Goal: Task Accomplishment & Management: Manage account settings

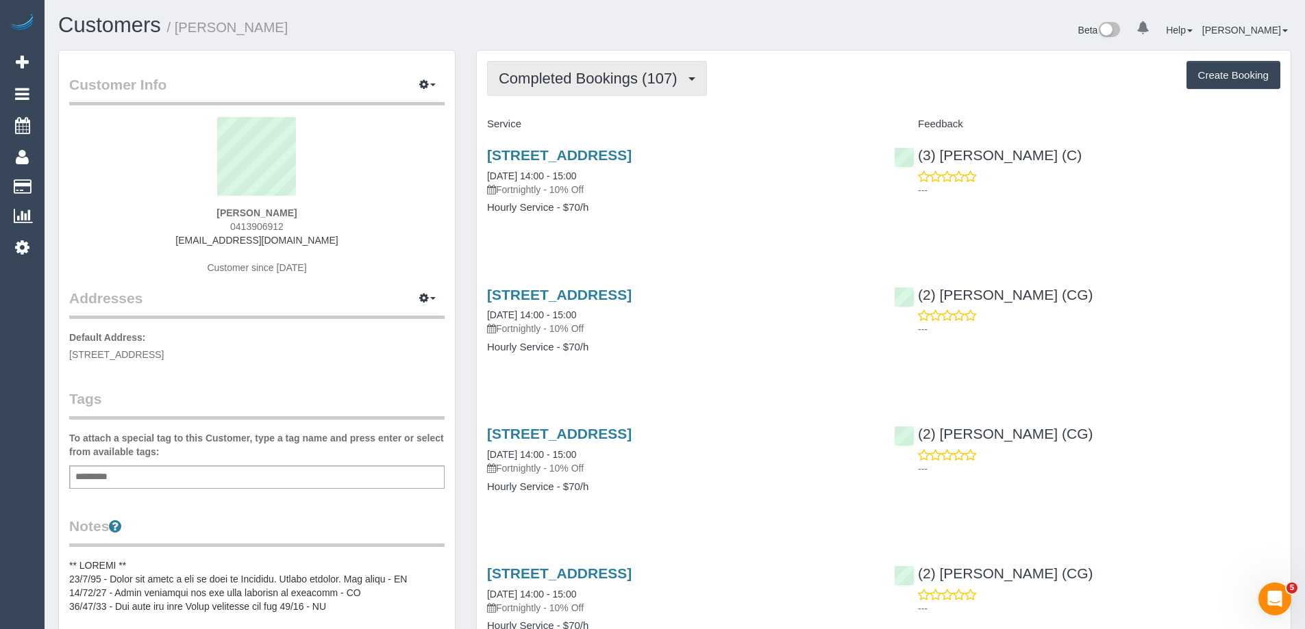
click at [586, 79] on span "Completed Bookings (107)" at bounding box center [591, 78] width 185 height 17
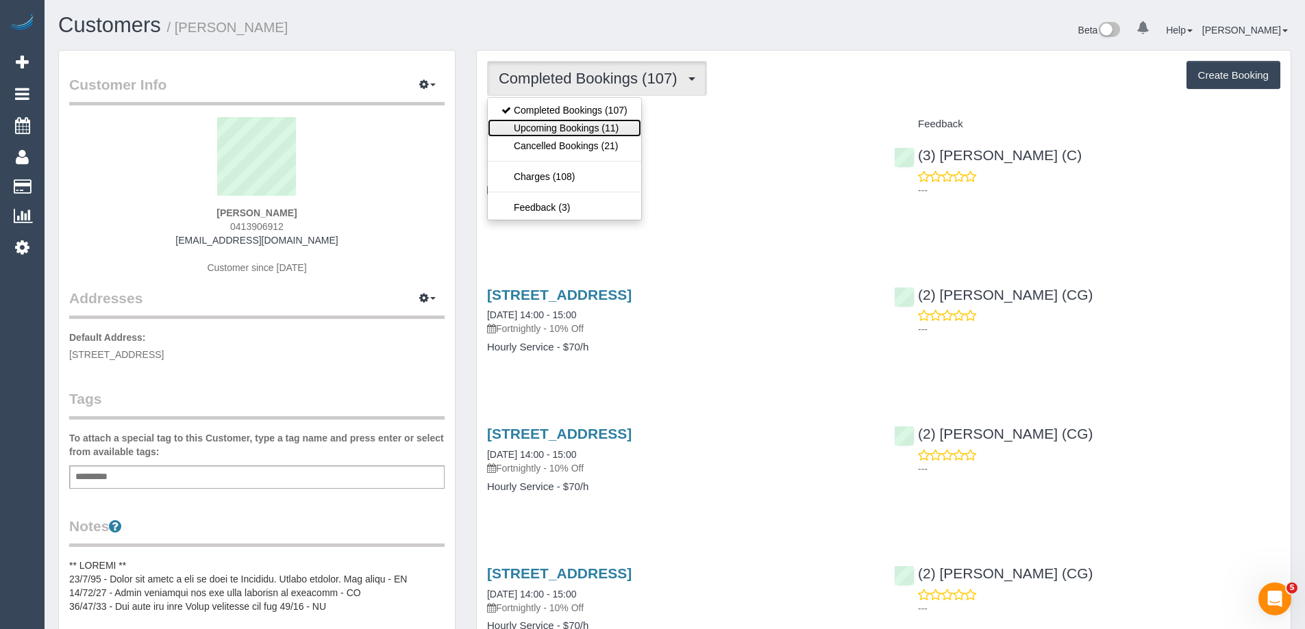
click at [581, 125] on link "Upcoming Bookings (11)" at bounding box center [564, 128] width 153 height 18
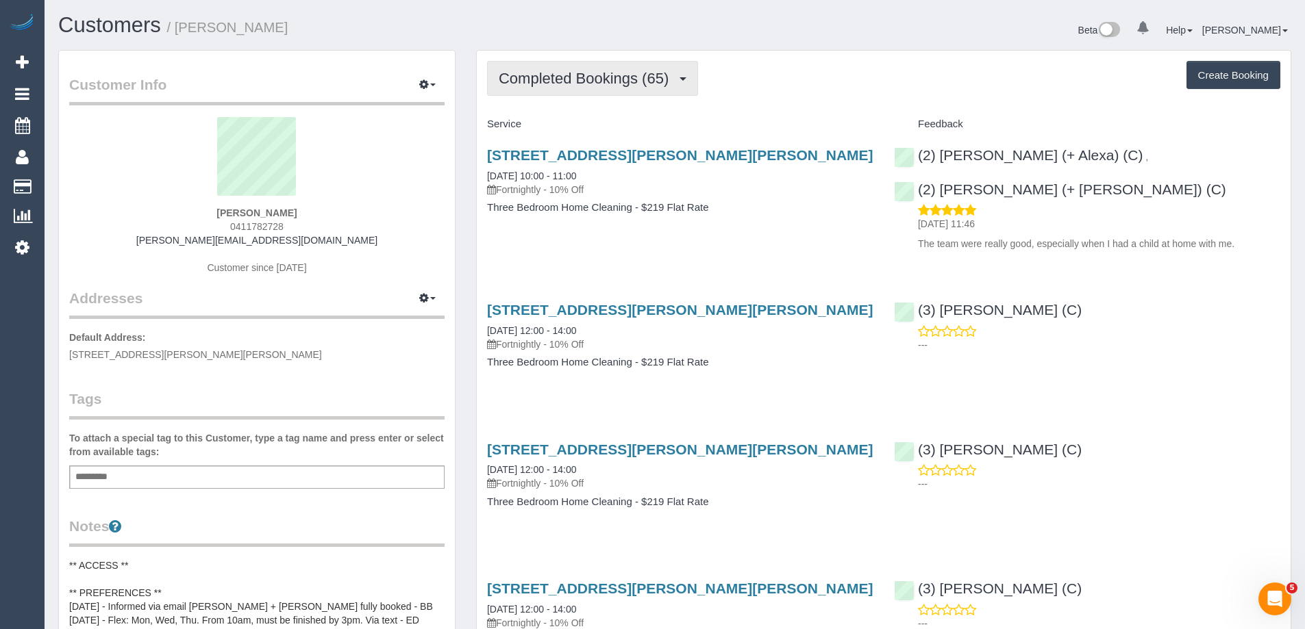
drag, startPoint x: 569, startPoint y: 82, endPoint x: 560, endPoint y: 112, distance: 31.4
click at [569, 82] on span "Completed Bookings (65)" at bounding box center [587, 78] width 177 height 17
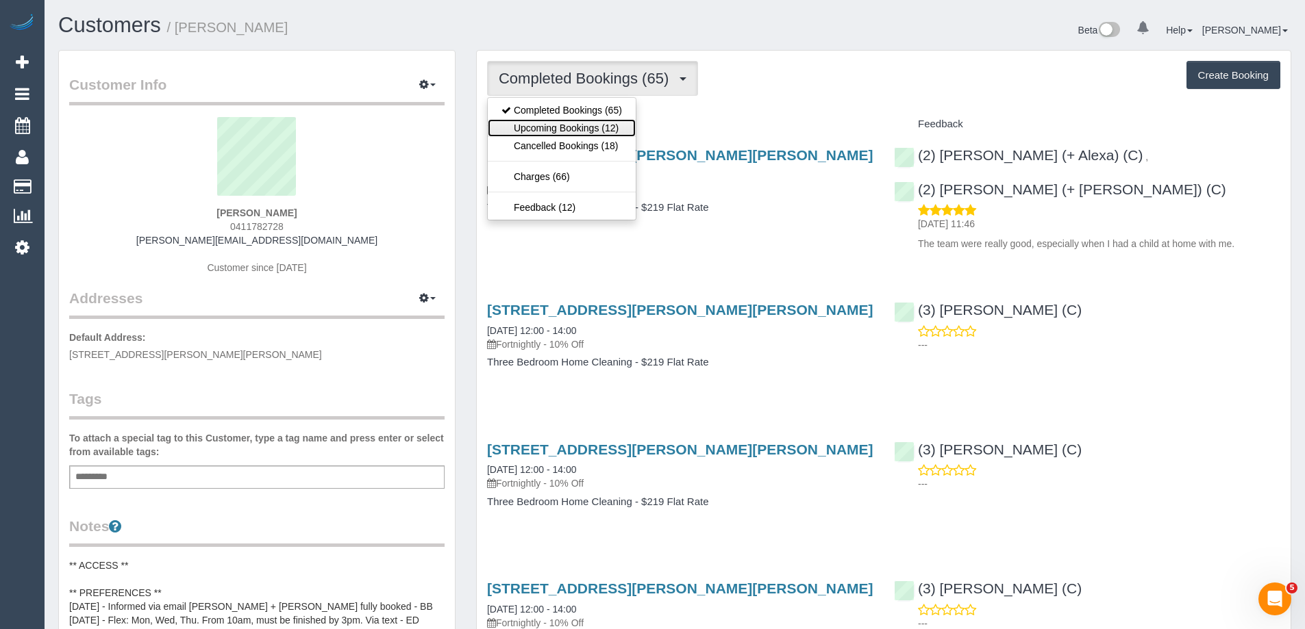
click at [553, 133] on link "Upcoming Bookings (12)" at bounding box center [562, 128] width 148 height 18
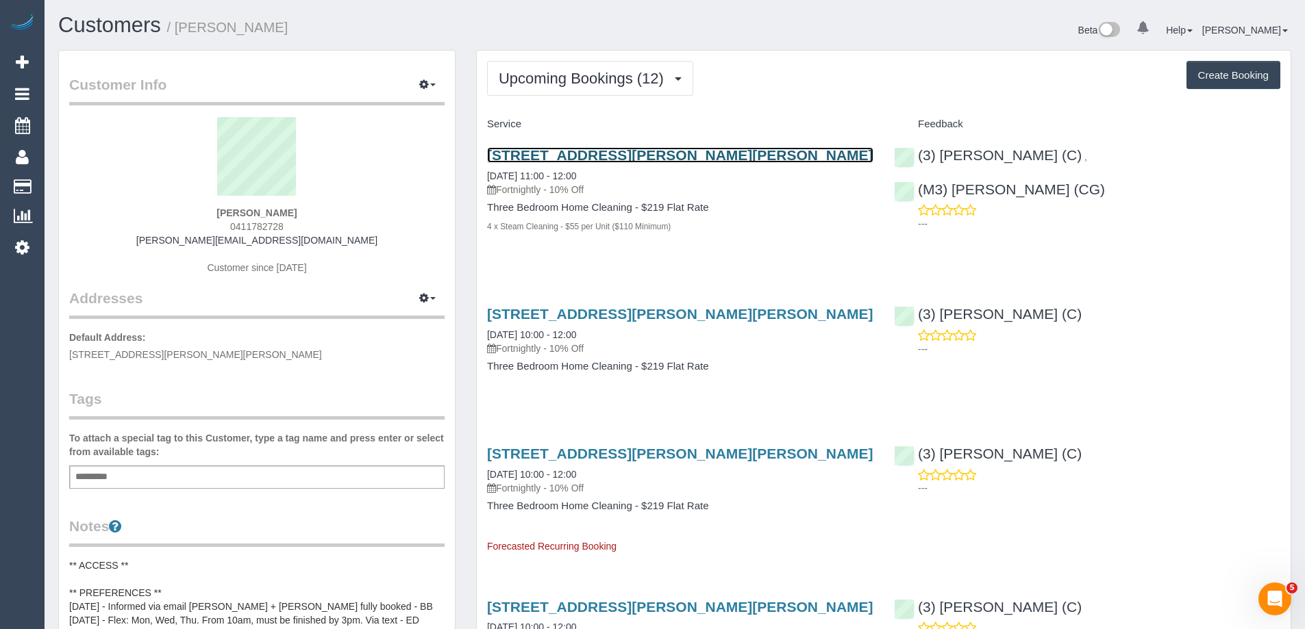
click at [594, 161] on link "61 Field Street, Clifton Hill, VIC 3068" at bounding box center [680, 155] width 386 height 16
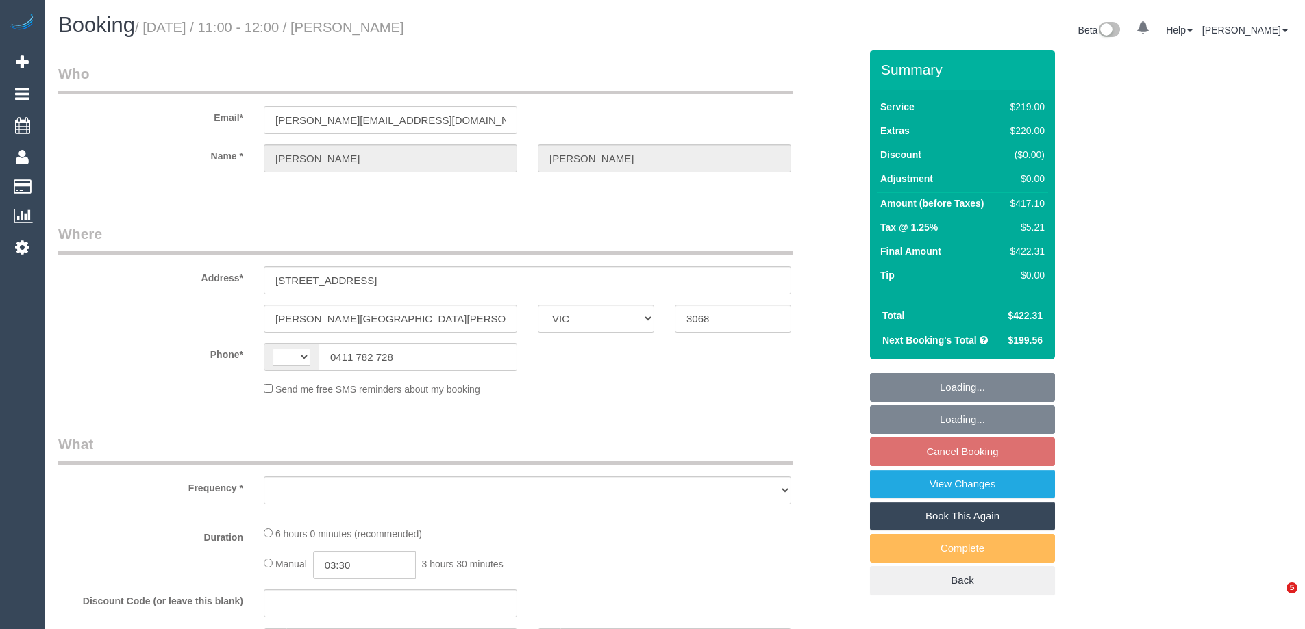
select select "VIC"
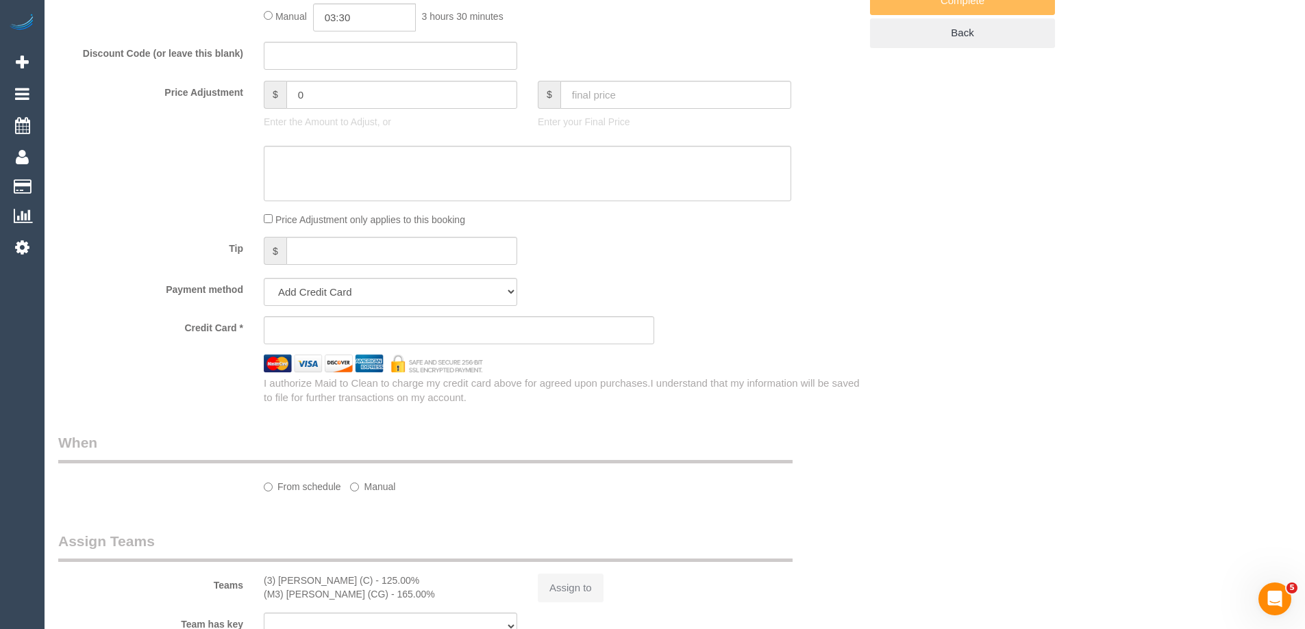
select select "string:AU"
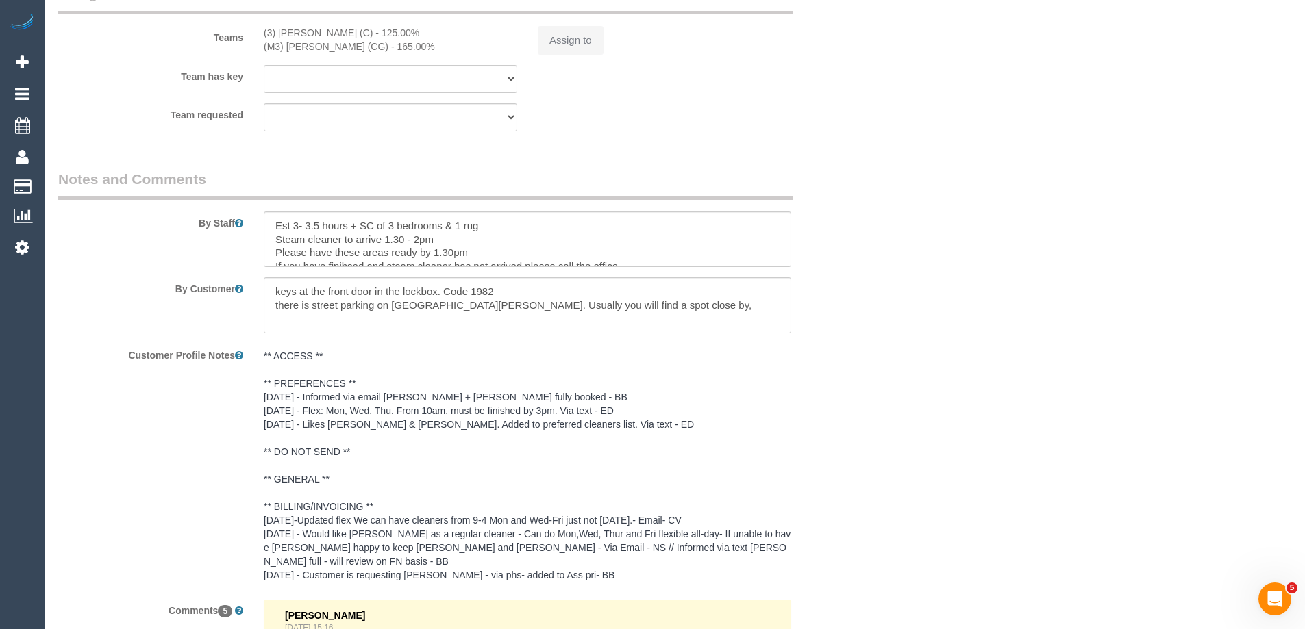
select select "object:628"
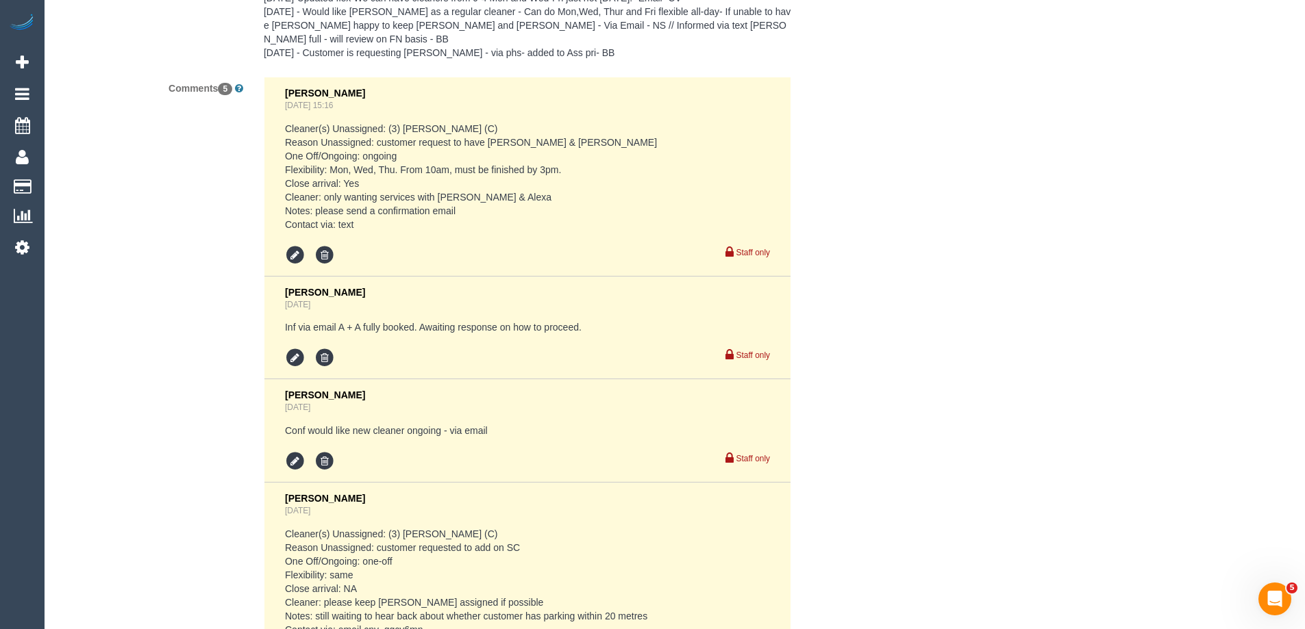
select select "string:stripe-pm_1LKh1b2GScqysDRVSoi3JO5m"
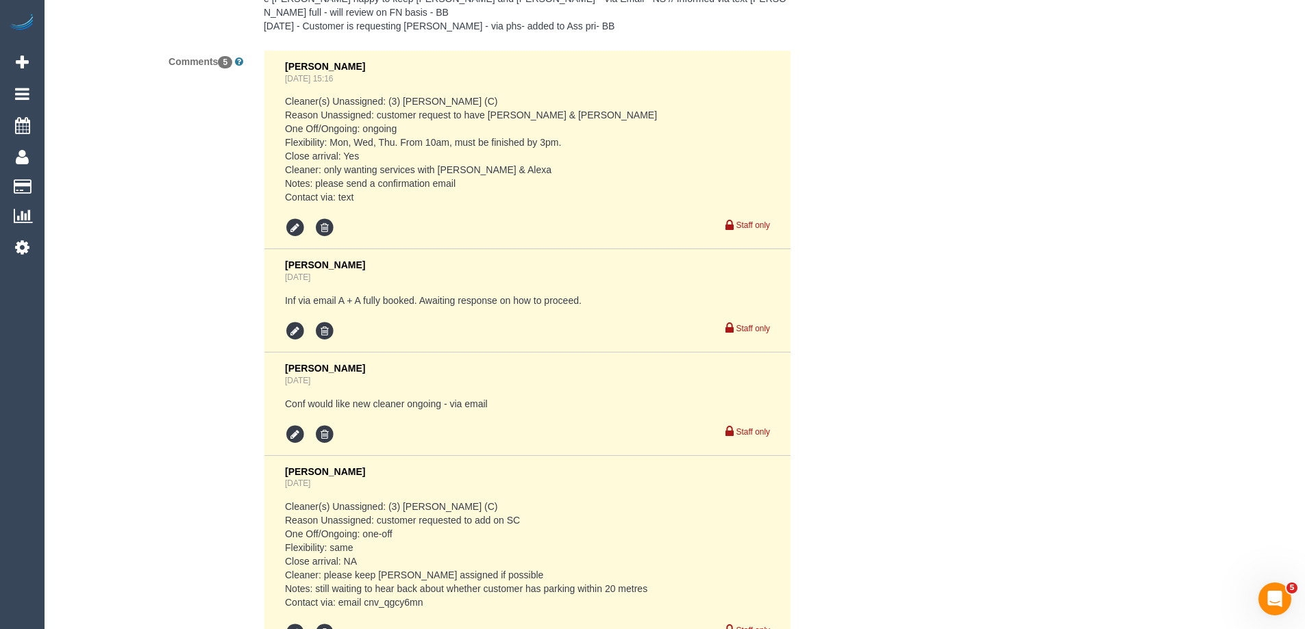
select select "number:28"
select select "number:14"
select select "number:19"
select select "number:22"
select select "number:34"
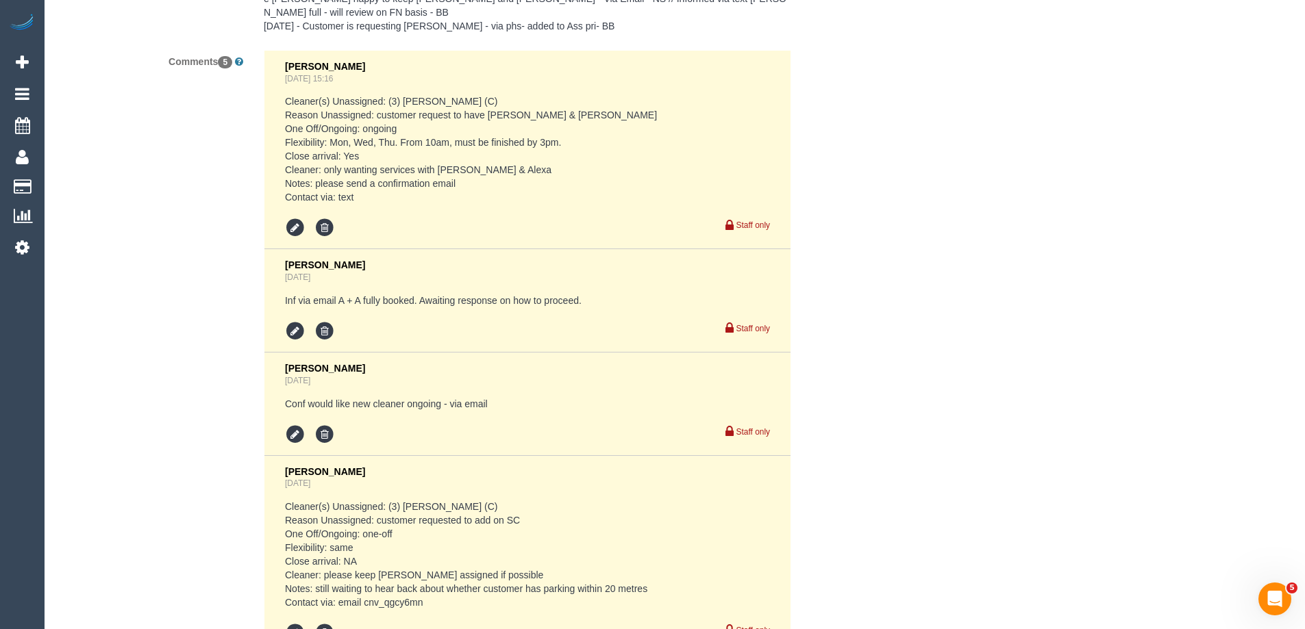
select select "number:12"
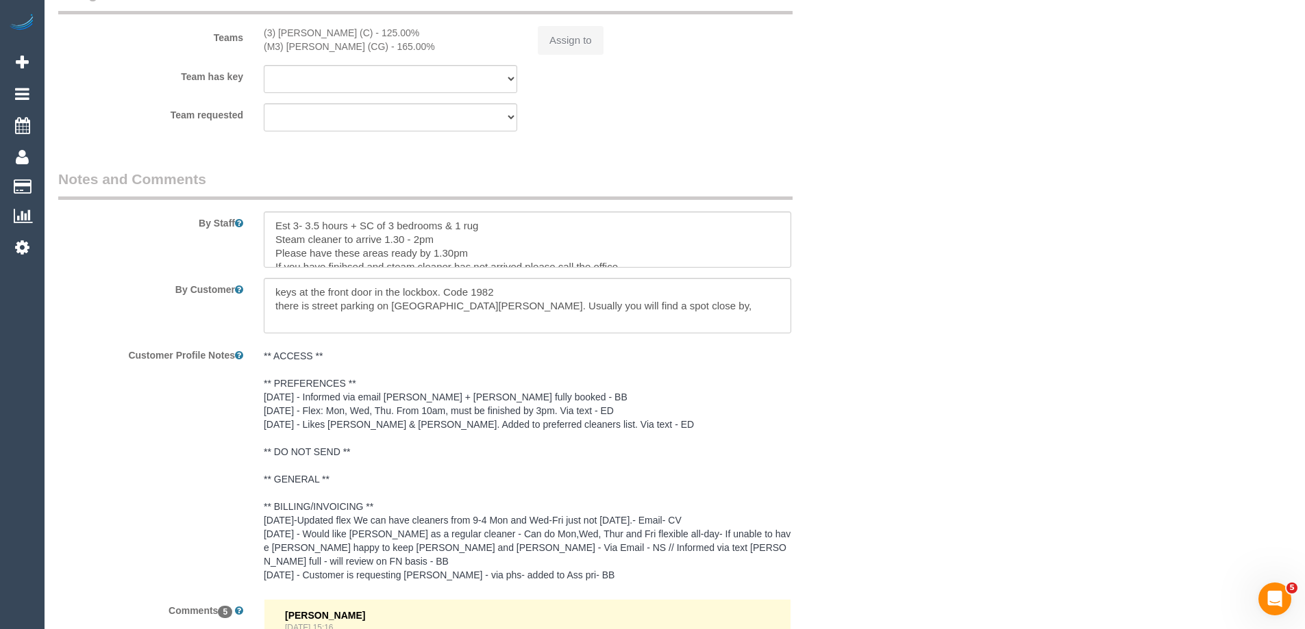
scroll to position [2192, 0]
select select "object:1716"
drag, startPoint x: 301, startPoint y: 290, endPoint x: 390, endPoint y: 279, distance: 90.4
click at [301, 290] on textarea at bounding box center [527, 306] width 527 height 56
paste textarea "near the front door (in the garden to the right)"
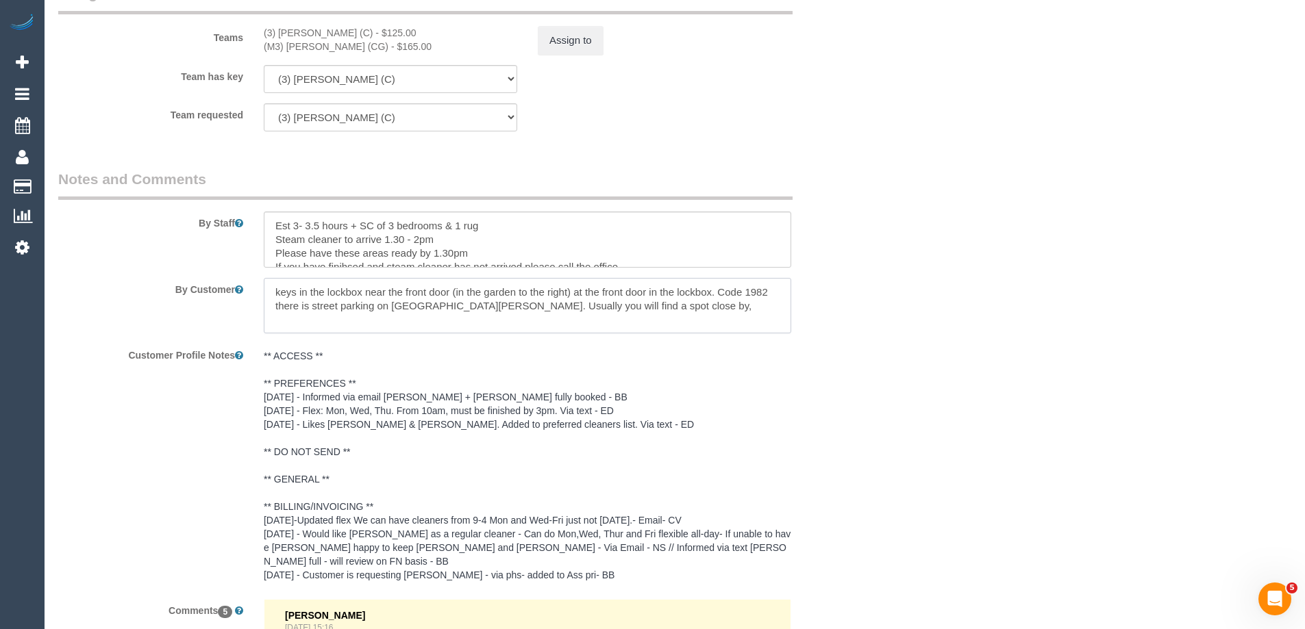
click at [710, 292] on textarea at bounding box center [527, 306] width 527 height 56
click at [602, 287] on textarea at bounding box center [527, 306] width 527 height 56
click at [279, 289] on textarea at bounding box center [527, 306] width 527 height 56
click at [472, 305] on textarea at bounding box center [527, 306] width 527 height 56
click at [561, 303] on textarea at bounding box center [527, 306] width 527 height 56
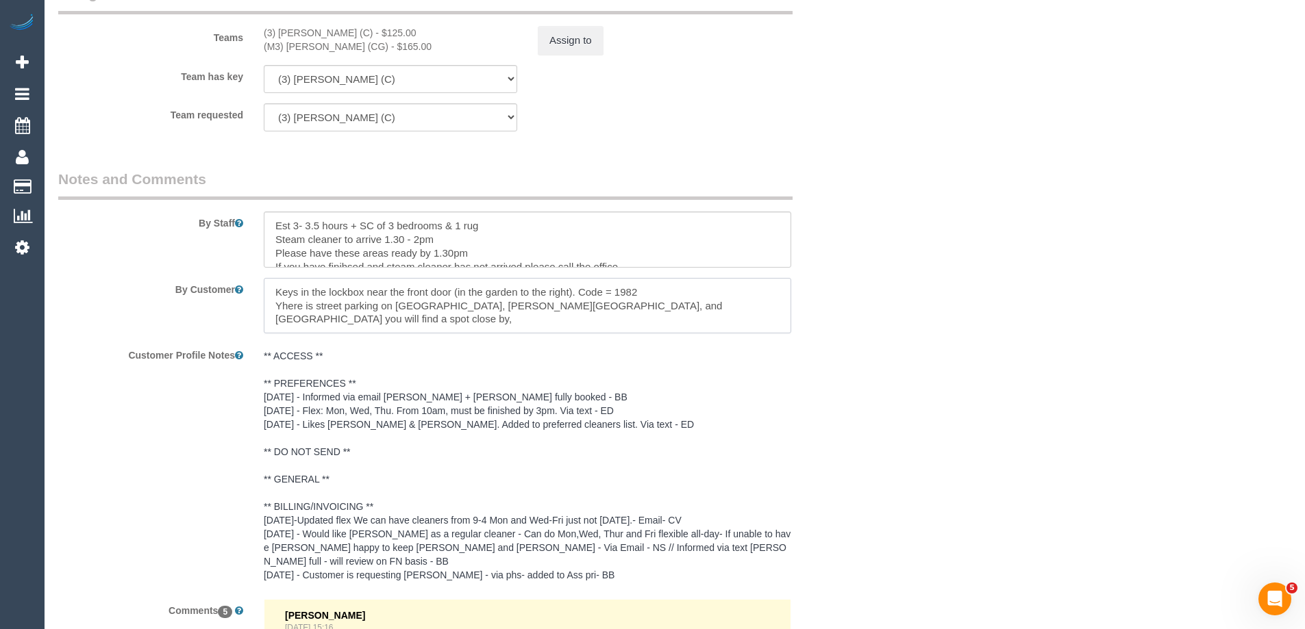
click at [279, 304] on textarea at bounding box center [527, 306] width 527 height 56
click at [789, 304] on textarea at bounding box center [527, 306] width 527 height 56
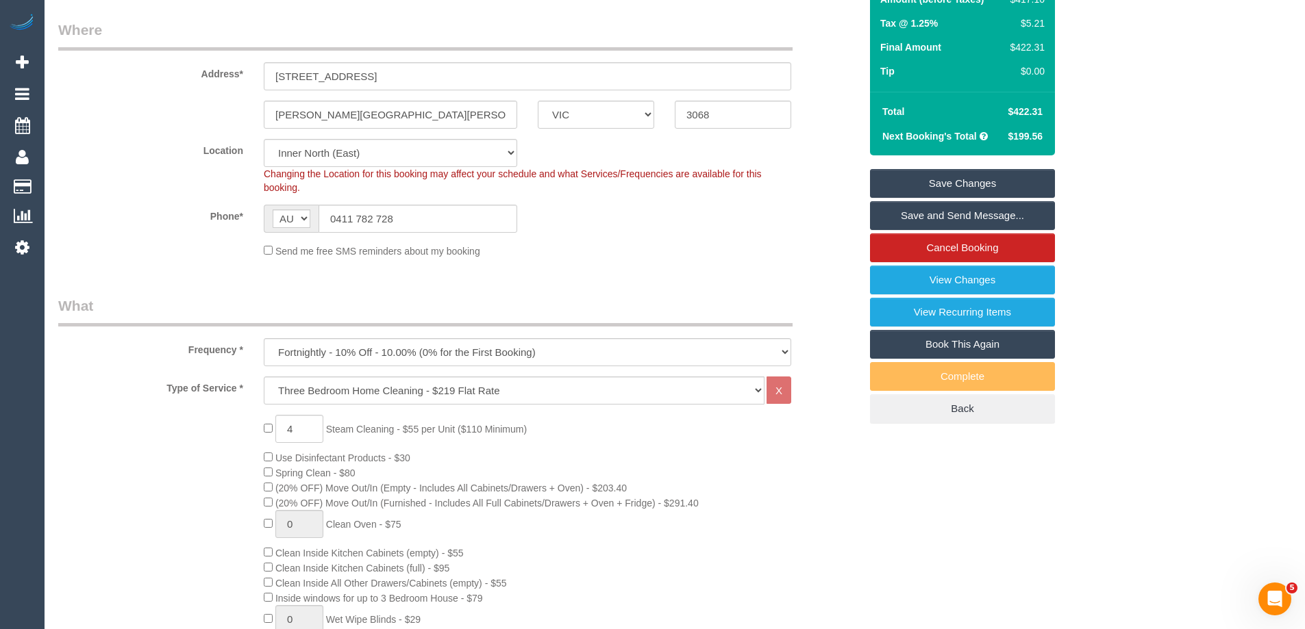
scroll to position [0, 0]
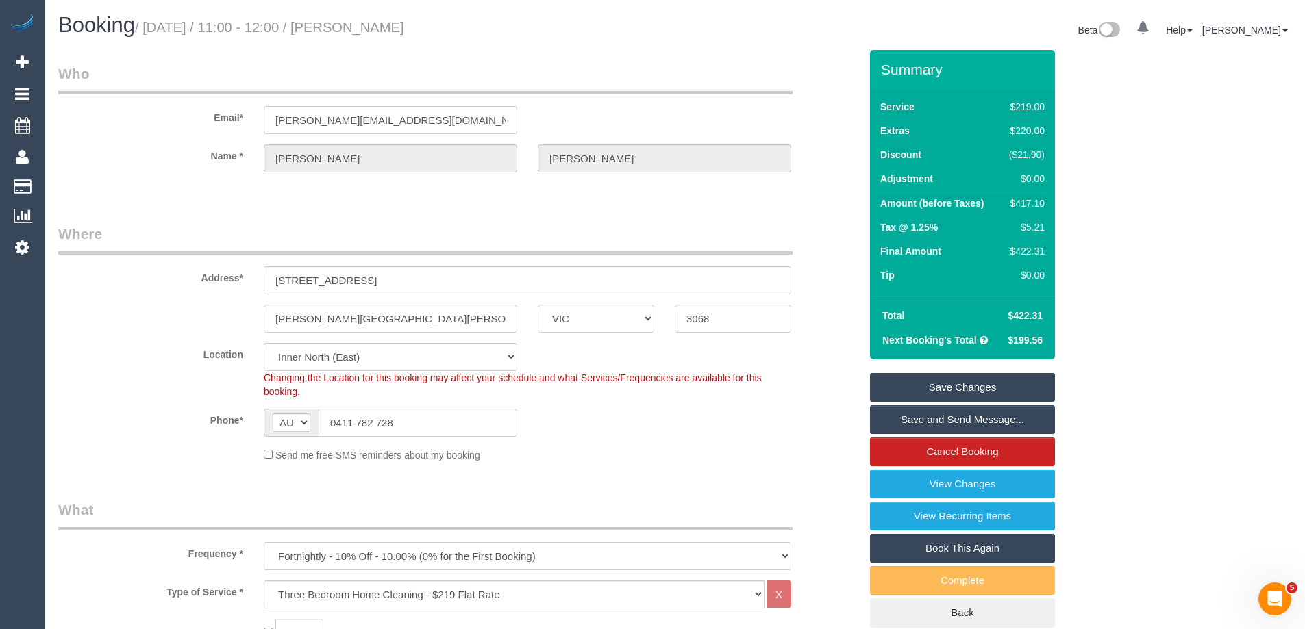
type textarea "Keys in the lockbox near the front door (in the garden to the right). Code = 19…"
click at [997, 379] on link "Save Changes" at bounding box center [962, 387] width 185 height 29
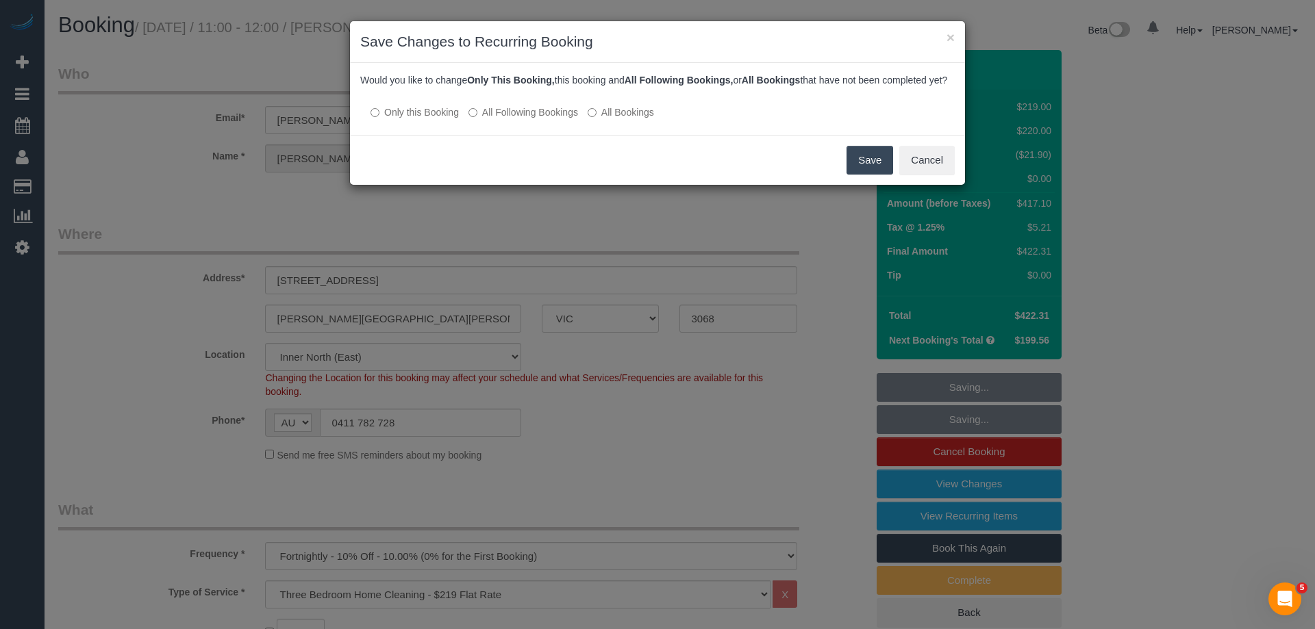
click at [535, 119] on label "All Following Bookings" at bounding box center [523, 112] width 110 height 14
click at [866, 175] on button "Save" at bounding box center [870, 160] width 47 height 29
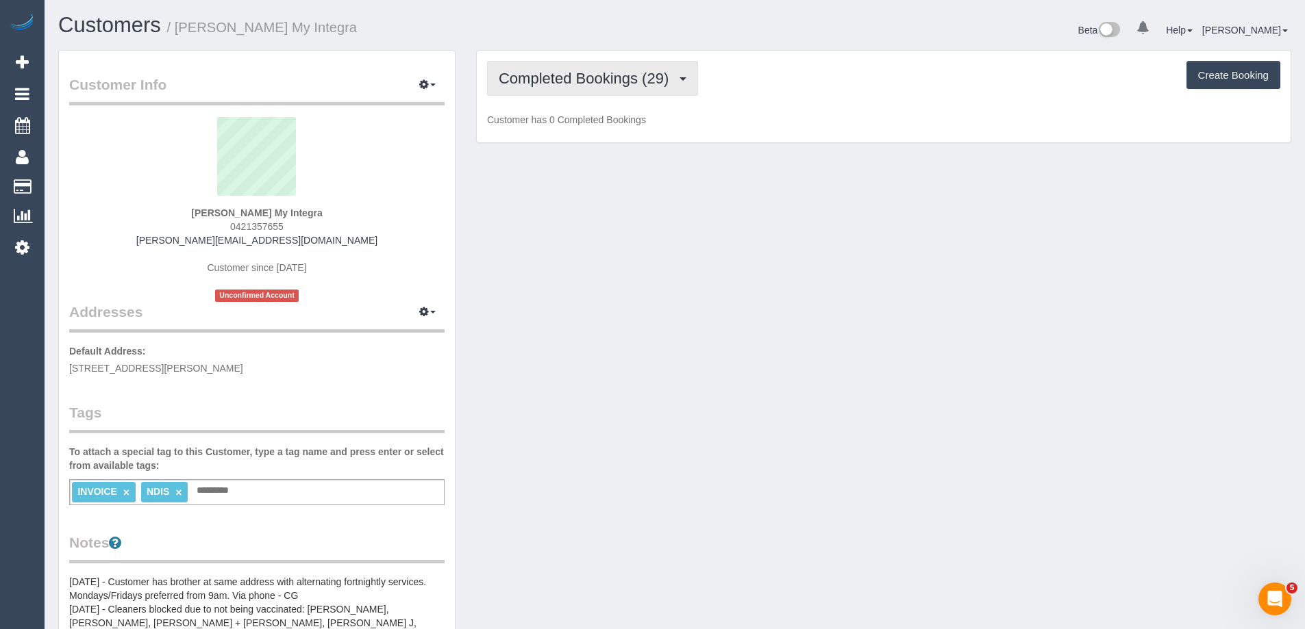
click at [586, 84] on span "Completed Bookings (29)" at bounding box center [587, 78] width 177 height 17
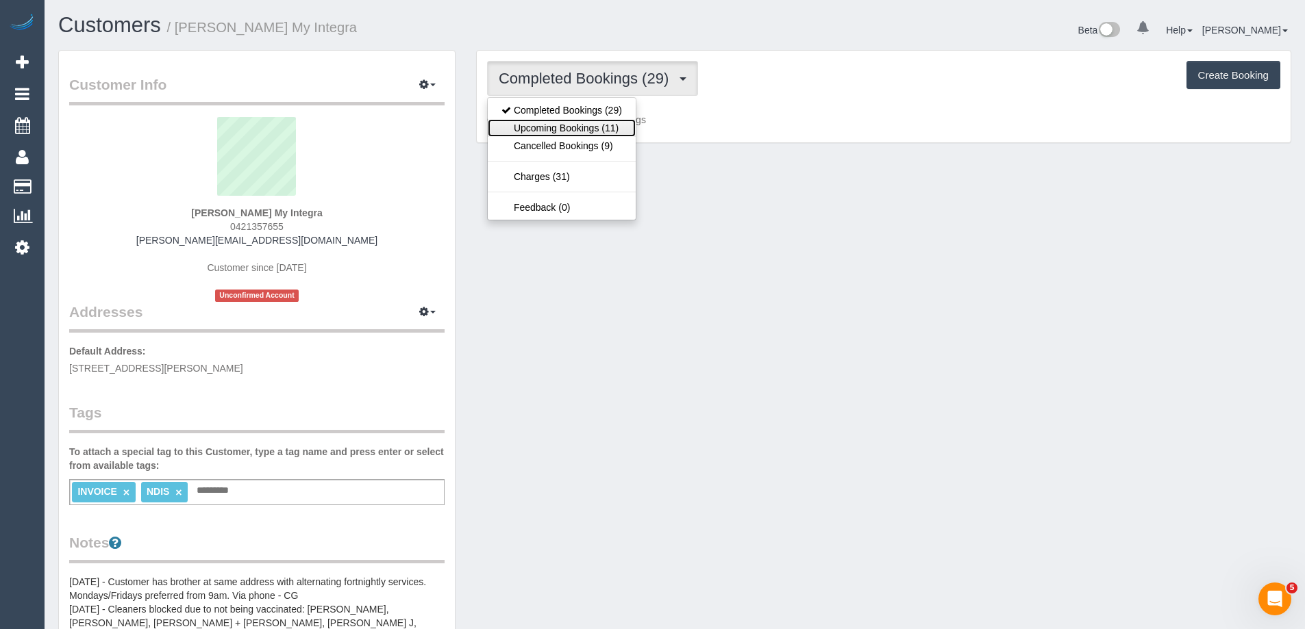
click at [584, 129] on link "Upcoming Bookings (11)" at bounding box center [562, 128] width 148 height 18
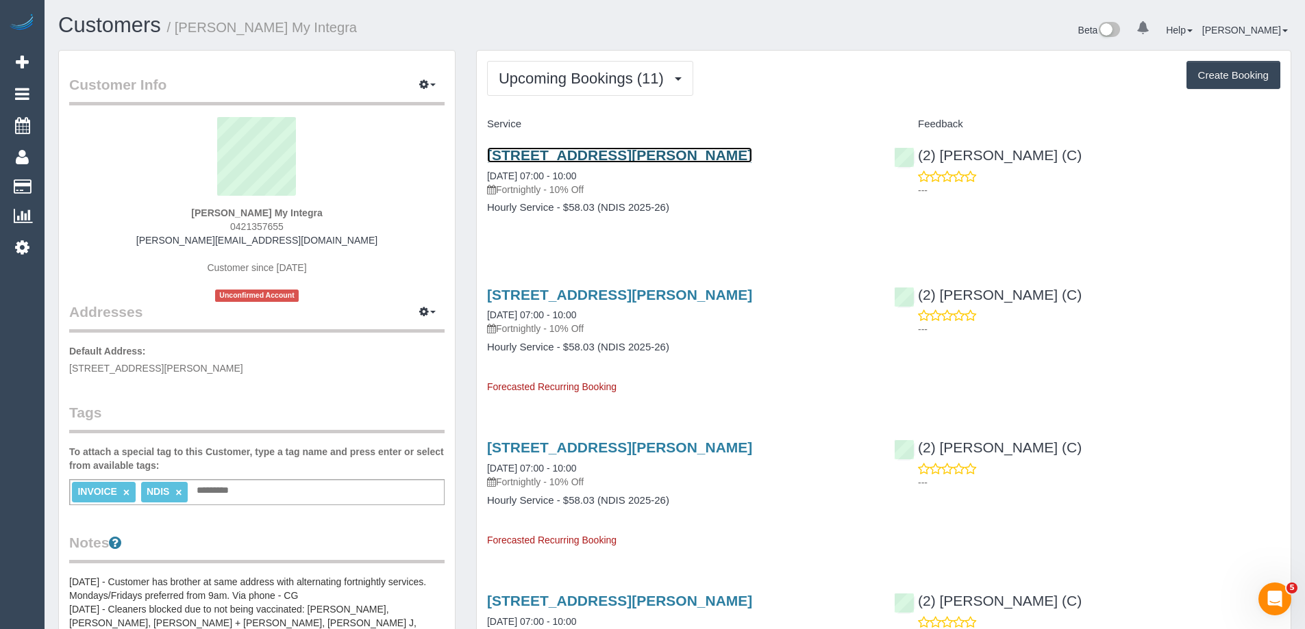
click at [579, 153] on link "22 Allendale Ave, Wollert, VIC 3750" at bounding box center [619, 155] width 265 height 16
click at [264, 227] on span "0421357655" at bounding box center [256, 226] width 53 height 11
copy span "0421357655"
click at [623, 36] on h1 "Customers / Paul Saade My Integra" at bounding box center [361, 25] width 606 height 23
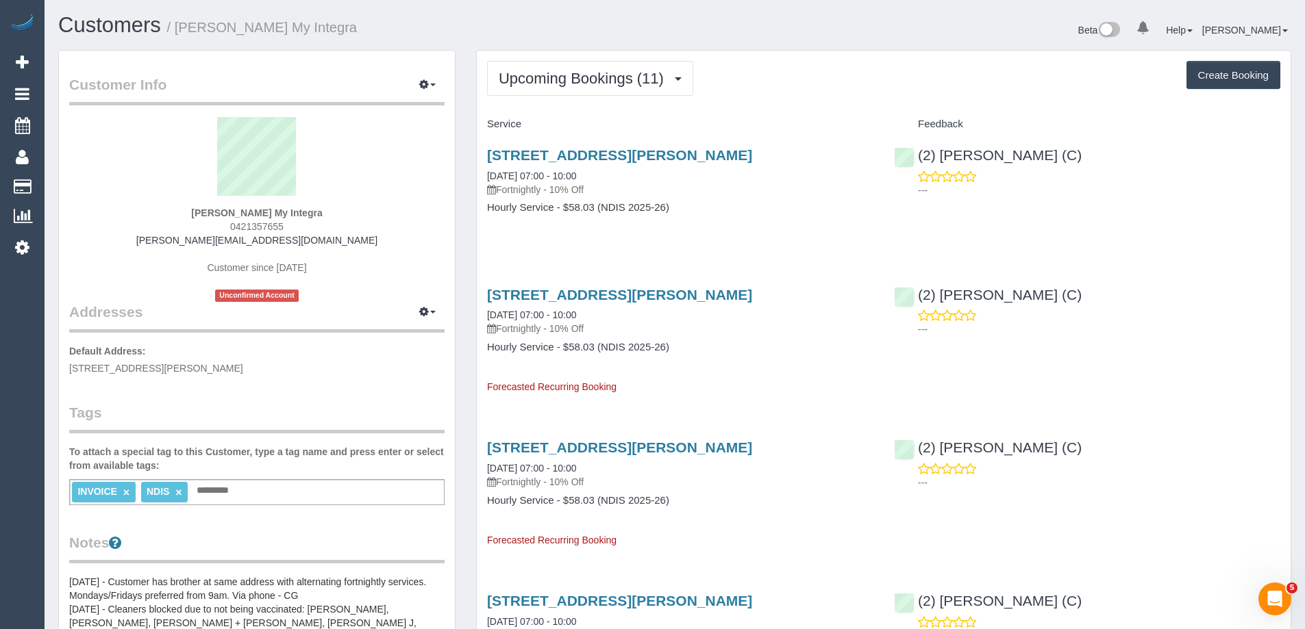
drag, startPoint x: 360, startPoint y: 21, endPoint x: 179, endPoint y: 32, distance: 180.5
click at [179, 32] on h1 "Customers / Paul Saade My Integra" at bounding box center [361, 25] width 606 height 23
copy small "Paul Saade My Integra"
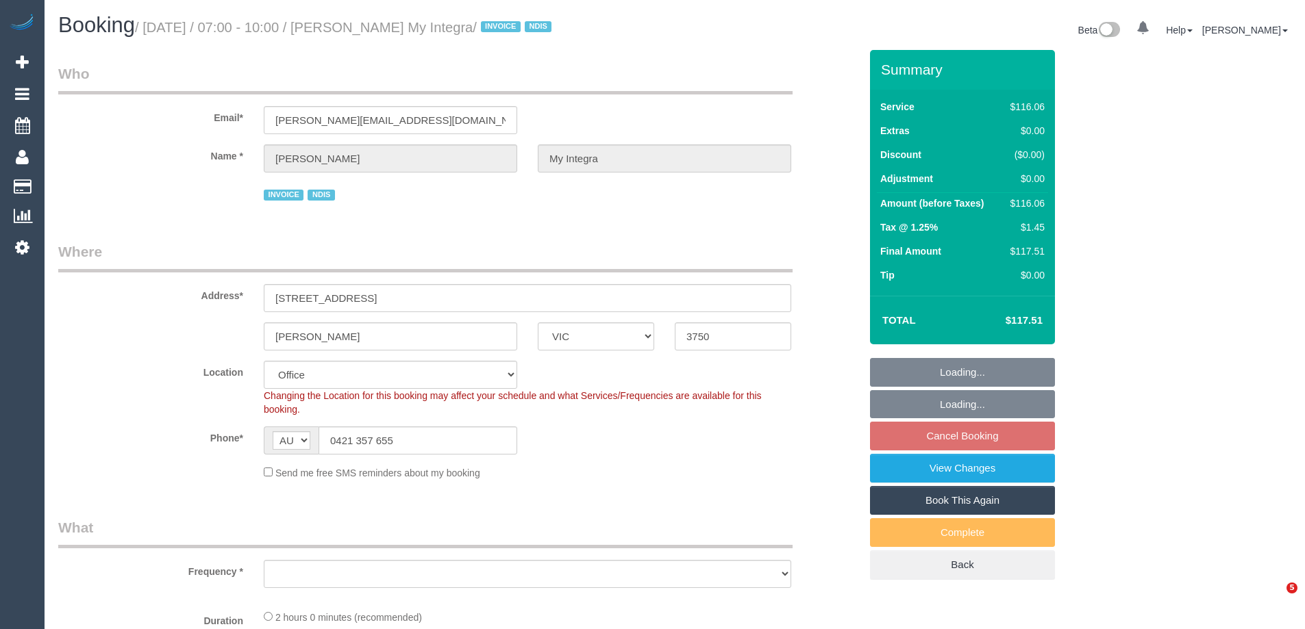
select select "VIC"
select select "number:27"
select select "number:14"
select select "number:19"
select select "number:36"
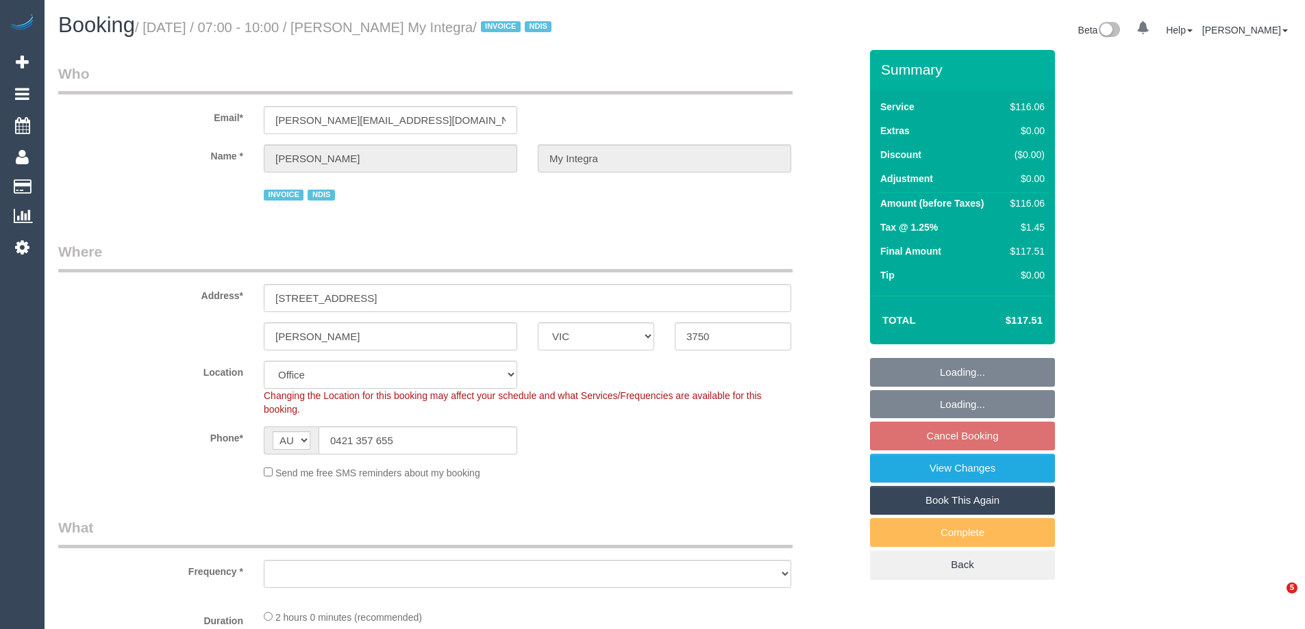
select select "number:35"
select select "number:11"
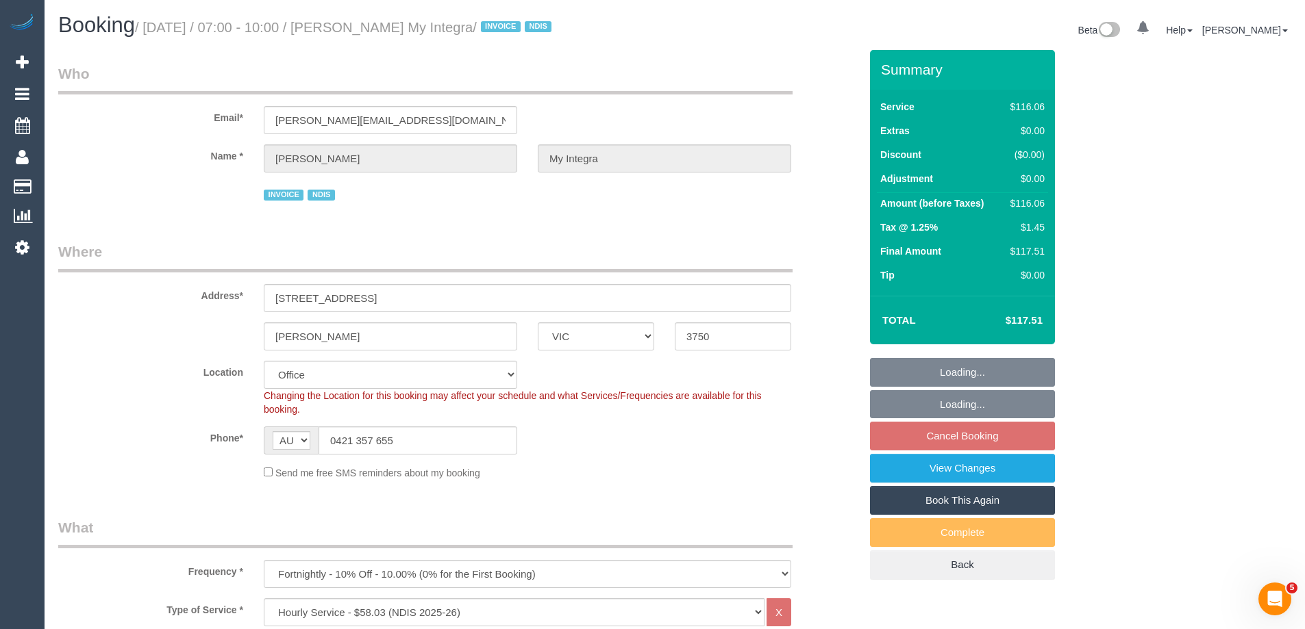
select select "object:2017"
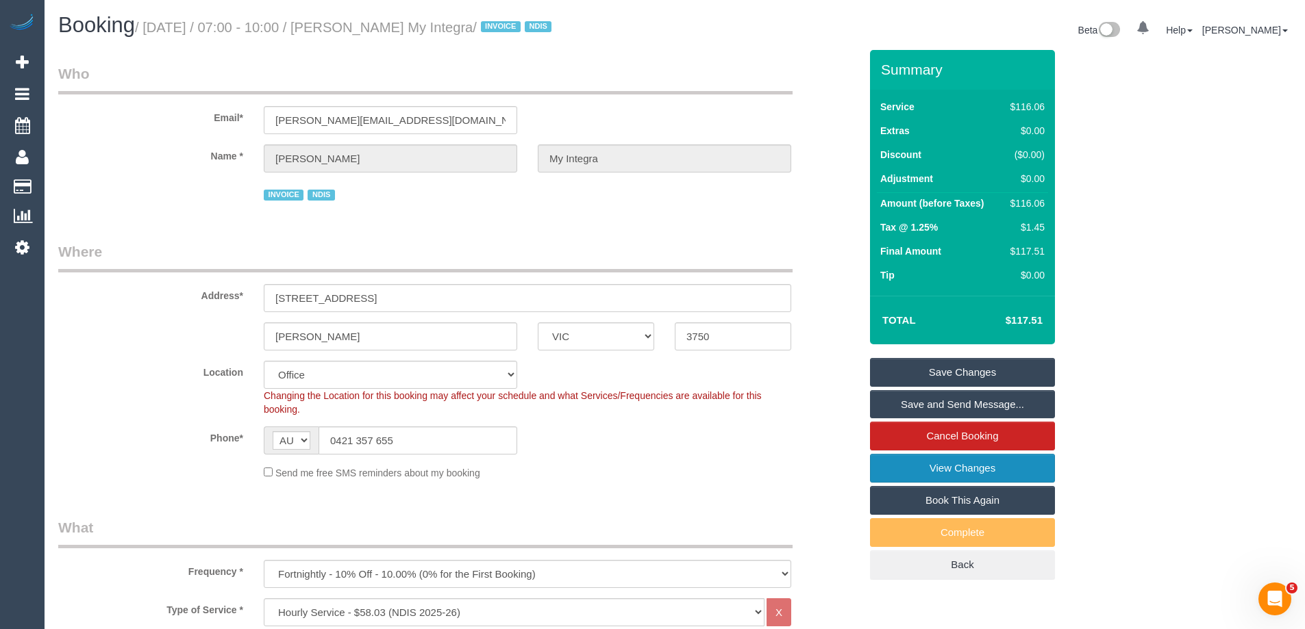
click at [975, 465] on link "View Changes" at bounding box center [962, 468] width 185 height 29
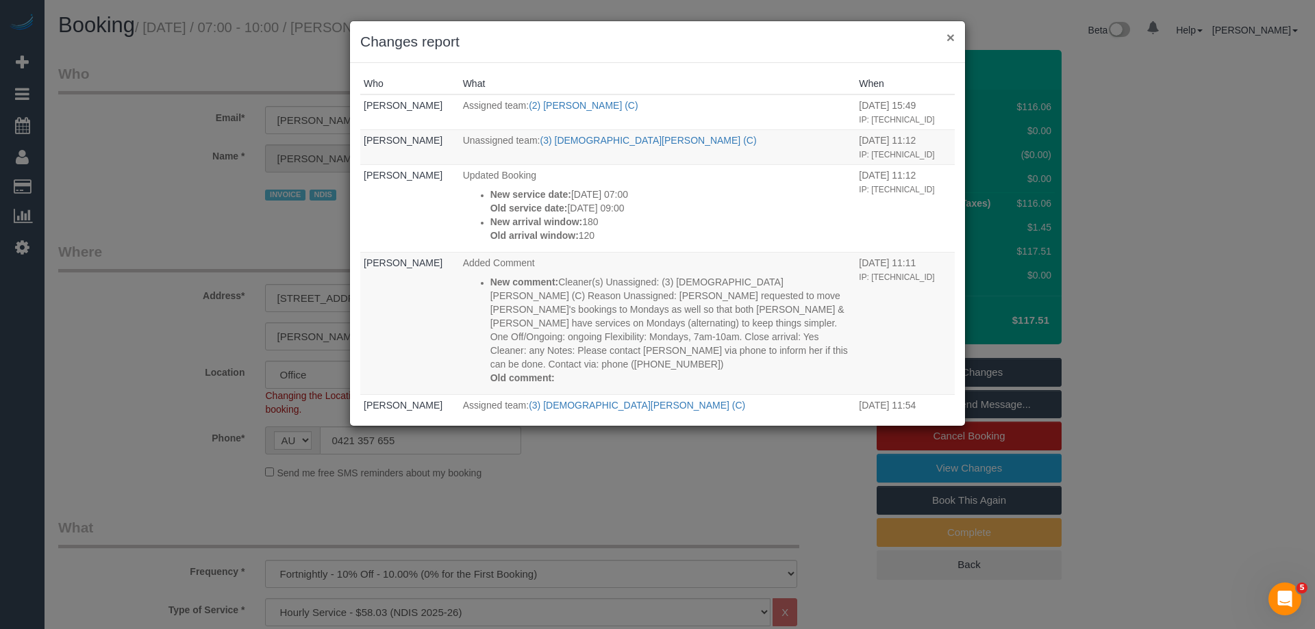
click at [947, 39] on button "×" at bounding box center [951, 37] width 8 height 14
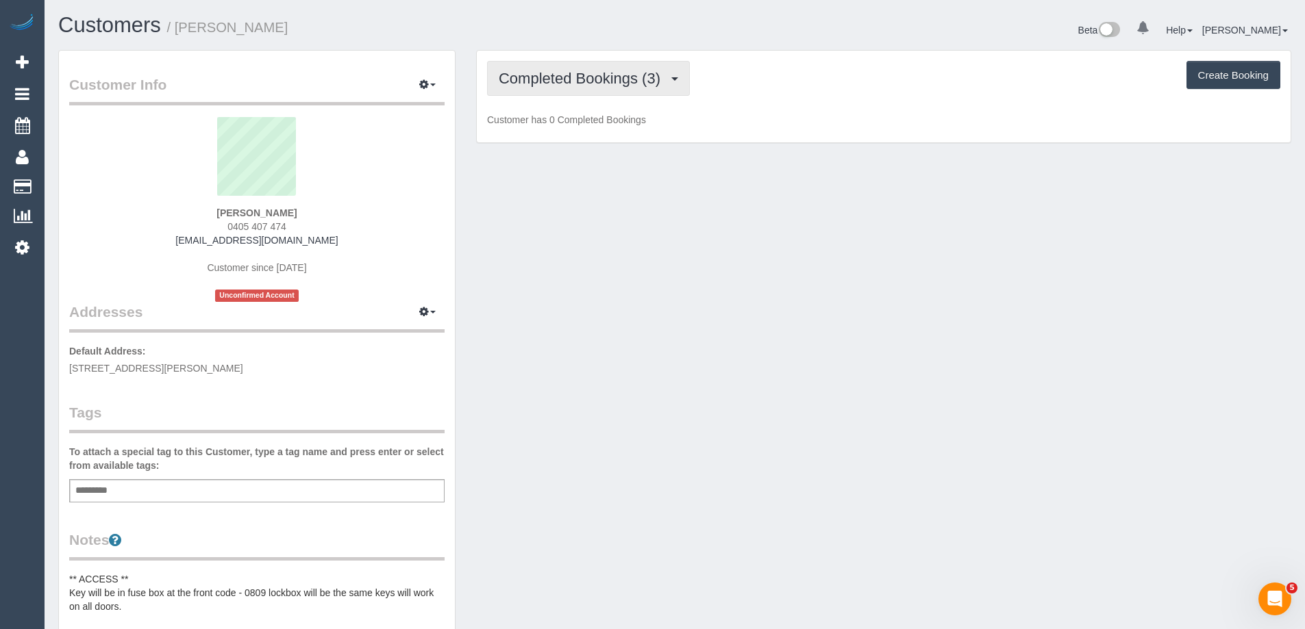
click at [603, 77] on span "Completed Bookings (3)" at bounding box center [583, 78] width 168 height 17
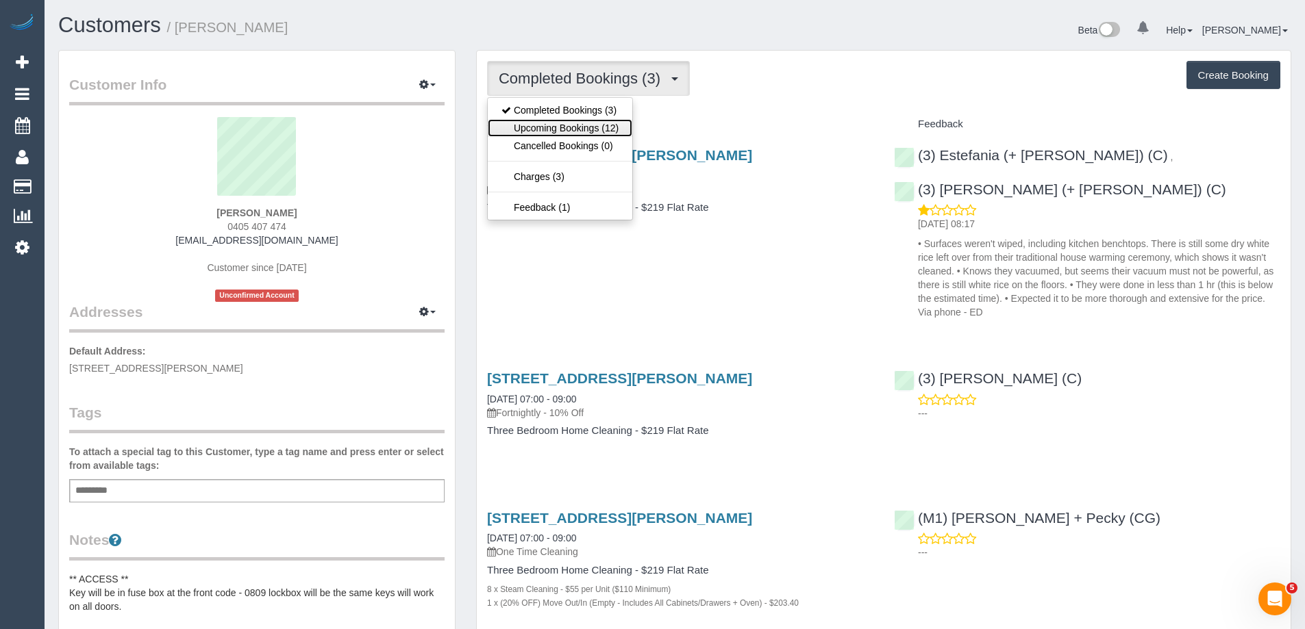
click at [603, 130] on link "Upcoming Bookings (12)" at bounding box center [560, 128] width 145 height 18
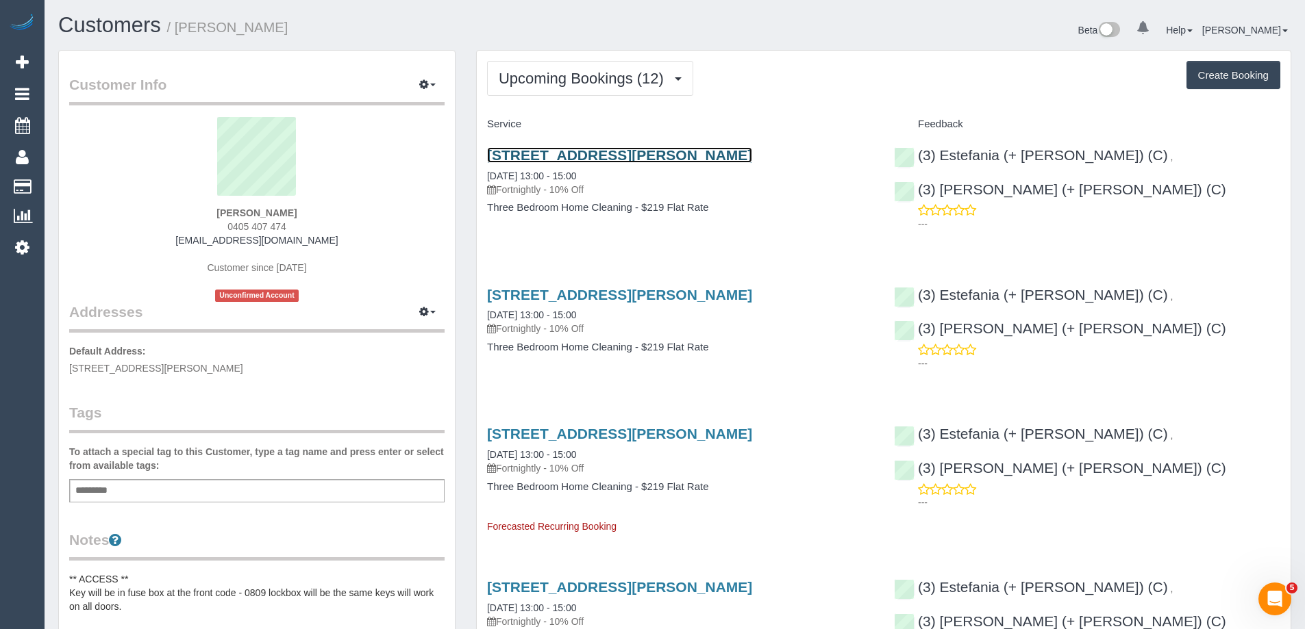
click at [674, 155] on link "[STREET_ADDRESS][PERSON_NAME]" at bounding box center [619, 155] width 265 height 16
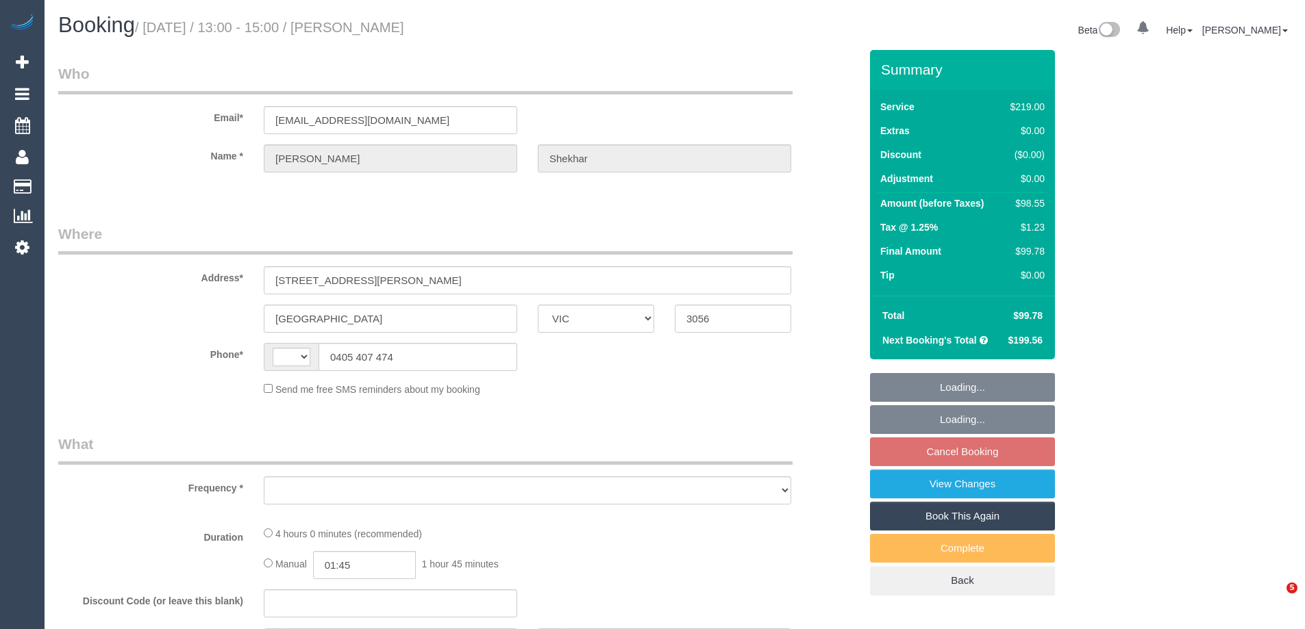
select select "VIC"
select select "string:AU"
select select "object:535"
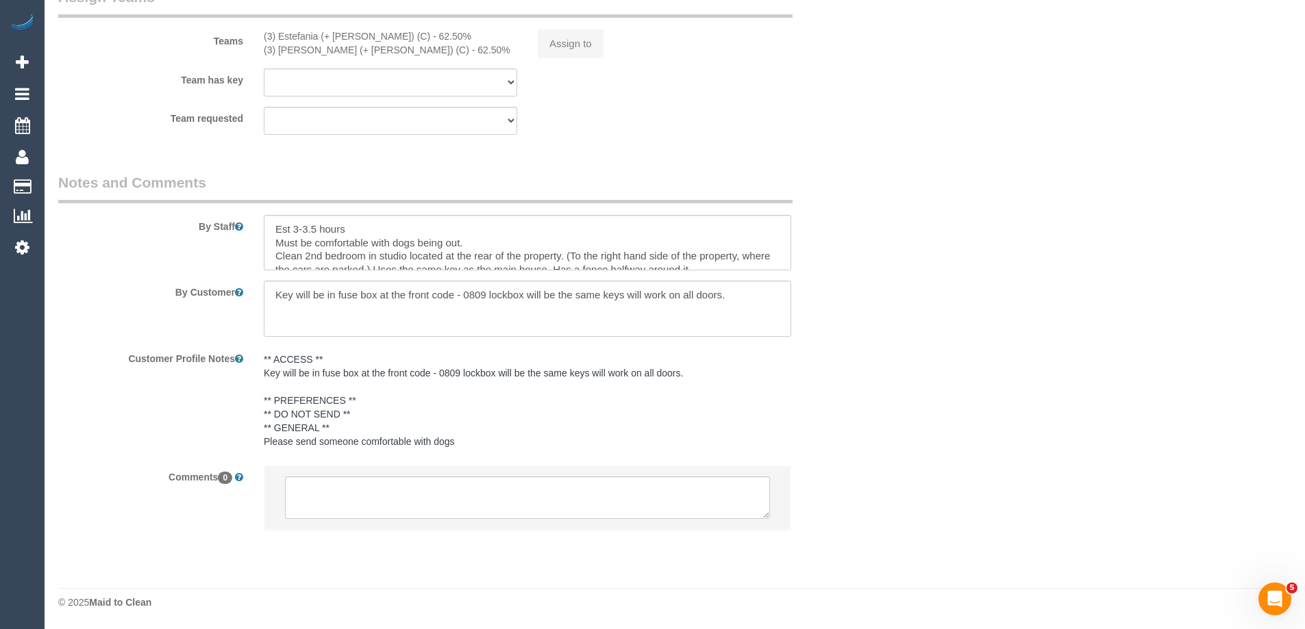
select select "string:stripe-pm_1Ruk4c2GScqysDRVXg5qs0vn"
select select "object:1532"
drag, startPoint x: 466, startPoint y: 490, endPoint x: 474, endPoint y: 490, distance: 8.2
click at [467, 490] on textarea at bounding box center [527, 498] width 485 height 42
select select "spot1"
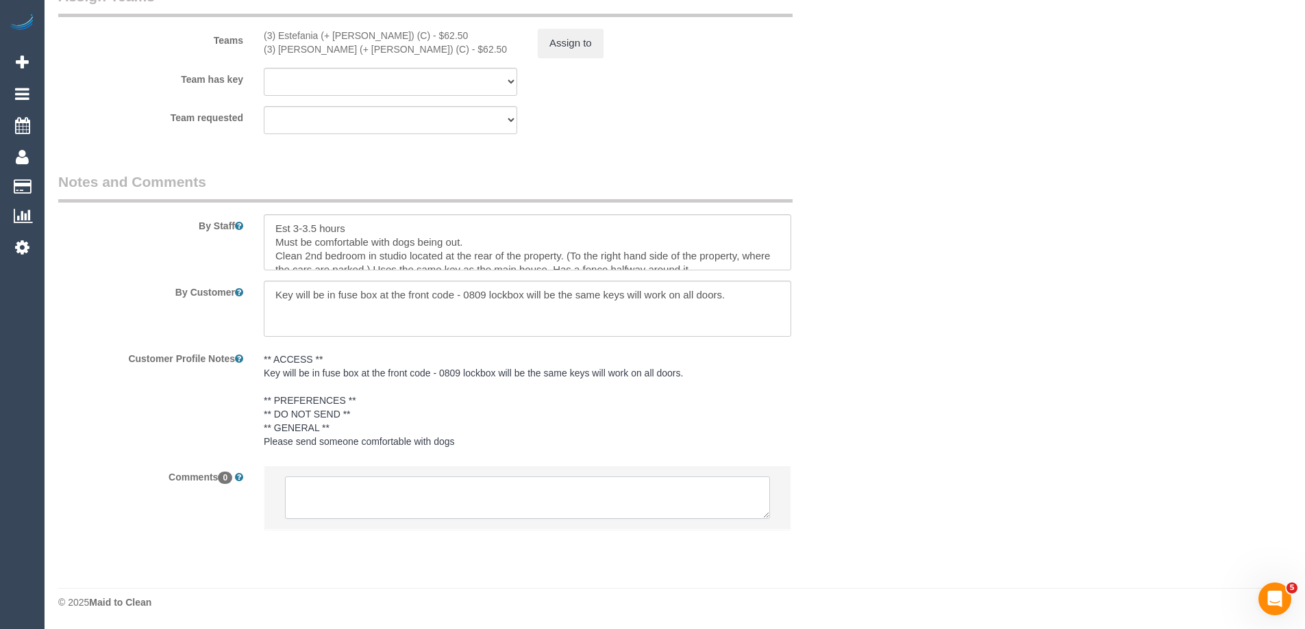
select select "number:27"
select select "number:16"
select select "number:18"
select select "number:36"
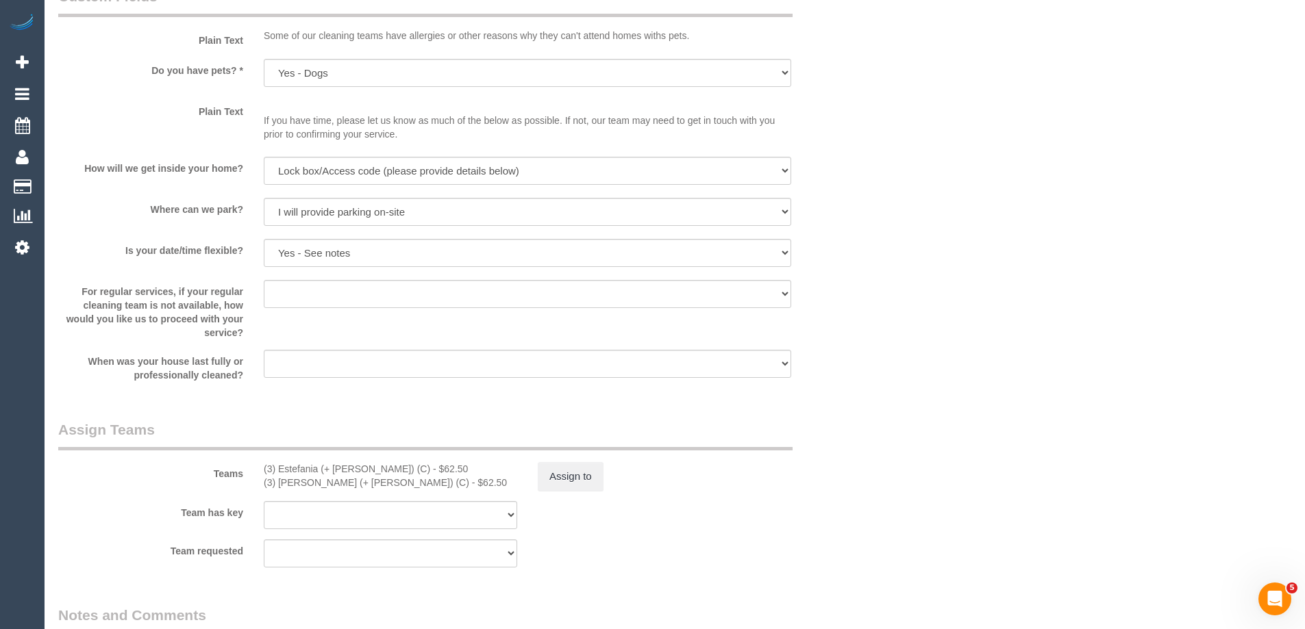
scroll to position [2114, 0]
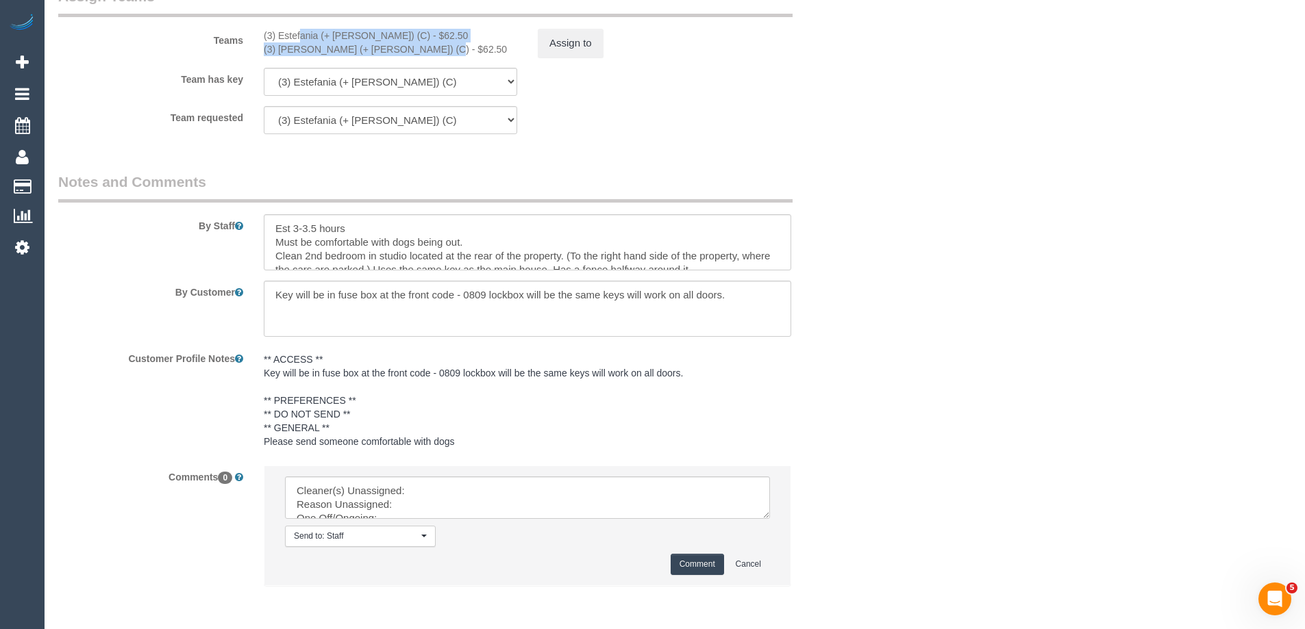
drag, startPoint x: 264, startPoint y: 37, endPoint x: 375, endPoint y: 54, distance: 111.6
click at [377, 54] on div "(3) Estefania (+ Juliana) (C) - $62.50 (3) Juliana (+ Estefania) (C) - $62.50" at bounding box center [390, 42] width 274 height 27
copy div "(3) Estefania (+ Juliana) (C) - $62.50 (3) Juliana (+ Estefania) (C)"
click at [572, 52] on button "Assign to" at bounding box center [571, 43] width 66 height 29
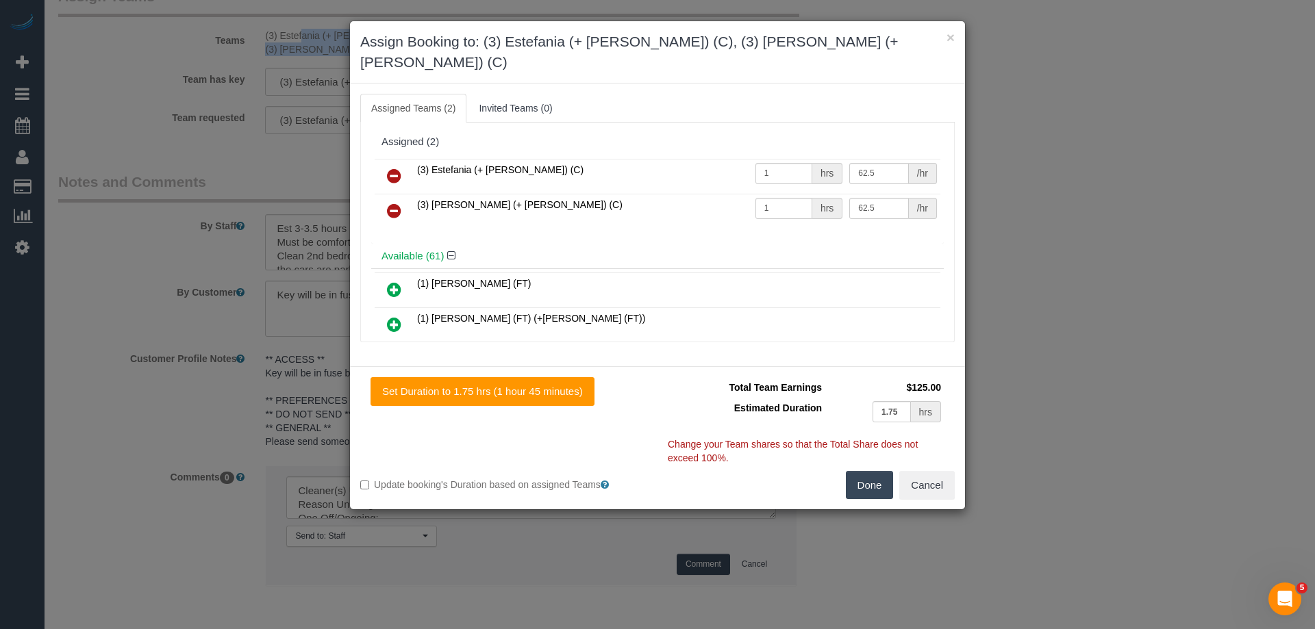
click at [391, 168] on icon at bounding box center [394, 176] width 14 height 16
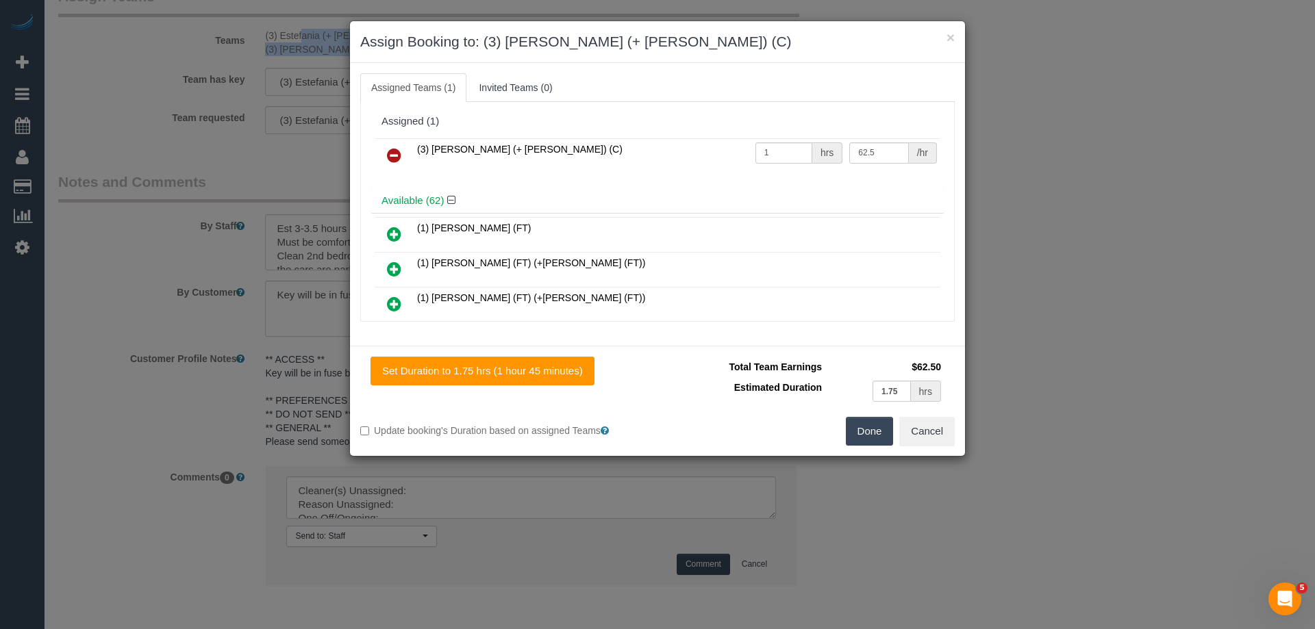
click at [391, 154] on icon at bounding box center [394, 155] width 14 height 16
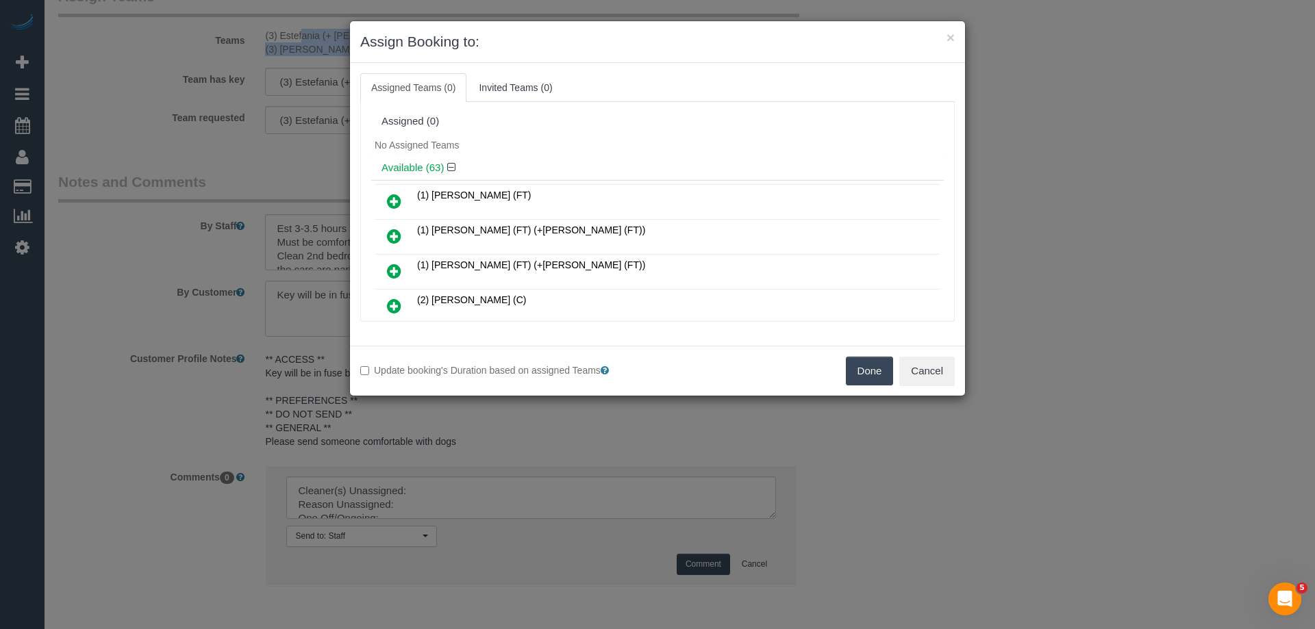
click at [867, 376] on button "Done" at bounding box center [870, 371] width 48 height 29
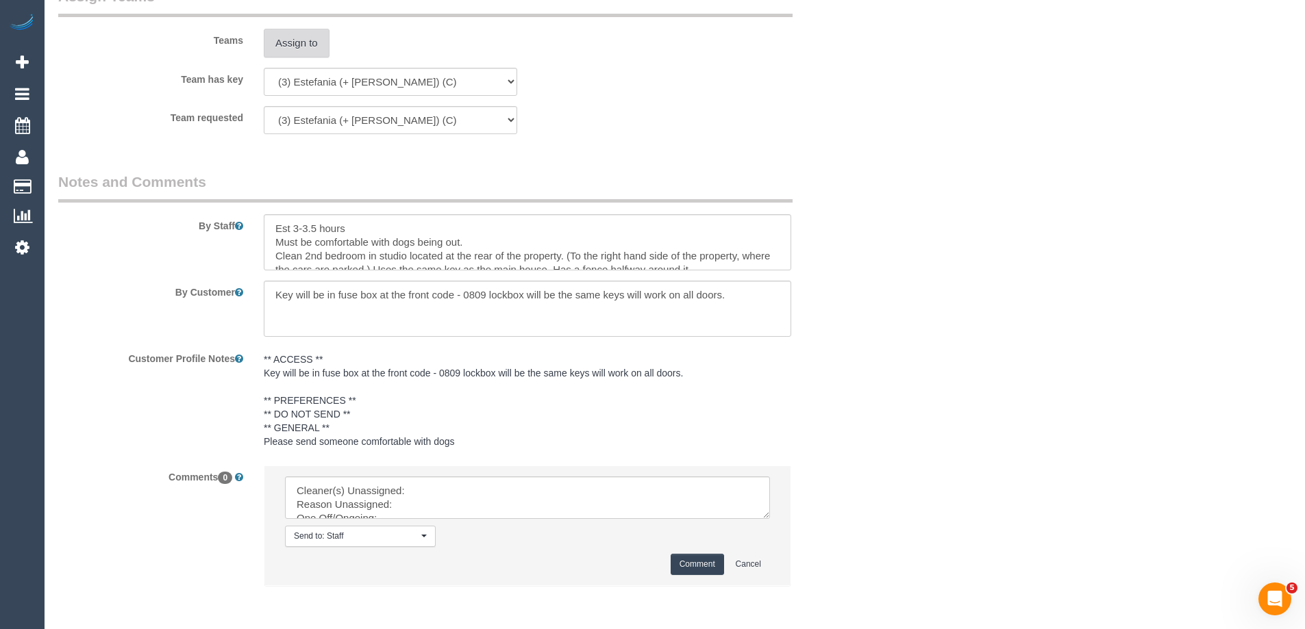
scroll to position [2170, 0]
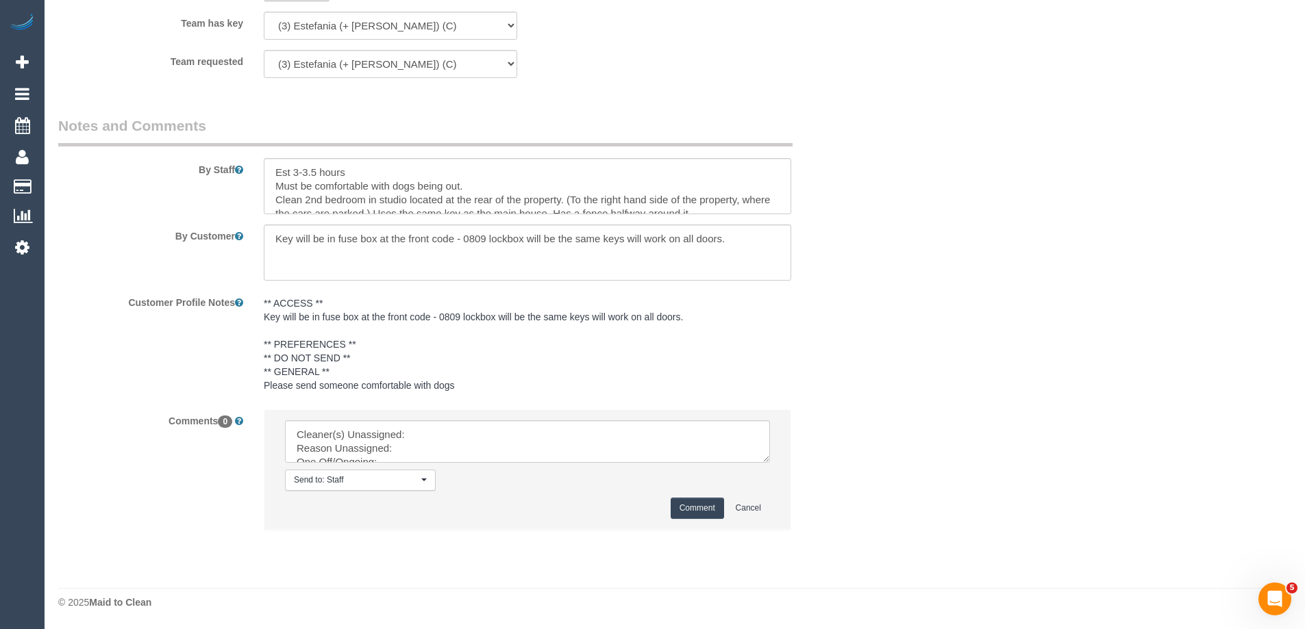
drag, startPoint x: 764, startPoint y: 459, endPoint x: 806, endPoint y: 656, distance: 201.6
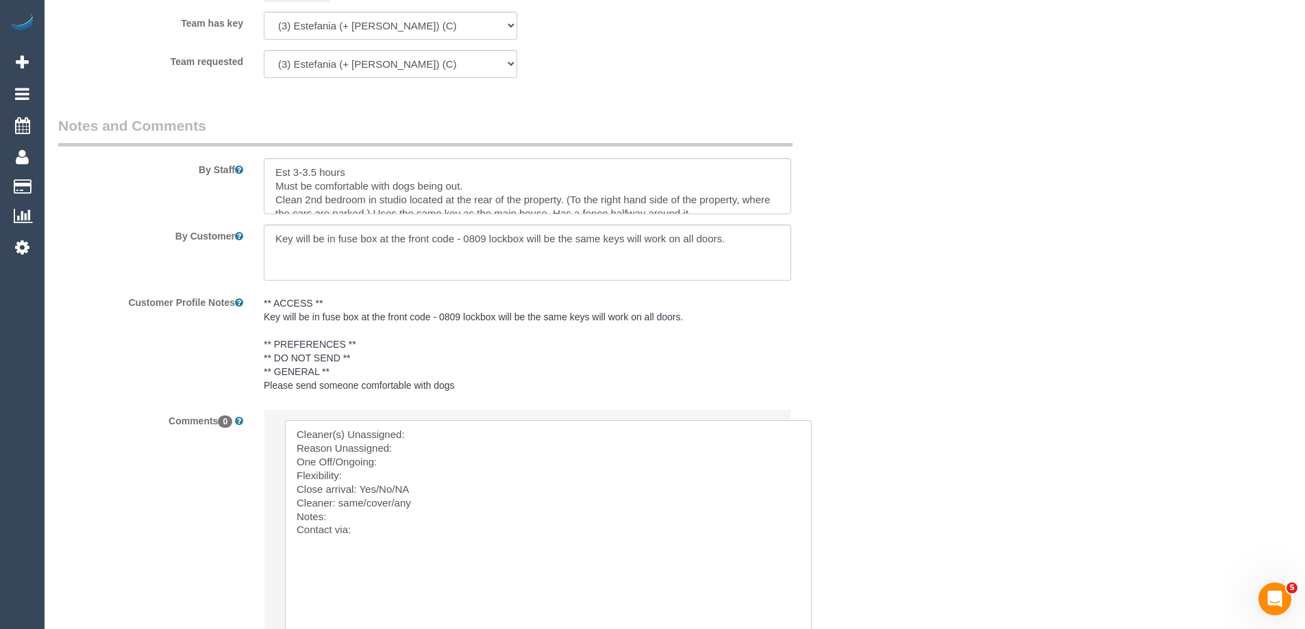
click at [464, 430] on textarea at bounding box center [548, 541] width 527 height 240
paste textarea "(3) Estefania (+ Juliana) (C) - $62.50 (3) Juliana (+ Estefania) (C"
drag, startPoint x: 534, startPoint y: 433, endPoint x: 649, endPoint y: 393, distance: 121.7
click at [638, 432] on textarea at bounding box center [548, 541] width 527 height 240
click at [681, 433] on textarea at bounding box center [548, 541] width 527 height 240
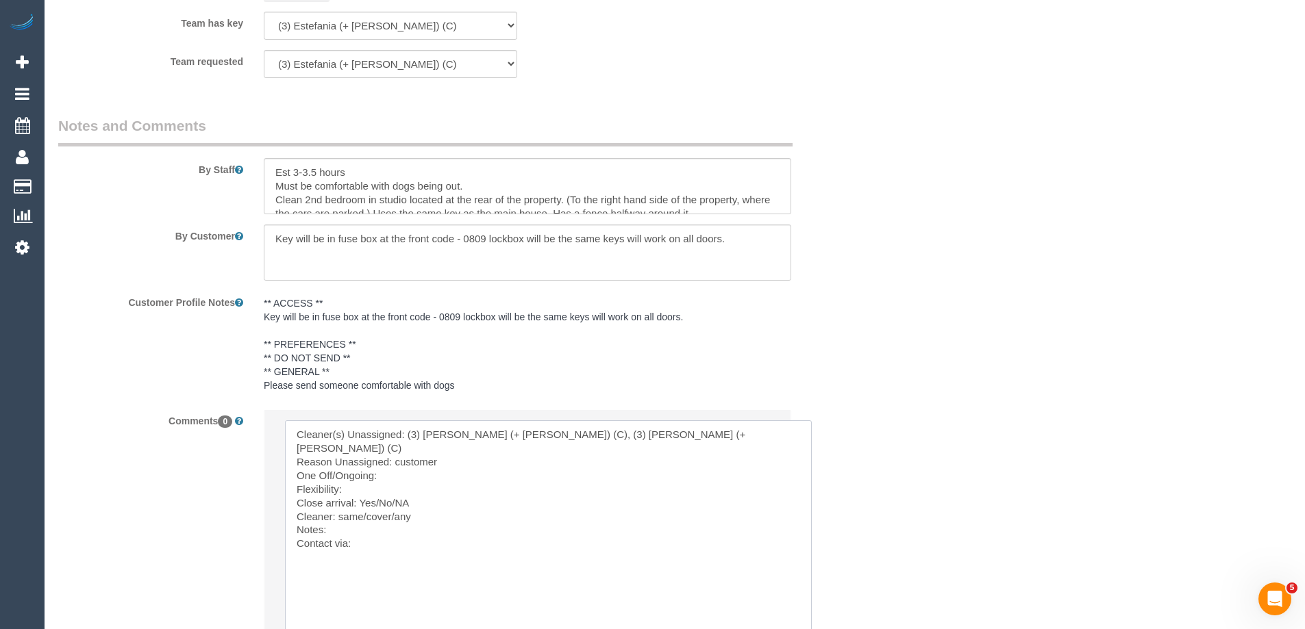
click at [499, 445] on textarea at bounding box center [548, 541] width 527 height 240
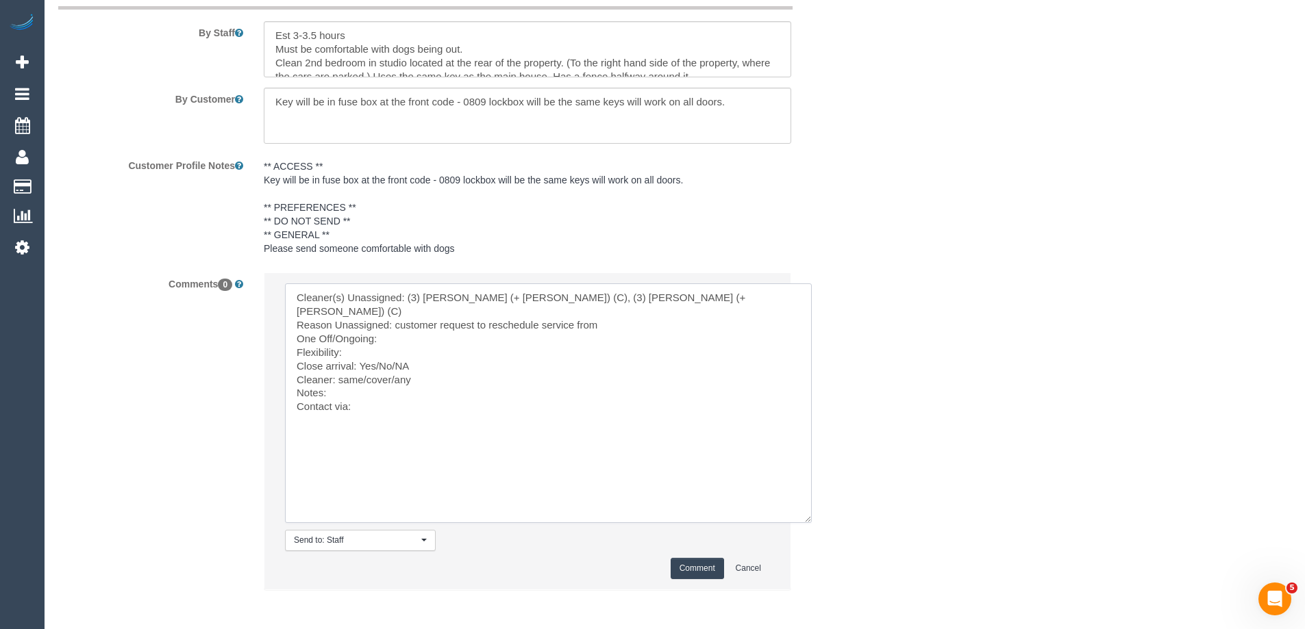
click at [416, 329] on textarea at bounding box center [548, 404] width 527 height 240
drag, startPoint x: 339, startPoint y: 366, endPoint x: 394, endPoint y: 371, distance: 54.9
click at [393, 371] on textarea at bounding box center [548, 404] width 527 height 240
click at [385, 391] on textarea at bounding box center [548, 404] width 527 height 240
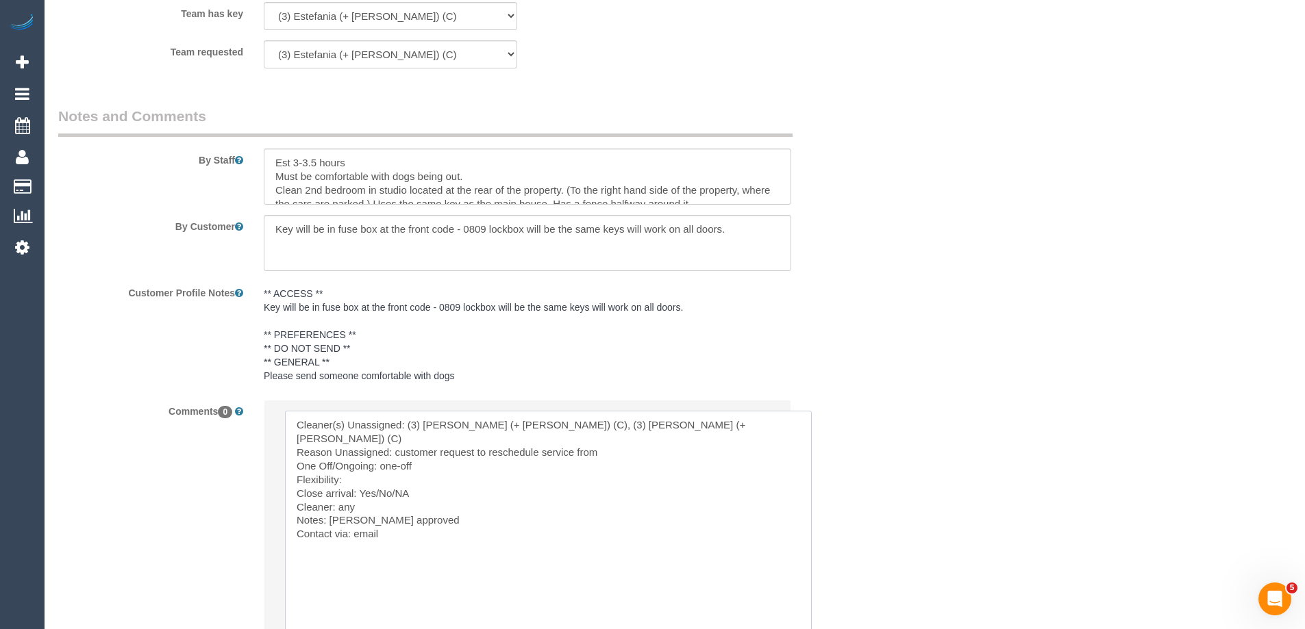
scroll to position [2368, 0]
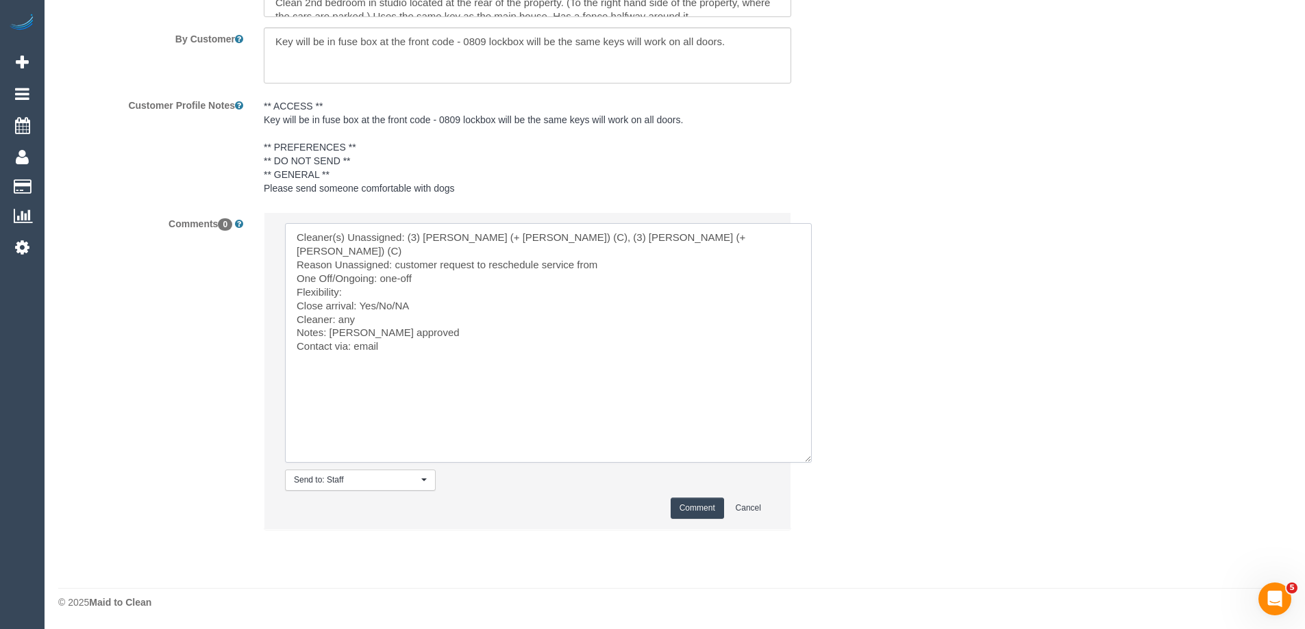
click at [341, 321] on textarea at bounding box center [548, 343] width 527 height 240
click at [429, 319] on textarea at bounding box center [548, 343] width 527 height 240
drag, startPoint x: 391, startPoint y: 319, endPoint x: 436, endPoint y: 310, distance: 45.5
click at [392, 319] on textarea at bounding box center [548, 343] width 527 height 240
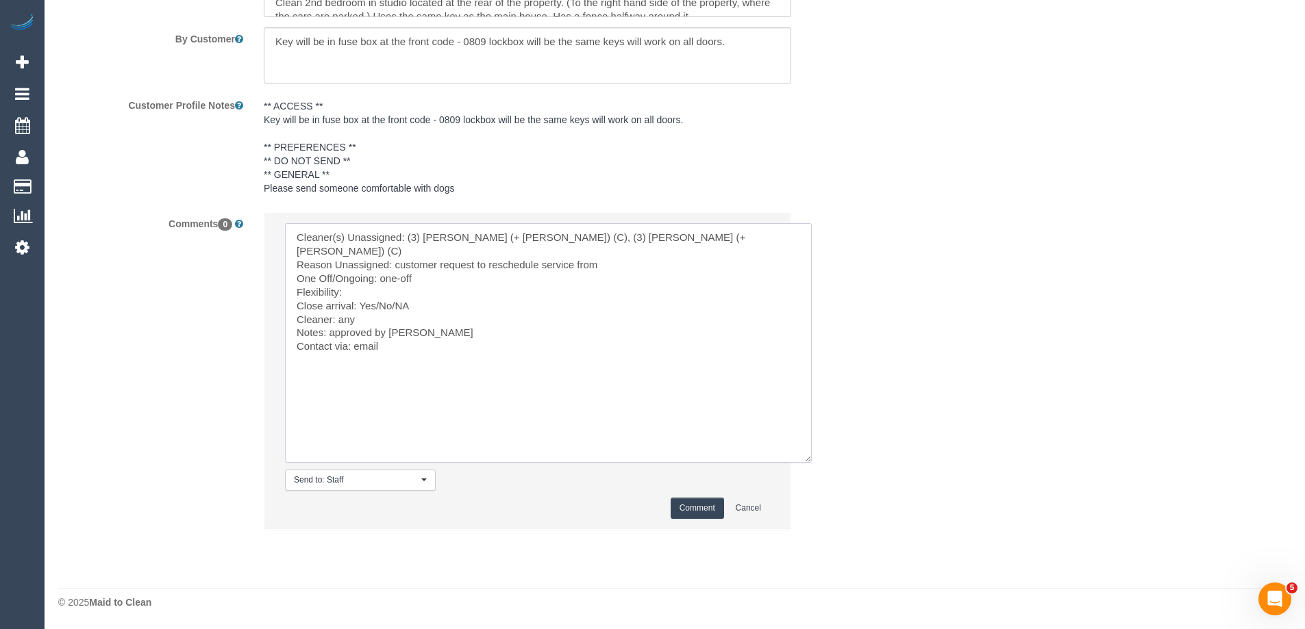
click at [353, 278] on textarea at bounding box center [548, 343] width 527 height 240
click at [331, 315] on textarea at bounding box center [548, 343] width 527 height 240
click at [390, 303] on textarea at bounding box center [548, 343] width 527 height 240
drag, startPoint x: 361, startPoint y: 289, endPoint x: 397, endPoint y: 292, distance: 36.4
click at [397, 292] on textarea at bounding box center [548, 343] width 527 height 240
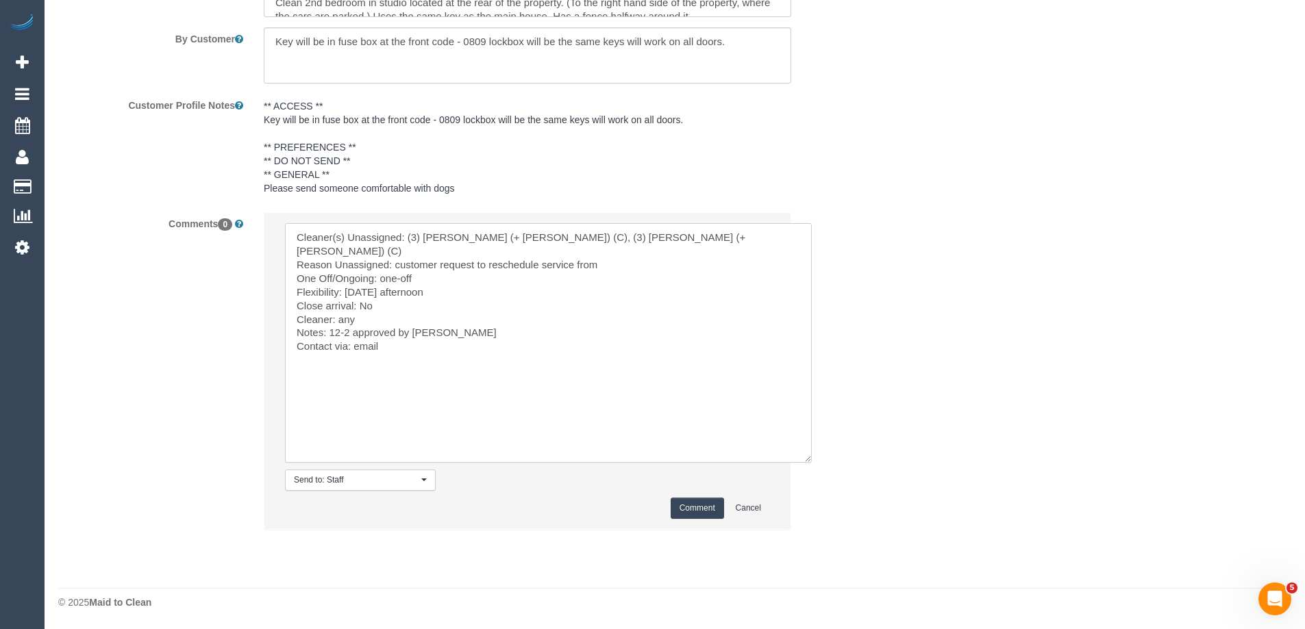
click at [467, 275] on textarea at bounding box center [548, 343] width 527 height 240
click at [629, 249] on textarea at bounding box center [548, 343] width 527 height 240
type textarea "Cleaner(s) Unassigned: (3) Estefania (+ Juliana) (C), (3) Juliana (+ Estefania)…"
click at [539, 303] on textarea at bounding box center [548, 343] width 527 height 240
click at [697, 516] on button "Comment" at bounding box center [697, 508] width 53 height 21
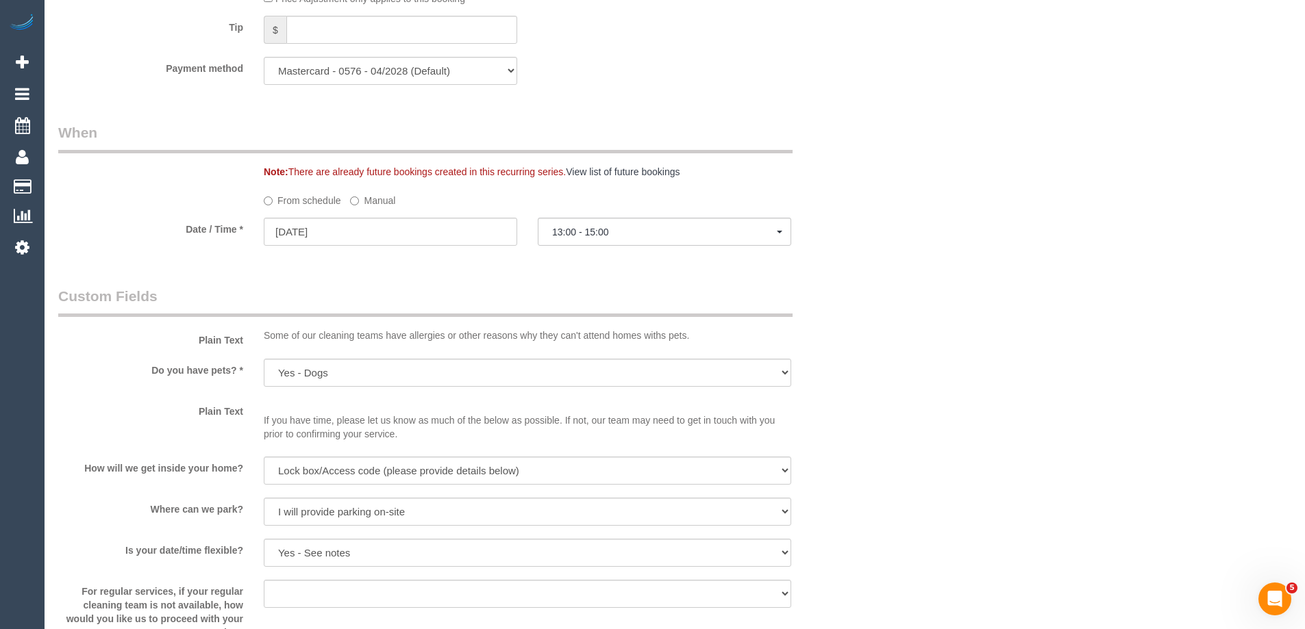
scroll to position [1340, 0]
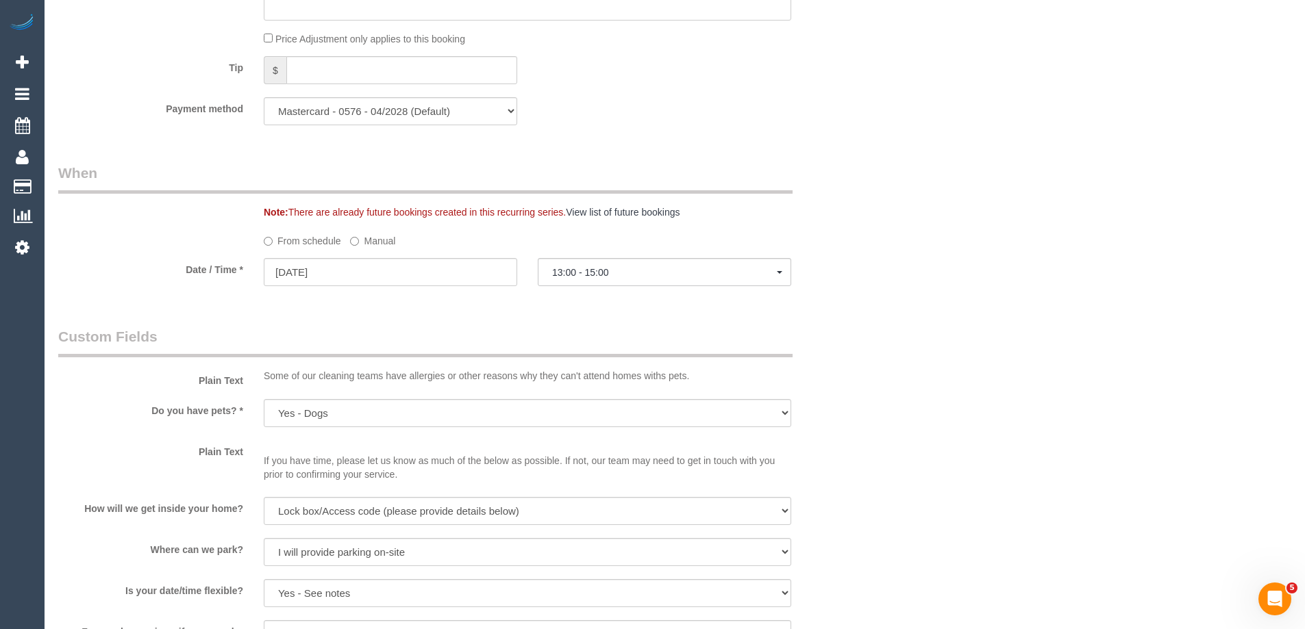
click at [380, 244] on label "Manual" at bounding box center [372, 238] width 45 height 18
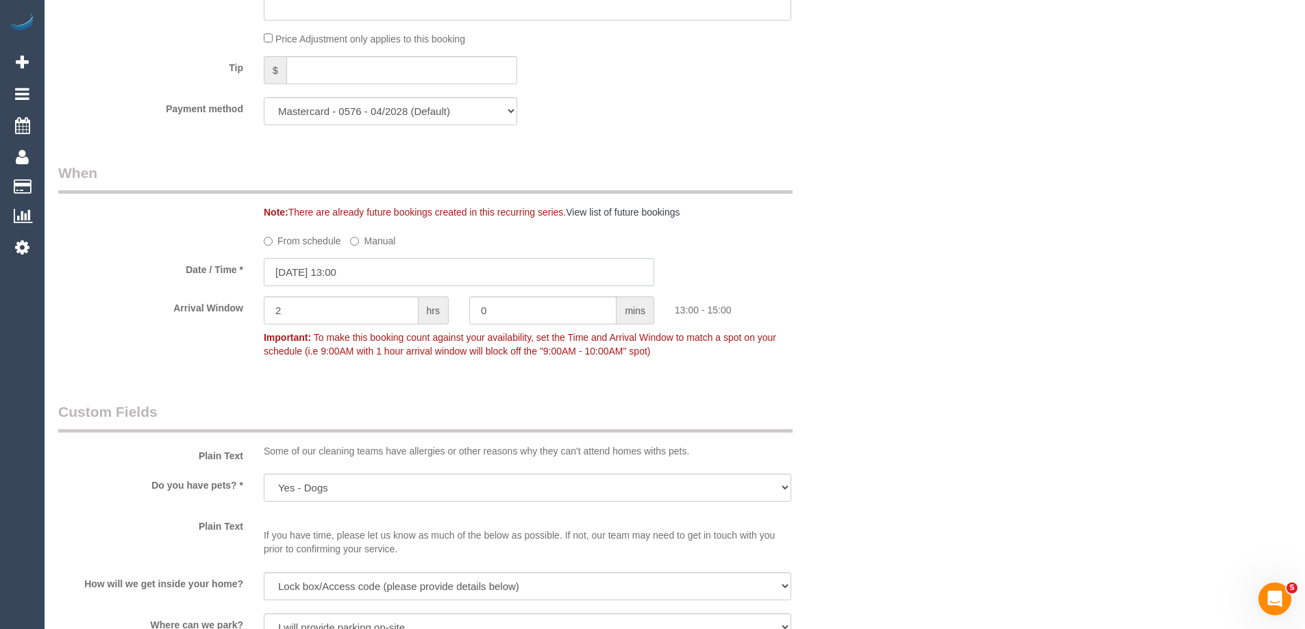
click at [383, 266] on input "24/09/2025 13:00" at bounding box center [459, 272] width 390 height 28
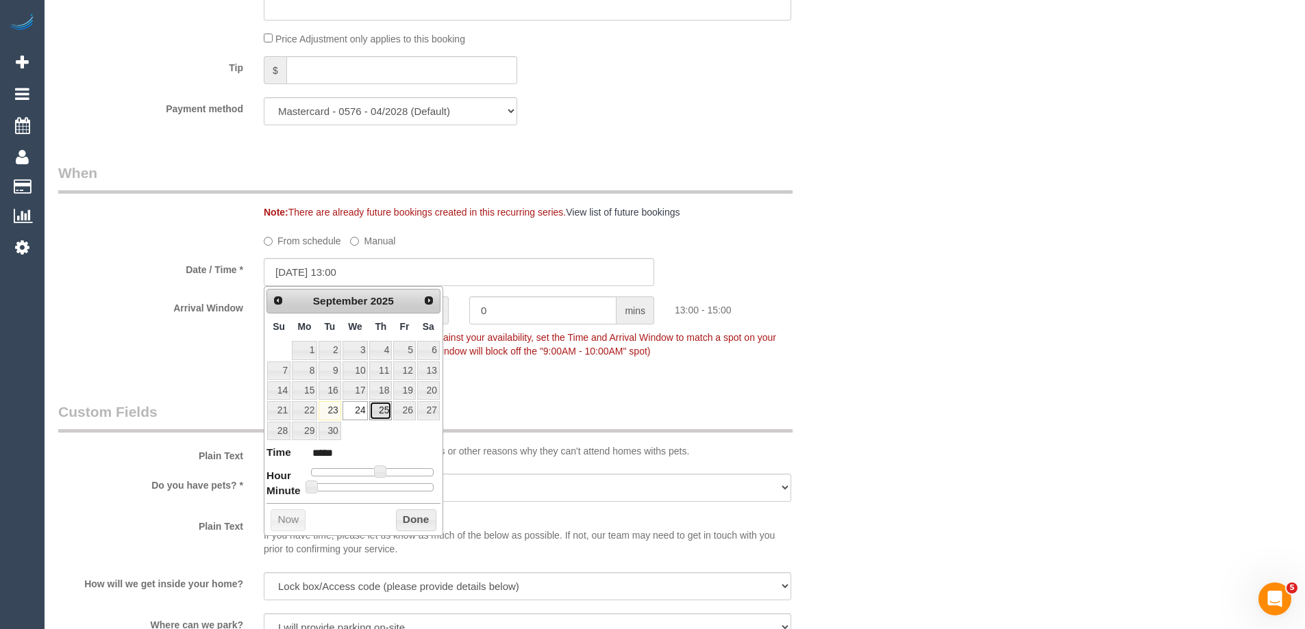
click at [378, 410] on link "25" at bounding box center [380, 410] width 23 height 18
type input "25/09/2025 12:00"
type input "*****"
click at [371, 470] on span at bounding box center [374, 472] width 12 height 12
click at [405, 518] on button "Done" at bounding box center [416, 521] width 40 height 22
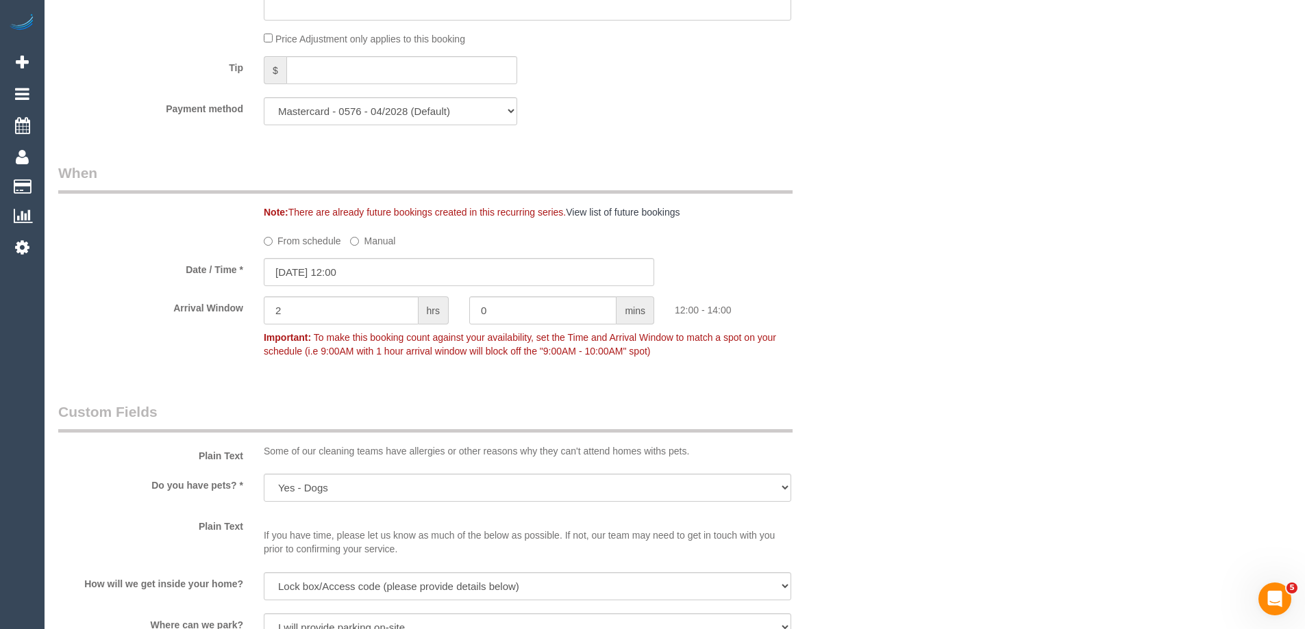
click at [877, 247] on div "Who Email* sahilshekhar@gmail.com Name * Sahil Shekhar Where Address* 121 Edwar…" at bounding box center [674, 275] width 1233 height 3131
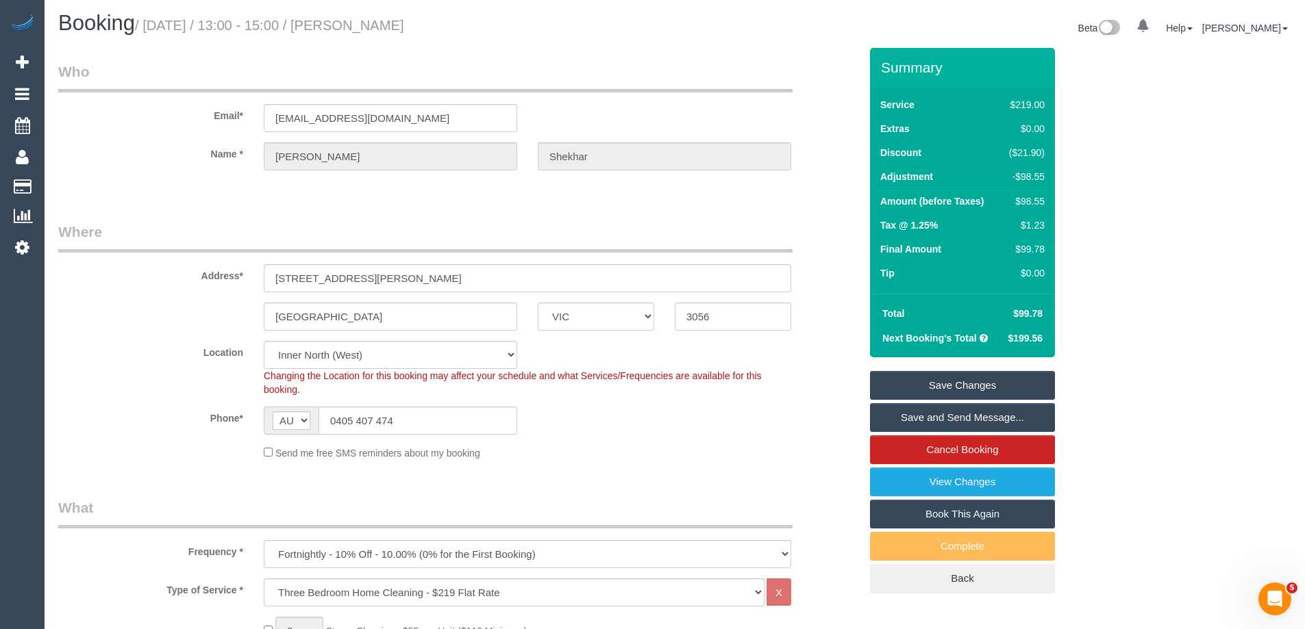
scroll to position [0, 0]
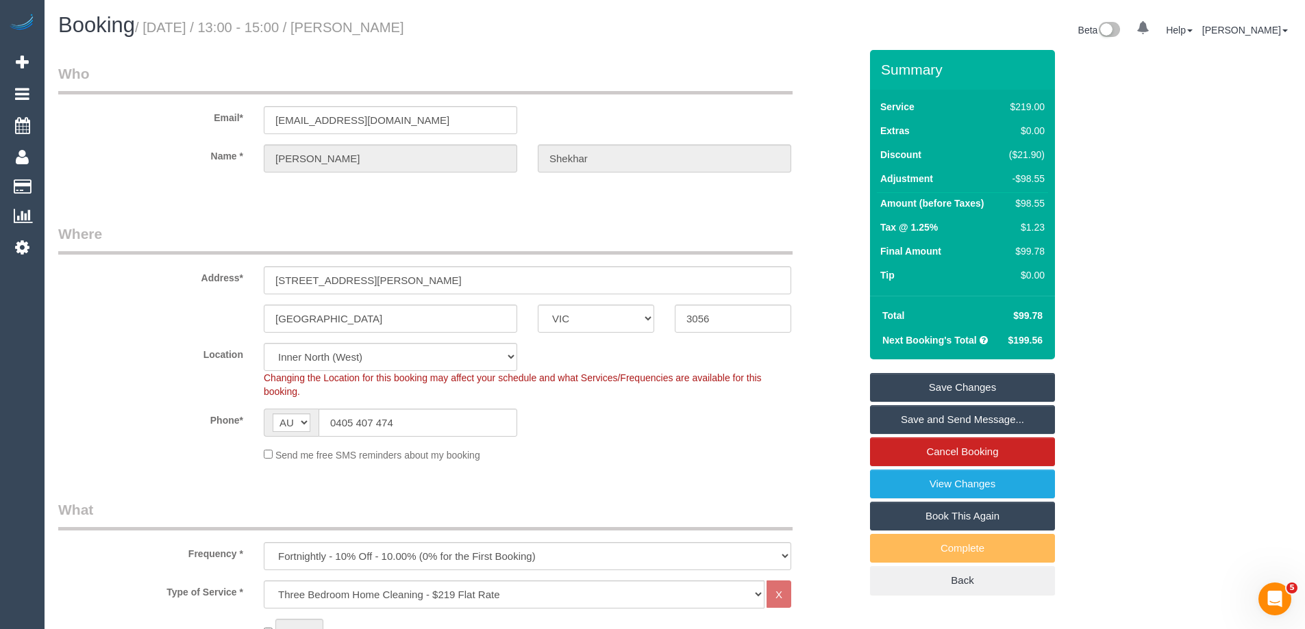
click at [971, 384] on link "Save Changes" at bounding box center [962, 387] width 185 height 29
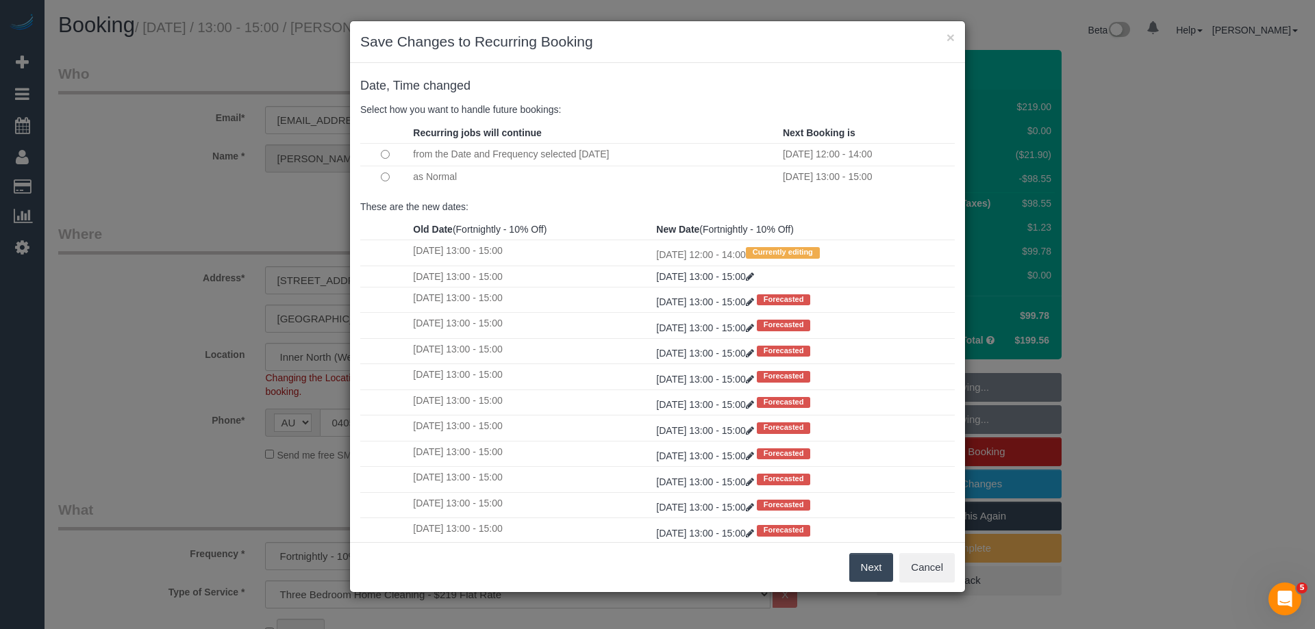
click at [870, 560] on button "Next" at bounding box center [871, 567] width 45 height 29
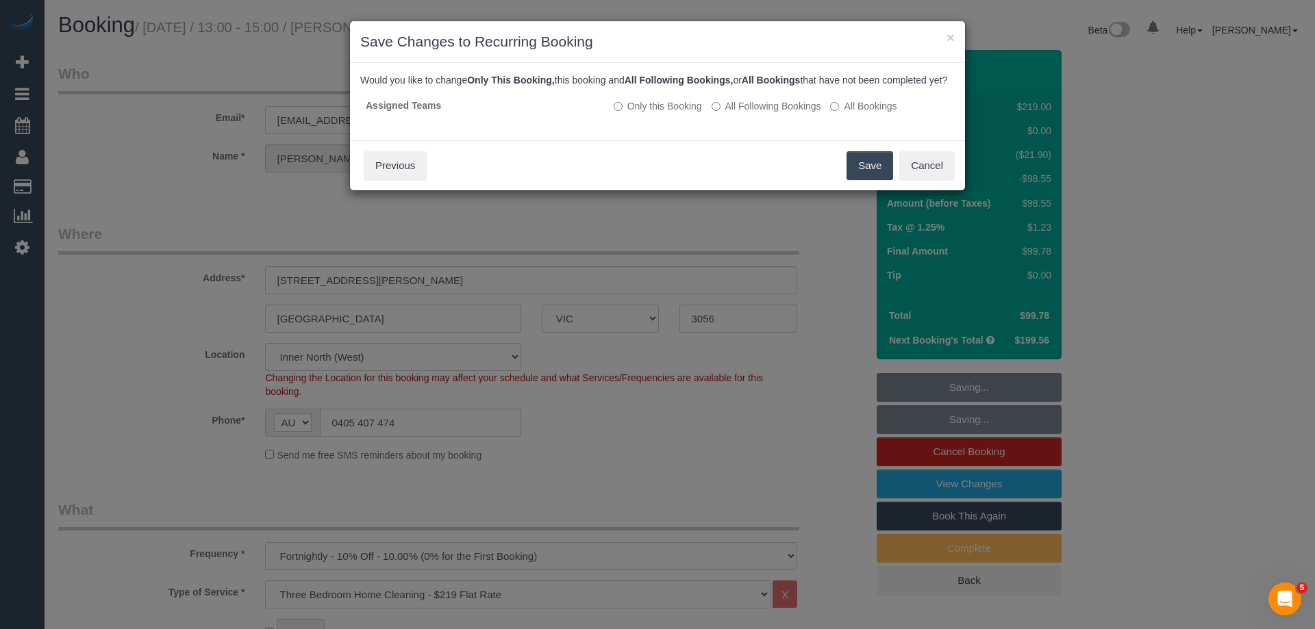
click at [876, 180] on button "Save" at bounding box center [870, 165] width 47 height 29
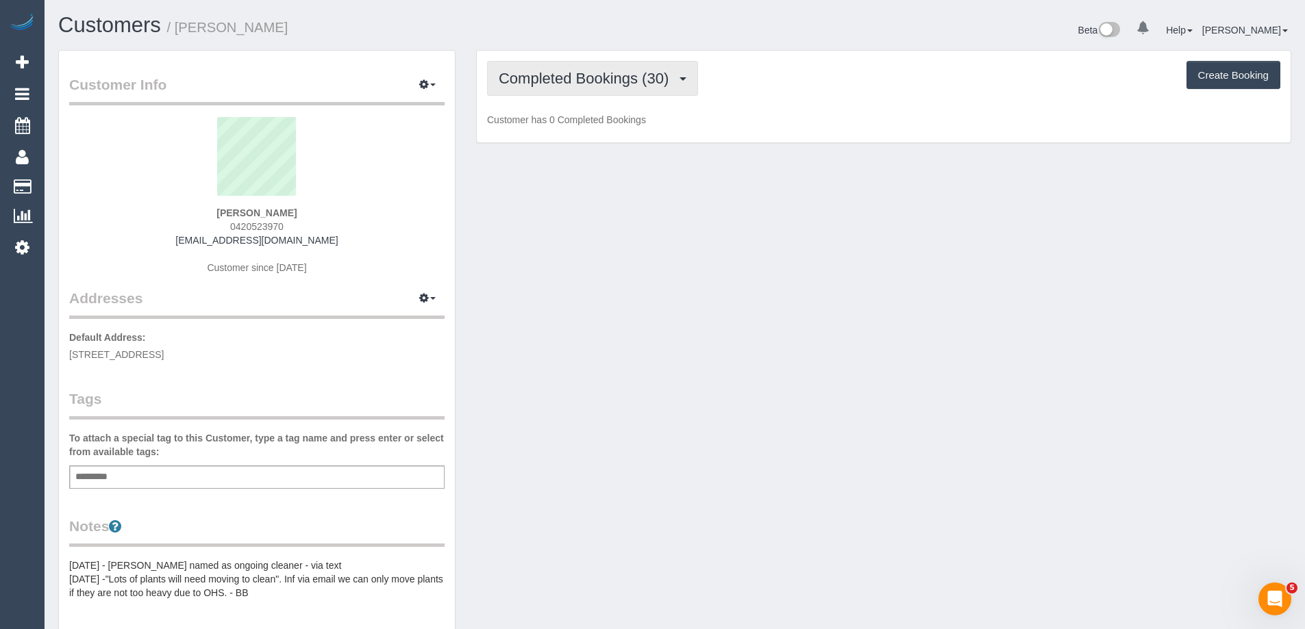
click at [564, 81] on span "Completed Bookings (30)" at bounding box center [587, 78] width 177 height 17
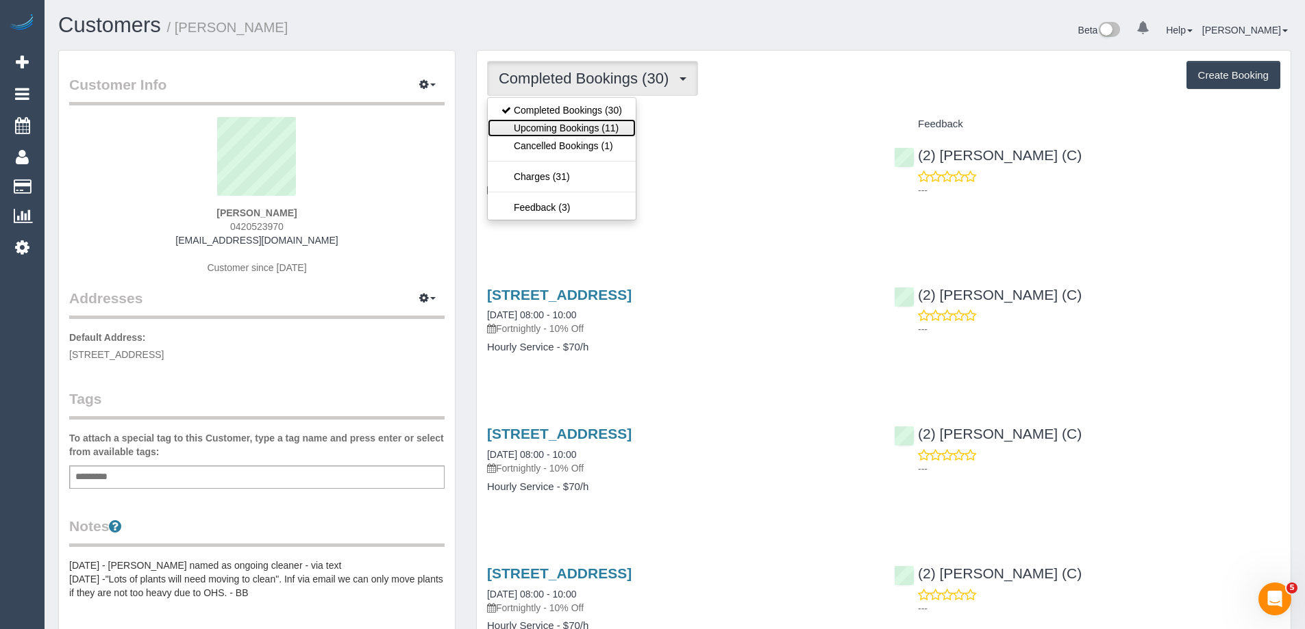
click at [569, 125] on link "Upcoming Bookings (11)" at bounding box center [562, 128] width 148 height 18
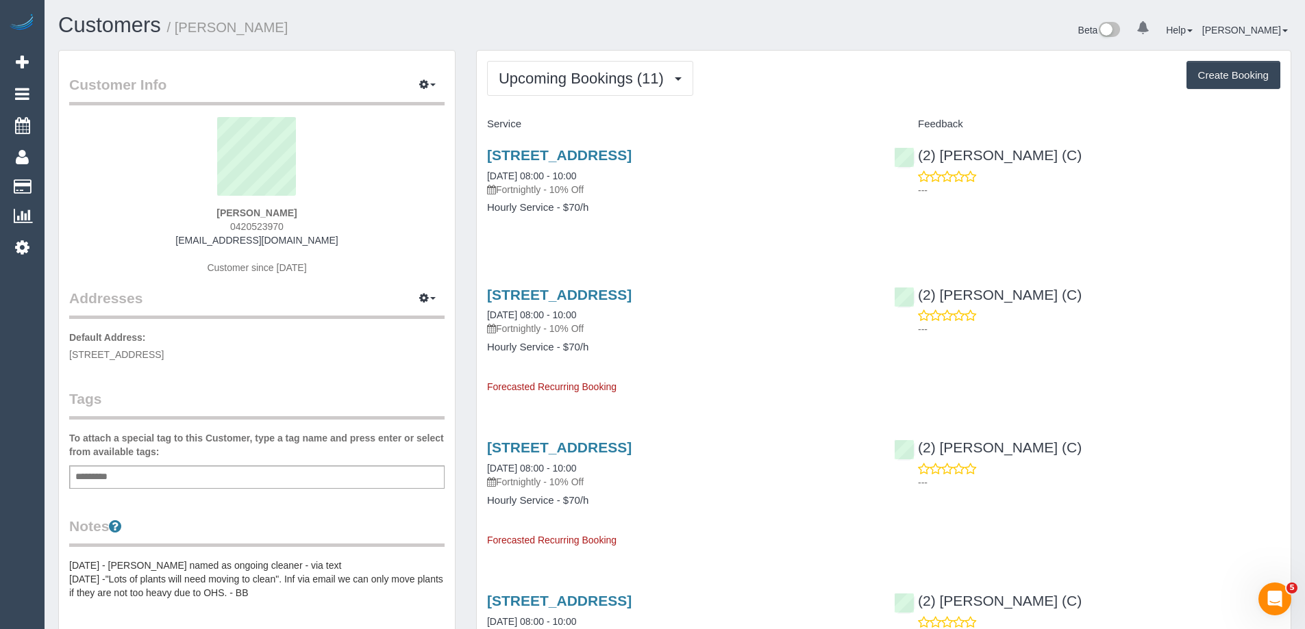
drag, startPoint x: 334, startPoint y: 32, endPoint x: 177, endPoint y: 30, distance: 156.8
click at [177, 30] on h1 "Customers / [PERSON_NAME]" at bounding box center [361, 25] width 606 height 23
copy small "[PERSON_NAME]"
click at [268, 20] on h1 "Customers / [PERSON_NAME]" at bounding box center [361, 25] width 606 height 23
drag, startPoint x: 193, startPoint y: 32, endPoint x: 180, endPoint y: 32, distance: 13.0
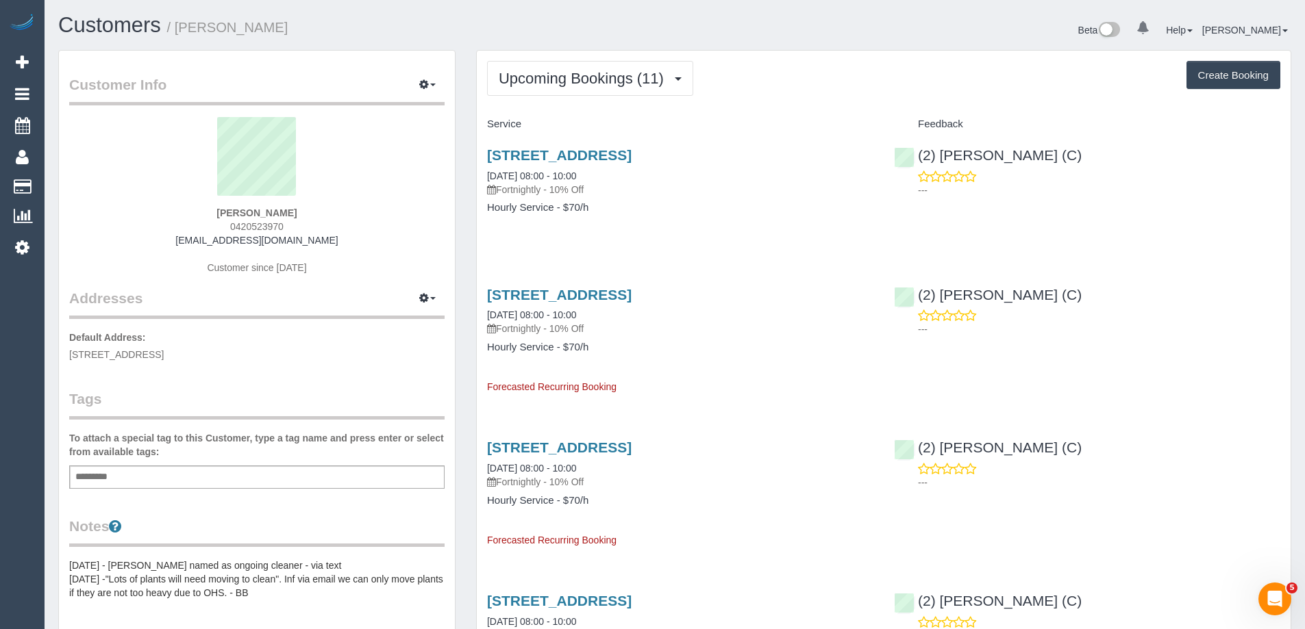
click at [180, 32] on h1 "Customers / [PERSON_NAME]" at bounding box center [361, 25] width 606 height 23
copy small "[PERSON_NAME]"
drag, startPoint x: 323, startPoint y: 36, endPoint x: 309, endPoint y: 33, distance: 14.0
click at [323, 36] on h1 "Customers / [PERSON_NAME]" at bounding box center [361, 25] width 606 height 23
drag, startPoint x: 294, startPoint y: 26, endPoint x: 178, endPoint y: 27, distance: 115.8
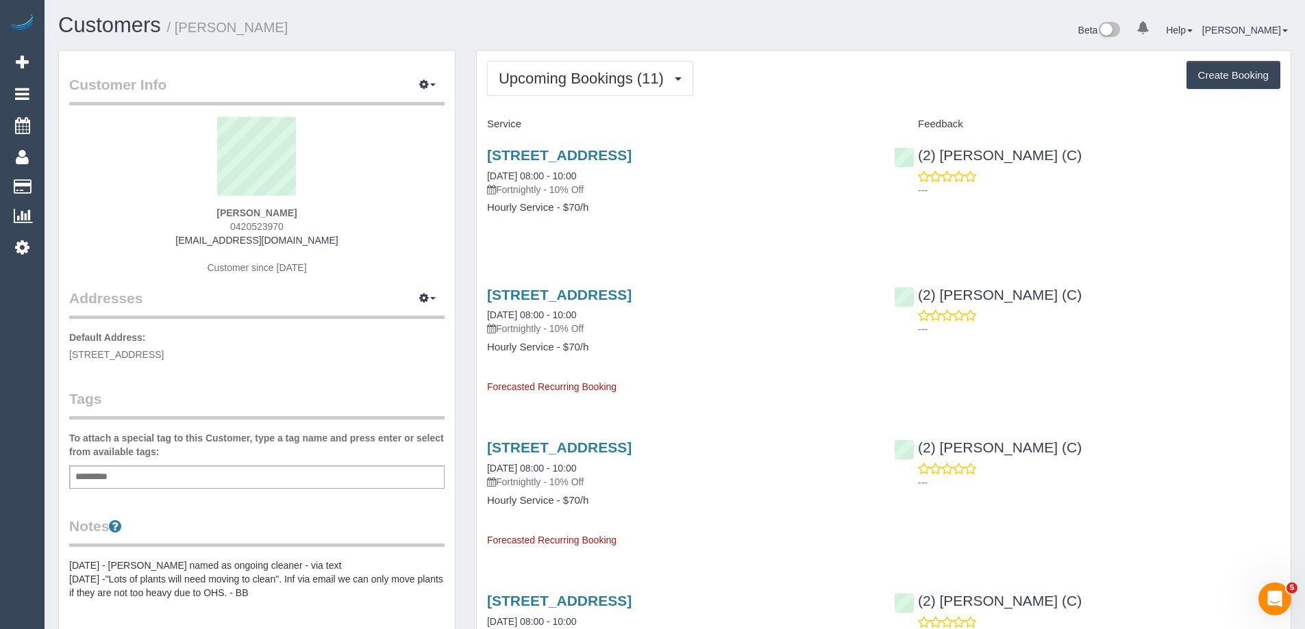
click at [178, 27] on h1 "Customers / [PERSON_NAME]" at bounding box center [361, 25] width 606 height 23
copy small "Pauline Byrne"
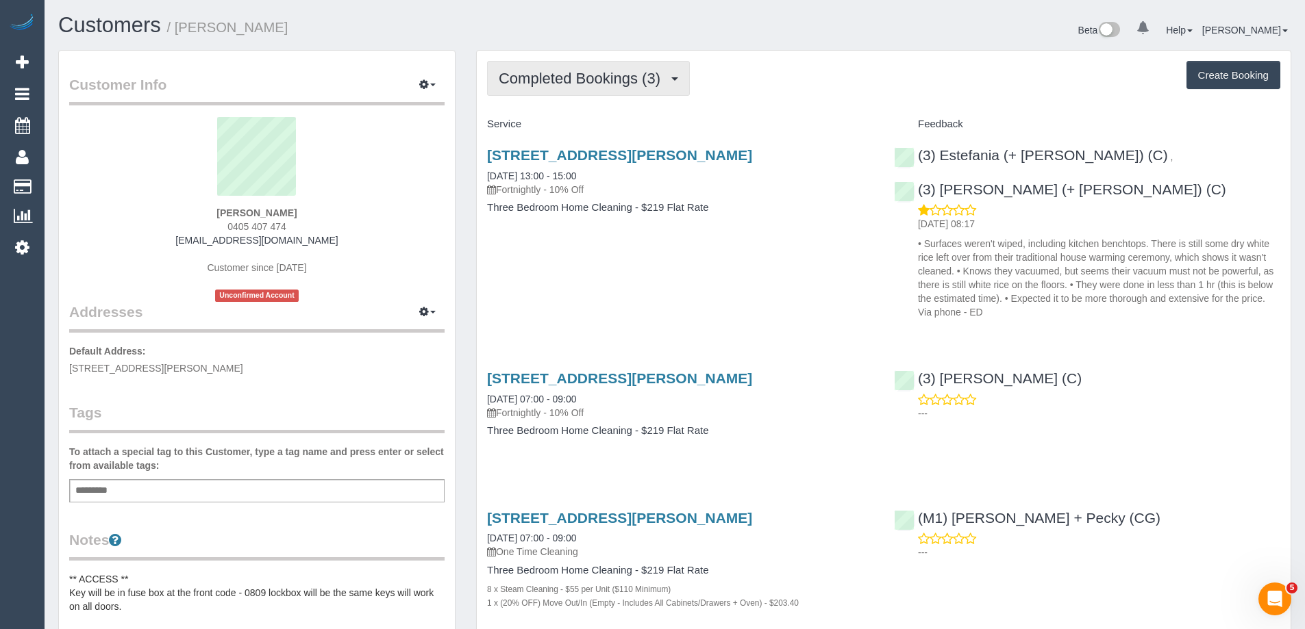
click at [594, 81] on span "Completed Bookings (3)" at bounding box center [583, 78] width 168 height 17
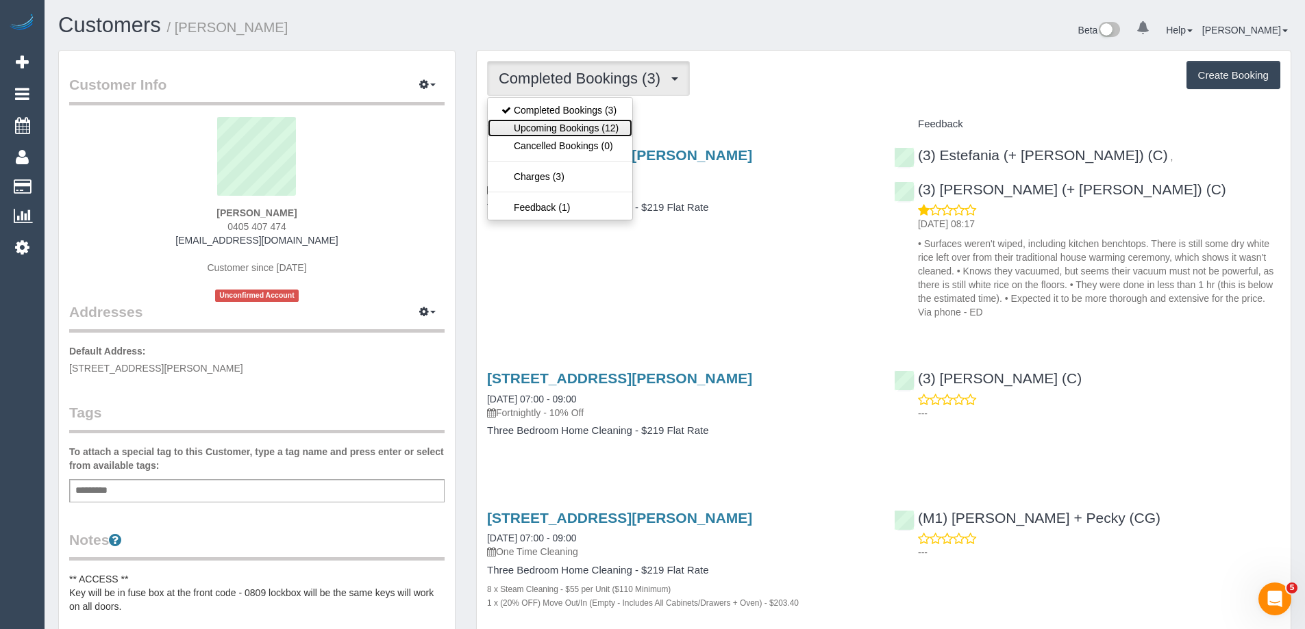
click at [599, 125] on link "Upcoming Bookings (12)" at bounding box center [560, 128] width 145 height 18
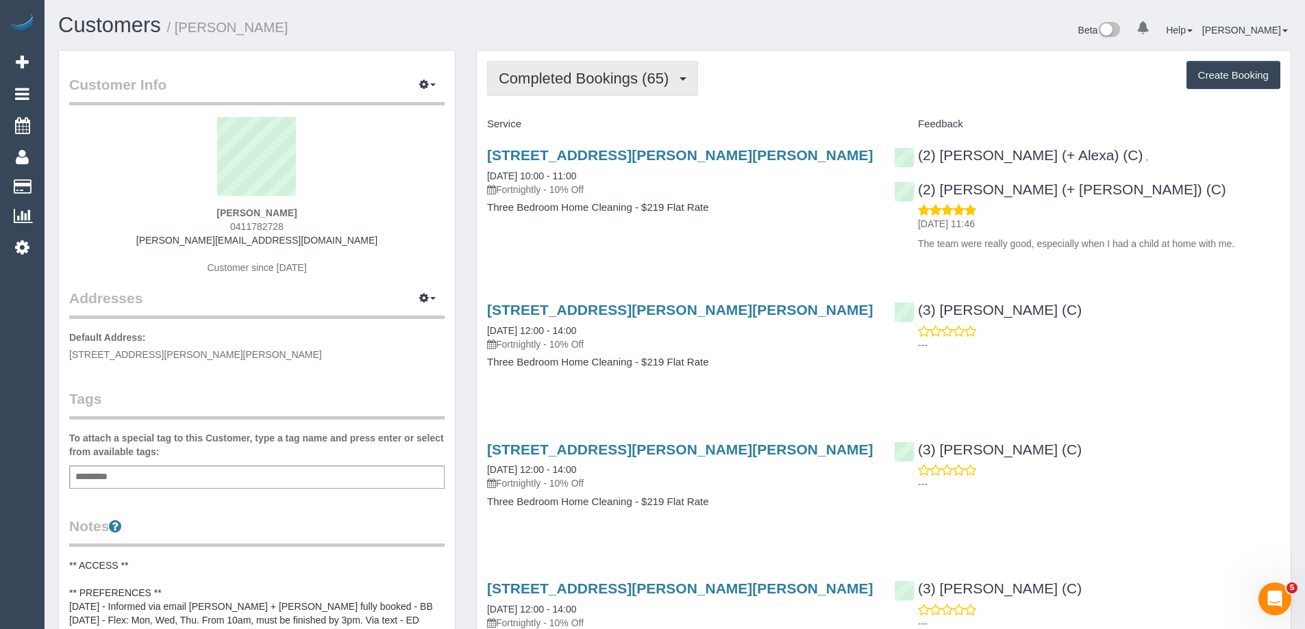
click at [610, 78] on span "Completed Bookings (65)" at bounding box center [587, 78] width 177 height 17
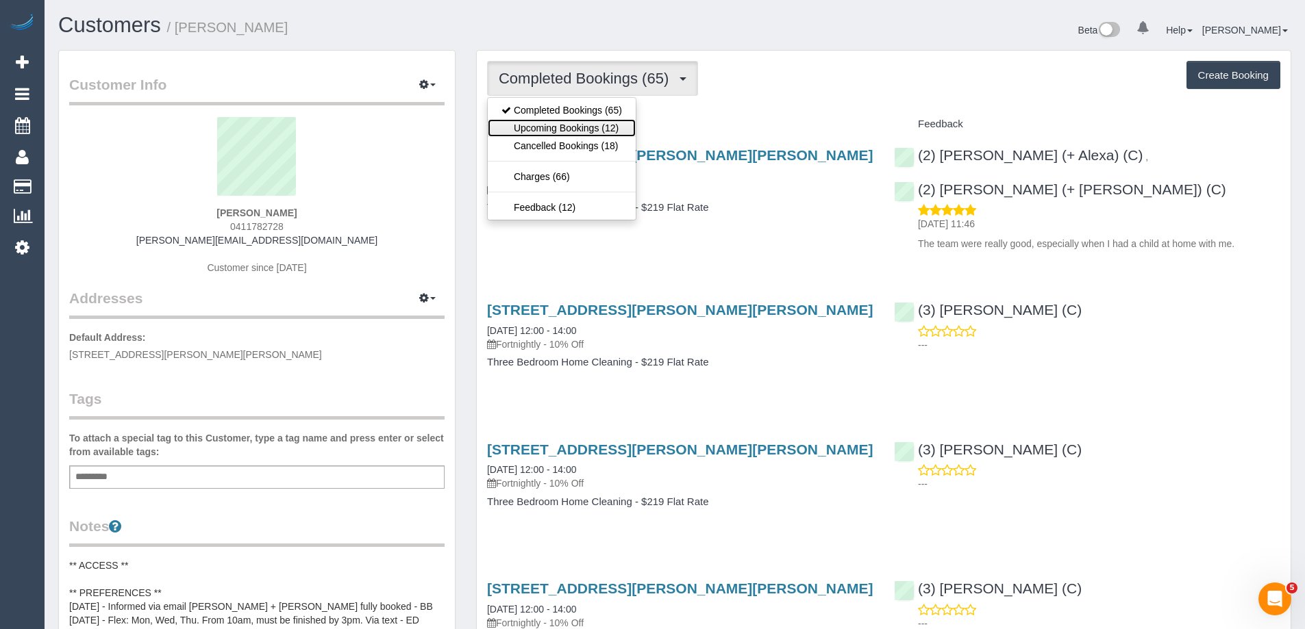
click at [597, 127] on link "Upcoming Bookings (12)" at bounding box center [562, 128] width 148 height 18
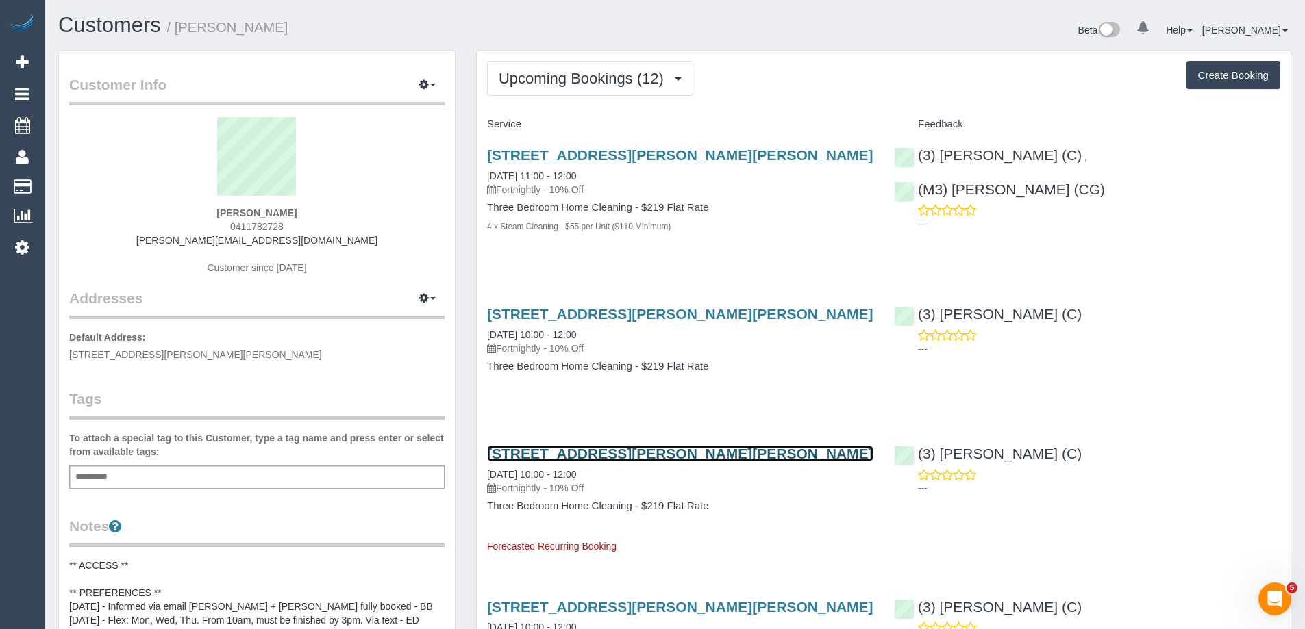
click at [640, 447] on link "61 Field Street, Clifton Hill, VIC 3068" at bounding box center [680, 454] width 386 height 16
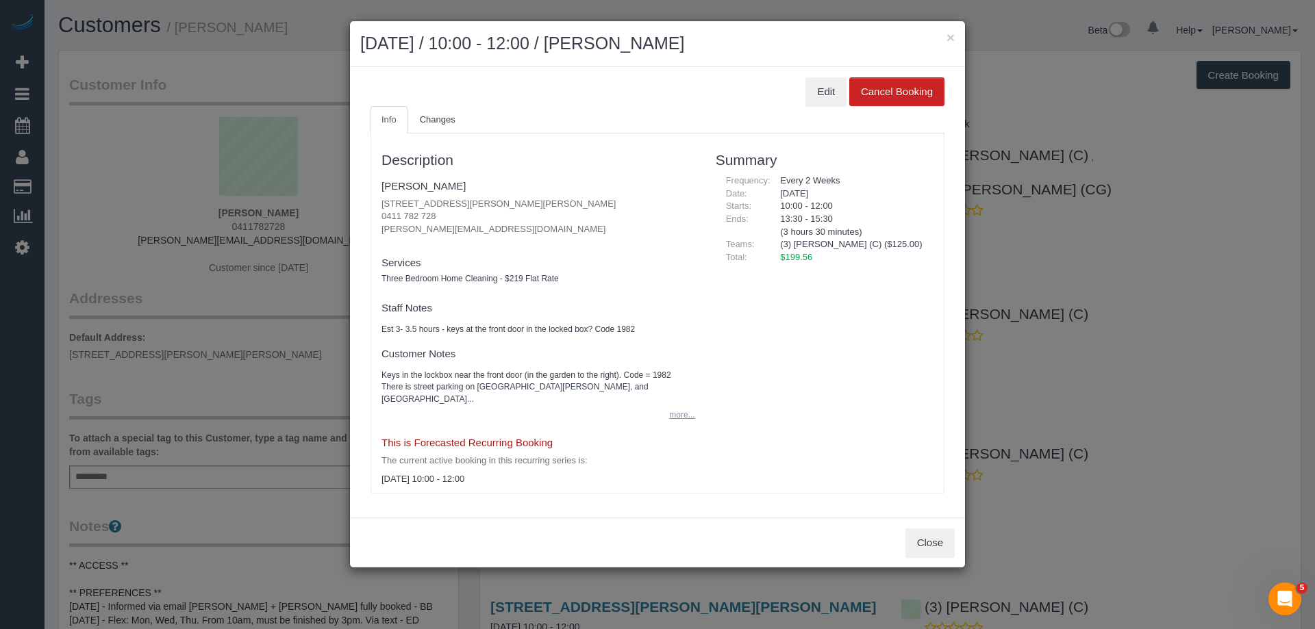
click at [684, 405] on button "more..." at bounding box center [678, 415] width 34 height 20
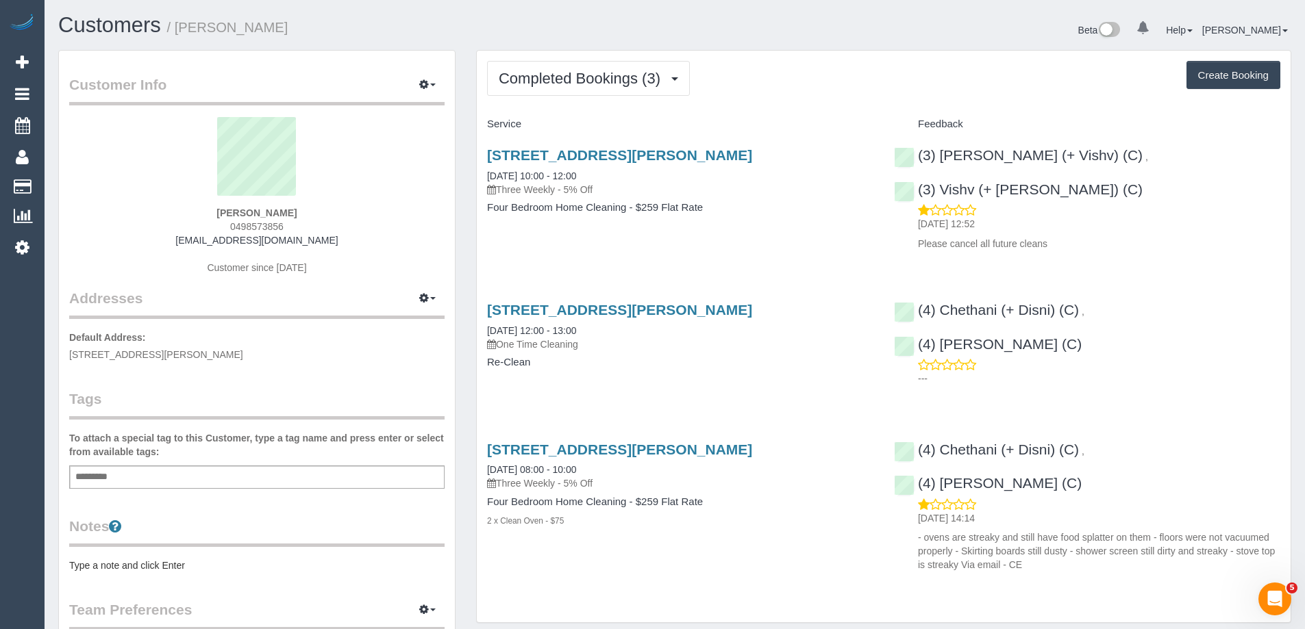
click at [222, 472] on div "Add a tag" at bounding box center [256, 477] width 375 height 23
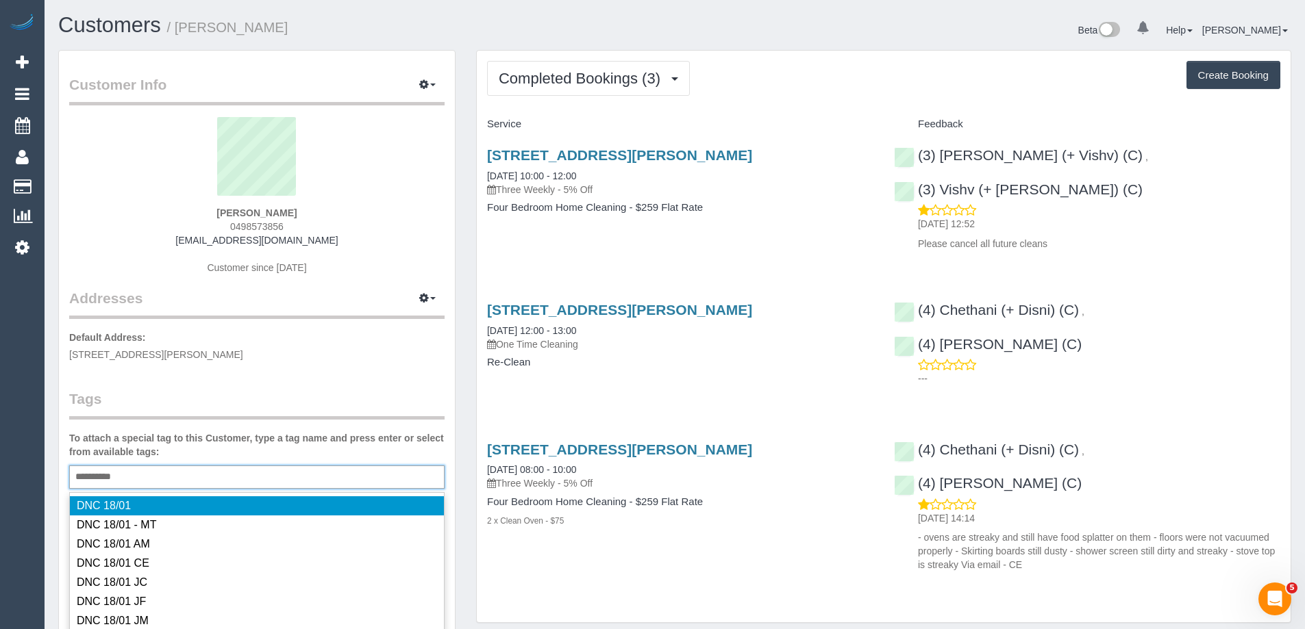
type input "**********"
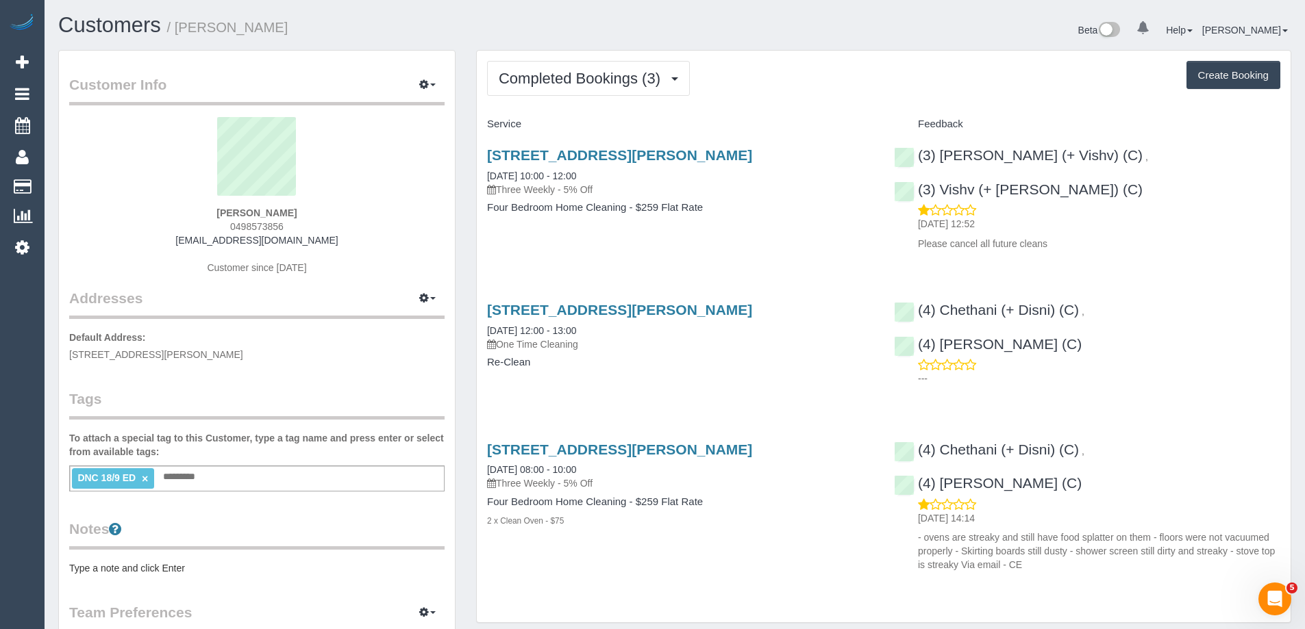
drag, startPoint x: 281, startPoint y: 22, endPoint x: 182, endPoint y: 23, distance: 99.3
click at [182, 23] on h1 "Customers / [PERSON_NAME]" at bounding box center [361, 25] width 606 height 23
copy small "[PERSON_NAME]"
drag, startPoint x: 1273, startPoint y: 153, endPoint x: 916, endPoint y: 153, distance: 356.8
click at [916, 153] on div "(3) Kelvin (+ Vishv) (C) , (3) Vishv (+ Kelvin) (C) 23/09/2025 12:52 Please can…" at bounding box center [1087, 196] width 407 height 121
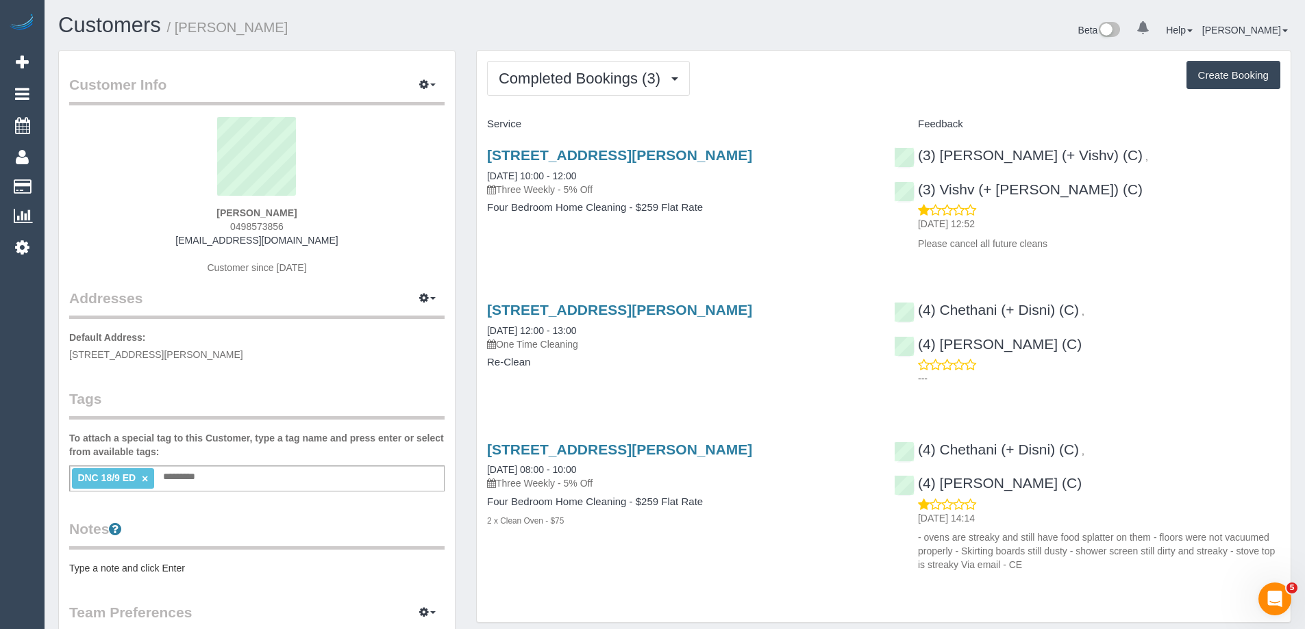
copy div "(3) Kelvin (+ Vishv) (C) , (3) Vishv (+ Kelvin) (C)"
click at [638, 64] on button "Completed Bookings (3)" at bounding box center [588, 78] width 203 height 35
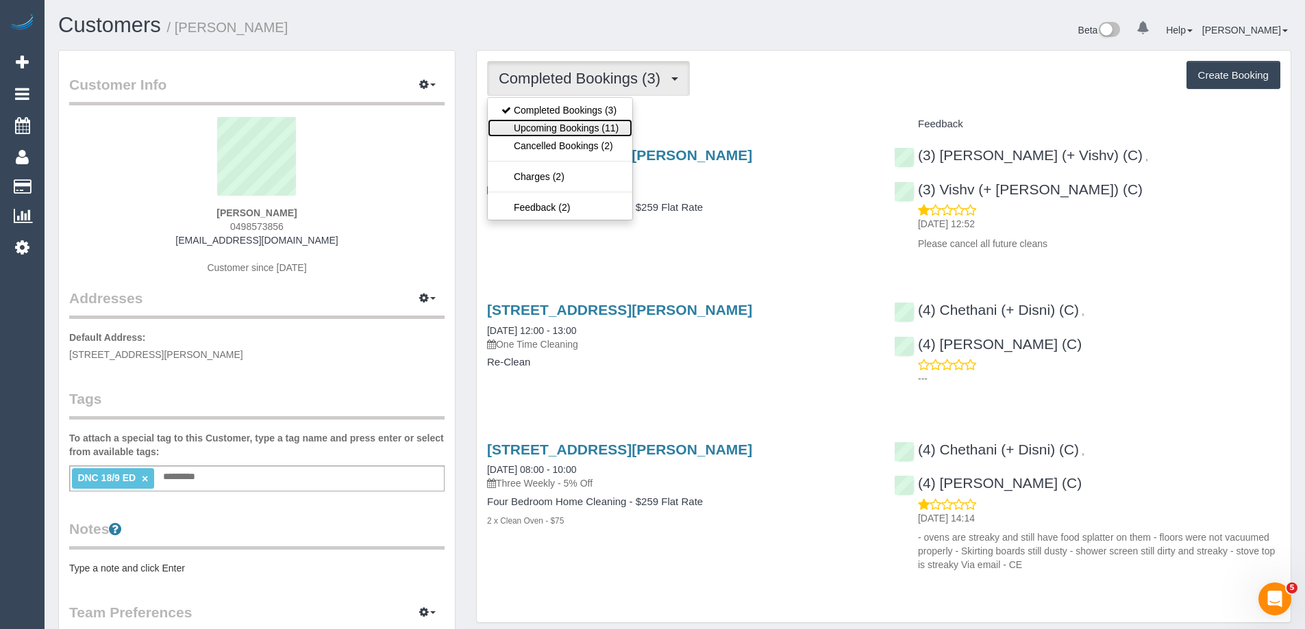
click at [609, 120] on link "Upcoming Bookings (11)" at bounding box center [560, 128] width 145 height 18
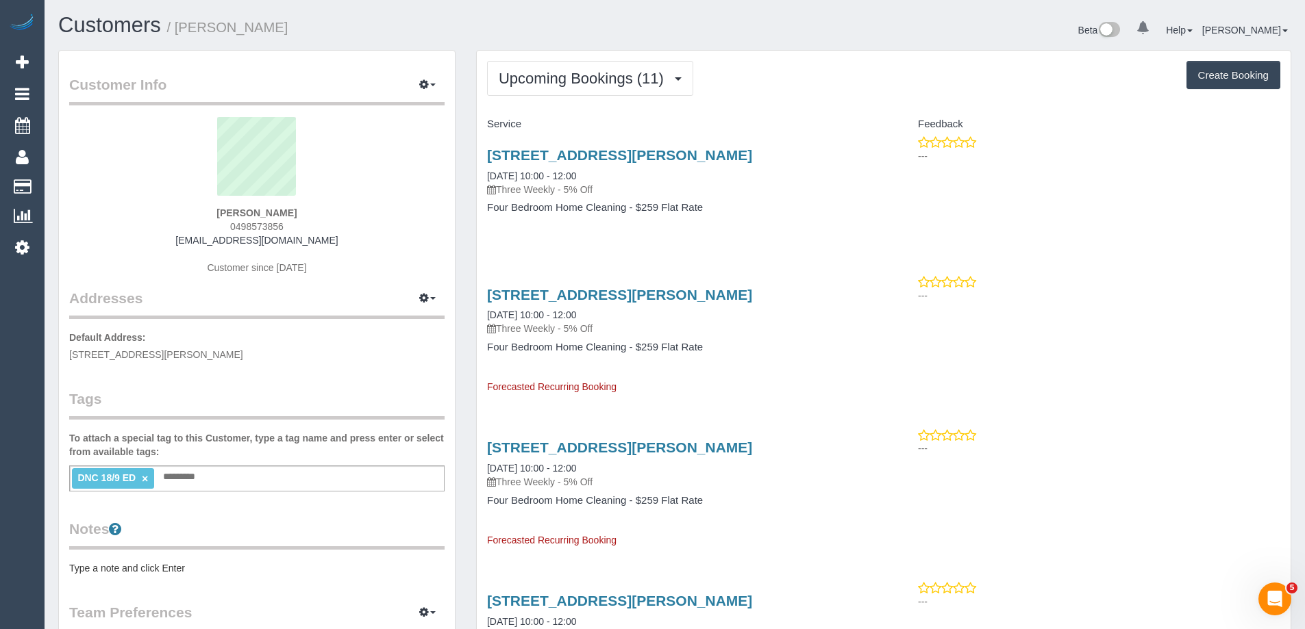
click at [441, 21] on h1 "Customers / Michelle Clear" at bounding box center [361, 25] width 606 height 23
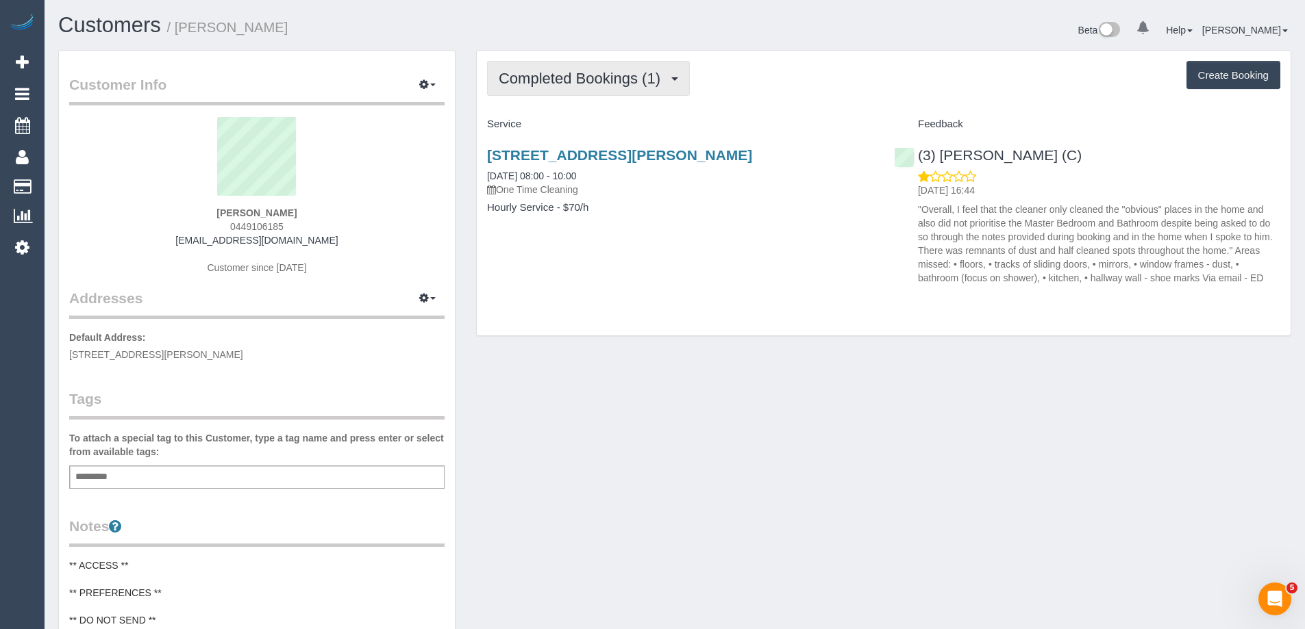
click at [597, 83] on span "Completed Bookings (1)" at bounding box center [583, 78] width 168 height 17
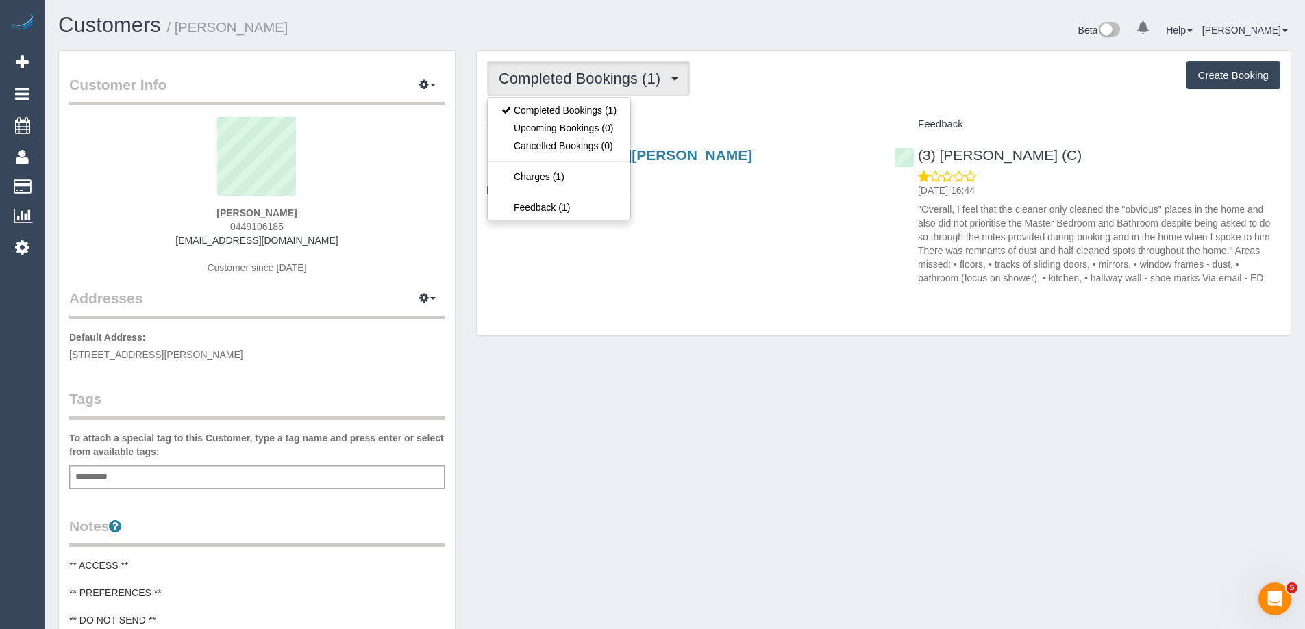
click at [836, 105] on div "Completed Bookings (1) Completed Bookings (1) Upcoming Bookings (0) Cancelled B…" at bounding box center [884, 193] width 814 height 285
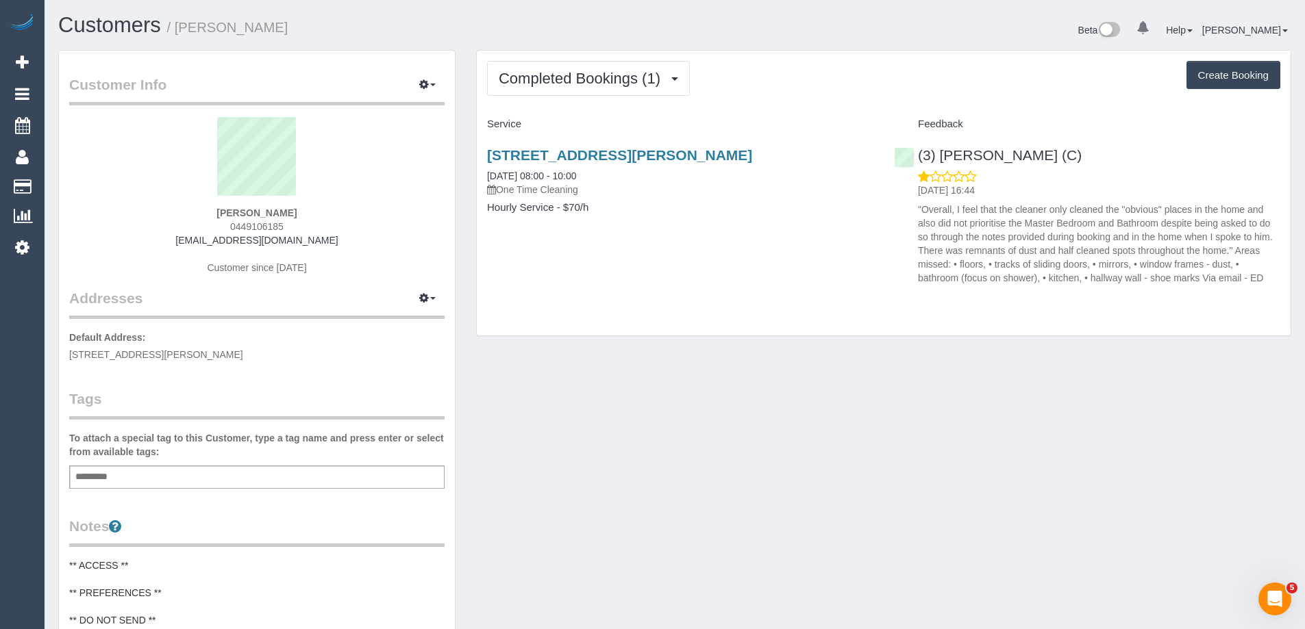
click at [1105, 231] on p ""Overall, I feel that the cleaner only cleaned the "obvious" places in the home…" at bounding box center [1099, 244] width 362 height 82
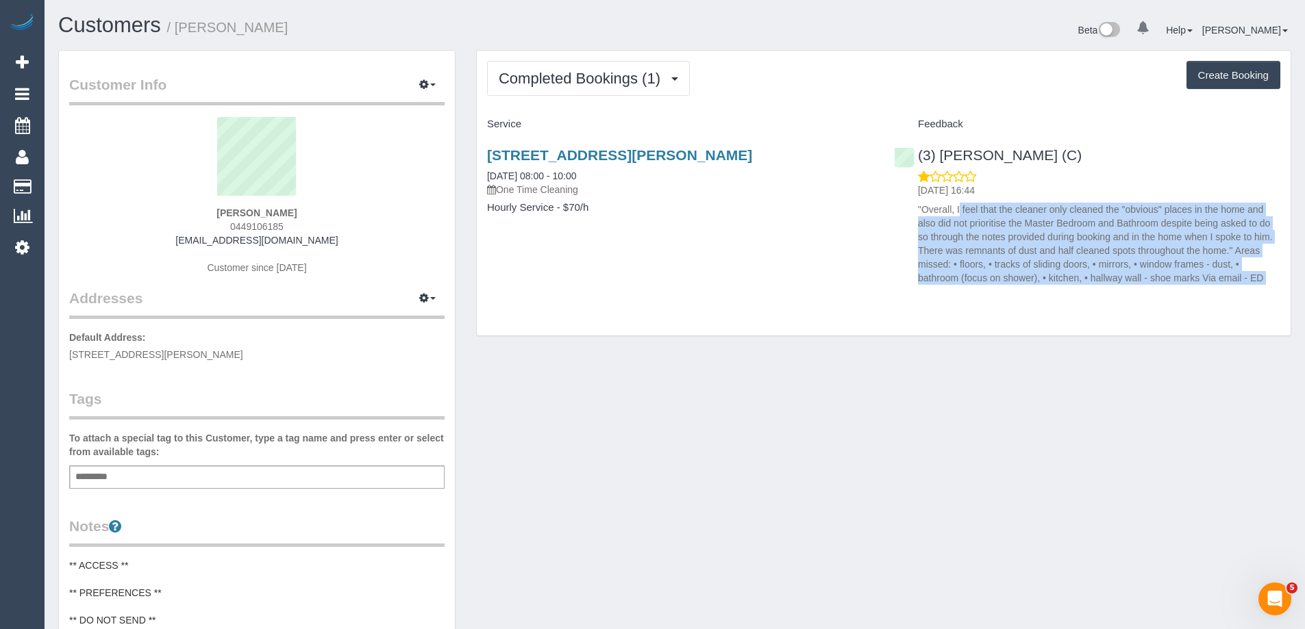
click at [1105, 231] on p ""Overall, I feel that the cleaner only cleaned the "obvious" places in the home…" at bounding box center [1099, 244] width 362 height 82
copy div ""Overall, I feel that the cleaner only cleaned the "obvious" places in the home…"
click at [950, 149] on link "(3) [PERSON_NAME] (C)" at bounding box center [988, 155] width 188 height 16
click at [714, 151] on link "138 Spencer Street, 910, Melbourne, VIC 3000" at bounding box center [619, 155] width 265 height 16
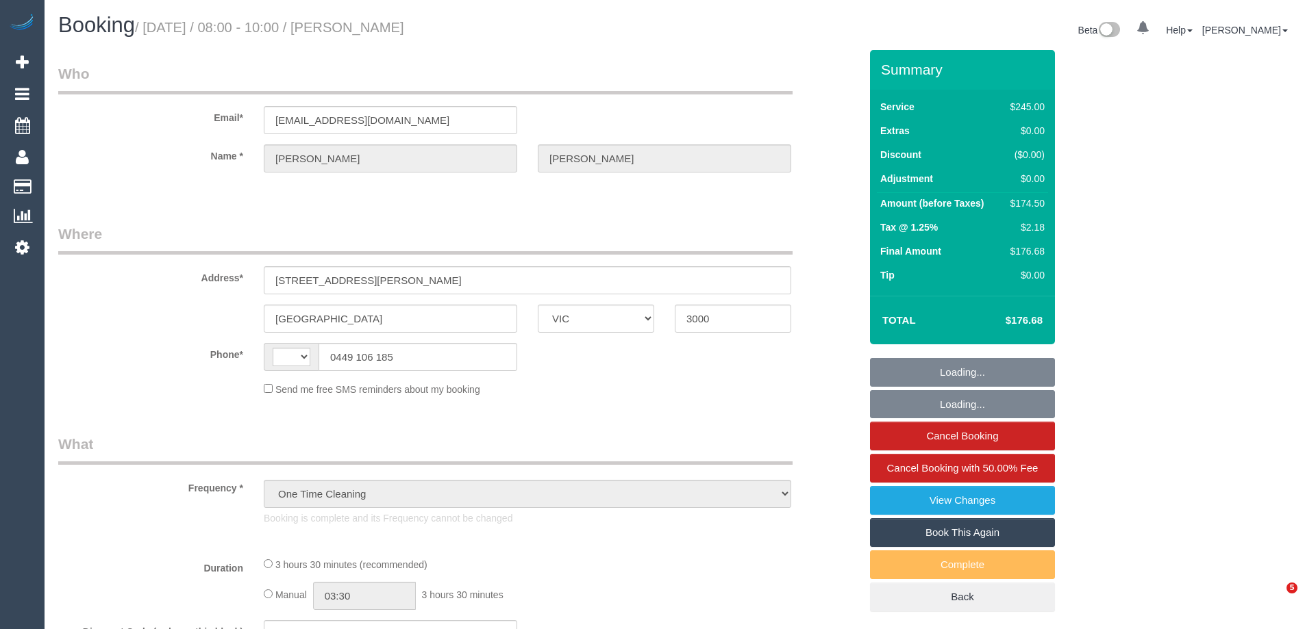
select select "VIC"
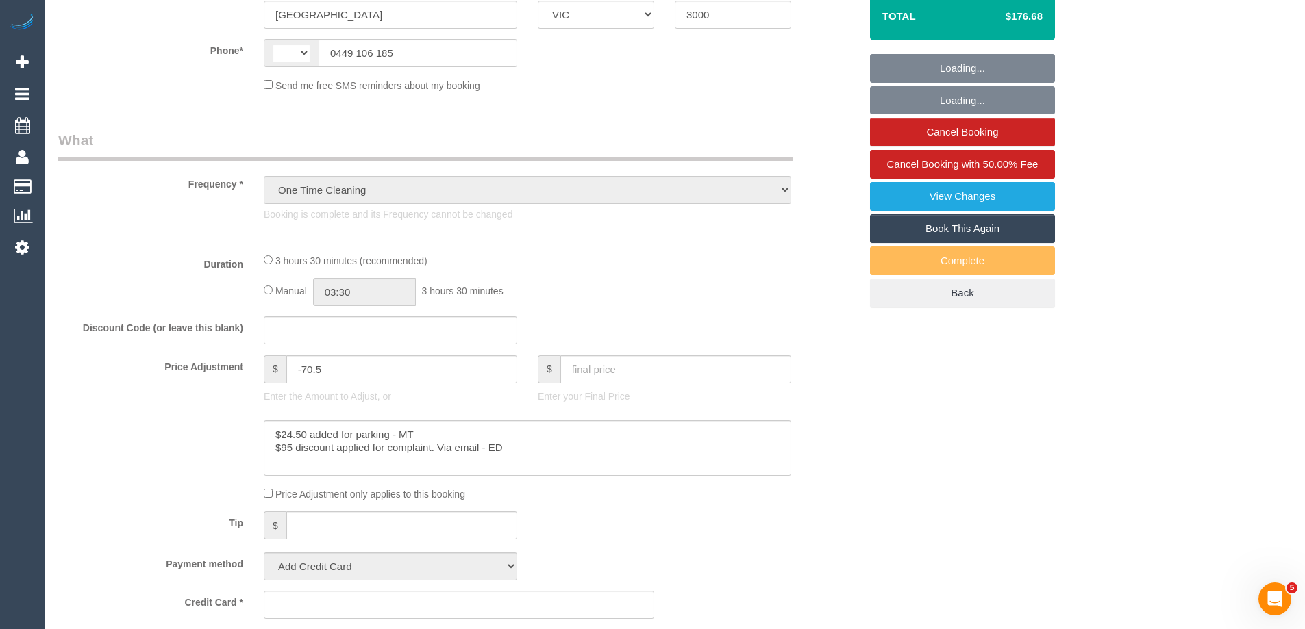
select select "string:AU"
select select "number:28"
select select "number:14"
select select "number:20"
select select "number:24"
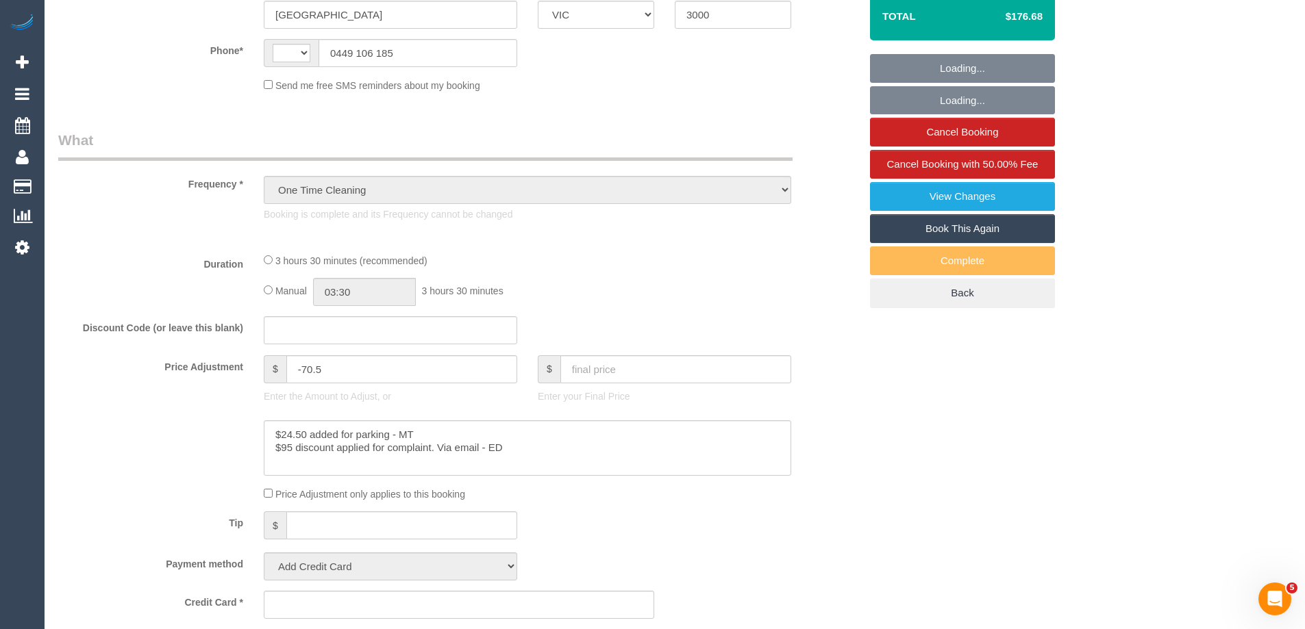
select select "number:35"
select select "number:26"
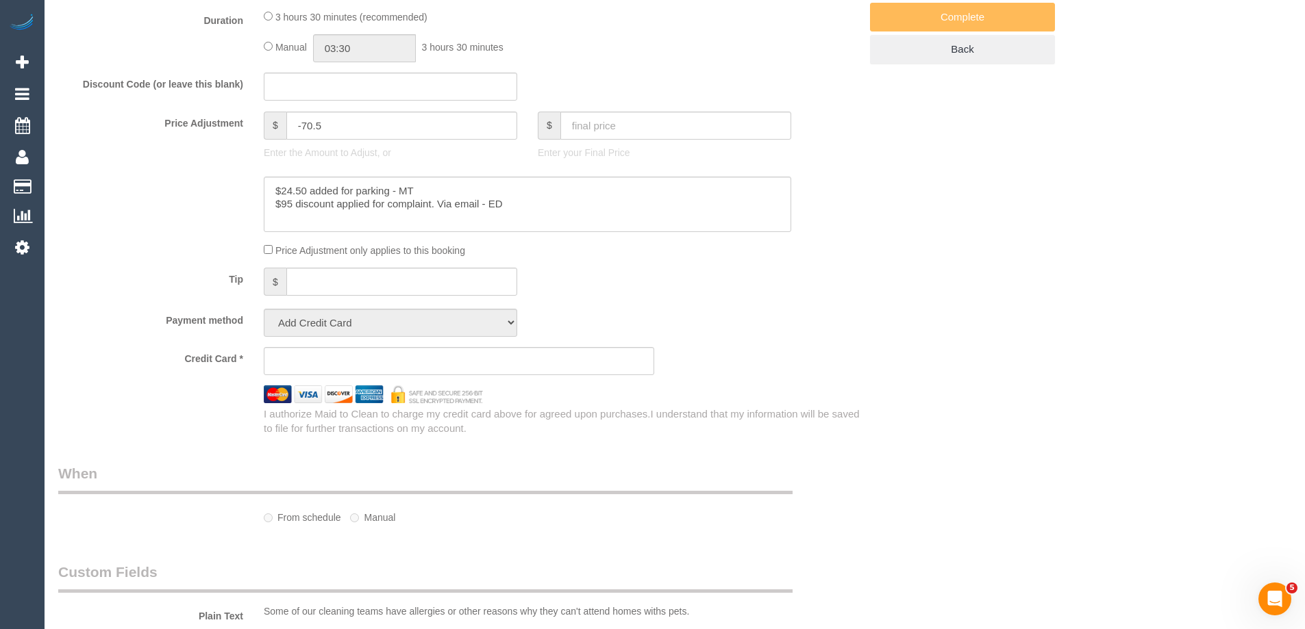
select select "string:stripe-pm_1S7GJG2GScqysDRV9ouAP5Tg"
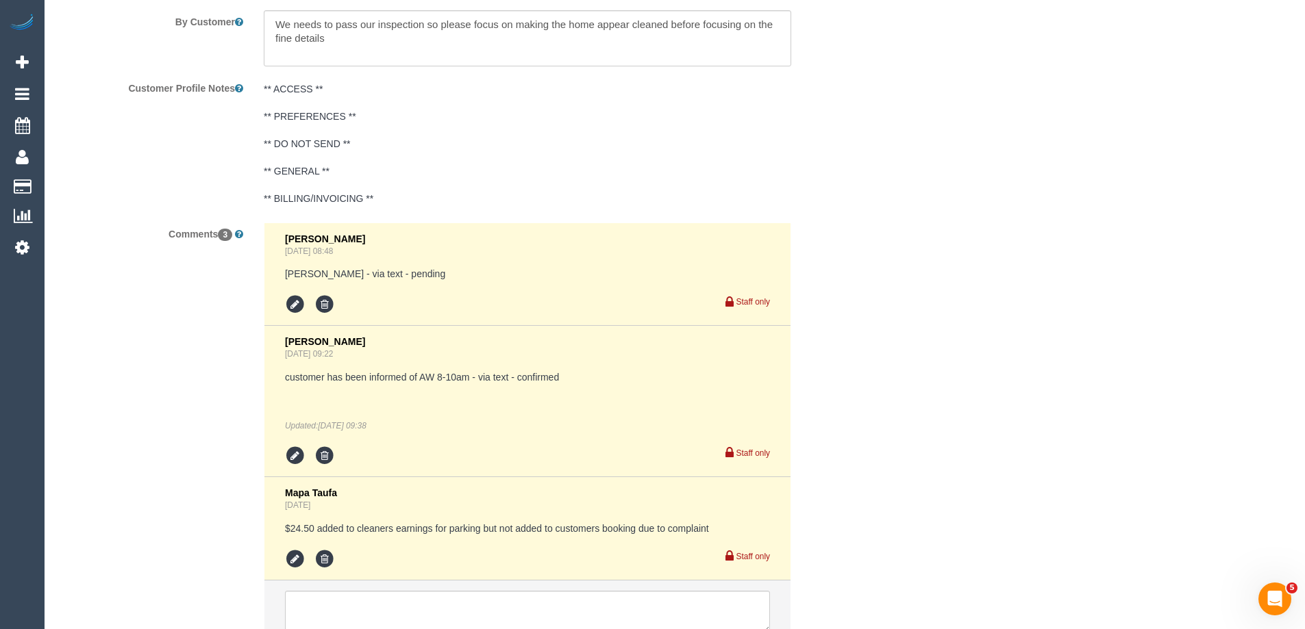
select select "210"
select select "spot1"
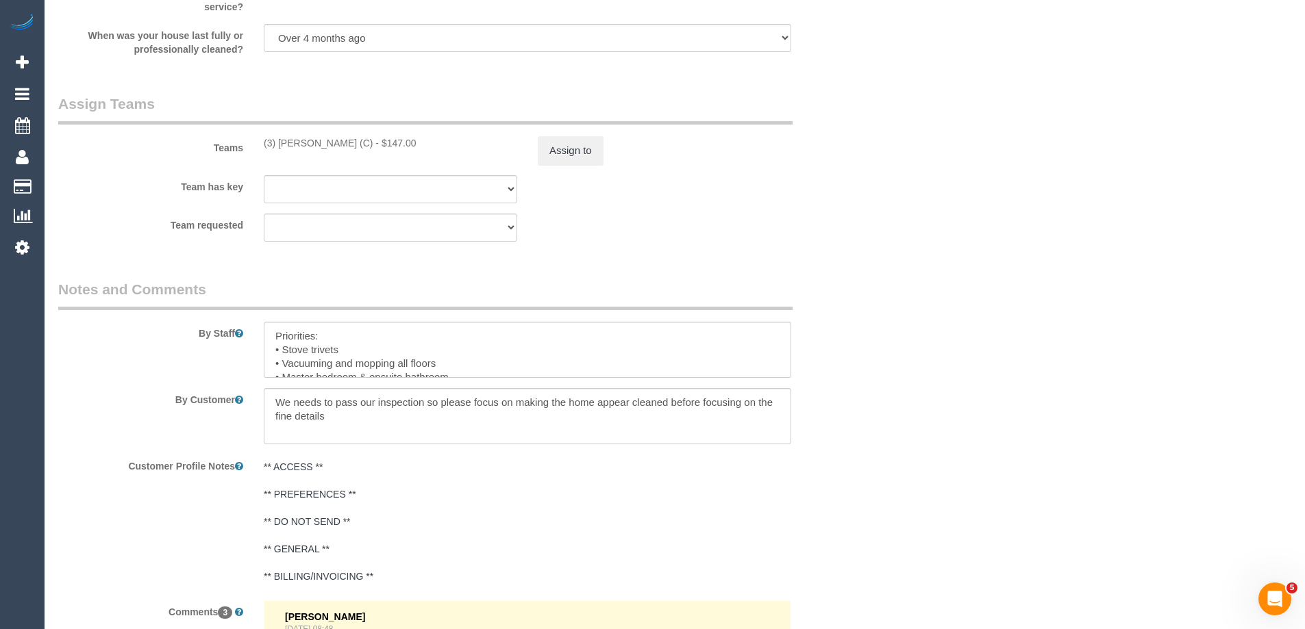
select select "object:1324"
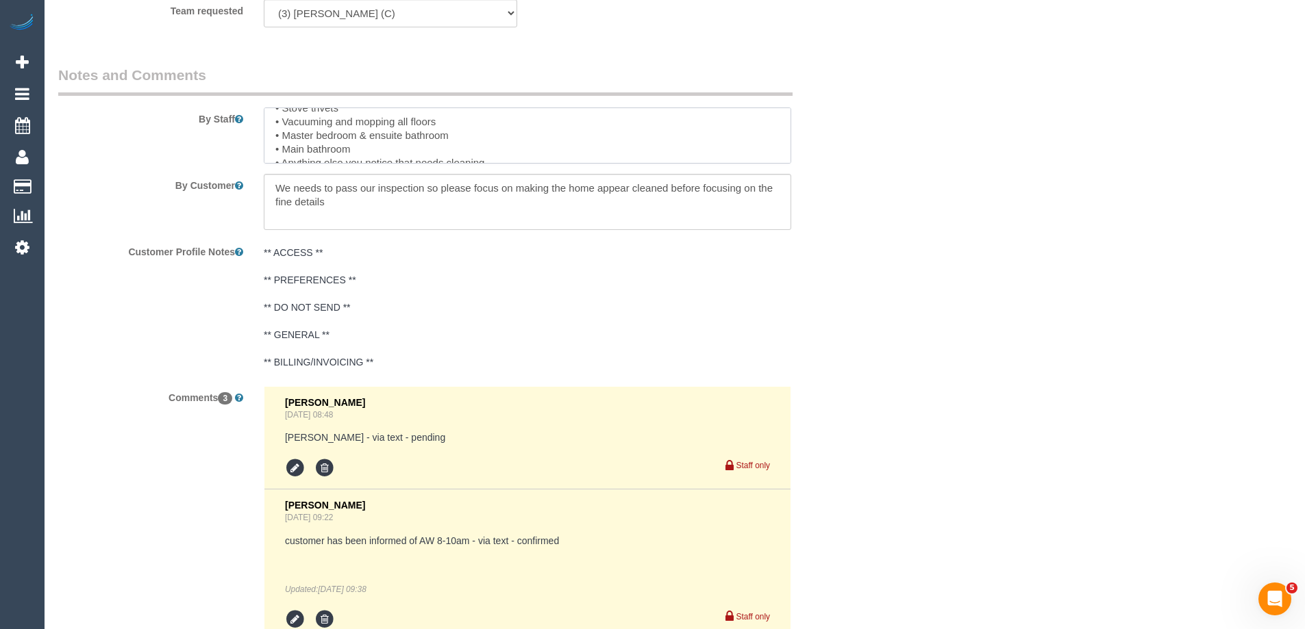
scroll to position [41, 0]
click at [525, 132] on textarea at bounding box center [527, 136] width 527 height 56
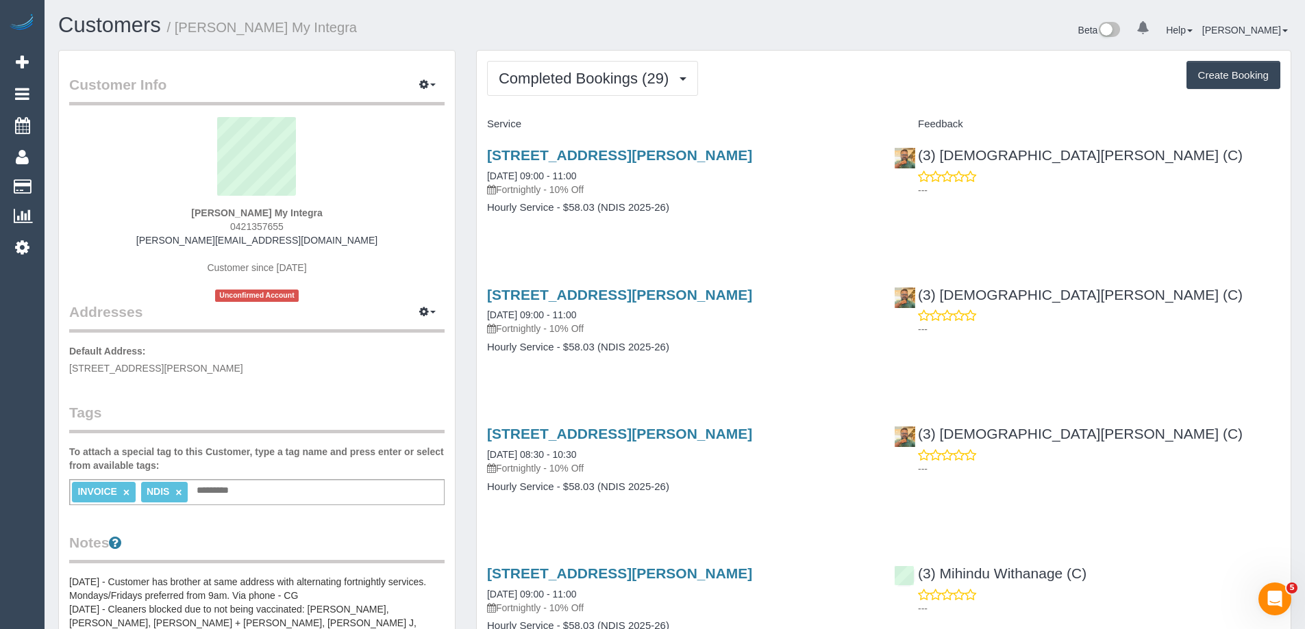
click at [486, 17] on h1 "Customers / [PERSON_NAME] My Integra" at bounding box center [361, 25] width 606 height 23
drag, startPoint x: 548, startPoint y: 82, endPoint x: 549, endPoint y: 90, distance: 8.2
click at [548, 82] on span "Completed Bookings (29)" at bounding box center [587, 78] width 177 height 17
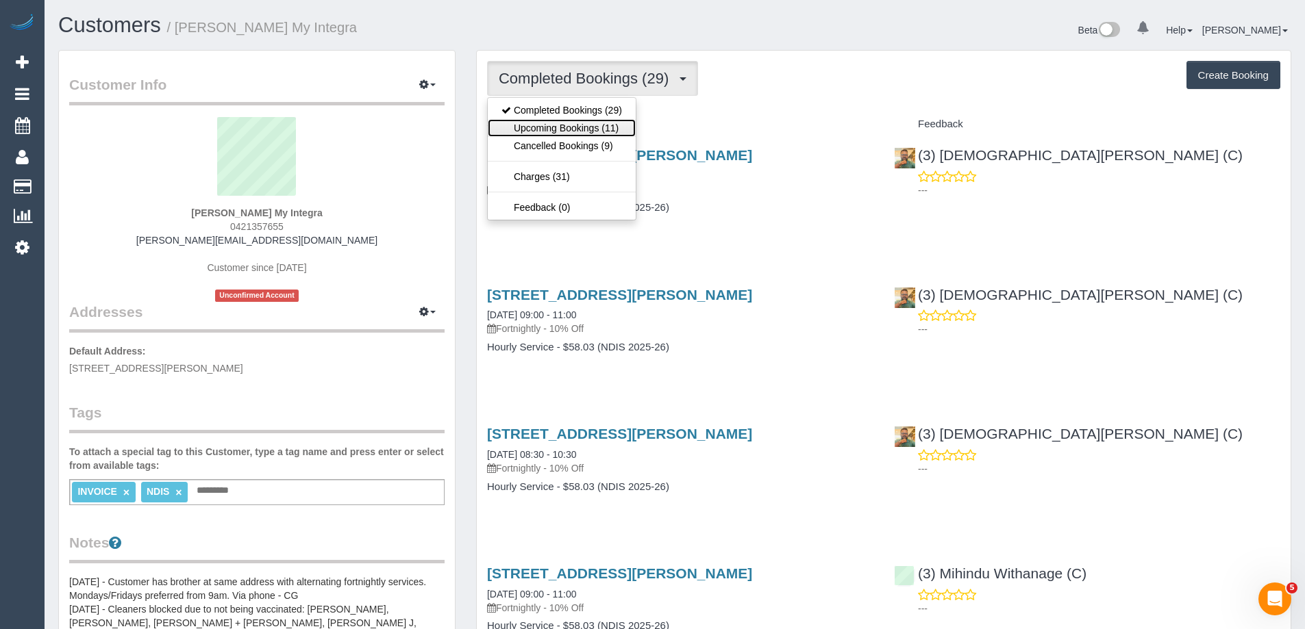
click at [552, 128] on link "Upcoming Bookings (11)" at bounding box center [562, 128] width 148 height 18
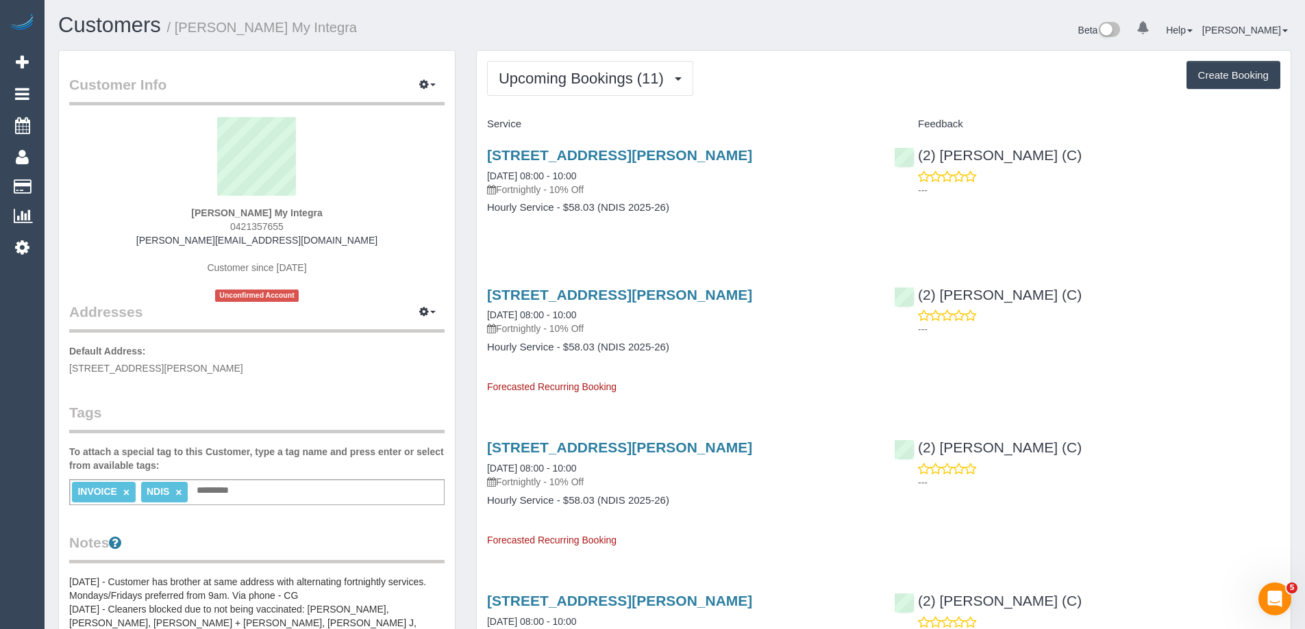
click at [253, 226] on span "0421357655" at bounding box center [256, 226] width 53 height 11
copy span "0421357655"
click at [862, 83] on div "Upcoming Bookings (11) Completed Bookings (29) Upcoming Bookings (11) Cancelled…" at bounding box center [883, 78] width 793 height 35
drag, startPoint x: 357, startPoint y: 23, endPoint x: 275, endPoint y: 25, distance: 81.5
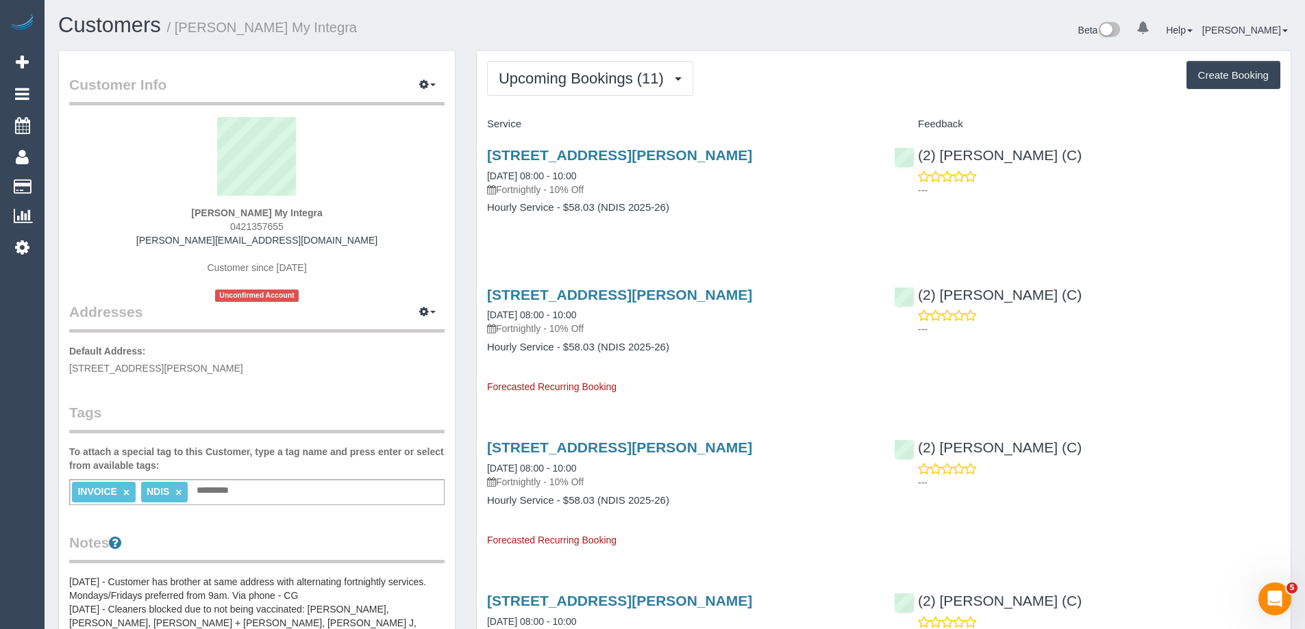
click at [275, 25] on h1 "Customers / Paul Saade My Integra" at bounding box center [361, 25] width 606 height 23
click at [242, 31] on small "/ [PERSON_NAME] My Integra" at bounding box center [262, 27] width 190 height 15
copy small "Saade"
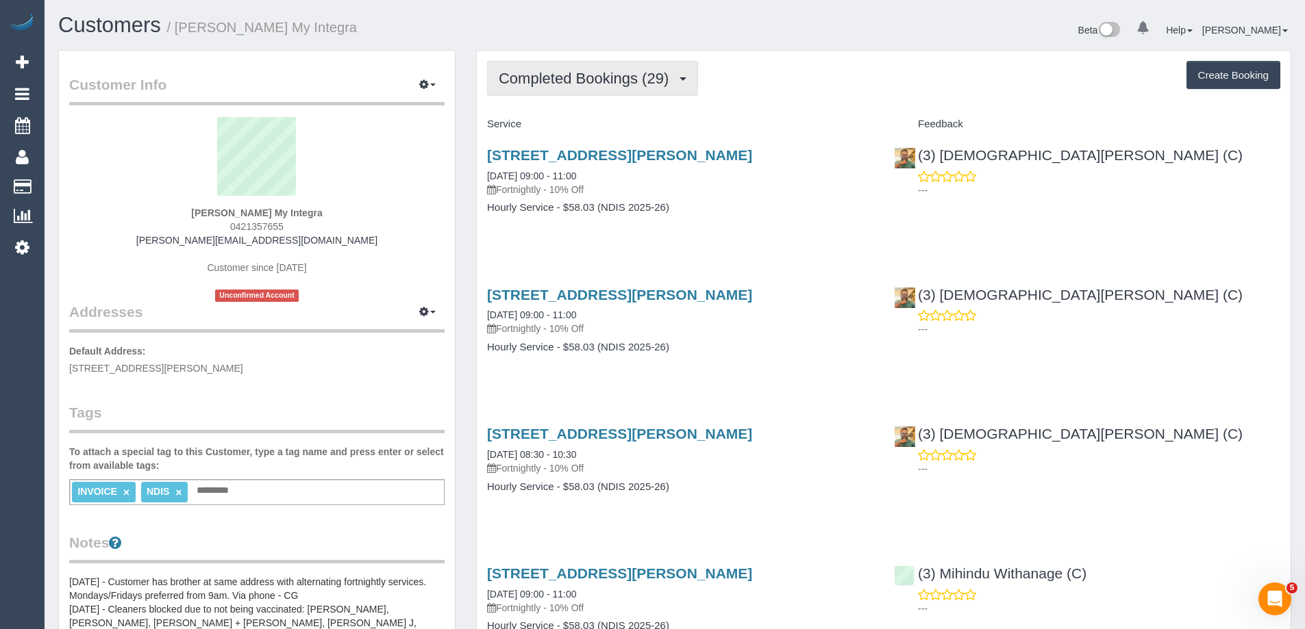
click at [606, 76] on span "Completed Bookings (29)" at bounding box center [587, 78] width 177 height 17
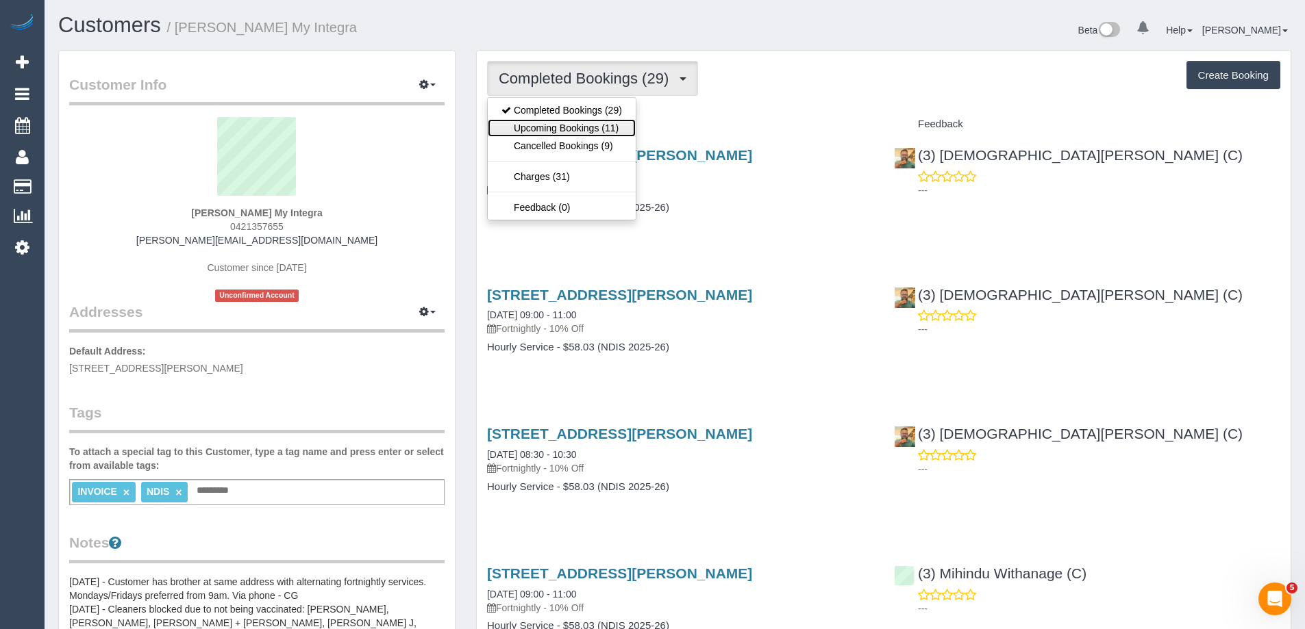
click at [591, 129] on link "Upcoming Bookings (11)" at bounding box center [562, 128] width 148 height 18
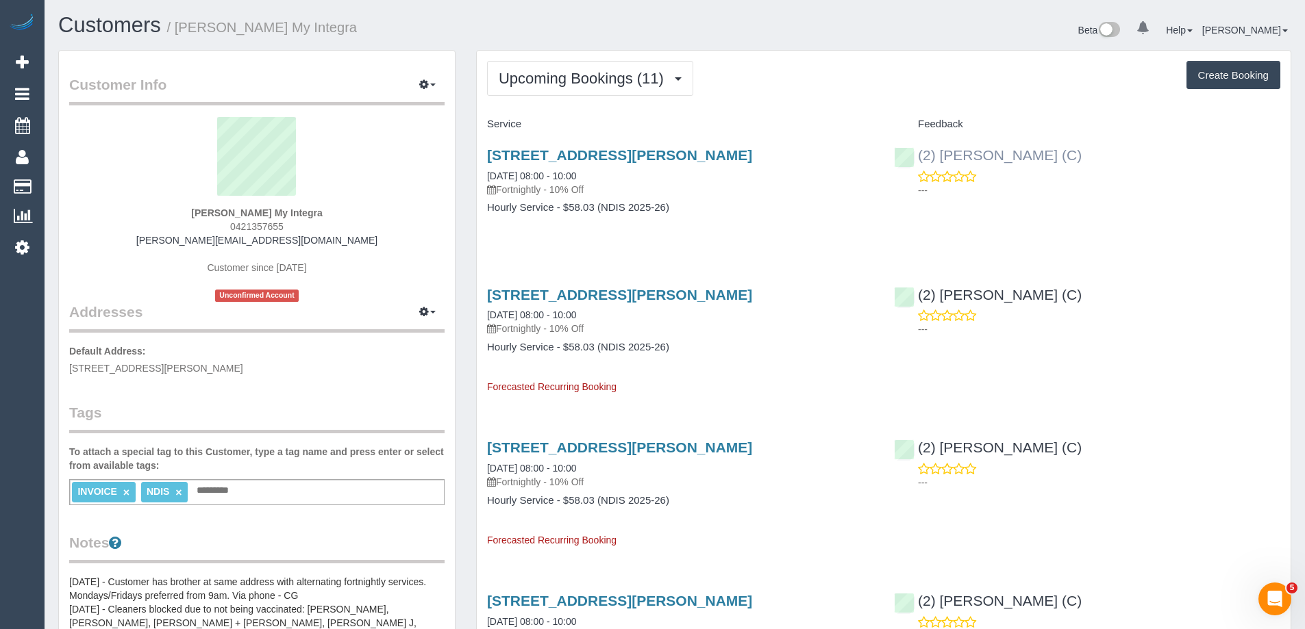
drag, startPoint x: 1082, startPoint y: 157, endPoint x: 917, endPoint y: 160, distance: 165.1
click at [917, 160] on div "(2) [PERSON_NAME] (C) ---" at bounding box center [1087, 169] width 407 height 67
copy link "(2) [PERSON_NAME] (C)"
click at [892, 74] on div "Upcoming Bookings (11) Completed Bookings (29) Upcoming Bookings (11) Cancelled…" at bounding box center [883, 78] width 793 height 35
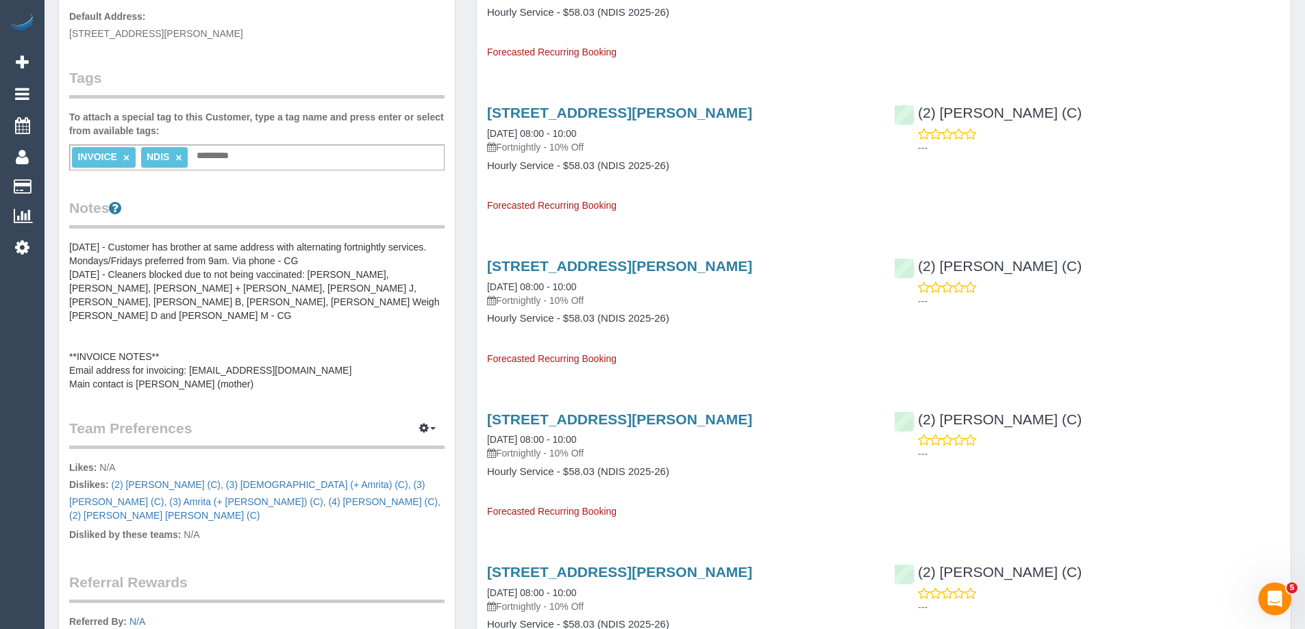
scroll to position [411, 0]
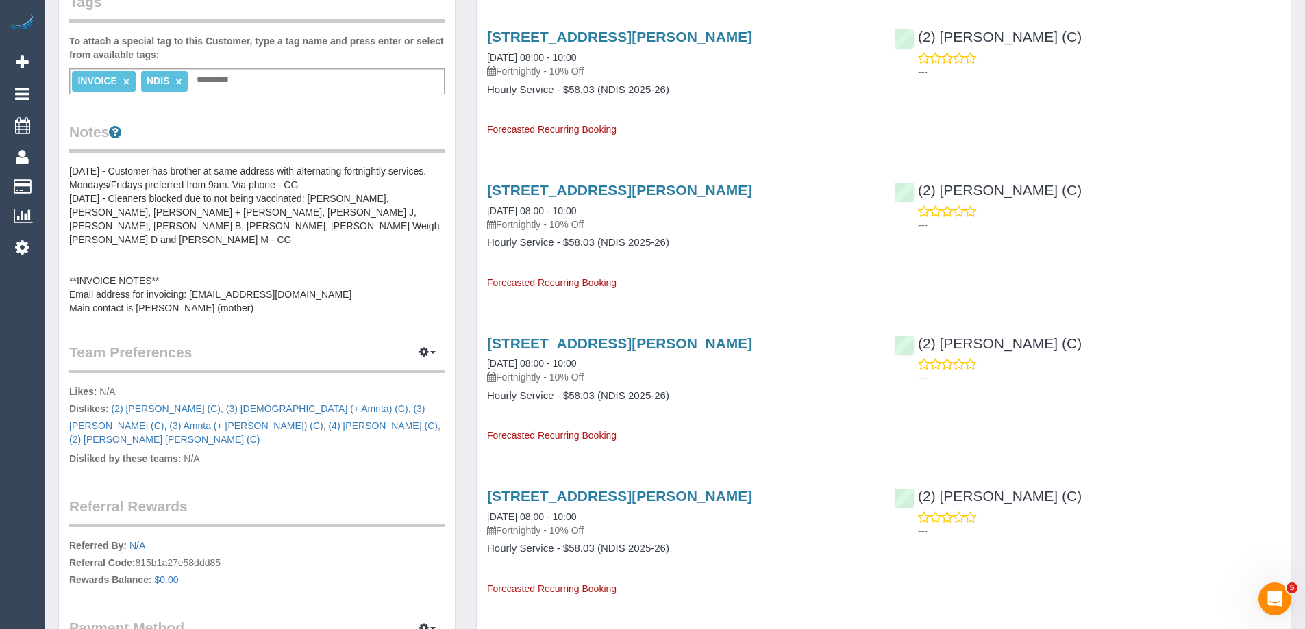
click at [161, 195] on pre "[DATE] - Customer has brother at same address with alternating fortnightly serv…" at bounding box center [256, 239] width 375 height 151
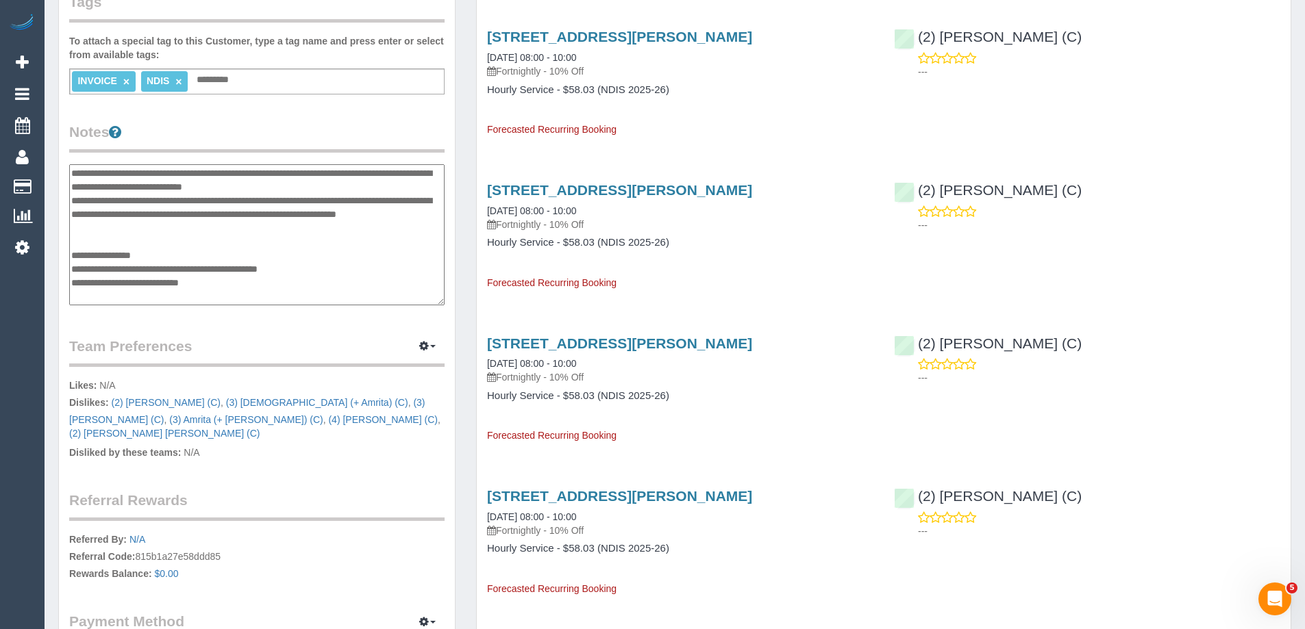
click at [71, 168] on textarea "**********" at bounding box center [256, 234] width 375 height 141
click at [112, 174] on textarea "**********" at bounding box center [256, 234] width 375 height 141
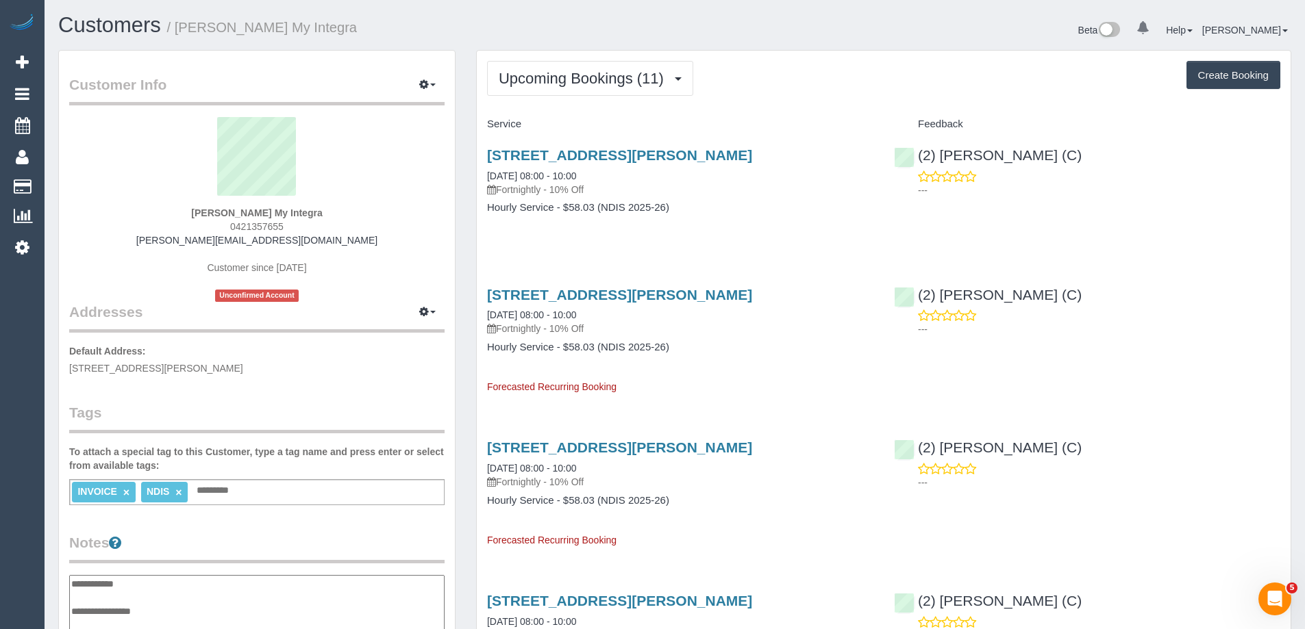
type textarea "**********"
drag, startPoint x: 1104, startPoint y: 158, endPoint x: 940, endPoint y: 156, distance: 163.7
click at [940, 156] on div "(2) Harry Dhasmana (C) ---" at bounding box center [1087, 169] width 407 height 67
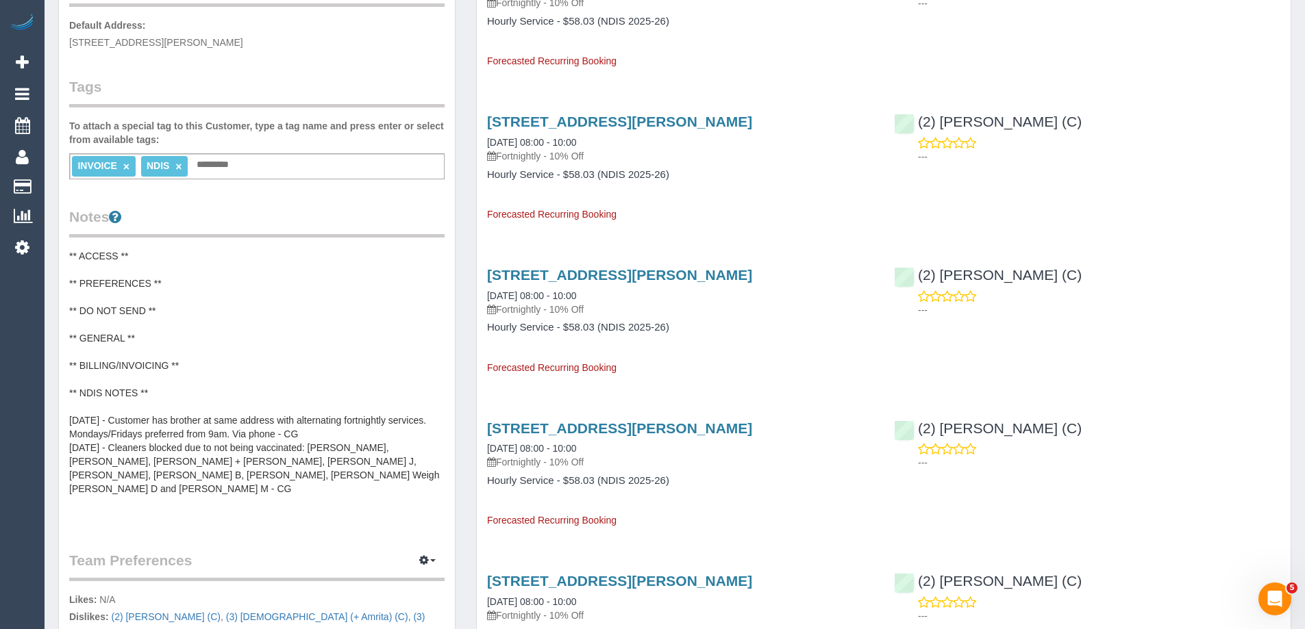
scroll to position [342, 0]
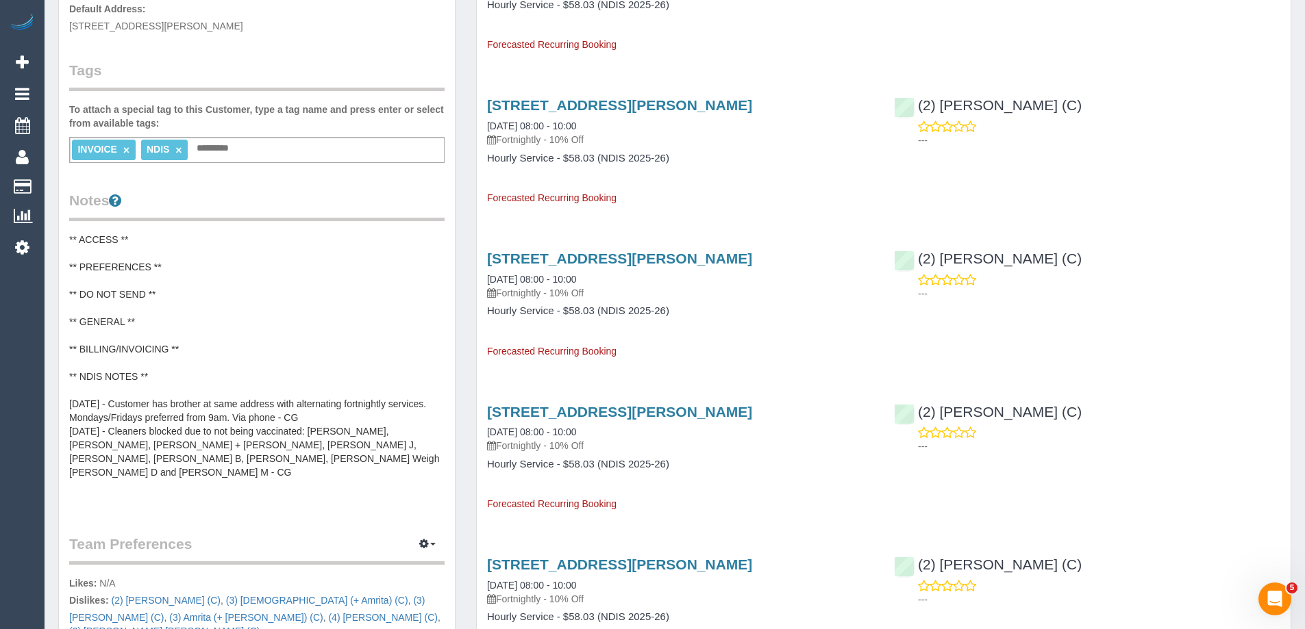
click at [183, 288] on pre "** ACCESS ** ** PREFERENCES ** ** DO NOT SEND ** ** GENERAL ** ** BILLING/INVOI…" at bounding box center [256, 370] width 375 height 274
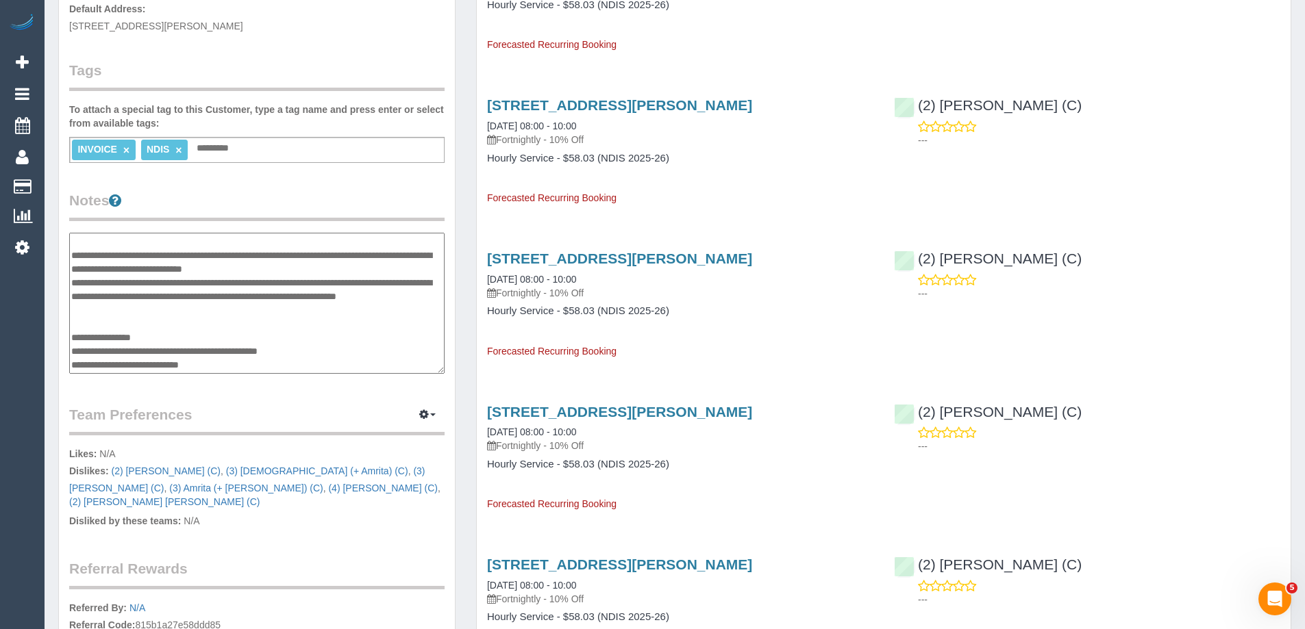
scroll to position [0, 0]
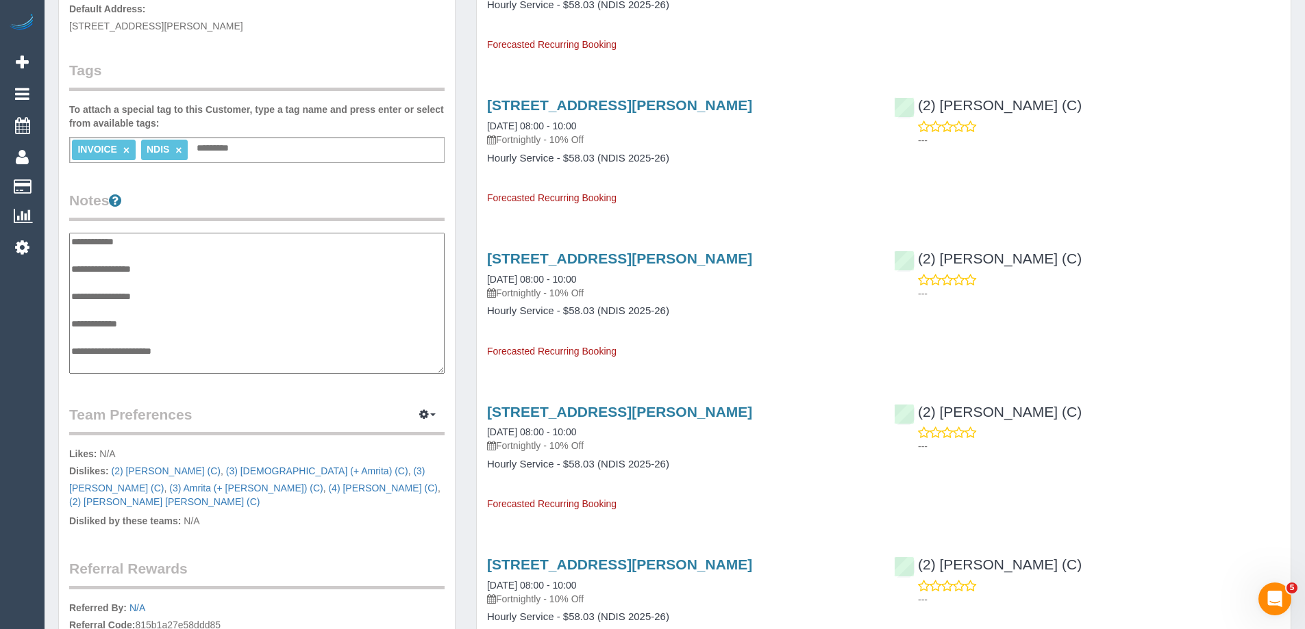
click at [135, 336] on textarea "**********" at bounding box center [256, 303] width 375 height 141
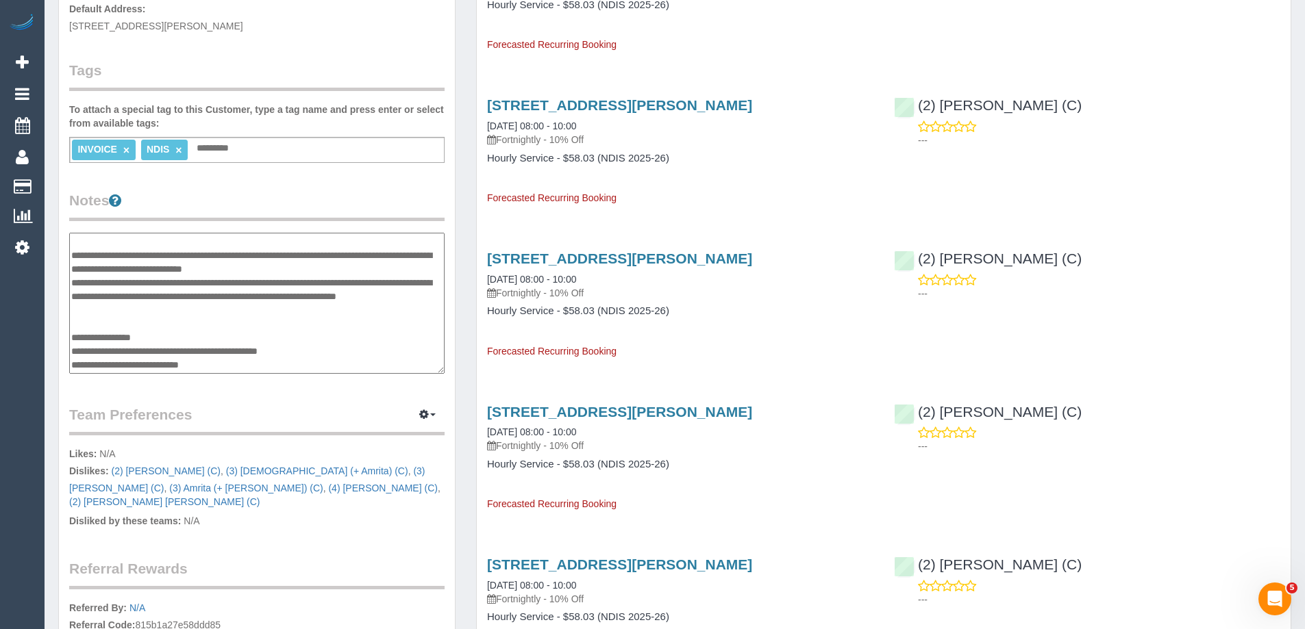
scroll to position [110, 0]
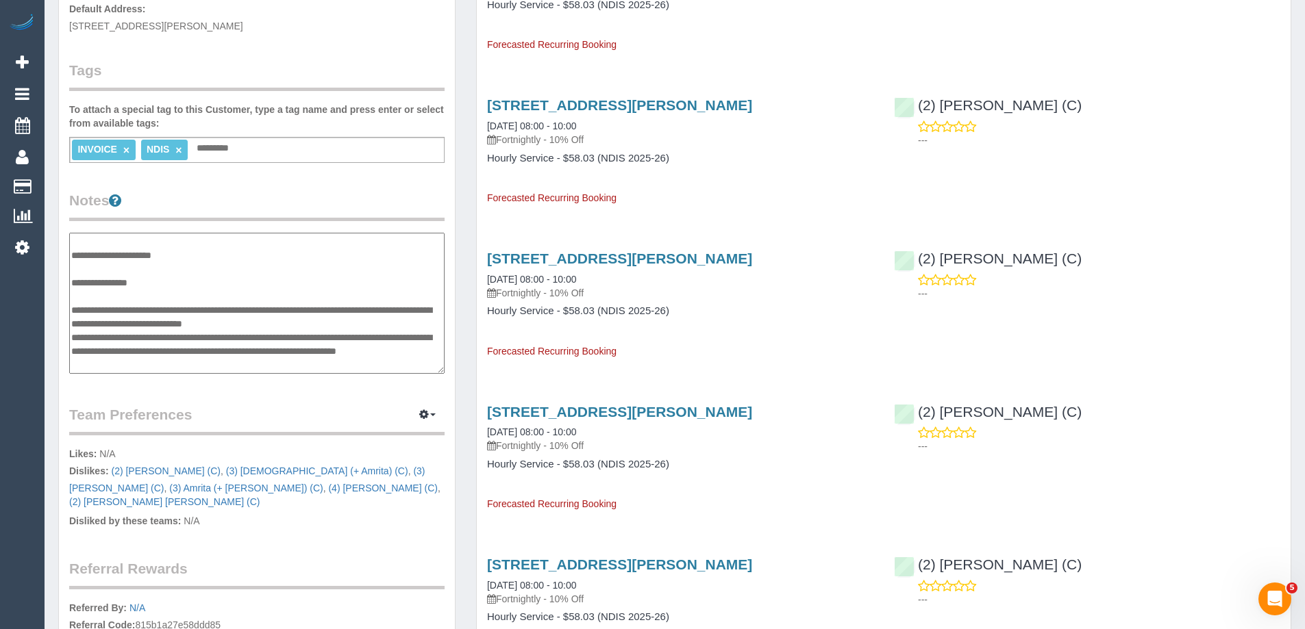
click at [177, 311] on textarea "**********" at bounding box center [256, 303] width 375 height 141
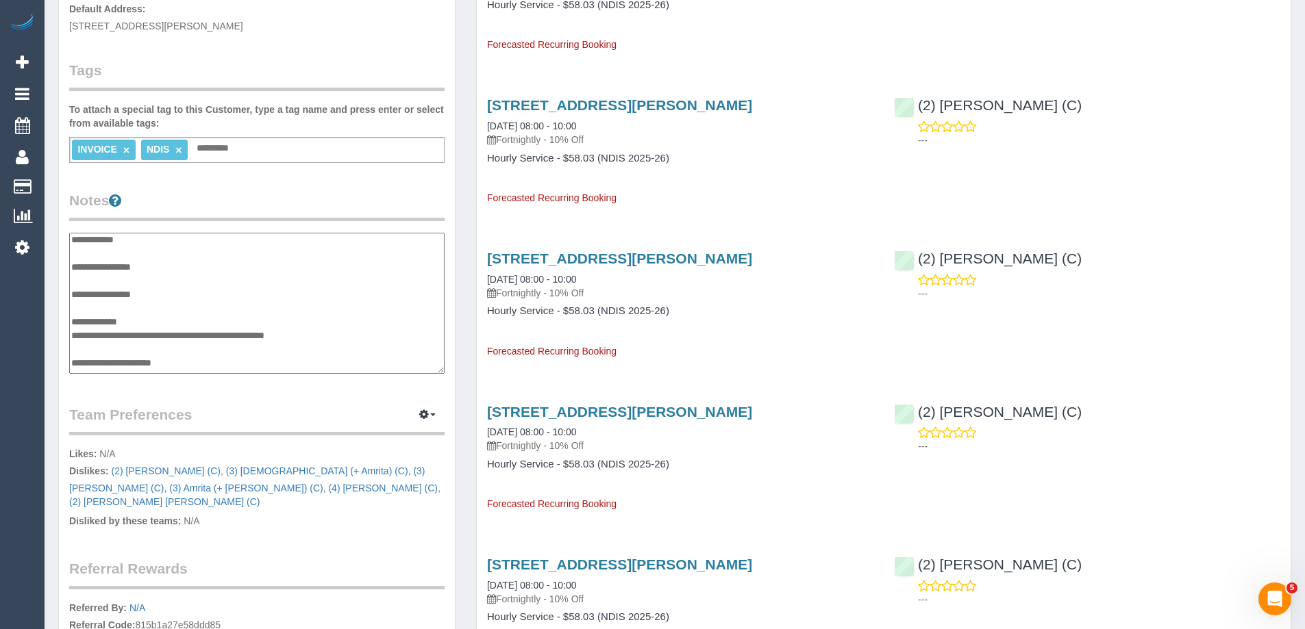
scroll to position [0, 0]
click at [166, 349] on textarea "**********" at bounding box center [256, 303] width 375 height 141
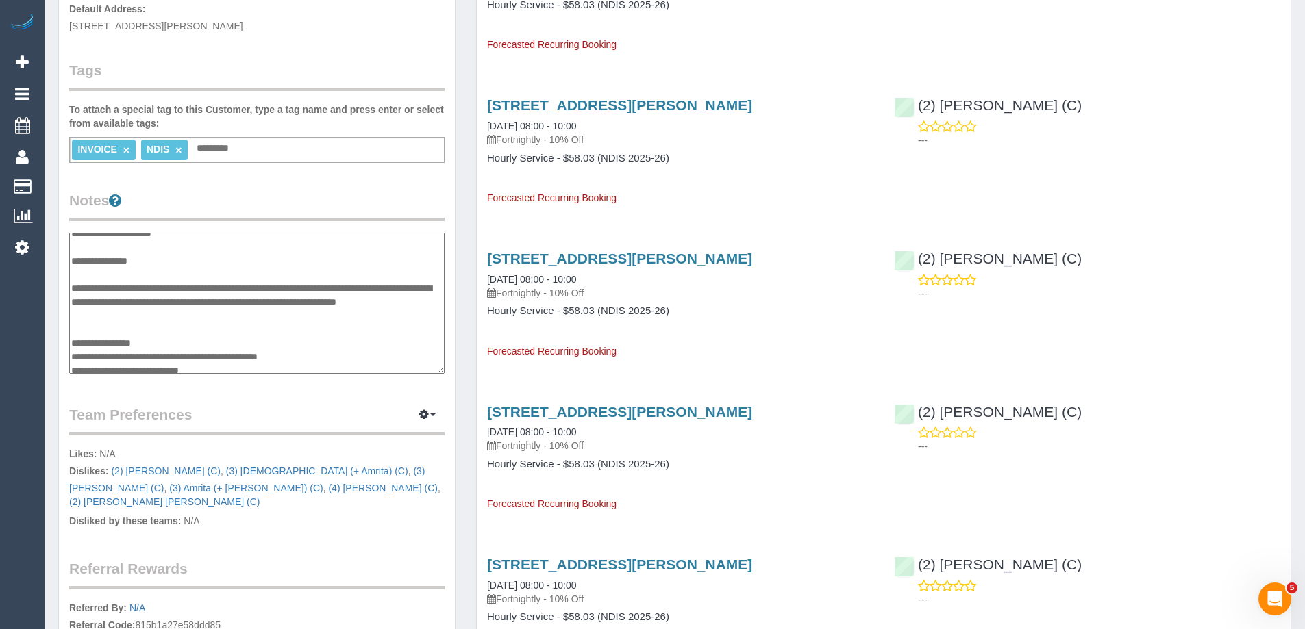
scroll to position [178, 0]
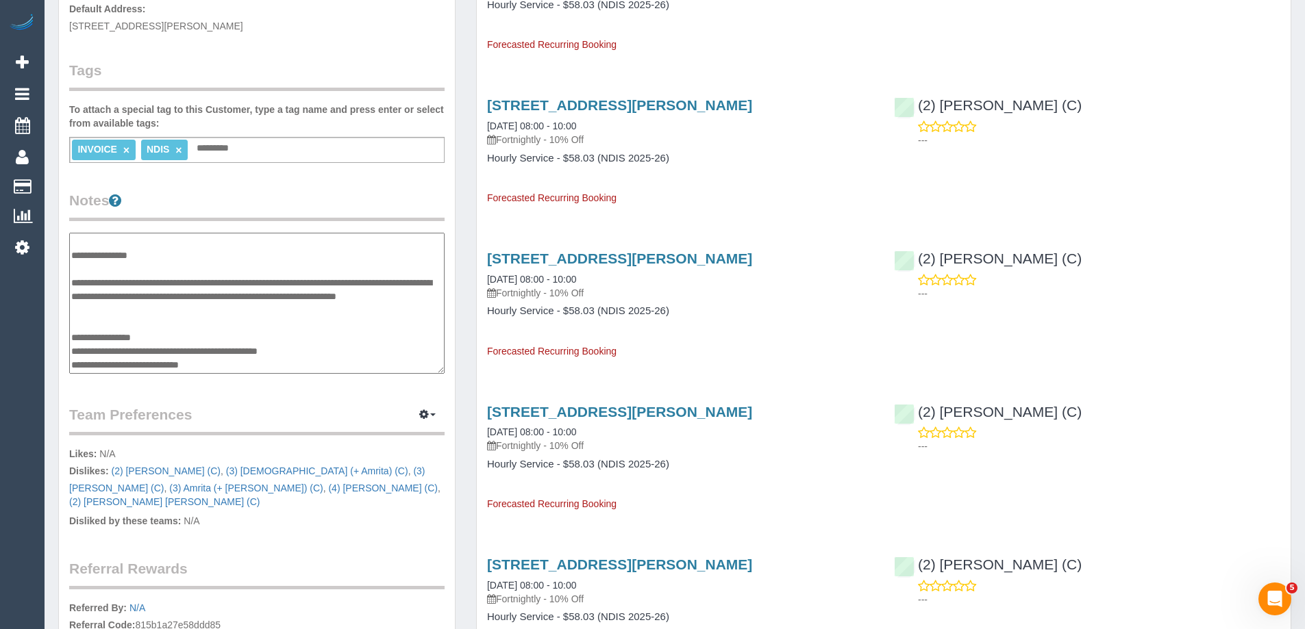
click at [225, 271] on textarea "**********" at bounding box center [256, 303] width 375 height 141
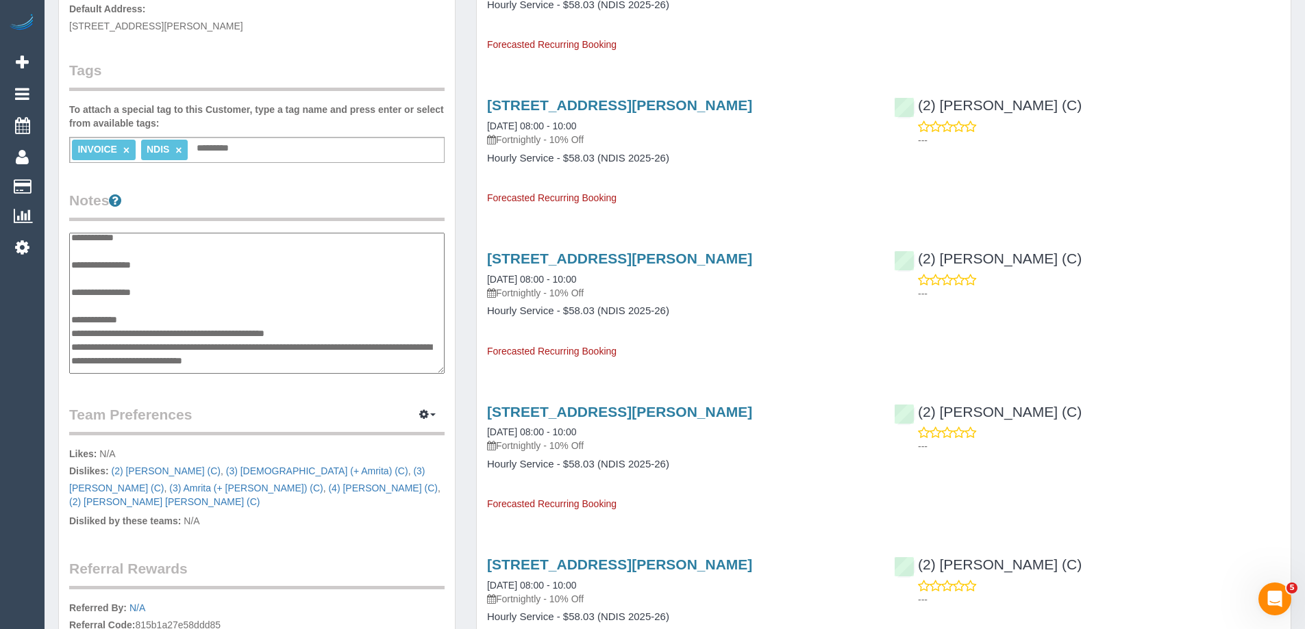
scroll to position [0, 0]
click at [130, 309] on textarea "**********" at bounding box center [256, 303] width 375 height 141
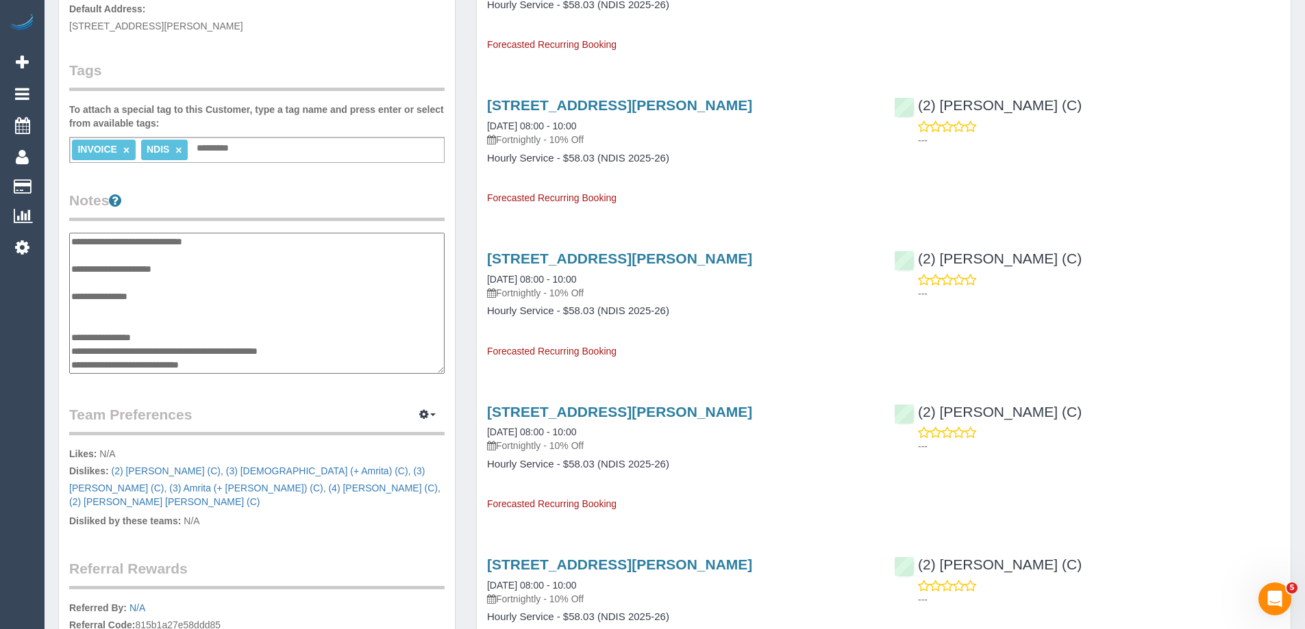
scroll to position [164, 0]
drag, startPoint x: 168, startPoint y: 334, endPoint x: 71, endPoint y: 331, distance: 97.3
click at [71, 331] on textarea "**********" at bounding box center [256, 303] width 375 height 141
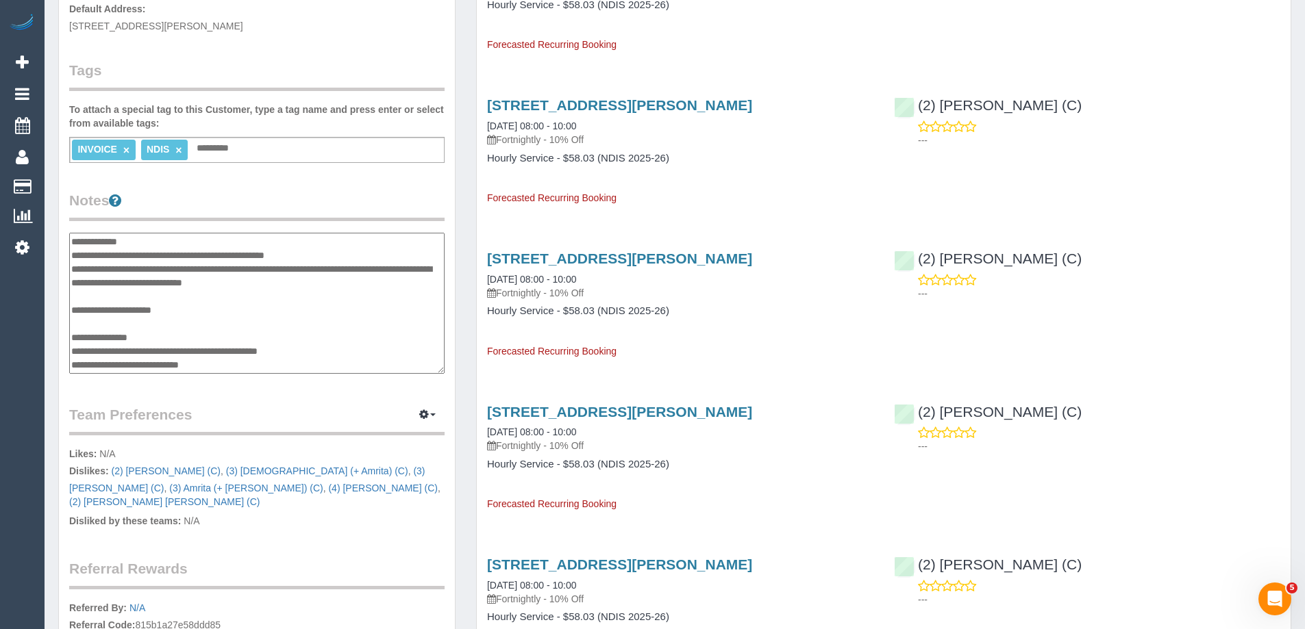
scroll to position [123, 0]
type textarea "**********"
click at [325, 192] on legend "Notes" at bounding box center [256, 205] width 375 height 31
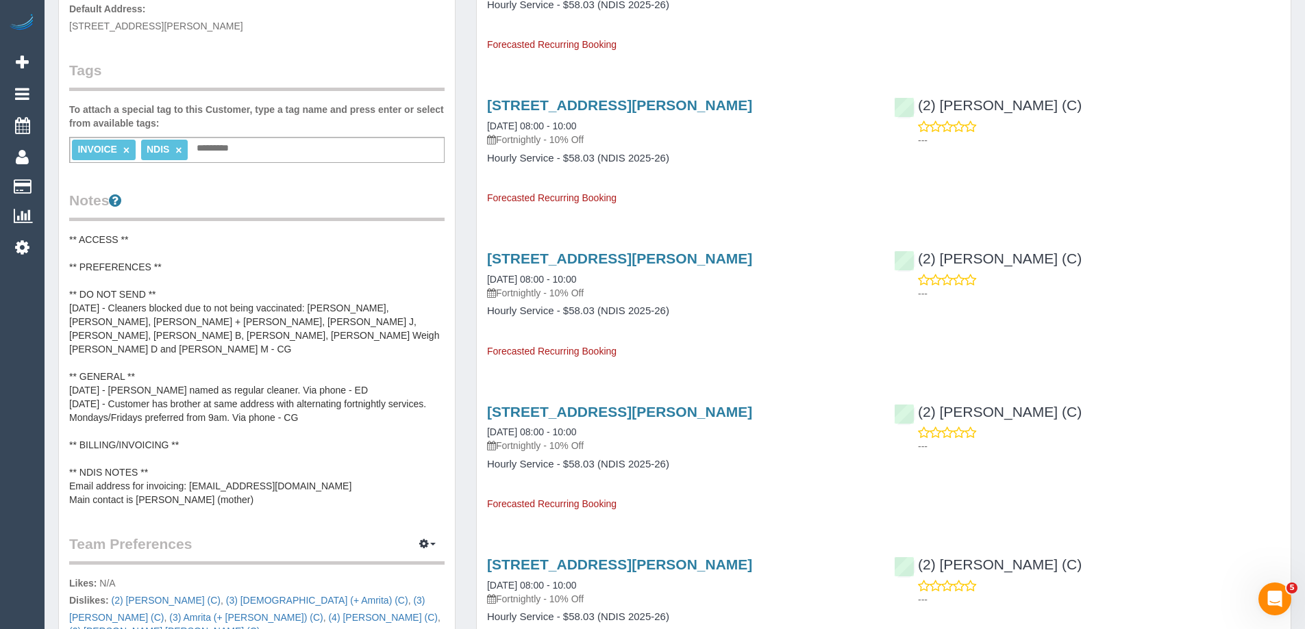
scroll to position [0, 0]
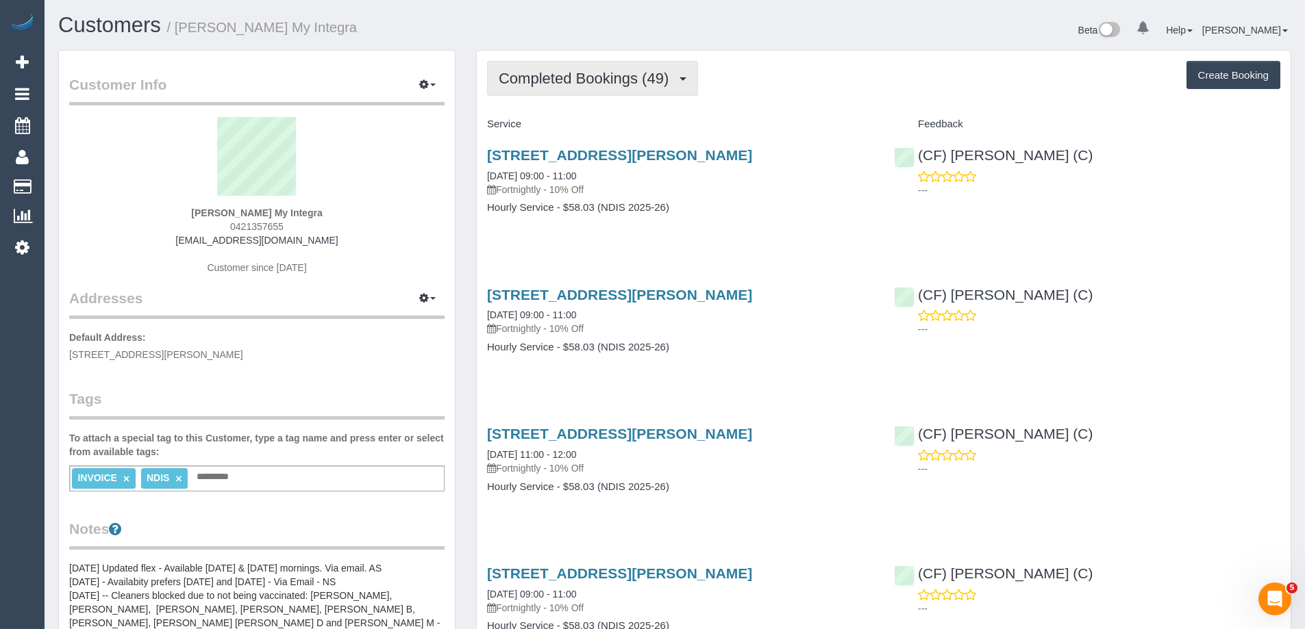
click at [655, 73] on span "Completed Bookings (49)" at bounding box center [587, 78] width 177 height 17
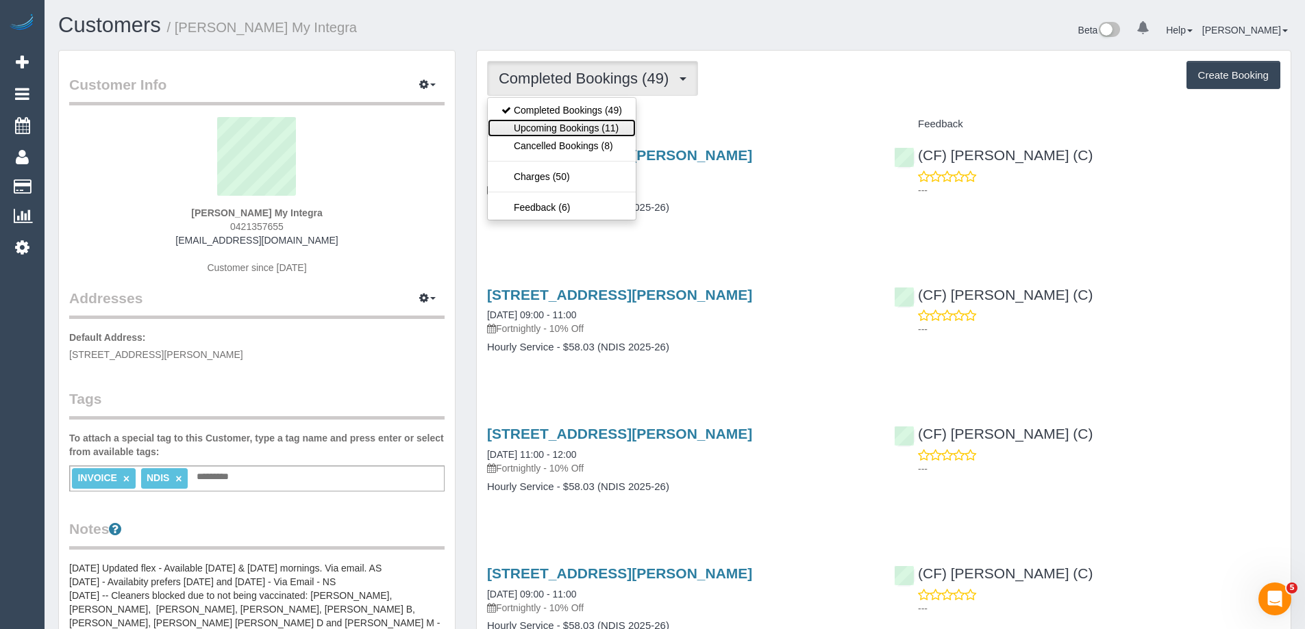
click at [621, 129] on link "Upcoming Bookings (11)" at bounding box center [562, 128] width 148 height 18
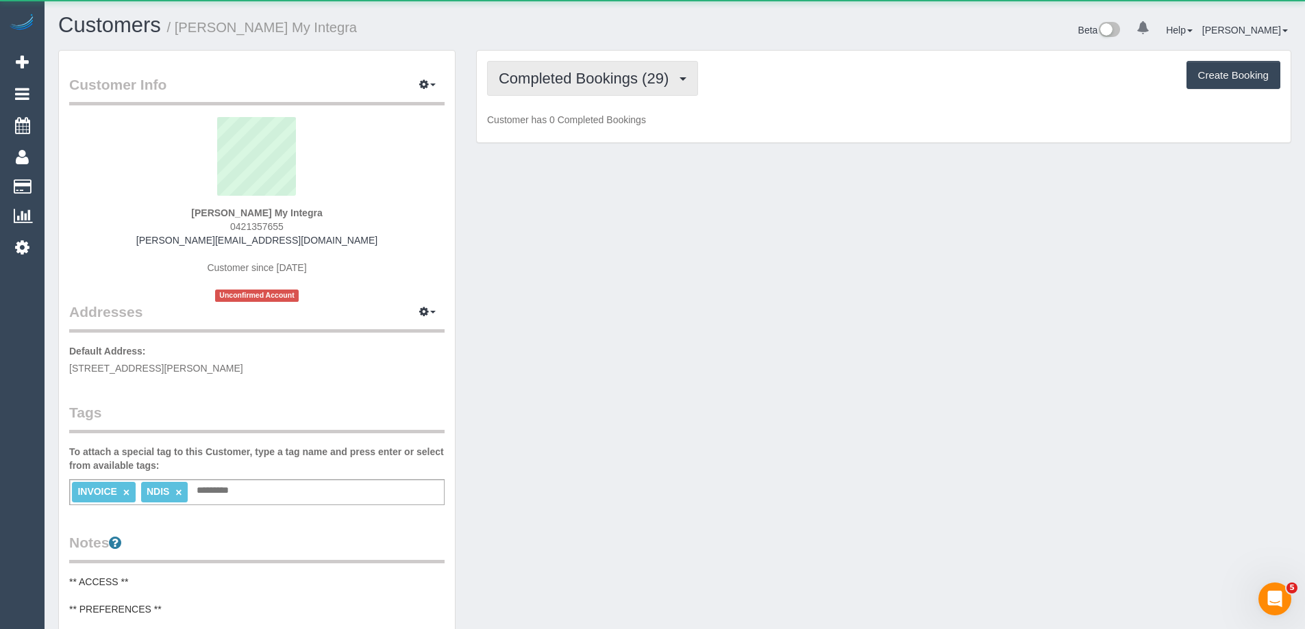
click at [538, 79] on span "Completed Bookings (29)" at bounding box center [587, 78] width 177 height 17
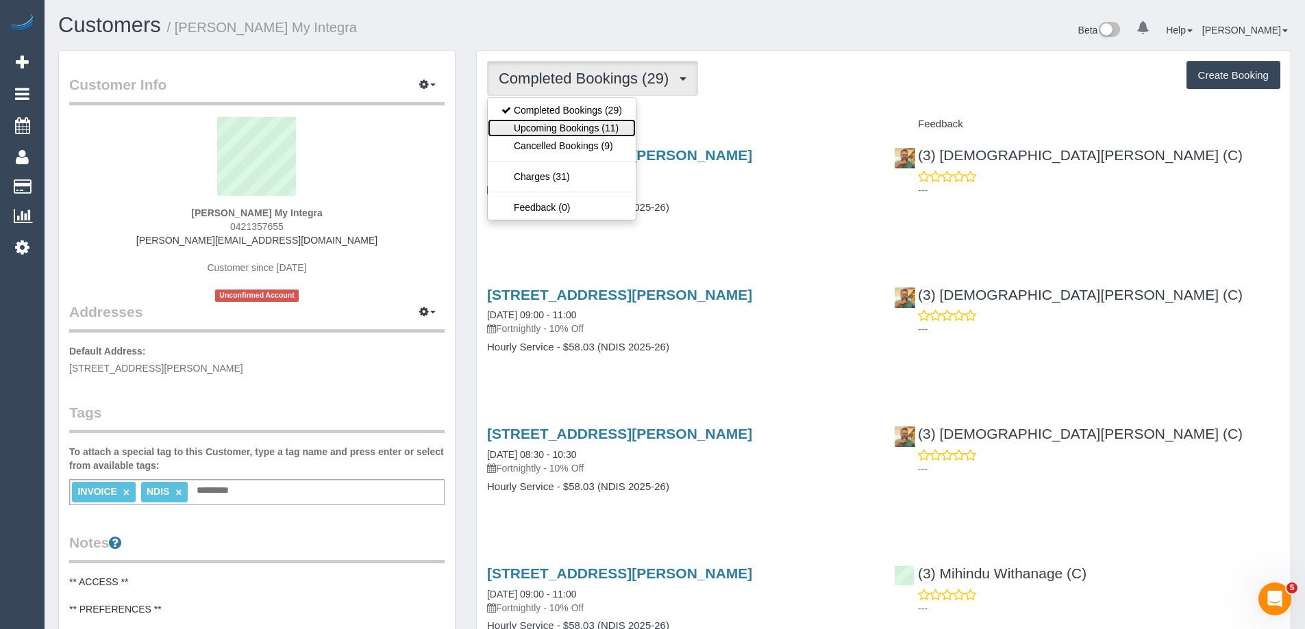
click at [540, 124] on link "Upcoming Bookings (11)" at bounding box center [562, 128] width 148 height 18
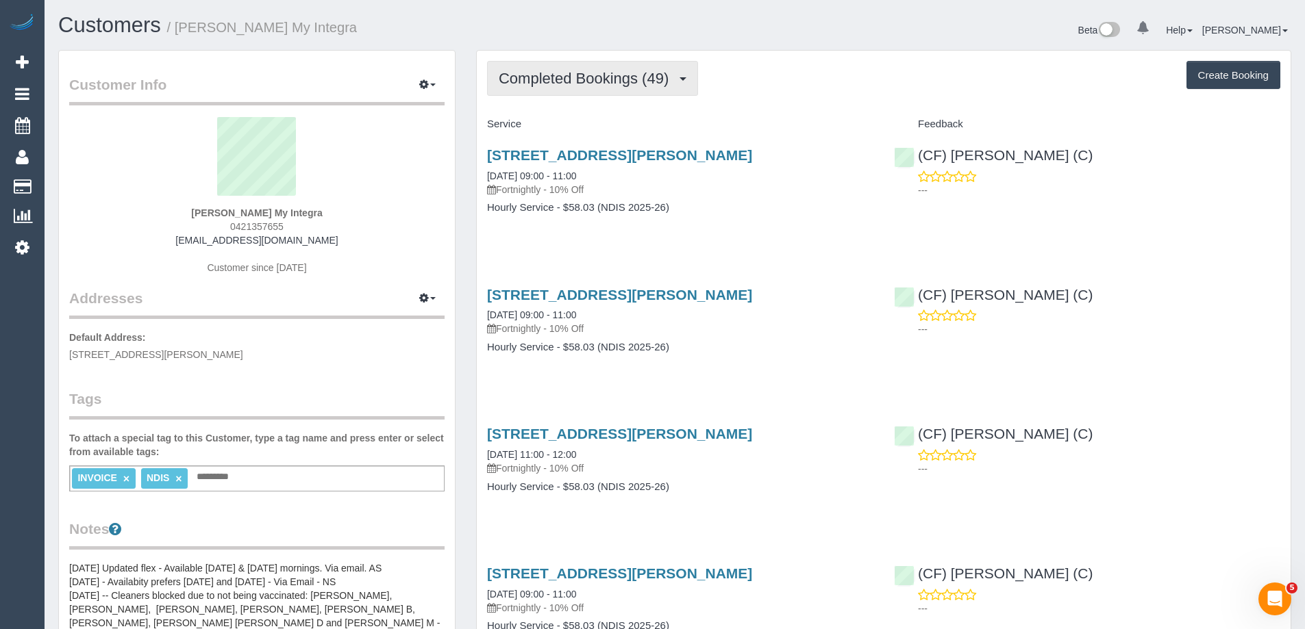
click at [645, 80] on span "Completed Bookings (49)" at bounding box center [587, 78] width 177 height 17
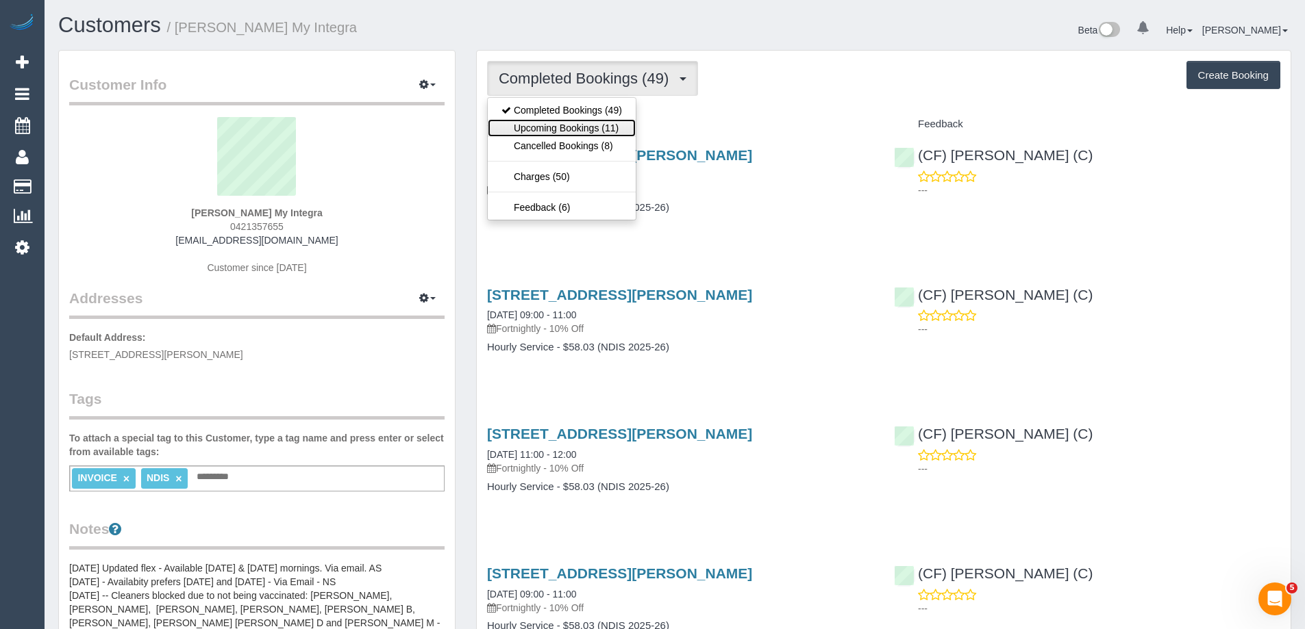
click at [611, 123] on link "Upcoming Bookings (11)" at bounding box center [562, 128] width 148 height 18
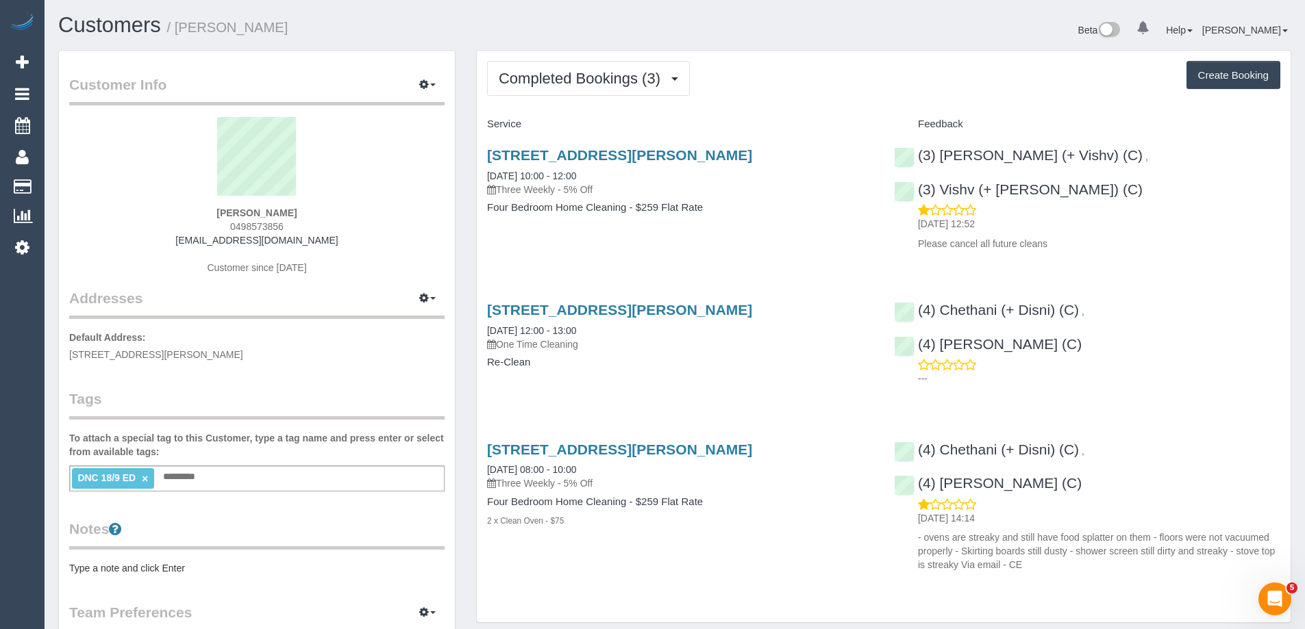
click at [266, 227] on span "0498573856" at bounding box center [256, 226] width 53 height 11
copy span "0498573856"
click at [665, 153] on link "32a Vasey Street, Bentleigh East, VIC 3162" at bounding box center [619, 155] width 265 height 16
click at [605, 84] on span "Completed Bookings (3)" at bounding box center [583, 78] width 168 height 17
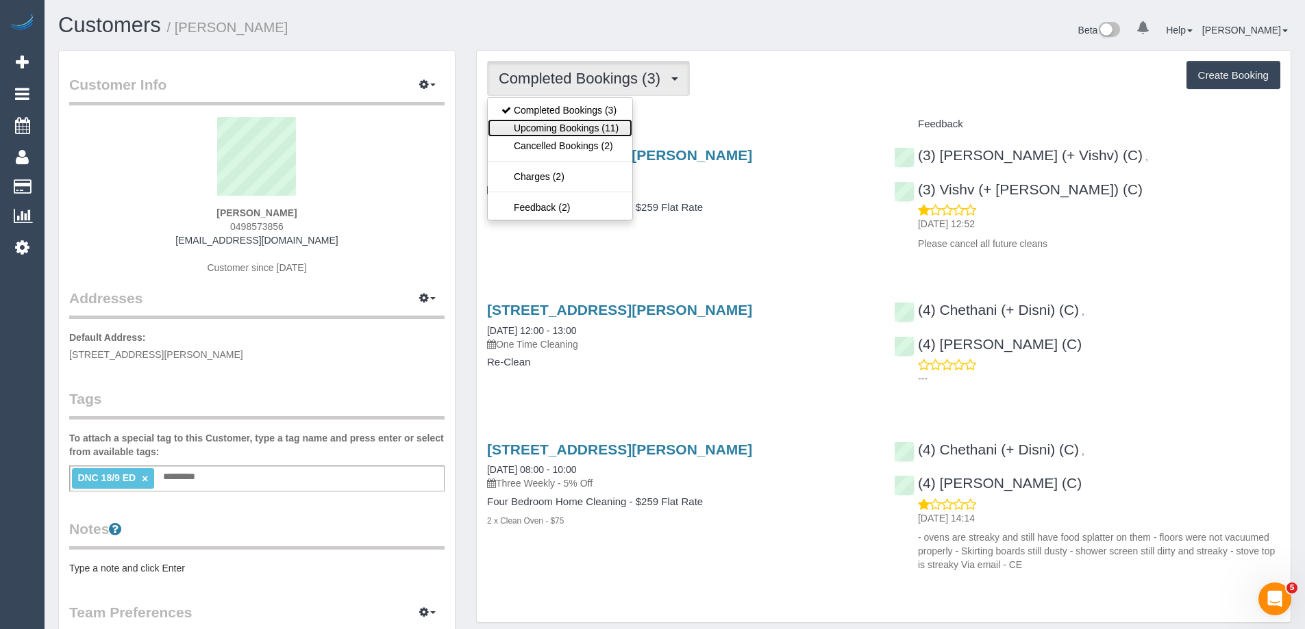
click at [584, 123] on link "Upcoming Bookings (11)" at bounding box center [560, 128] width 145 height 18
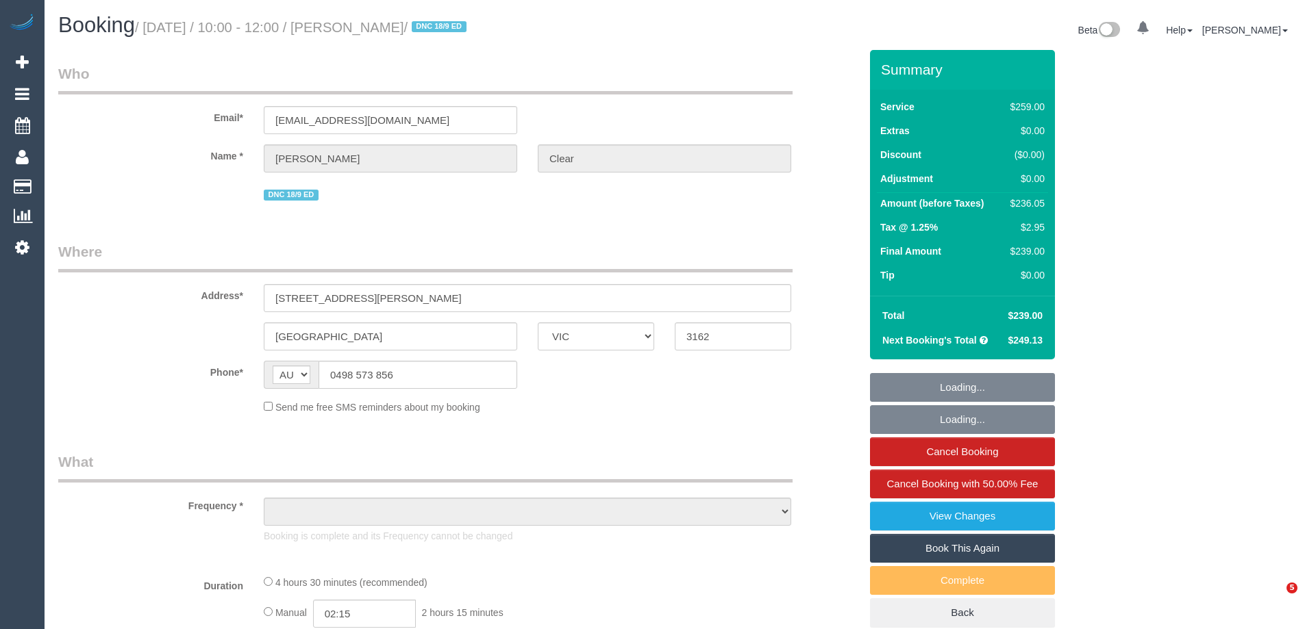
select select "VIC"
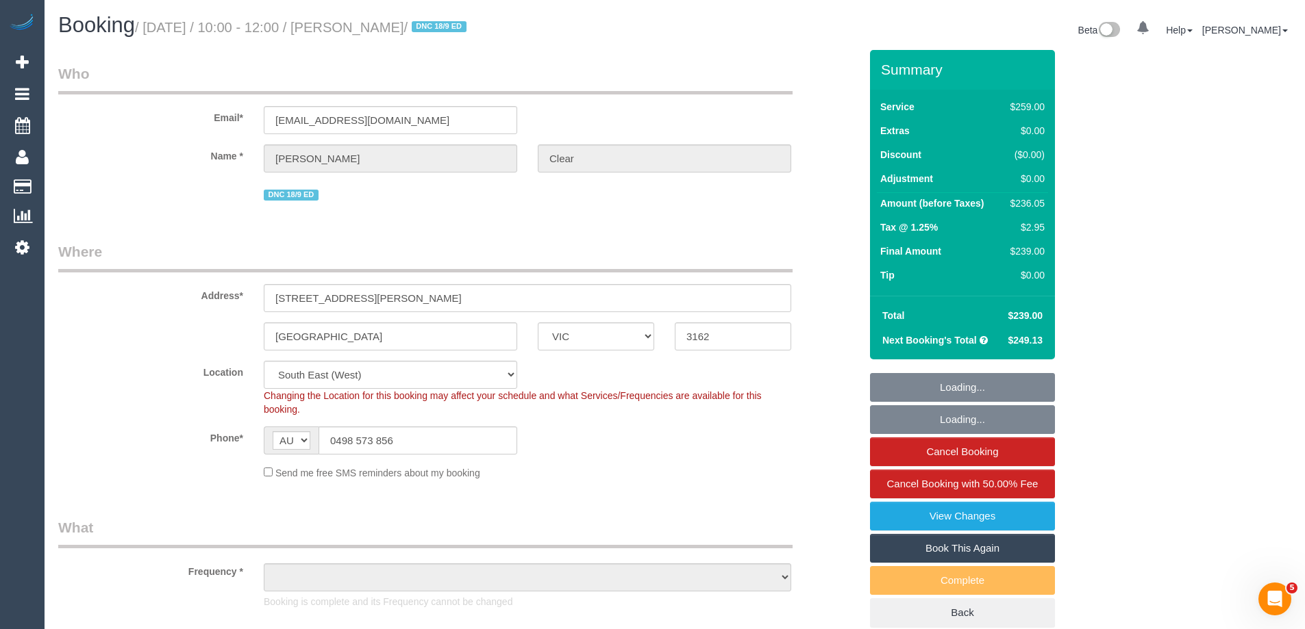
select select "object:797"
select select "number:27"
select select "number:14"
select select "number:19"
select select "number:22"
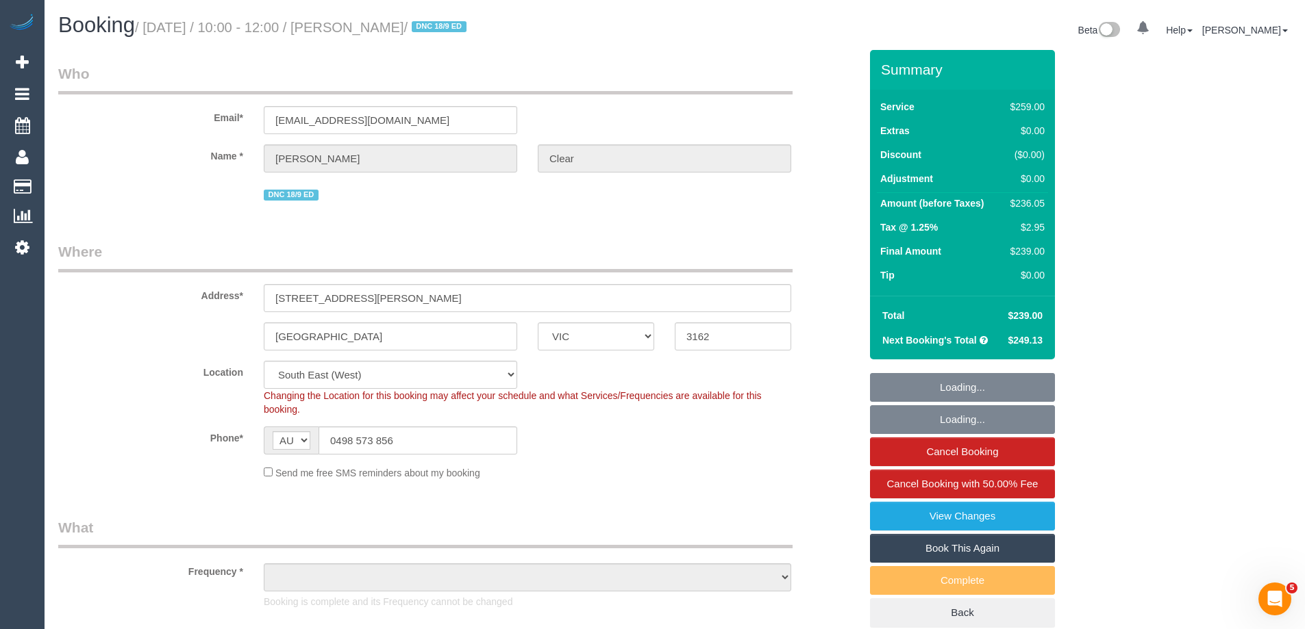
select select "number:34"
select select "number:12"
select select "string:stripe-pm_1RgIBy2GScqysDRV8f12aXS4"
select select "object:1370"
click at [1029, 203] on div "$236.05" at bounding box center [1025, 204] width 40 height 14
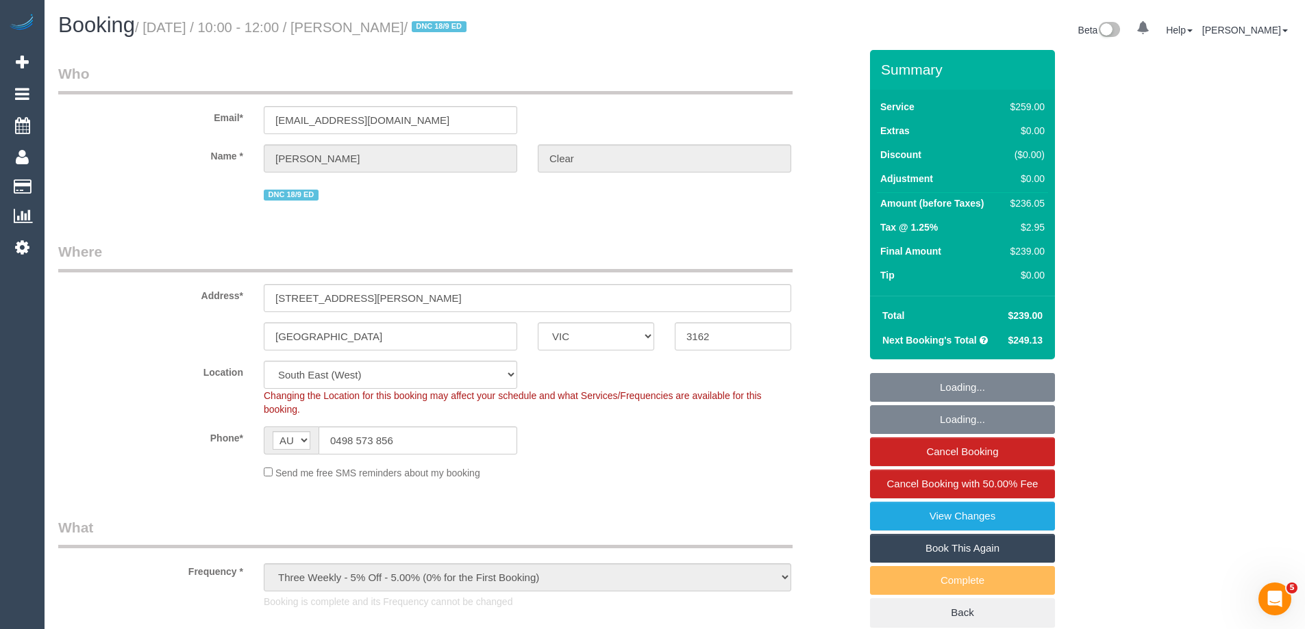
click at [1029, 203] on div "$236.05" at bounding box center [1025, 204] width 40 height 14
copy div "236.05"
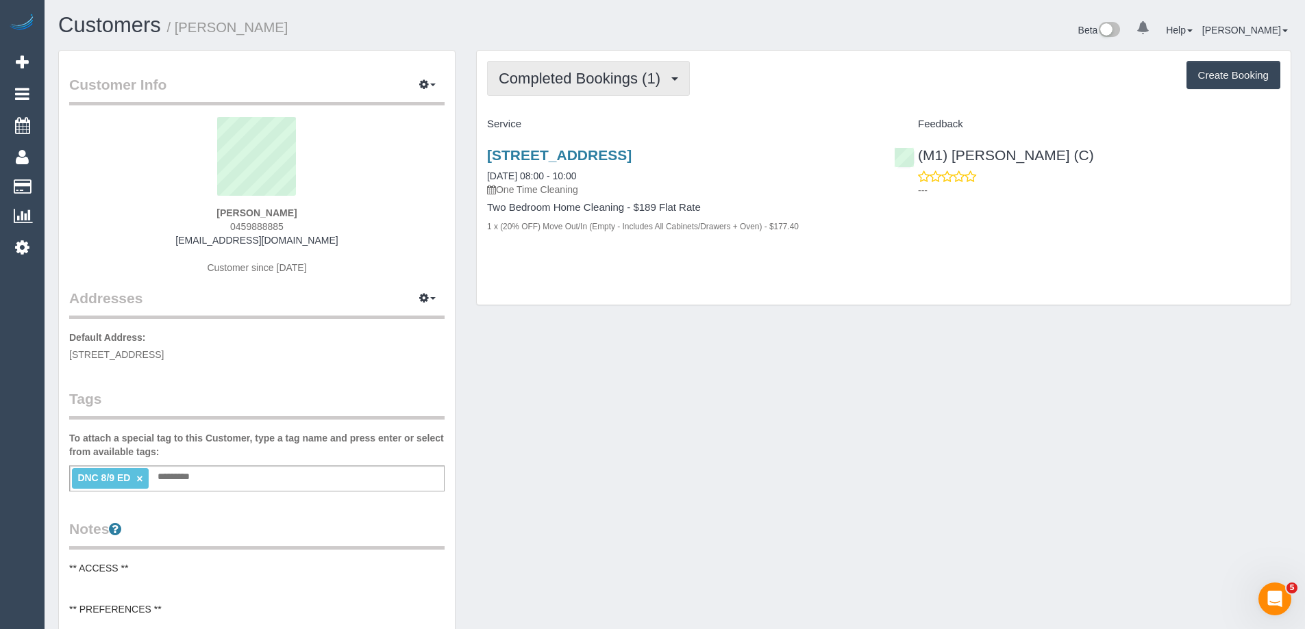
click at [623, 75] on span "Completed Bookings (1)" at bounding box center [583, 78] width 168 height 17
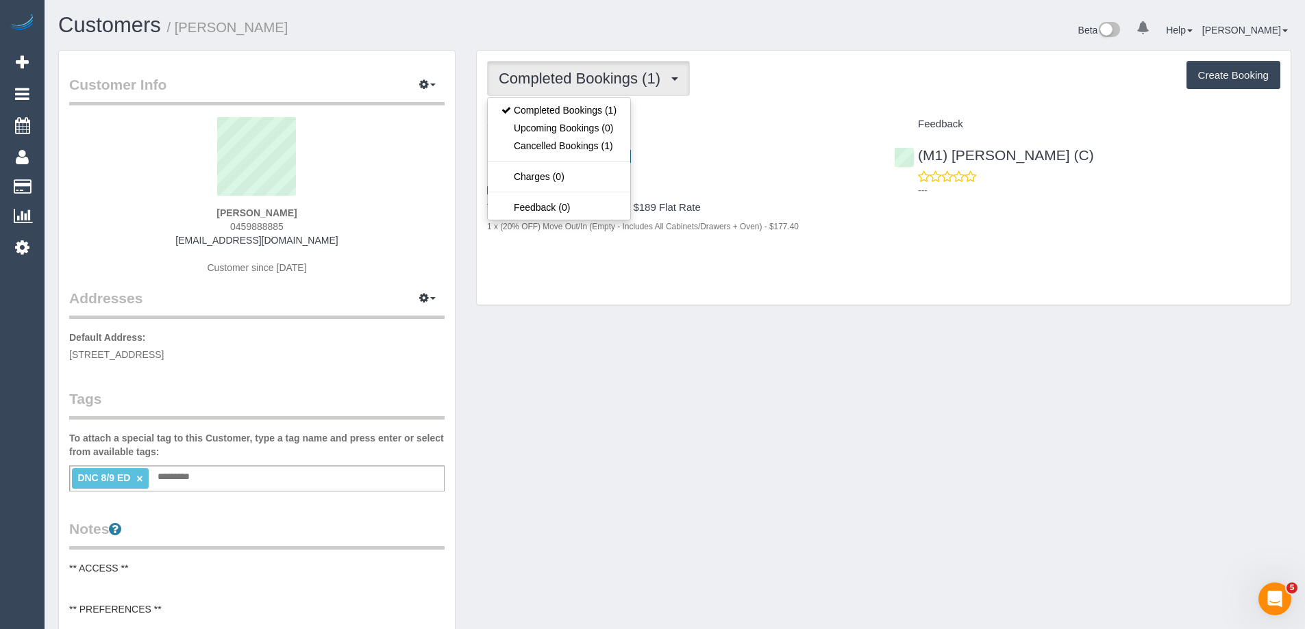
click at [788, 50] on div "Completed Bookings (1) Completed Bookings (1) Upcoming Bookings (0) Cancelled B…" at bounding box center [883, 178] width 815 height 256
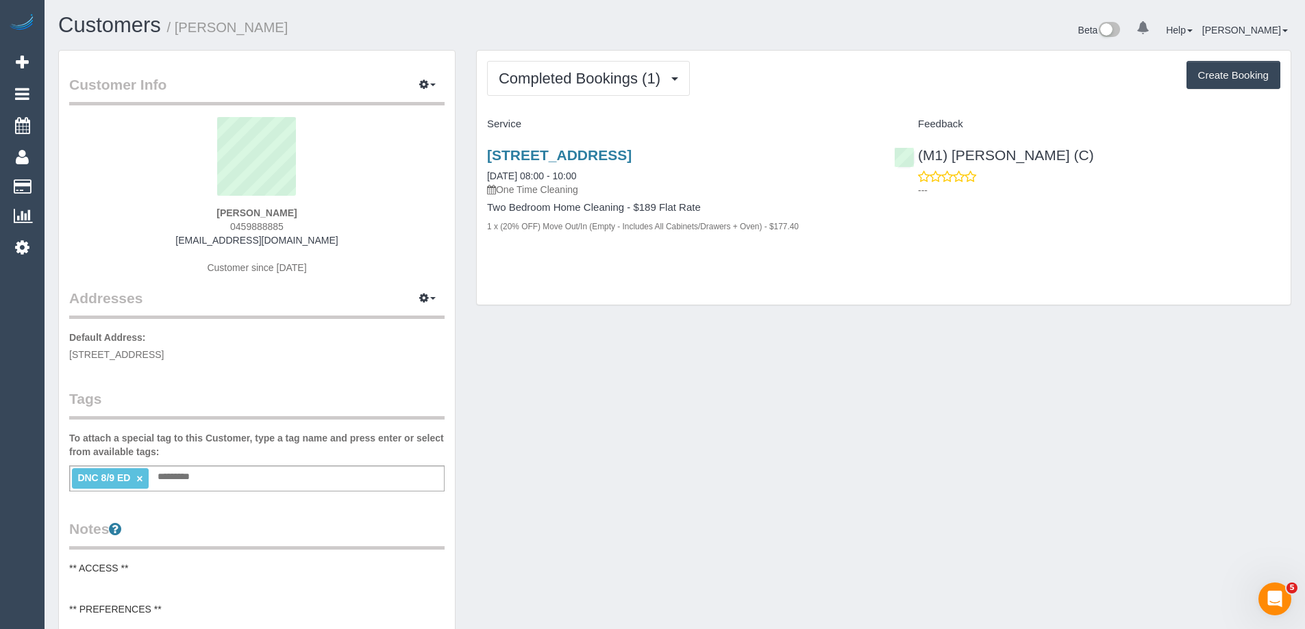
drag, startPoint x: 326, startPoint y: 25, endPoint x: 179, endPoint y: 34, distance: 146.8
click at [179, 34] on h1 "Customers / Anthony Benvenuto" at bounding box center [361, 25] width 606 height 23
copy small "Anthony Benvenuto"
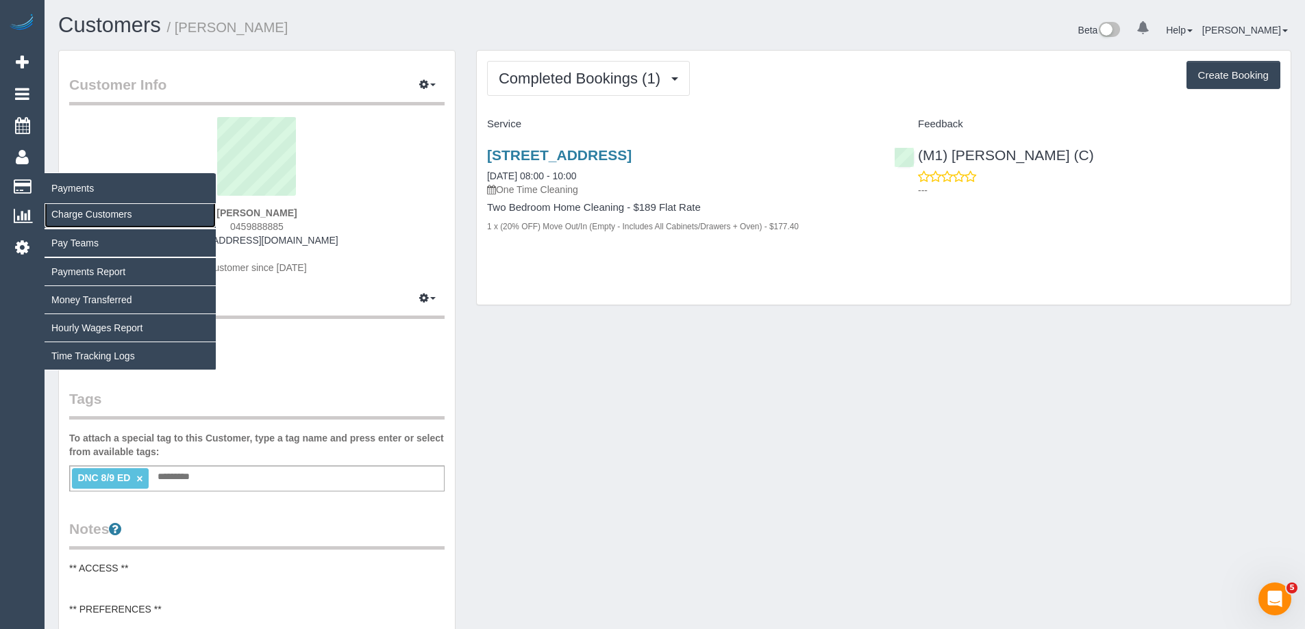
click at [103, 214] on link "Charge Customers" at bounding box center [130, 214] width 171 height 27
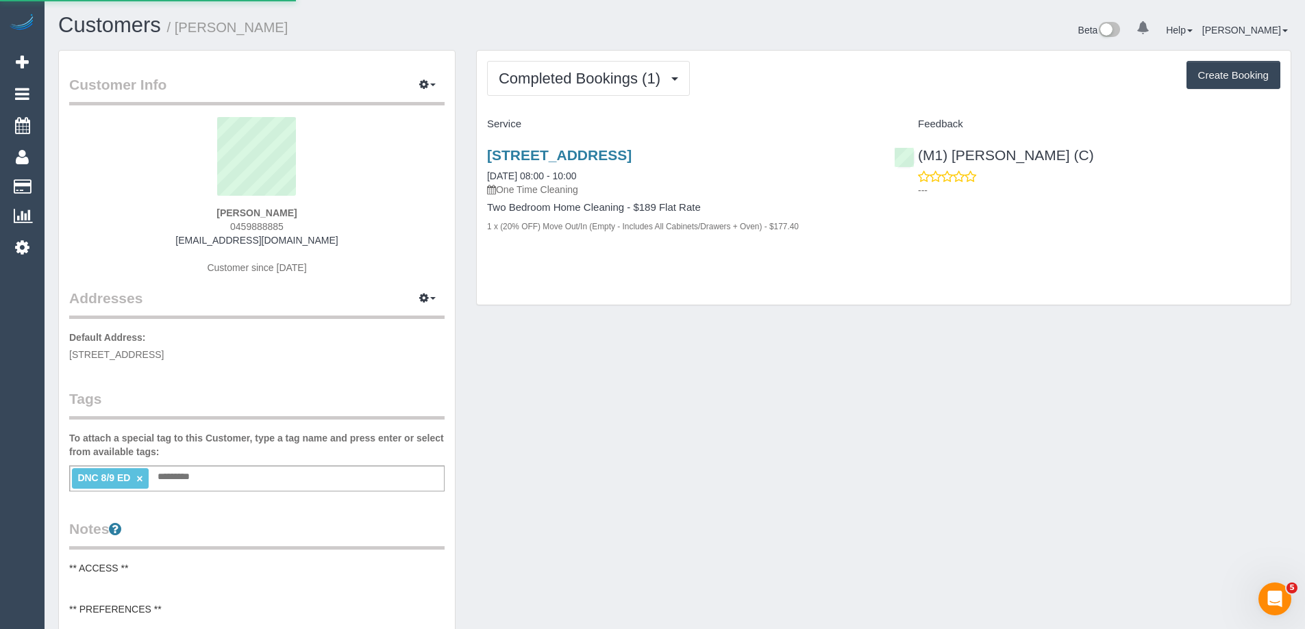
select select
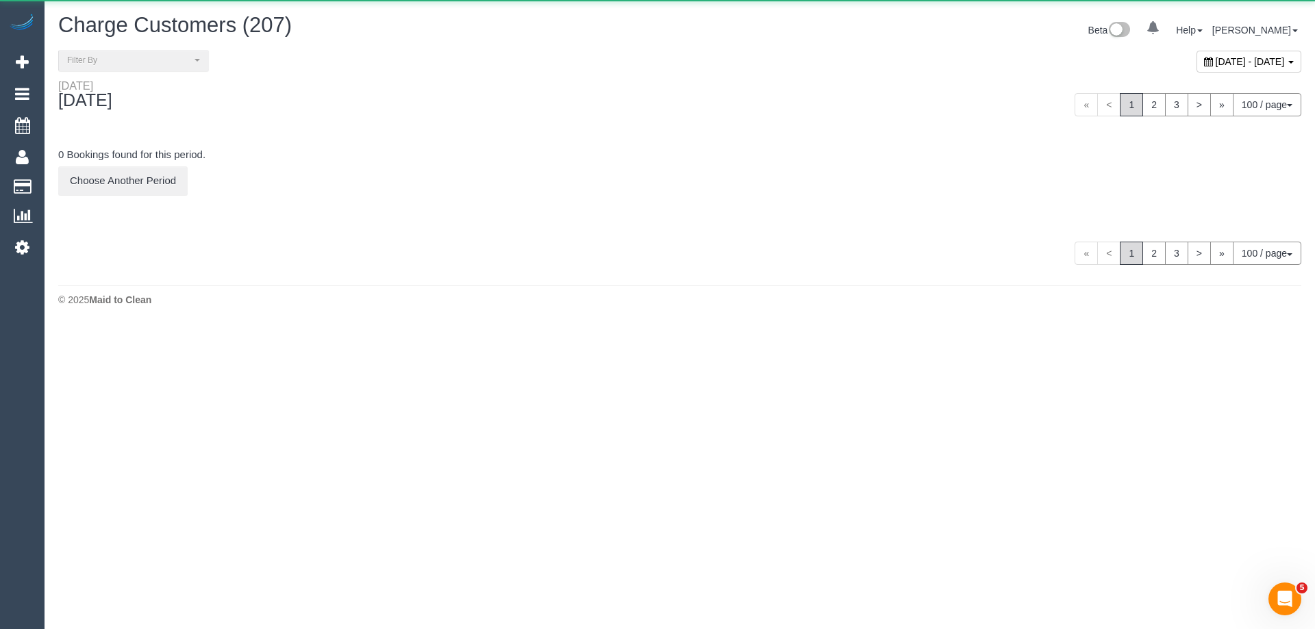
click at [1216, 63] on span "September 23, 2025 - September 23, 2025" at bounding box center [1250, 61] width 69 height 11
type input "**********"
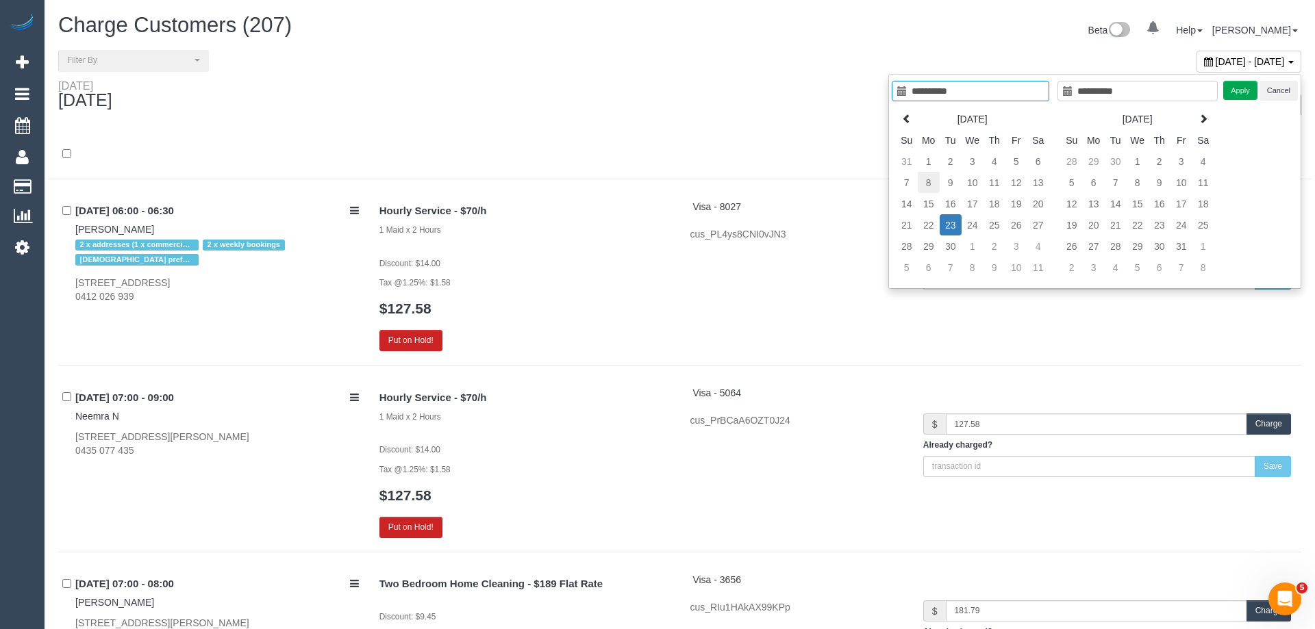
type input "**********"
click at [925, 182] on td "8" at bounding box center [918, 182] width 22 height 21
type input "**********"
click at [925, 182] on td "8" at bounding box center [918, 182] width 22 height 21
type input "**********"
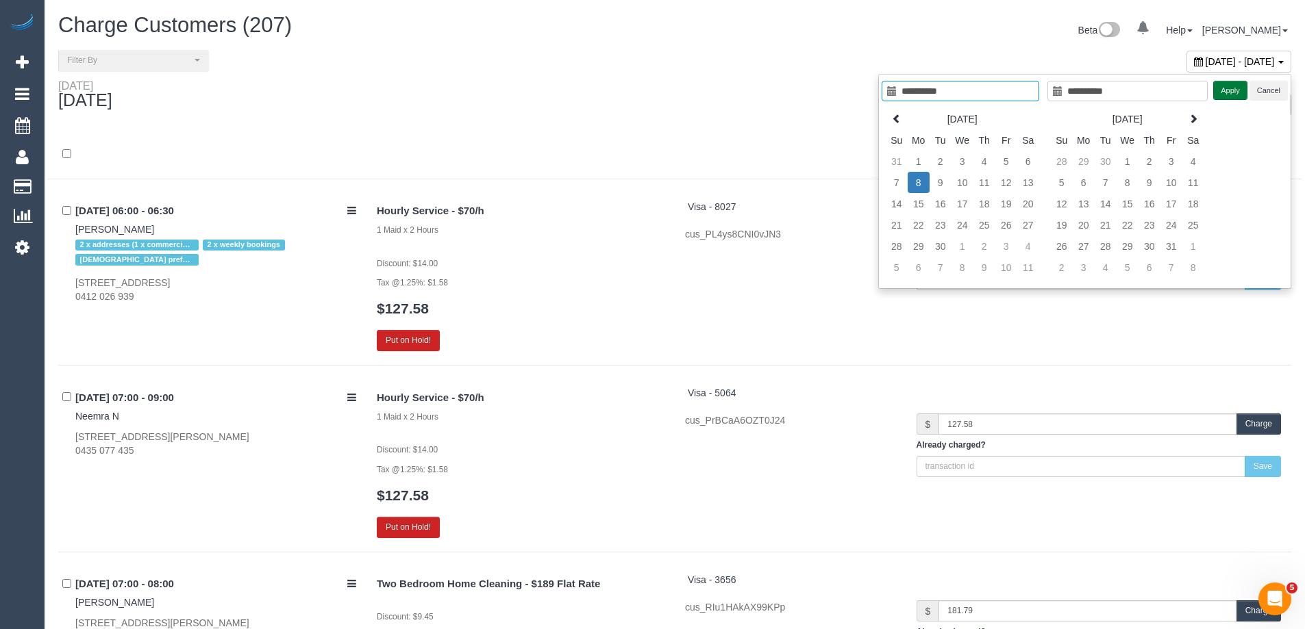
click at [1236, 88] on button "Apply" at bounding box center [1230, 91] width 34 height 20
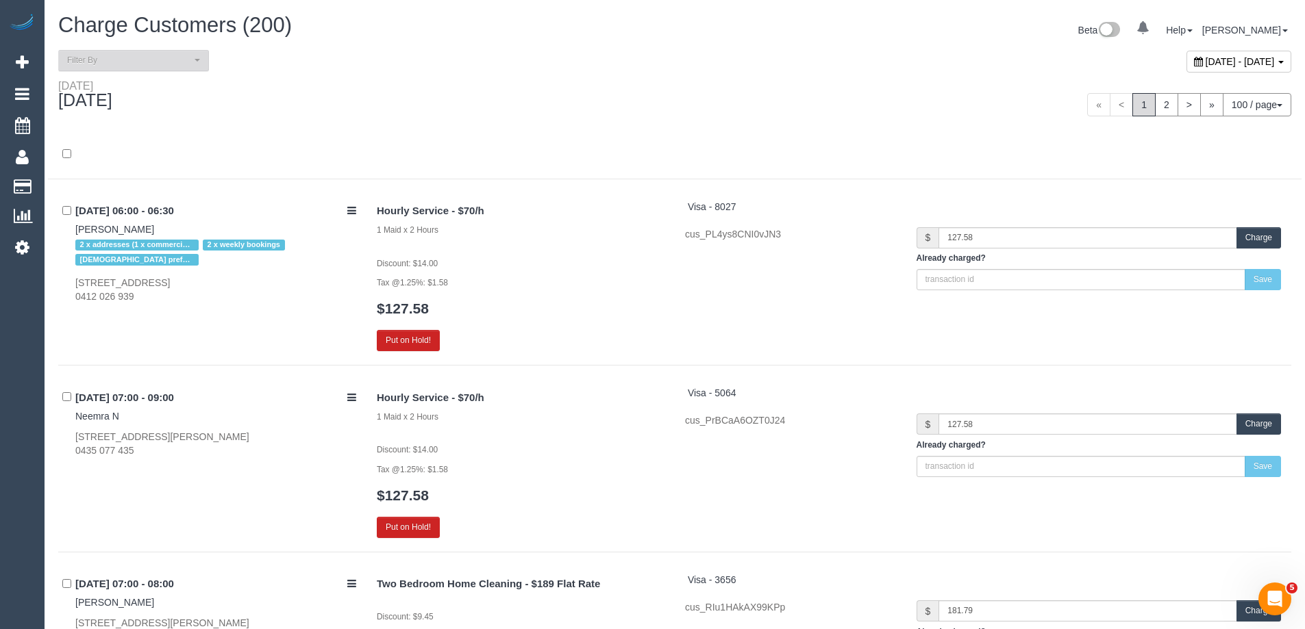
click at [149, 64] on span "Filter By" at bounding box center [129, 61] width 124 height 12
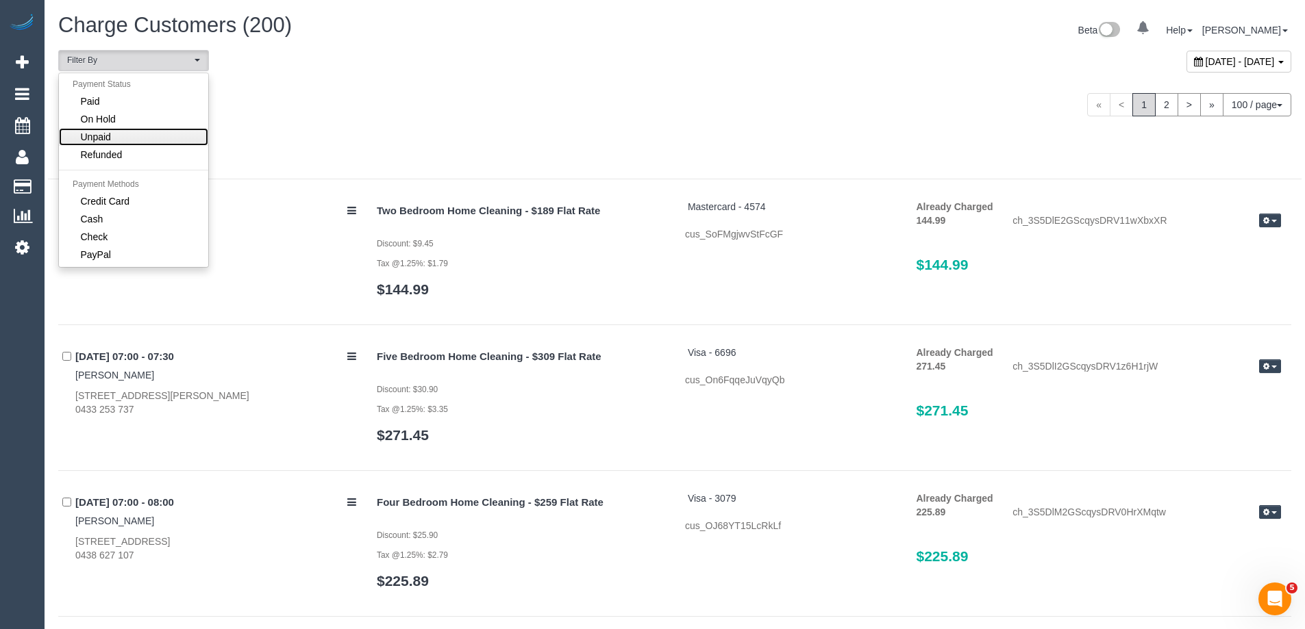
click at [134, 137] on link "Unpaid" at bounding box center [133, 137] width 149 height 18
select select "******"
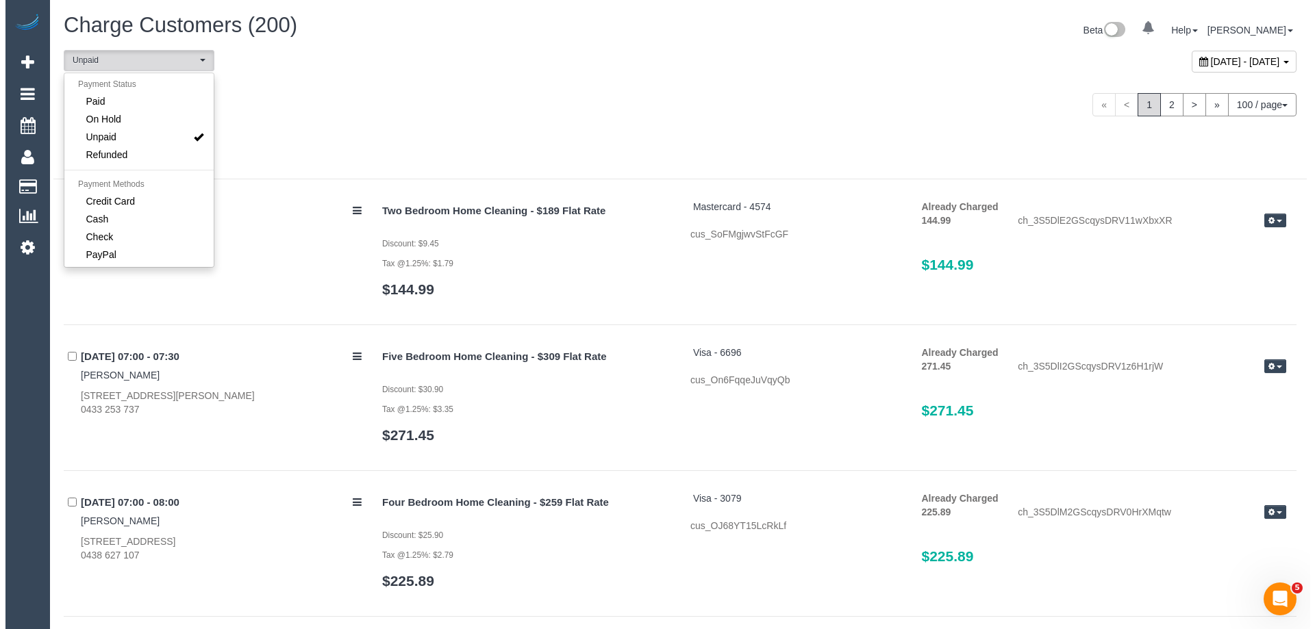
scroll to position [26, 0]
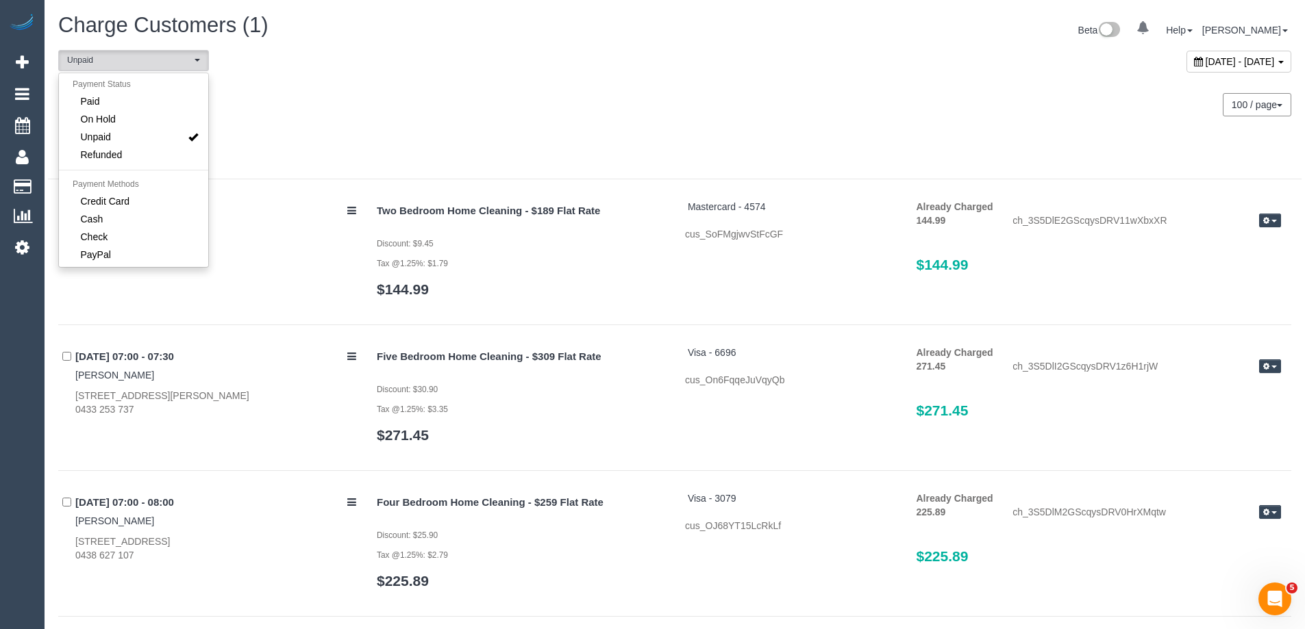
click at [405, 116] on div "Monday September 08, 2025 100 / page 10 / page 20 / page 30 / page 40 / page 50…" at bounding box center [674, 104] width 1253 height 51
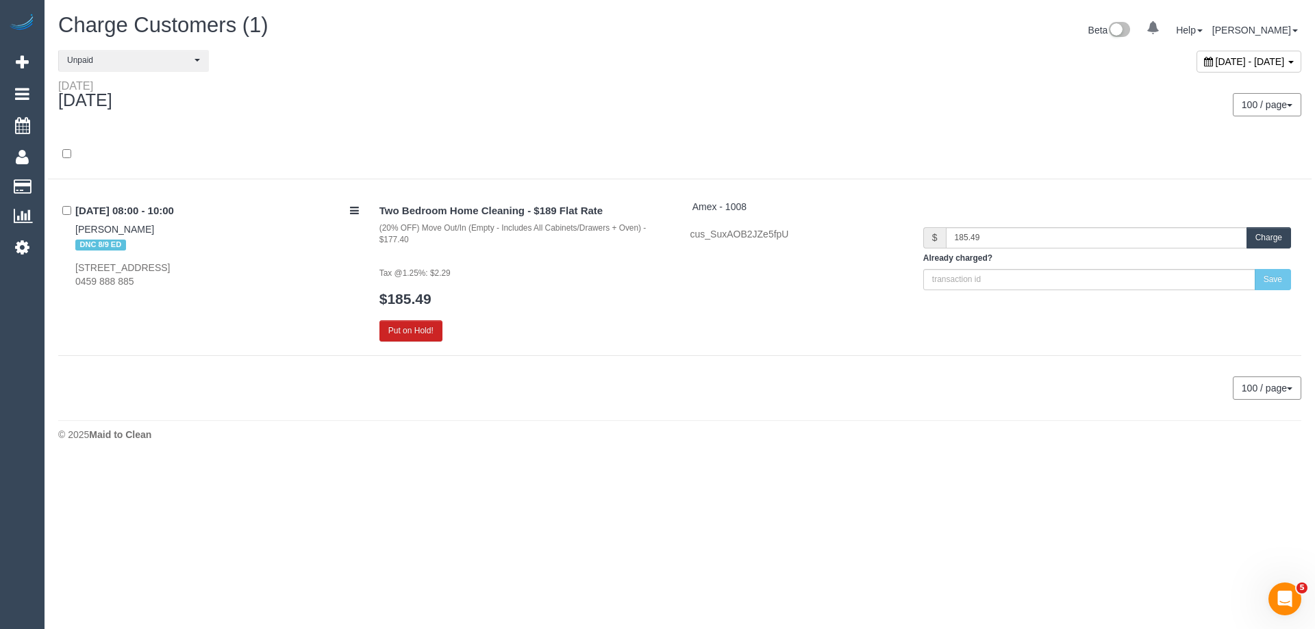
click at [1277, 238] on button "Charge" at bounding box center [1269, 237] width 45 height 21
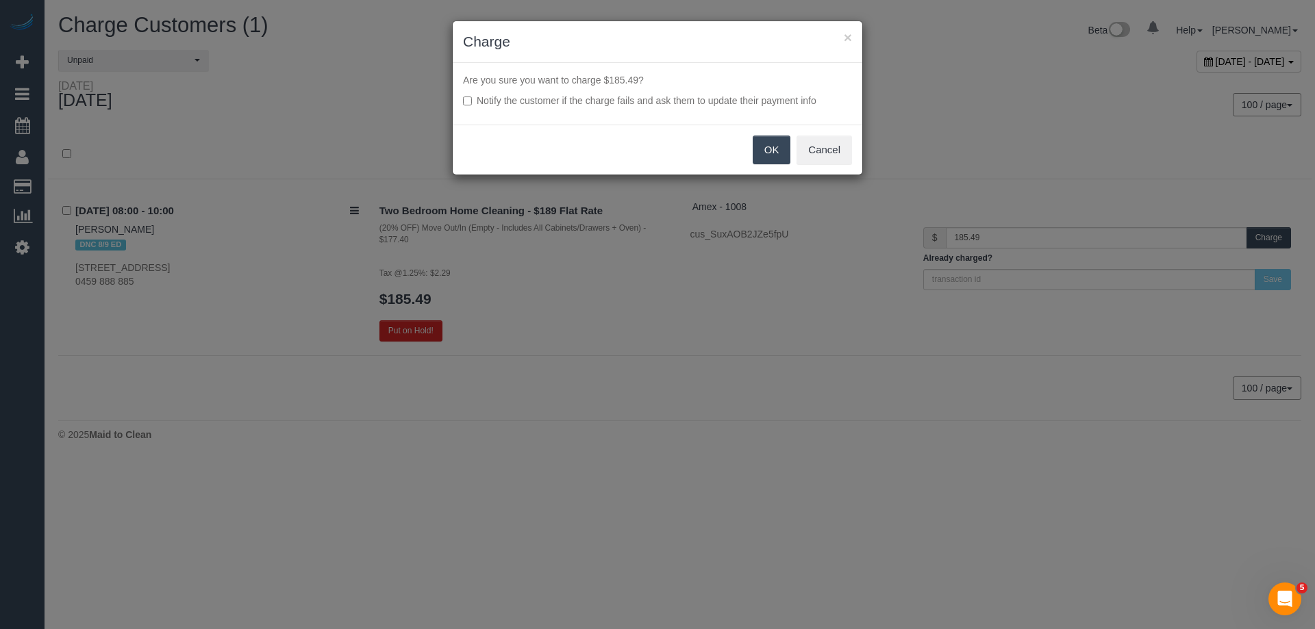
click at [775, 149] on button "OK" at bounding box center [772, 150] width 38 height 29
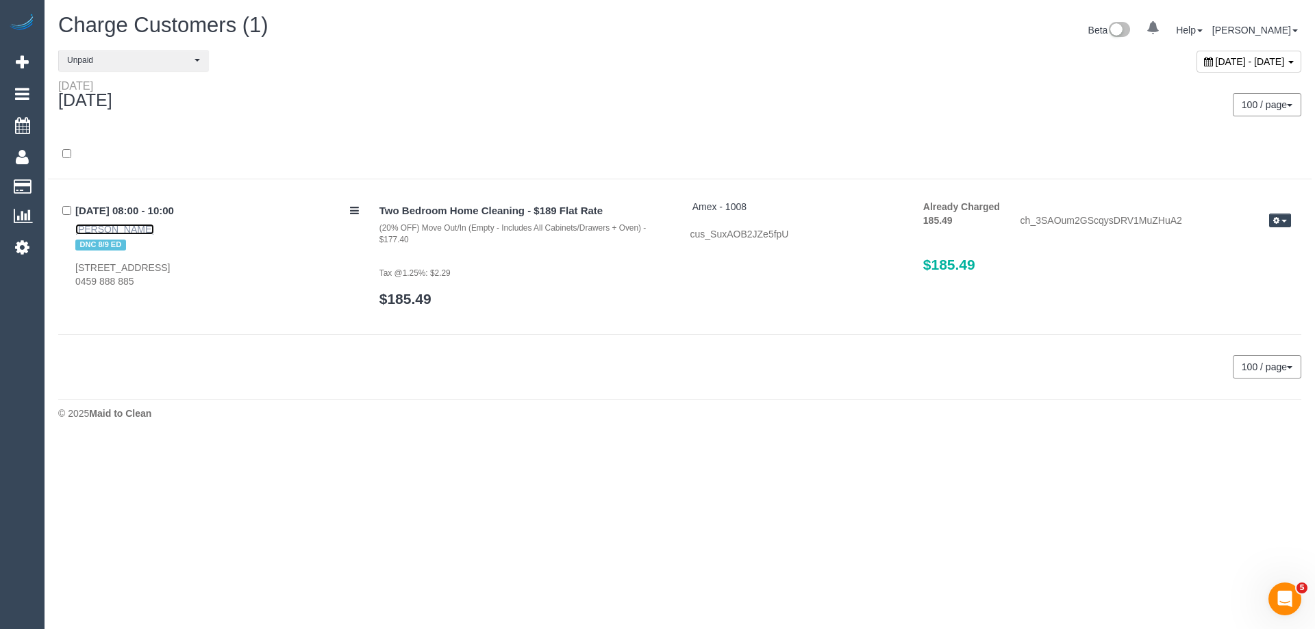
click at [146, 226] on link "Anthony Benvenuto" at bounding box center [114, 229] width 79 height 11
click at [966, 488] on body "0 Beta Your Notifications You have 0 alerts Add Booking Bookings Active Booking…" at bounding box center [657, 314] width 1315 height 629
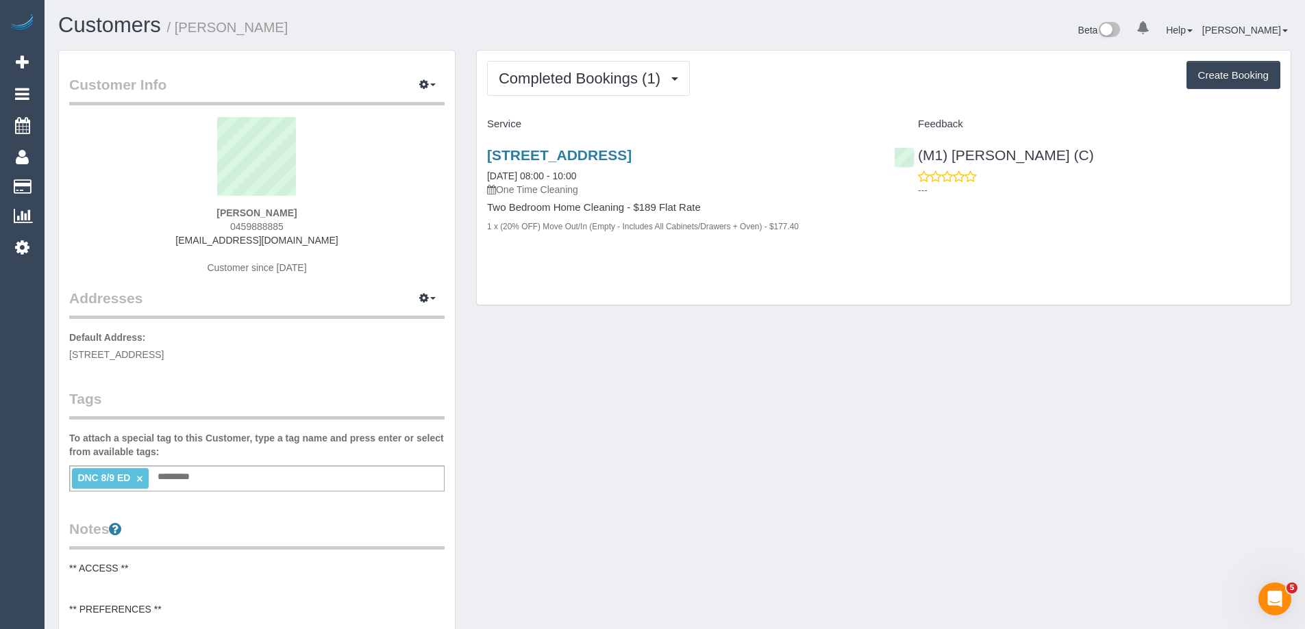
drag, startPoint x: 140, startPoint y: 473, endPoint x: 406, endPoint y: 476, distance: 266.4
click at [140, 473] on link "×" at bounding box center [139, 479] width 6 height 12
drag, startPoint x: 331, startPoint y: 23, endPoint x: 179, endPoint y: 25, distance: 152.7
click at [179, 25] on h1 "Customers / [PERSON_NAME]" at bounding box center [361, 25] width 606 height 23
copy small "[PERSON_NAME]"
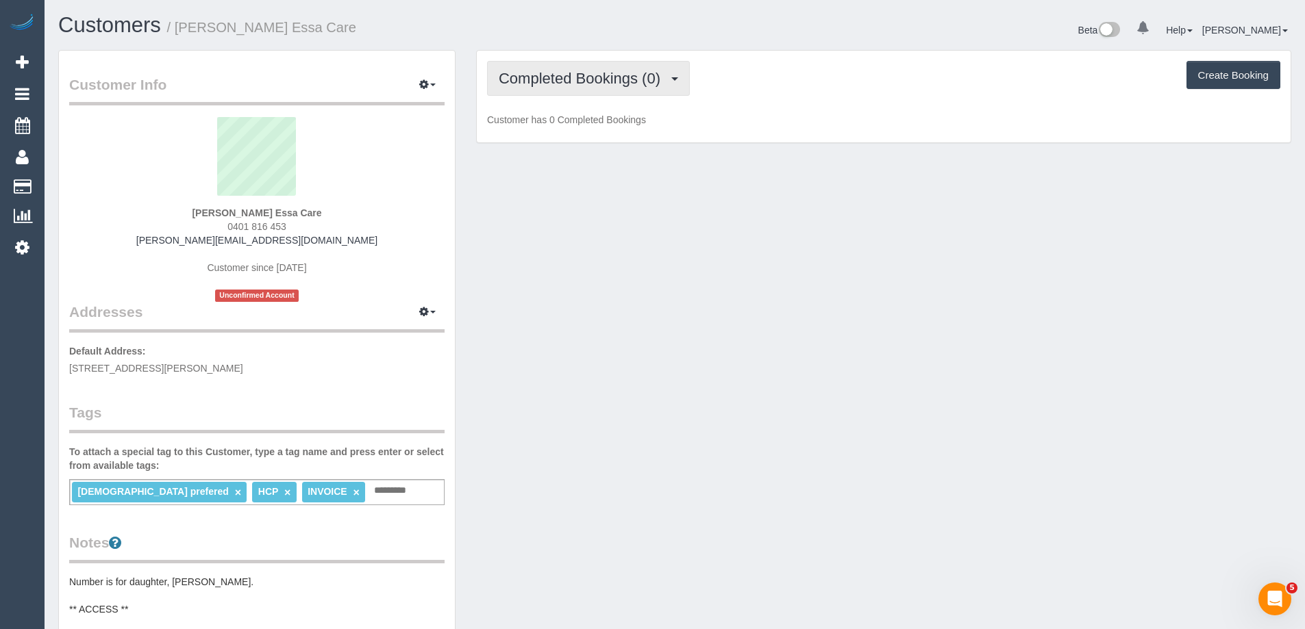
click at [585, 78] on span "Completed Bookings (0)" at bounding box center [583, 78] width 168 height 17
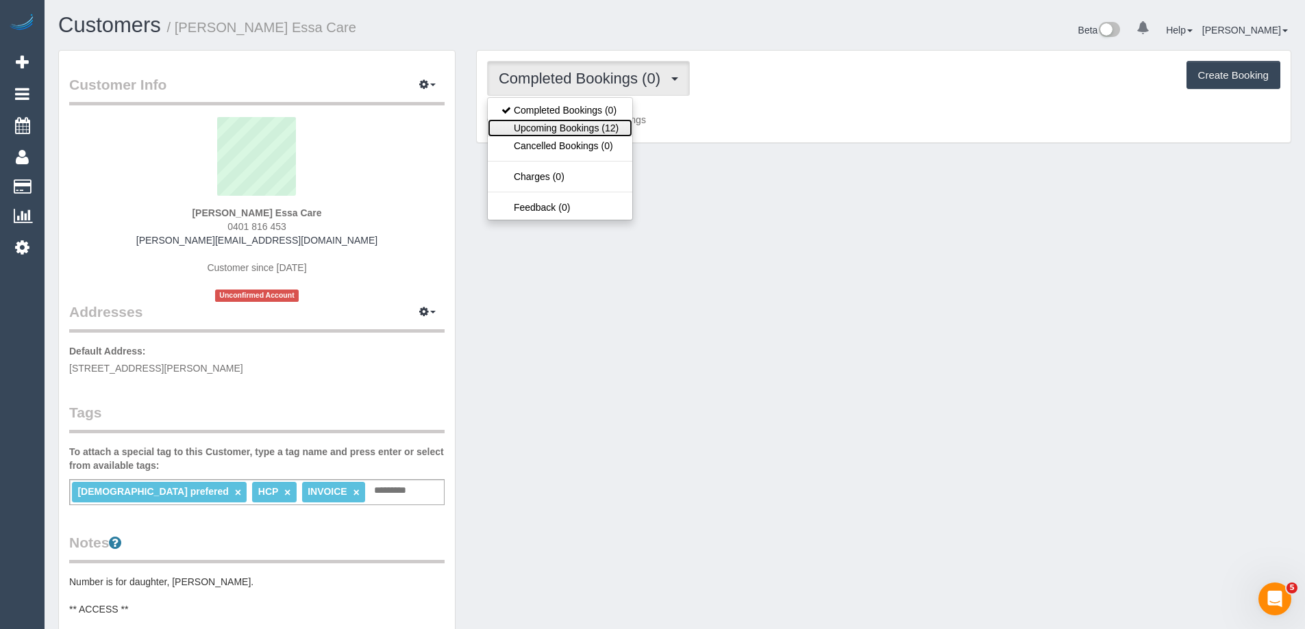
click at [586, 126] on link "Upcoming Bookings (12)" at bounding box center [560, 128] width 145 height 18
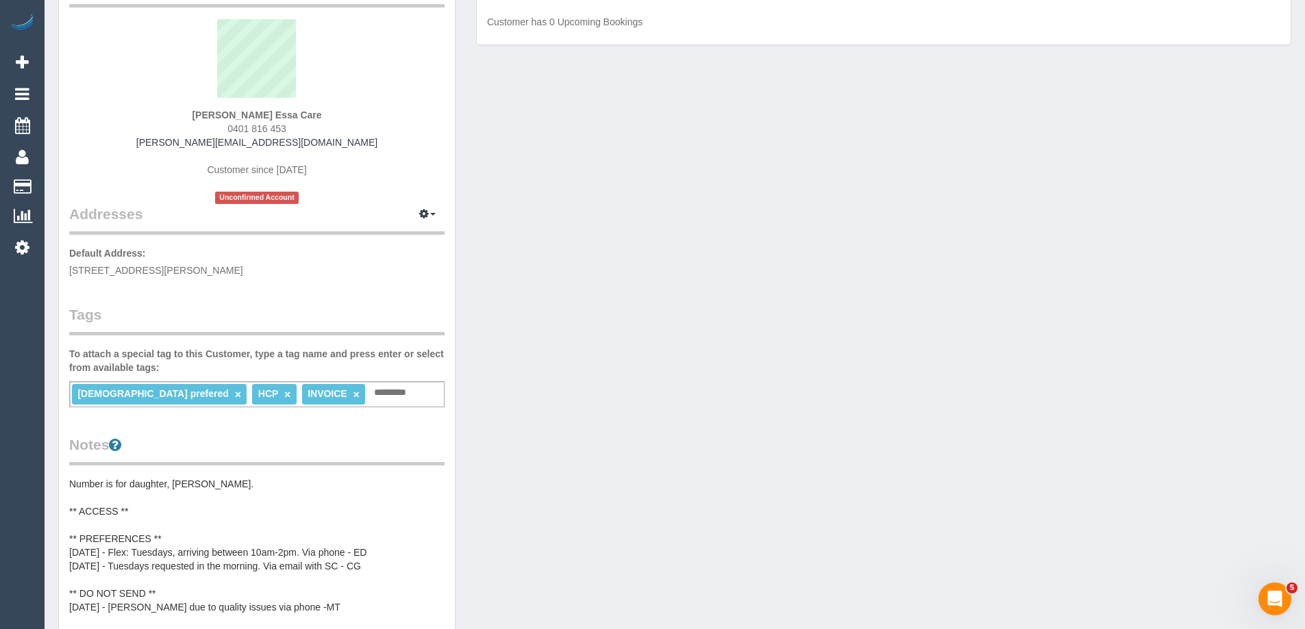
scroll to position [548, 0]
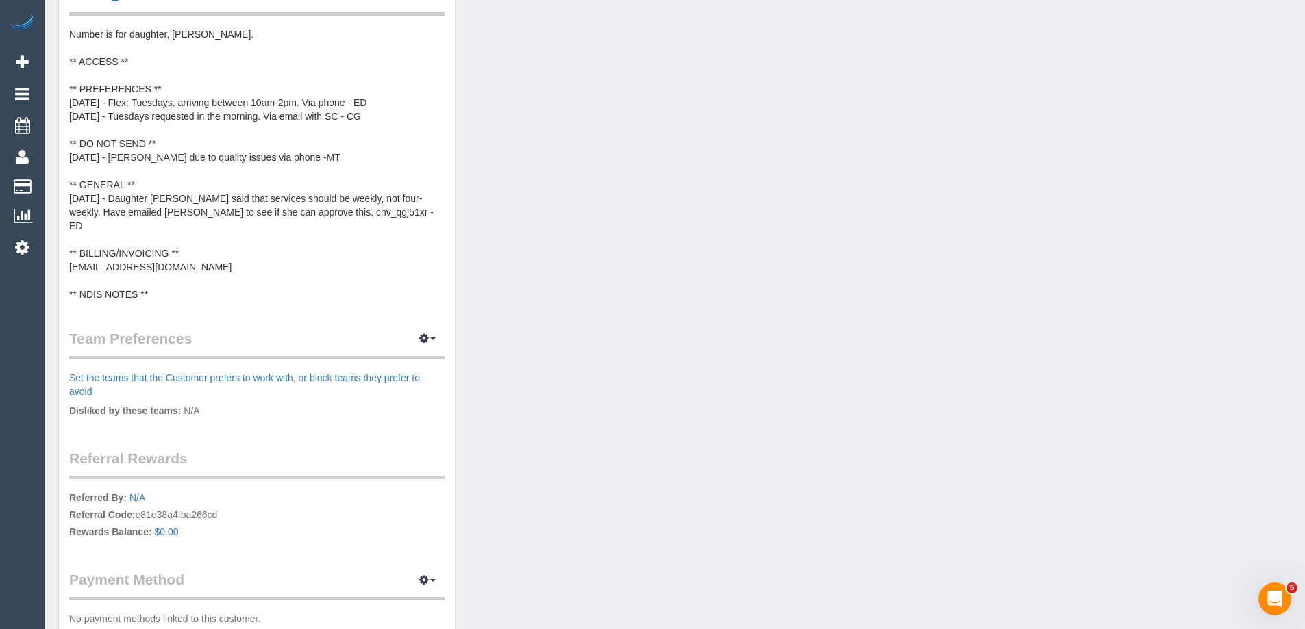
click at [221, 245] on pre "Number is for daughter, Christine. ** ACCESS ** ** PREFERENCES ** 22/9/25 - Fle…" at bounding box center [256, 164] width 375 height 274
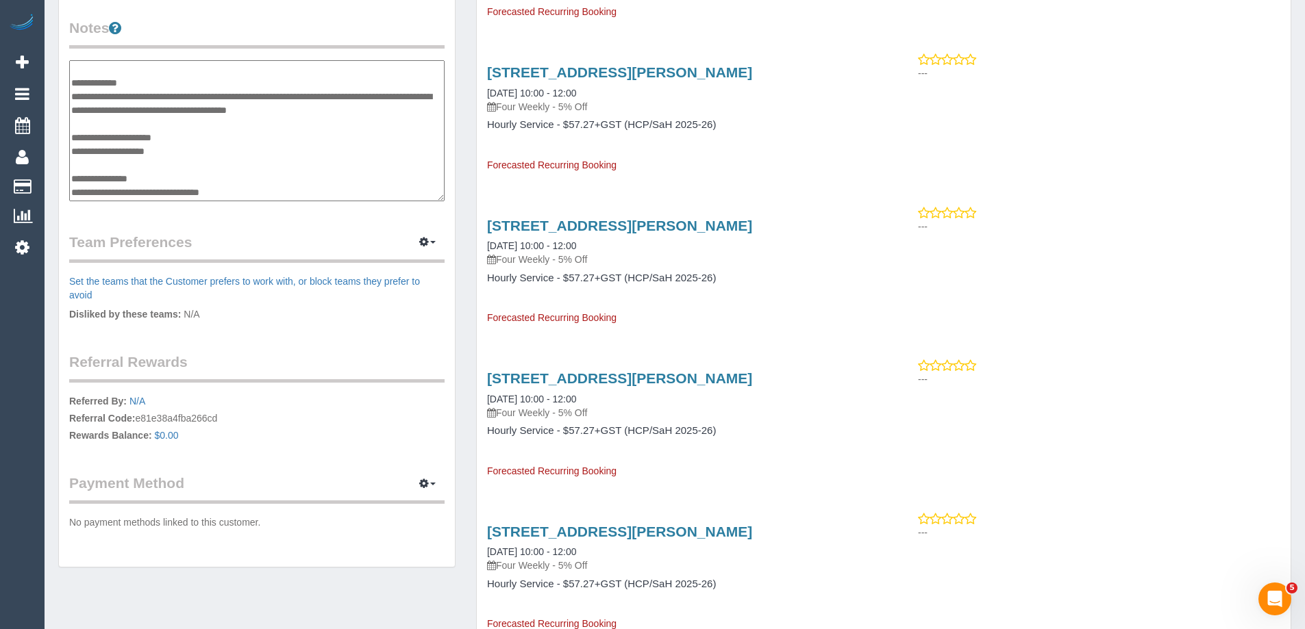
scroll to position [149, 0]
drag, startPoint x: 140, startPoint y: 192, endPoint x: 151, endPoint y: 192, distance: 10.3
click at [140, 192] on textarea "**********" at bounding box center [256, 130] width 375 height 141
click at [140, 176] on textarea "**********" at bounding box center [256, 130] width 375 height 141
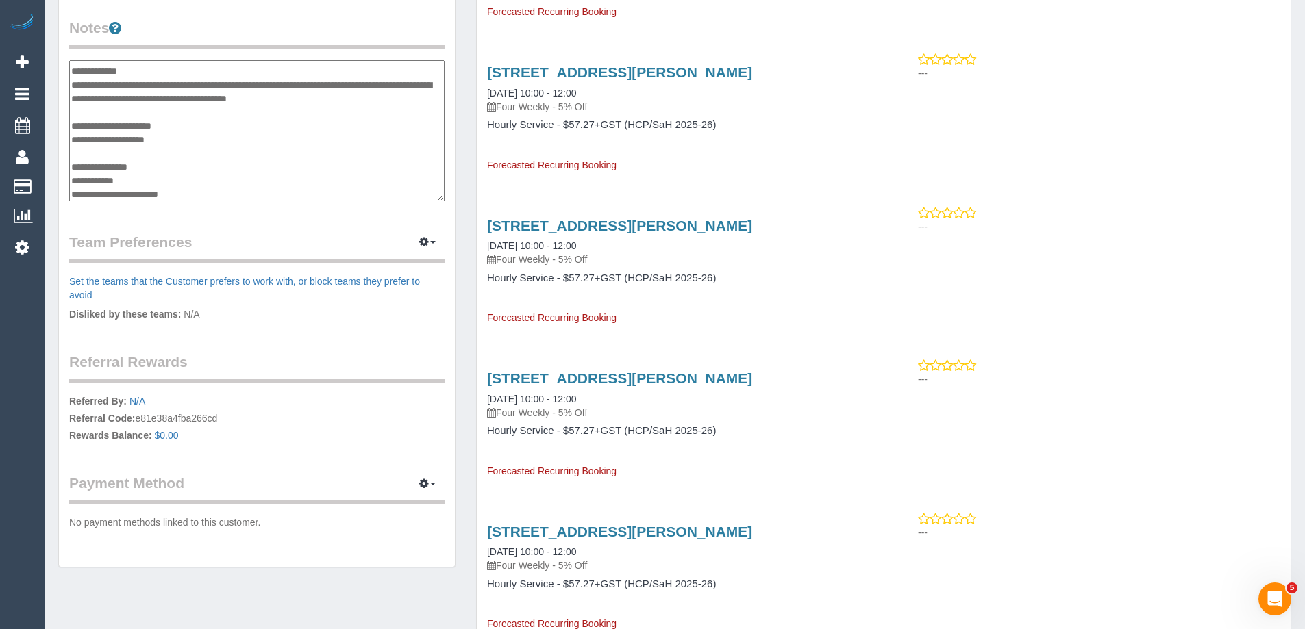
click at [201, 193] on textarea "**********" at bounding box center [256, 130] width 375 height 141
paste textarea "**********"
click at [77, 192] on textarea "**********" at bounding box center [256, 130] width 375 height 141
click at [231, 197] on textarea "**********" at bounding box center [256, 130] width 375 height 141
type textarea "**********"
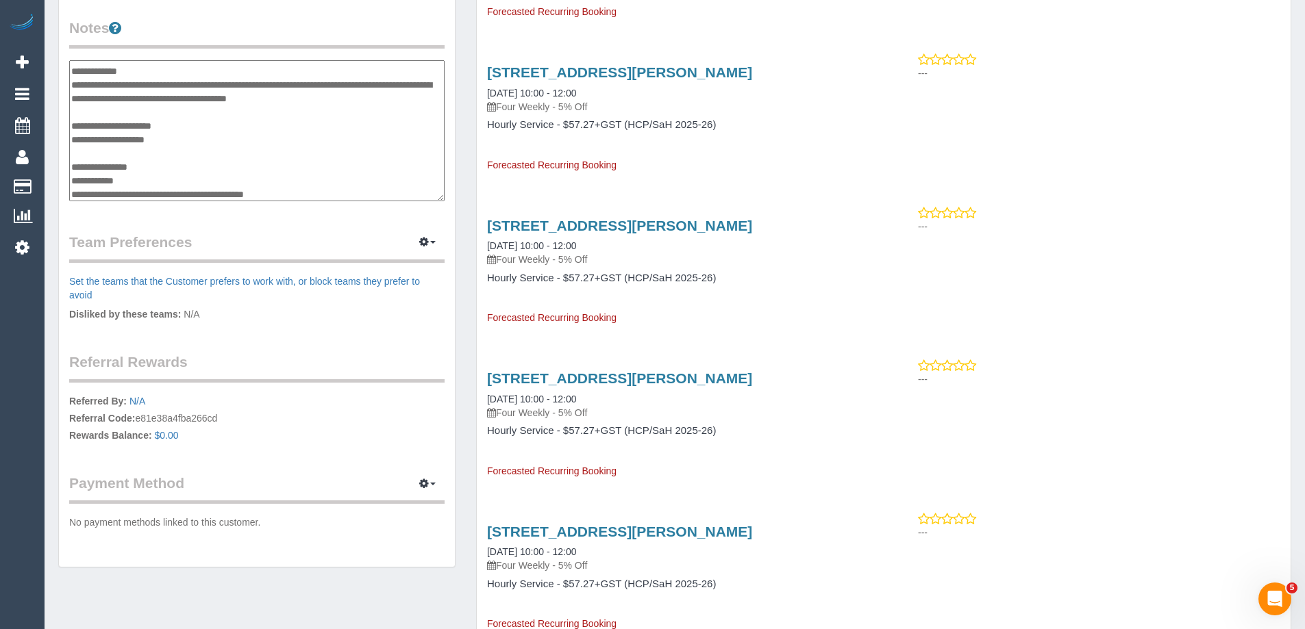
click at [245, 232] on legend "Team Preferences Manage Preferences" at bounding box center [256, 247] width 375 height 31
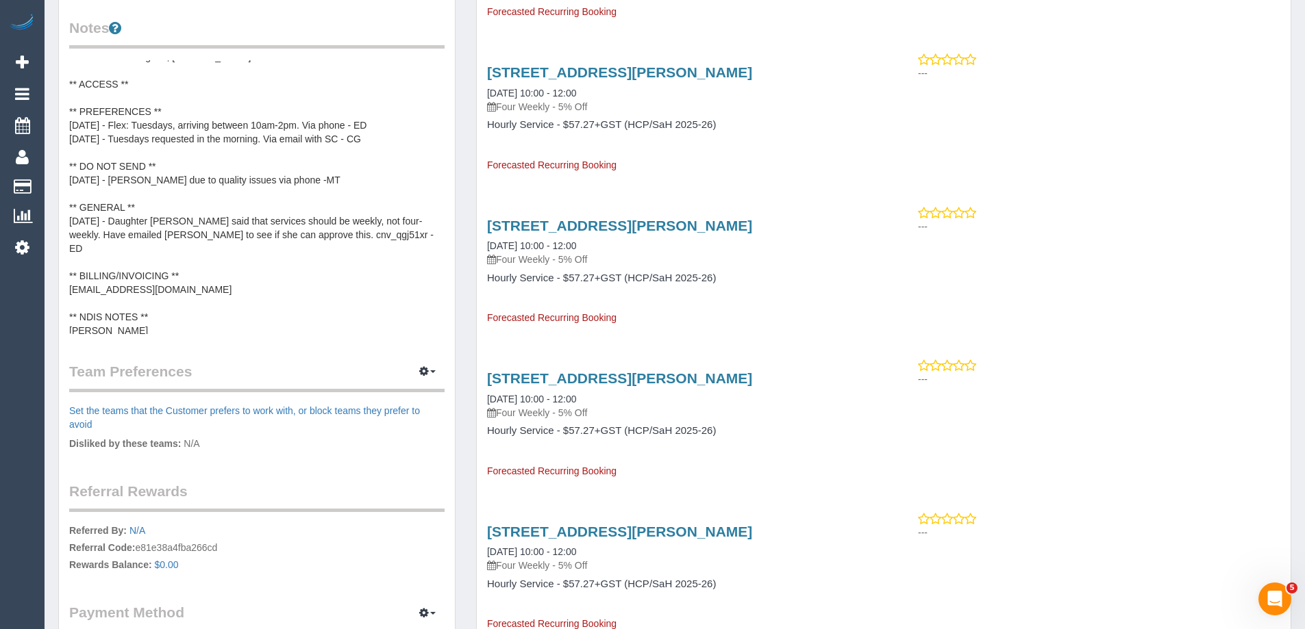
scroll to position [14, 0]
click at [160, 288] on pre "Number is for daughter, Christine. ** ACCESS ** ** PREFERENCES ** 22/9/25 - Fle…" at bounding box center [256, 197] width 375 height 274
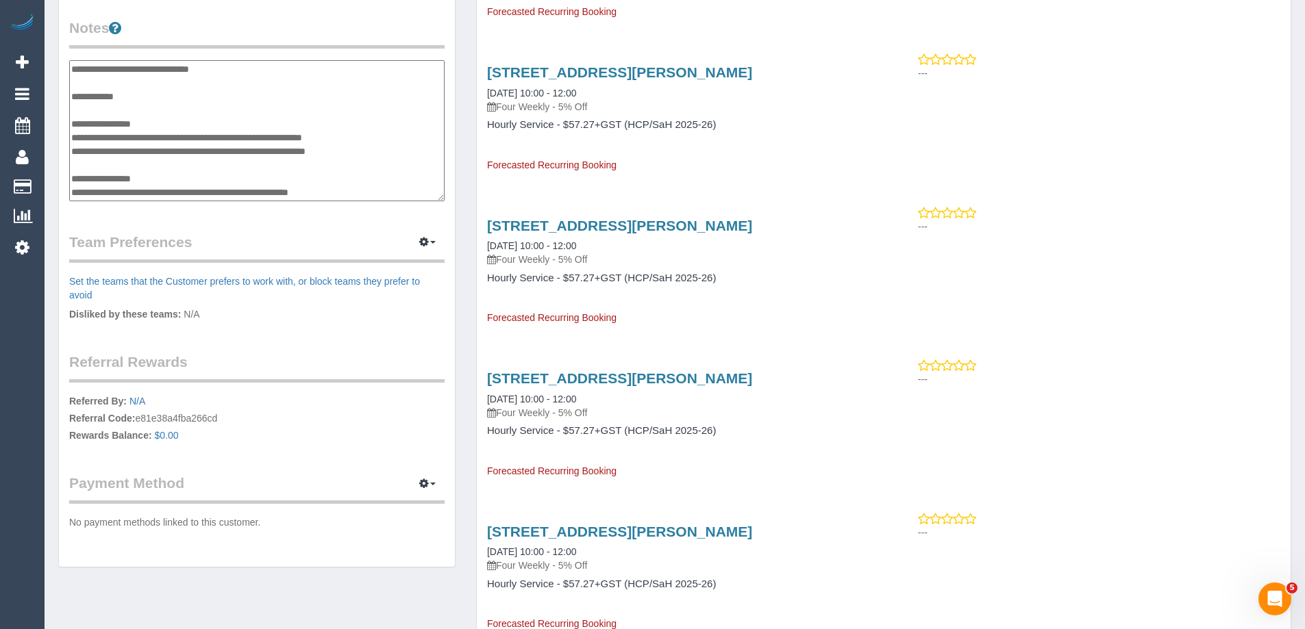
scroll to position [151, 0]
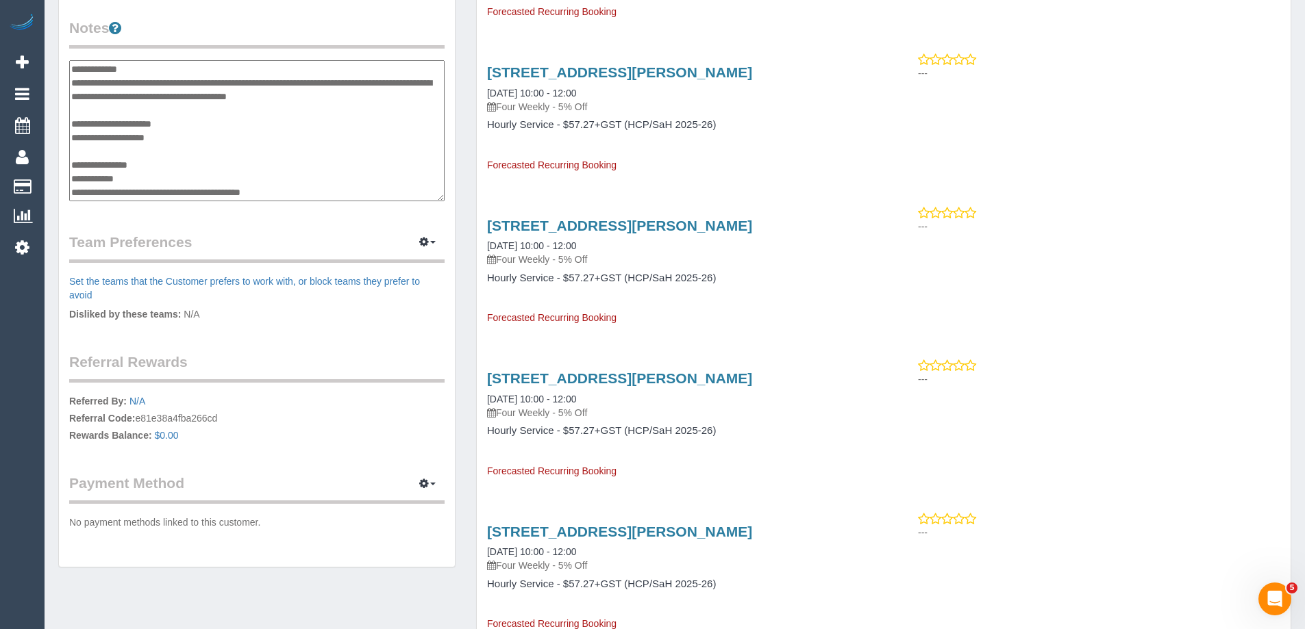
click at [72, 174] on textarea "**********" at bounding box center [256, 130] width 375 height 141
type textarea "**********"
click at [221, 232] on legend "Team Preferences Manage Preferences" at bounding box center [256, 247] width 375 height 31
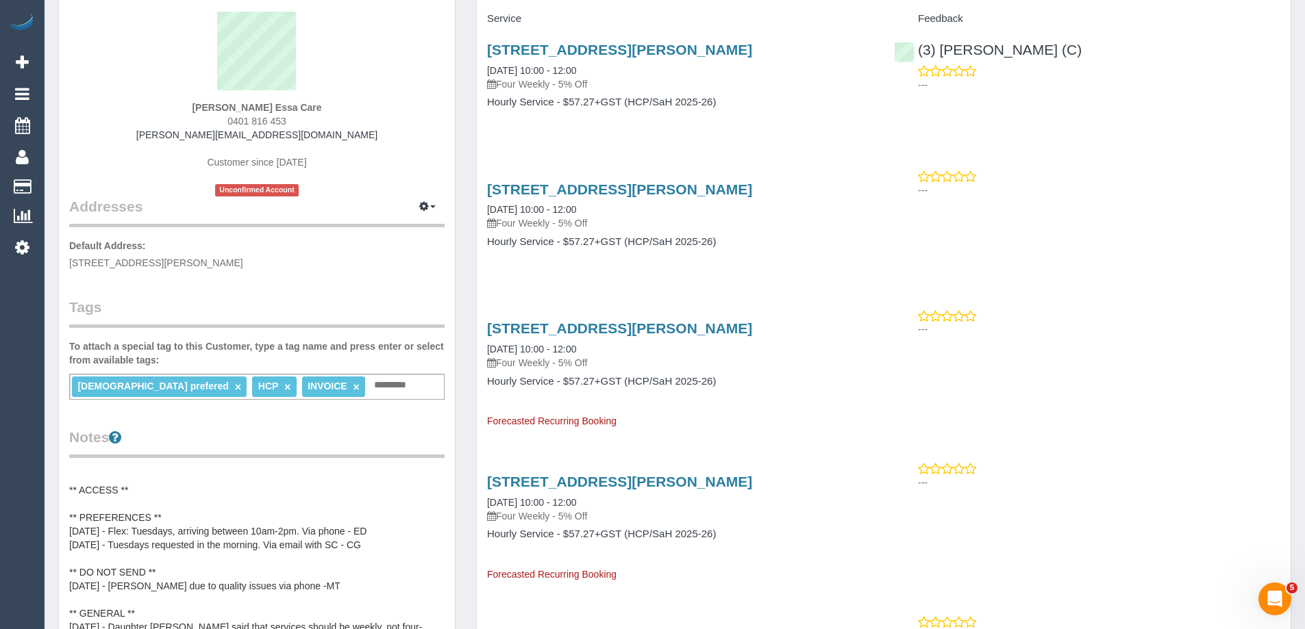
scroll to position [0, 0]
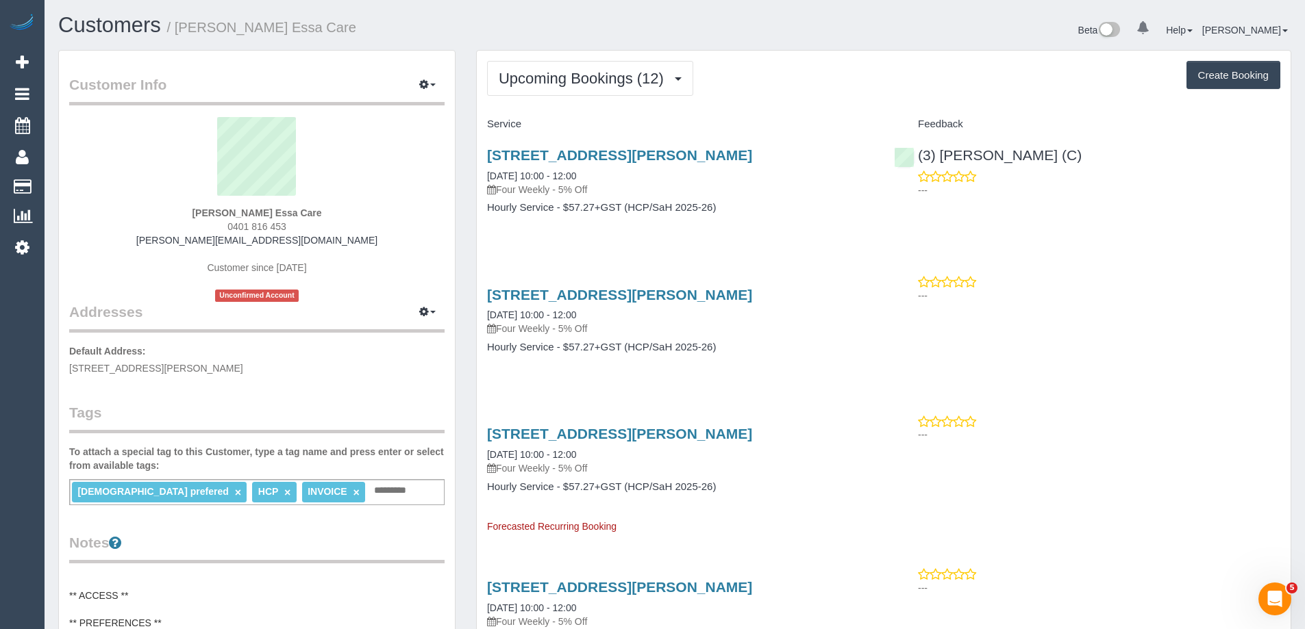
click at [865, 45] on div "Beta 0 Your Notifications You have 0 alerts Help Help Docs Take a Tour Contact …" at bounding box center [988, 32] width 627 height 36
click at [853, 41] on div "Beta 0 Your Notifications You have 0 alerts Help Help Docs Take a Tour Contact …" at bounding box center [988, 32] width 627 height 36
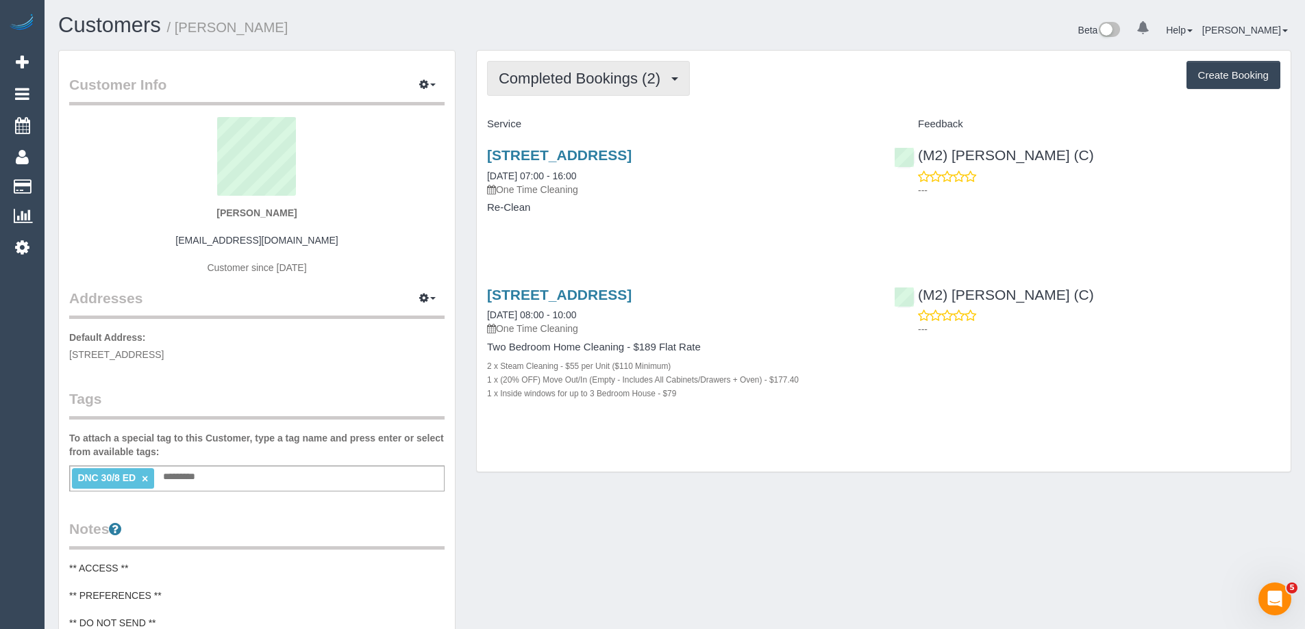
click at [542, 84] on span "Completed Bookings (2)" at bounding box center [583, 78] width 168 height 17
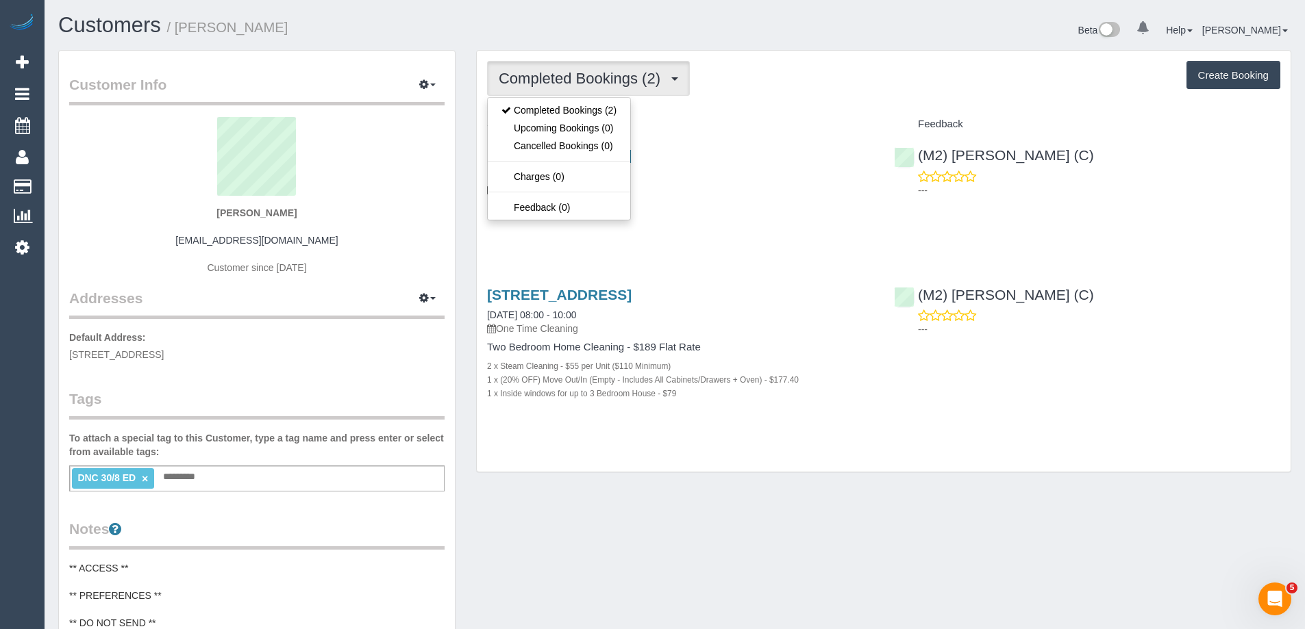
click at [788, 57] on div "Completed Bookings (2) Completed Bookings (2) Upcoming Bookings (0) Cancelled B…" at bounding box center [884, 261] width 814 height 421
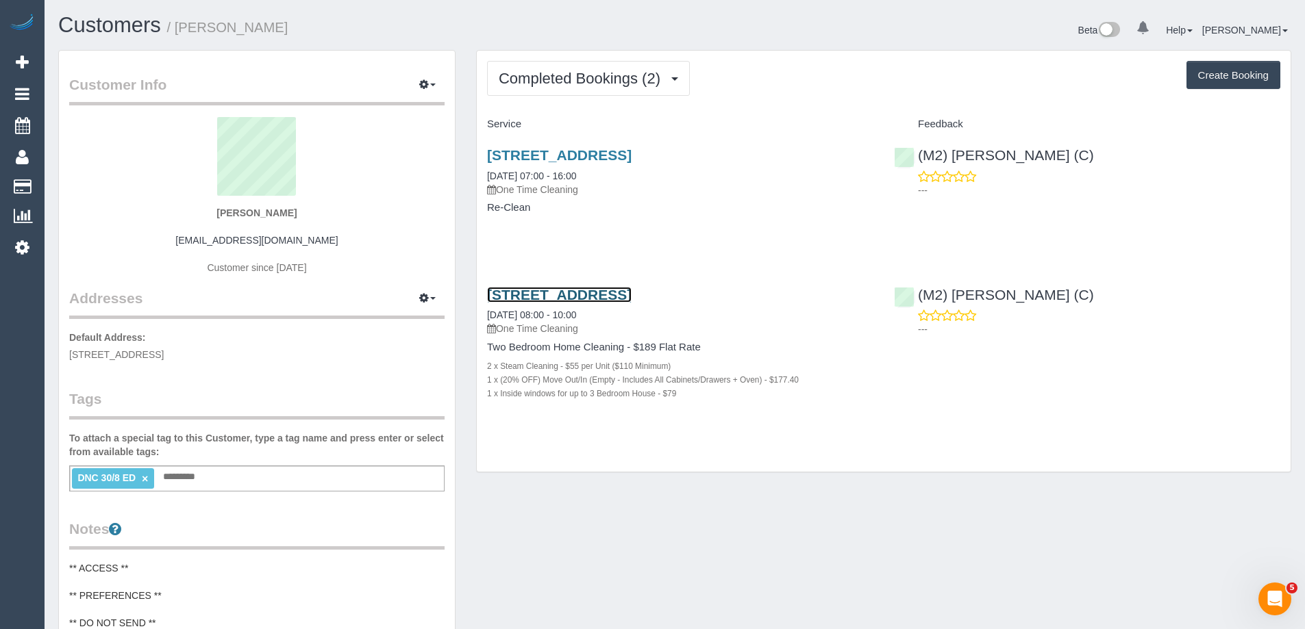
click at [598, 299] on link "[STREET_ADDRESS]" at bounding box center [559, 295] width 145 height 16
click at [555, 97] on div "Completed Bookings (2) Completed Bookings (2) Upcoming Bookings (0) Cancelled B…" at bounding box center [884, 261] width 814 height 421
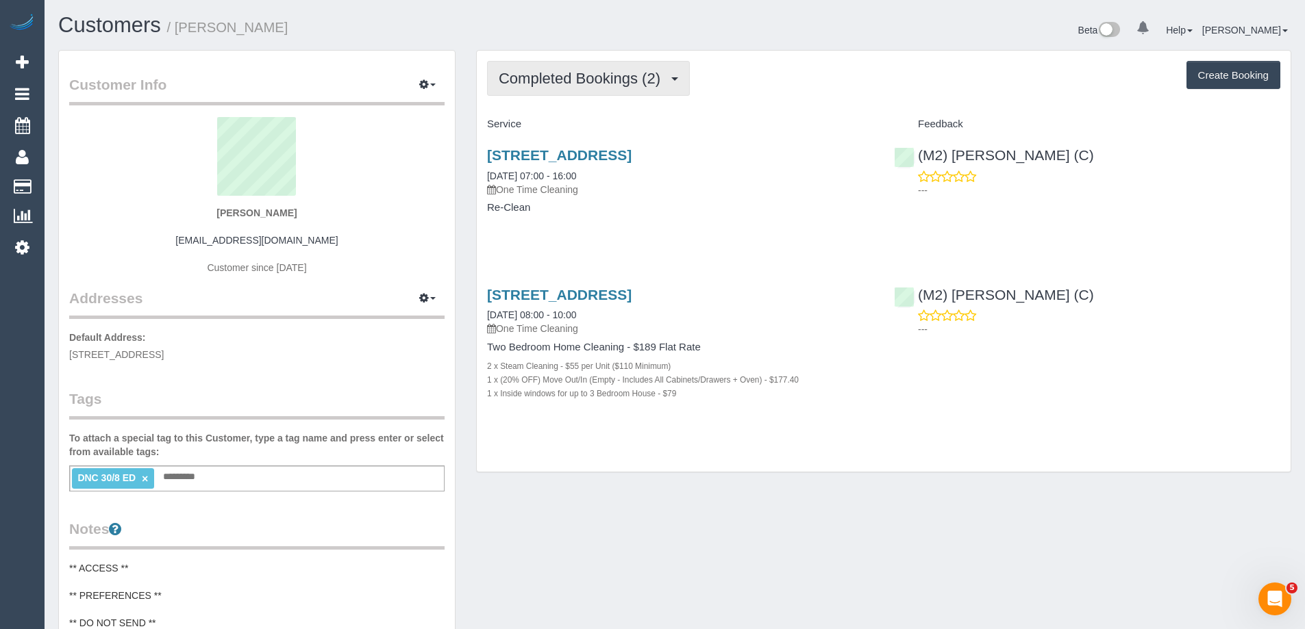
click at [557, 89] on button "Completed Bookings (2)" at bounding box center [588, 78] width 203 height 35
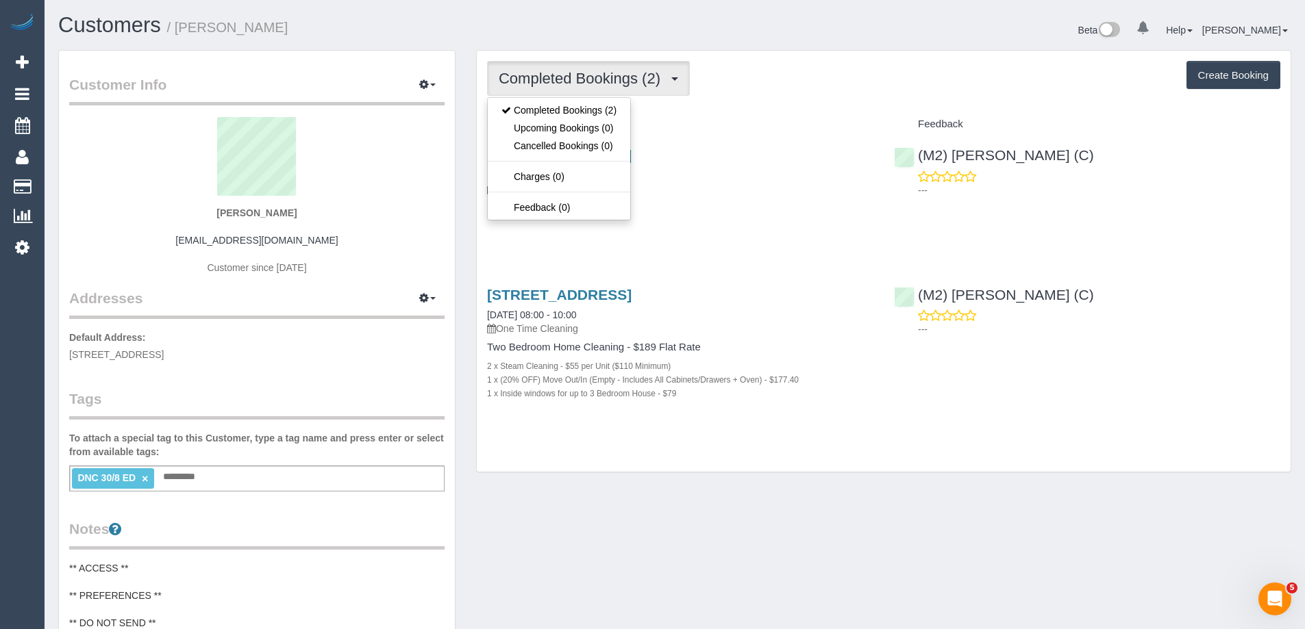
click at [794, 83] on div "Completed Bookings (2) Completed Bookings (2) Upcoming Bookings (0) Cancelled B…" at bounding box center [883, 78] width 793 height 35
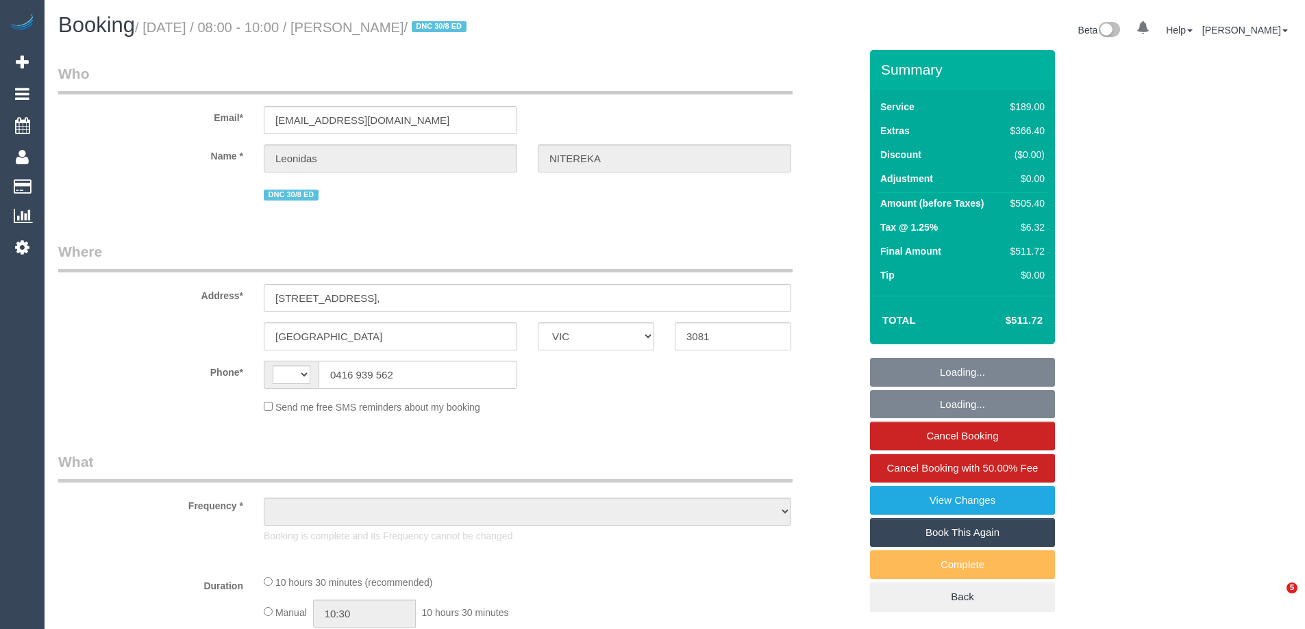
select select "VIC"
select select "string:AU"
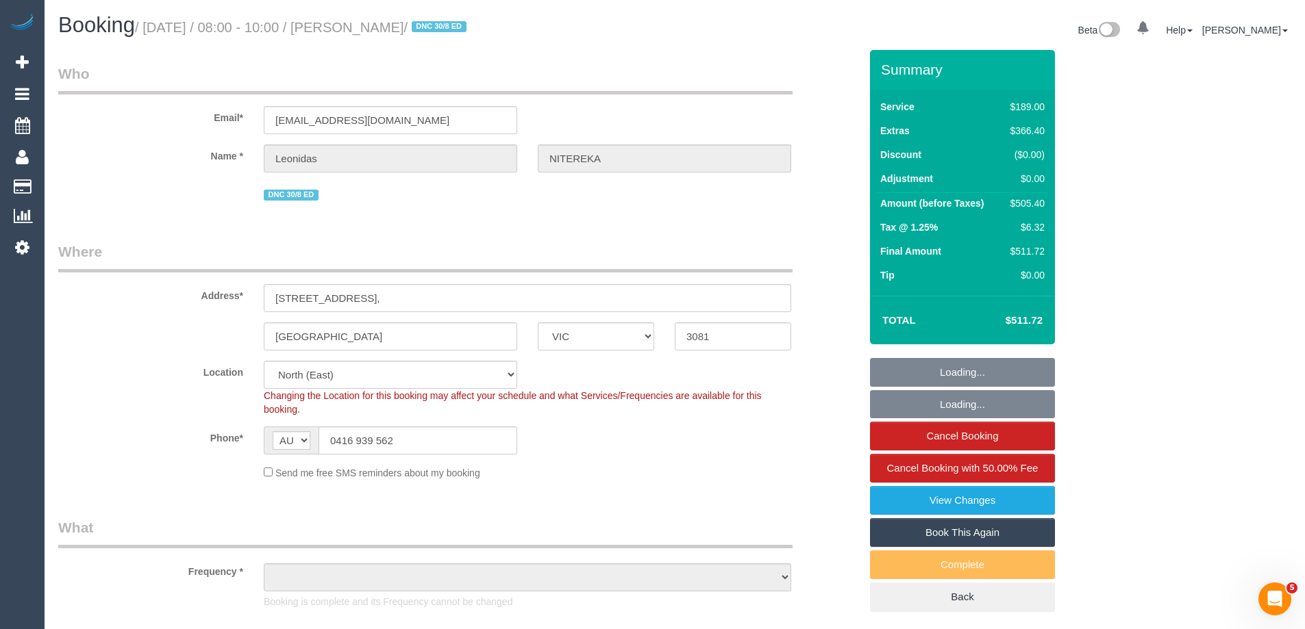
select select "string:stripe-pm_1RvXCL2GScqysDRV3LeLWFmB"
select select "spot1"
select select "object:1341"
select select "number:28"
select select "number:14"
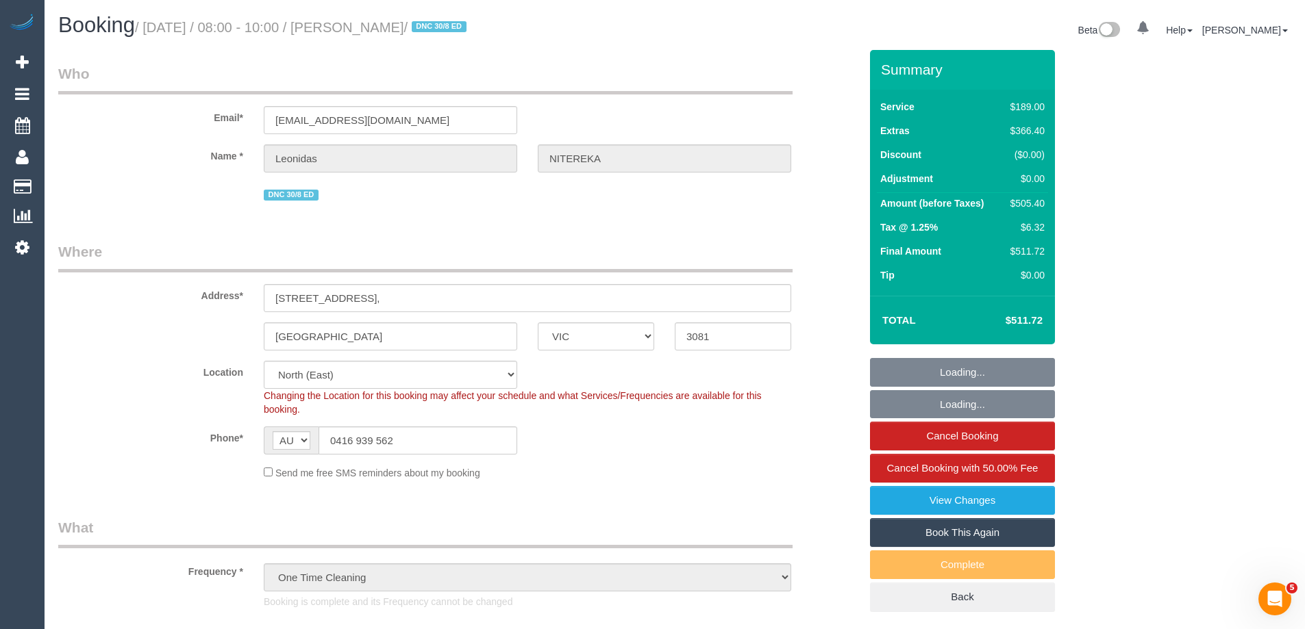
select select "number:18"
select select "number:24"
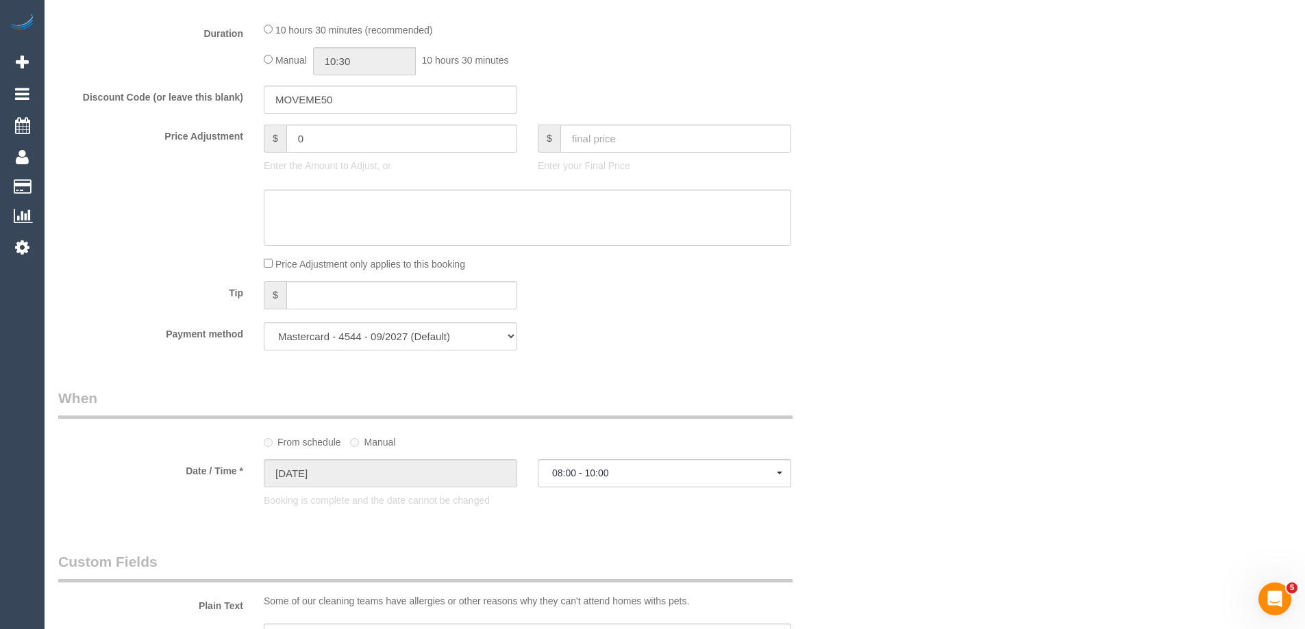
scroll to position [1507, 0]
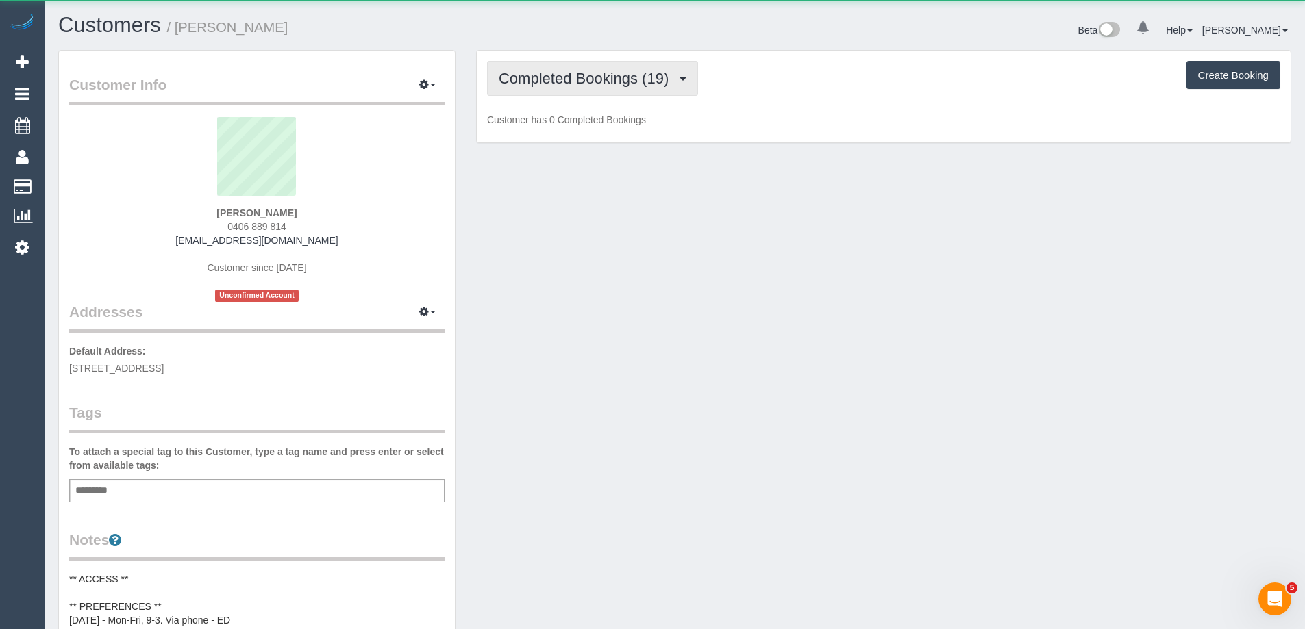
click at [562, 80] on span "Completed Bookings (19)" at bounding box center [587, 78] width 177 height 17
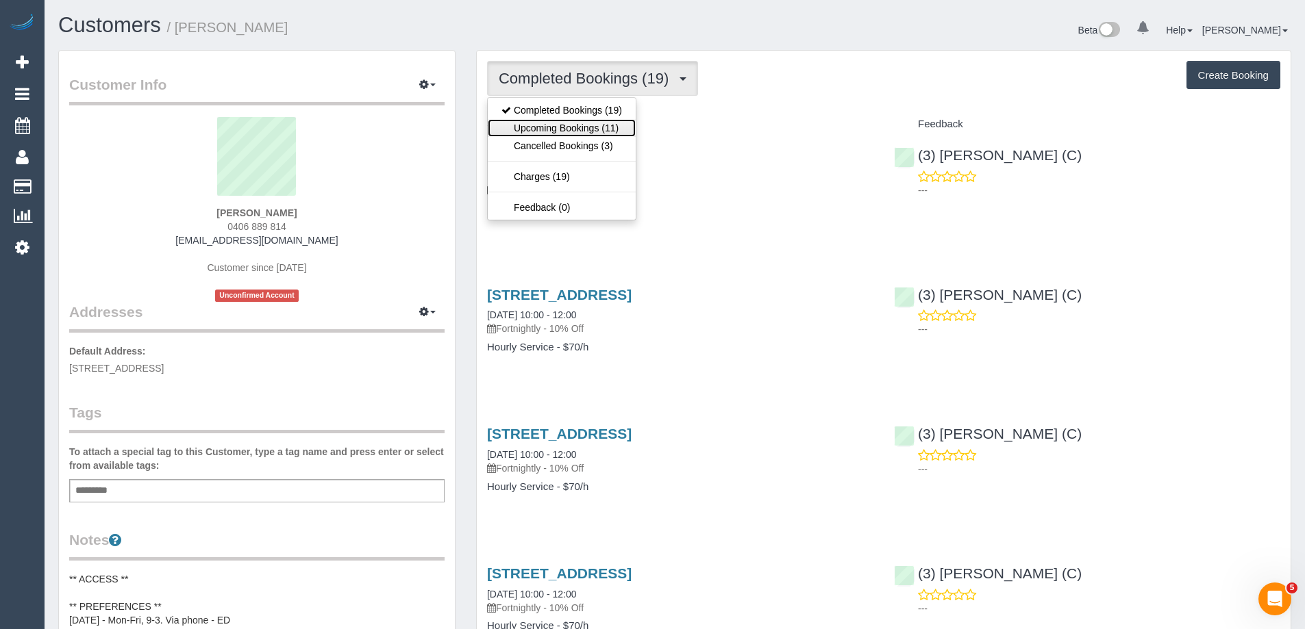
click at [562, 126] on link "Upcoming Bookings (11)" at bounding box center [562, 128] width 148 height 18
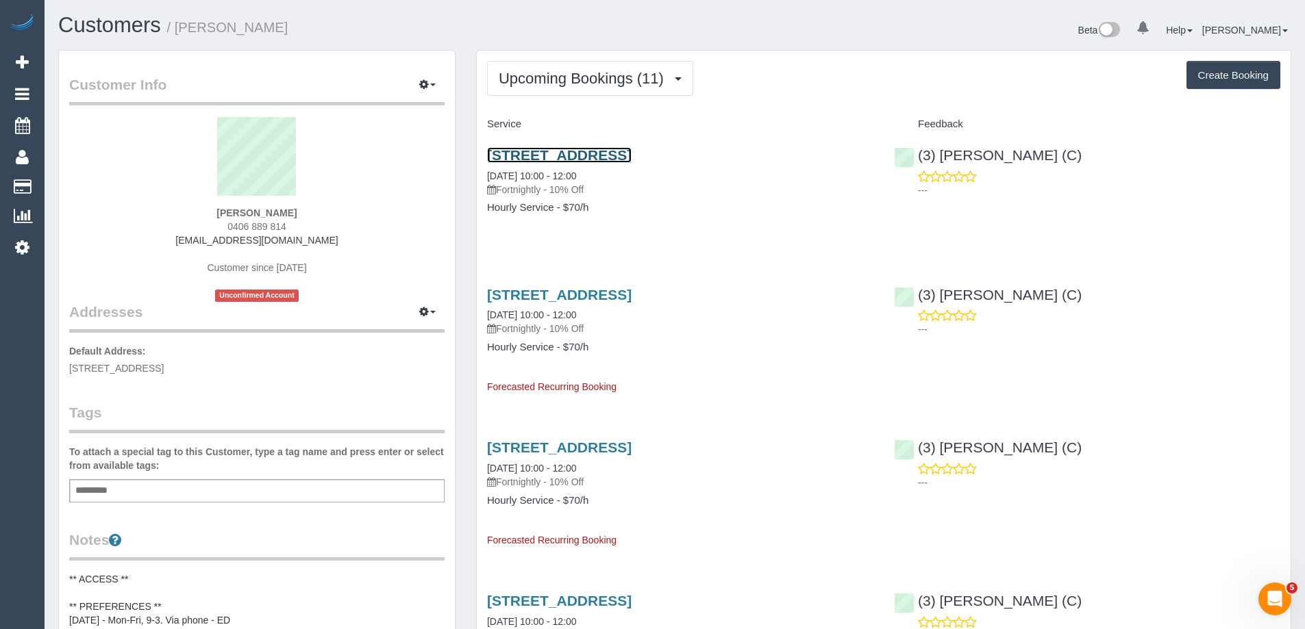
click at [620, 153] on link "18 Claremont Street, Coburg North, VIC 3058" at bounding box center [559, 155] width 145 height 16
click at [1269, 389] on div "18 Claremont Street, Coburg North, VIC 3058 15/10/2025 10:00 - 12:00 Fortnightl…" at bounding box center [884, 334] width 814 height 119
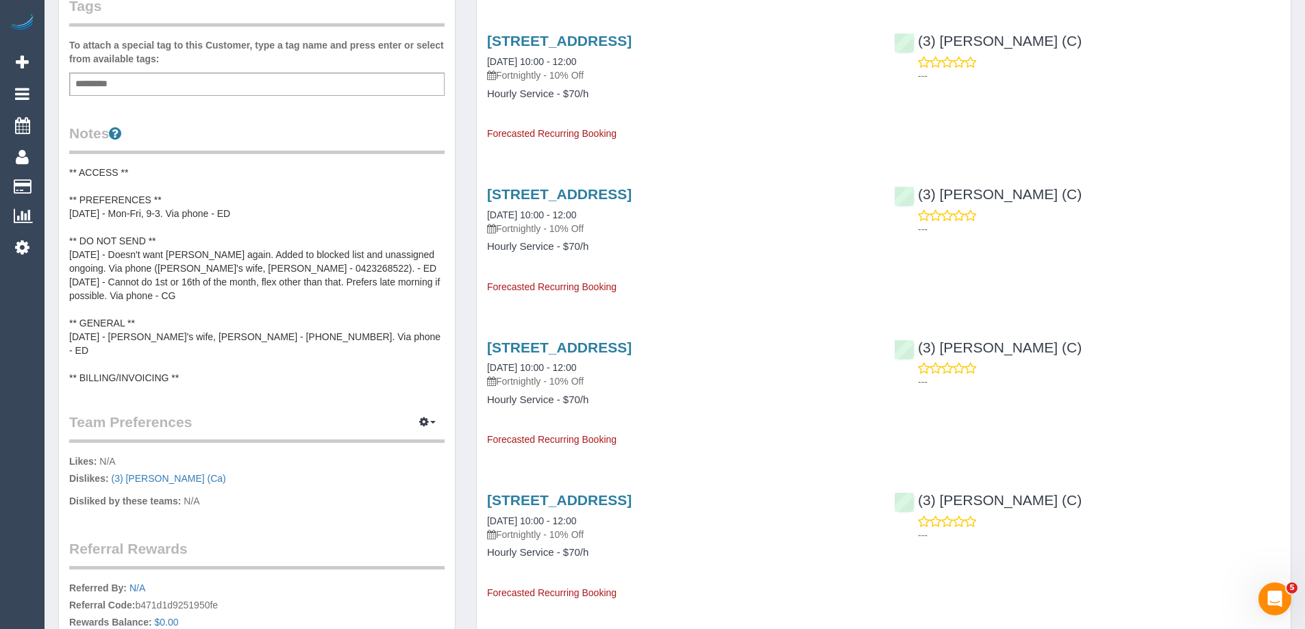
scroll to position [411, 0]
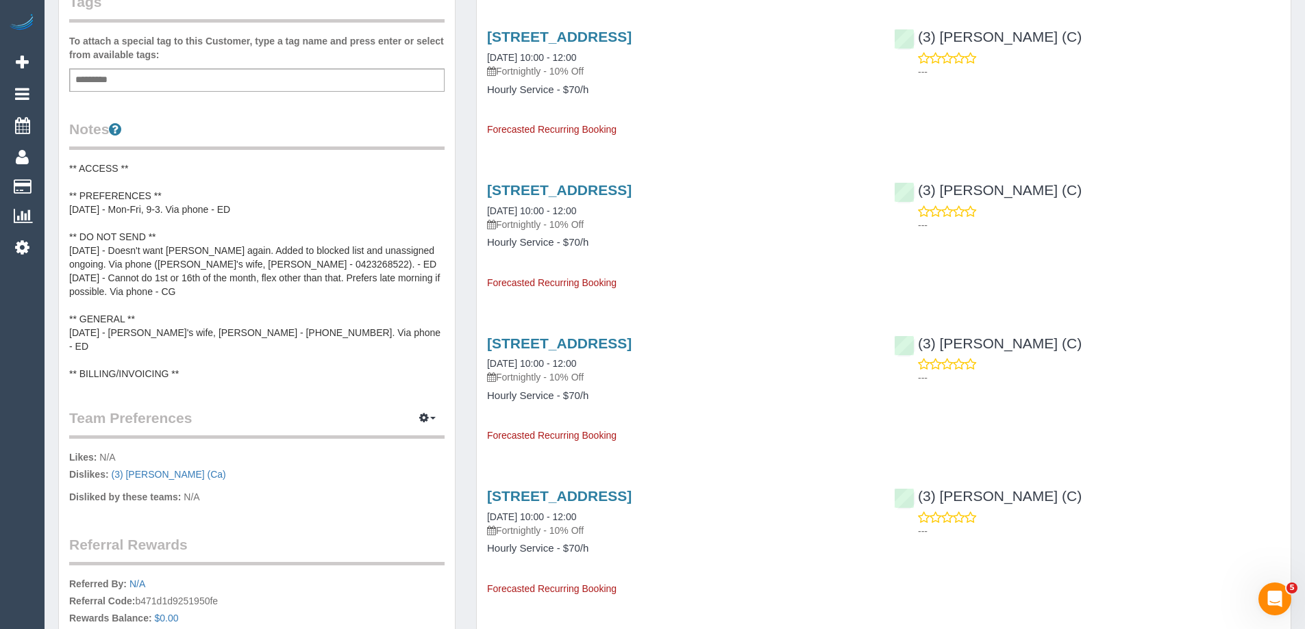
click at [165, 336] on pre "** ACCESS ** ** PREFERENCES ** [DATE] - Mon-Fri, 9-3. Via phone - ED ** DO NOT …" at bounding box center [256, 271] width 375 height 219
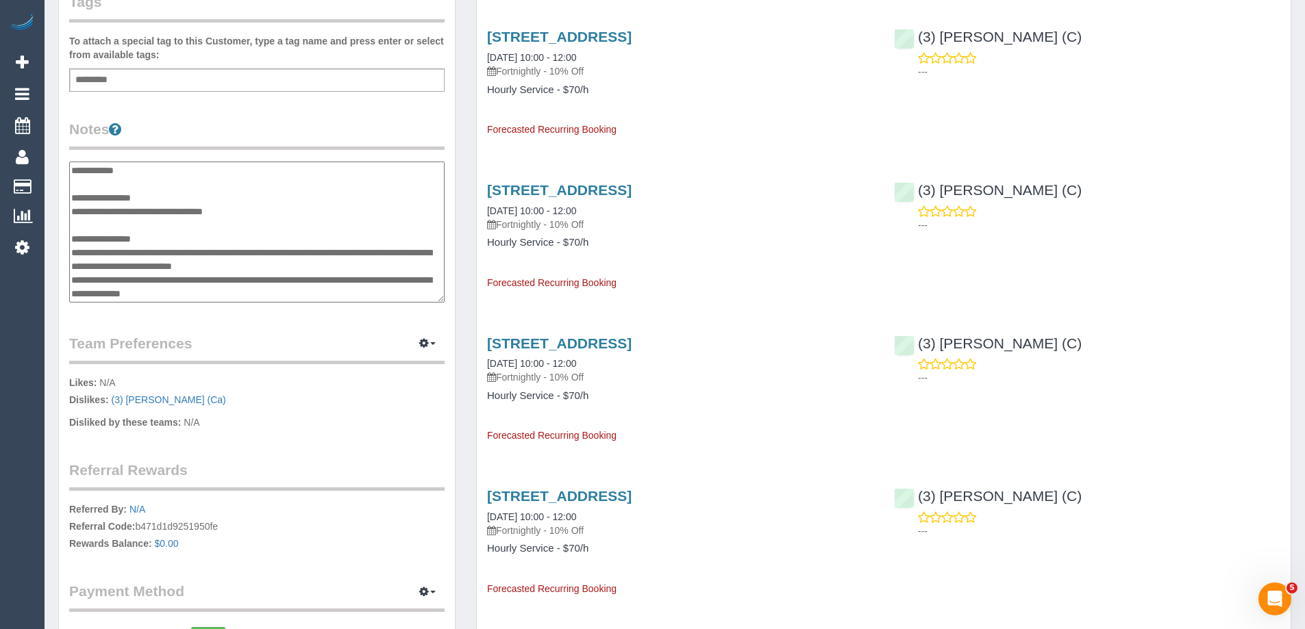
scroll to position [68, 0]
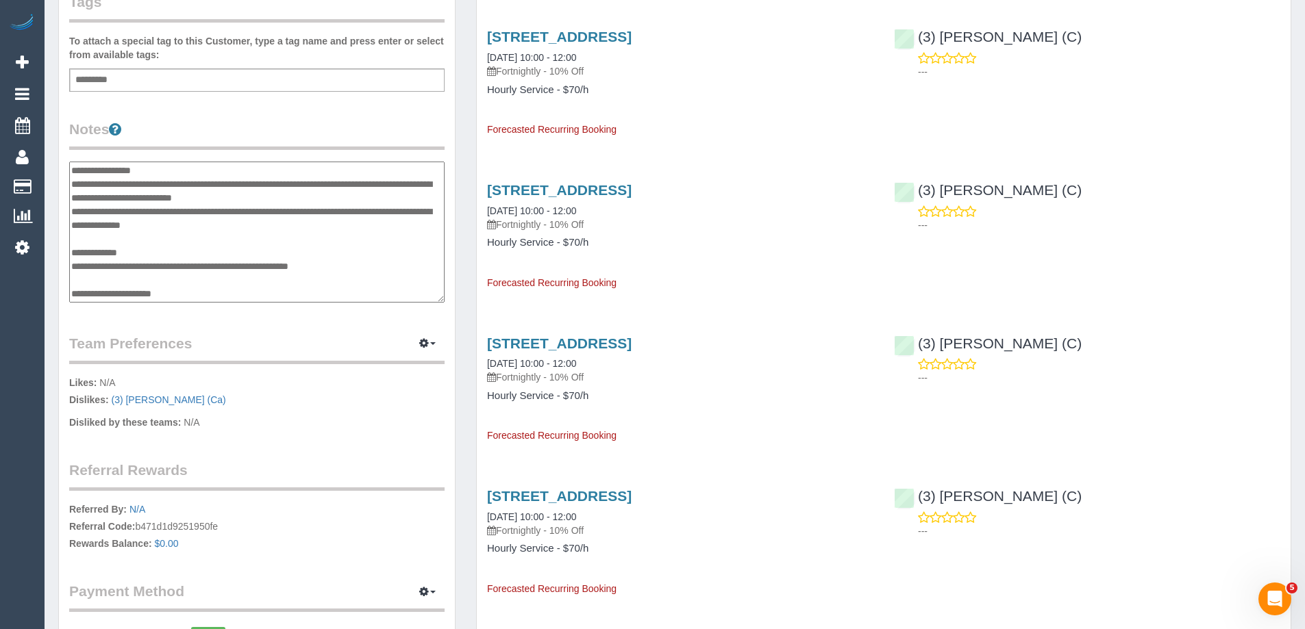
click at [208, 260] on textarea "**********" at bounding box center [256, 232] width 375 height 141
click at [205, 268] on textarea "**********" at bounding box center [256, 232] width 375 height 141
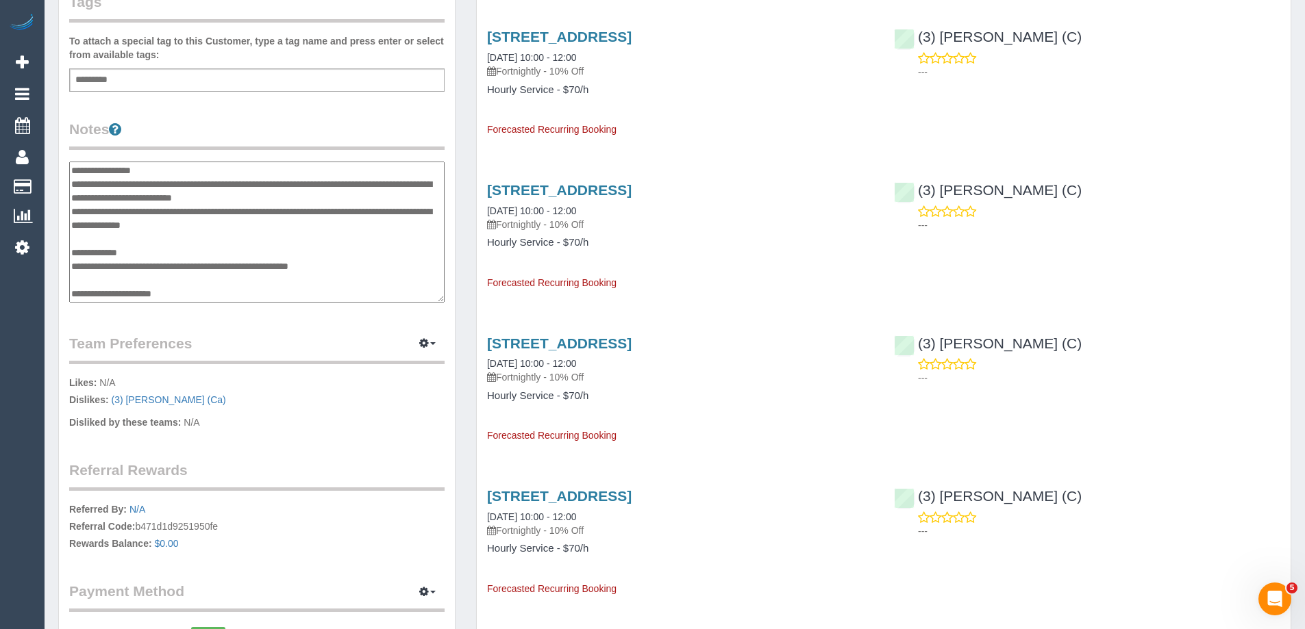
scroll to position [0, 0]
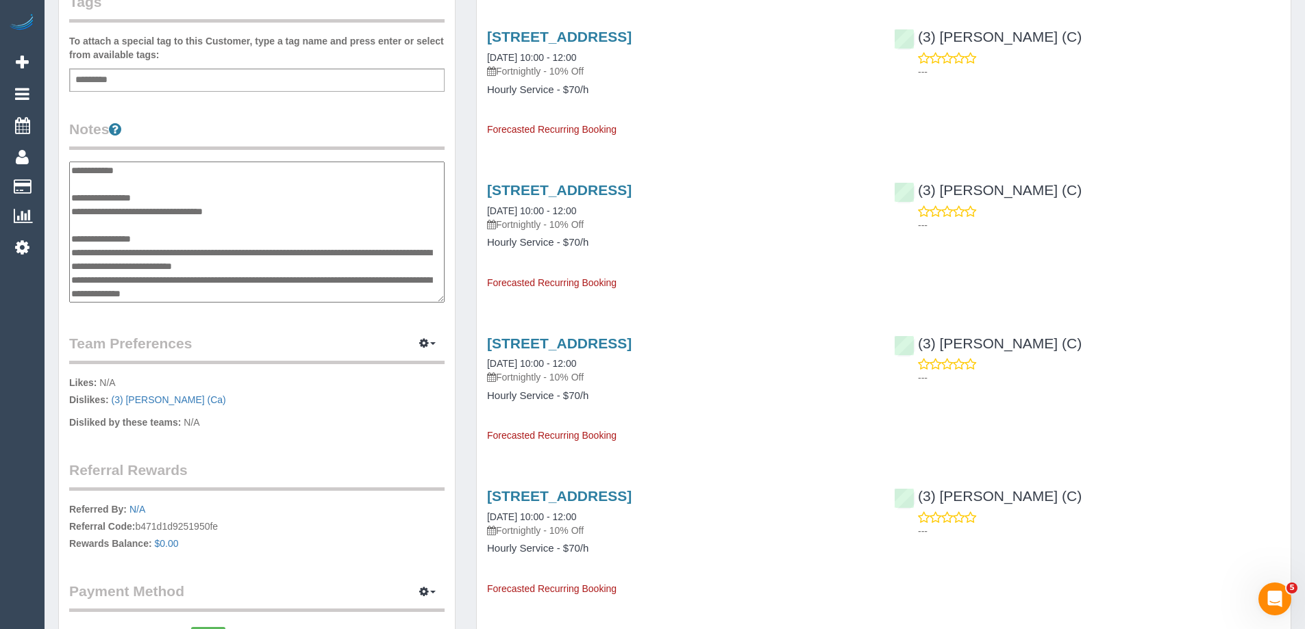
click at [73, 166] on textarea "**********" at bounding box center [256, 232] width 375 height 141
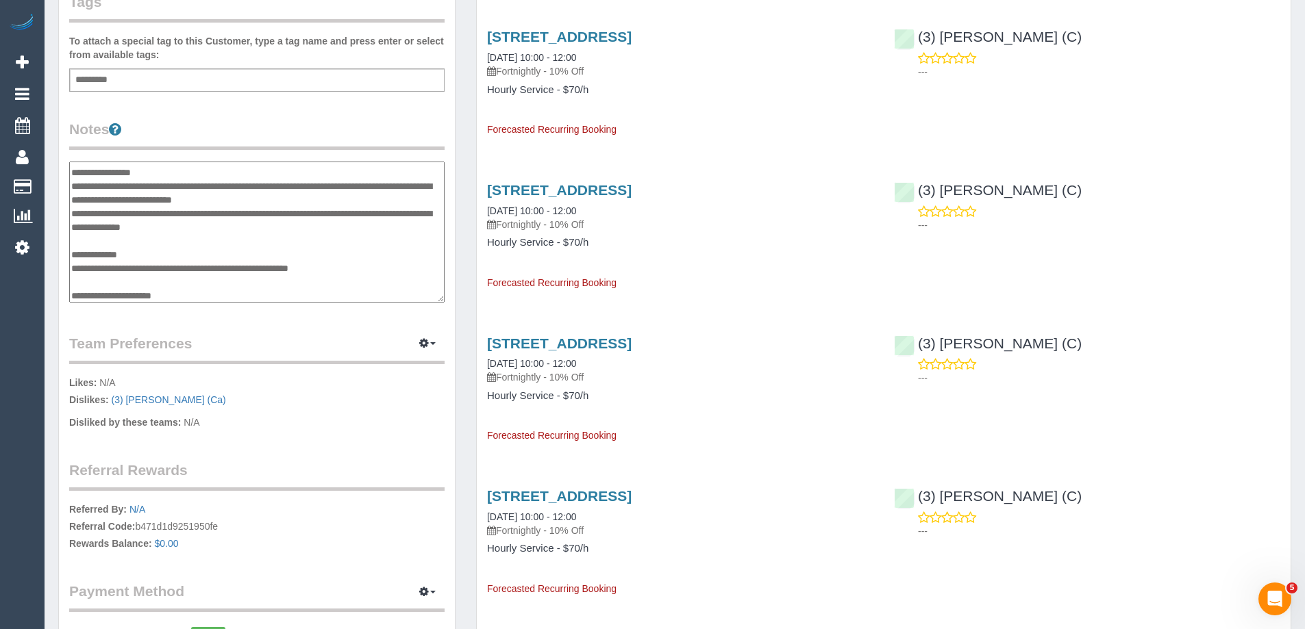
scroll to position [96, 0]
click at [203, 199] on textarea "**********" at bounding box center [256, 232] width 375 height 141
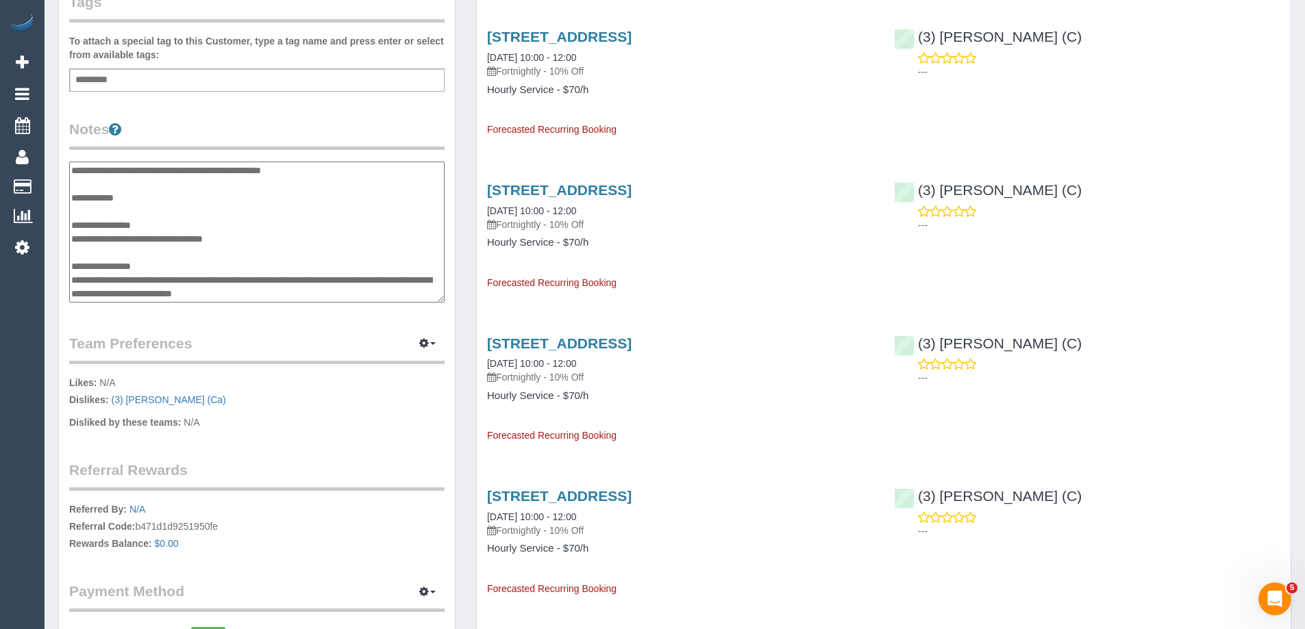
click at [266, 168] on textarea "**********" at bounding box center [256, 232] width 375 height 141
click at [149, 171] on textarea "**********" at bounding box center [256, 232] width 375 height 141
click at [216, 170] on textarea "**********" at bounding box center [256, 232] width 375 height 141
click at [286, 214] on textarea "**********" at bounding box center [256, 232] width 375 height 141
type textarea "**********"
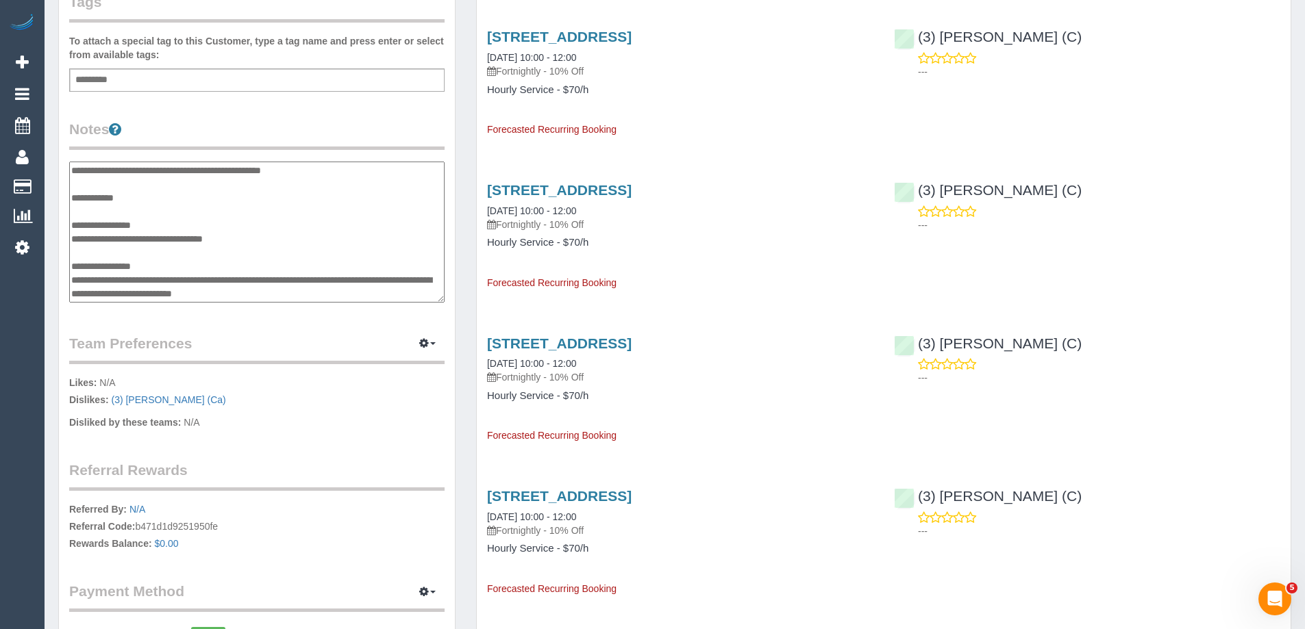
click at [234, 119] on legend "Notes" at bounding box center [256, 134] width 375 height 31
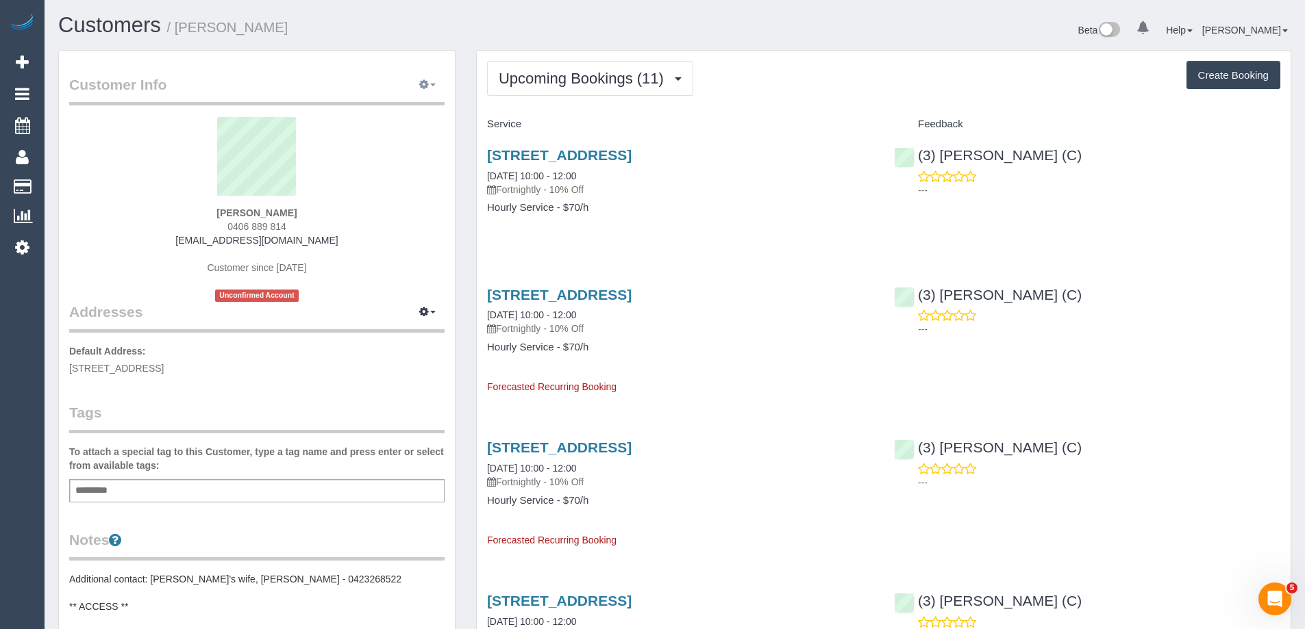
click at [422, 84] on icon "button" at bounding box center [424, 84] width 10 height 8
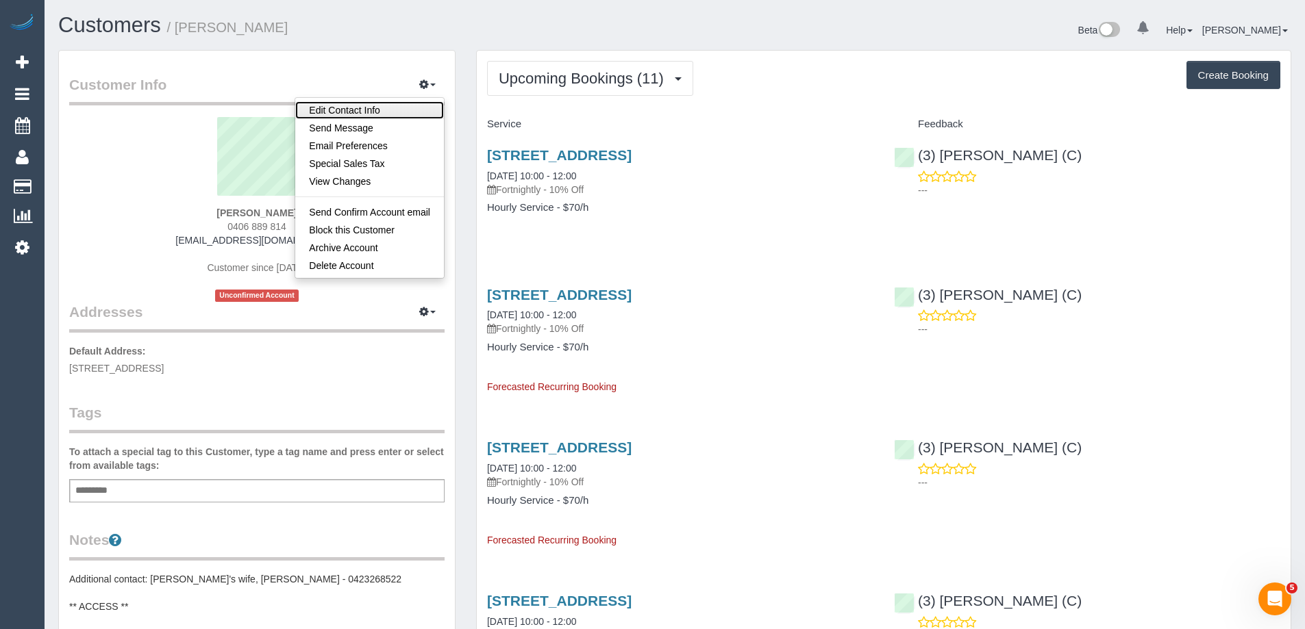
click at [400, 105] on link "Edit Contact Info" at bounding box center [369, 110] width 149 height 18
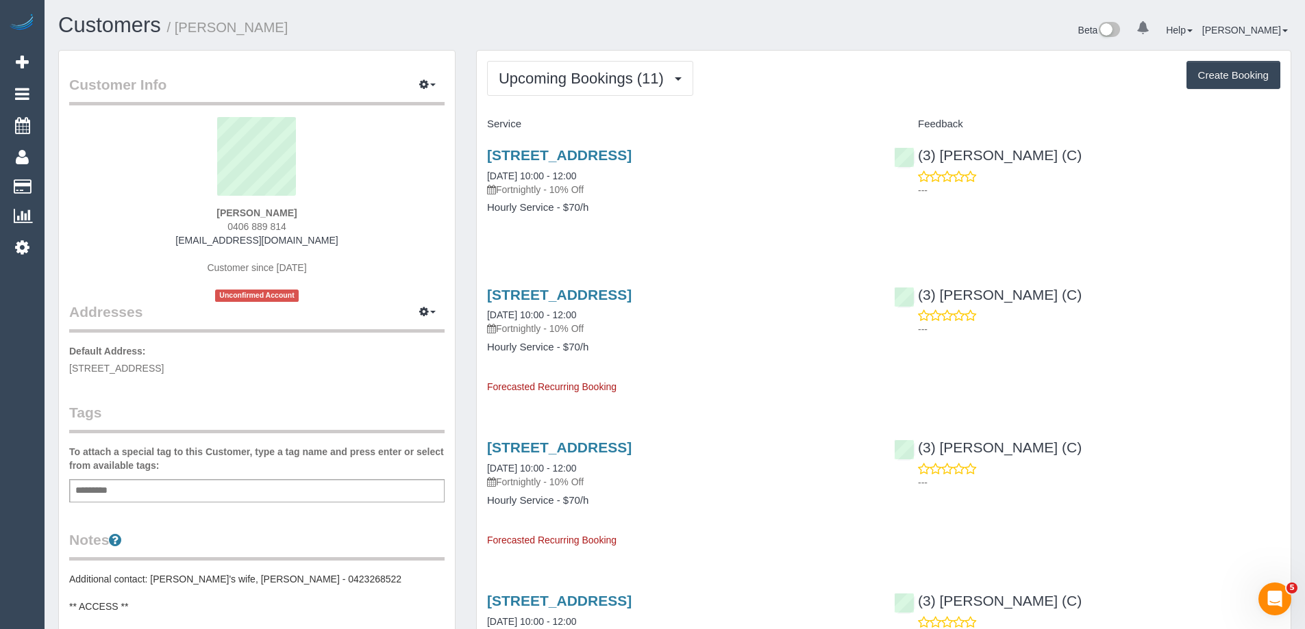
select select "VIC"
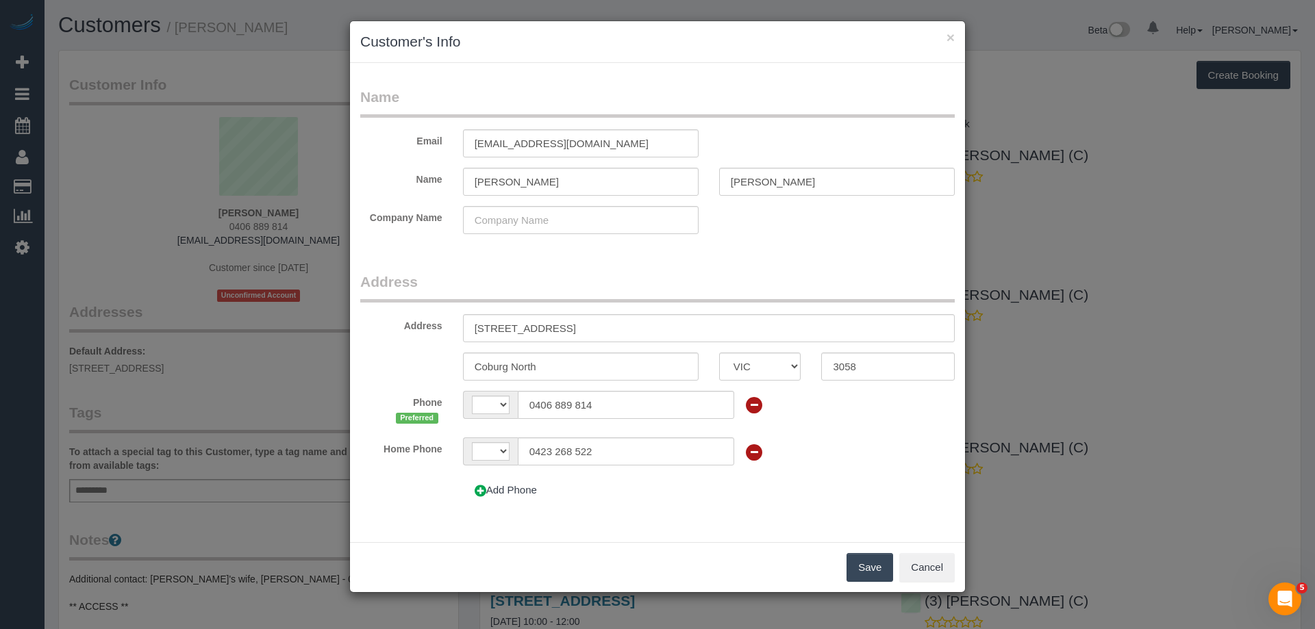
select select "string:AU"
click at [951, 562] on button "Cancel" at bounding box center [926, 567] width 55 height 29
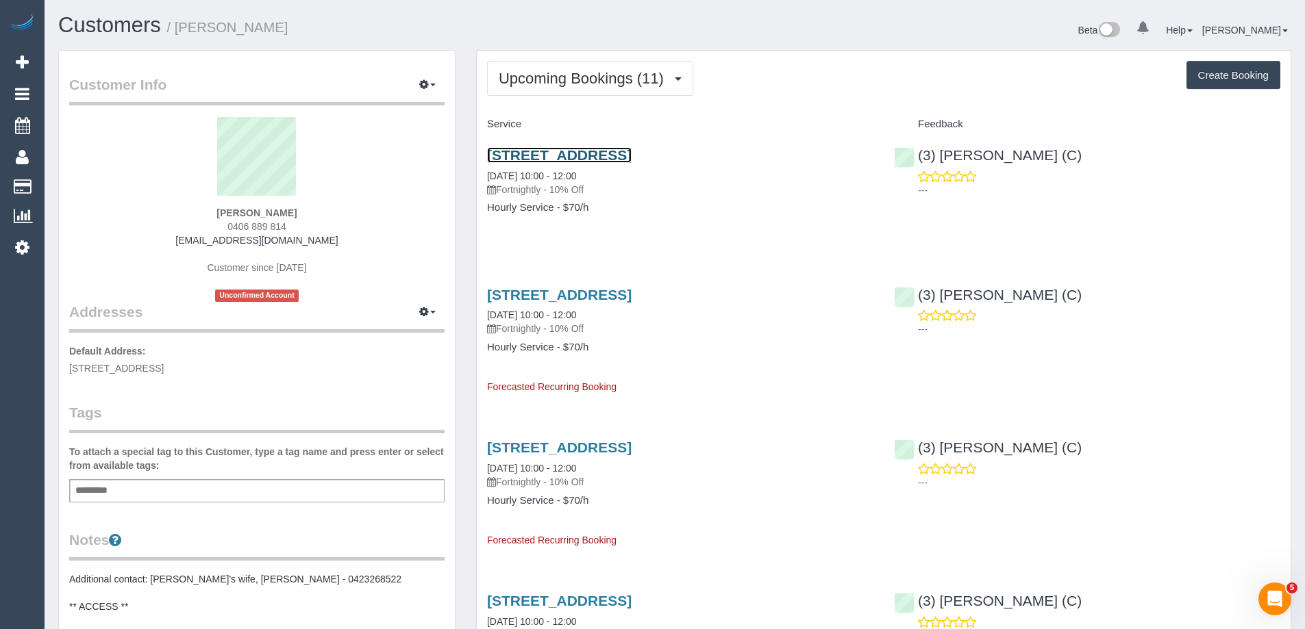
click at [631, 153] on link "18 Claremont Street, Coburg North, VIC 3058" at bounding box center [559, 155] width 145 height 16
drag, startPoint x: 1031, startPoint y: 159, endPoint x: 918, endPoint y: 160, distance: 113.0
click at [918, 160] on div "(3) Juan Manuel (C) ---" at bounding box center [1087, 169] width 407 height 67
copy link "(3) [PERSON_NAME] (C)"
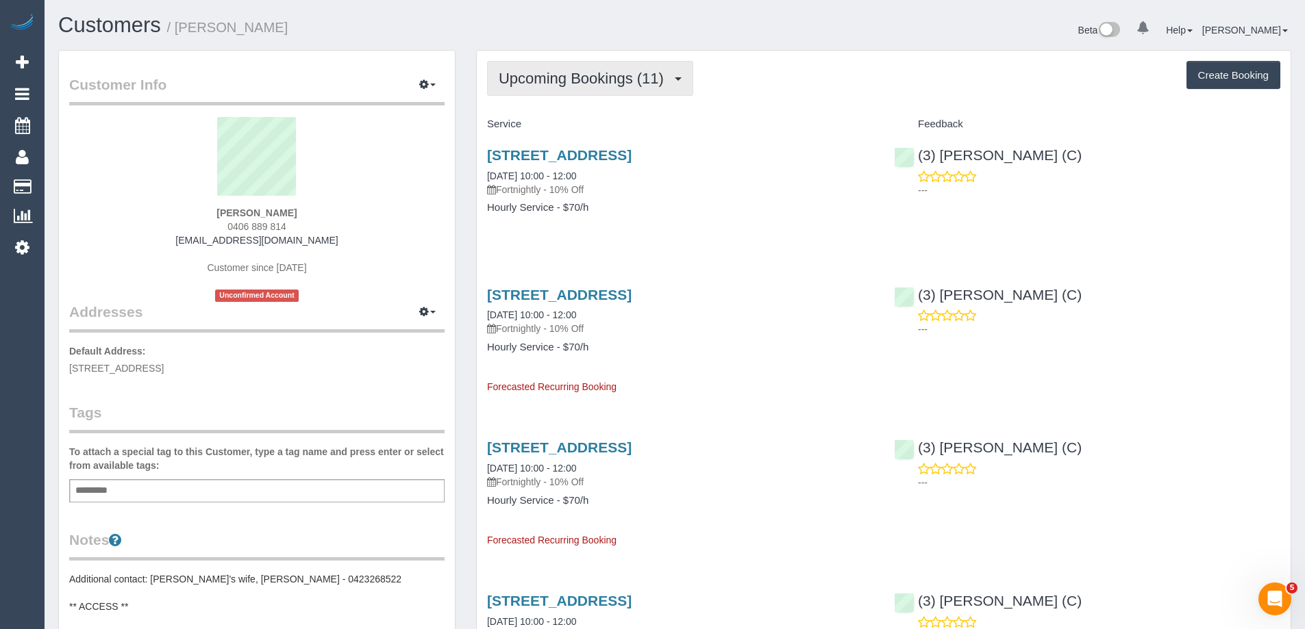
click at [566, 69] on button "Upcoming Bookings (11)" at bounding box center [590, 78] width 206 height 35
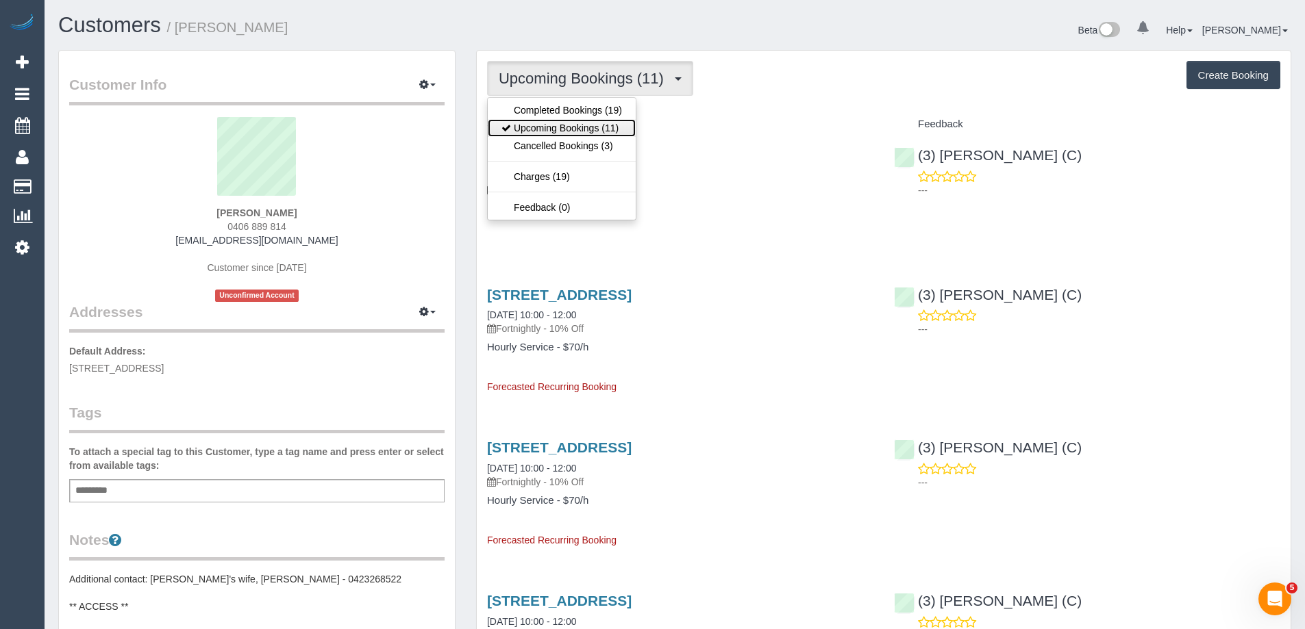
click at [570, 125] on link "Upcoming Bookings (11)" at bounding box center [562, 128] width 148 height 18
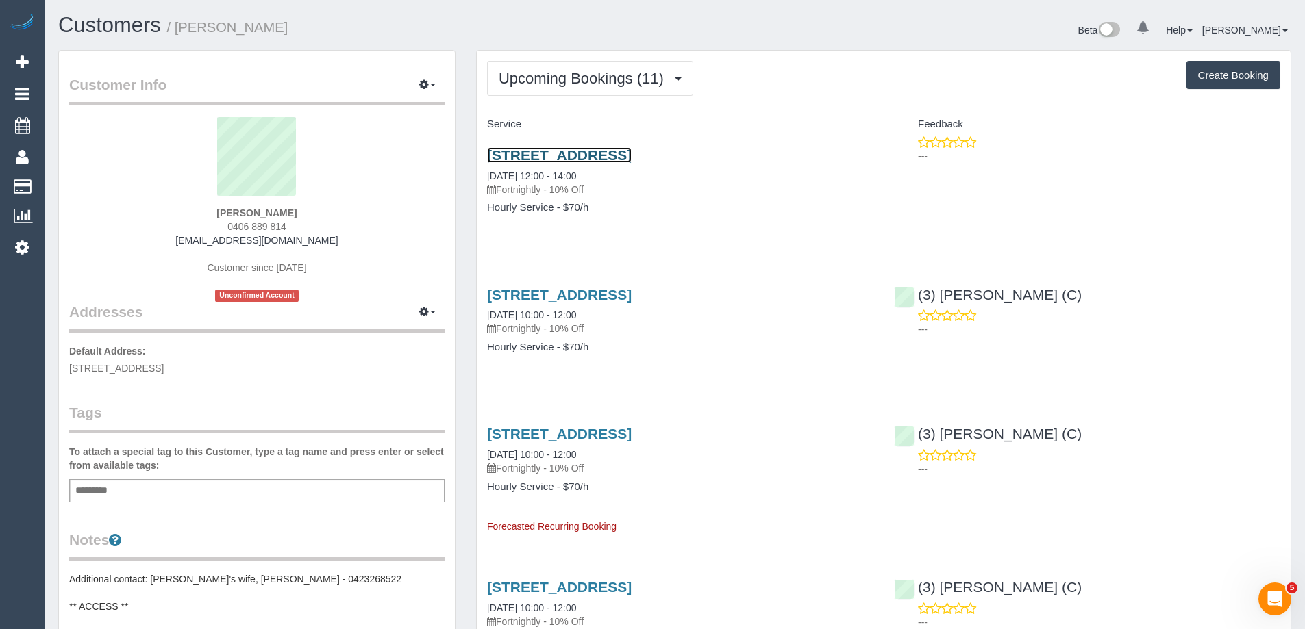
click at [631, 151] on link "18 Claremont Street, Coburg North, VIC 3058" at bounding box center [559, 155] width 145 height 16
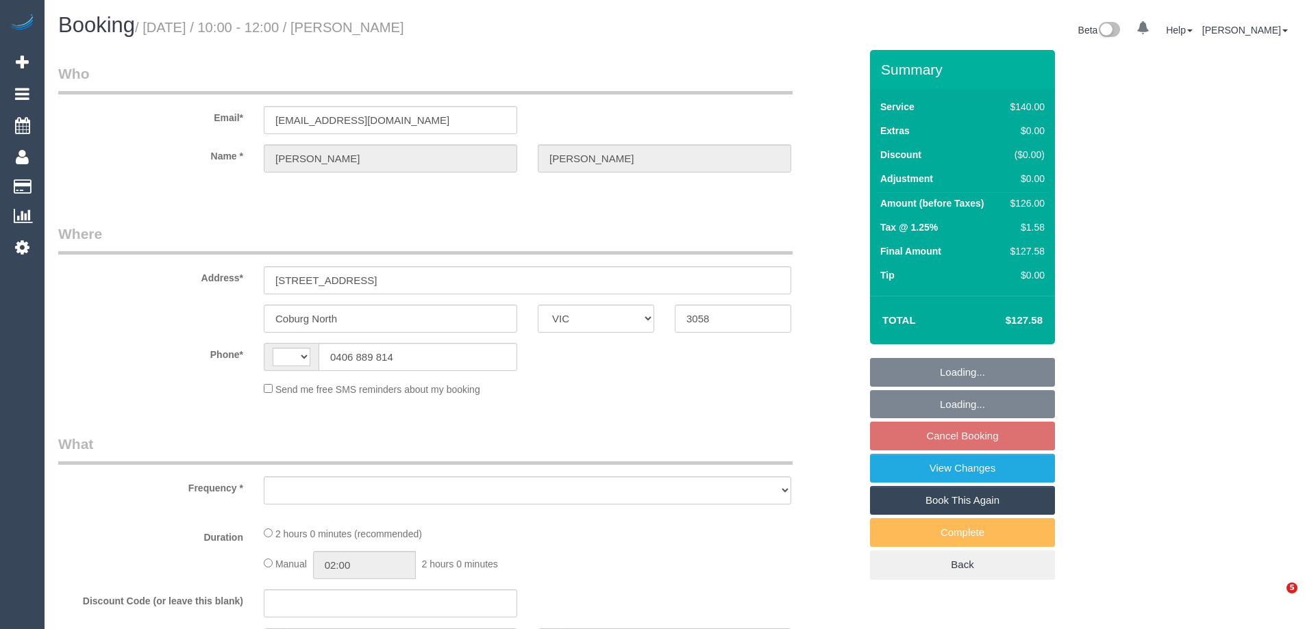
select select "VIC"
select select "object:281"
select select "string:AU"
select select "string:stripe-pm_1QJlxK2GScqysDRVwbRbraHd"
select select "number:29"
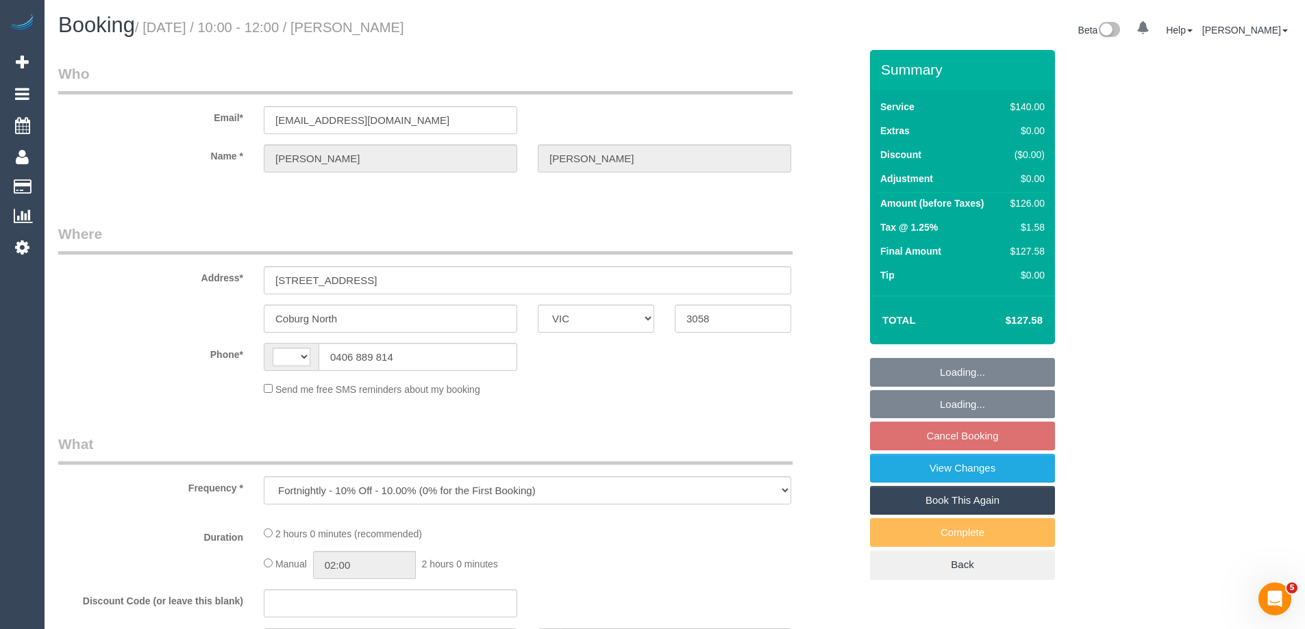
select select "number:14"
select select "number:19"
select select "number:36"
select select "number:34"
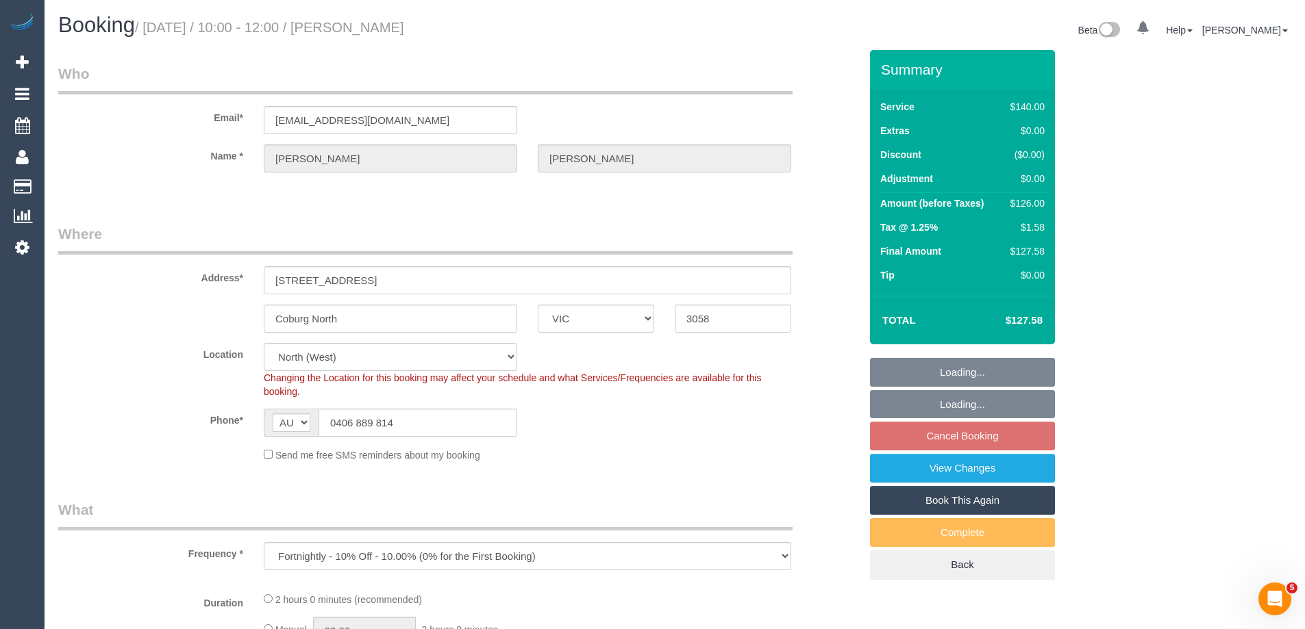
select select "object:1414"
select select "spot3"
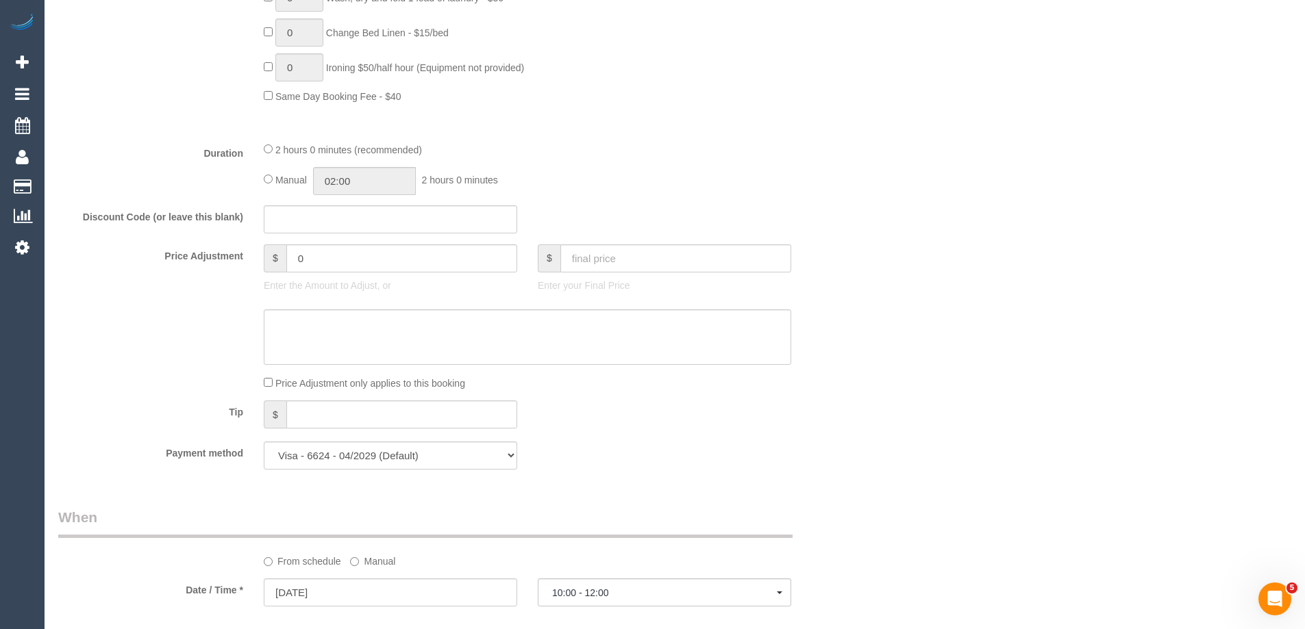
scroll to position [1370, 0]
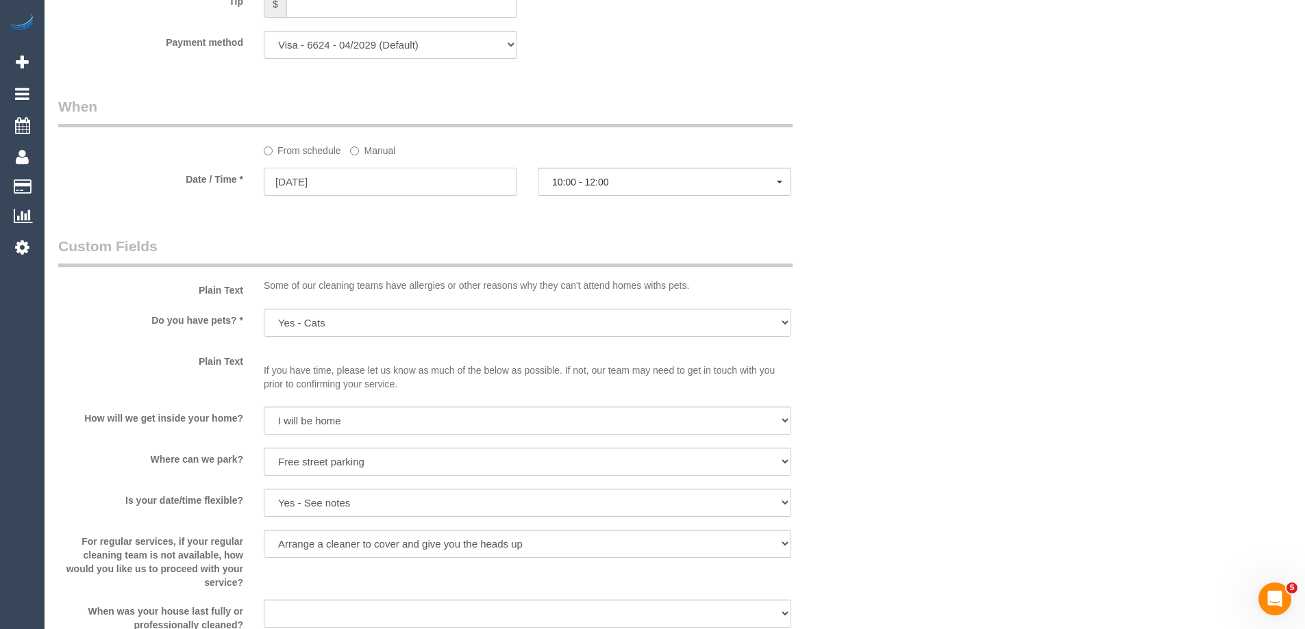
click at [447, 184] on input "[DATE]" at bounding box center [390, 182] width 253 height 28
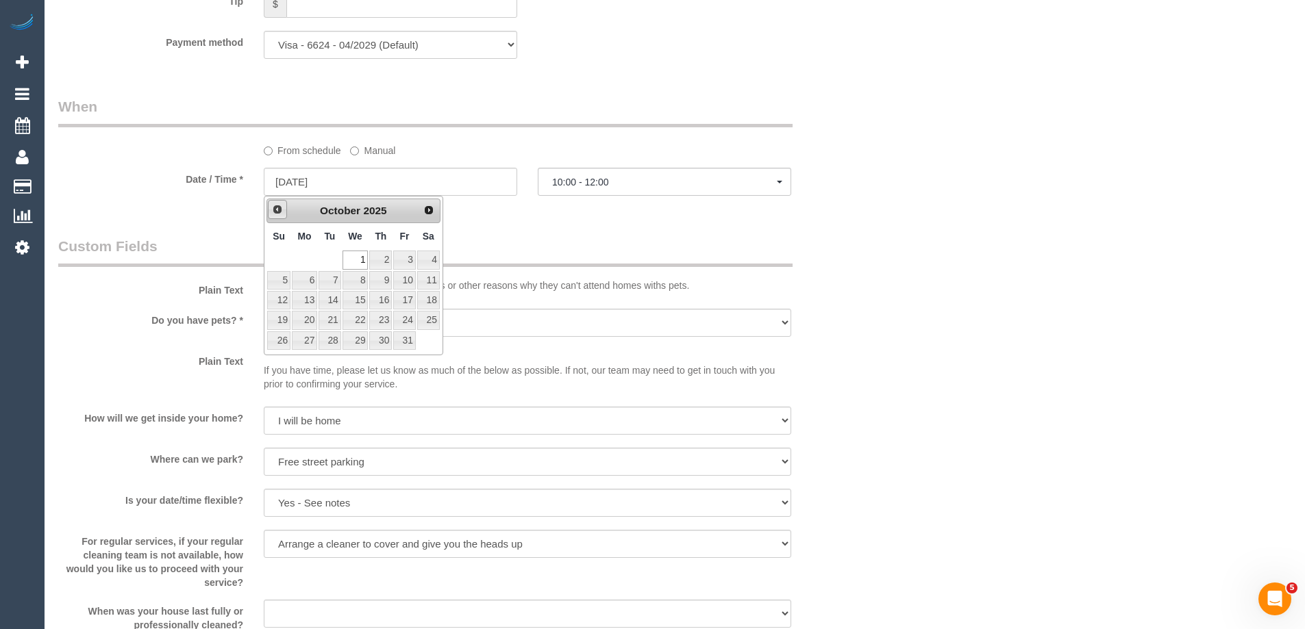
click at [284, 205] on link "Prev" at bounding box center [277, 209] width 19 height 19
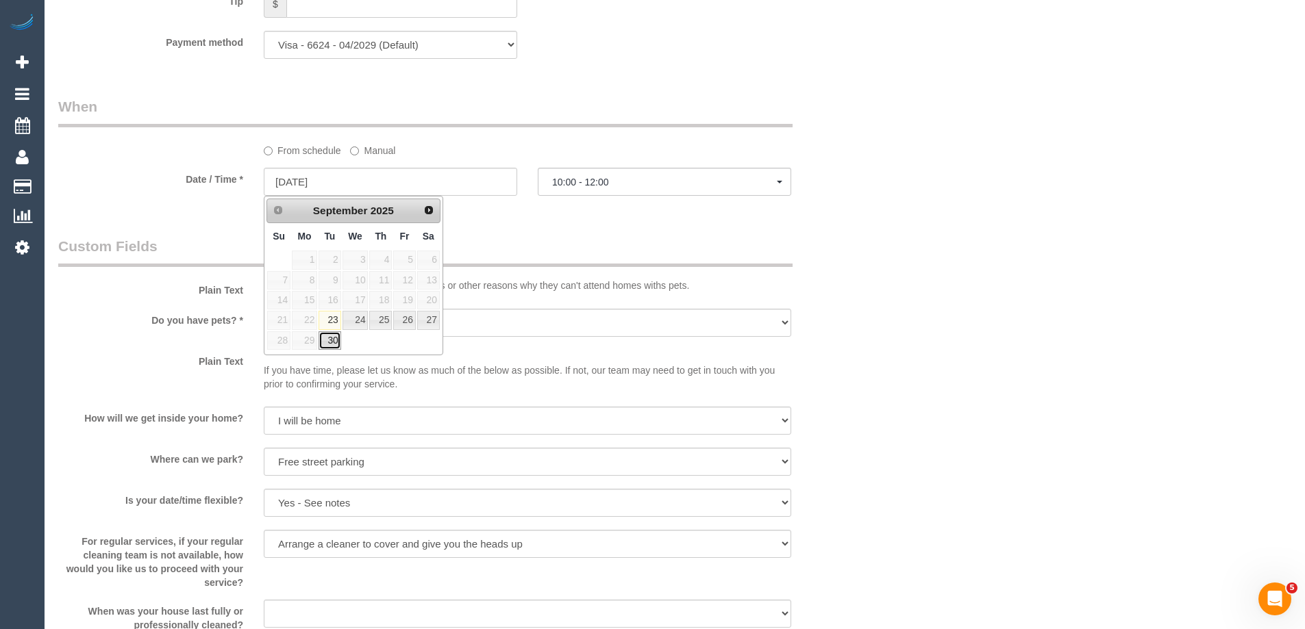
click at [331, 341] on link "30" at bounding box center [329, 340] width 22 height 18
type input "[DATE]"
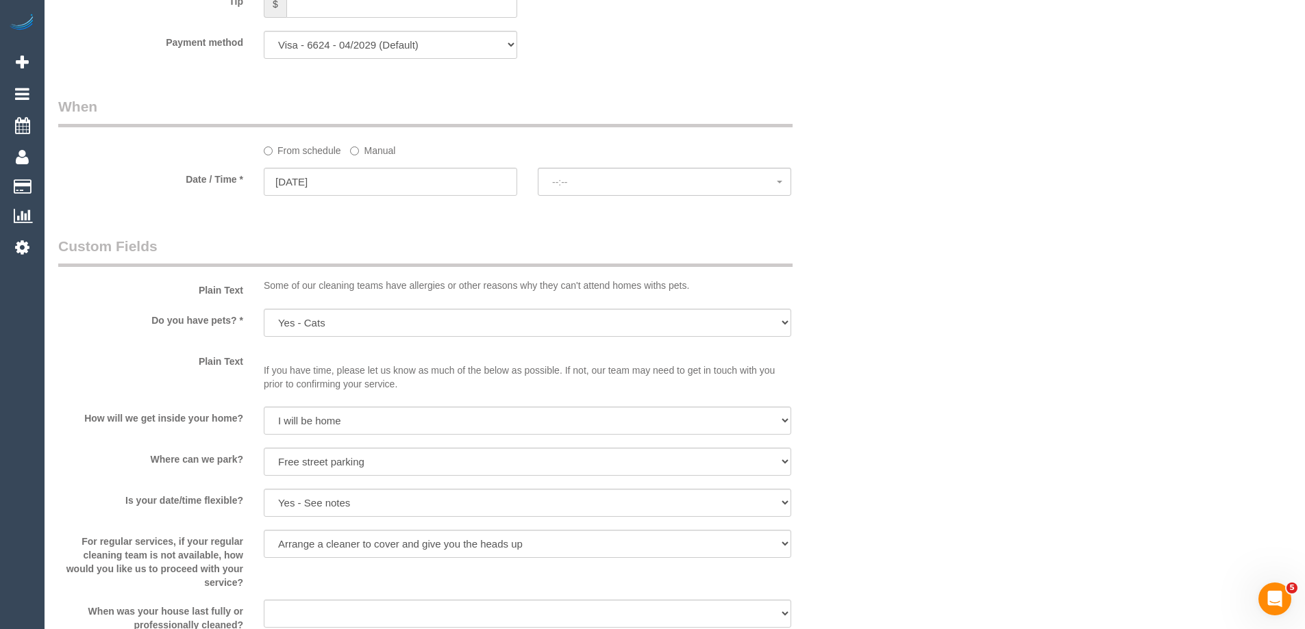
click at [790, 130] on div "From schedule Manual" at bounding box center [459, 127] width 822 height 61
select select "spot22"
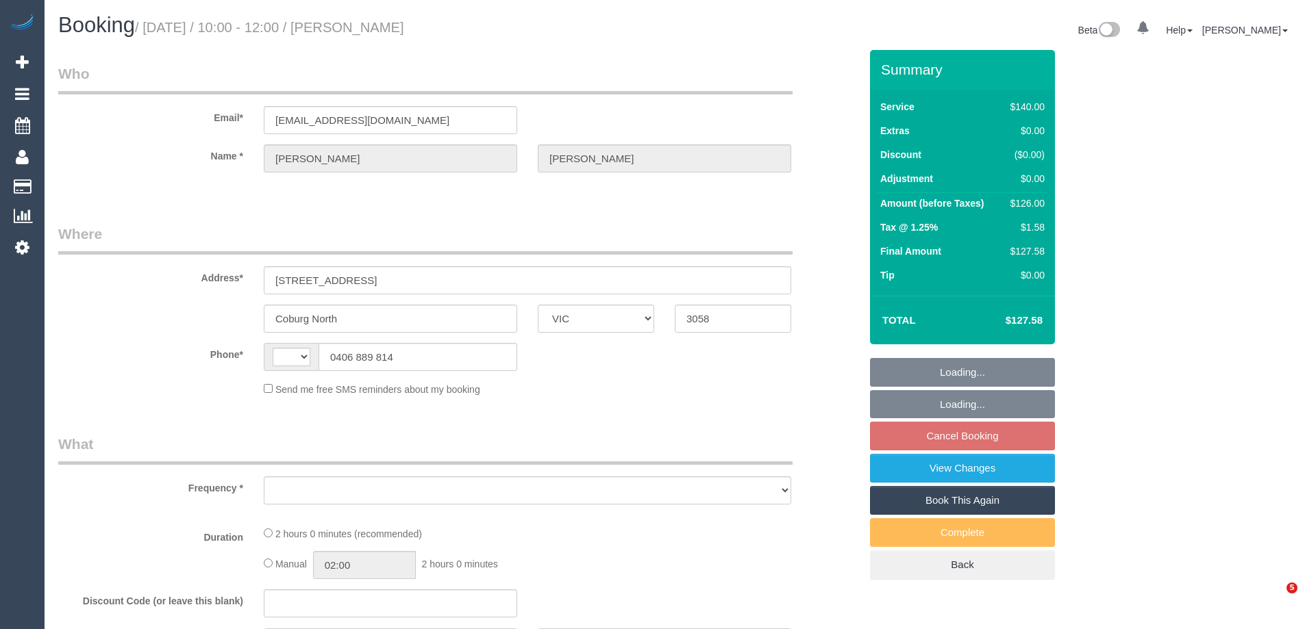
select select "VIC"
select select "string:AU"
select select "object:530"
select select "string:stripe-pm_1QJlxK2GScqysDRVwbRbraHd"
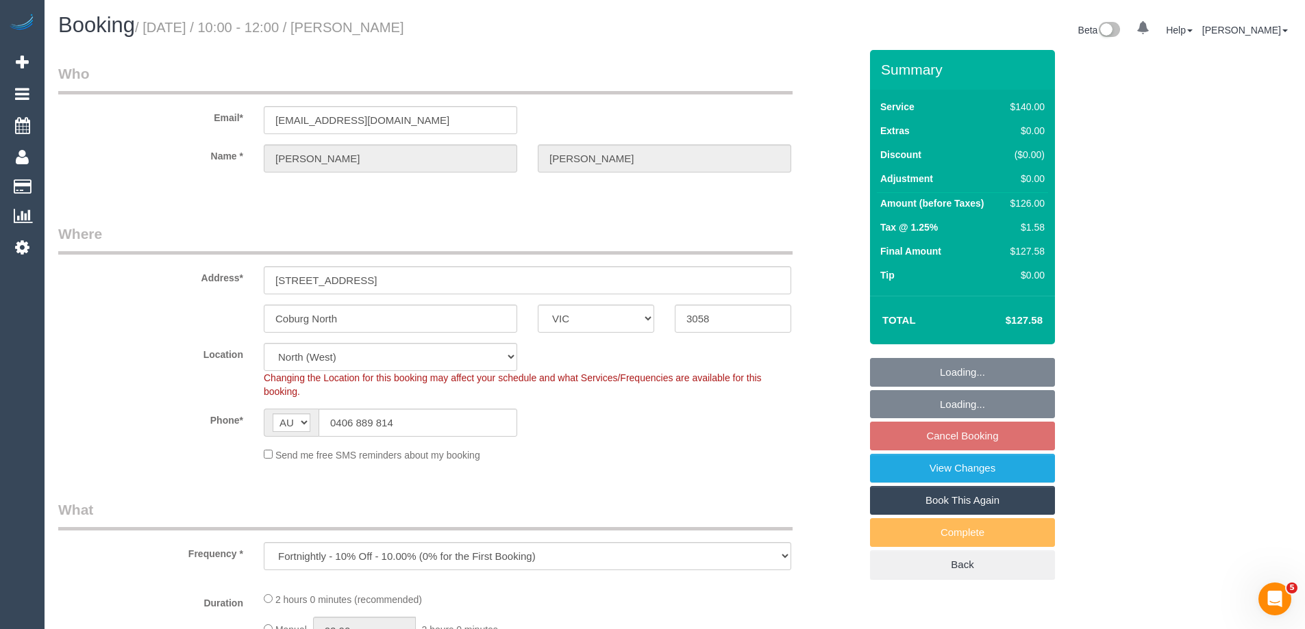
select select "number:29"
select select "number:14"
select select "number:19"
select select "number:36"
select select "number:34"
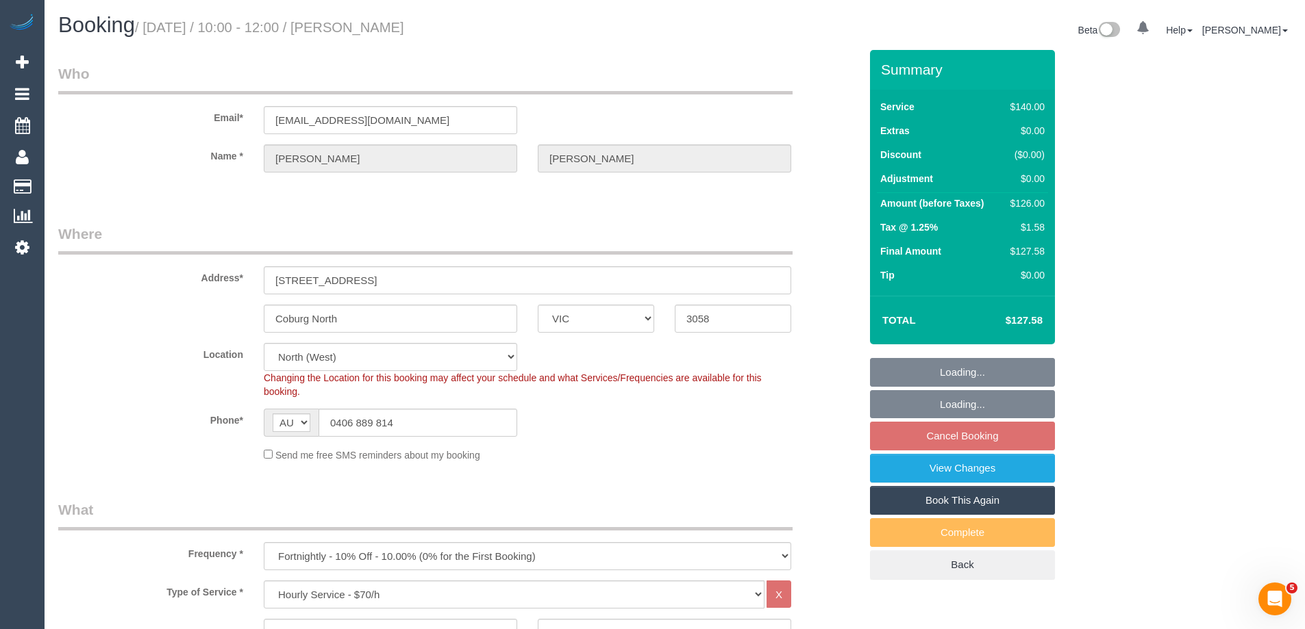
select select "object:845"
select select "spot3"
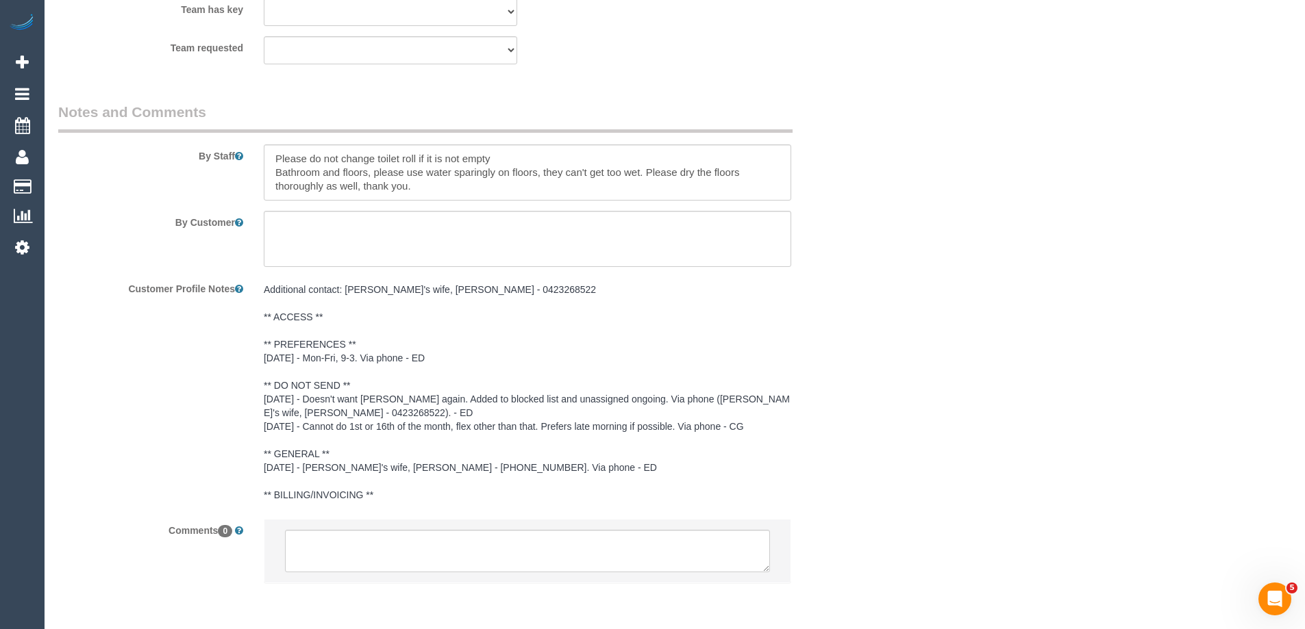
scroll to position [2177, 0]
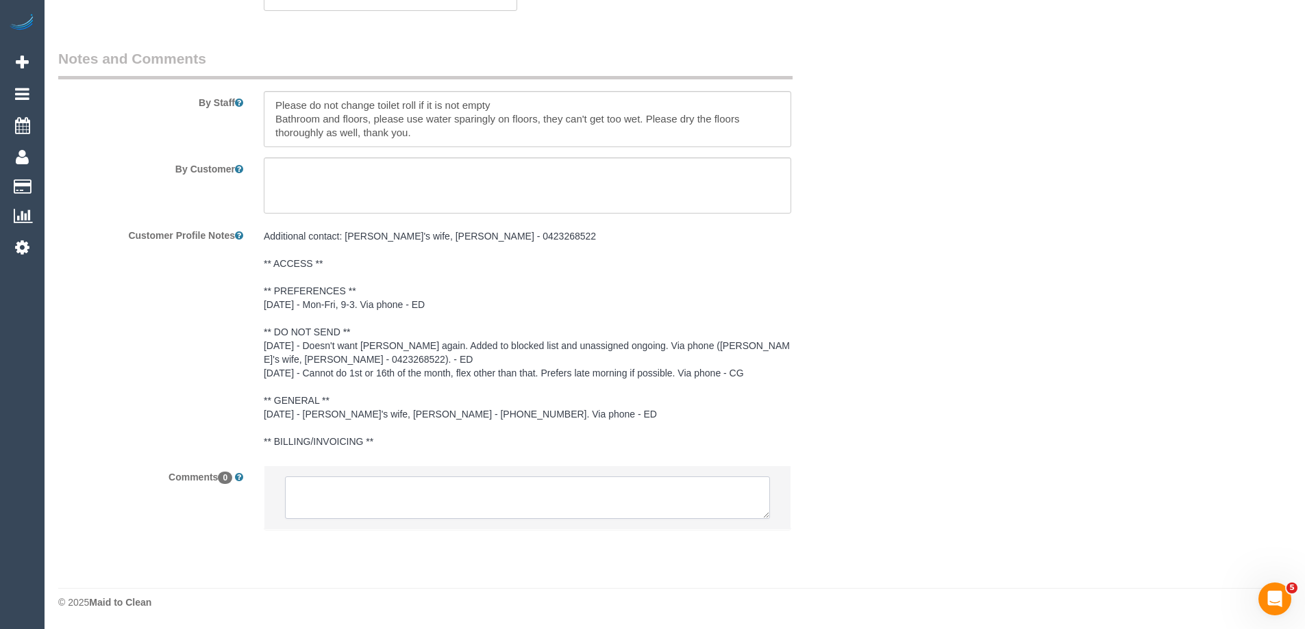
click at [525, 501] on textarea at bounding box center [527, 498] width 485 height 42
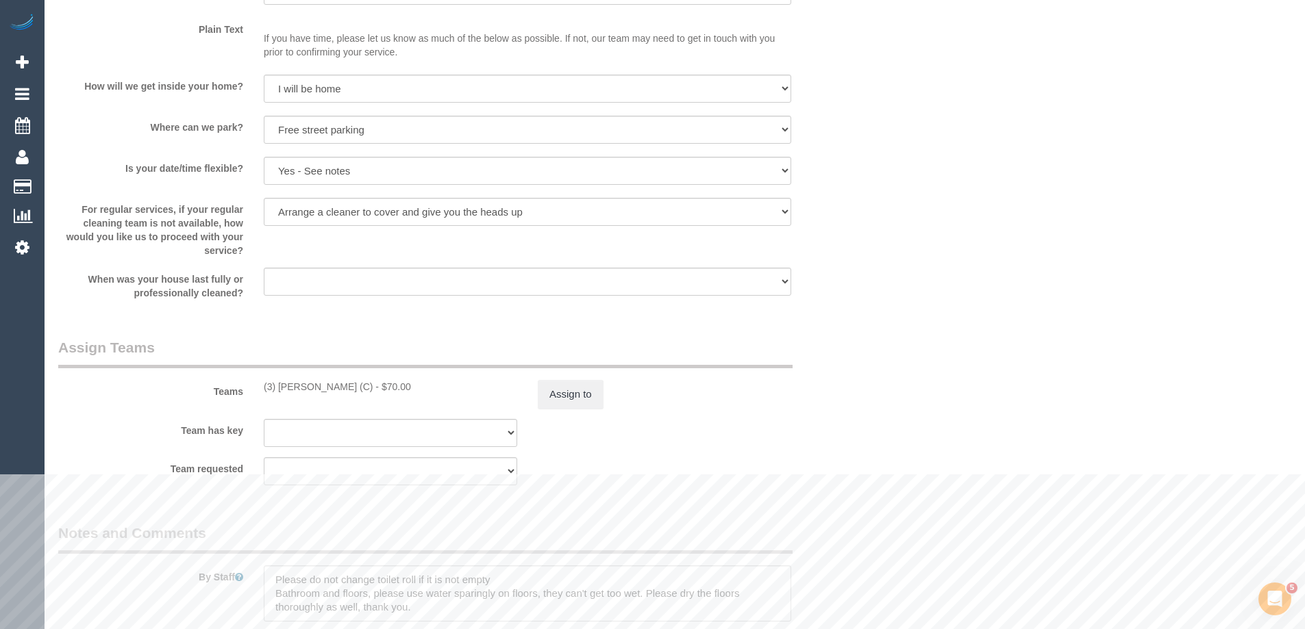
scroll to position [1697, 0]
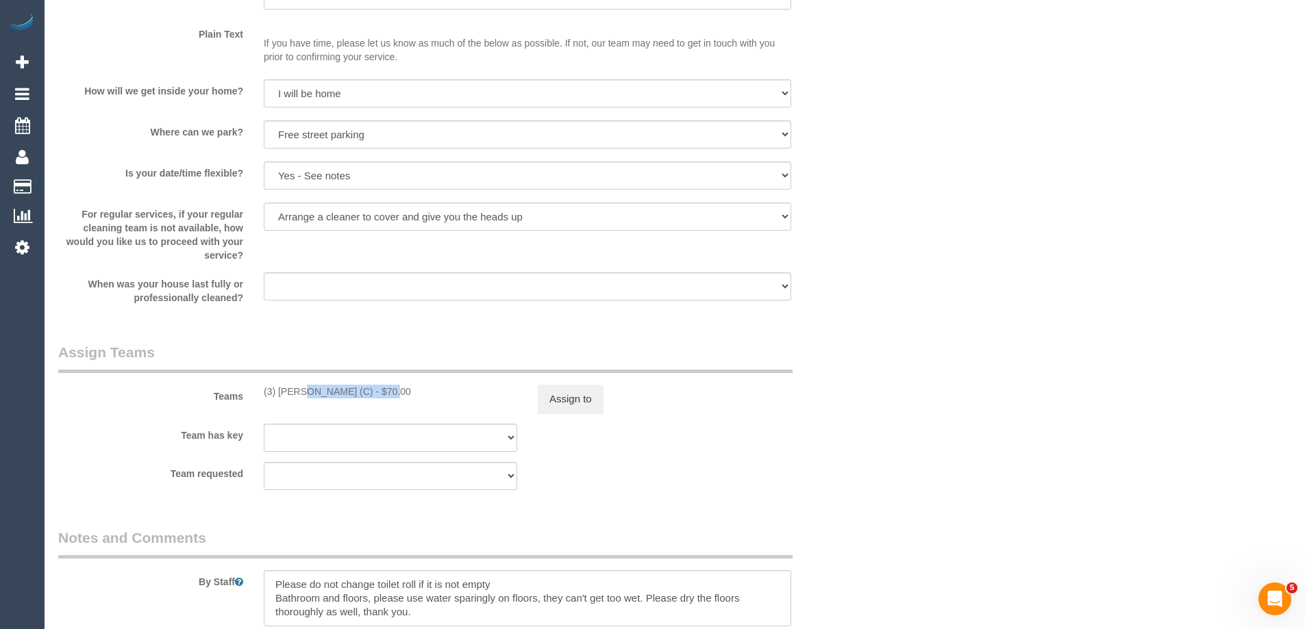
copy div "(3) [PERSON_NAME] (C)"
drag, startPoint x: 261, startPoint y: 393, endPoint x: 349, endPoint y: 404, distance: 88.3
click at [349, 404] on div "Teams (3) [PERSON_NAME] (C) - $70.00 Assign to" at bounding box center [459, 377] width 822 height 71
click at [586, 410] on button "Assign to" at bounding box center [571, 399] width 66 height 29
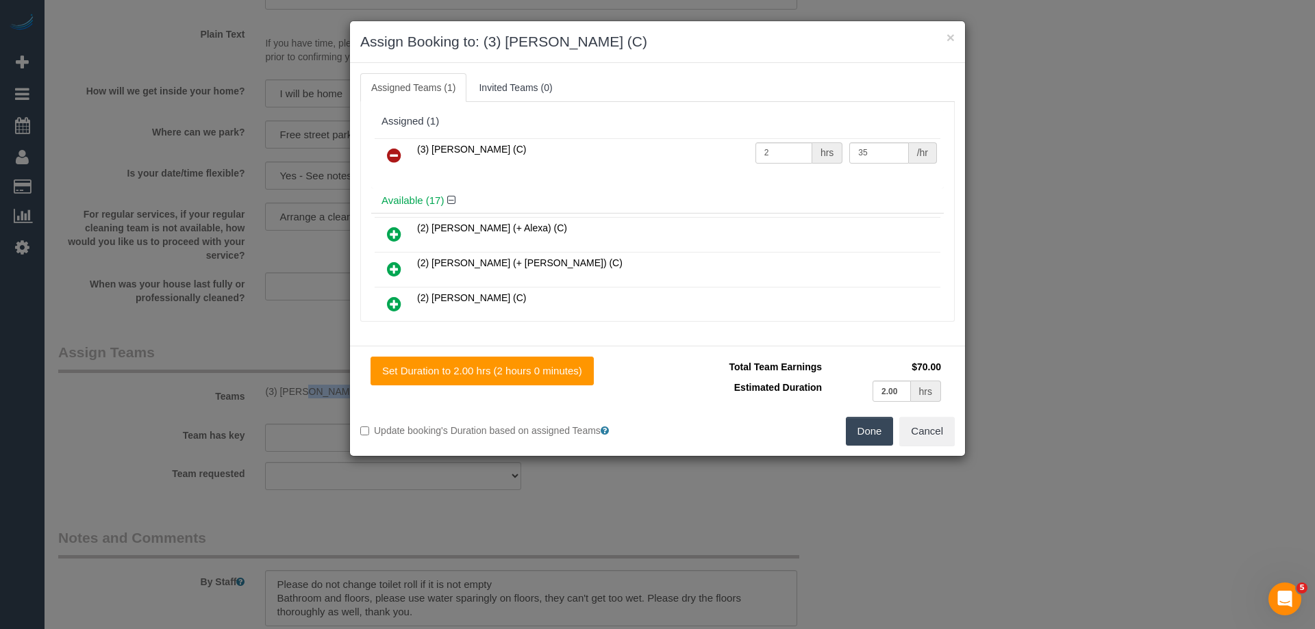
click at [389, 156] on icon at bounding box center [394, 155] width 14 height 16
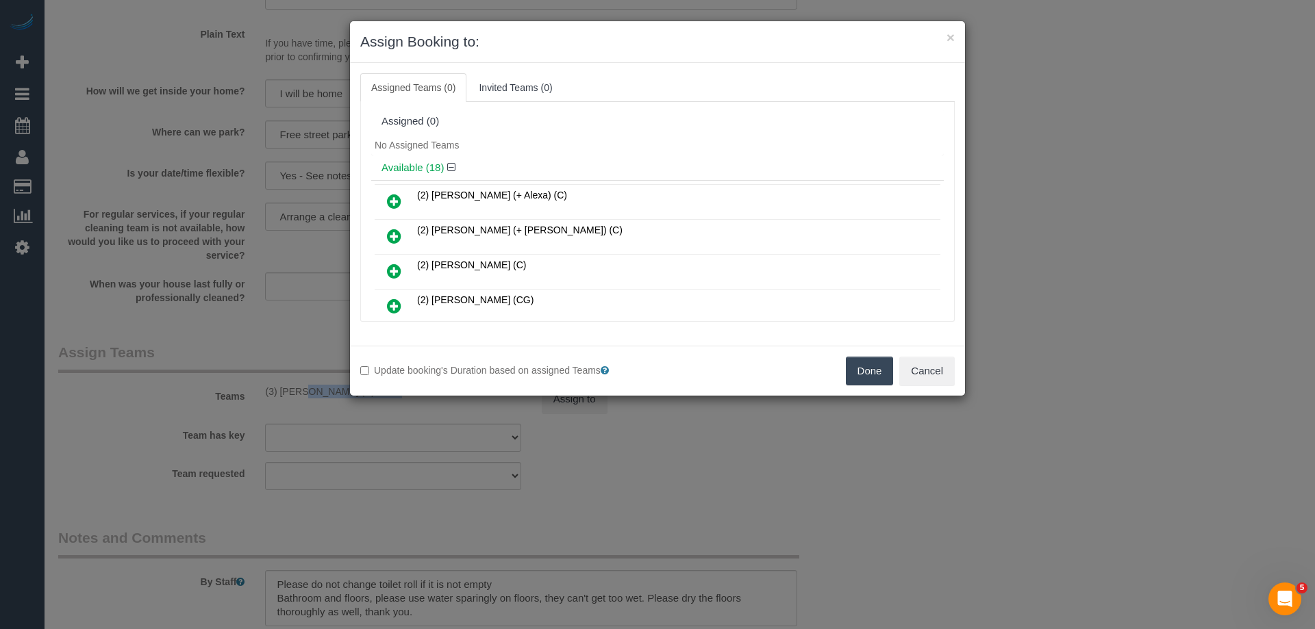
click at [858, 373] on button "Done" at bounding box center [870, 371] width 48 height 29
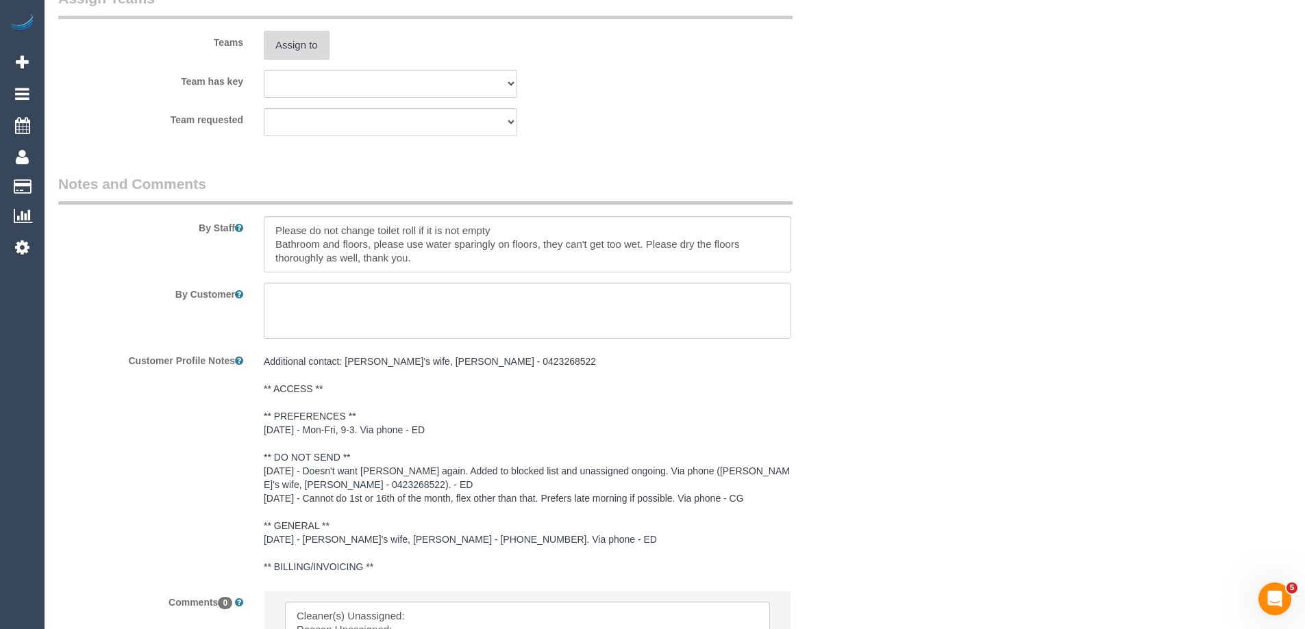
scroll to position [2177, 0]
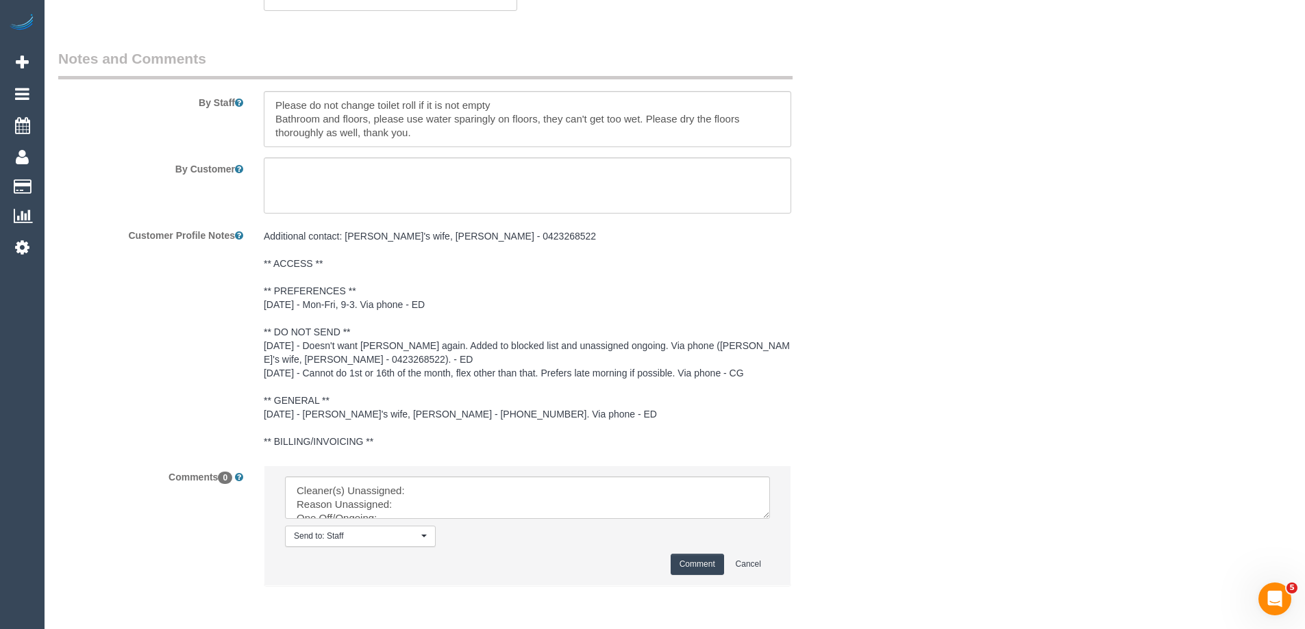
drag, startPoint x: 763, startPoint y: 514, endPoint x: 777, endPoint y: 656, distance: 142.4
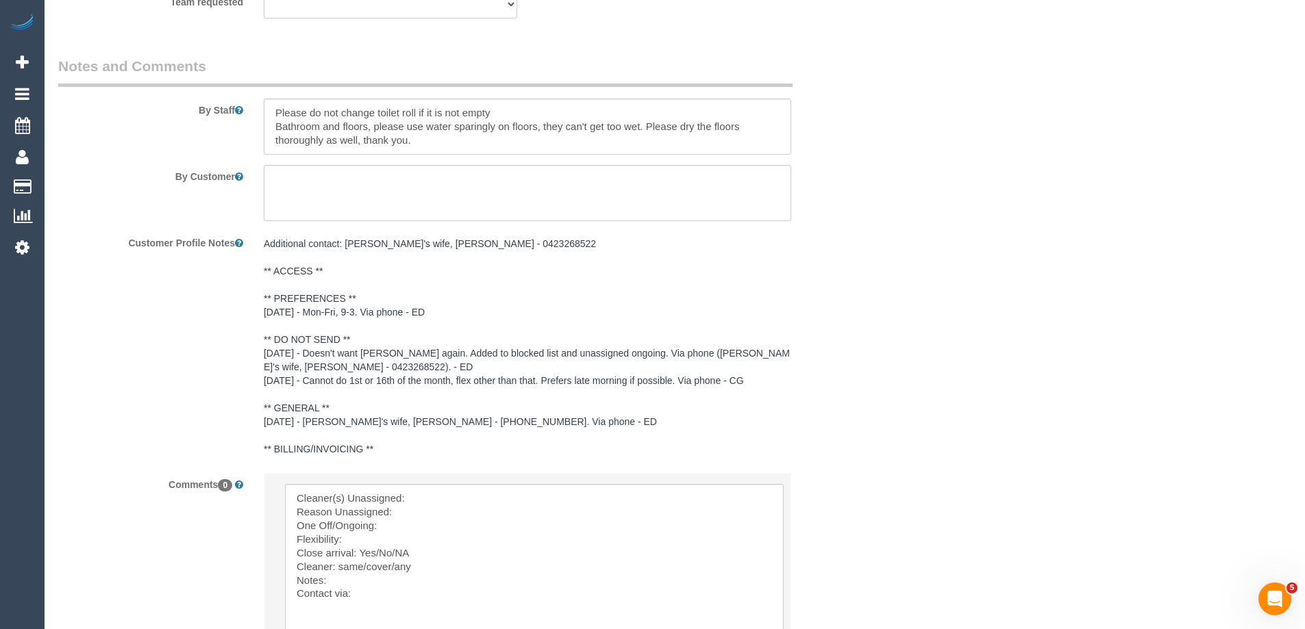
scroll to position [2375, 0]
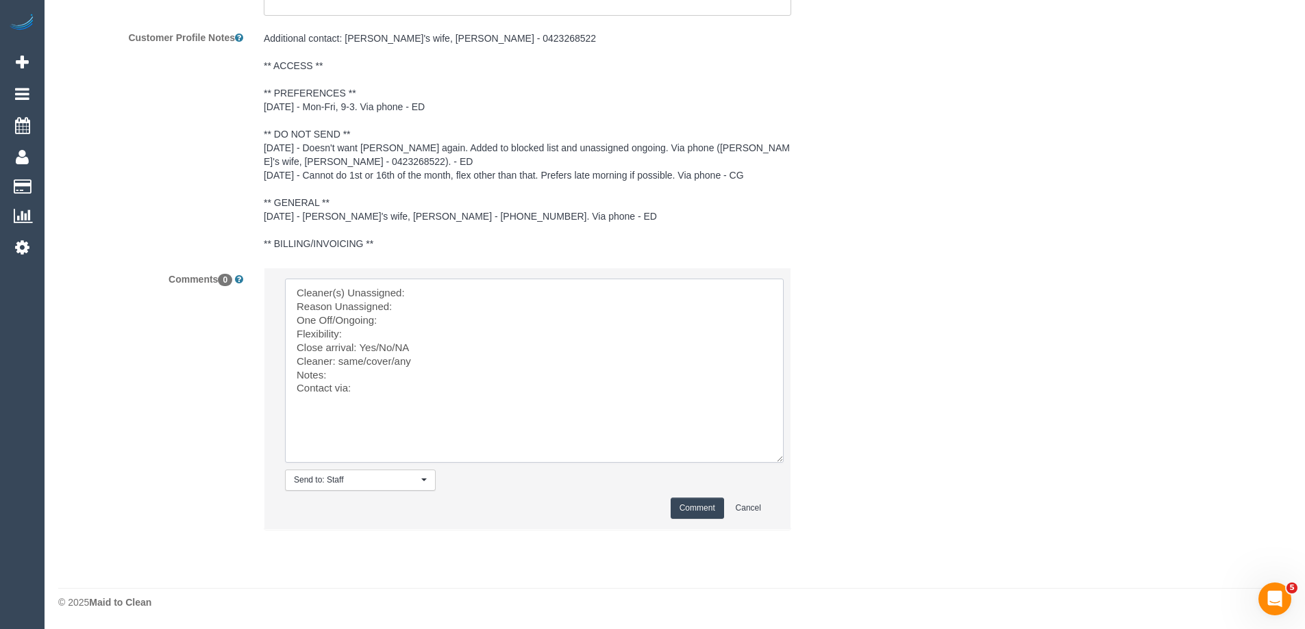
click at [450, 287] on textarea at bounding box center [534, 371] width 499 height 184
click at [422, 297] on textarea at bounding box center [534, 371] width 499 height 184
paste textarea "(3) [PERSON_NAME] (C)"
click at [405, 312] on textarea at bounding box center [534, 371] width 499 height 184
click at [353, 334] on textarea at bounding box center [534, 371] width 499 height 184
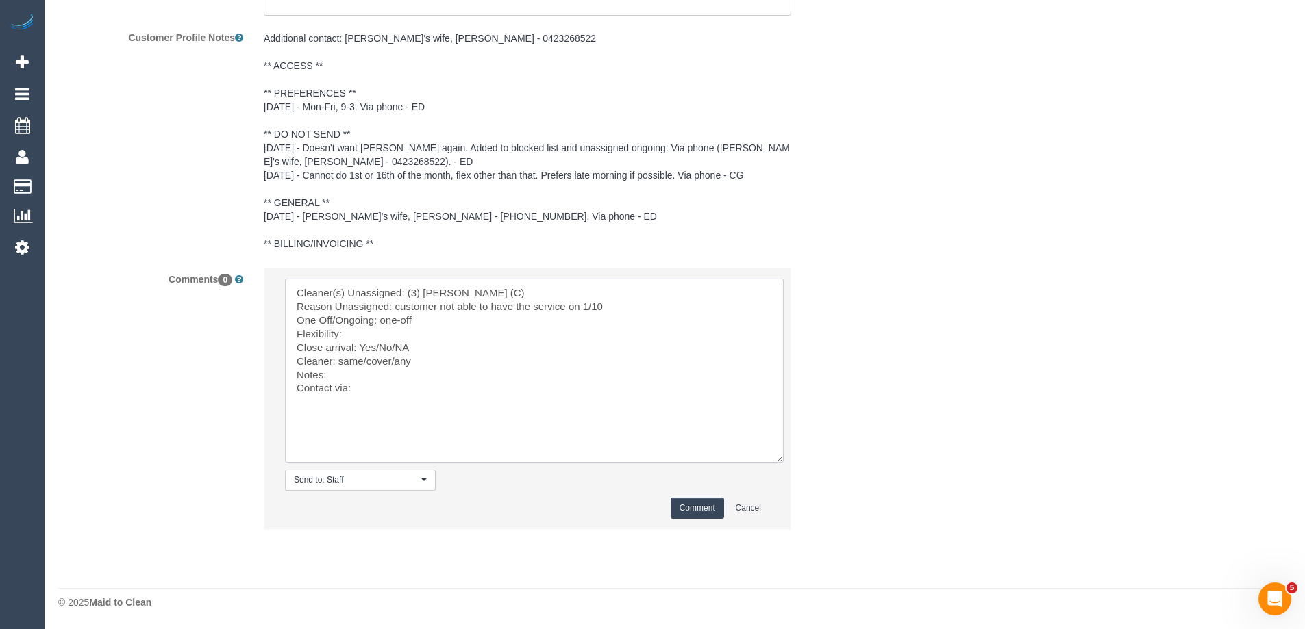
paste textarea "[DATE], from 9am [DATE], from 9am [DATE], from 9am"
click at [347, 334] on textarea at bounding box center [534, 371] width 499 height 184
click at [414, 381] on textarea at bounding box center [534, 371] width 499 height 184
drag, startPoint x: 376, startPoint y: 397, endPoint x: 448, endPoint y: 399, distance: 71.9
click at [447, 399] on textarea at bounding box center [534, 371] width 499 height 184
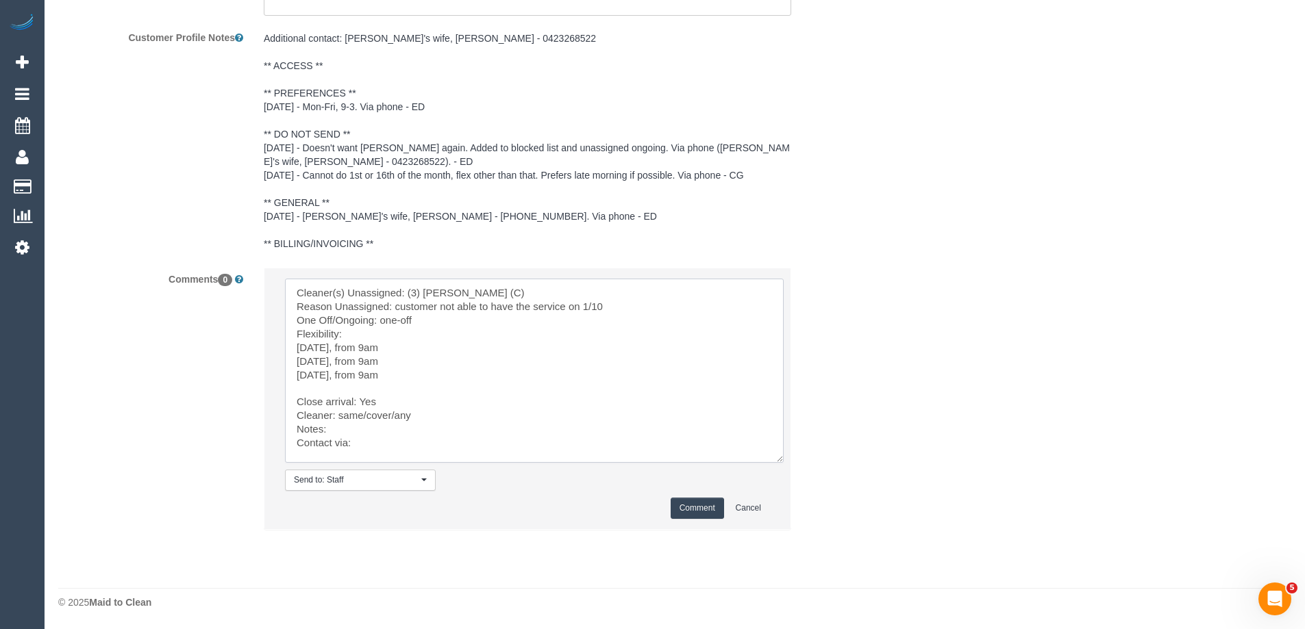
drag, startPoint x: 364, startPoint y: 412, endPoint x: 460, endPoint y: 416, distance: 96.7
click at [460, 416] on textarea at bounding box center [534, 371] width 499 height 184
click at [372, 431] on textarea at bounding box center [534, 371] width 499 height 184
click at [378, 427] on textarea at bounding box center [534, 371] width 499 height 184
click at [500, 430] on textarea at bounding box center [534, 371] width 499 height 184
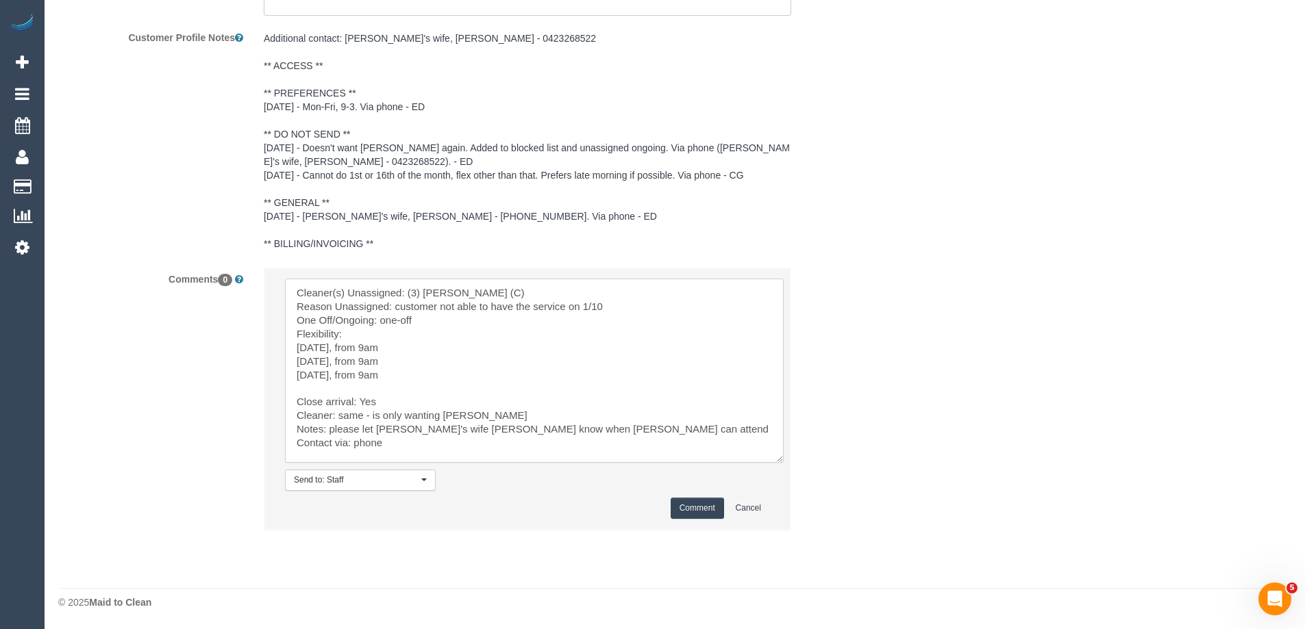
type textarea "Cleaner(s) Unassigned: (3) [PERSON_NAME] (C) Reason Unassigned: customer not ab…"
click at [687, 503] on button "Comment" at bounding box center [697, 508] width 53 height 21
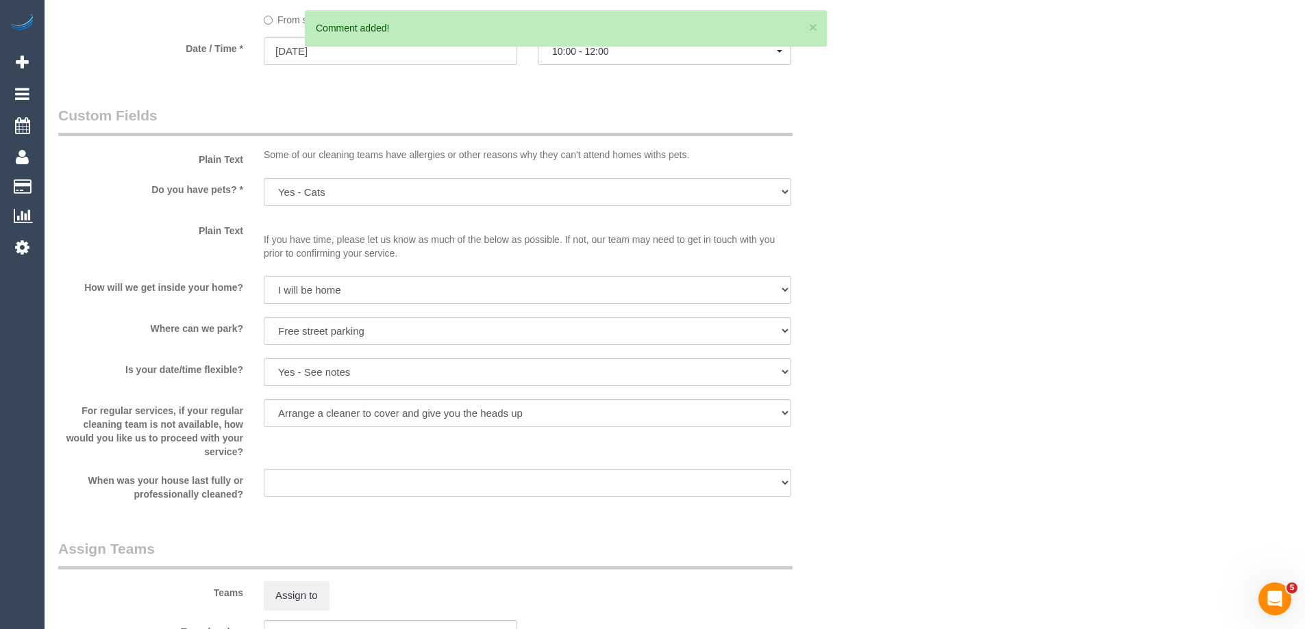
scroll to position [1347, 0]
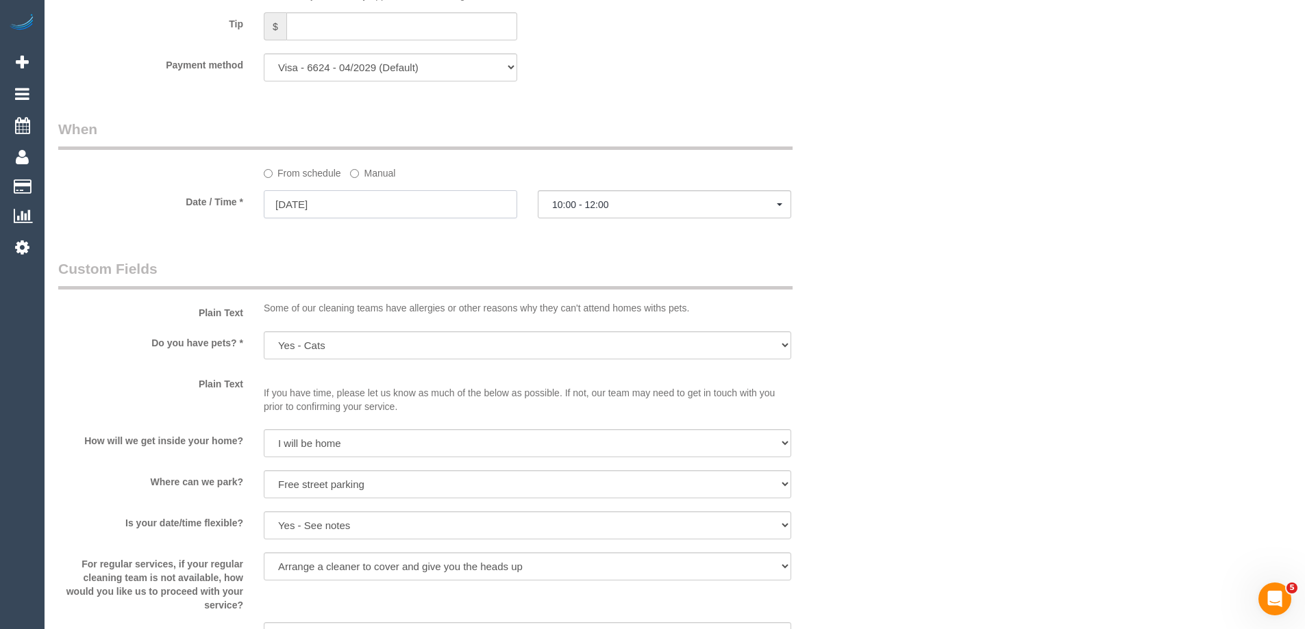
click at [362, 203] on input "01/10/2025" at bounding box center [390, 204] width 253 height 28
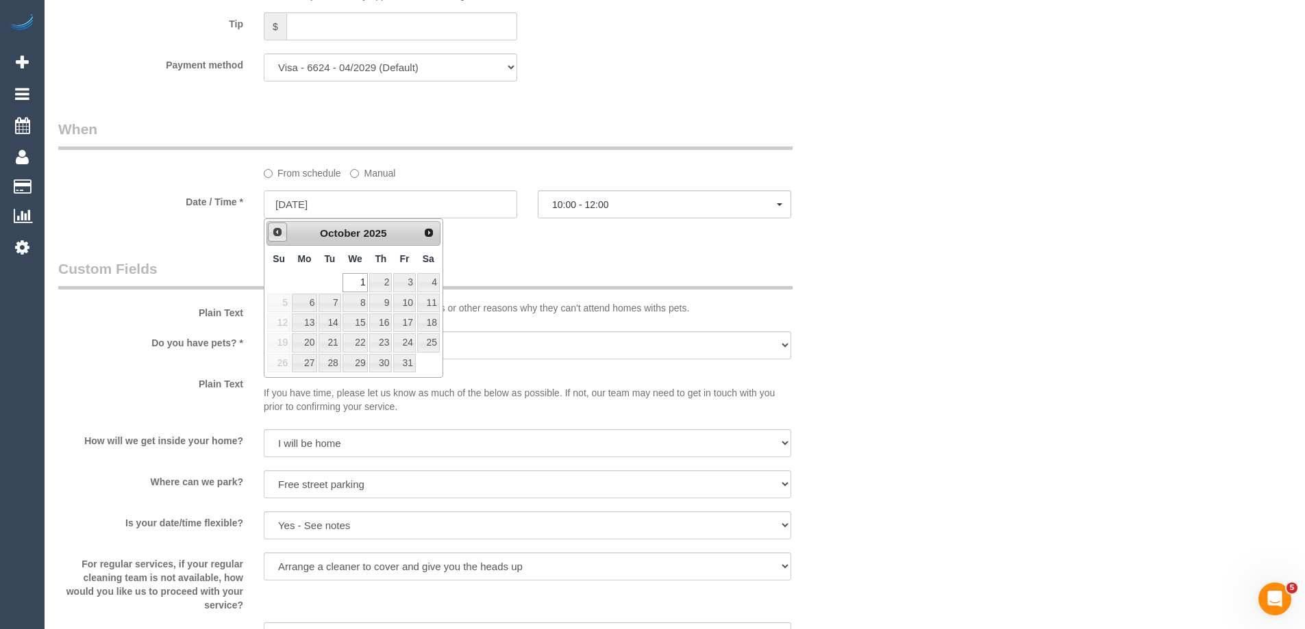
click at [277, 230] on span "Prev" at bounding box center [277, 232] width 11 height 11
click at [298, 362] on link "29" at bounding box center [304, 363] width 25 height 18
type input "29/09/2025"
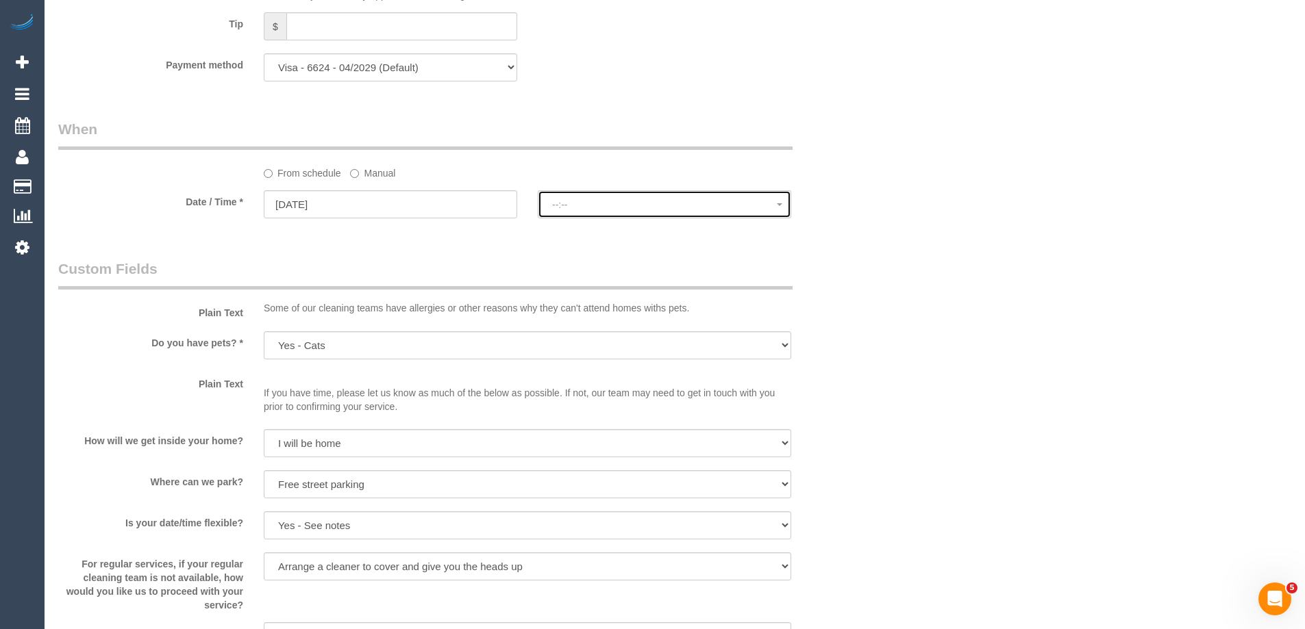
click at [583, 210] on button "--:--" at bounding box center [664, 204] width 253 height 28
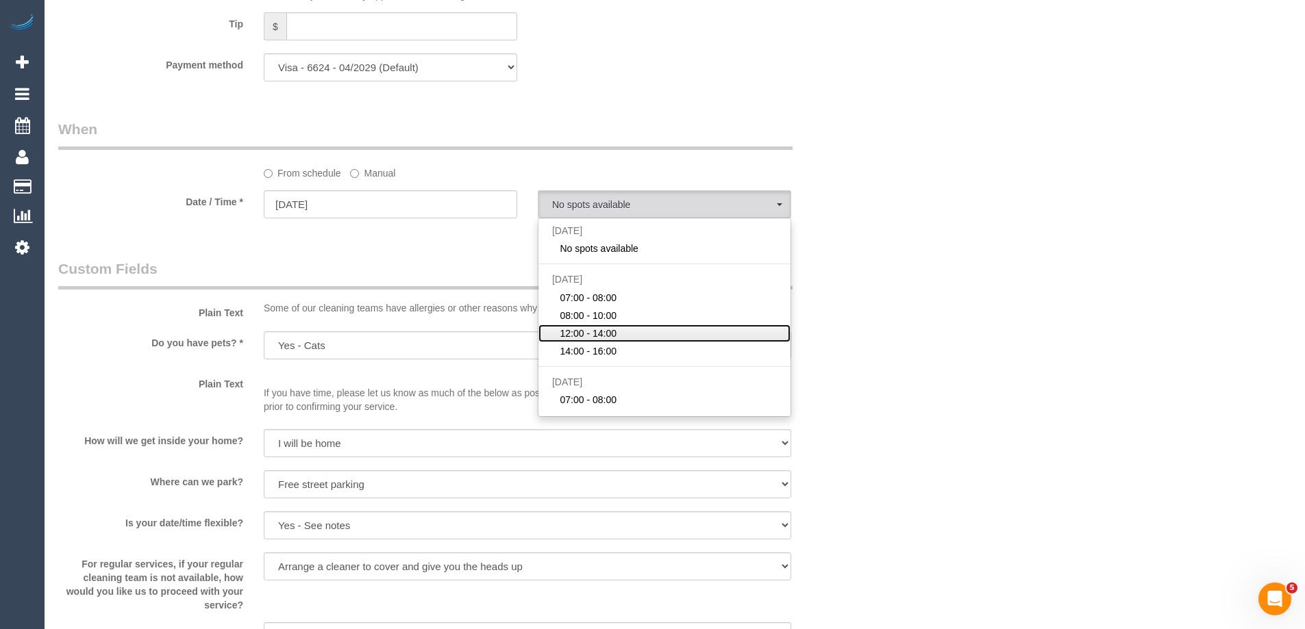
click at [608, 339] on span "12:00 - 14:00" at bounding box center [588, 334] width 57 height 14
select select "spot25"
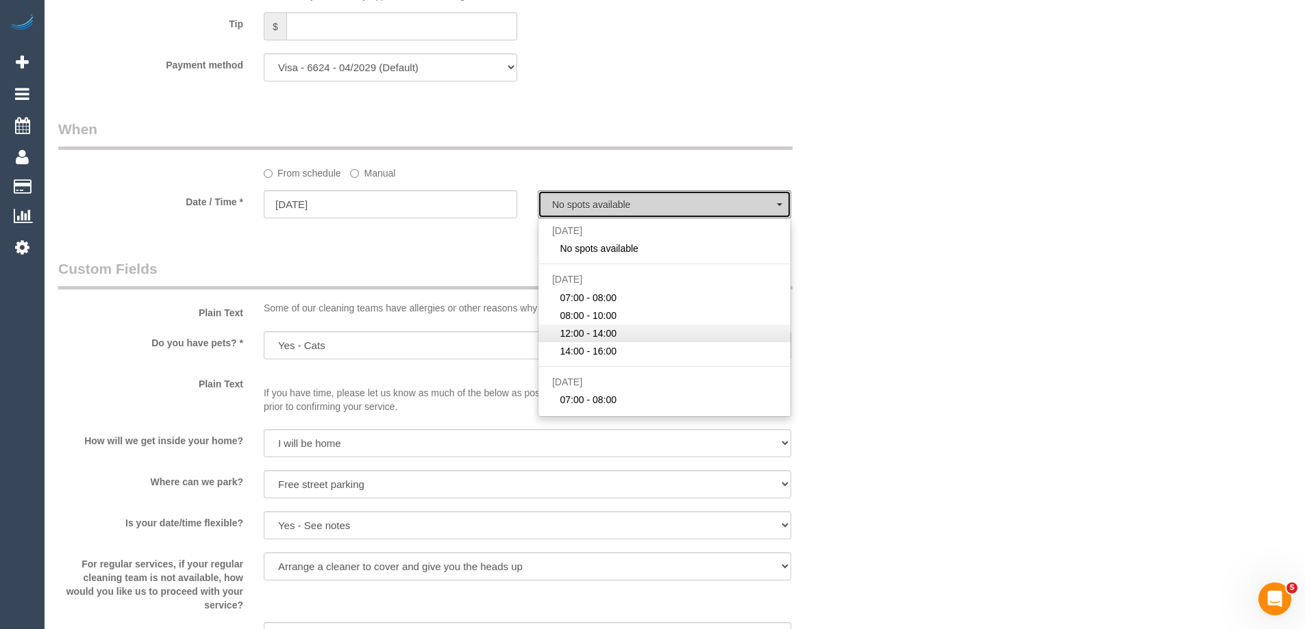
type input "30/09/2025"
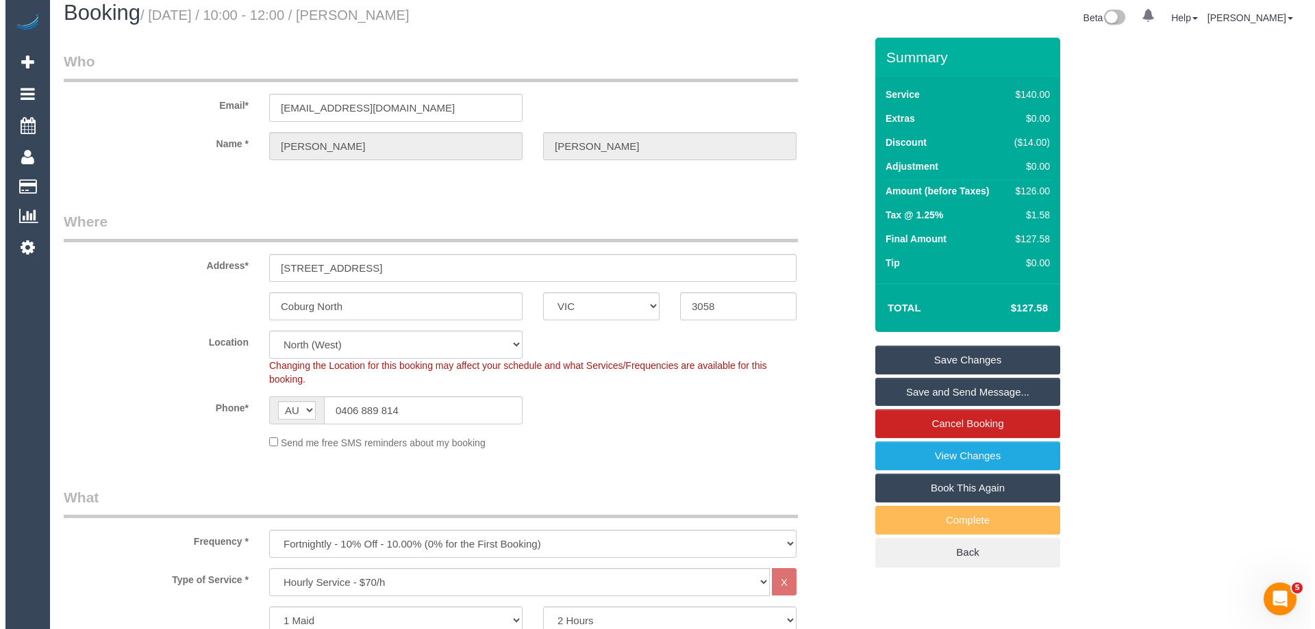
scroll to position [0, 0]
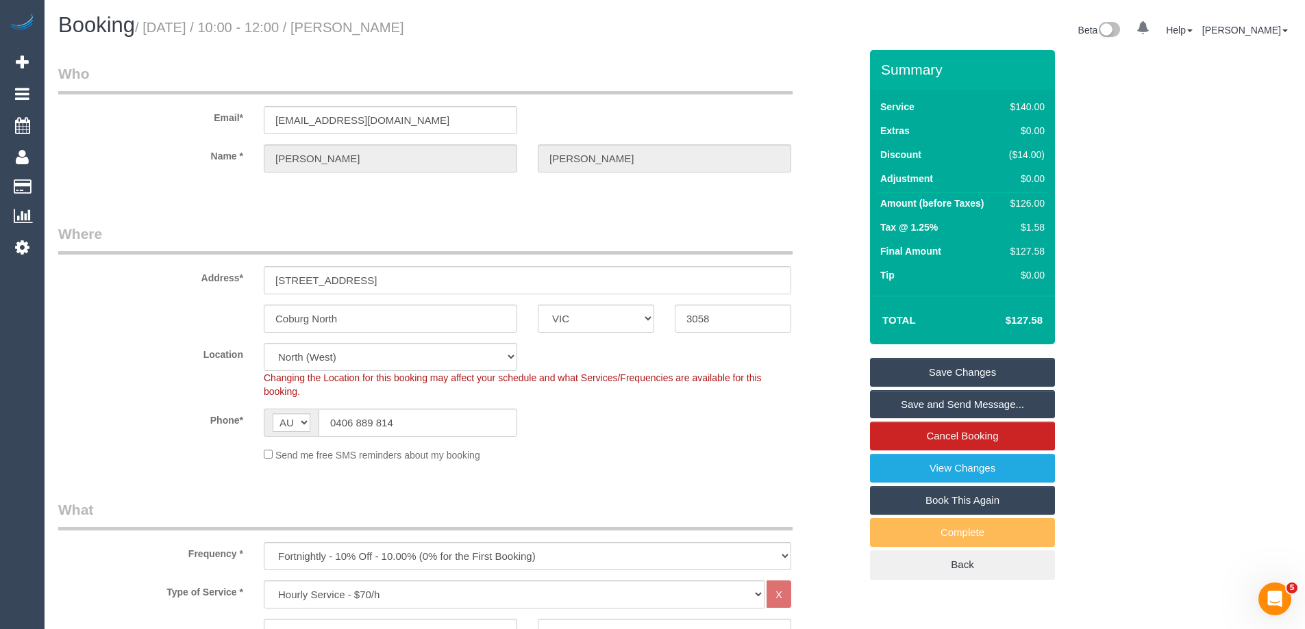
click at [984, 370] on link "Save Changes" at bounding box center [962, 372] width 185 height 29
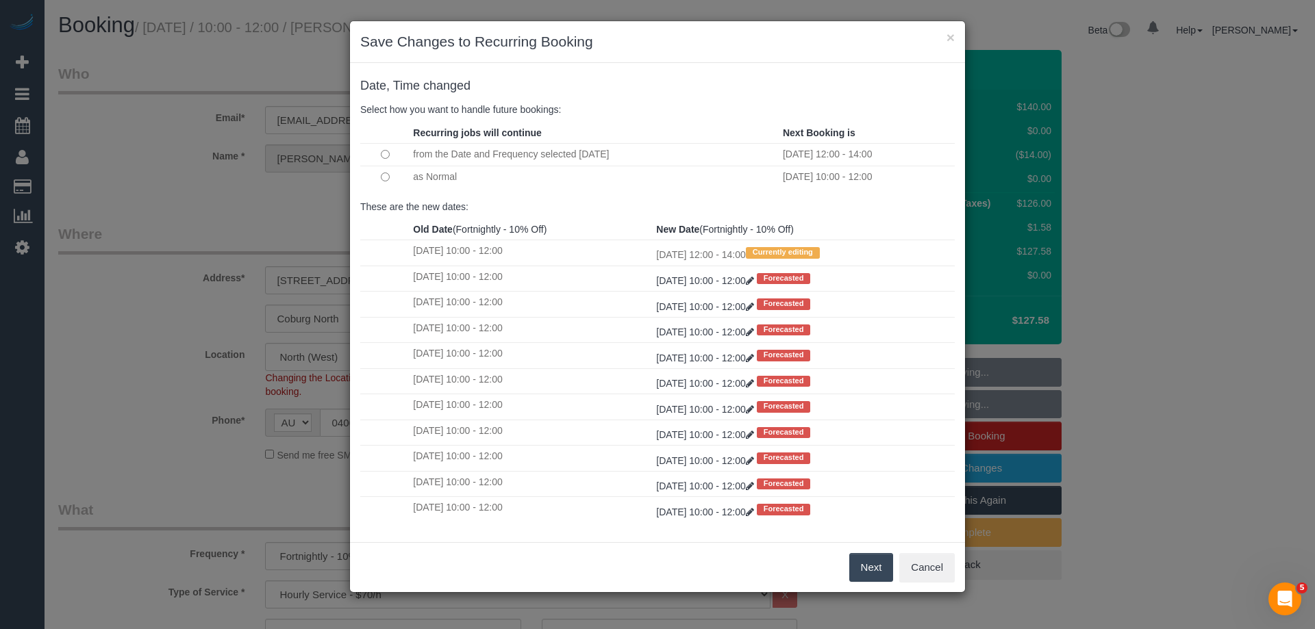
click at [871, 562] on button "Next" at bounding box center [871, 567] width 45 height 29
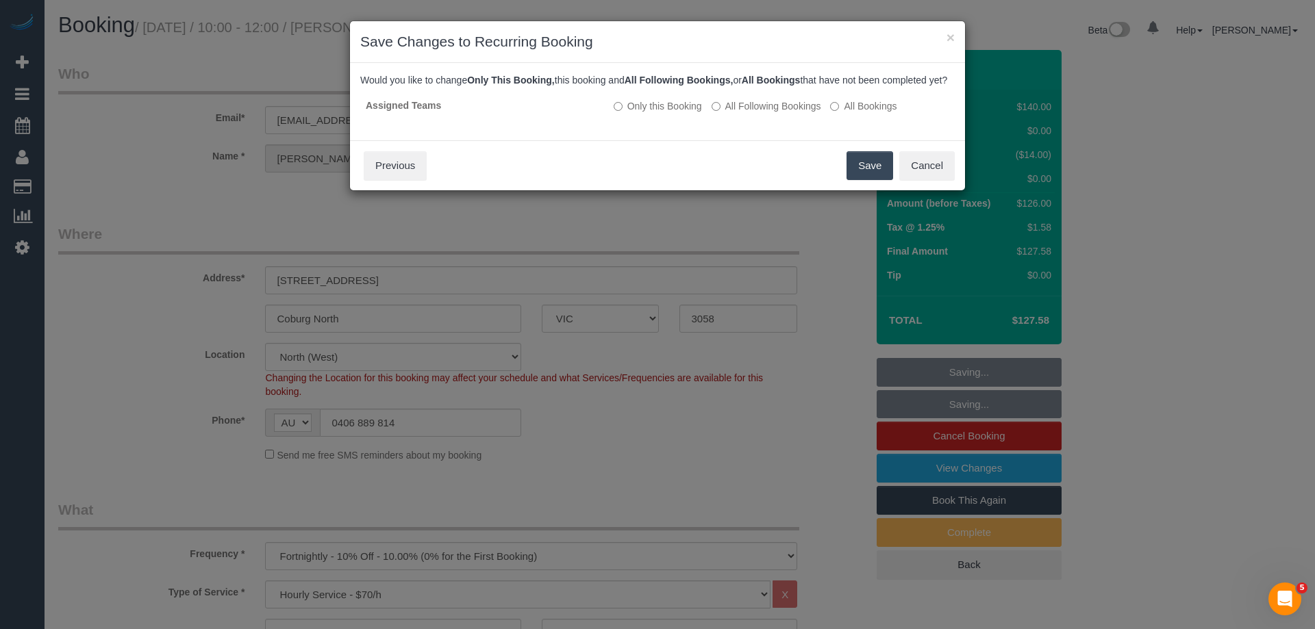
click at [871, 180] on button "Save" at bounding box center [870, 165] width 47 height 29
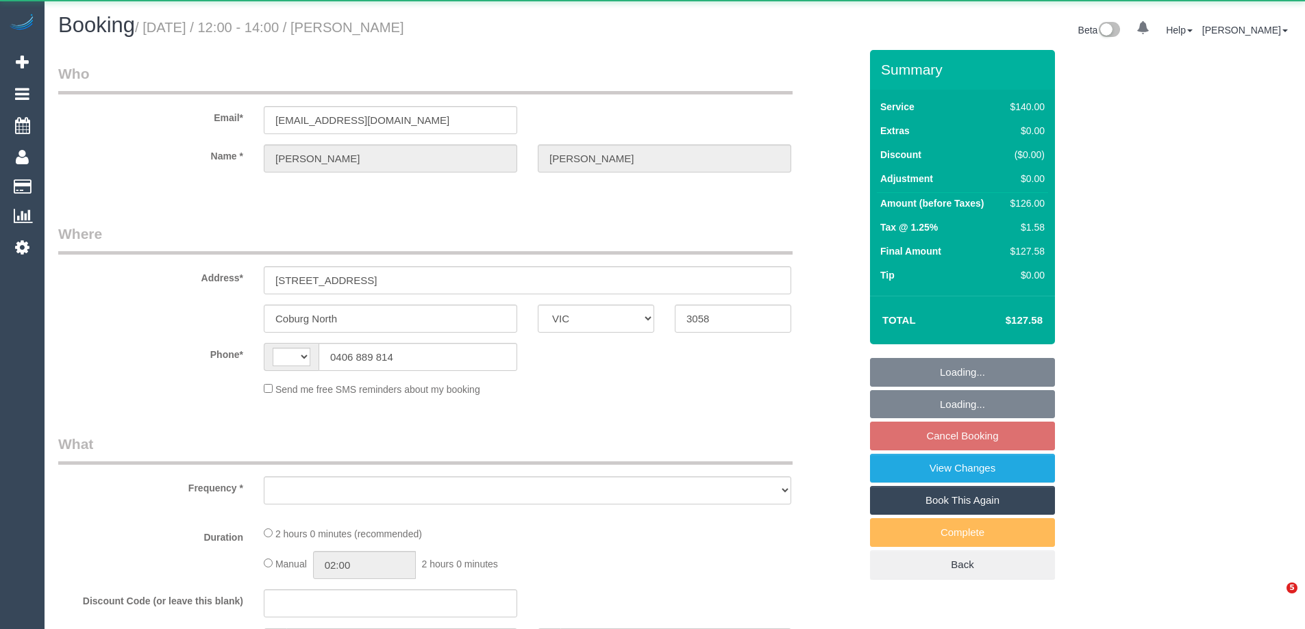
select select "VIC"
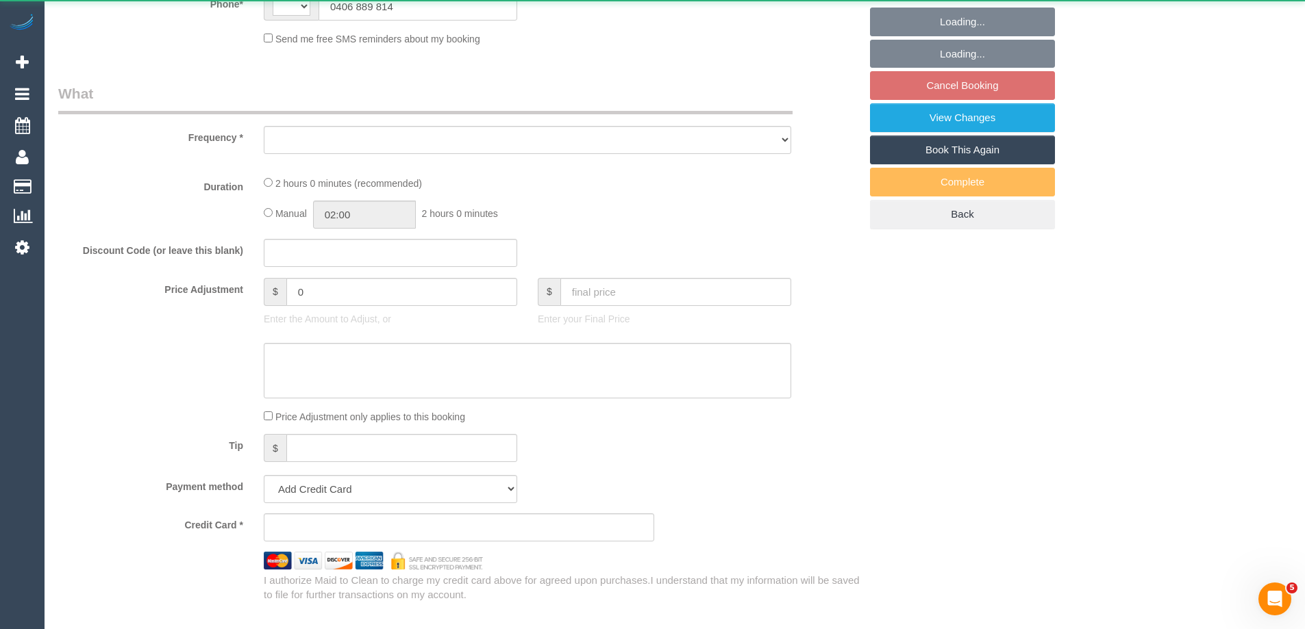
select select "string:AU"
select select "object:543"
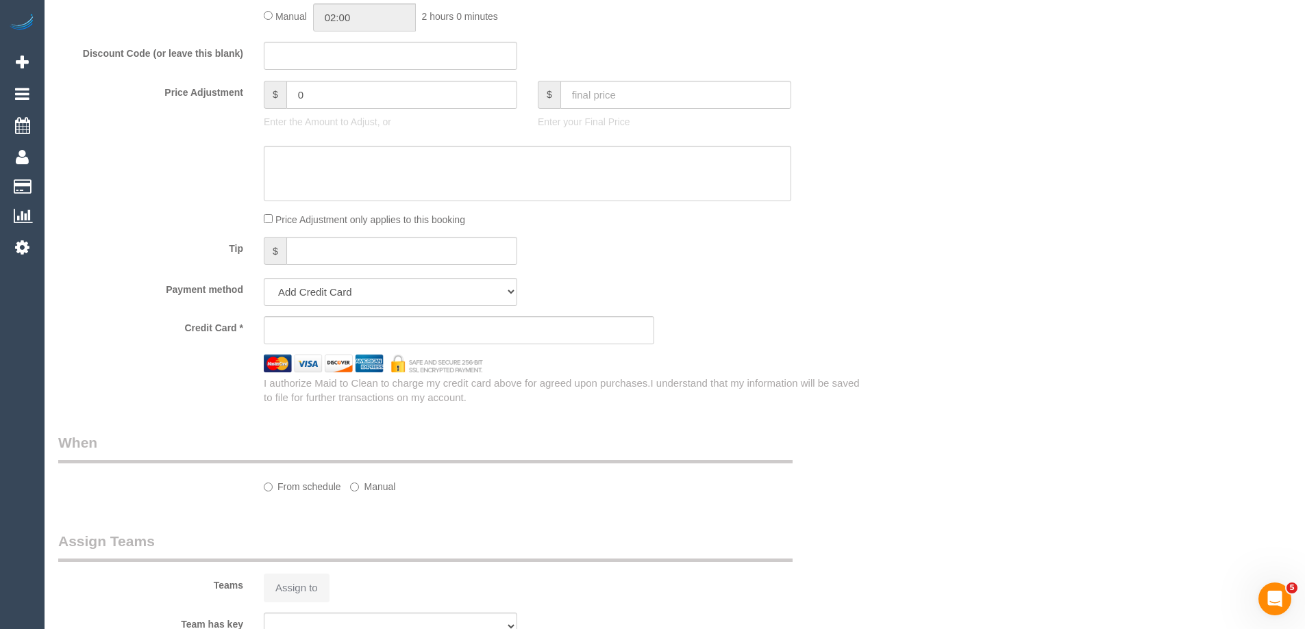
select select "string:stripe-pm_1QJlxK2GScqysDRVwbRbraHd"
select select "number:29"
select select "number:14"
select select "number:19"
select select "number:36"
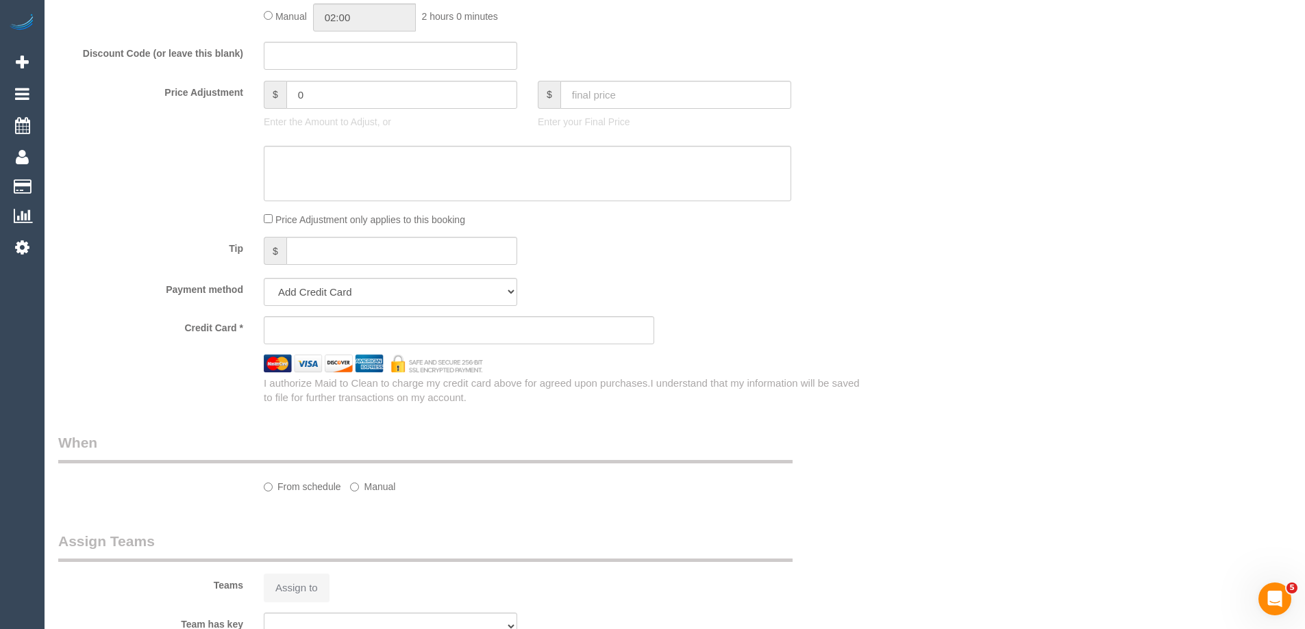
select select "number:34"
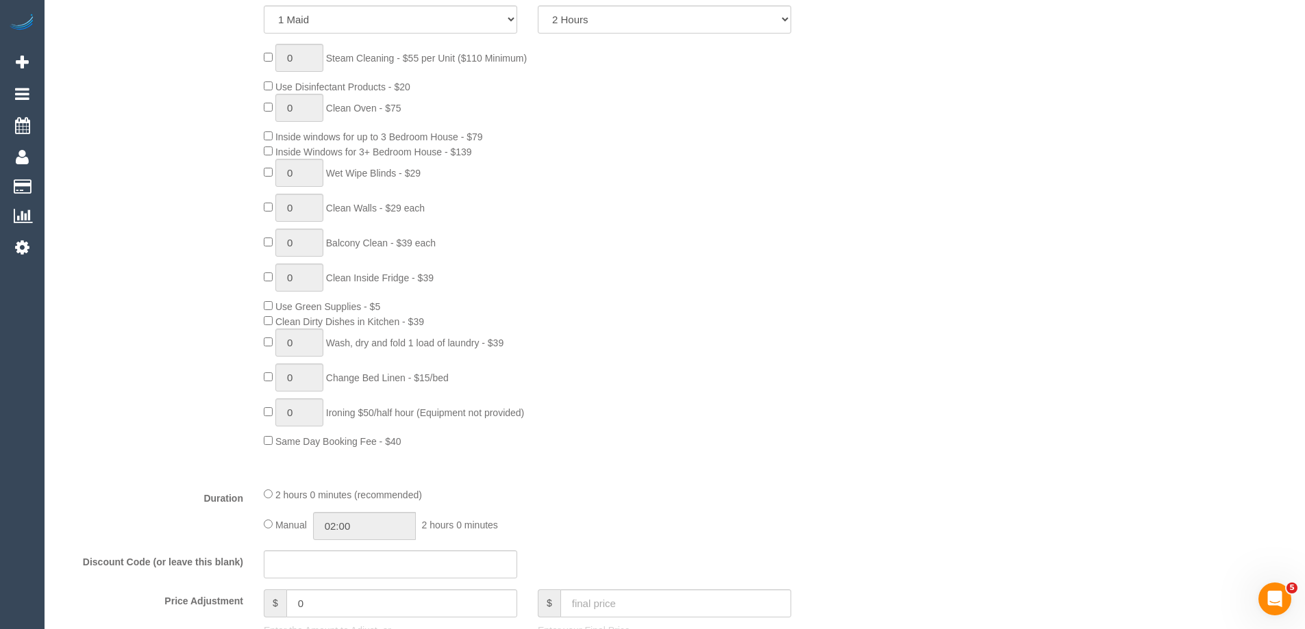
select select "object:860"
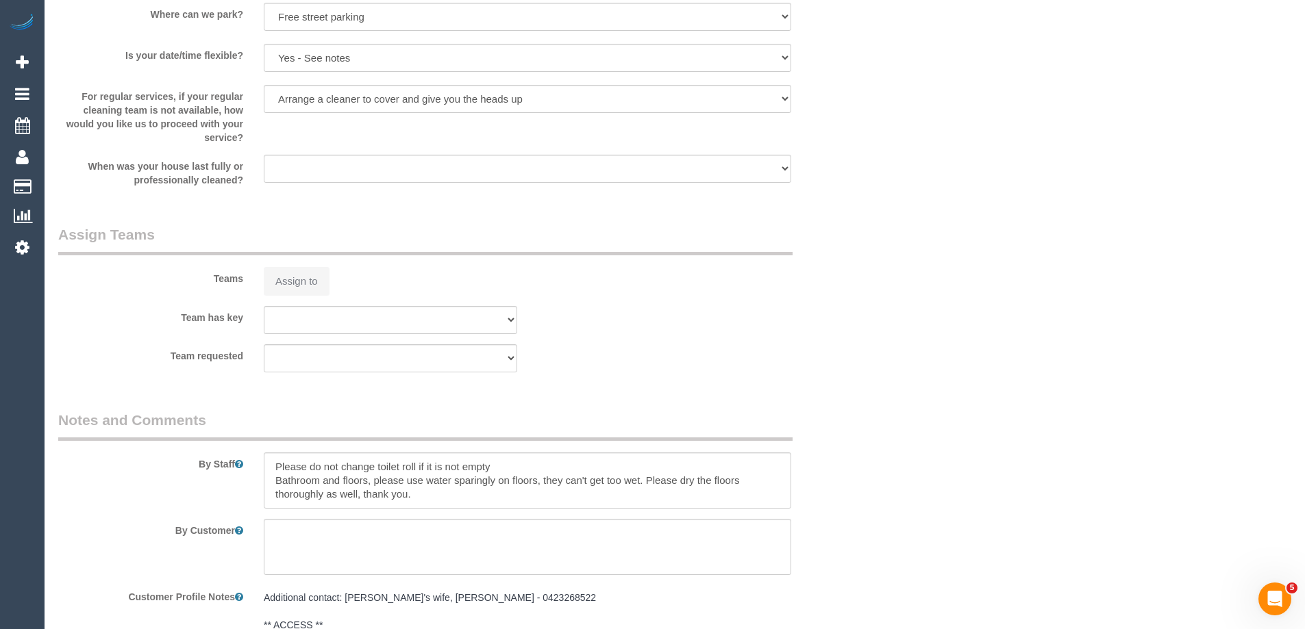
select select "spot3"
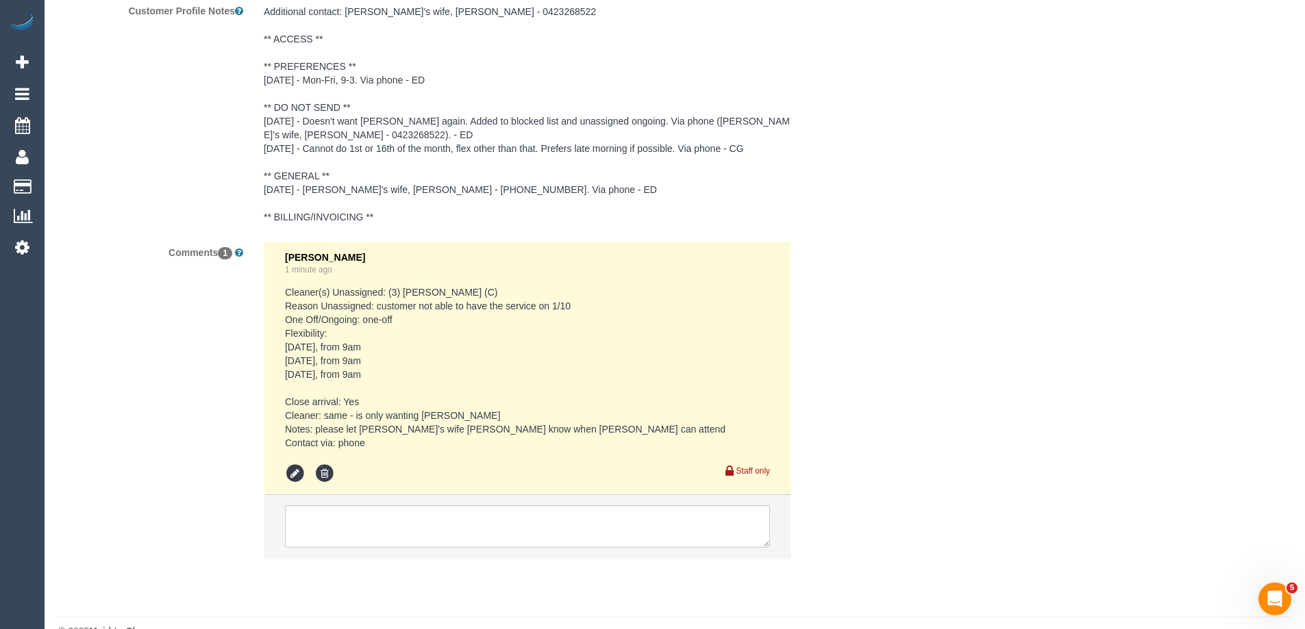
scroll to position [2454, 0]
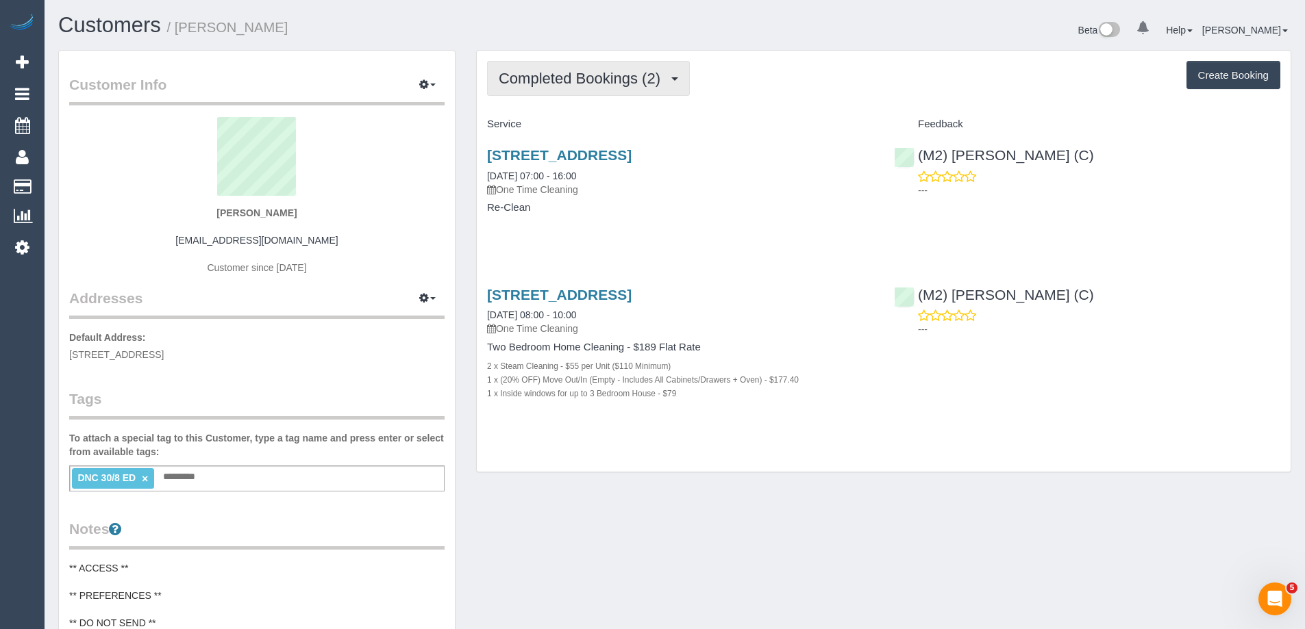
click at [527, 79] on span "Completed Bookings (2)" at bounding box center [583, 78] width 168 height 17
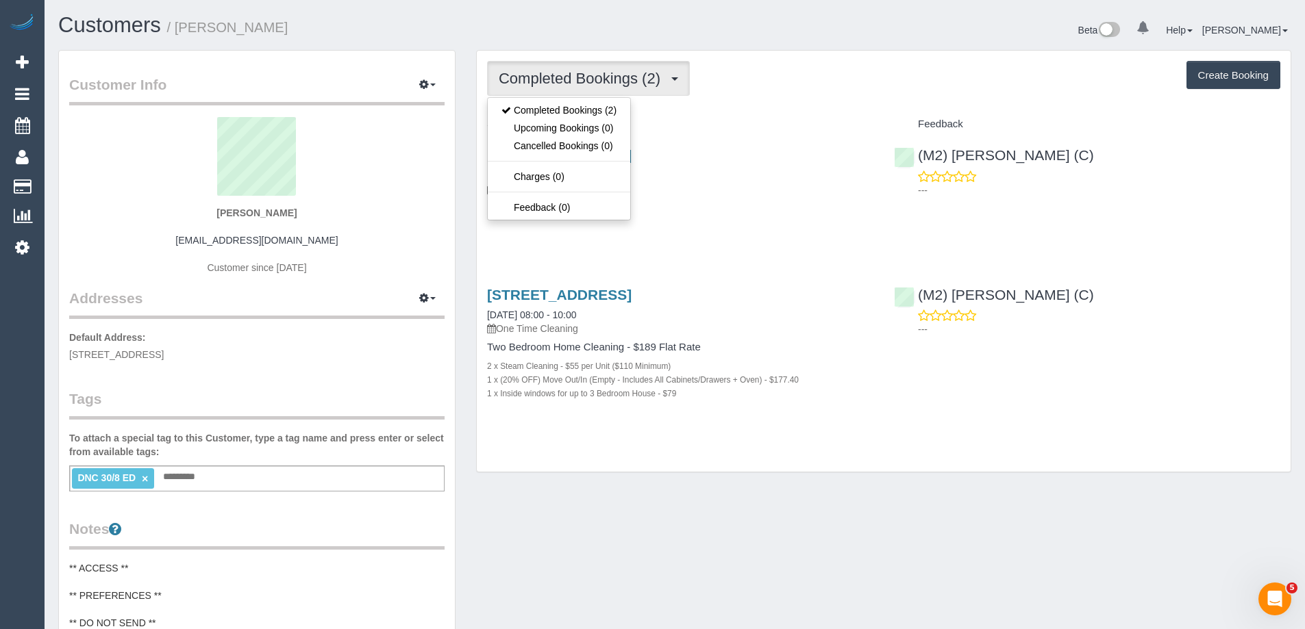
click at [821, 73] on div "Completed Bookings (2) Completed Bookings (2) Upcoming Bookings (0) Cancelled B…" at bounding box center [883, 78] width 793 height 35
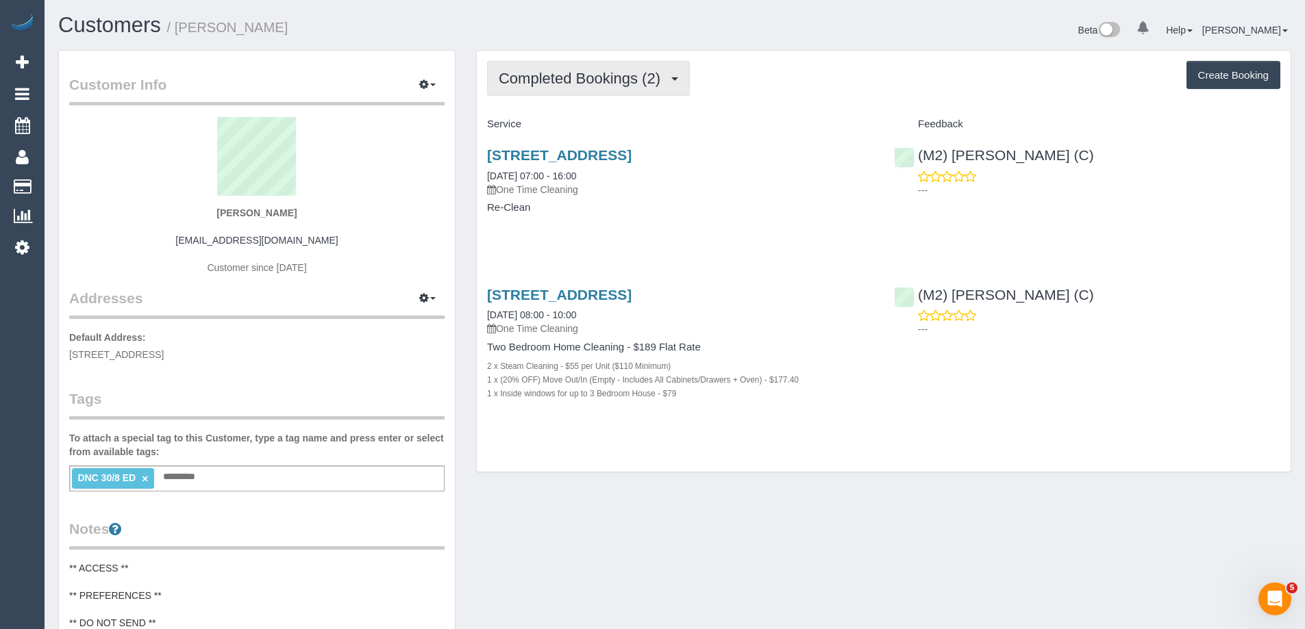
click at [636, 80] on span "Completed Bookings (2)" at bounding box center [583, 78] width 168 height 17
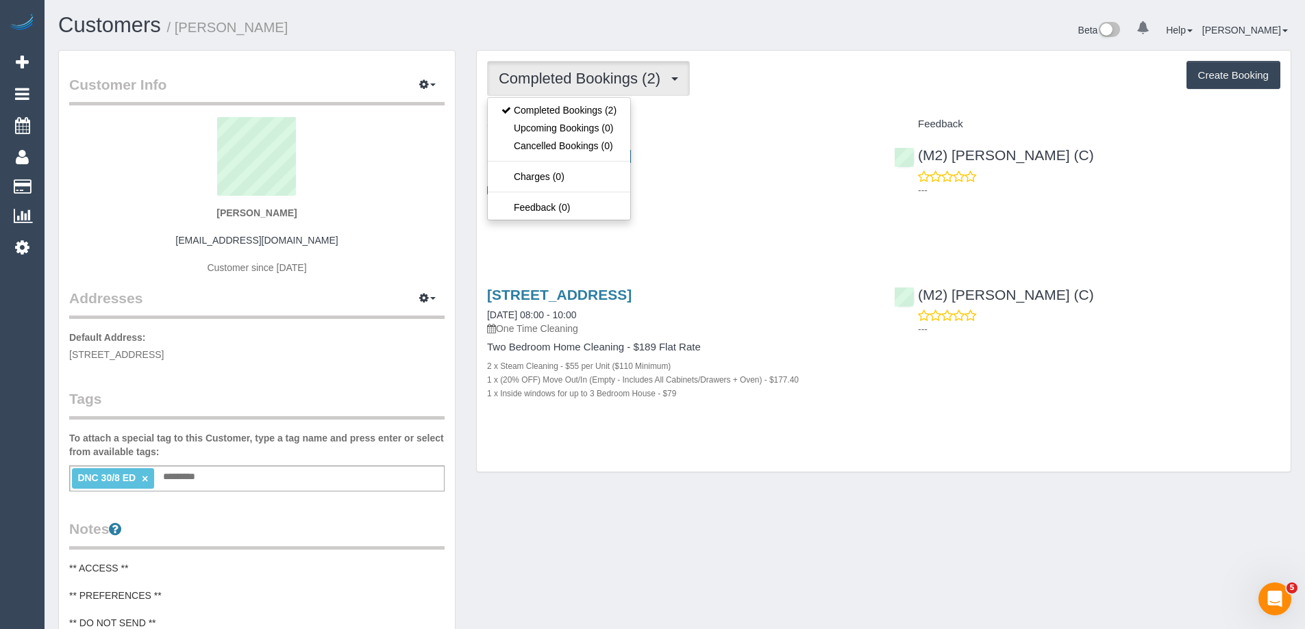
click at [811, 69] on div "Completed Bookings (2) Completed Bookings (2) Upcoming Bookings (0) Cancelled B…" at bounding box center [883, 78] width 793 height 35
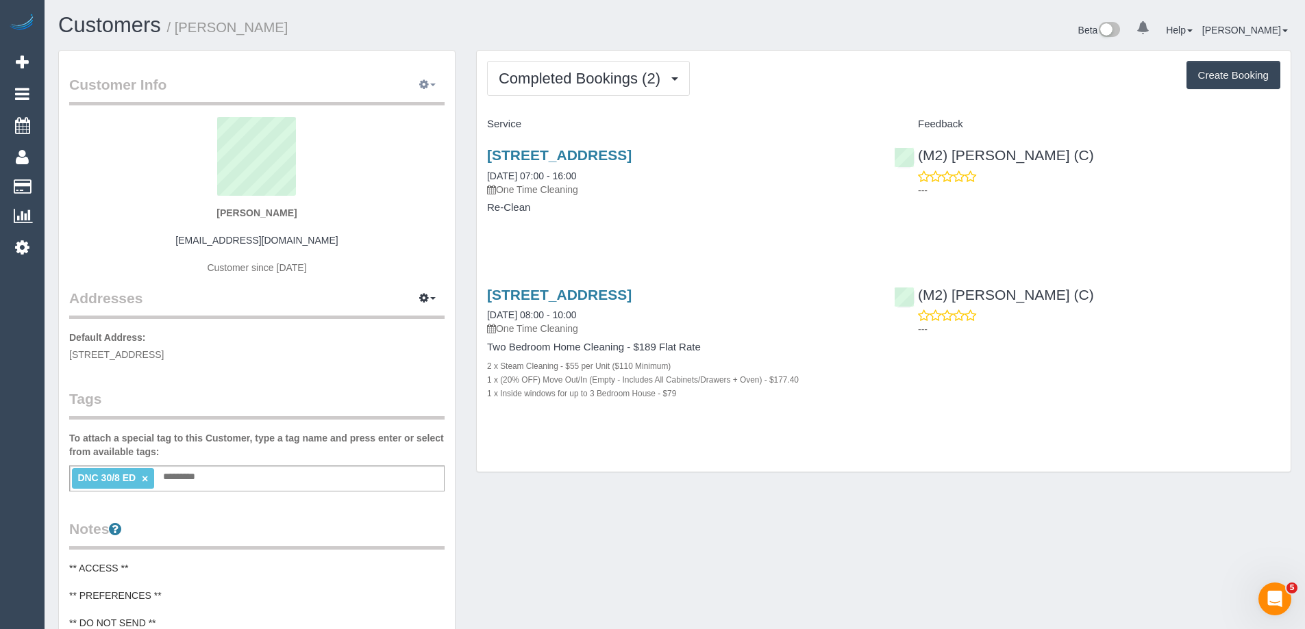
click at [431, 85] on span "button" at bounding box center [432, 85] width 5 height 3
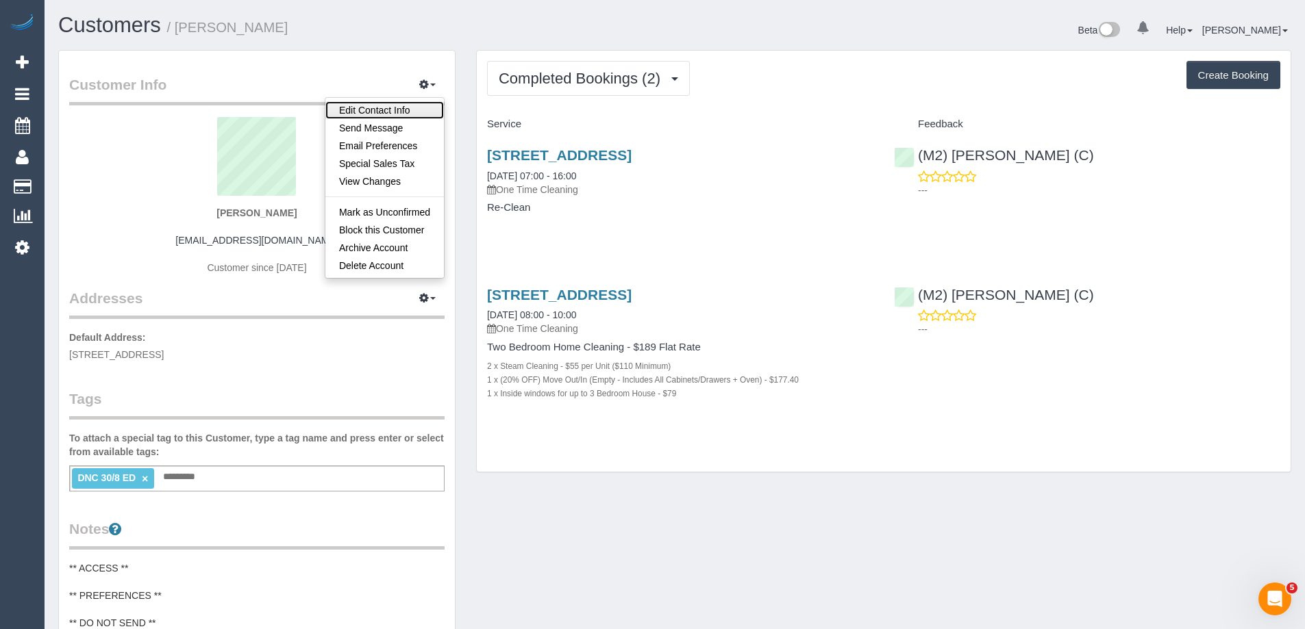
click at [412, 105] on link "Edit Contact Info" at bounding box center [384, 110] width 118 height 18
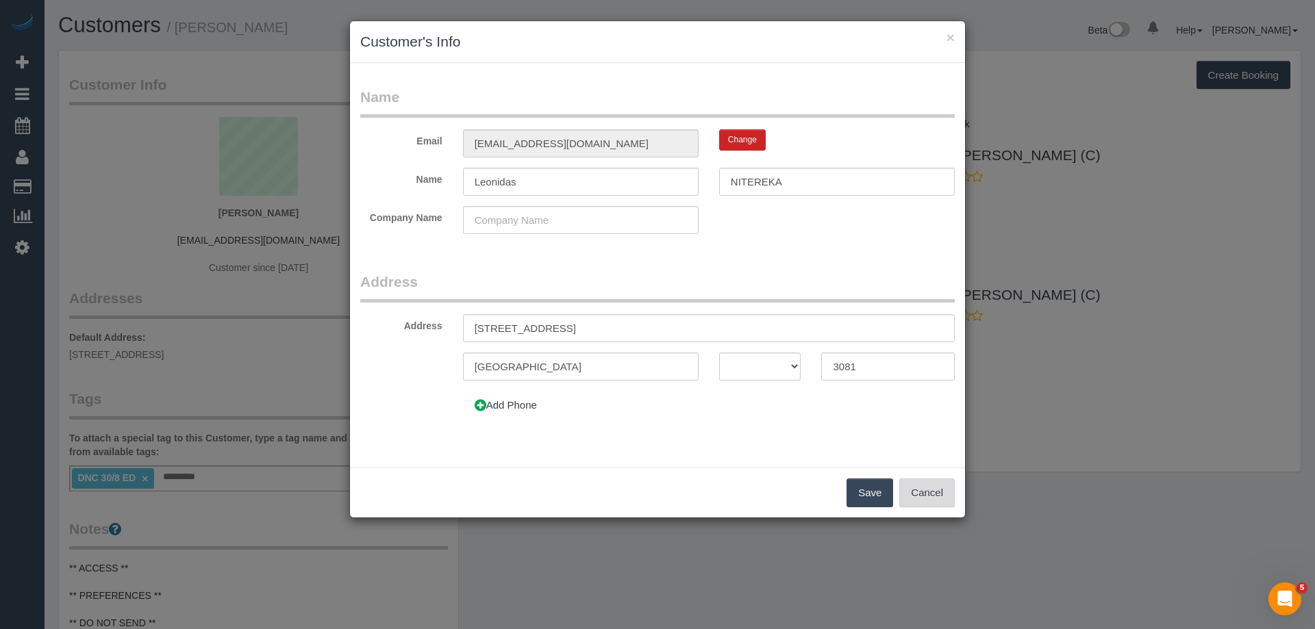
click at [933, 491] on button "Cancel" at bounding box center [926, 493] width 55 height 29
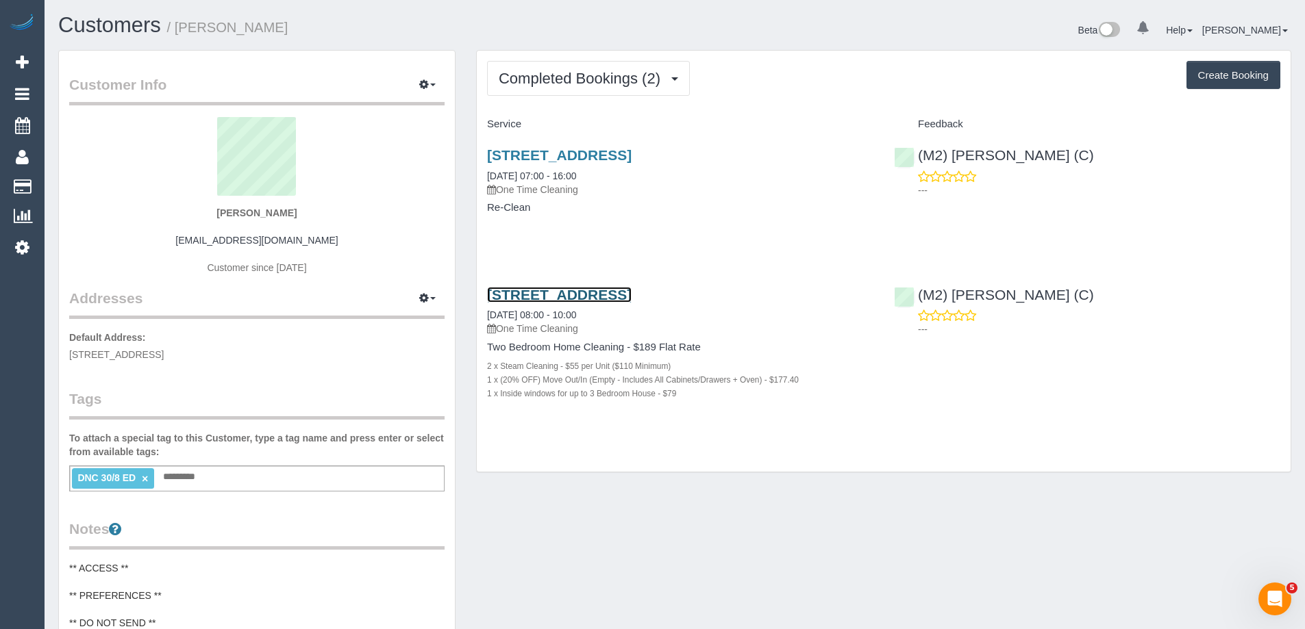
click at [631, 293] on link "38 A Setani Crescent,, Heidelberg West, VIC 3081" at bounding box center [559, 295] width 145 height 16
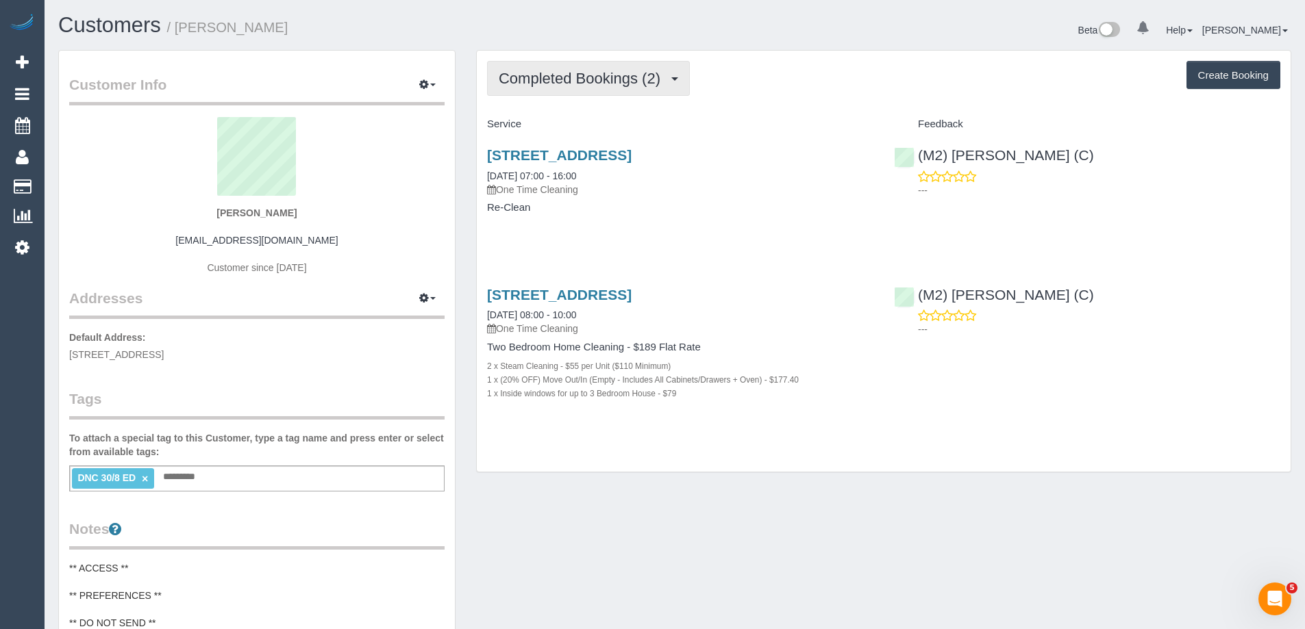
click at [595, 88] on button "Completed Bookings (2)" at bounding box center [588, 78] width 203 height 35
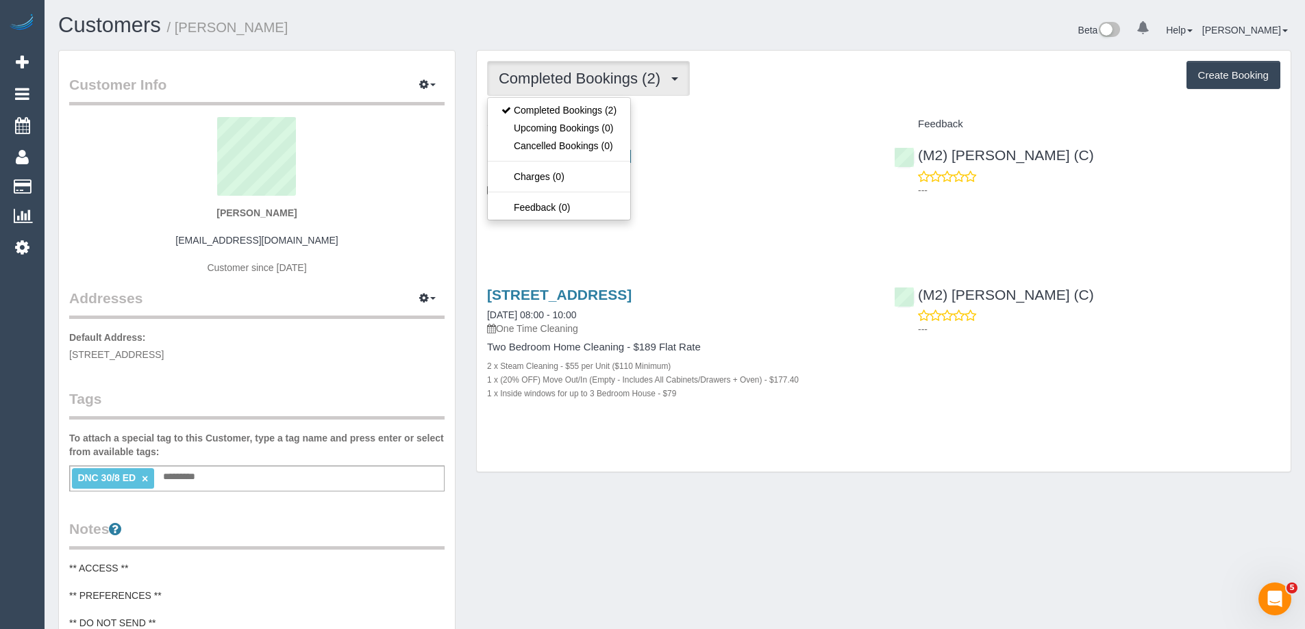
click at [820, 53] on div "Completed Bookings (2) Completed Bookings (2) Upcoming Bookings (0) Cancelled B…" at bounding box center [884, 261] width 814 height 421
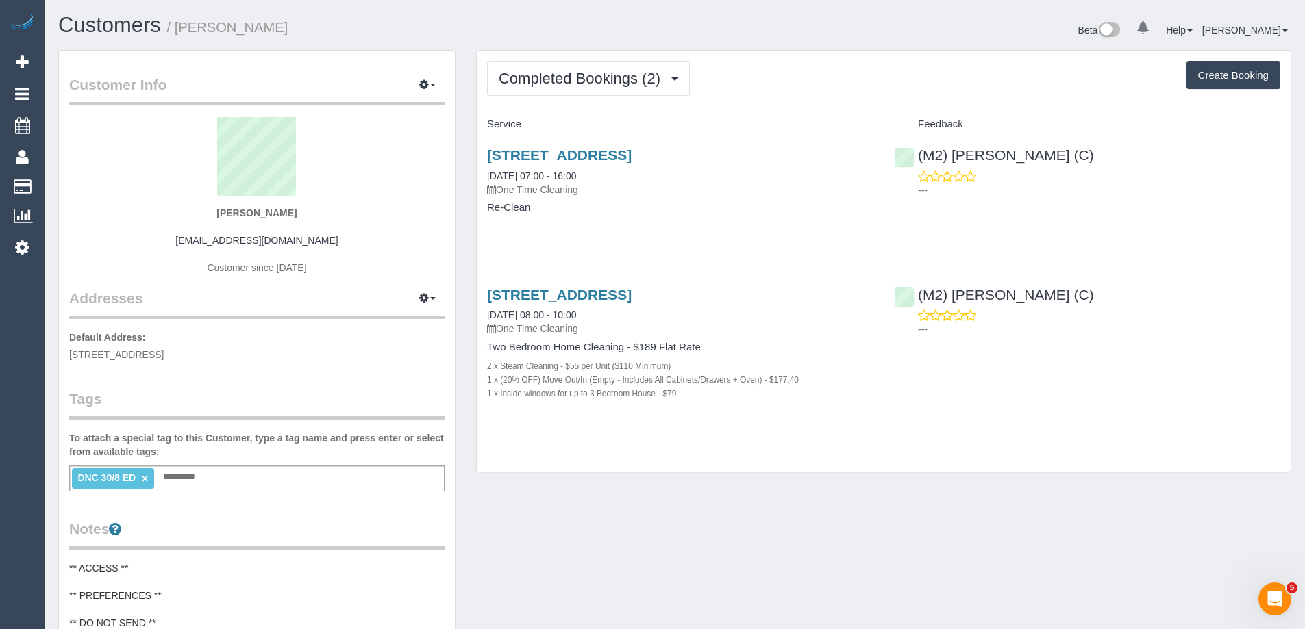
click at [807, 105] on div "Completed Bookings (2) Completed Bookings (2) Upcoming Bookings (0) Cancelled B…" at bounding box center [884, 261] width 814 height 421
click at [631, 295] on link "38 A Setani Crescent,, Heidelberg West, VIC 3081" at bounding box center [559, 295] width 145 height 16
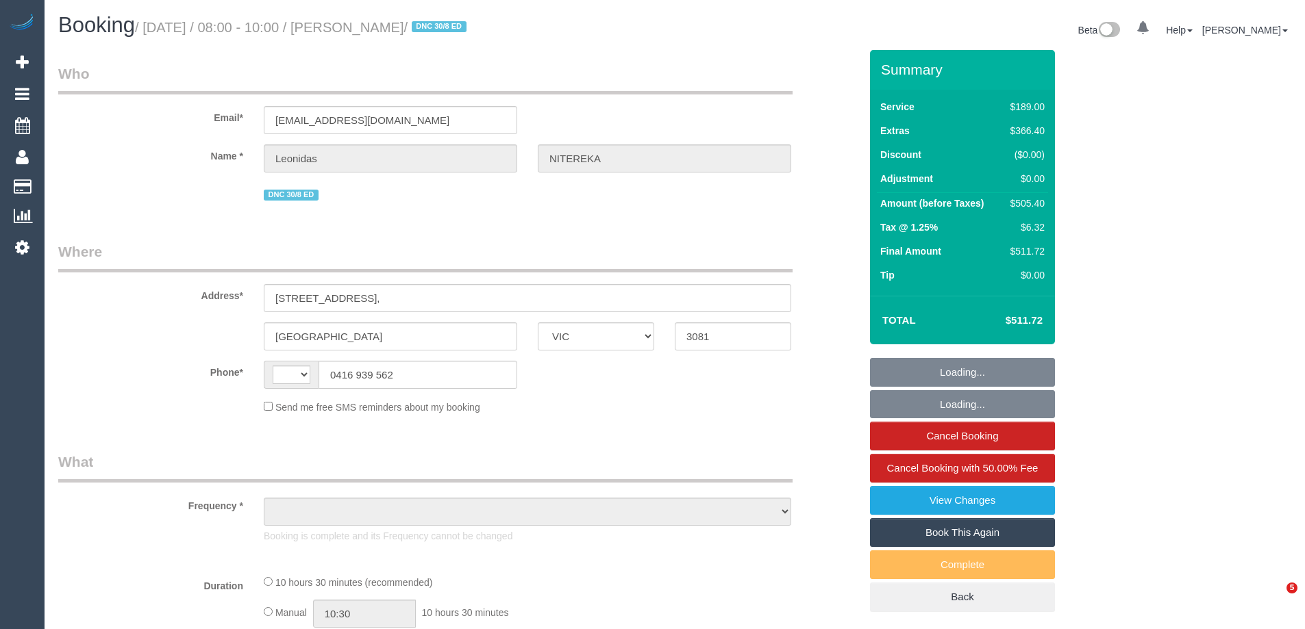
select select "VIC"
select select "string:AU"
select select "object:603"
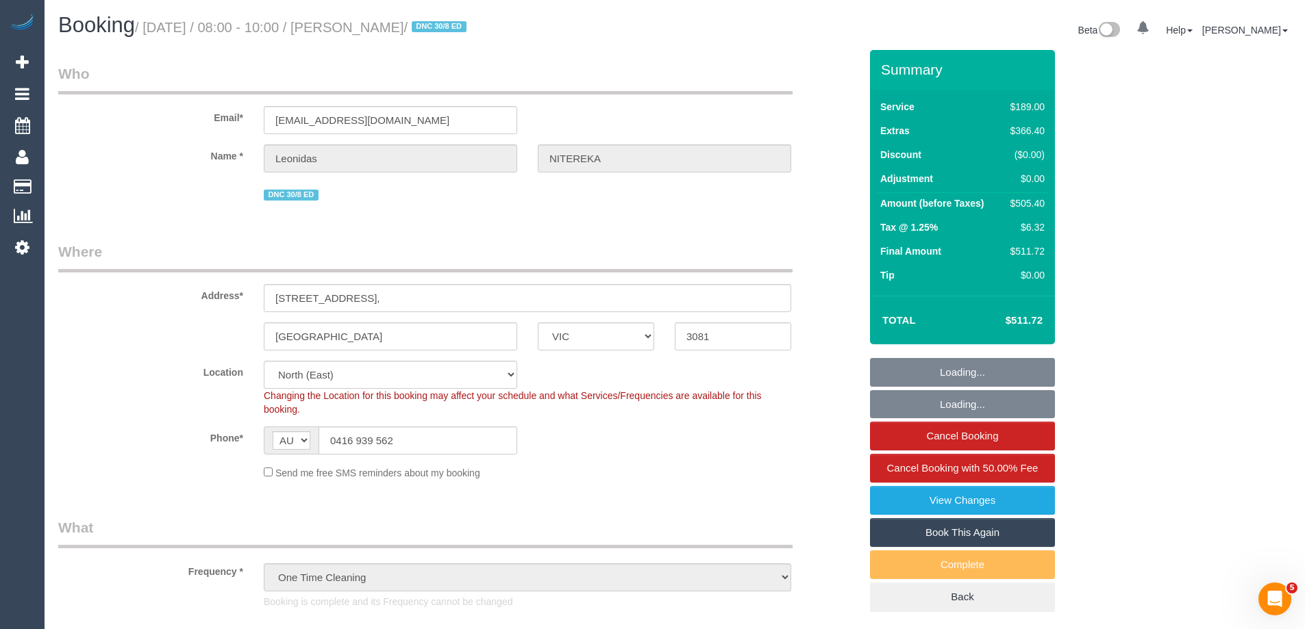
select select "string:stripe-pm_1RvXCL2GScqysDRV3LeLWFmB"
select select "number:28"
select select "number:14"
select select "number:18"
select select "number:24"
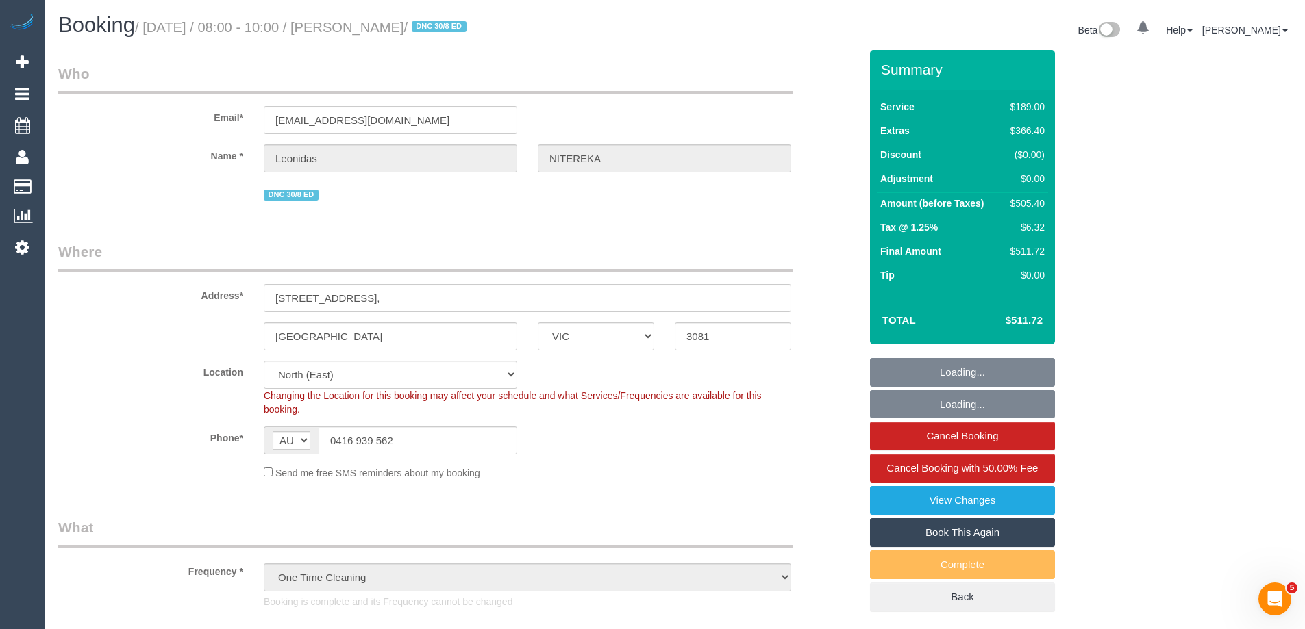
select select "object:1480"
select select "spot1"
click at [433, 447] on input "0416 939 562" at bounding box center [417, 441] width 199 height 28
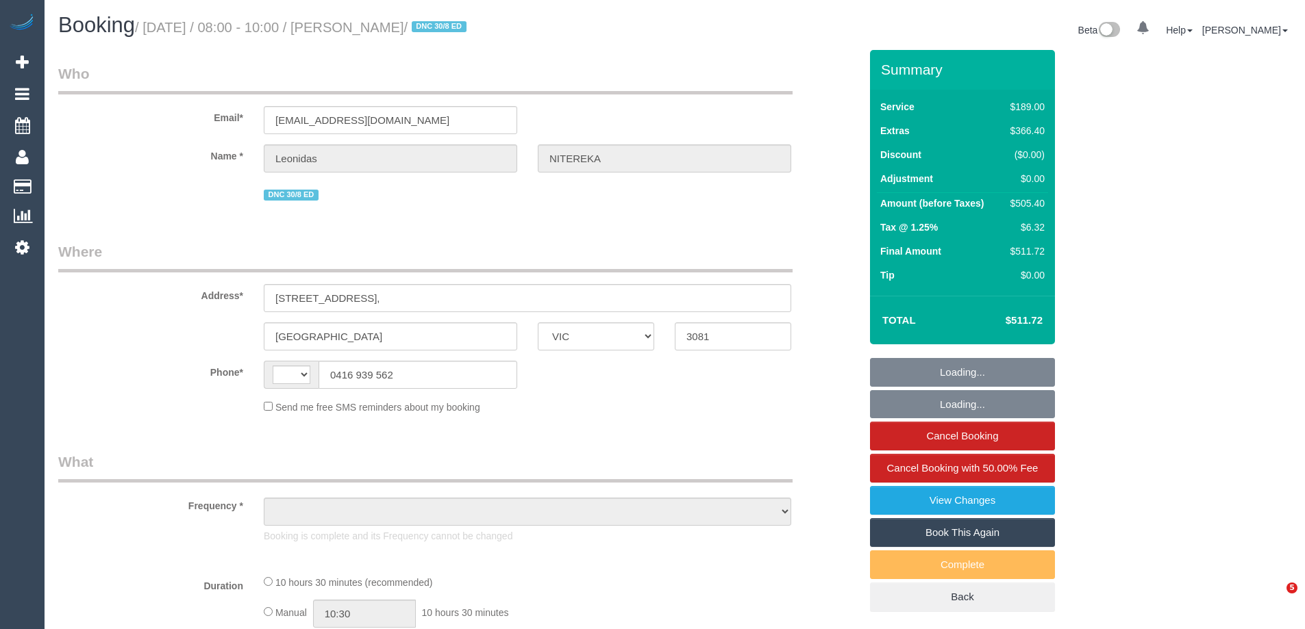
select select "VIC"
select select "string:AU"
select select "object:603"
select select "string:stripe-pm_1RvXCL2GScqysDRV3LeLWFmB"
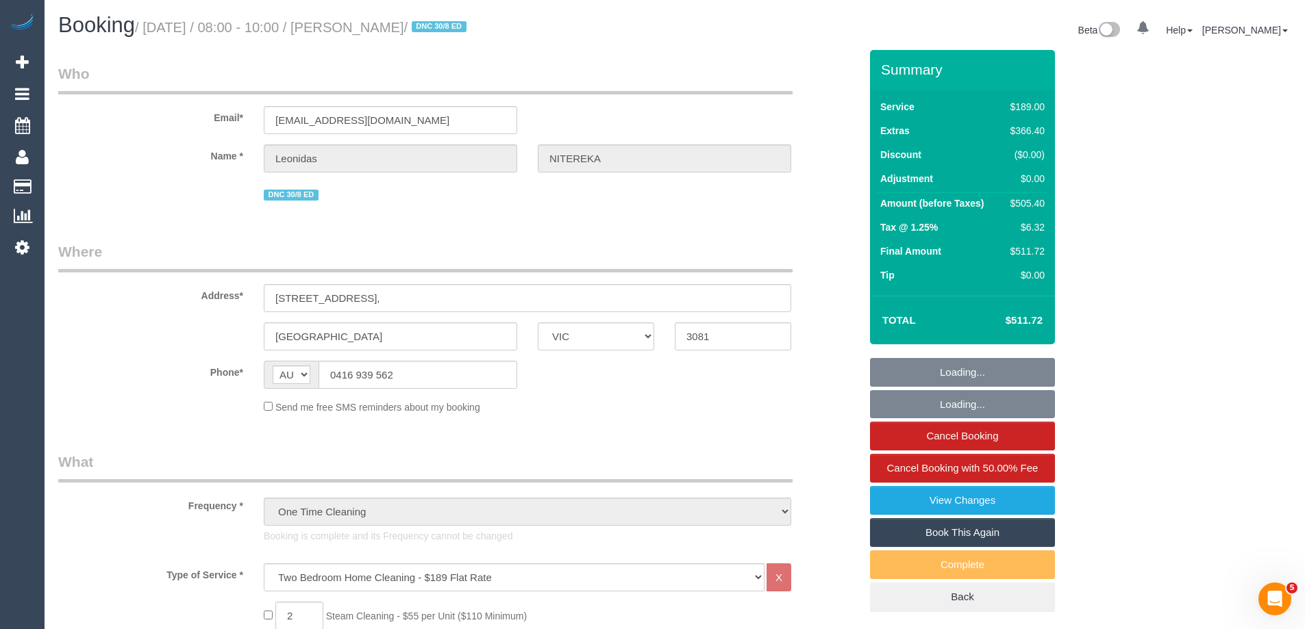
select select "spot1"
select select "number:28"
select select "number:14"
select select "number:18"
select select "number:24"
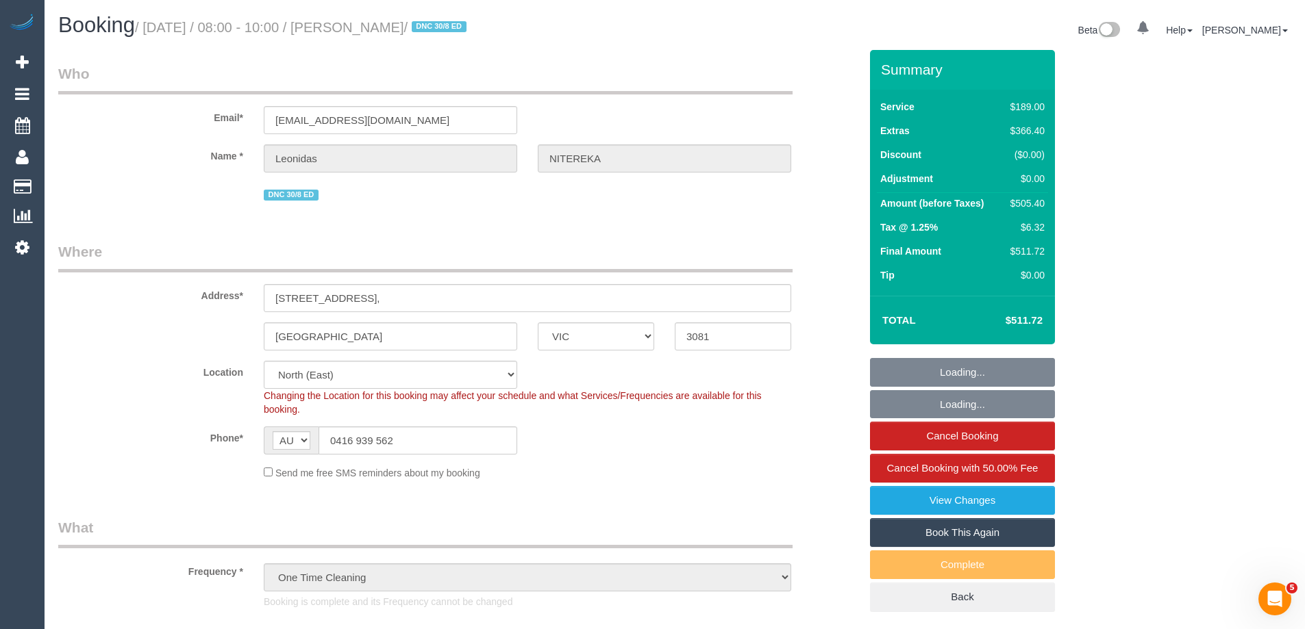
select select "object:1487"
select select "spot6"
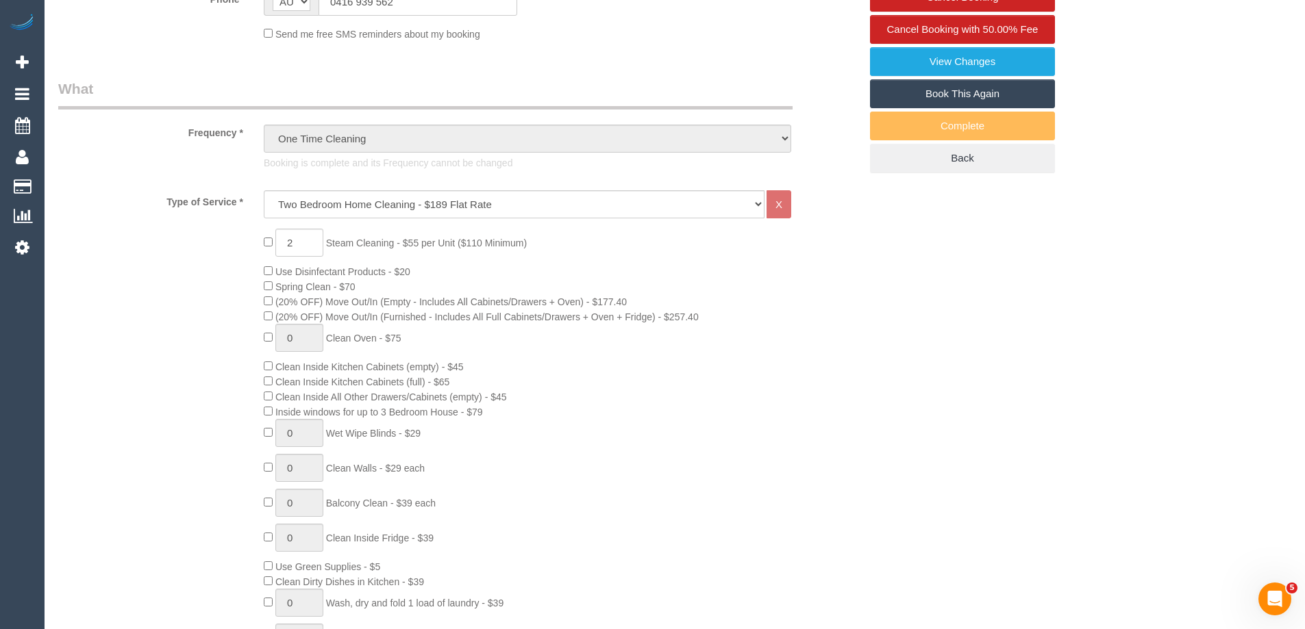
scroll to position [479, 0]
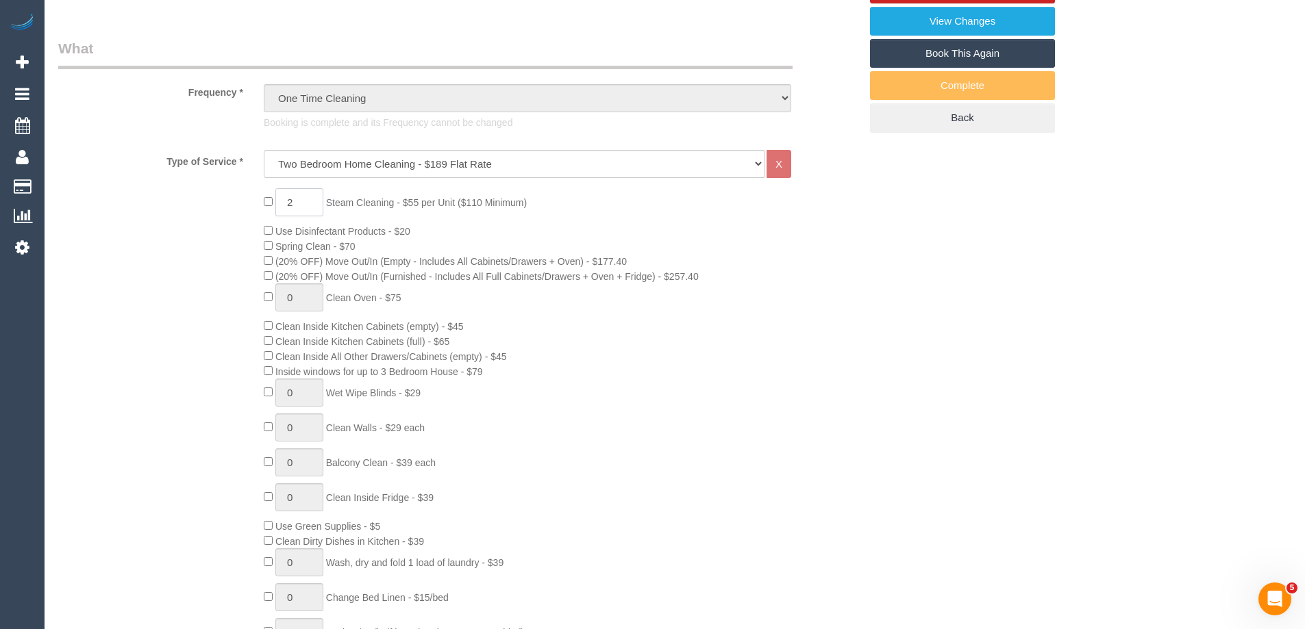
click at [290, 199] on input "2" at bounding box center [299, 202] width 48 height 28
type input "1"
click at [859, 336] on div "1 Steam Cleaning - $55 per Unit ($110 Minimum) Use Disinfectant Products - $20 …" at bounding box center [561, 428] width 616 height 480
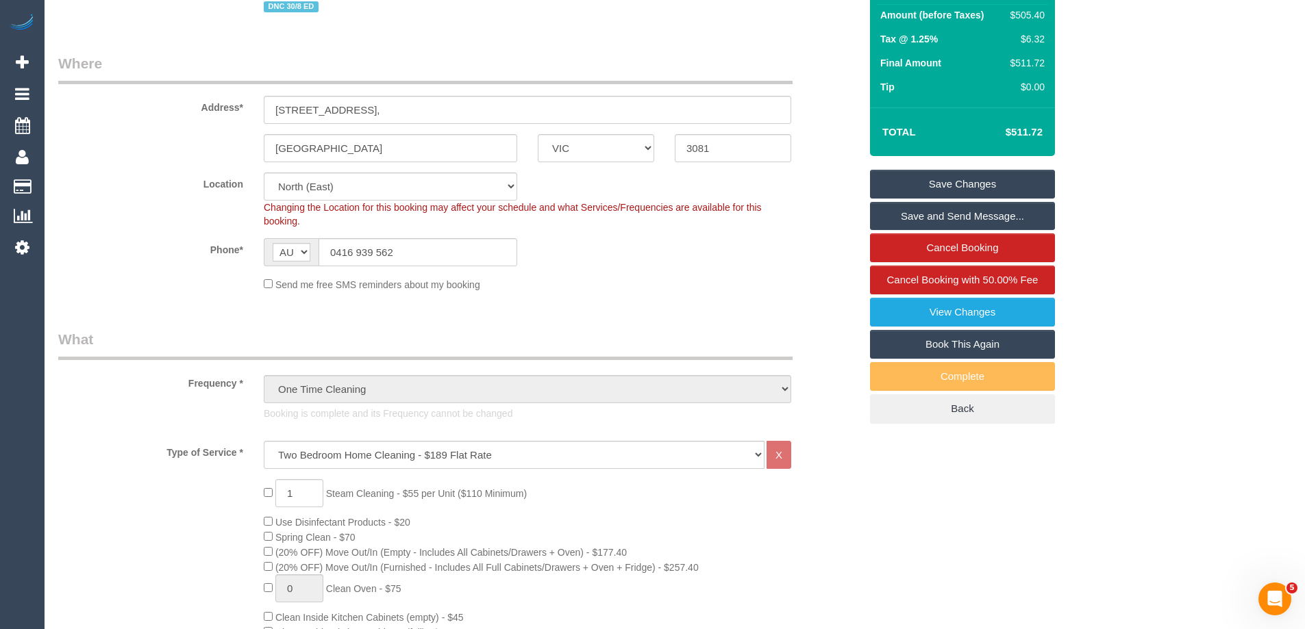
scroll to position [0, 0]
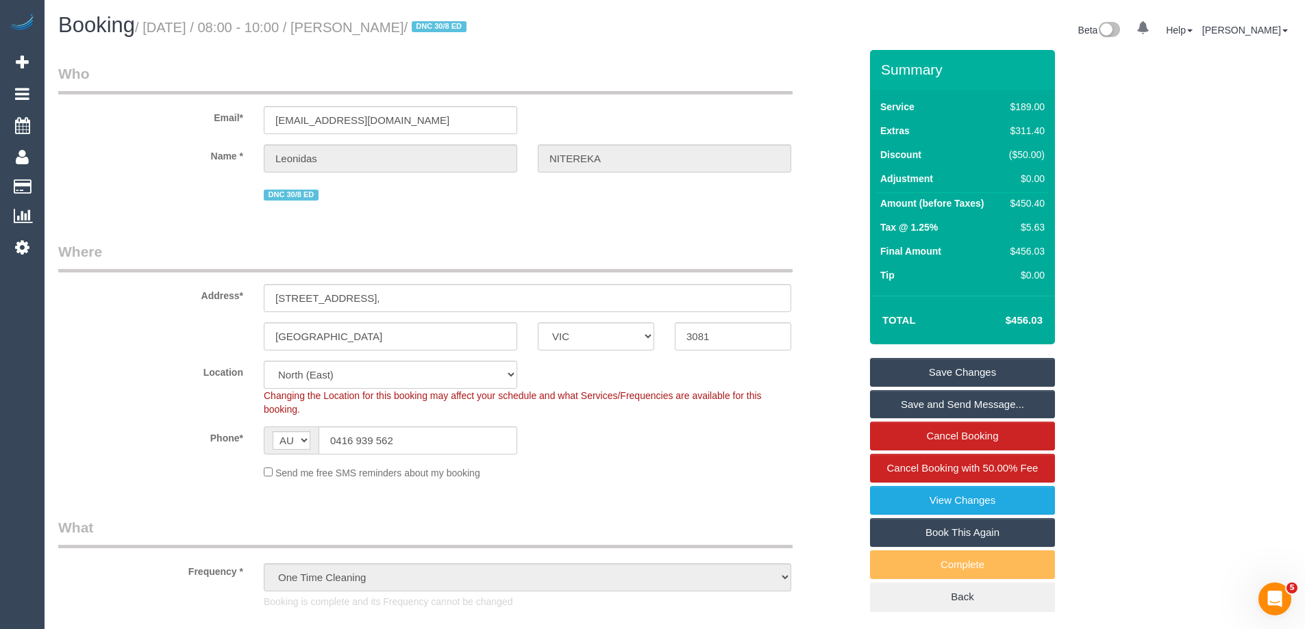
select select "spot11"
click at [593, 47] on div "Booking / August 30, 2025 / 08:00 - 10:00 / Leonidas NITEREKA / DNC 30/8 ED Bet…" at bounding box center [674, 32] width 1253 height 36
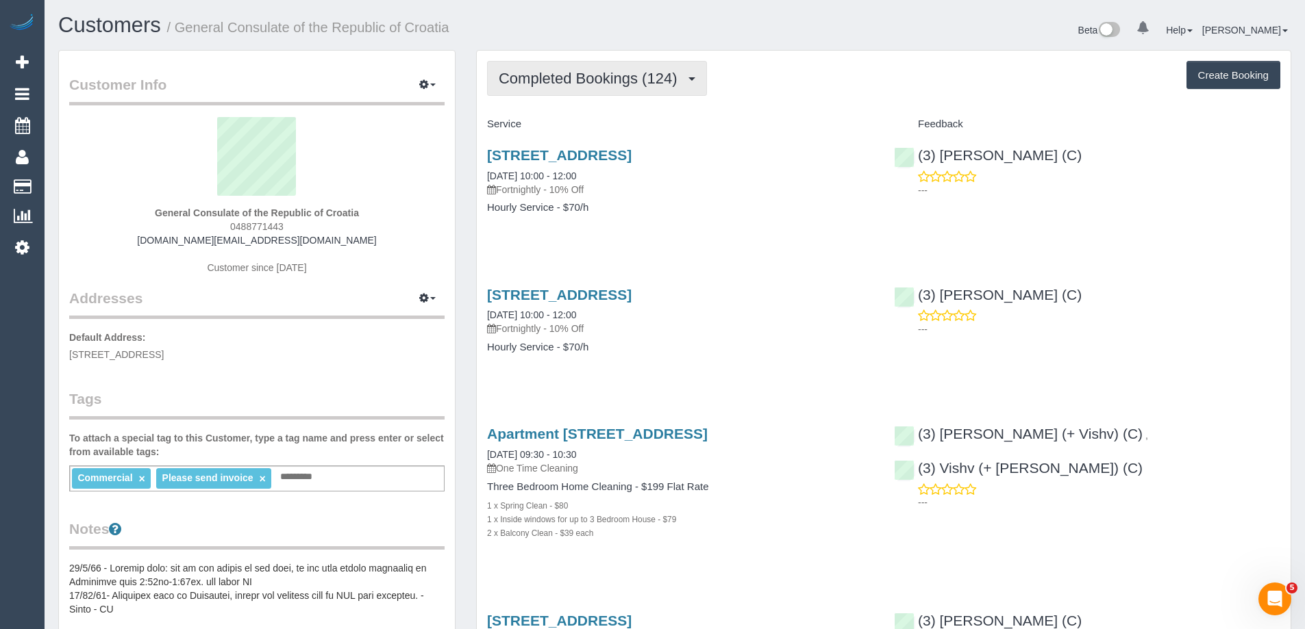
click at [591, 86] on span "Completed Bookings (124)" at bounding box center [591, 78] width 185 height 17
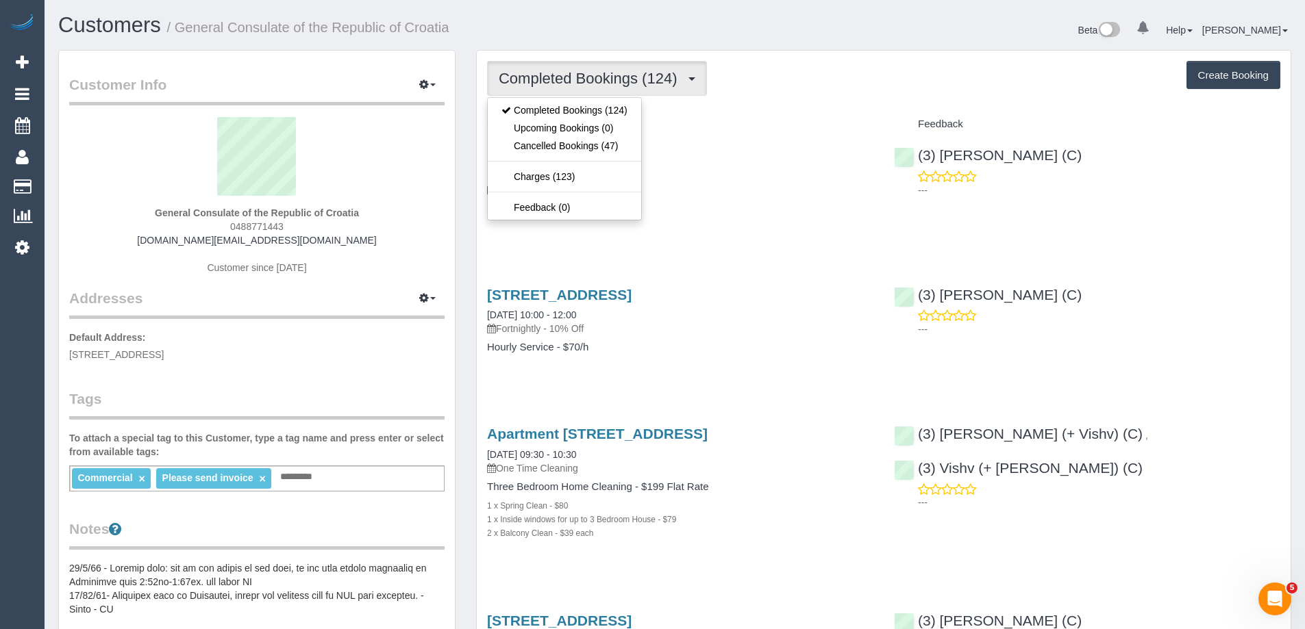
click at [775, 77] on div "Completed Bookings (124) Completed Bookings (124) Upcoming Bookings (0) Cancell…" at bounding box center [883, 78] width 793 height 35
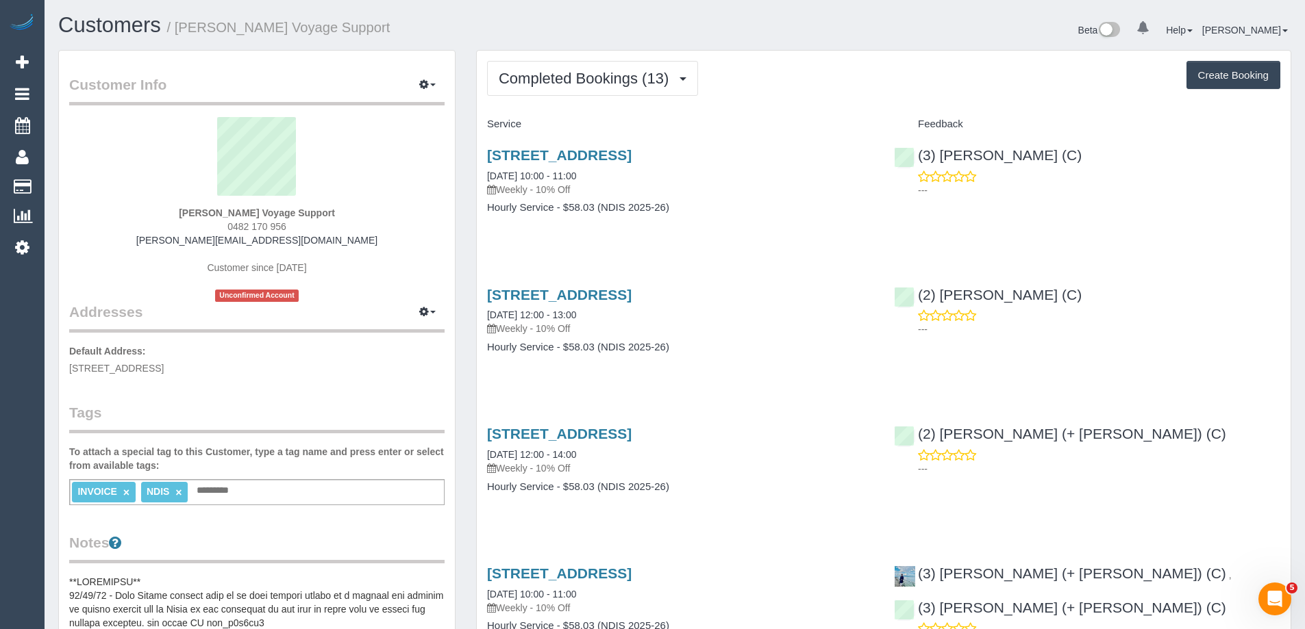
scroll to position [2021, 1305]
click at [597, 76] on span "Completed Bookings (13)" at bounding box center [587, 78] width 177 height 17
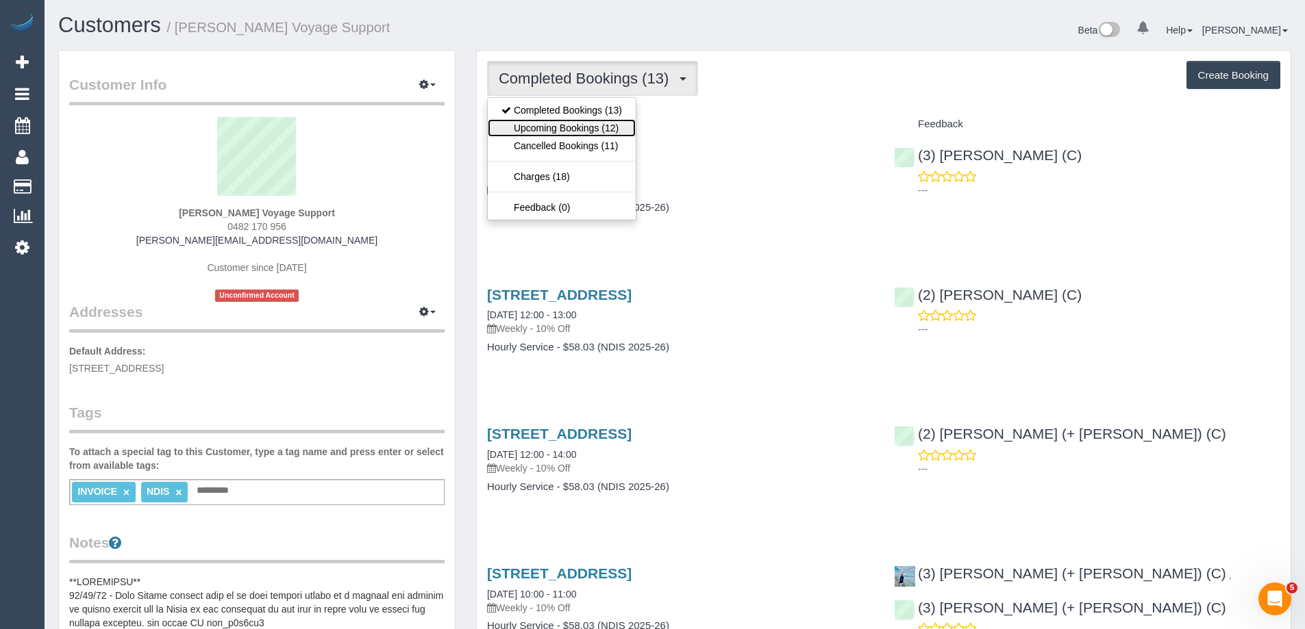
click at [583, 124] on link "Upcoming Bookings (12)" at bounding box center [562, 128] width 148 height 18
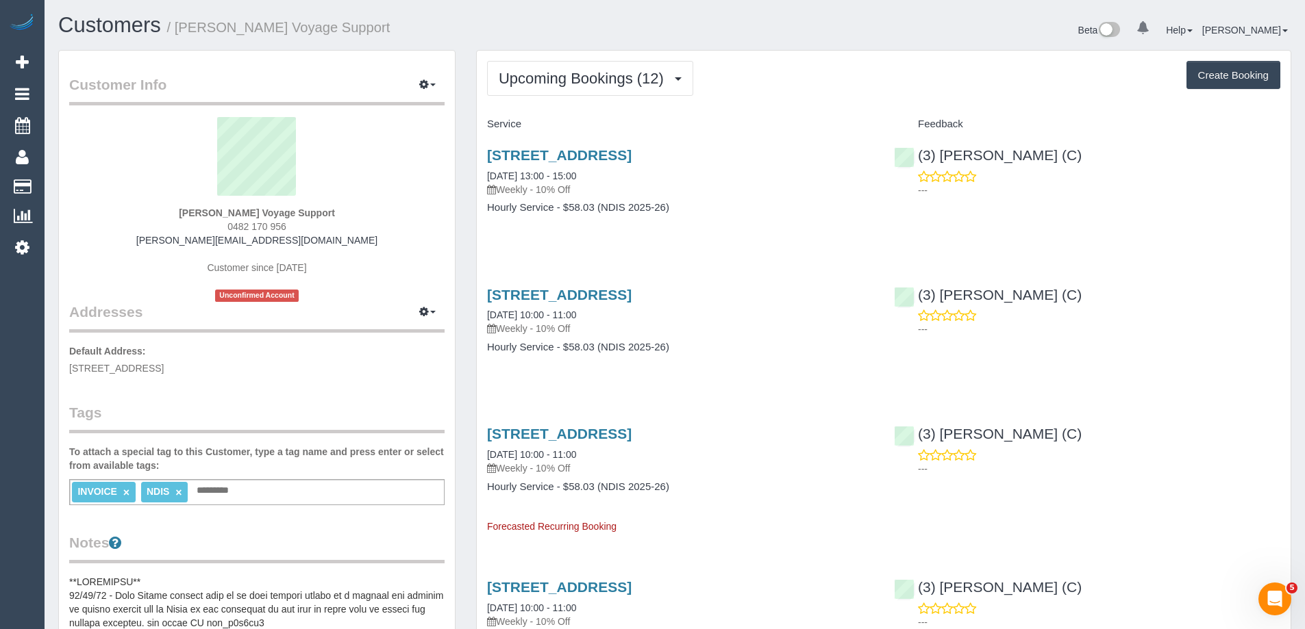
scroll to position [2019, 1305]
click at [631, 158] on link "179-191 Flemington Road, North Melbourne, VIC 3051" at bounding box center [559, 155] width 145 height 16
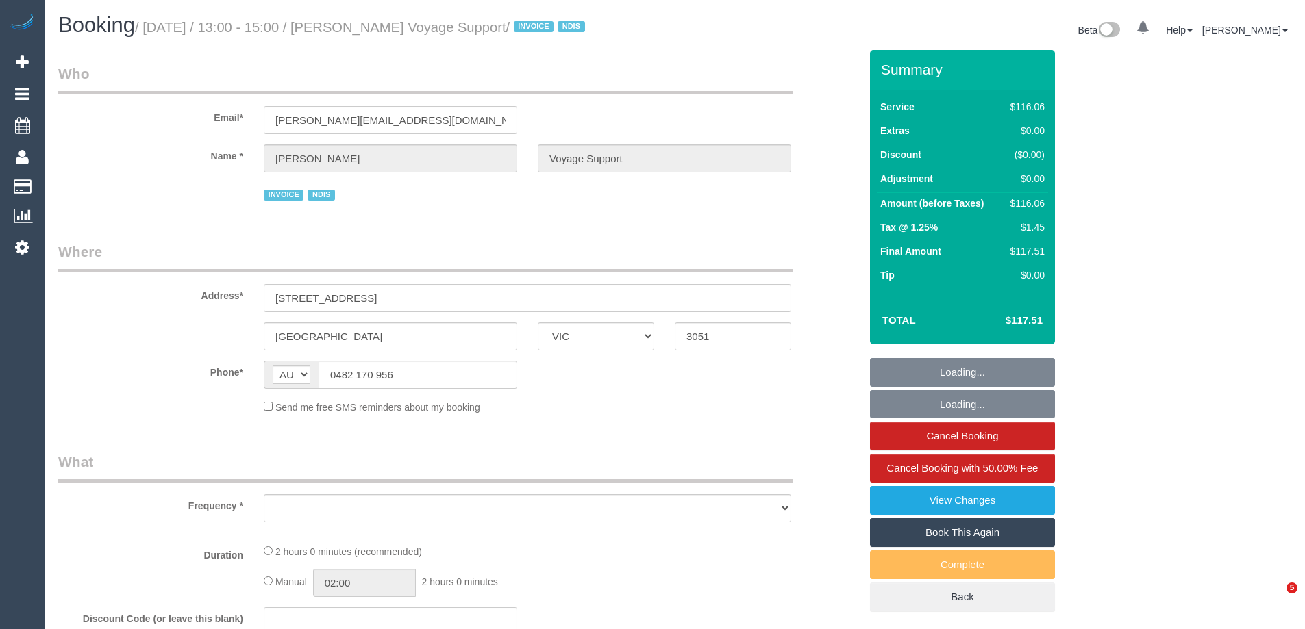
select select "VIC"
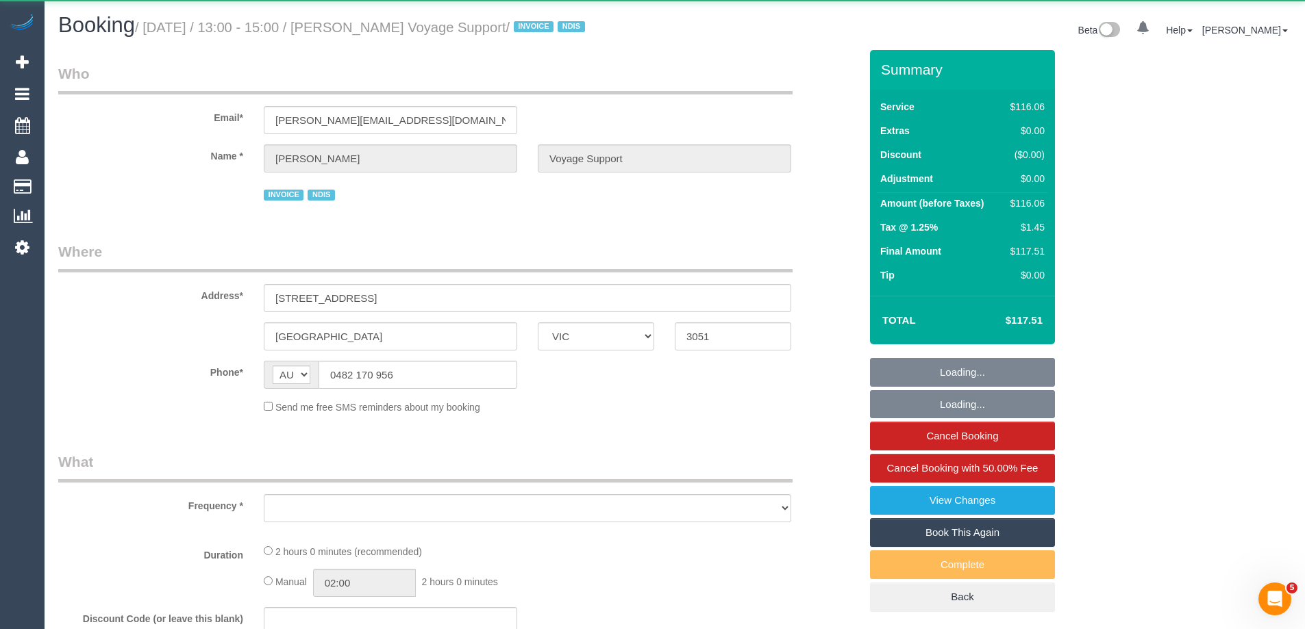
select select "object:776"
select select "number:28"
select select "number:14"
select select "number:19"
select select "number:36"
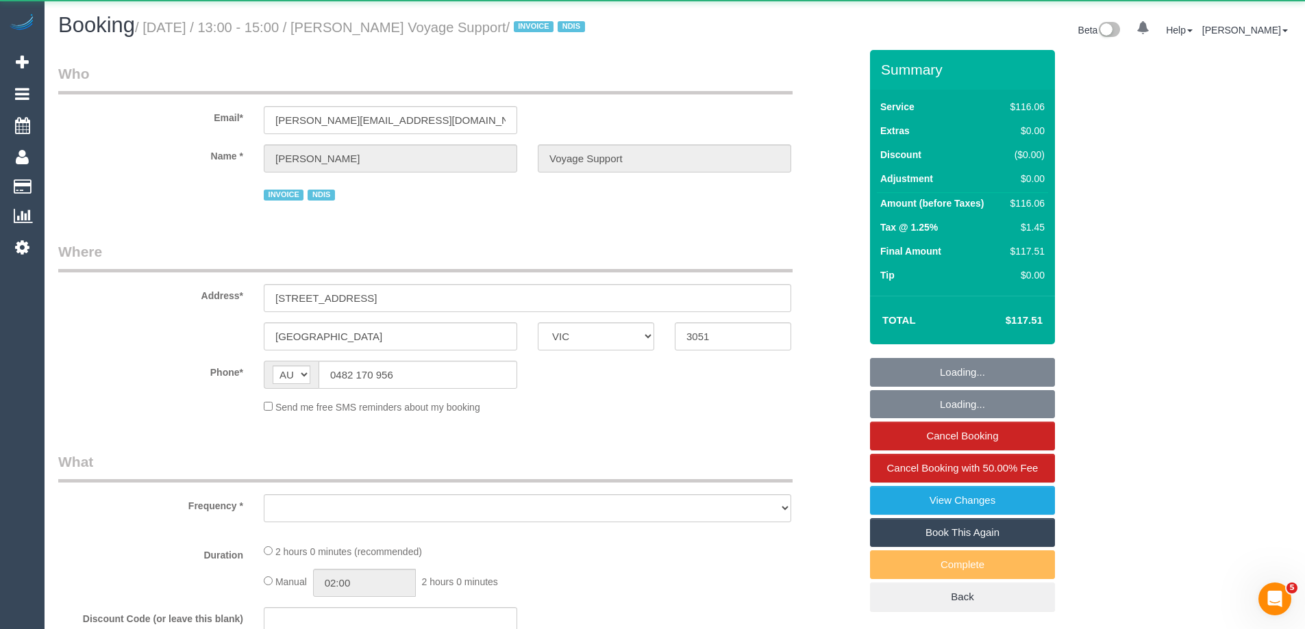
select select "number:33"
select select "number:12"
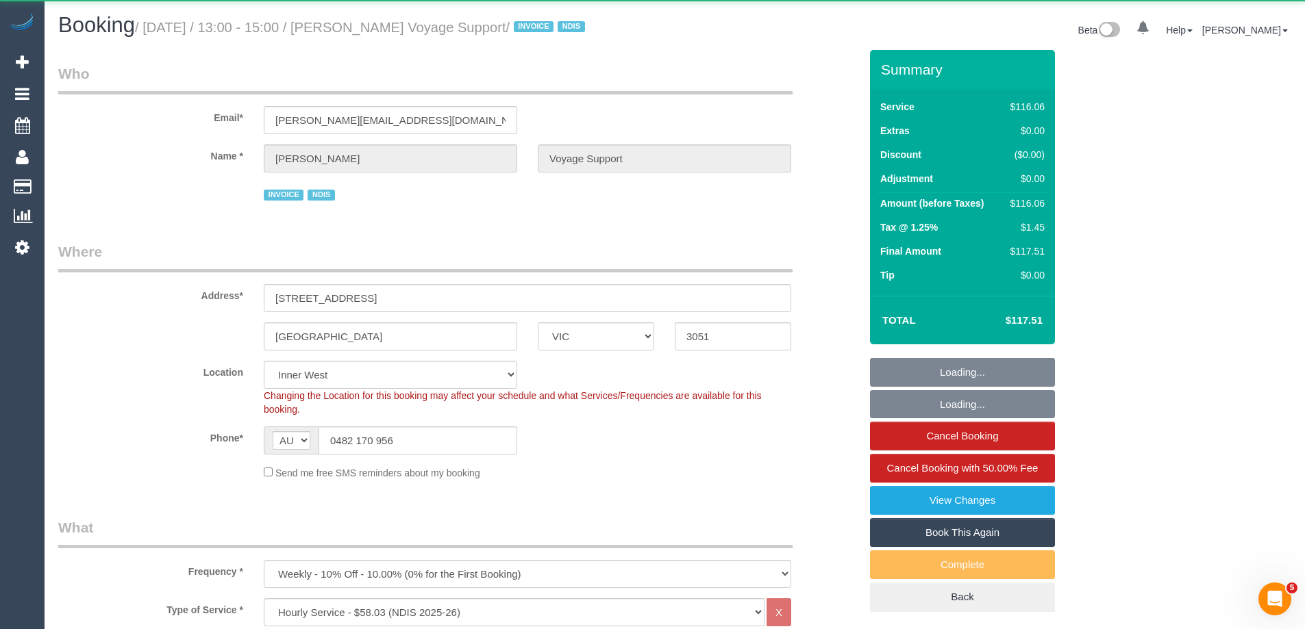
select select "object:783"
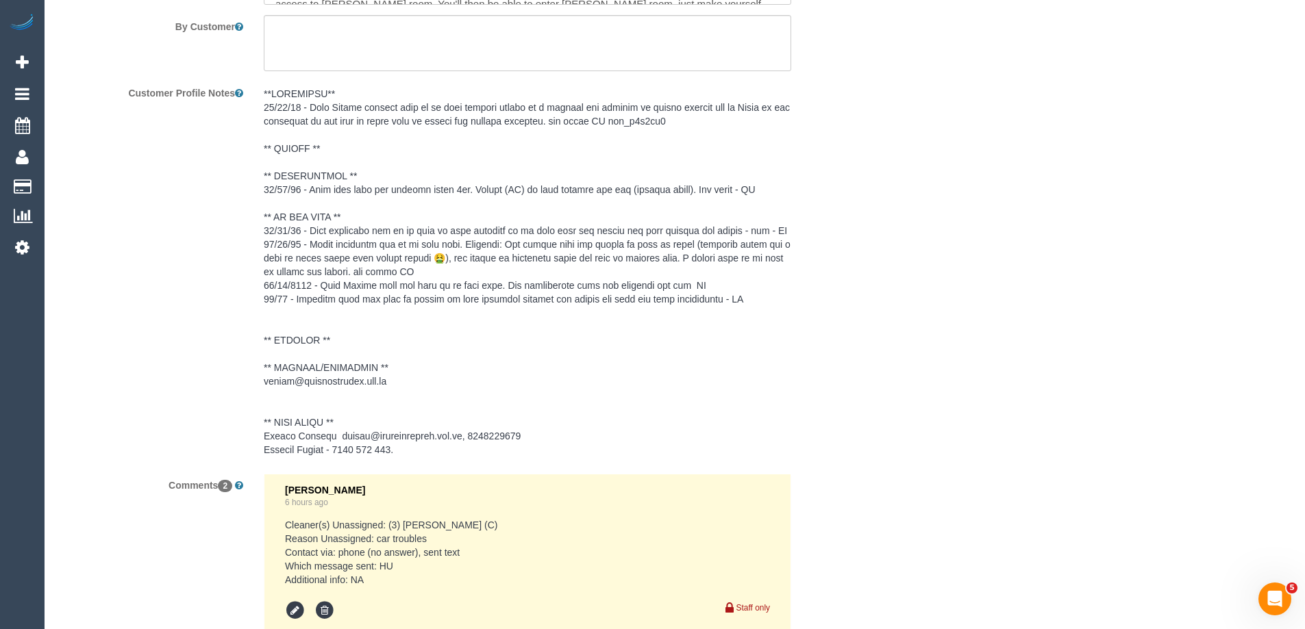
scroll to position [2226, 0]
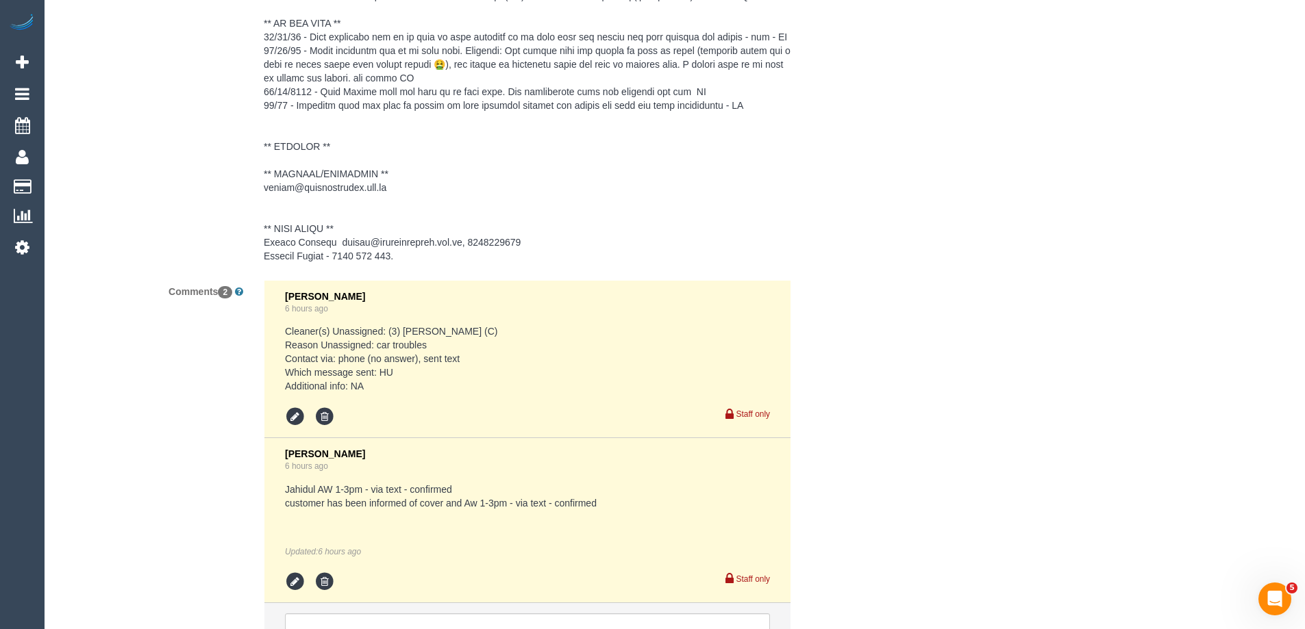
click at [514, 244] on pre at bounding box center [527, 78] width 527 height 370
click at [514, 325] on pre "Cleaner(s) Unassigned: (3) [PERSON_NAME] (C) Reason Unassigned: car troubles Co…" at bounding box center [527, 359] width 485 height 68
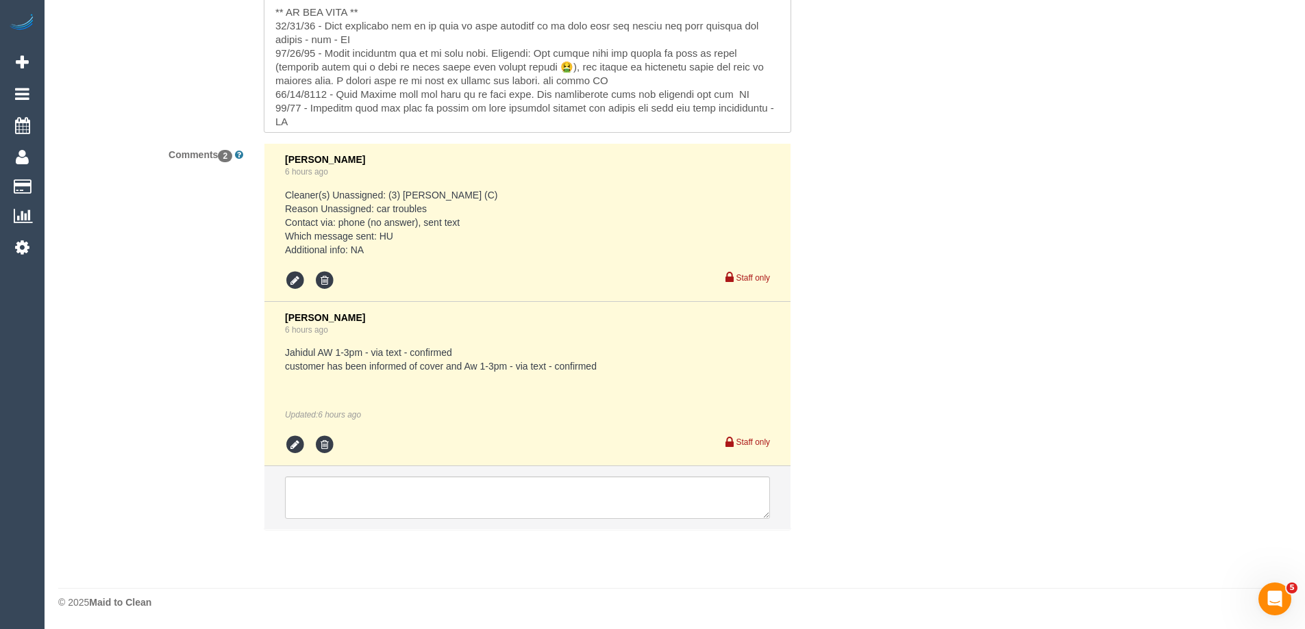
scroll to position [287, 0]
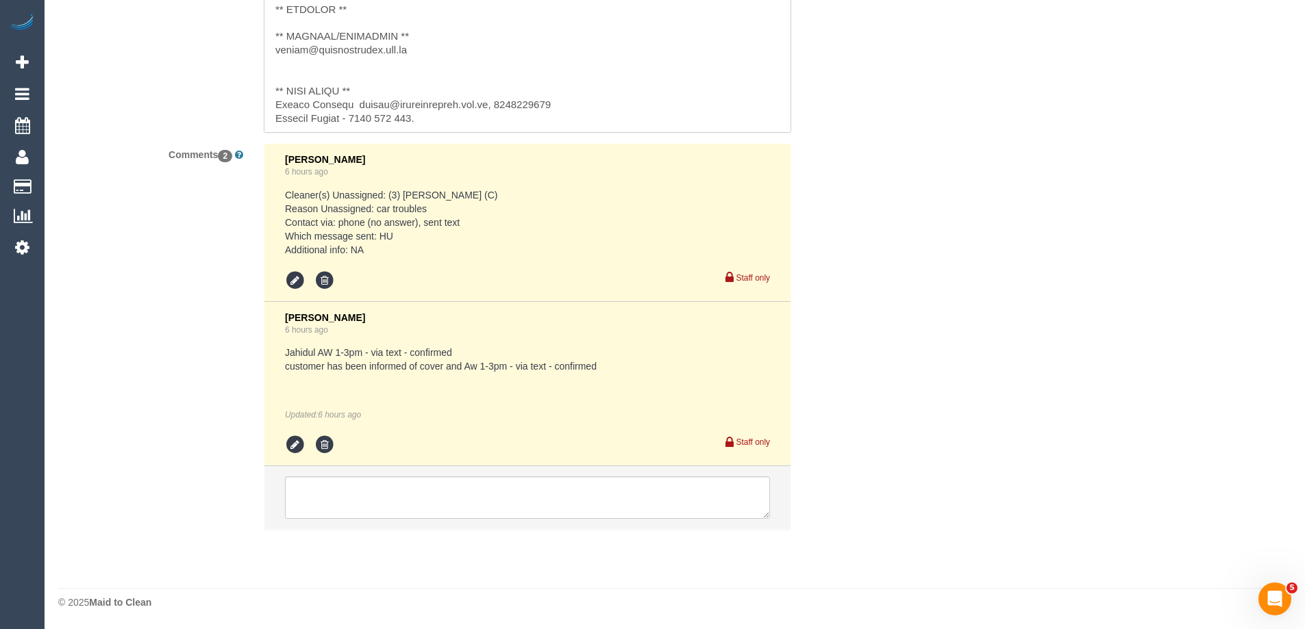
click at [542, 101] on textarea at bounding box center [527, 57] width 527 height 151
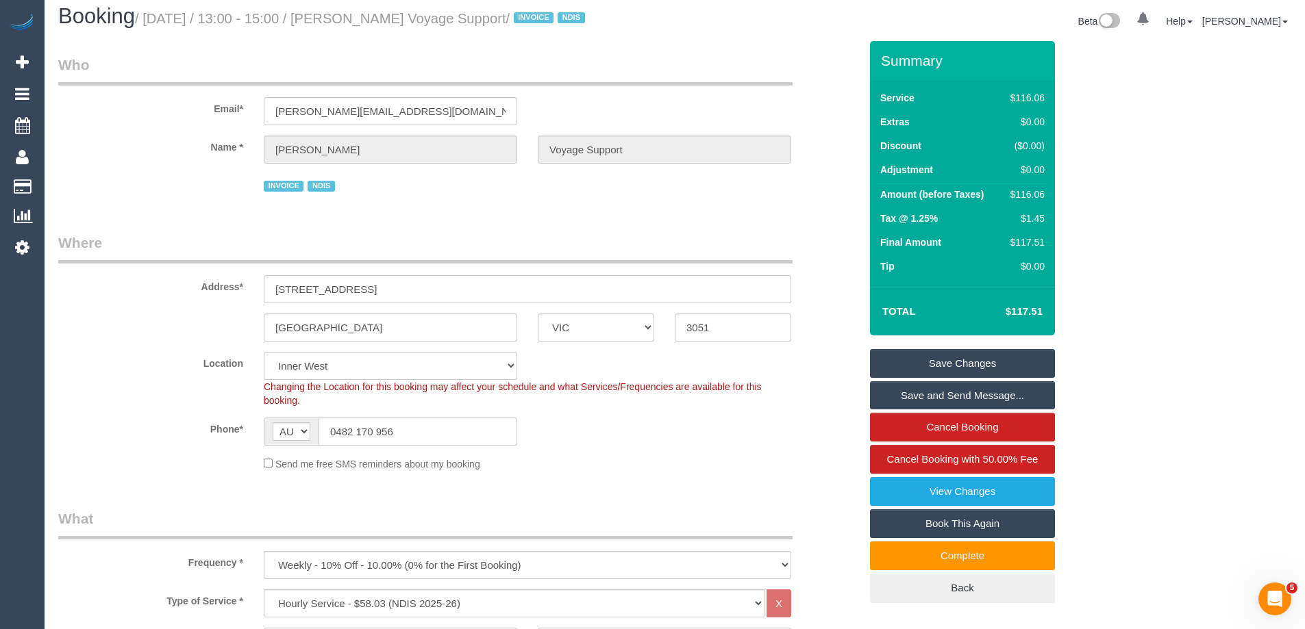
scroll to position [0, 0]
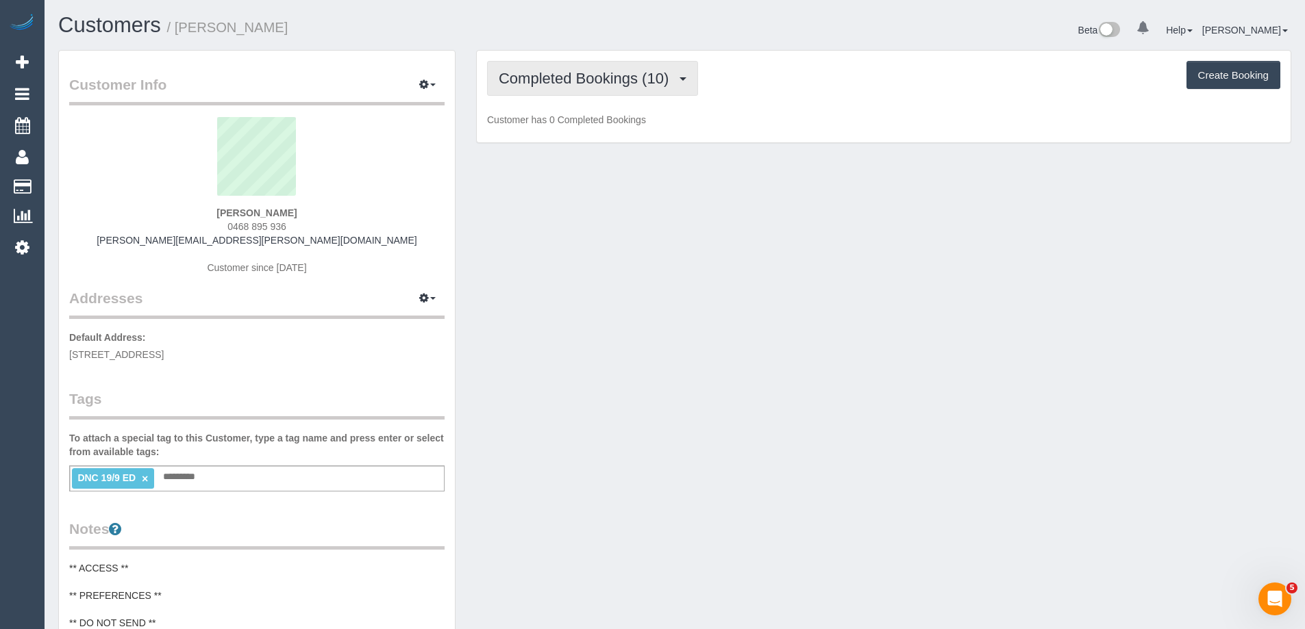
click at [586, 71] on span "Completed Bookings (10)" at bounding box center [587, 78] width 177 height 17
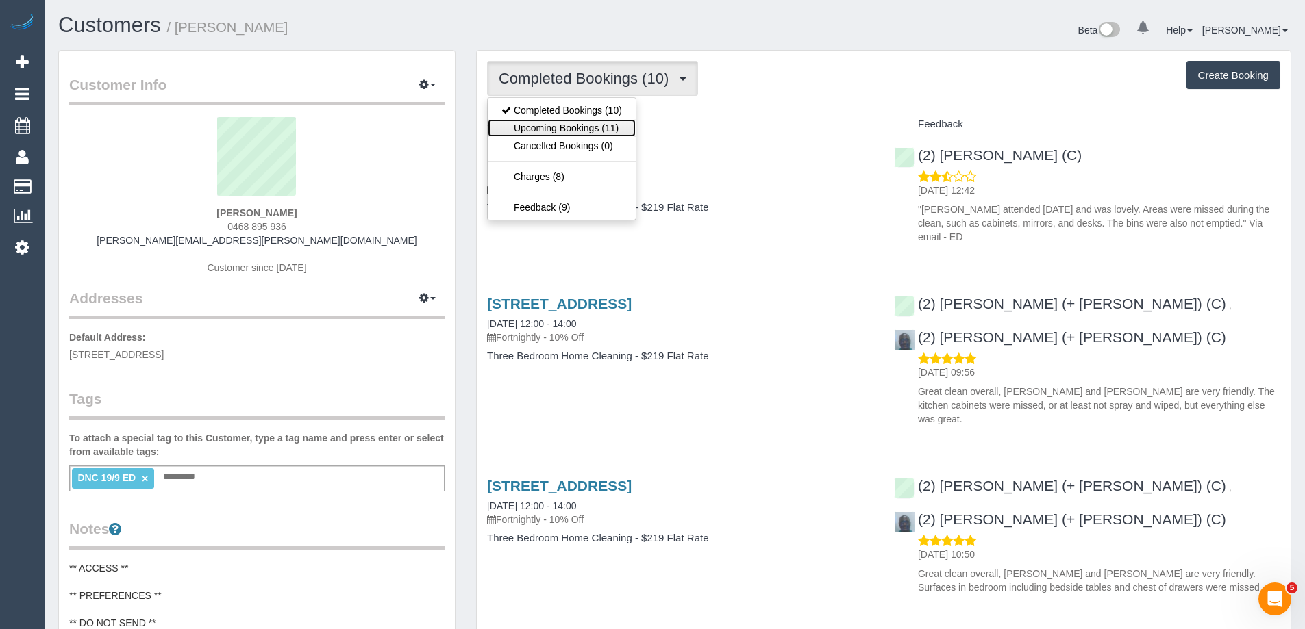
click at [592, 128] on link "Upcoming Bookings (11)" at bounding box center [562, 128] width 148 height 18
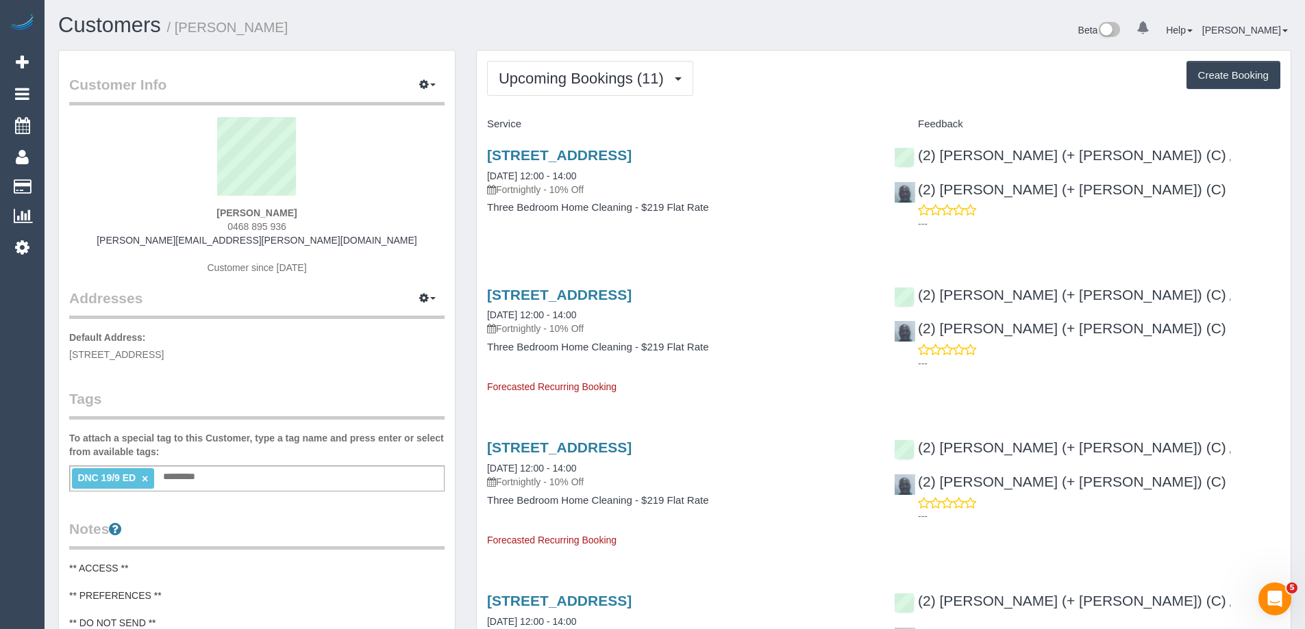
click at [805, 87] on div "Upcoming Bookings (11) Completed Bookings (10) Upcoming Bookings (11) Cancelled…" at bounding box center [883, 78] width 793 height 35
click at [570, 80] on span "Upcoming Bookings (11)" at bounding box center [585, 78] width 172 height 17
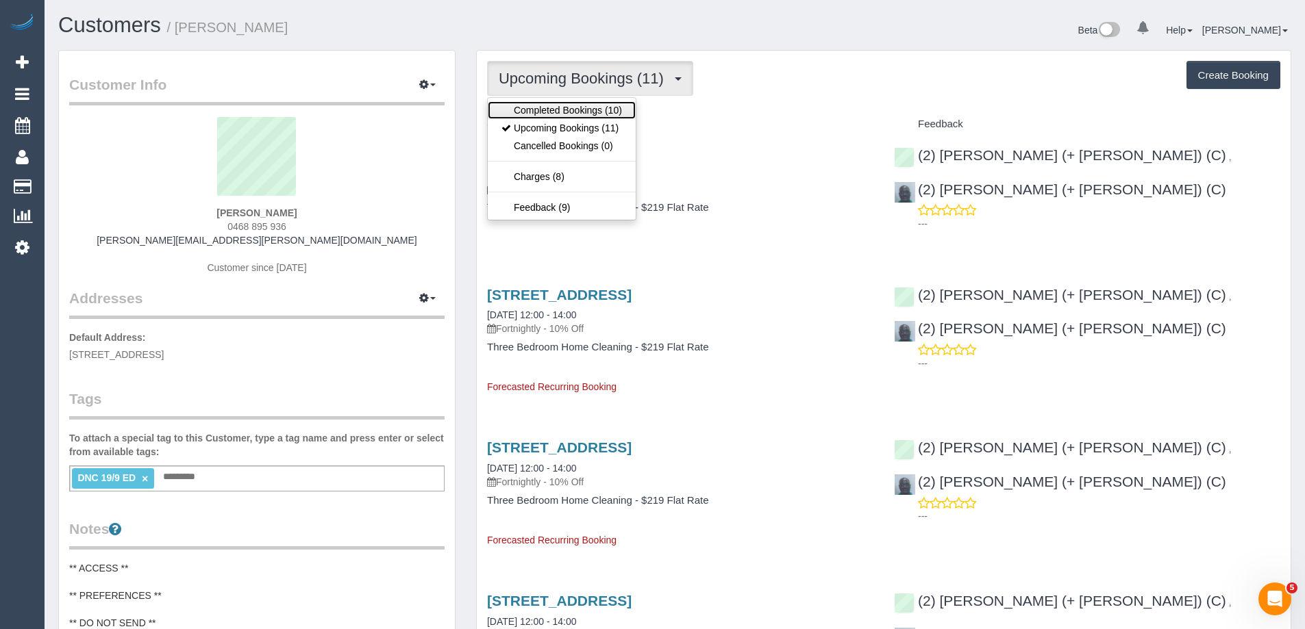
click at [565, 111] on link "Completed Bookings (10)" at bounding box center [562, 110] width 148 height 18
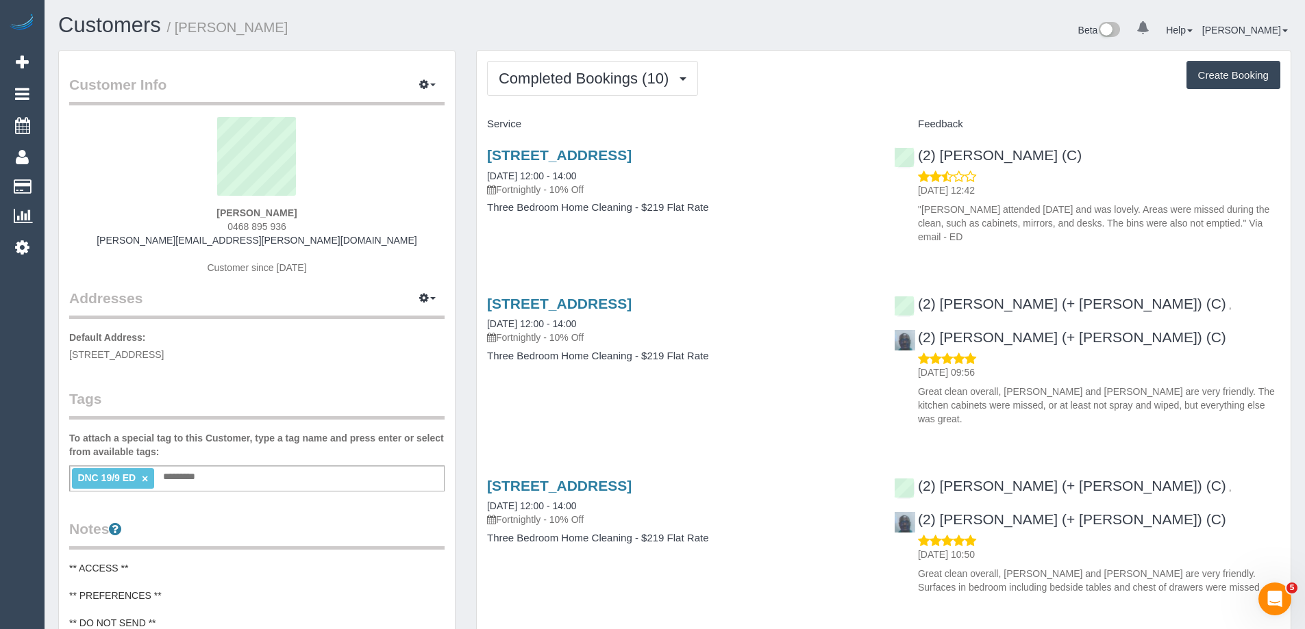
click at [631, 155] on link "34b Royal Road, Bonbeach, VIC 3196" at bounding box center [559, 155] width 145 height 16
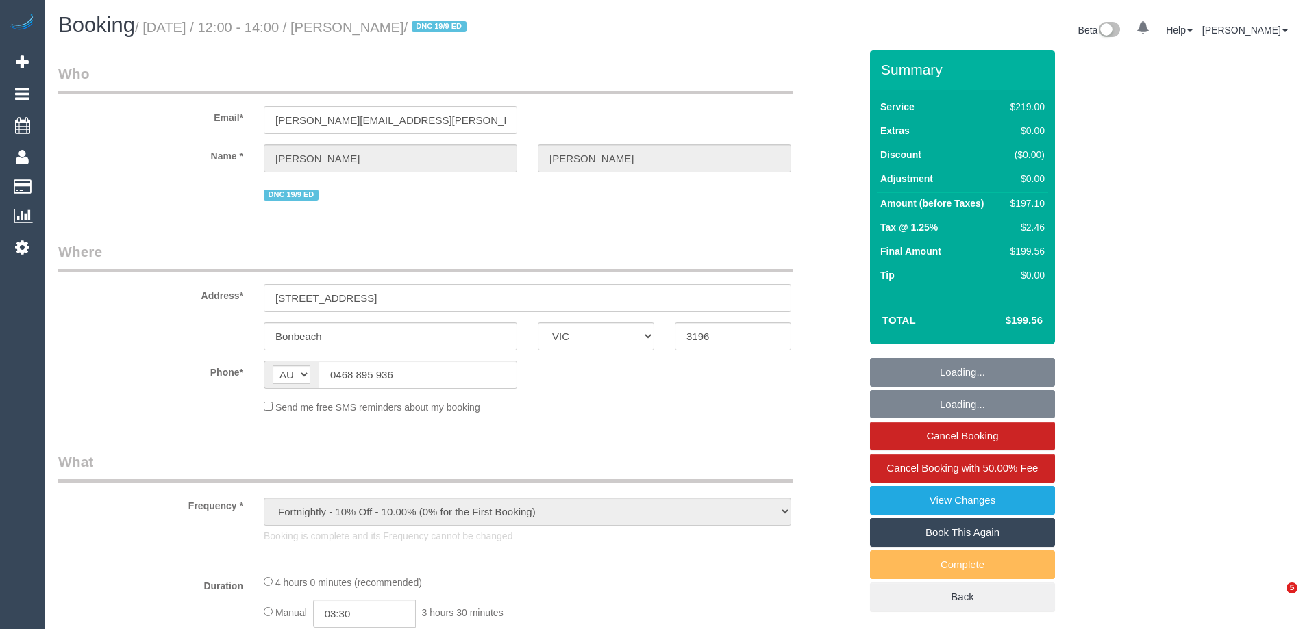
select select "VIC"
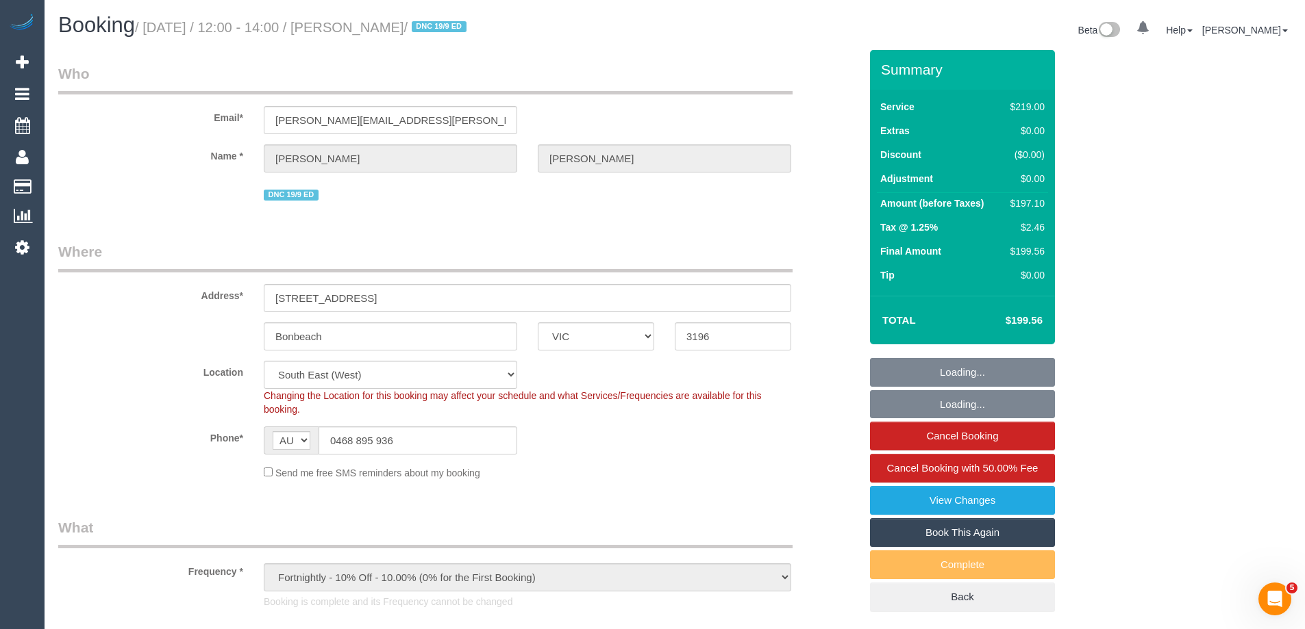
select select "string:stripe-pm_1Rin722GScqysDRVvbFBAqO1"
select select "object:574"
select select "number:29"
select select "number:14"
select select "number:19"
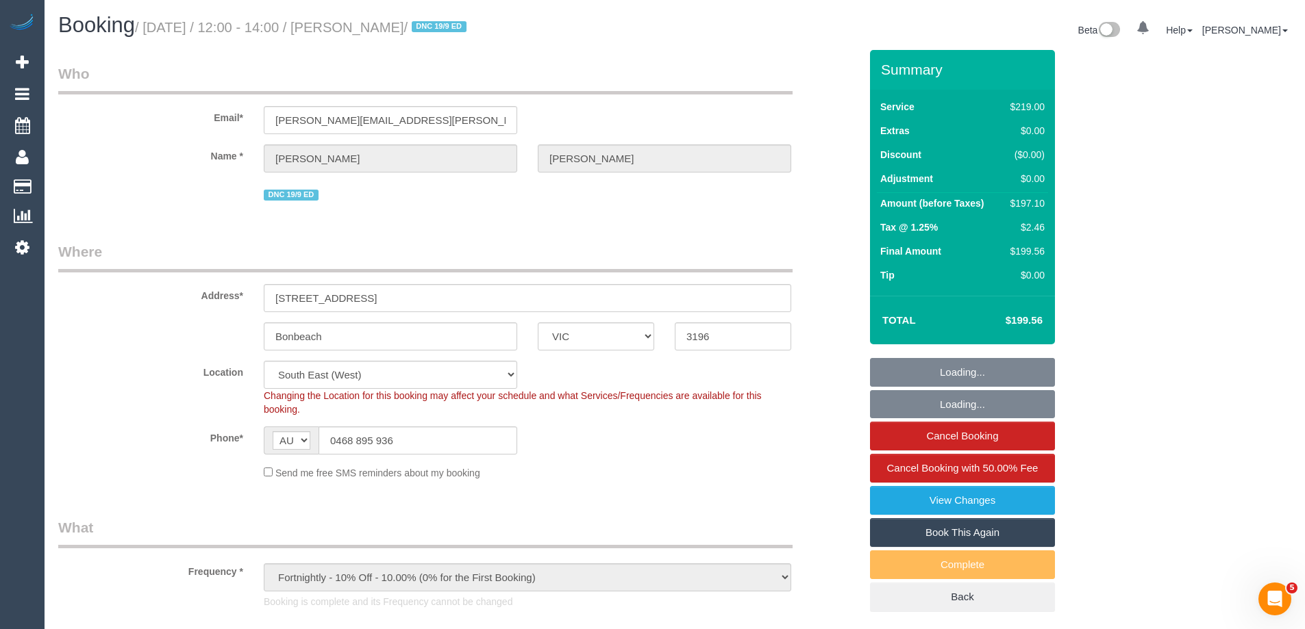
select select "number:22"
select select "number:34"
select select "number:11"
select select "spot1"
click at [1030, 205] on div "$197.10" at bounding box center [1025, 204] width 40 height 14
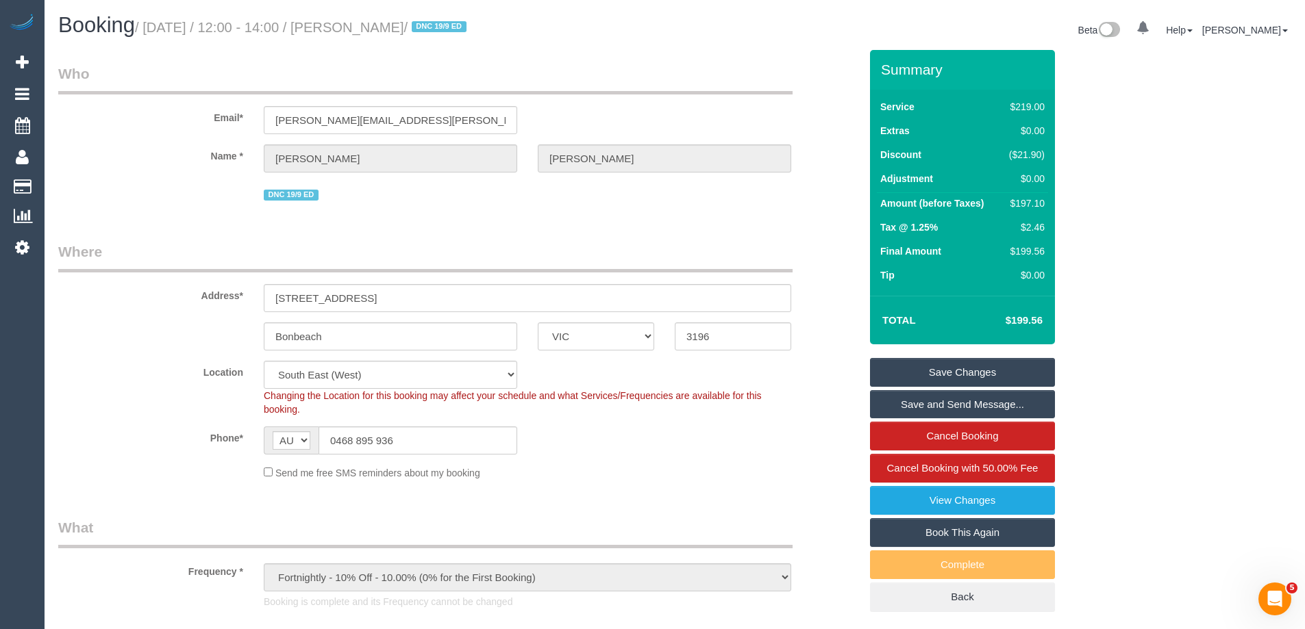
click at [1030, 205] on div "$197.10" at bounding box center [1023, 204] width 41 height 14
copy div "197.10"
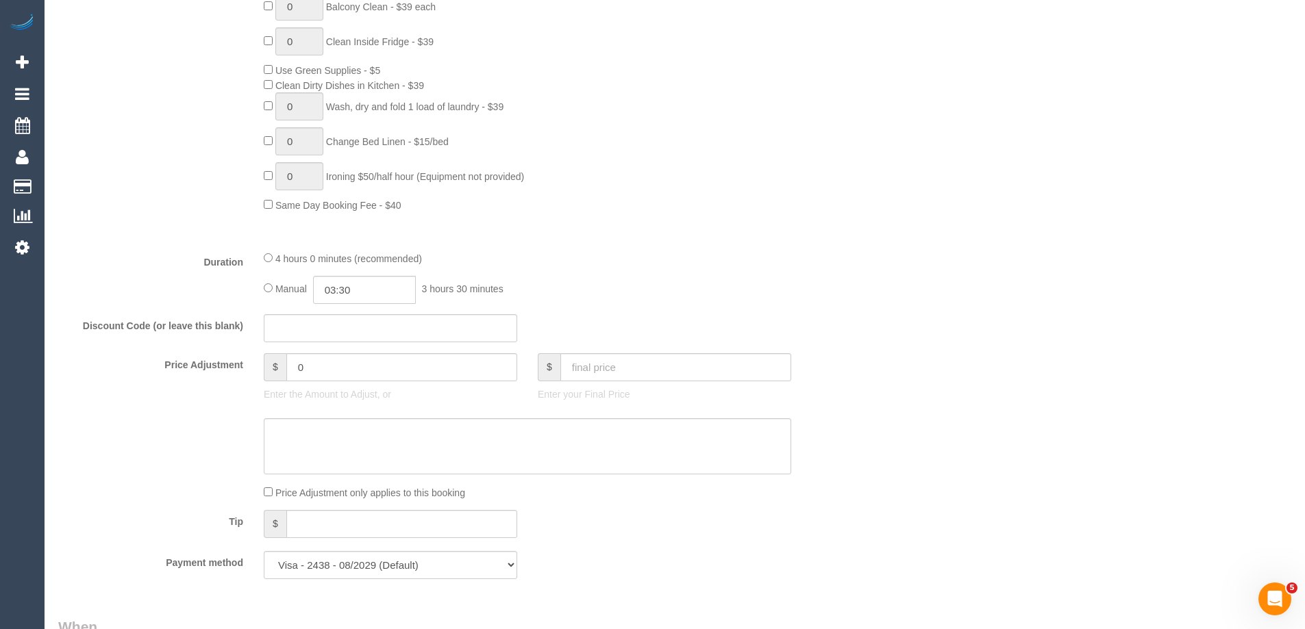
scroll to position [959, 0]
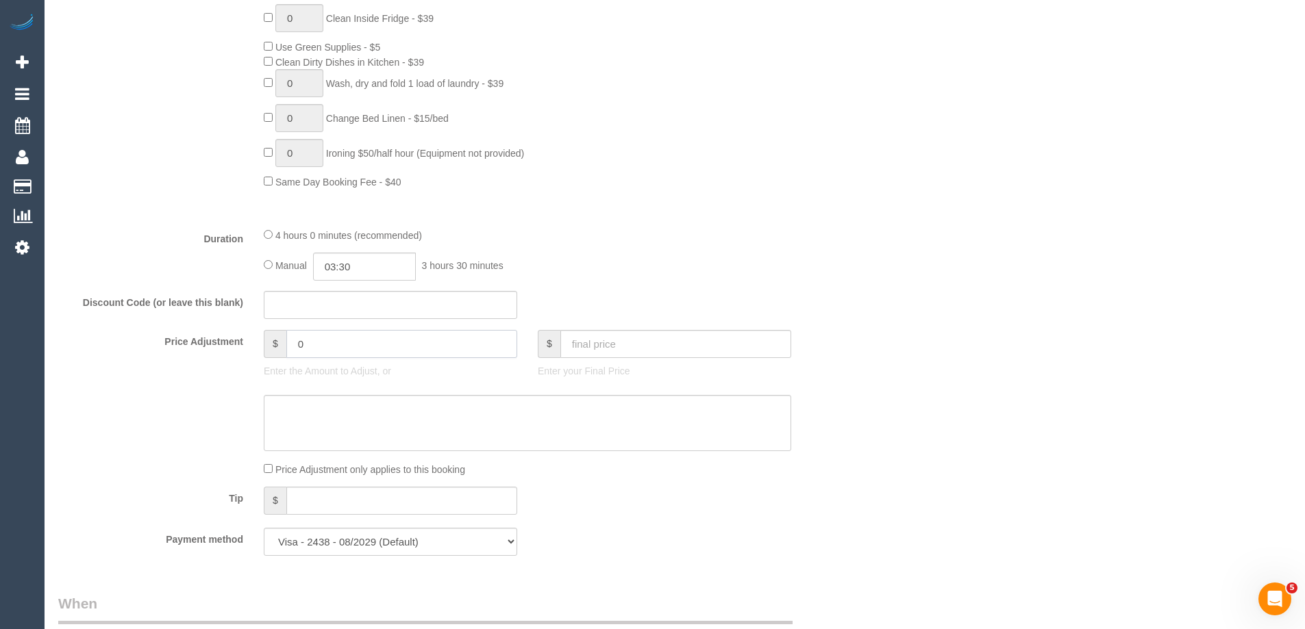
click at [348, 339] on input "0" at bounding box center [401, 344] width 231 height 28
paste input "39.42"
type input "-39.42"
click at [339, 416] on textarea at bounding box center [527, 423] width 527 height 56
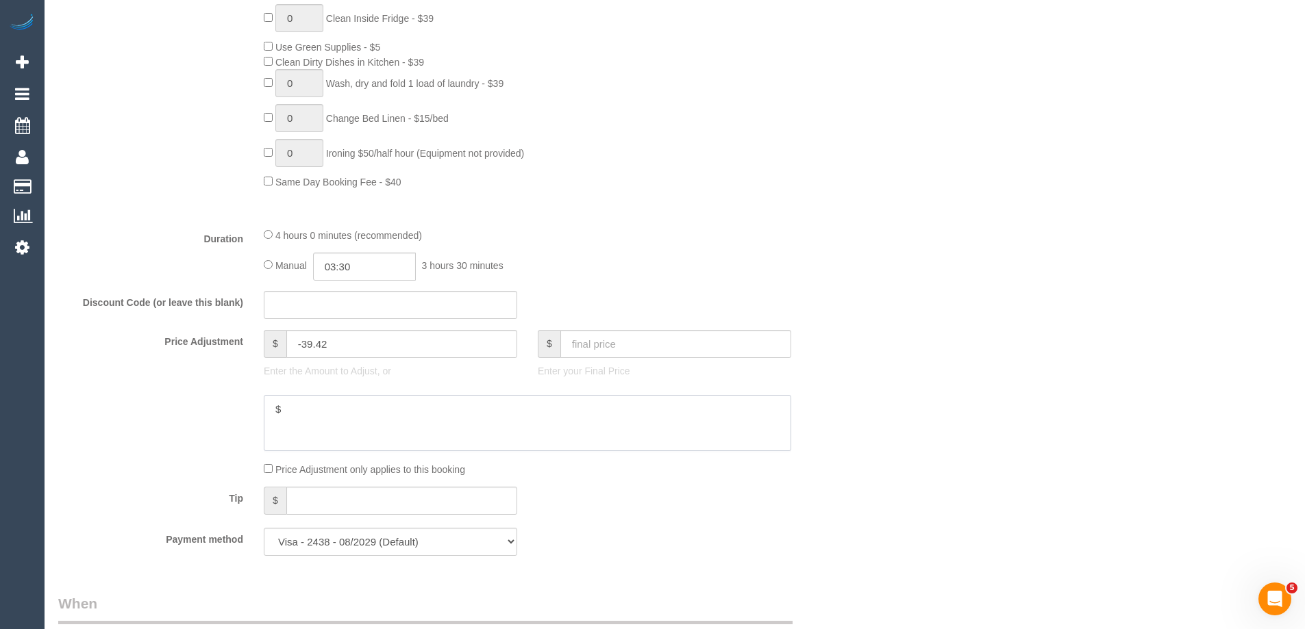
paste textarea "39.42"
type textarea "$39.42 (20%) discount applied. Via phone - ED"
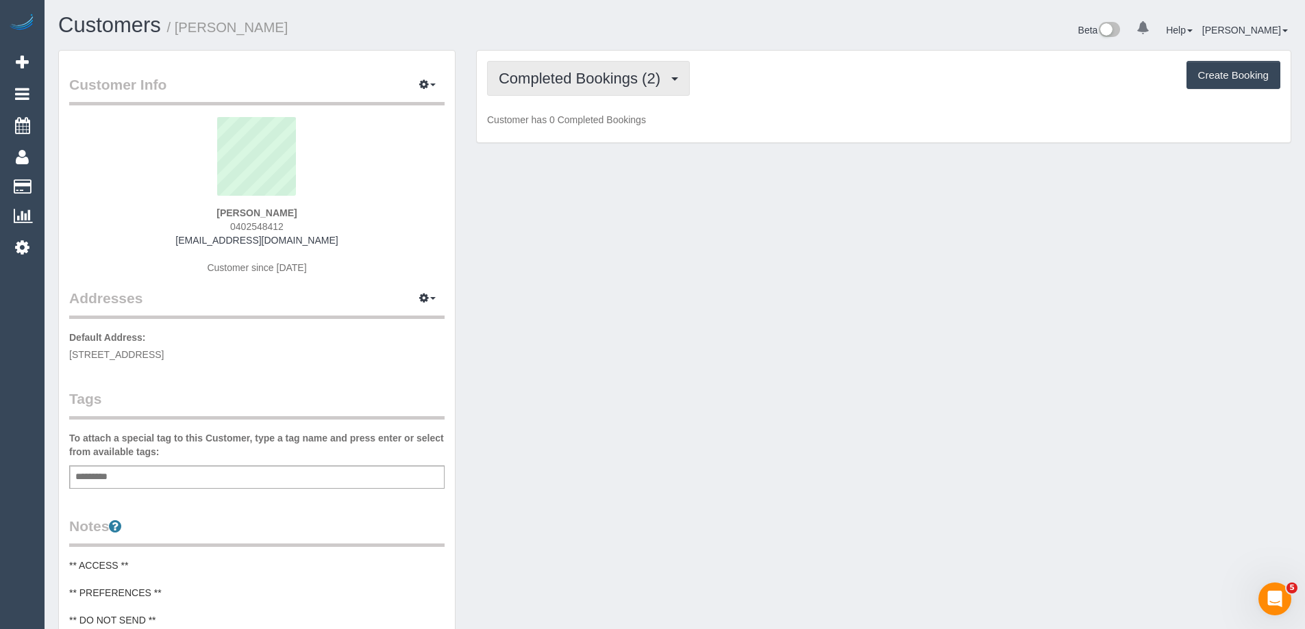
click at [571, 84] on span "Completed Bookings (2)" at bounding box center [583, 78] width 168 height 17
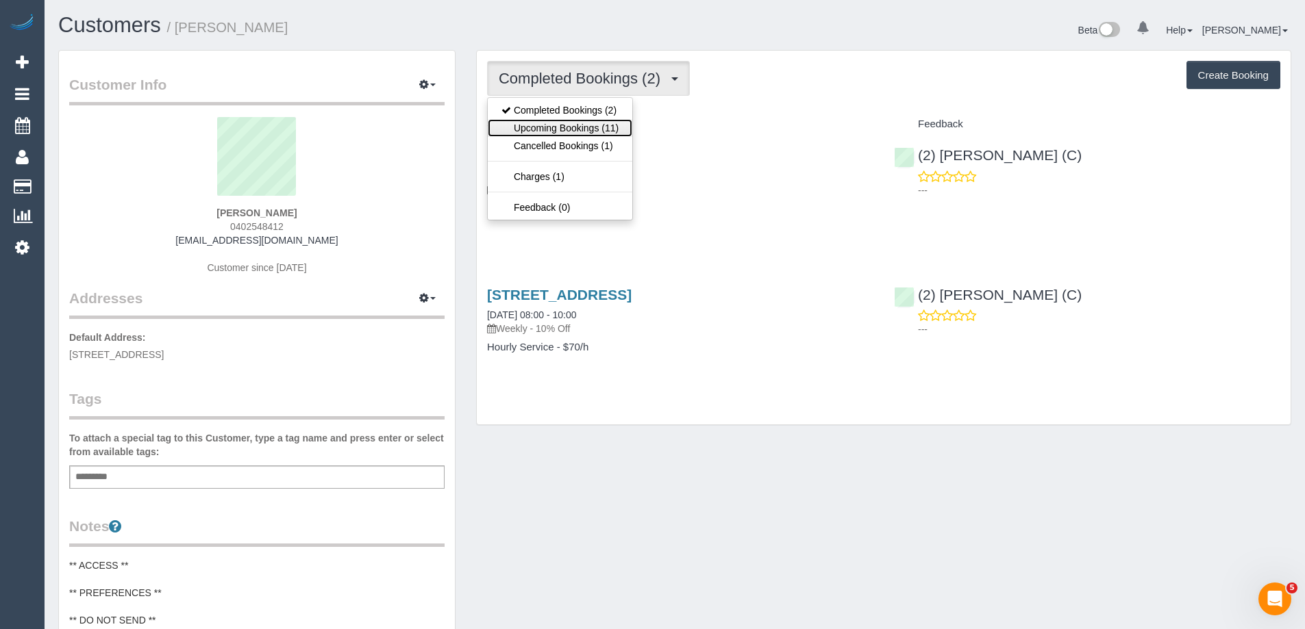
click at [578, 125] on link "Upcoming Bookings (11)" at bounding box center [560, 128] width 145 height 18
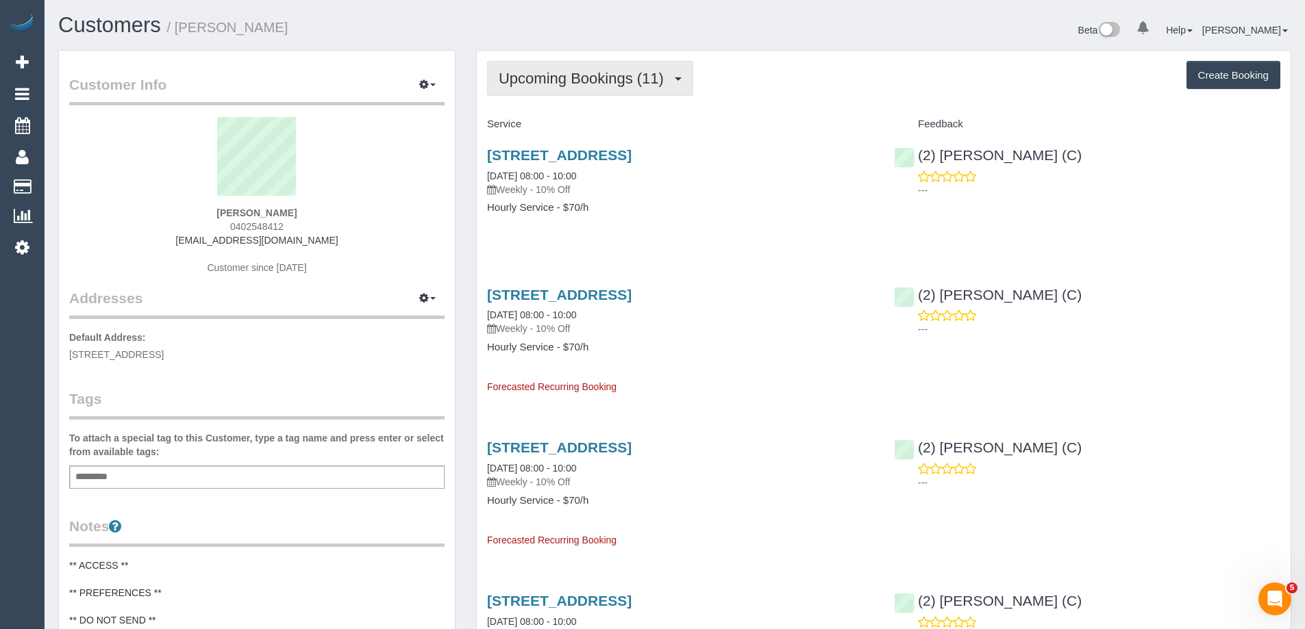
click at [559, 79] on span "Upcoming Bookings (11)" at bounding box center [585, 78] width 172 height 17
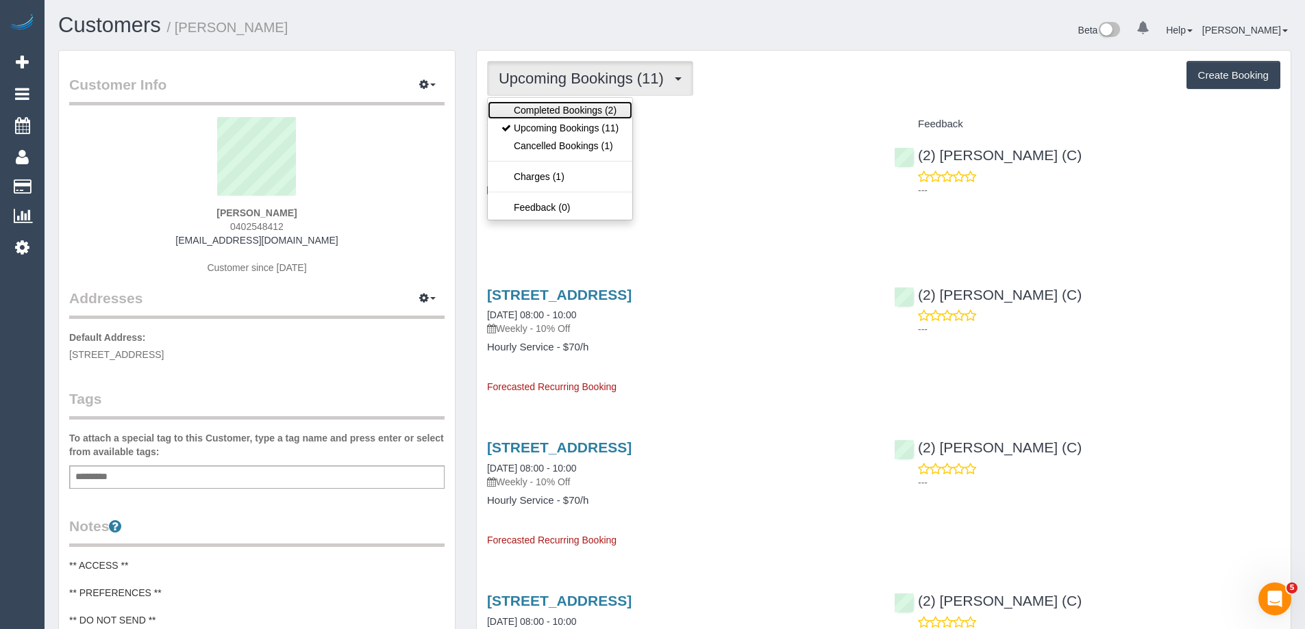
click at [612, 109] on link "Completed Bookings (2)" at bounding box center [560, 110] width 145 height 18
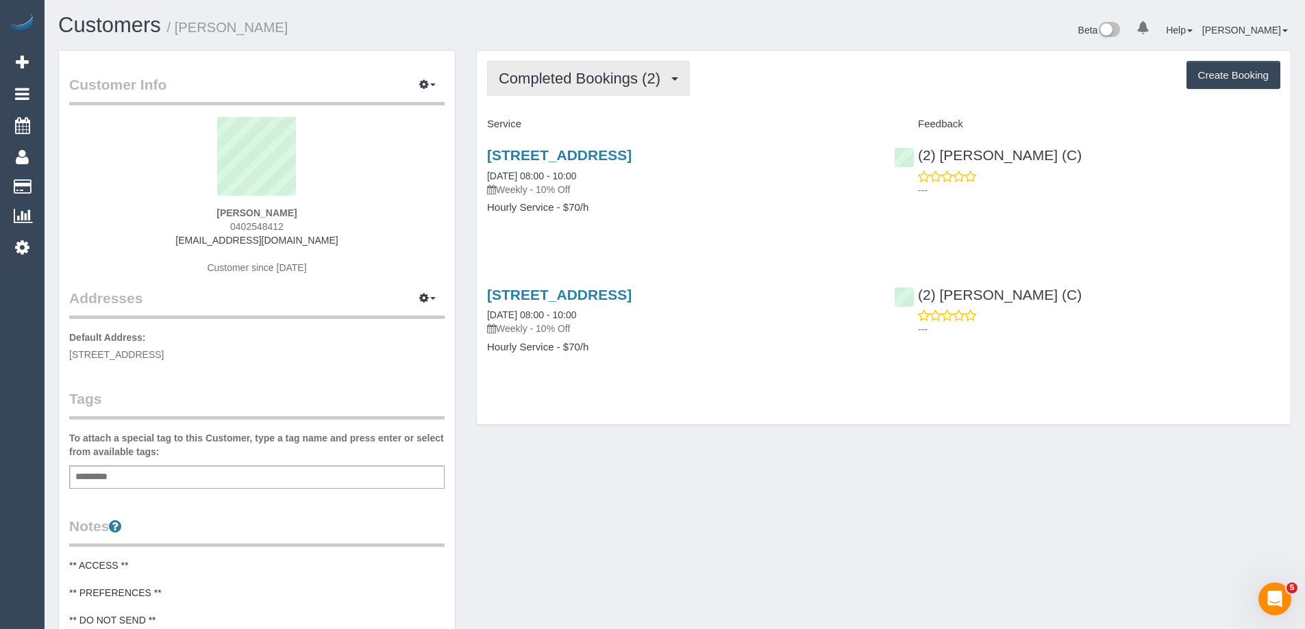
click at [610, 77] on span "Completed Bookings (2)" at bounding box center [583, 78] width 168 height 17
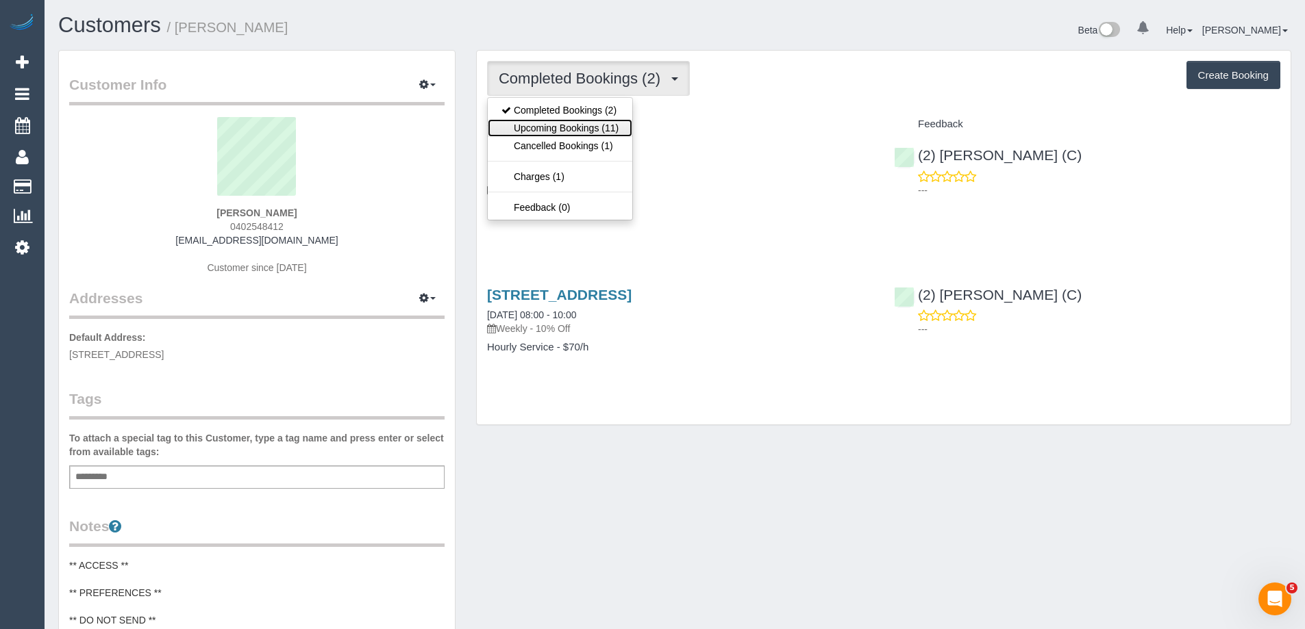
click at [594, 124] on link "Upcoming Bookings (11)" at bounding box center [560, 128] width 145 height 18
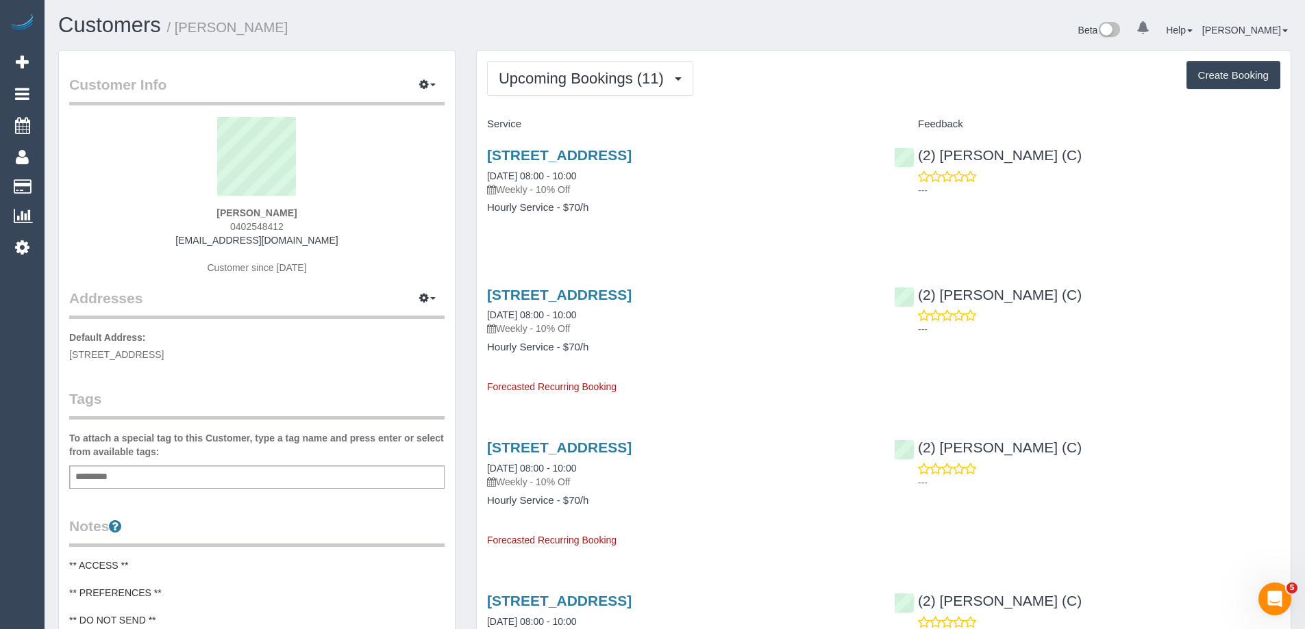
click at [245, 227] on span "0402548412" at bounding box center [256, 226] width 53 height 11
copy span "0402548412"
click at [891, 47] on div "Beta 0 Your Notifications You have 0 alerts Help Help Docs Take a Tour Contact …" at bounding box center [988, 32] width 627 height 36
click at [896, 40] on div "Beta 0 Your Notifications You have 0 alerts Help Help Docs Take a Tour Contact …" at bounding box center [988, 32] width 627 height 36
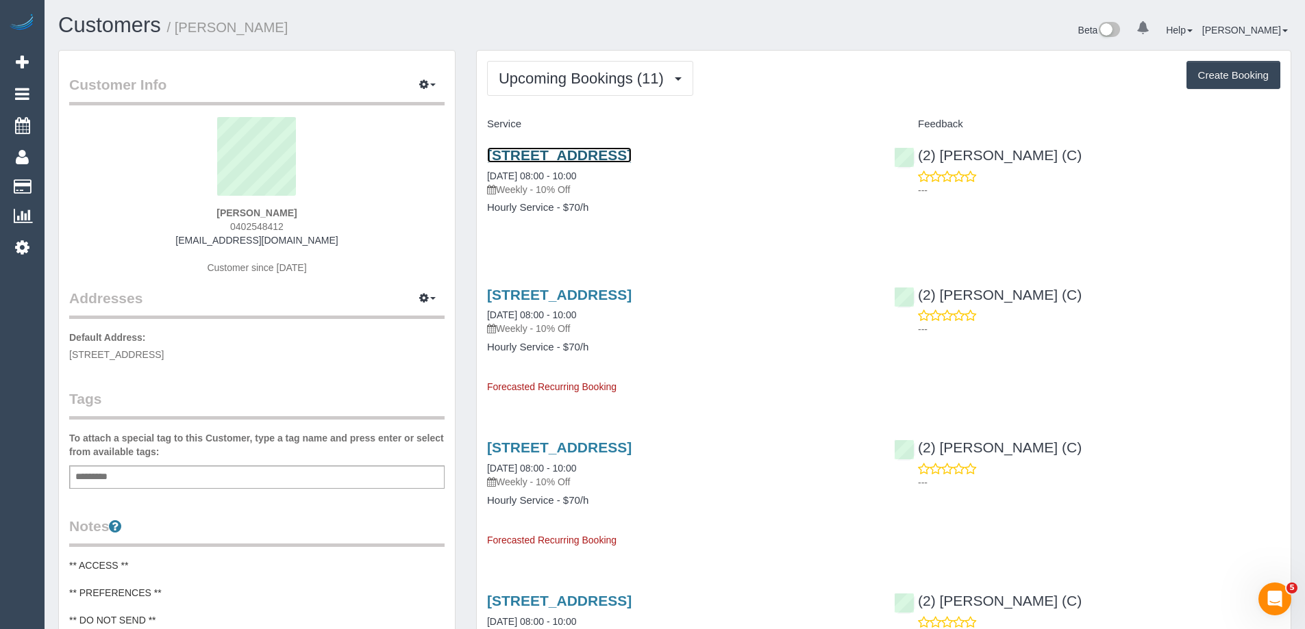
click at [631, 153] on link "236 La Trobe Street, Scape Aurora 2307, Melbourne, VIC 3000" at bounding box center [559, 155] width 145 height 16
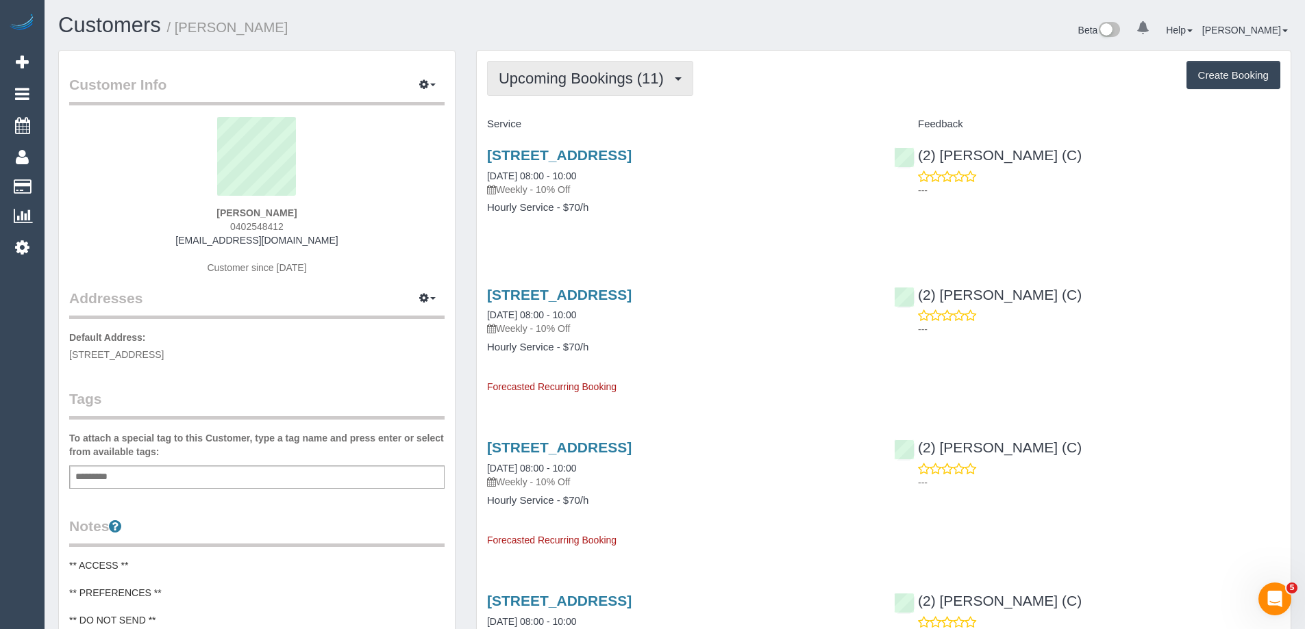
click at [583, 72] on span "Upcoming Bookings (11)" at bounding box center [585, 78] width 172 height 17
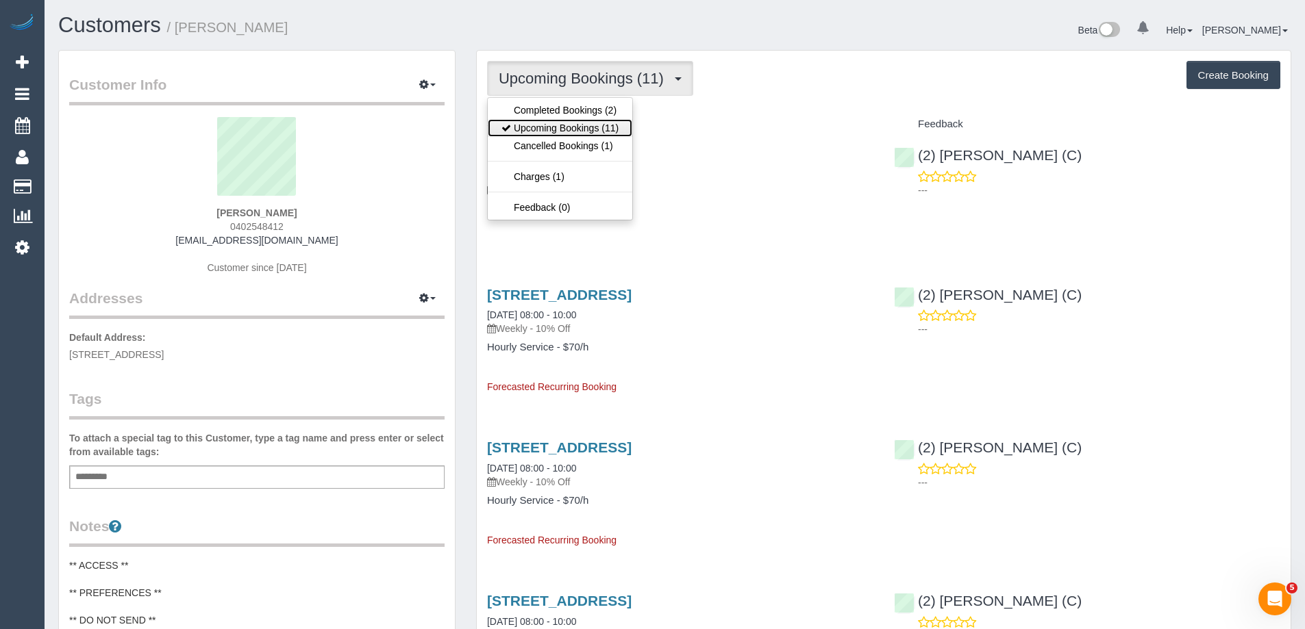
click at [566, 134] on link "Upcoming Bookings (11)" at bounding box center [560, 128] width 145 height 18
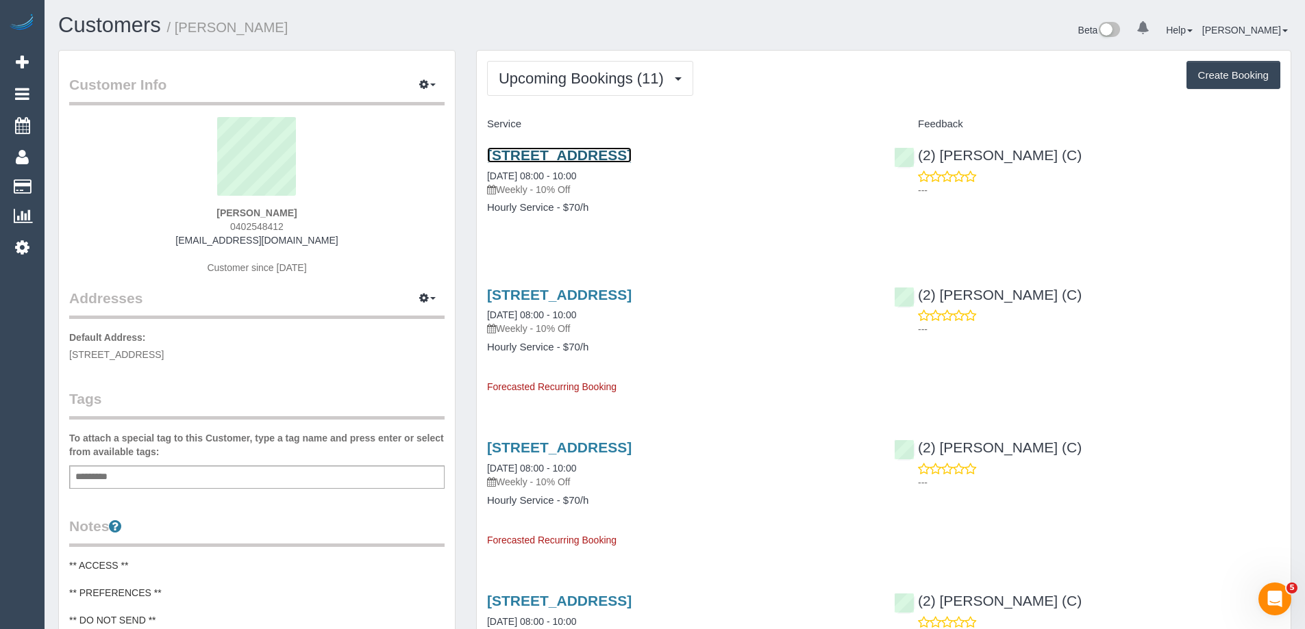
click at [566, 160] on link "236 La Trobe Street, Scape Aurora 2307, Melbourne, VIC 3000" at bounding box center [559, 155] width 145 height 16
click at [840, 25] on div "Beta 0 Your Notifications You have 0 alerts Help Help Docs Take a Tour Contact …" at bounding box center [988, 32] width 627 height 36
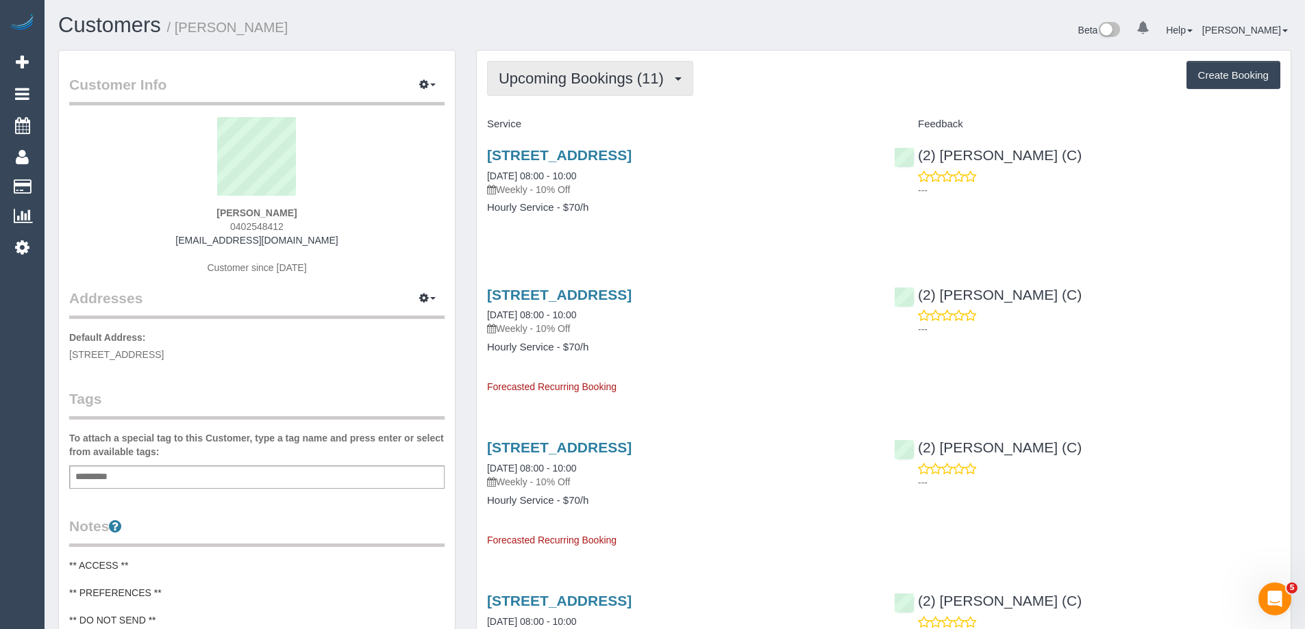
click at [621, 79] on span "Upcoming Bookings (11)" at bounding box center [585, 78] width 172 height 17
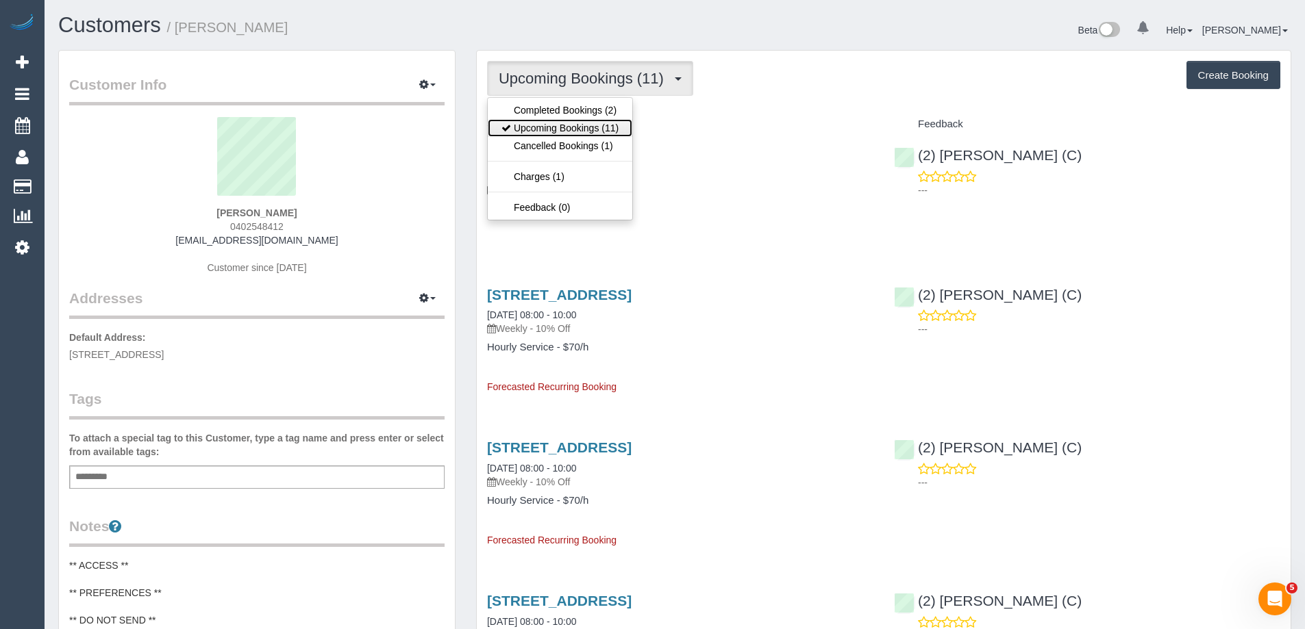
click at [571, 126] on link "Upcoming Bookings (11)" at bounding box center [560, 128] width 145 height 18
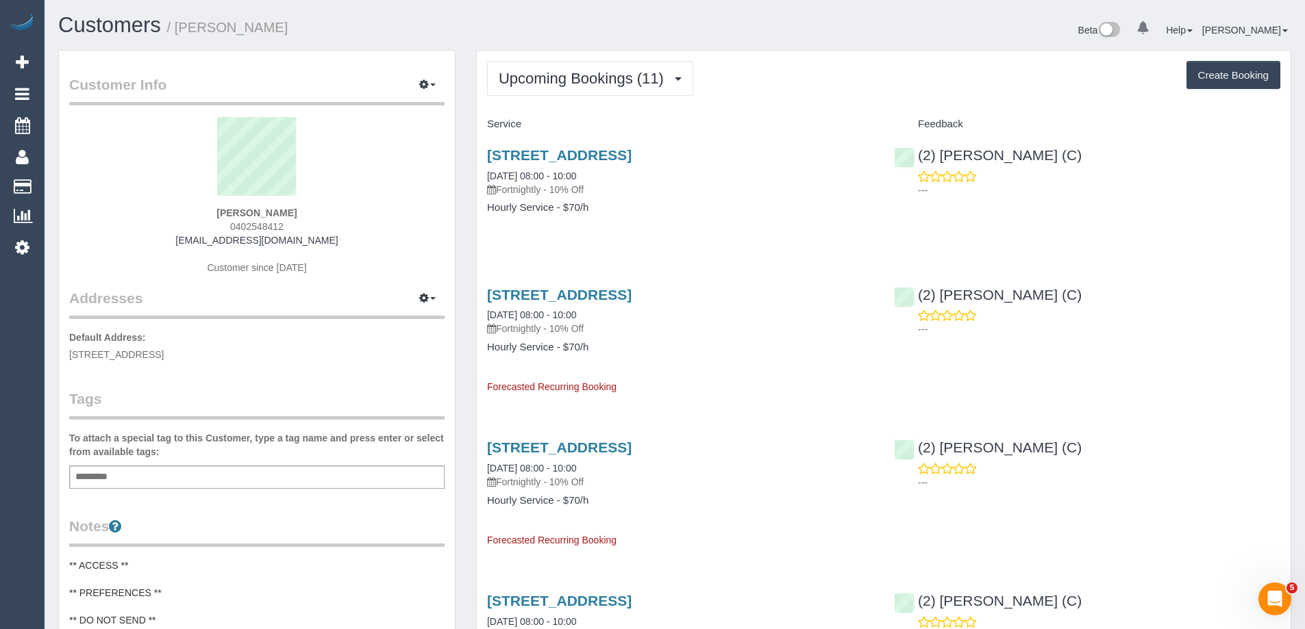
drag, startPoint x: 305, startPoint y: 34, endPoint x: 181, endPoint y: 34, distance: 123.3
click at [181, 34] on h1 "Customers / Sandara Hou" at bounding box center [361, 25] width 606 height 23
copy small "Sandara Hou"
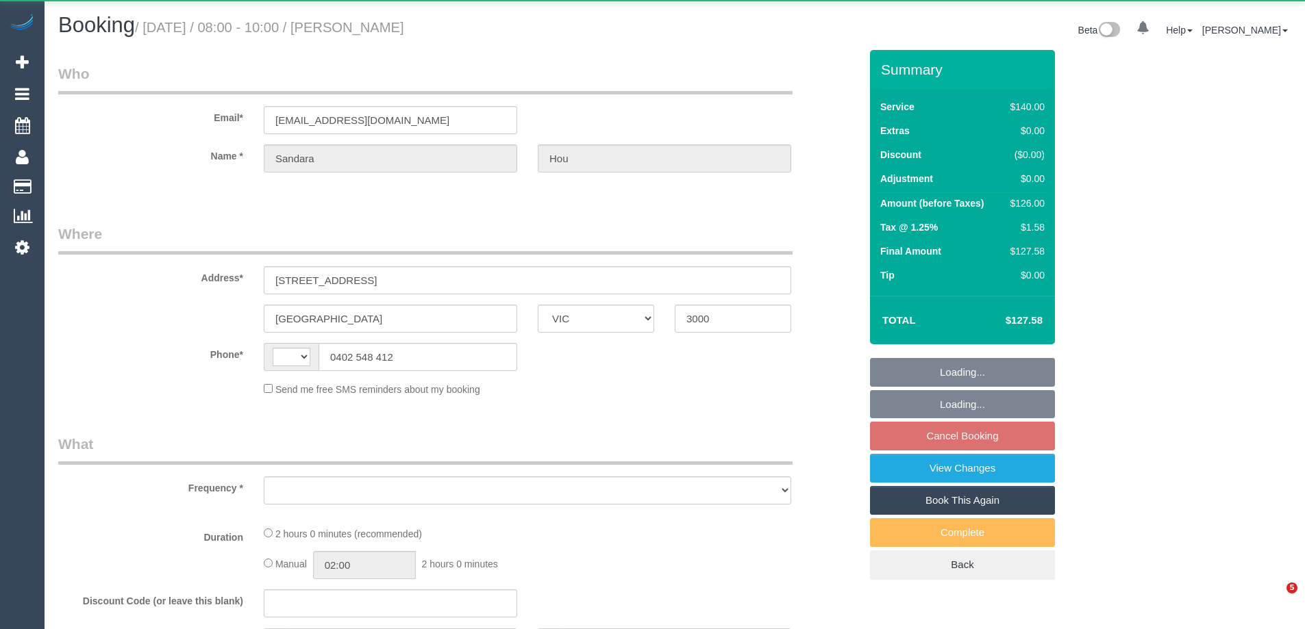
select select "VIC"
select select "string:AU"
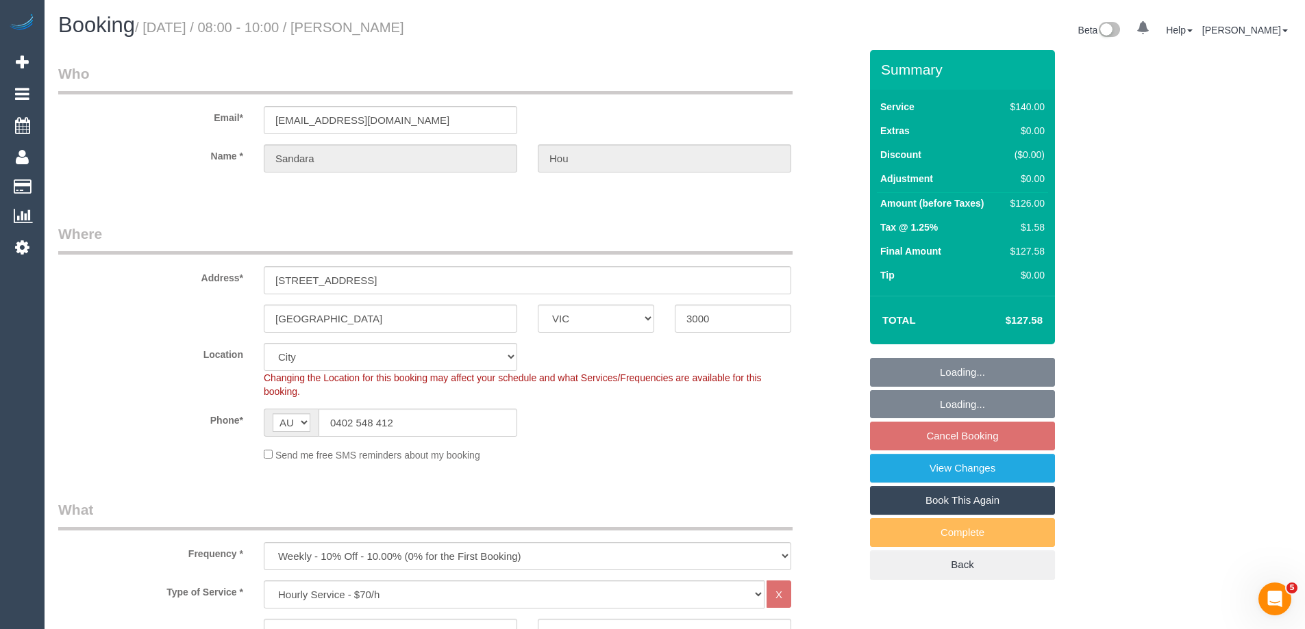
select select "object:699"
select select "string:stripe-pm_1S2rsM2GScqysDRVcXx3rgME"
select select "number:28"
select select "number:14"
select select "number:20"
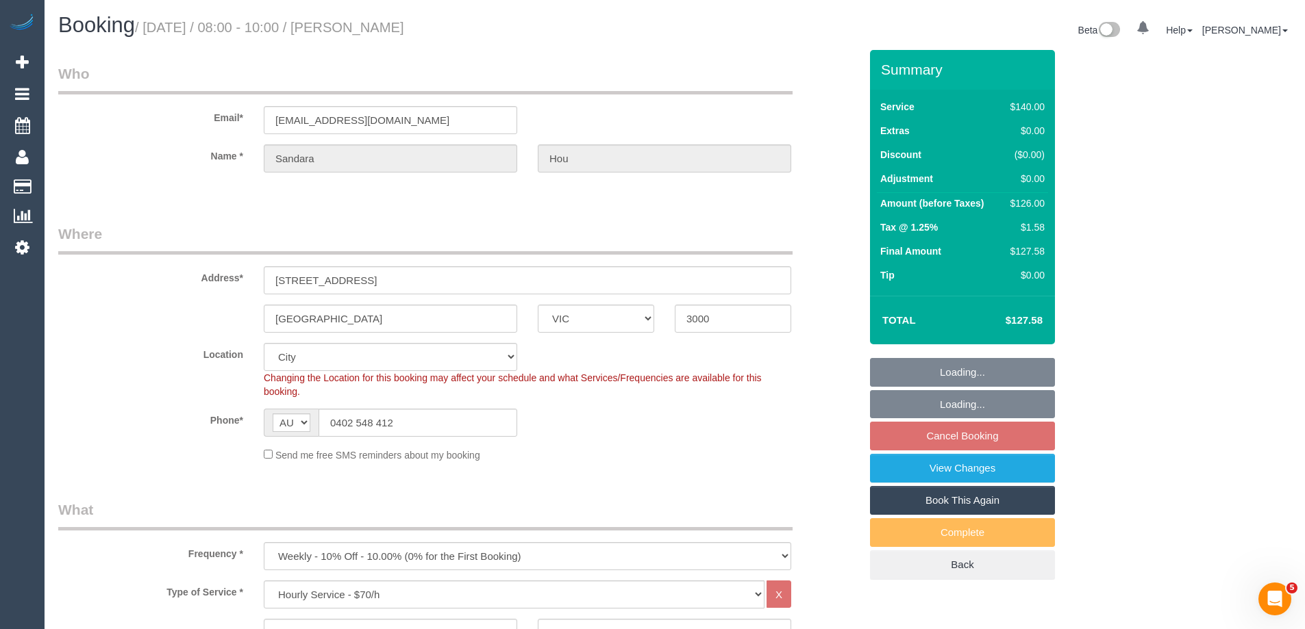
select select "number:24"
select select "number:34"
select select "number:11"
select select "spot1"
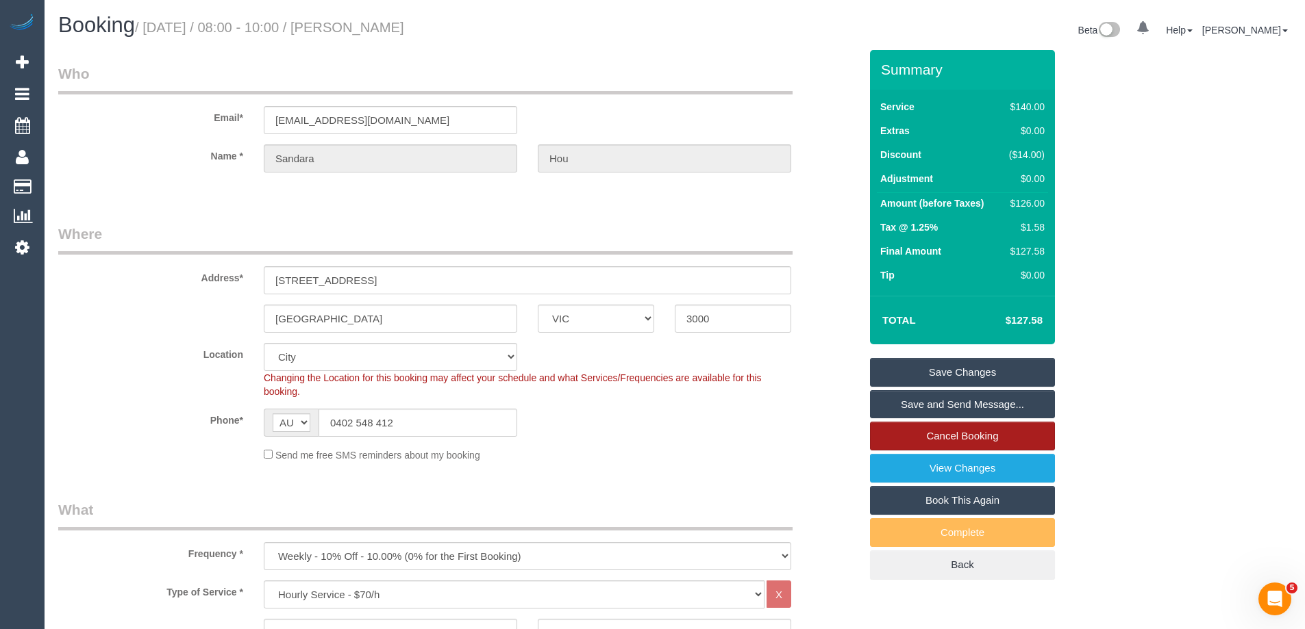
click at [964, 438] on link "Cancel Booking" at bounding box center [962, 436] width 185 height 29
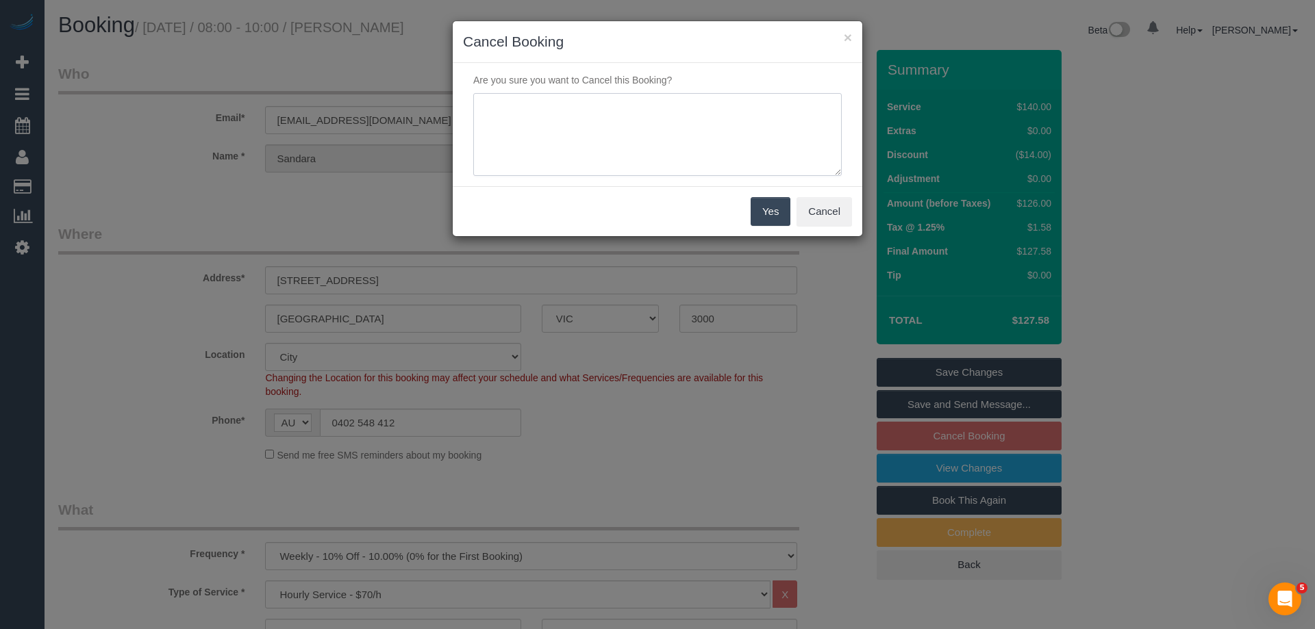
click at [592, 130] on textarea at bounding box center [657, 135] width 368 height 84
type textarea "Customer changing from weekly to fortnightly. Via phone - ED"
click at [756, 210] on button "Yes" at bounding box center [771, 211] width 40 height 29
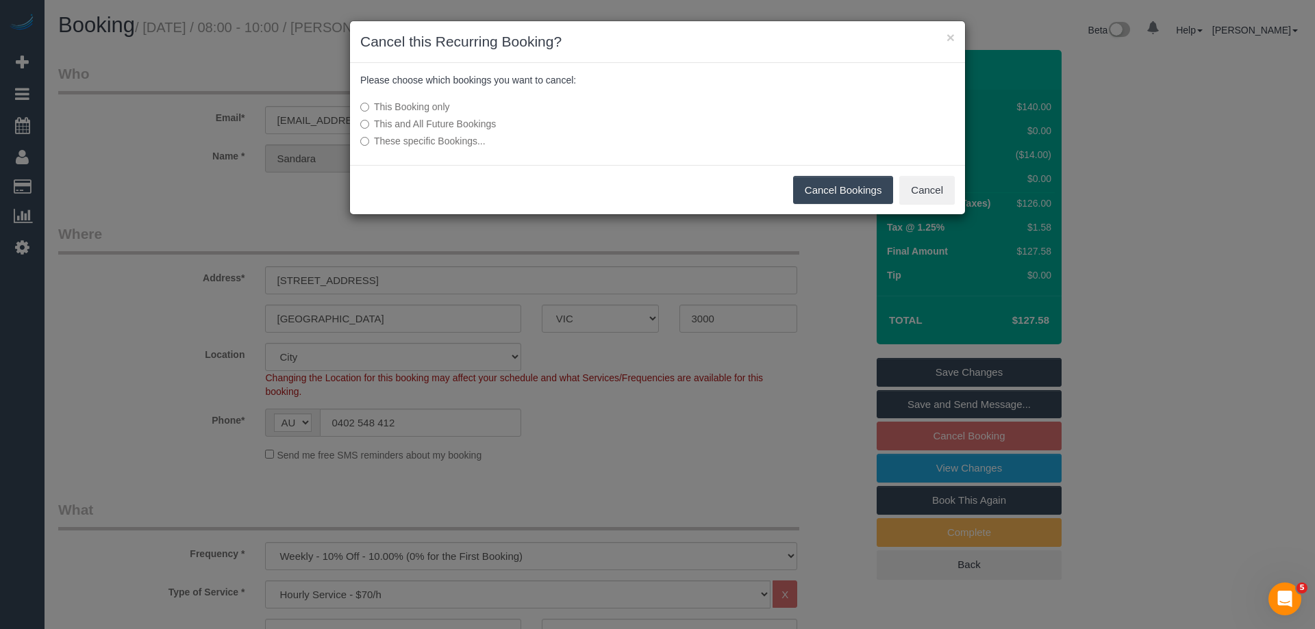
click at [812, 187] on button "Cancel Bookings" at bounding box center [843, 190] width 101 height 29
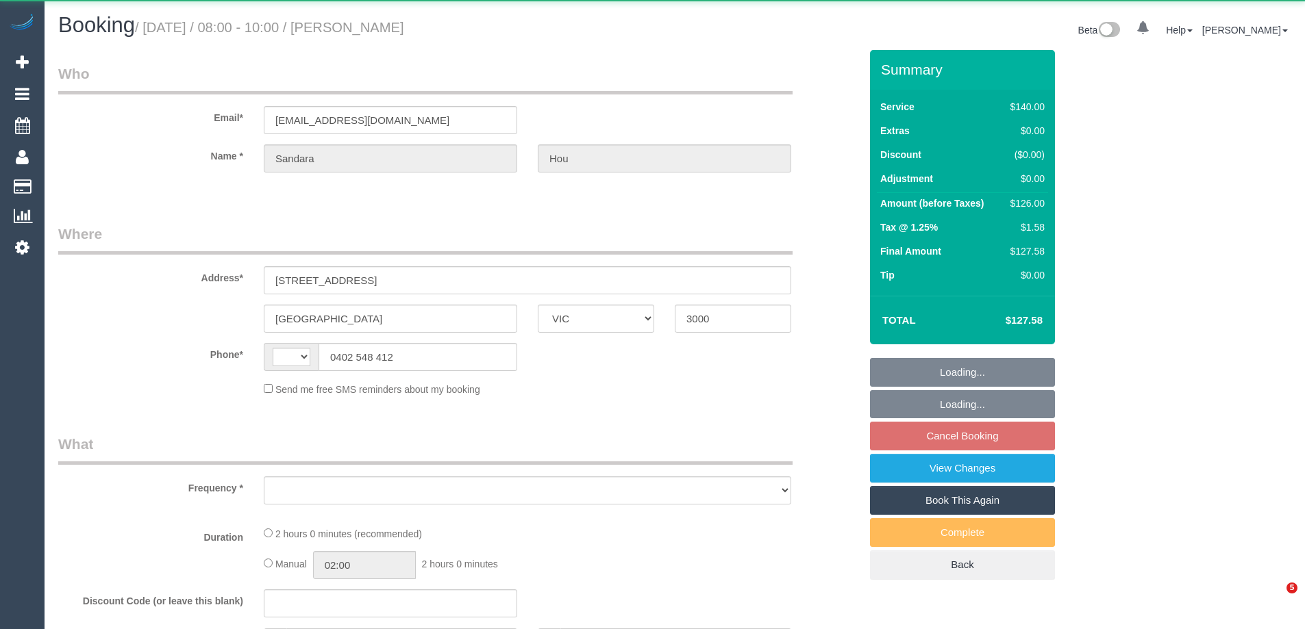
select select "VIC"
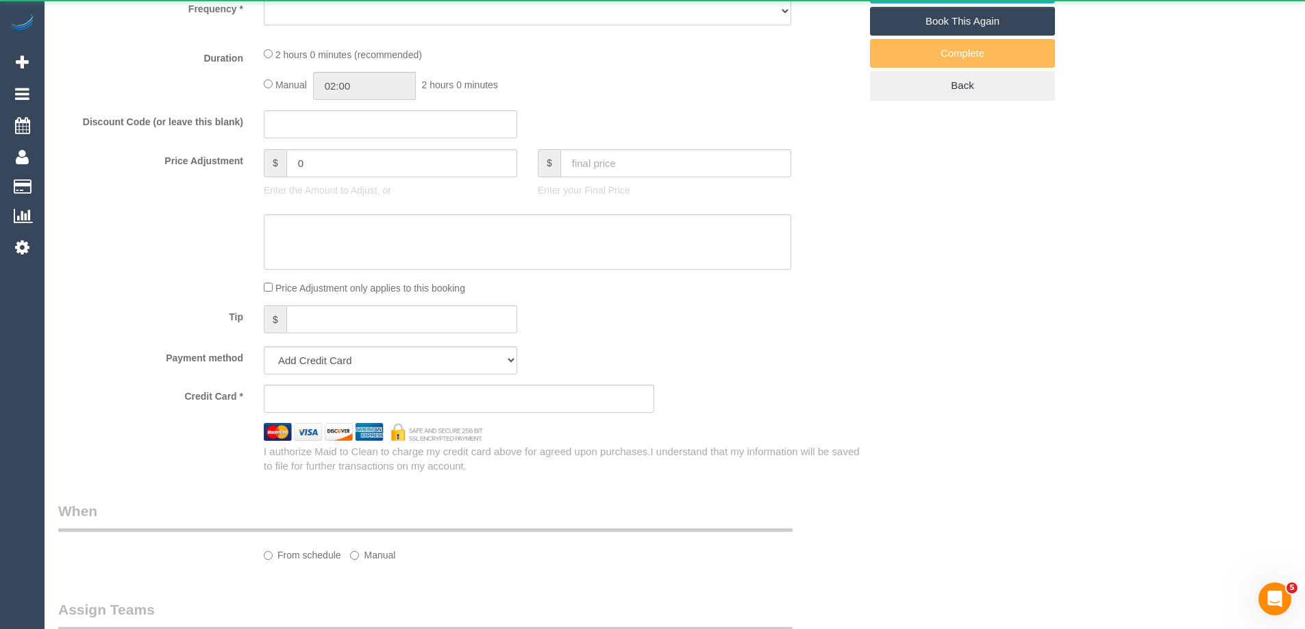
select select "object:281"
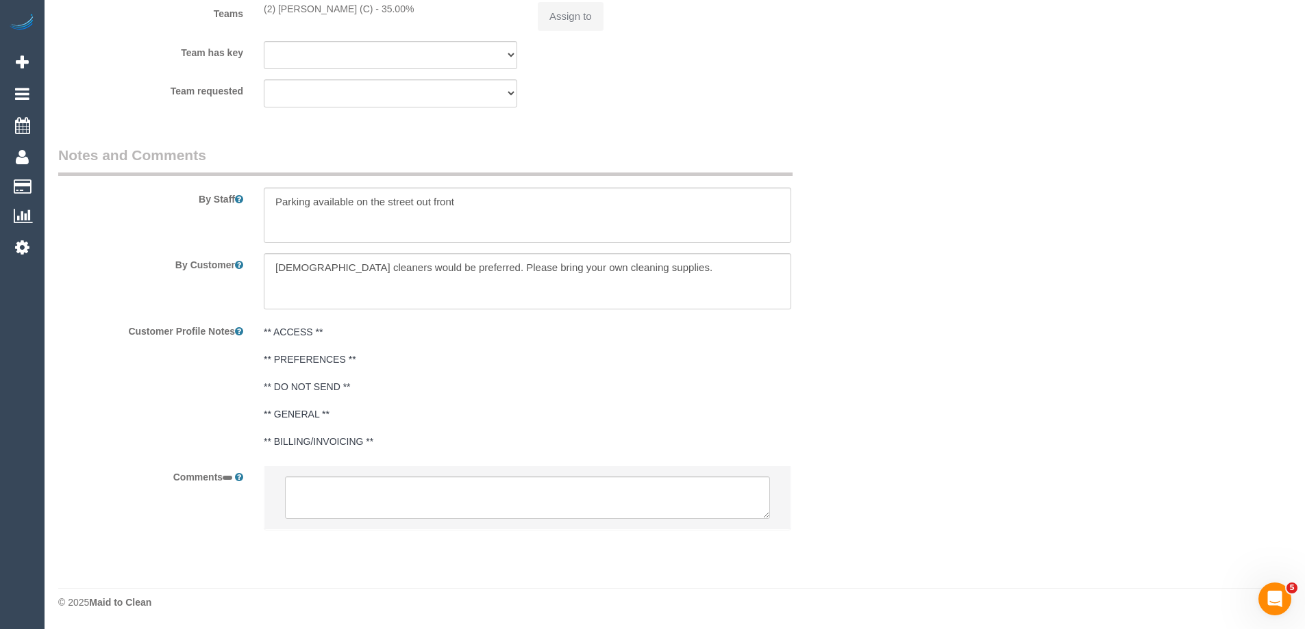
select select "number:28"
select select "number:14"
select select "number:20"
select select "number:24"
select select "number:34"
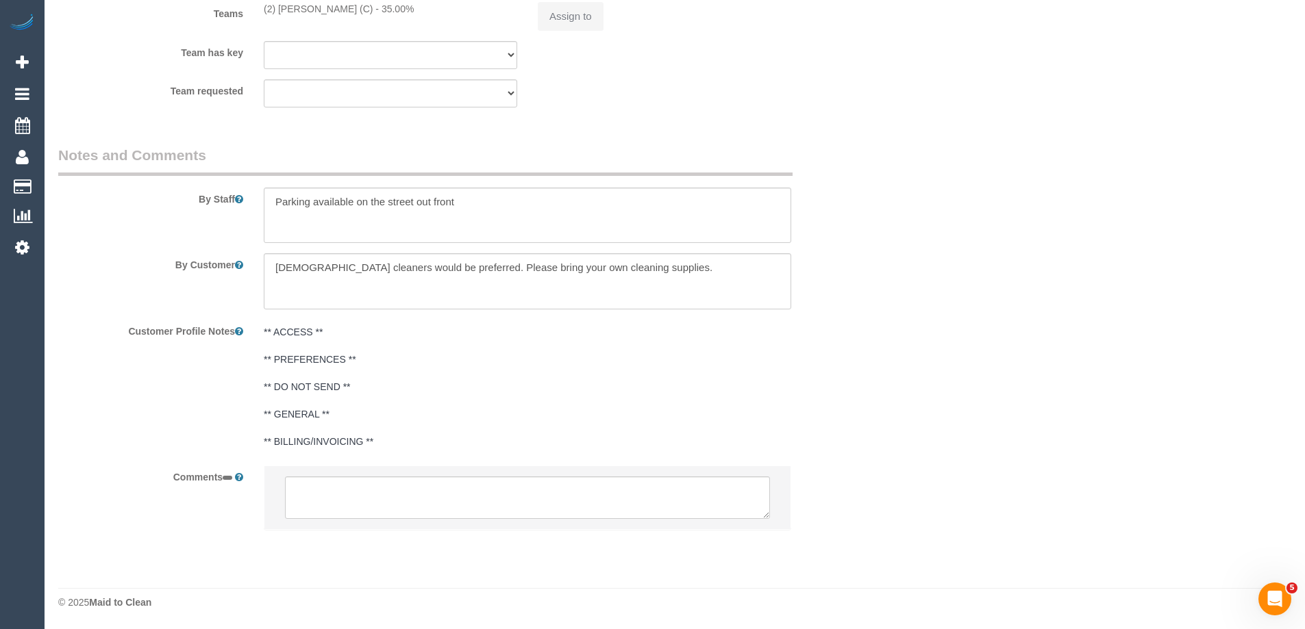
select select "number:11"
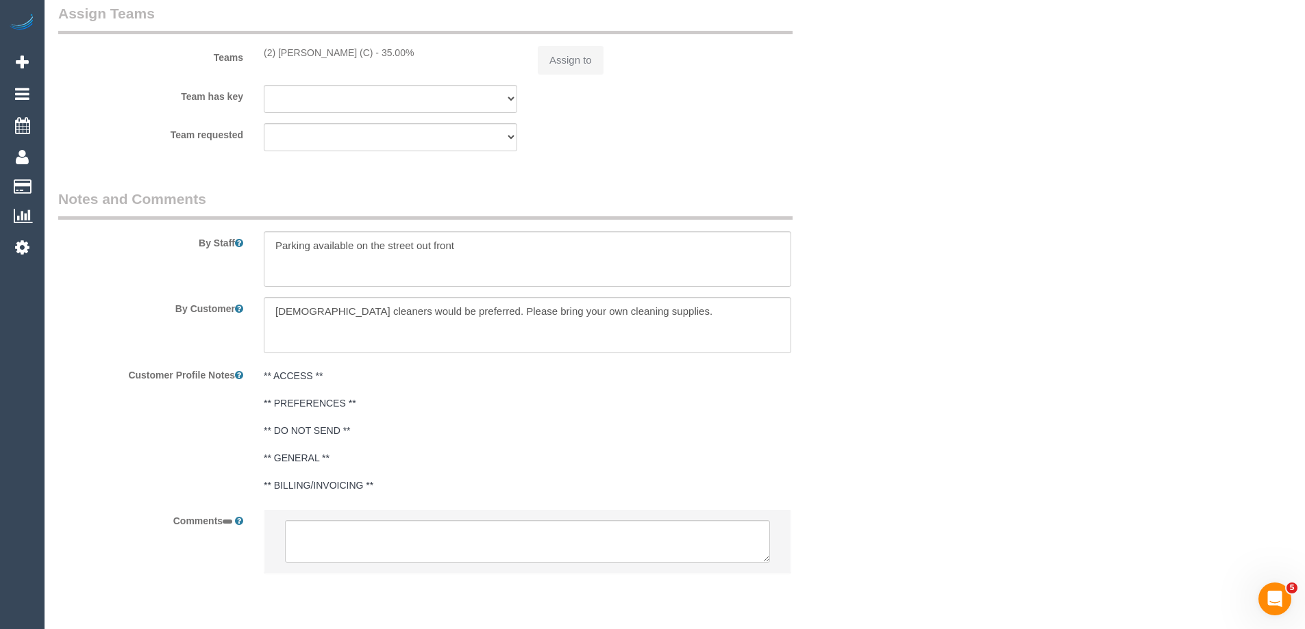
scroll to position [1553, 0]
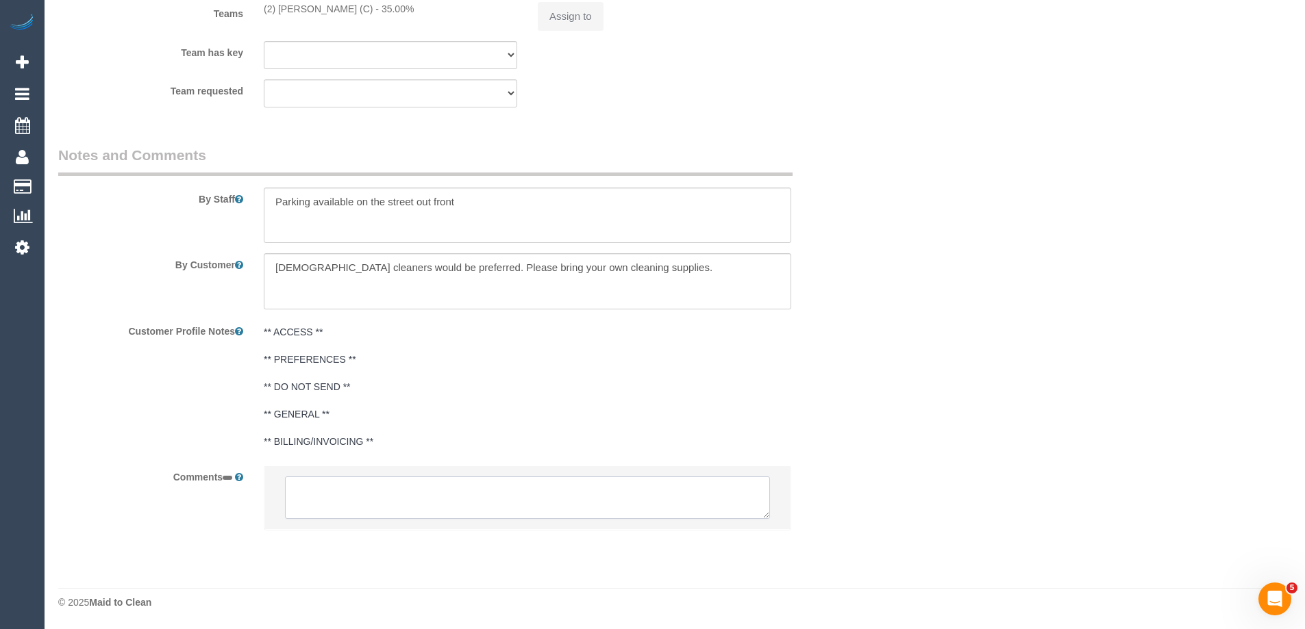
click at [390, 499] on textarea at bounding box center [527, 498] width 485 height 42
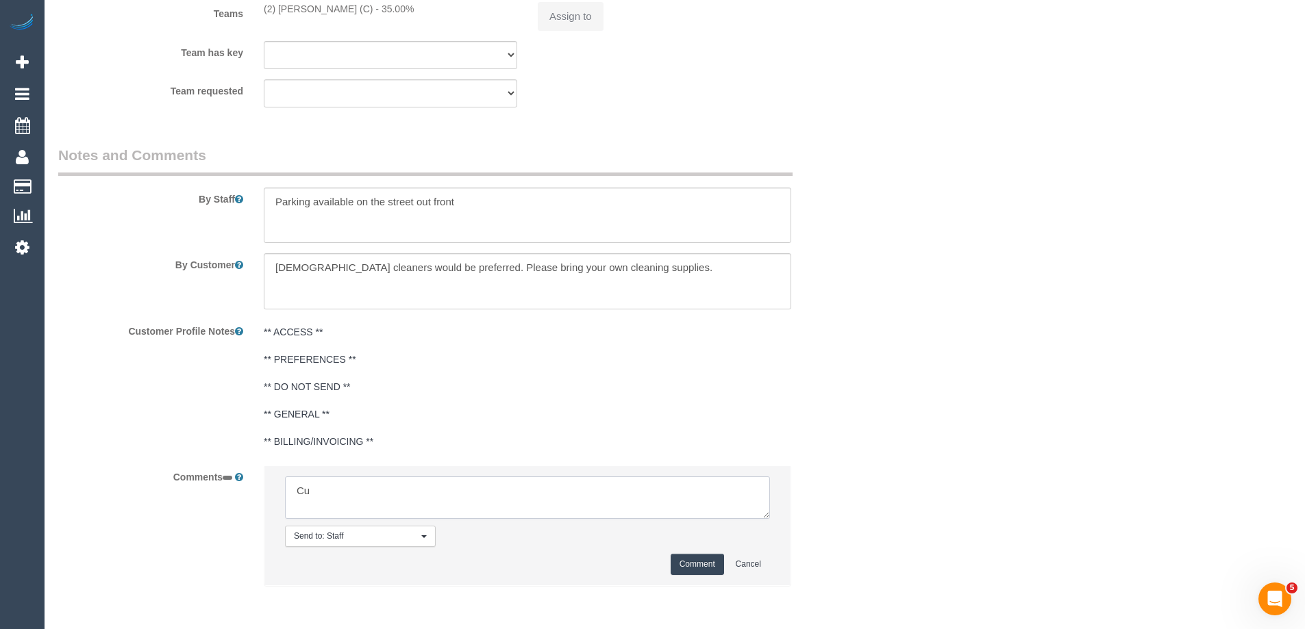
type textarea "Cus"
select select "object:609"
type textarea "Customer"
select select "string:AU"
type textarea "Customer re"
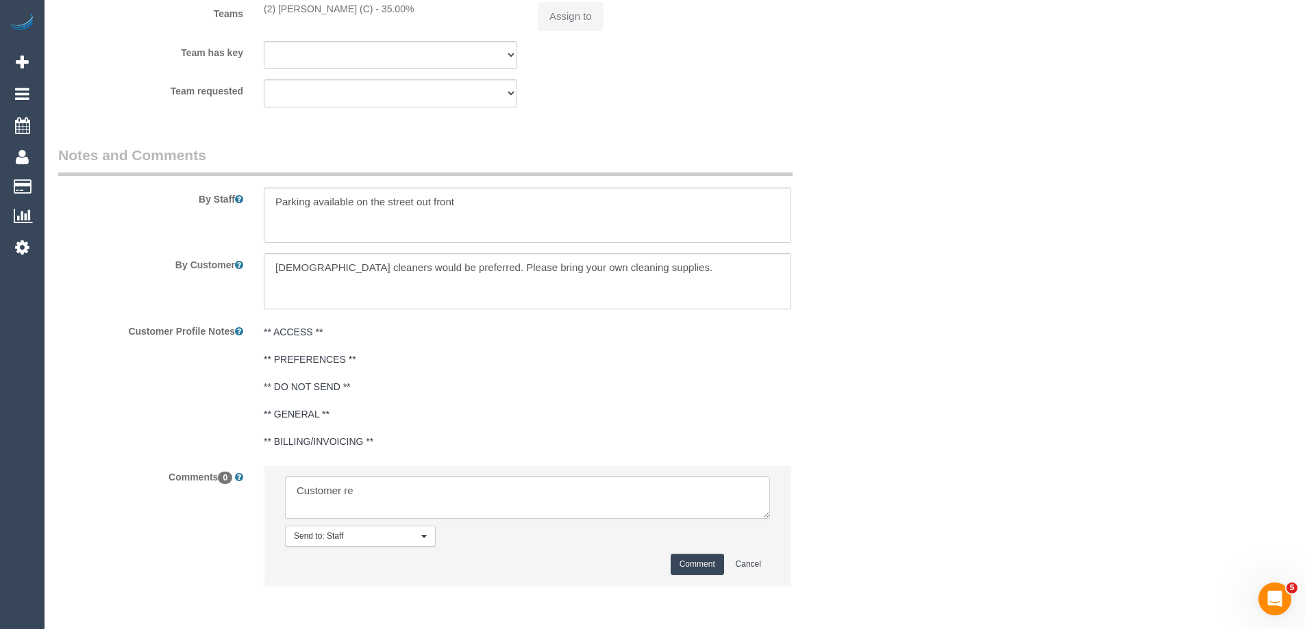
select select "string:stripe-pm_1S2rsM2GScqysDRVcXx3rgME"
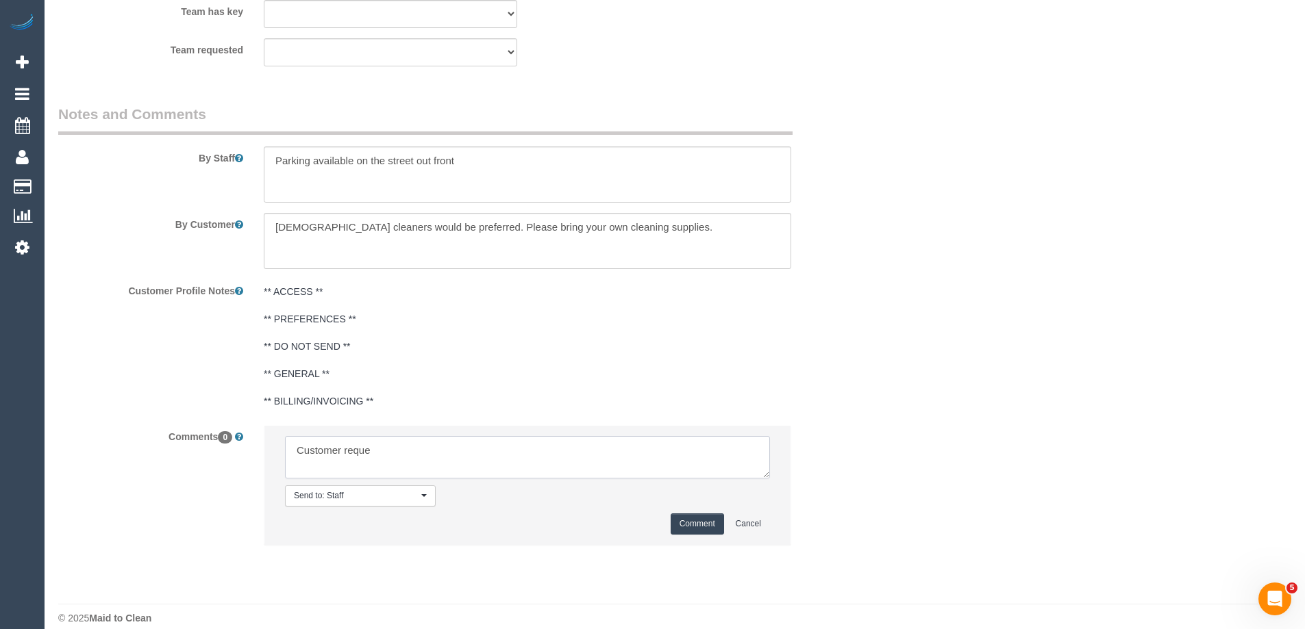
type textarea "Customer reques"
select select "spot2"
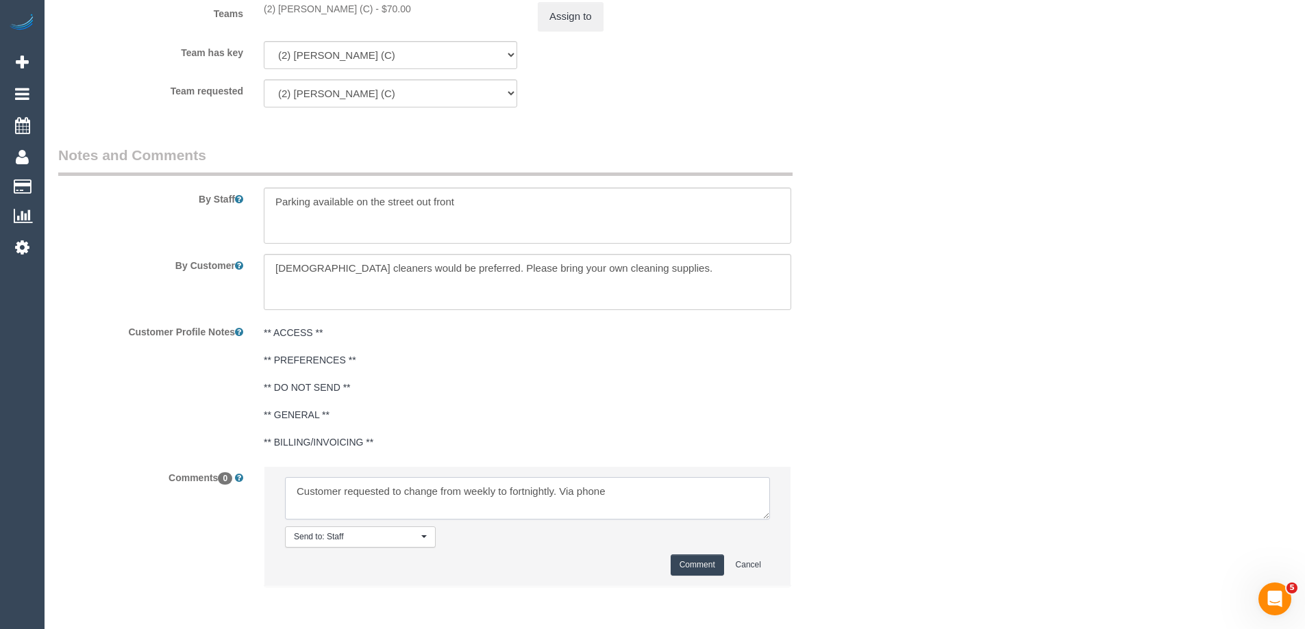
type textarea "Customer requested to change from weekly to fortnightly. Via phone"
click at [685, 558] on button "Comment" at bounding box center [697, 565] width 53 height 21
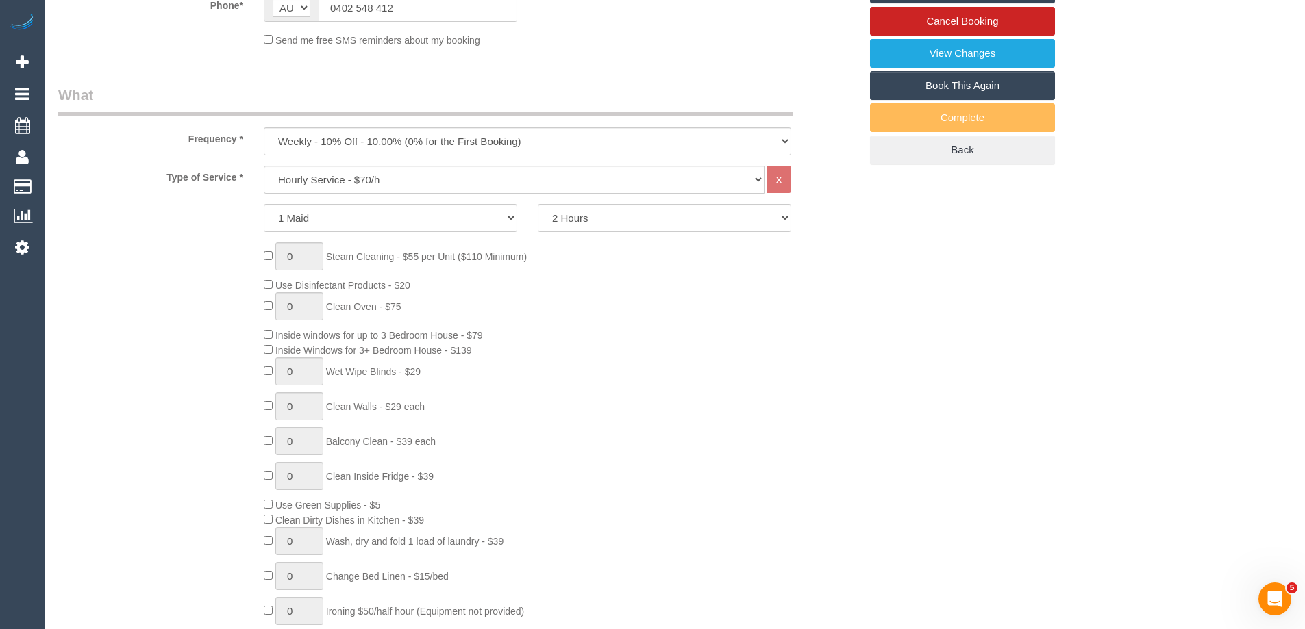
scroll to position [299, 0]
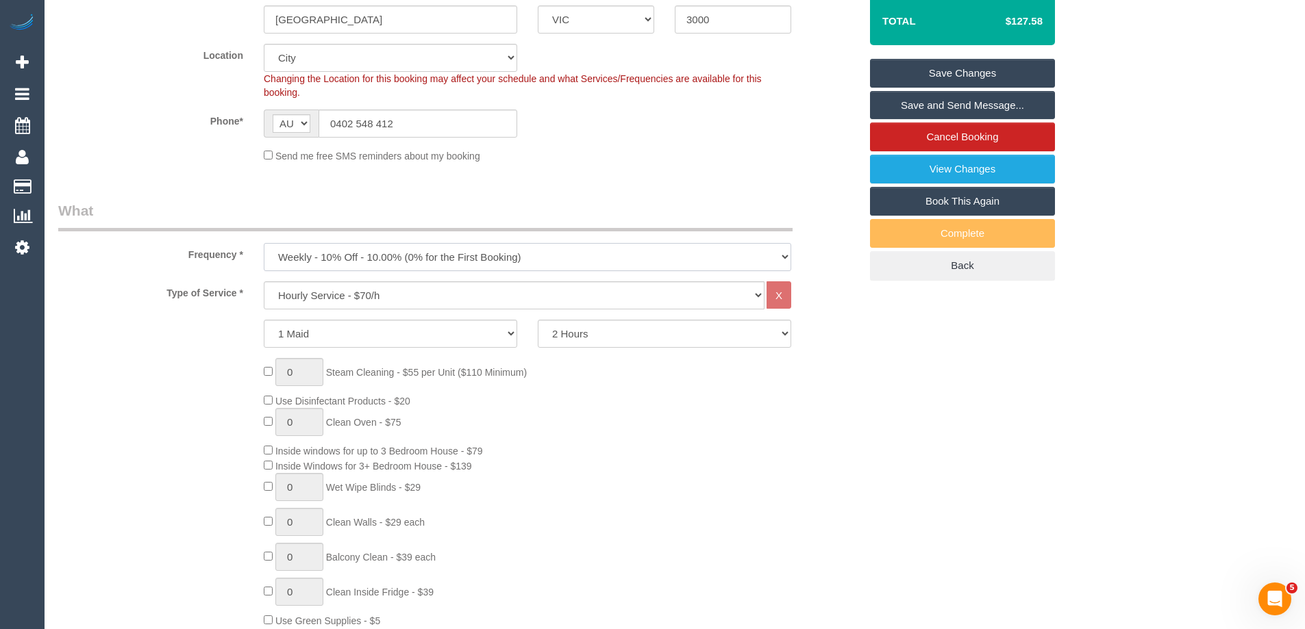
click at [426, 256] on select "One Time Cleaning Weekly - 10% Off - 10.00% (0% for the First Booking) Fortnigh…" at bounding box center [527, 257] width 527 height 28
select select "object:611"
click at [264, 243] on select "One Time Cleaning Weekly - 10% Off - 10.00% (0% for the First Booking) Fortnigh…" at bounding box center [527, 257] width 527 height 28
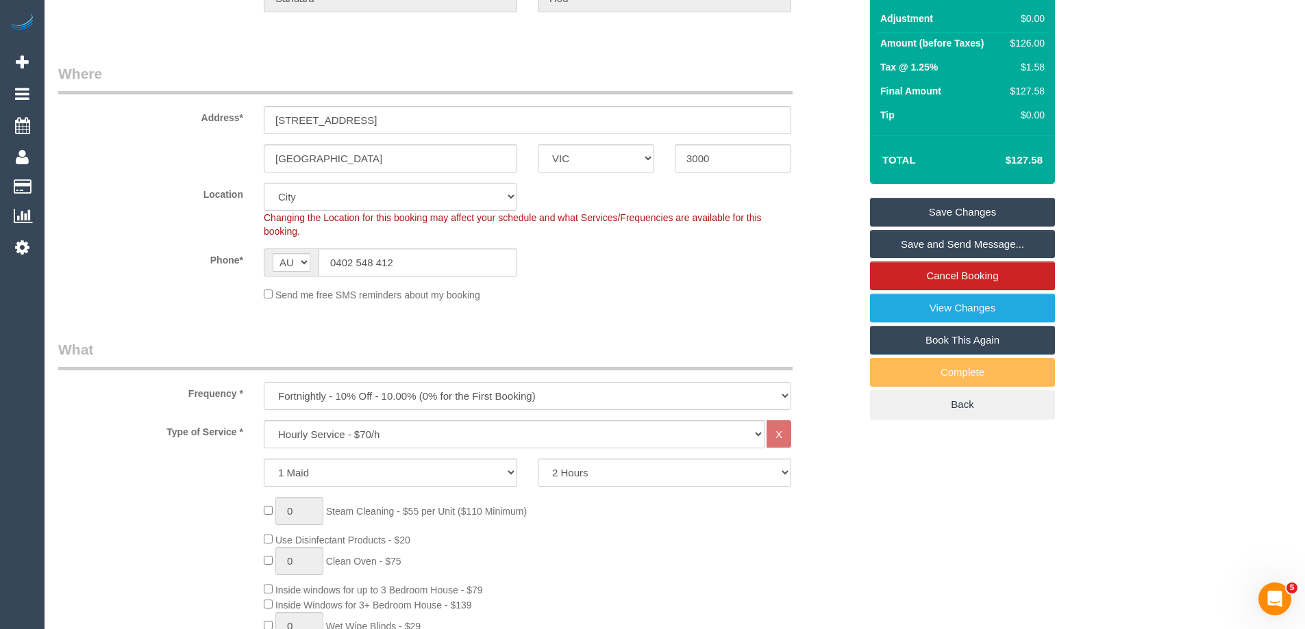
scroll to position [0, 0]
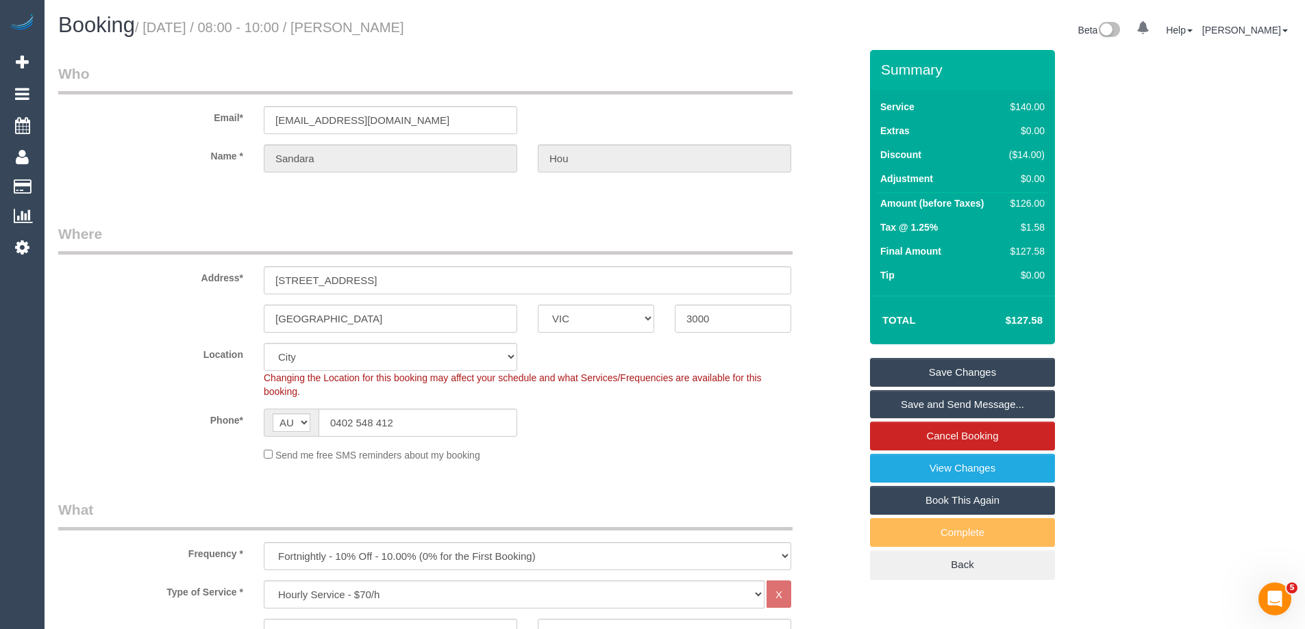
click at [957, 376] on link "Save Changes" at bounding box center [962, 372] width 185 height 29
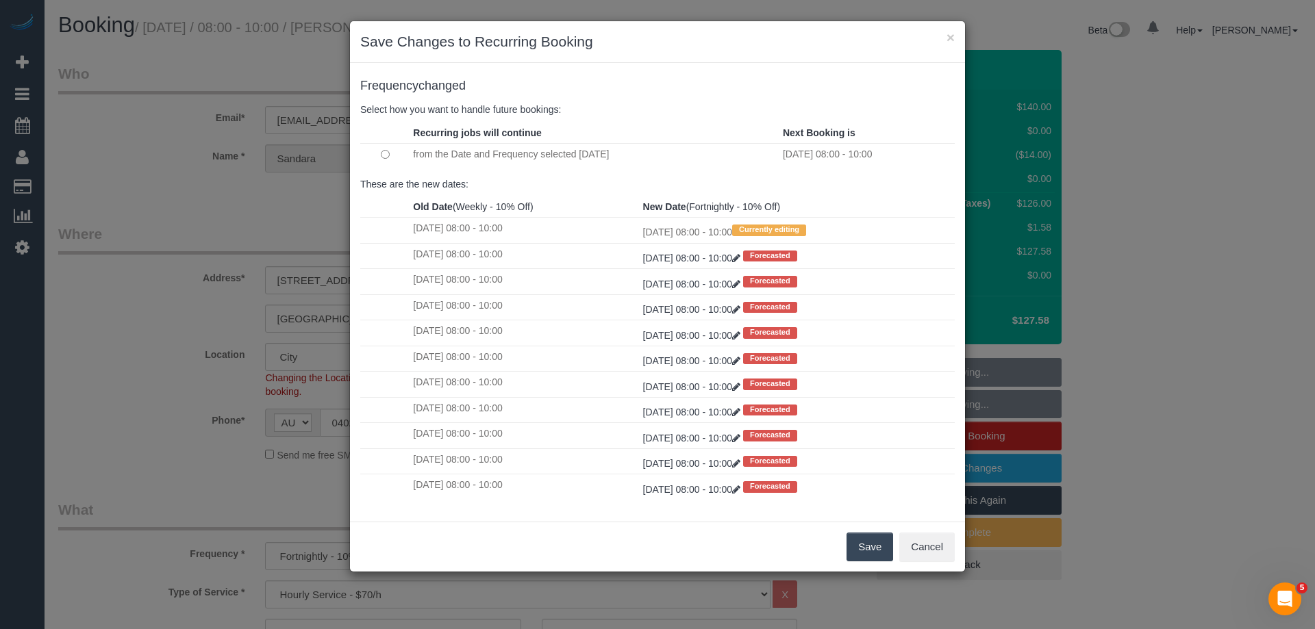
click at [871, 545] on button "Save" at bounding box center [870, 547] width 47 height 29
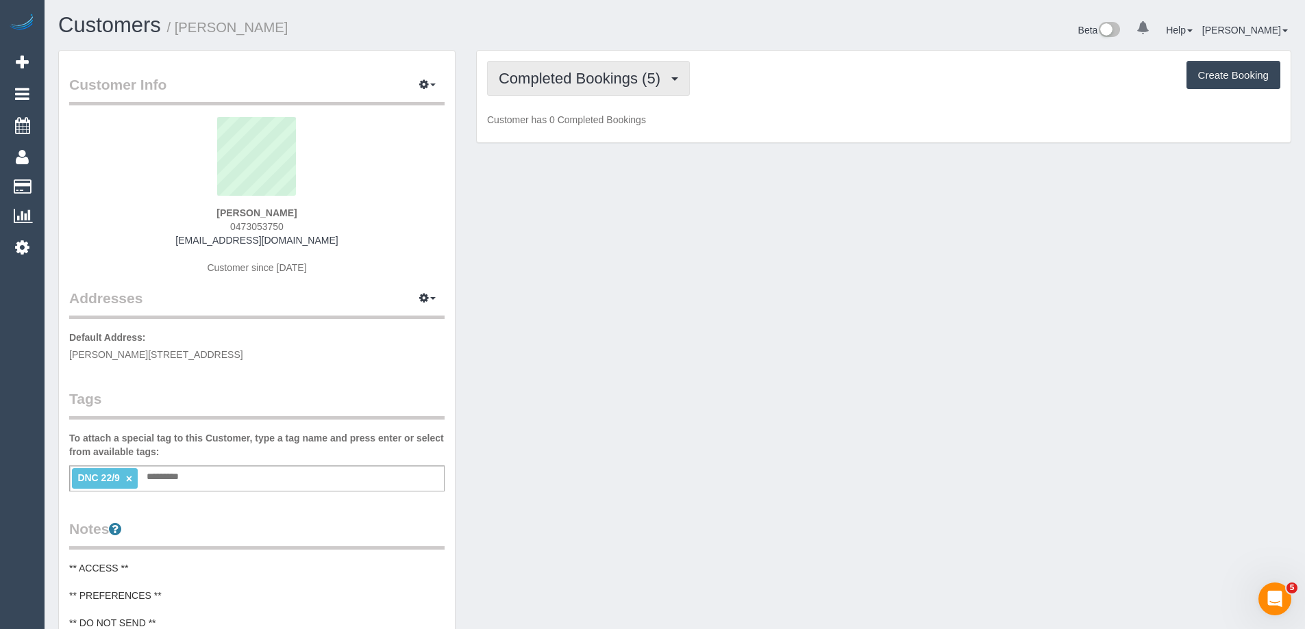
click at [544, 84] on span "Completed Bookings (5)" at bounding box center [583, 78] width 168 height 17
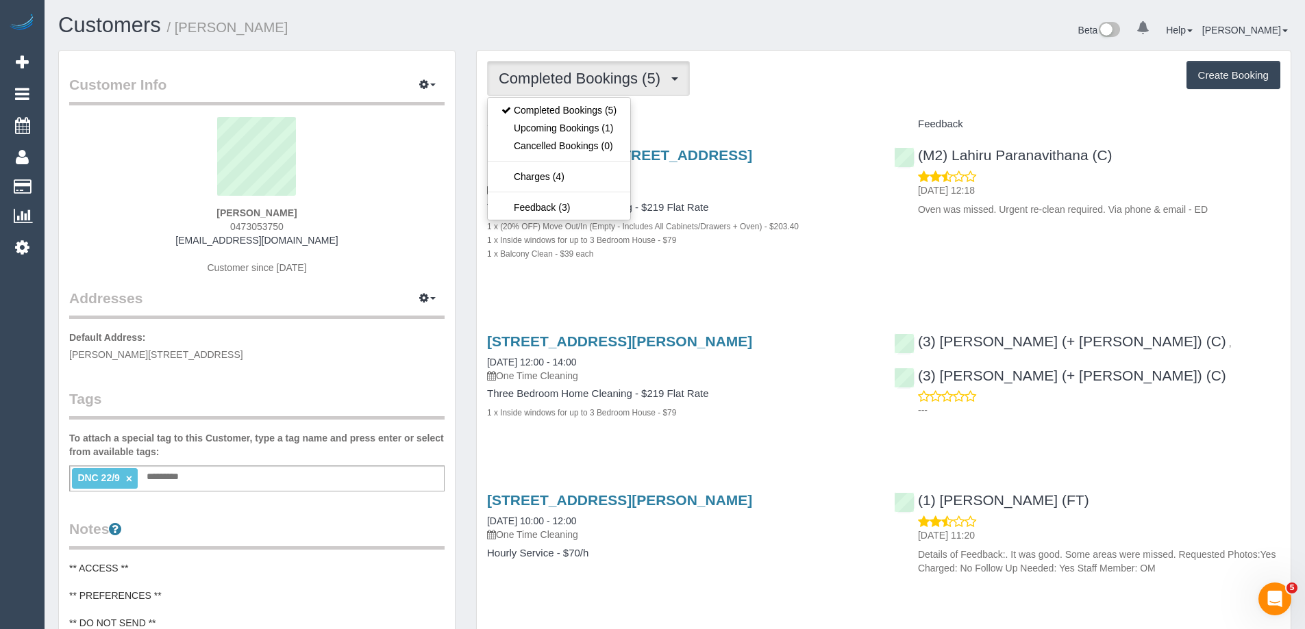
click at [544, 84] on span "Completed Bookings (5)" at bounding box center [583, 78] width 168 height 17
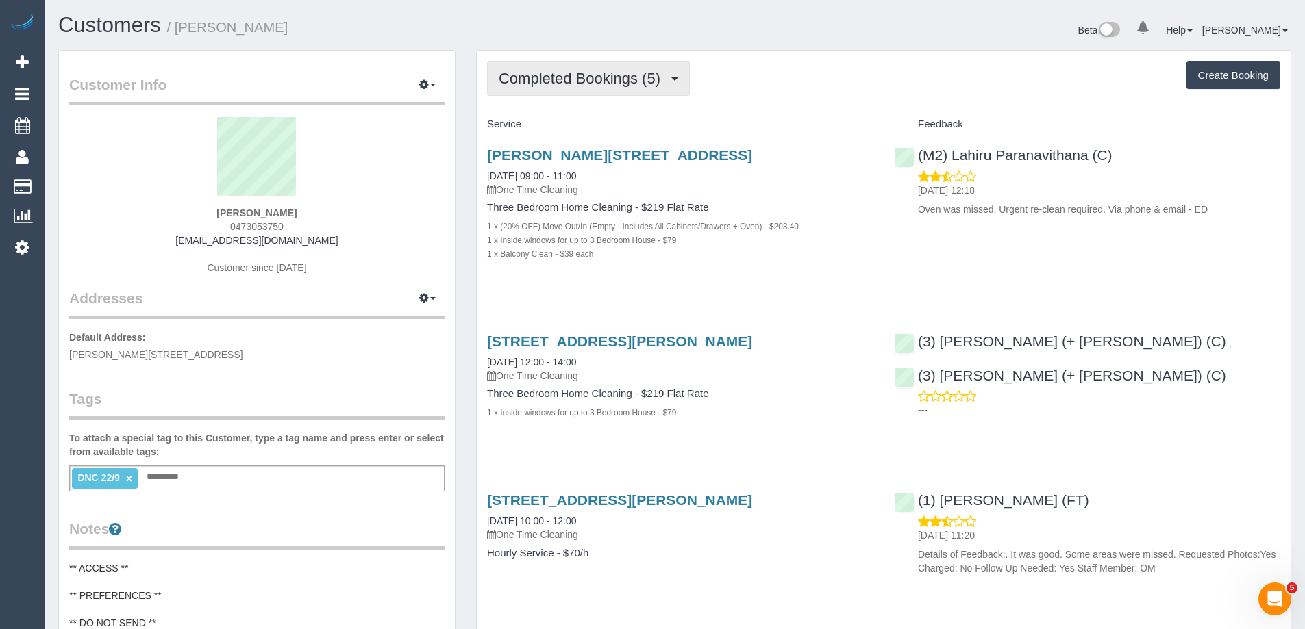
click at [544, 84] on span "Completed Bookings (5)" at bounding box center [583, 78] width 168 height 17
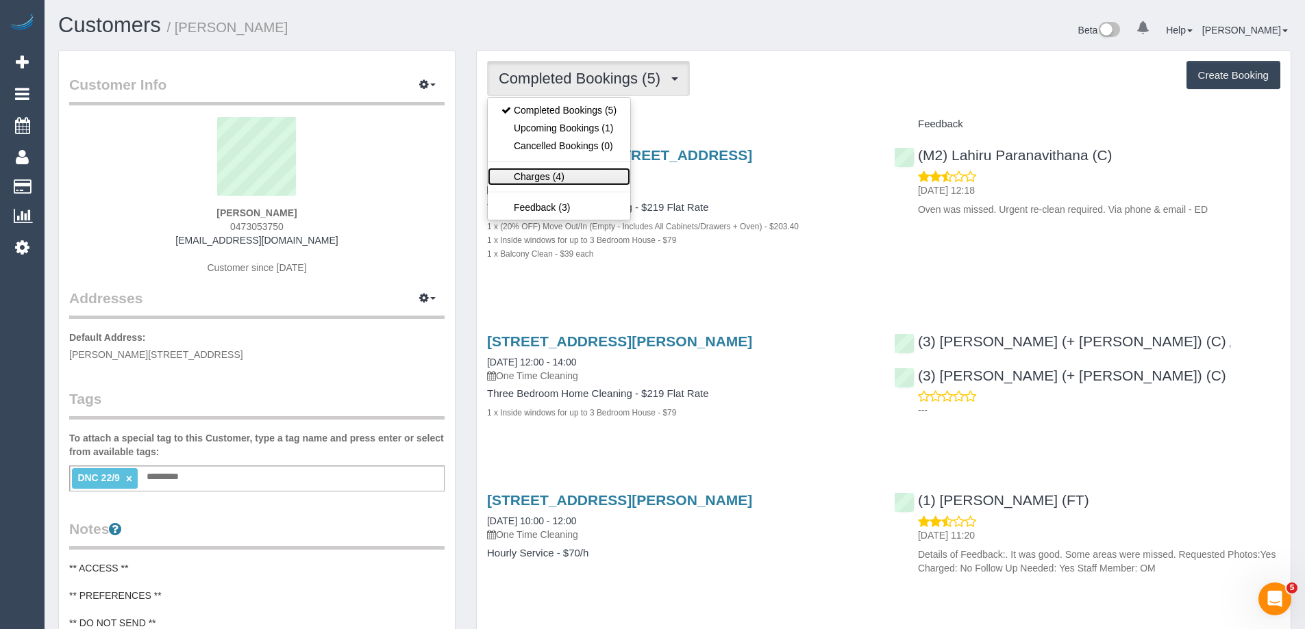
click at [544, 176] on link "Charges (4)" at bounding box center [559, 177] width 142 height 18
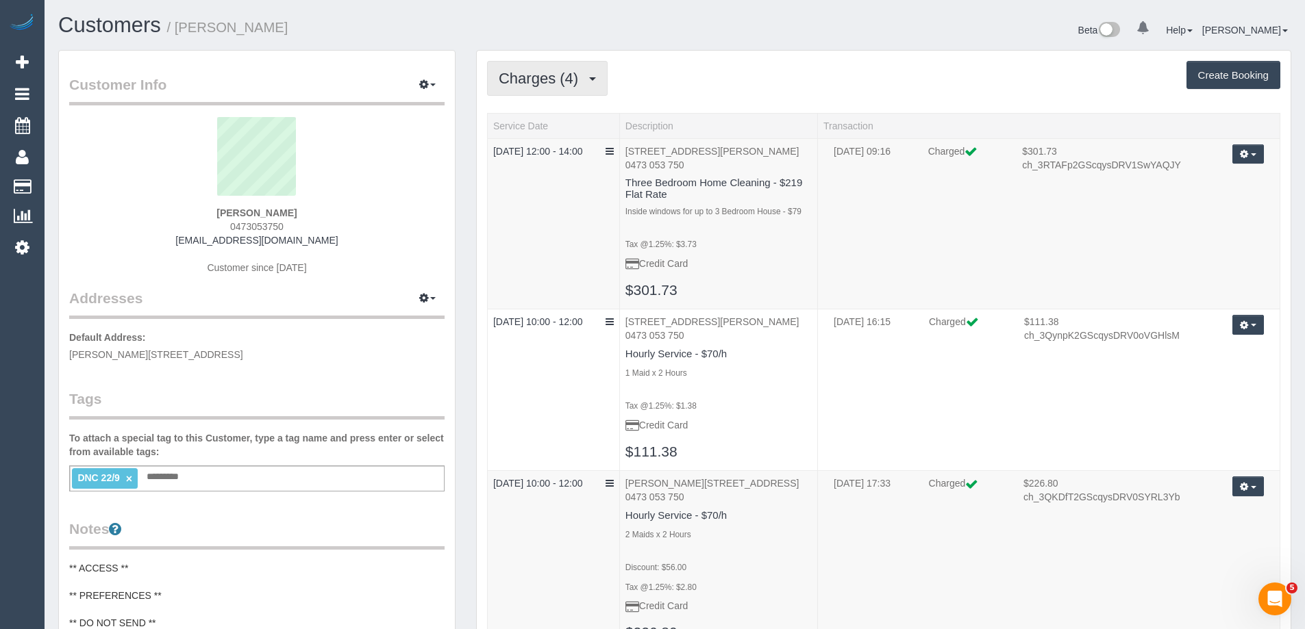
click at [537, 79] on span "Charges (4)" at bounding box center [542, 78] width 86 height 17
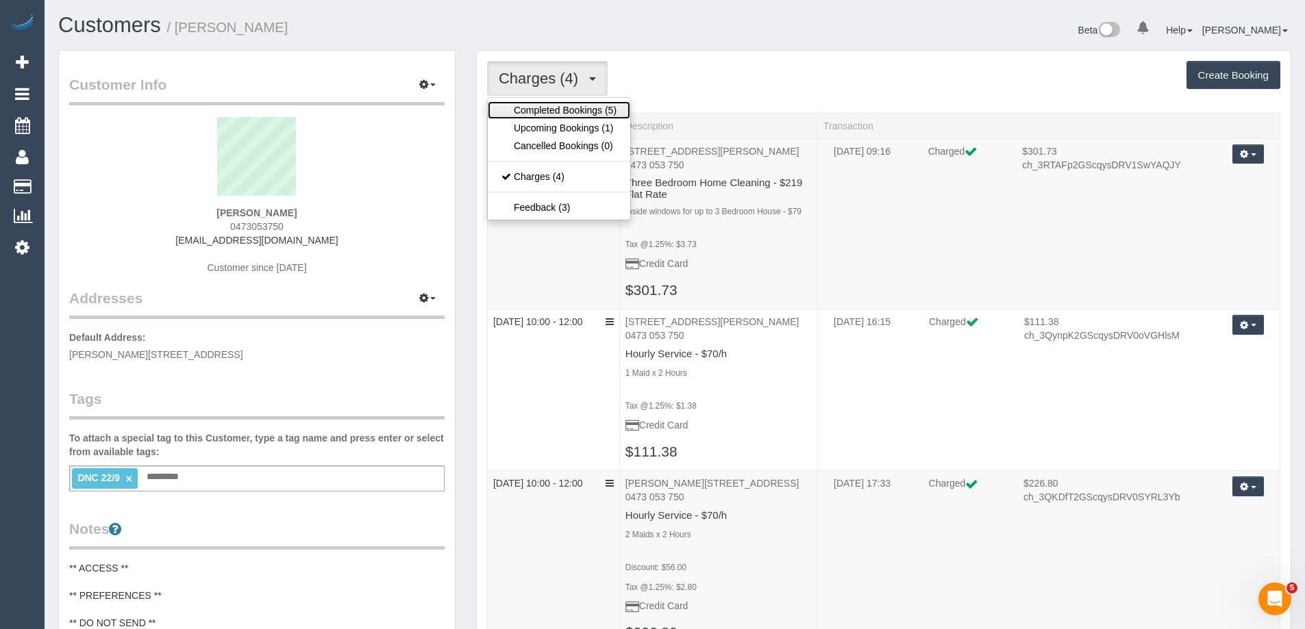
click at [534, 103] on link "Completed Bookings (5)" at bounding box center [559, 110] width 142 height 18
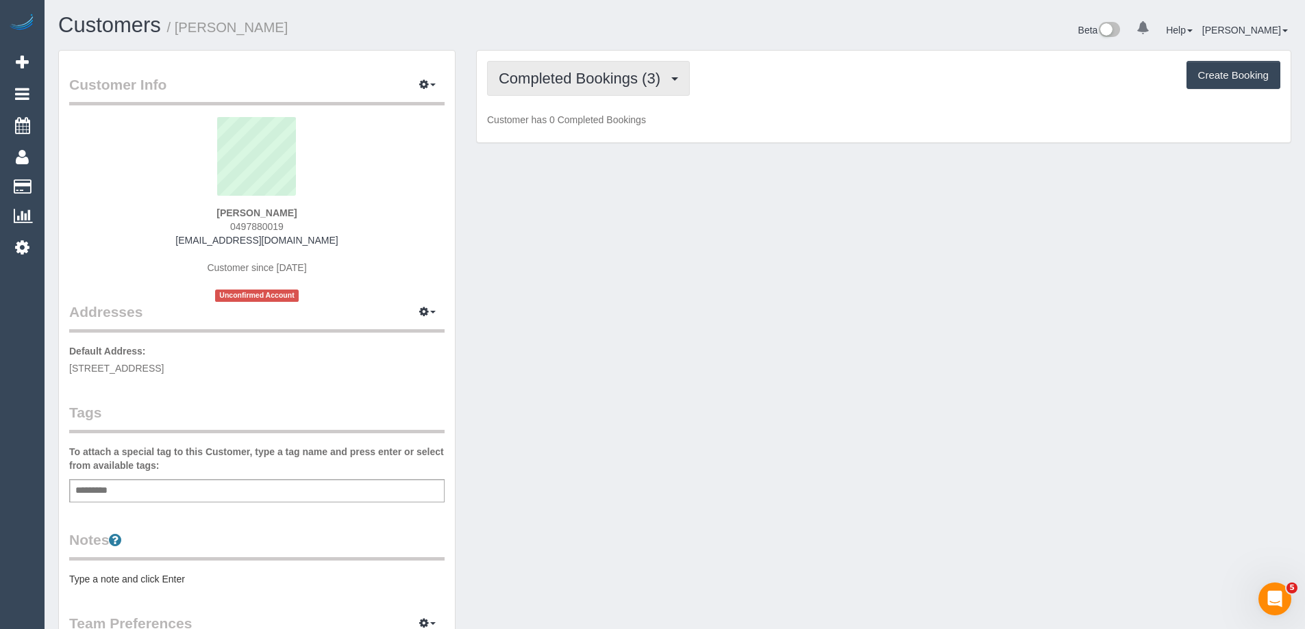
click at [566, 88] on button "Completed Bookings (3)" at bounding box center [588, 78] width 203 height 35
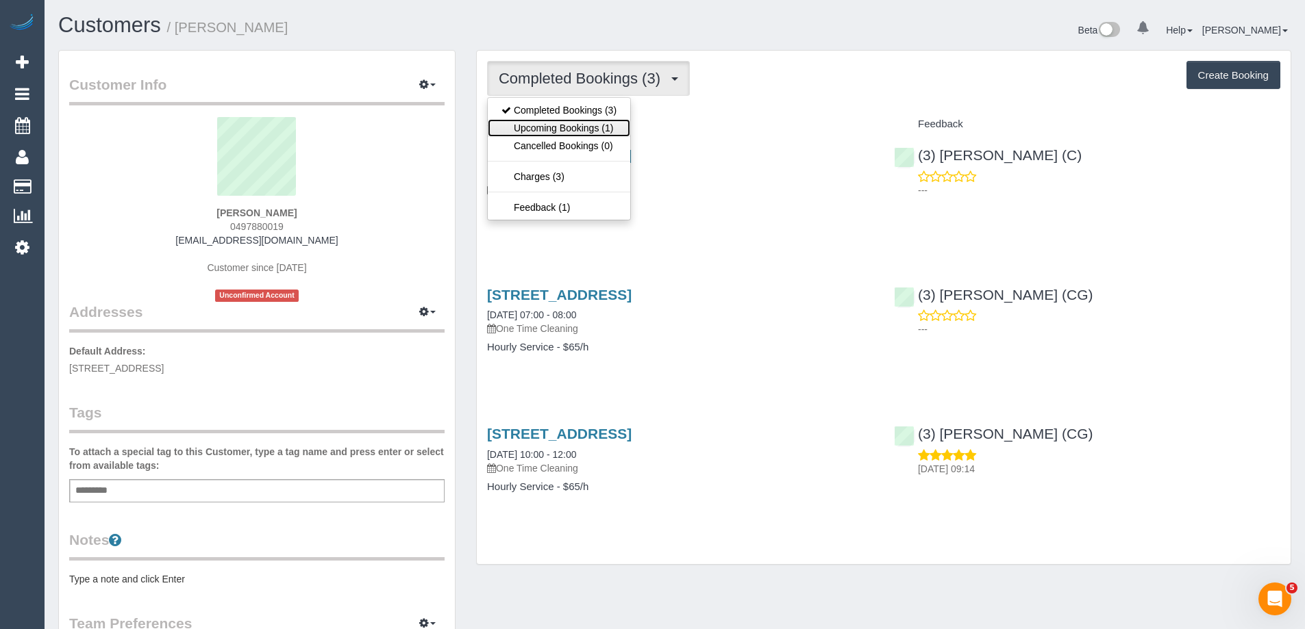
click at [574, 129] on link "Upcoming Bookings (1)" at bounding box center [559, 128] width 142 height 18
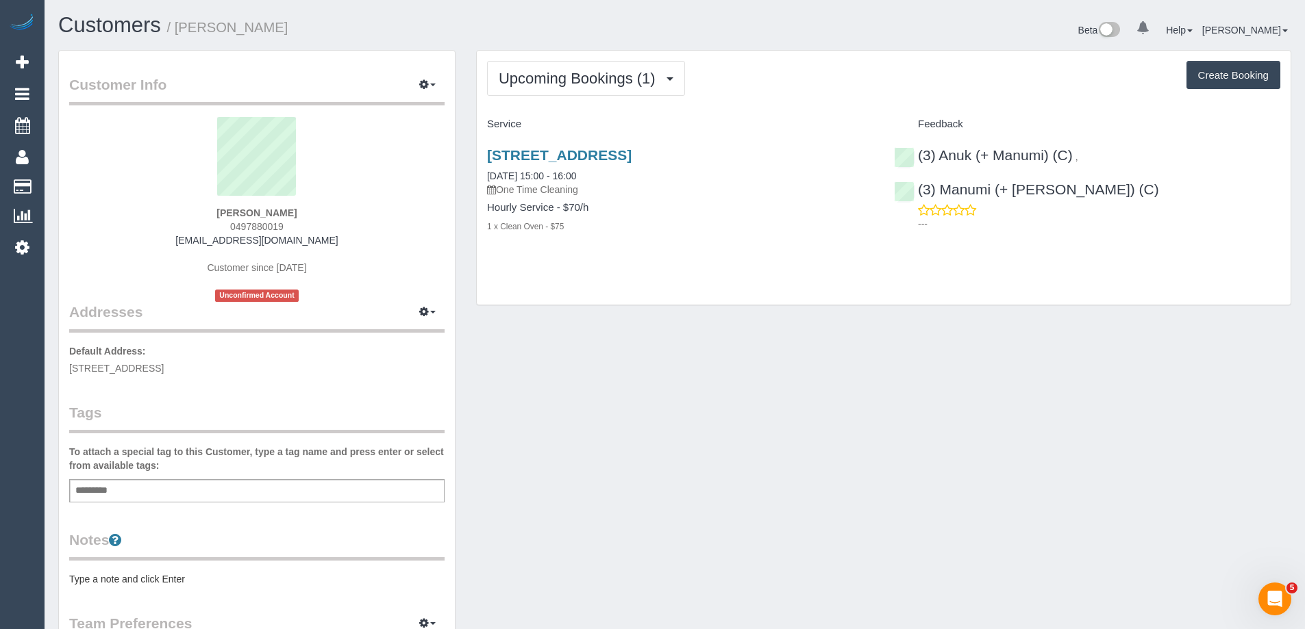
drag, startPoint x: 812, startPoint y: 368, endPoint x: 893, endPoint y: 325, distance: 92.2
click at [812, 368] on div "Customer Info Edit Contact Info Send Message Email Preferences Special Sales Ta…" at bounding box center [674, 529] width 1253 height 959
drag, startPoint x: 193, startPoint y: 25, endPoint x: 178, endPoint y: 25, distance: 15.1
click at [178, 25] on h1 "Customers / Joyce Holtman" at bounding box center [361, 25] width 606 height 23
copy small "Joyce Holtman"
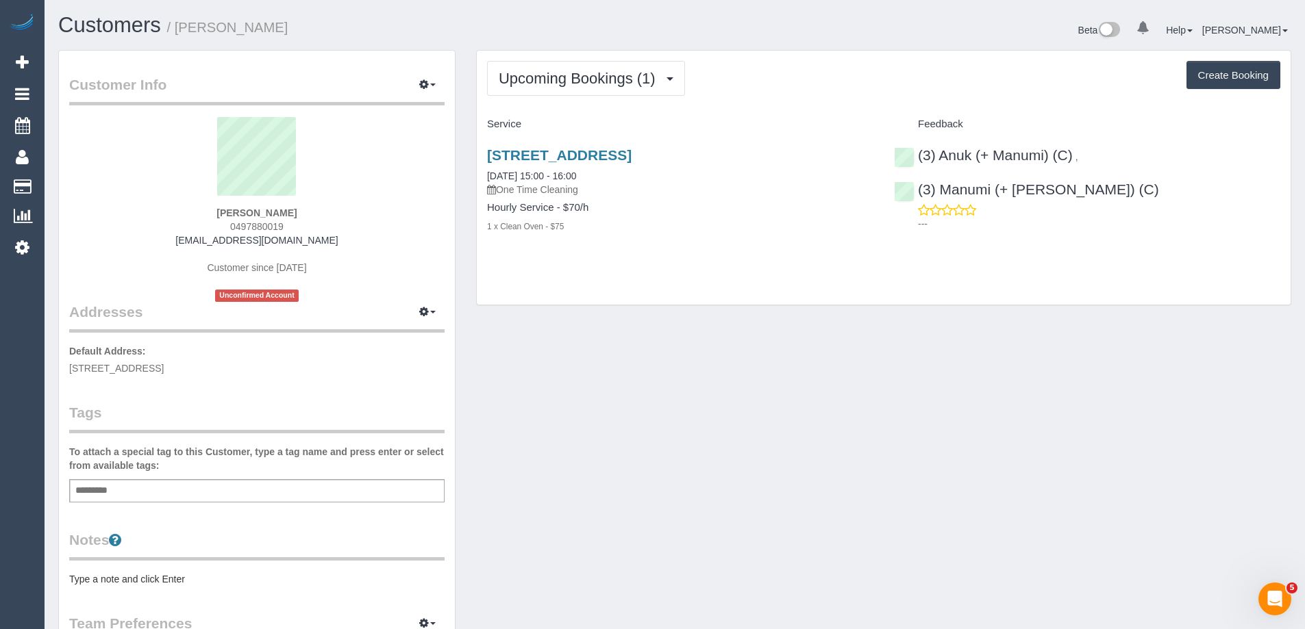
click at [240, 225] on span "0497880019" at bounding box center [256, 226] width 53 height 11
copy span "0497880019"
click at [262, 235] on link "joyceholtman@gmail.com" at bounding box center [256, 240] width 162 height 11
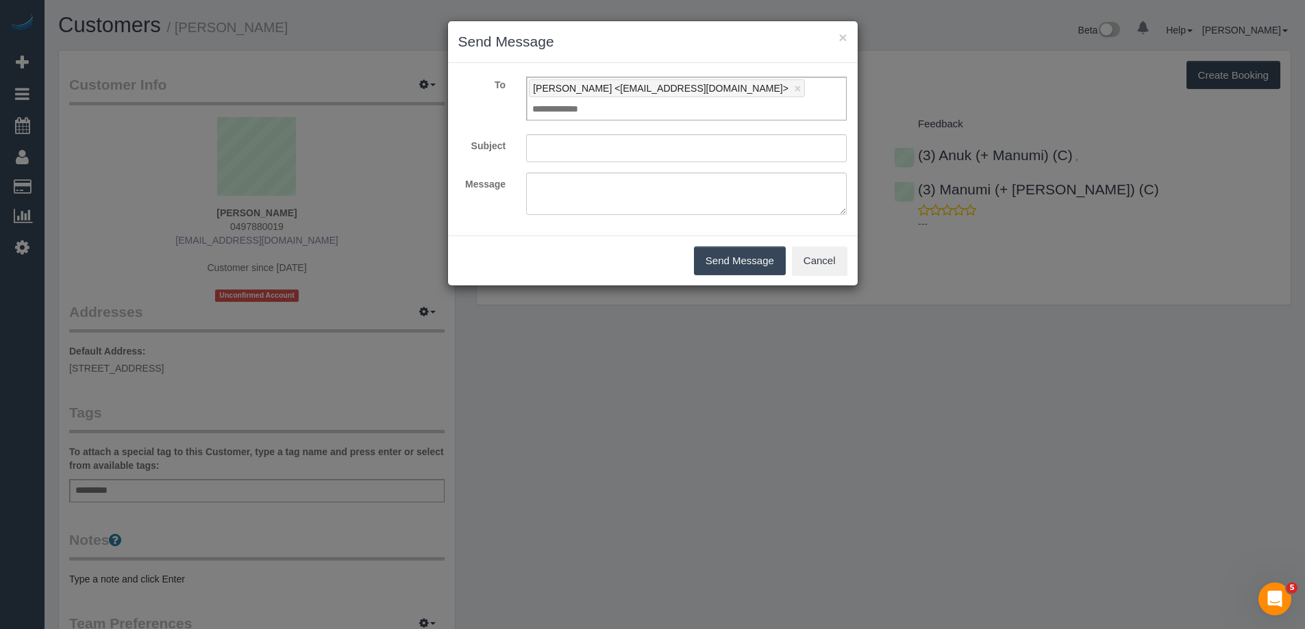
click at [262, 234] on div "× Send Message To Joyce Holtman <joyceholtman@gmail.com> × Add Recipient Subjec…" at bounding box center [652, 314] width 1305 height 629
click at [800, 247] on button "Cancel" at bounding box center [824, 261] width 55 height 29
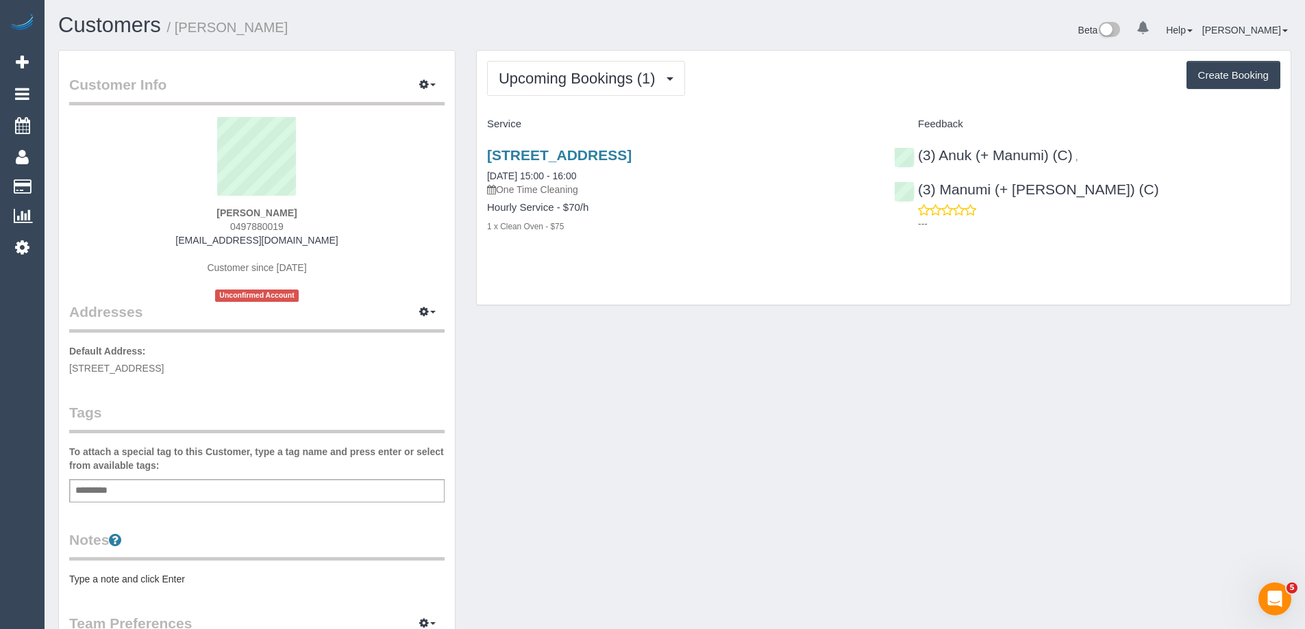
click at [271, 225] on span "0497880019" at bounding box center [256, 226] width 53 height 11
click at [240, 224] on span "0497880019" at bounding box center [256, 226] width 53 height 11
click at [767, 103] on div "Upcoming Bookings (1) Completed Bookings (3) Upcoming Bookings (1) Cancelled Bo…" at bounding box center [884, 178] width 814 height 255
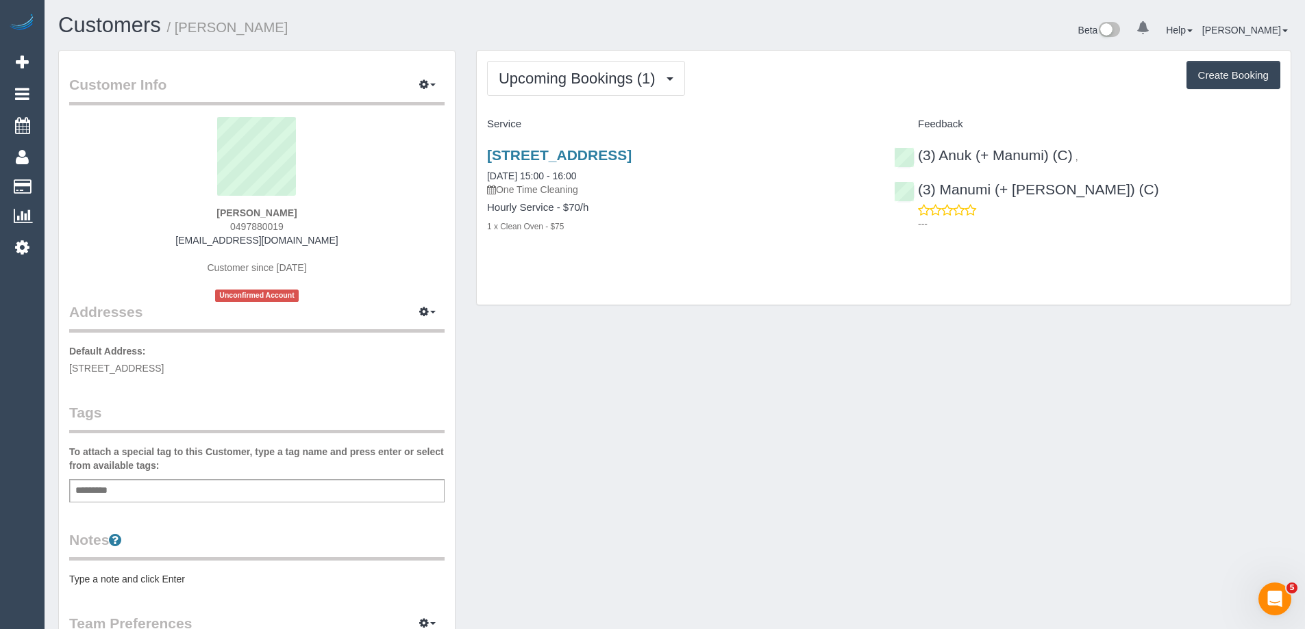
drag, startPoint x: 726, startPoint y: 155, endPoint x: 484, endPoint y: 160, distance: 242.5
click at [484, 160] on div "8 Beavis Street, 108, Elsternwick, VIC 3185 23/09/2025 15:00 - 16:00 One Time C…" at bounding box center [680, 198] width 407 height 125
copy link "8 Beavis Street, 108, Elsternwick, VIC 3185"
click at [595, 81] on span "Upcoming Bookings (1)" at bounding box center [581, 78] width 164 height 17
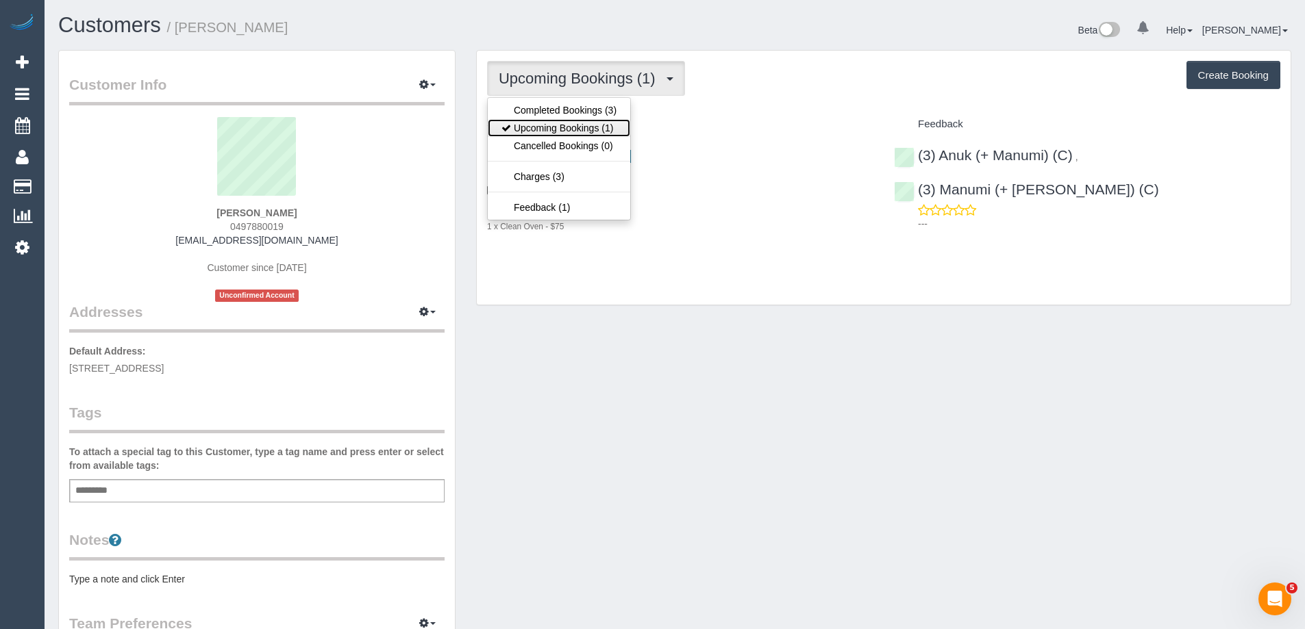
click at [591, 127] on link "Upcoming Bookings (1)" at bounding box center [559, 128] width 142 height 18
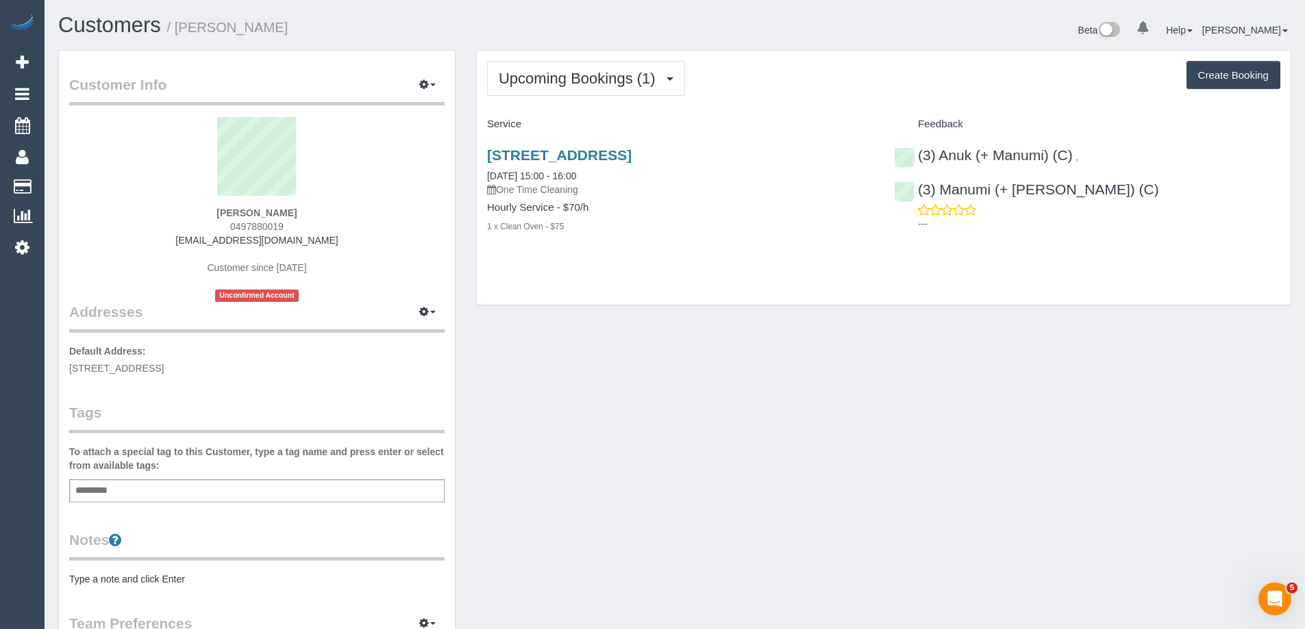
click at [836, 82] on div "Upcoming Bookings (1) Completed Bookings (3) Upcoming Bookings (1) Cancelled Bo…" at bounding box center [883, 78] width 793 height 35
click at [906, 35] on div "Beta 0 Your Notifications You have 0 alerts Help Help Docs Take a Tour Contact …" at bounding box center [988, 32] width 627 height 36
click at [631, 158] on link "8 Beavis Street, 108, Elsternwick, VIC 3185" at bounding box center [559, 155] width 145 height 16
click at [630, 64] on button "Upcoming Bookings (1)" at bounding box center [586, 78] width 198 height 35
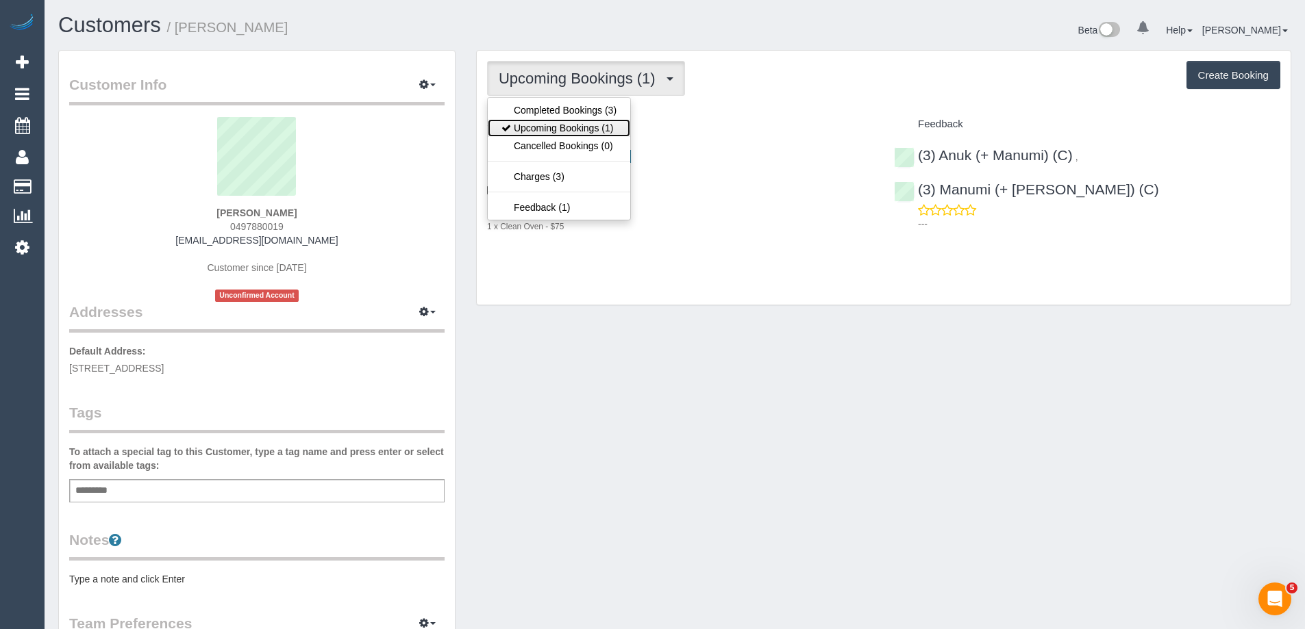
click at [604, 127] on link "Upcoming Bookings (1)" at bounding box center [559, 128] width 142 height 18
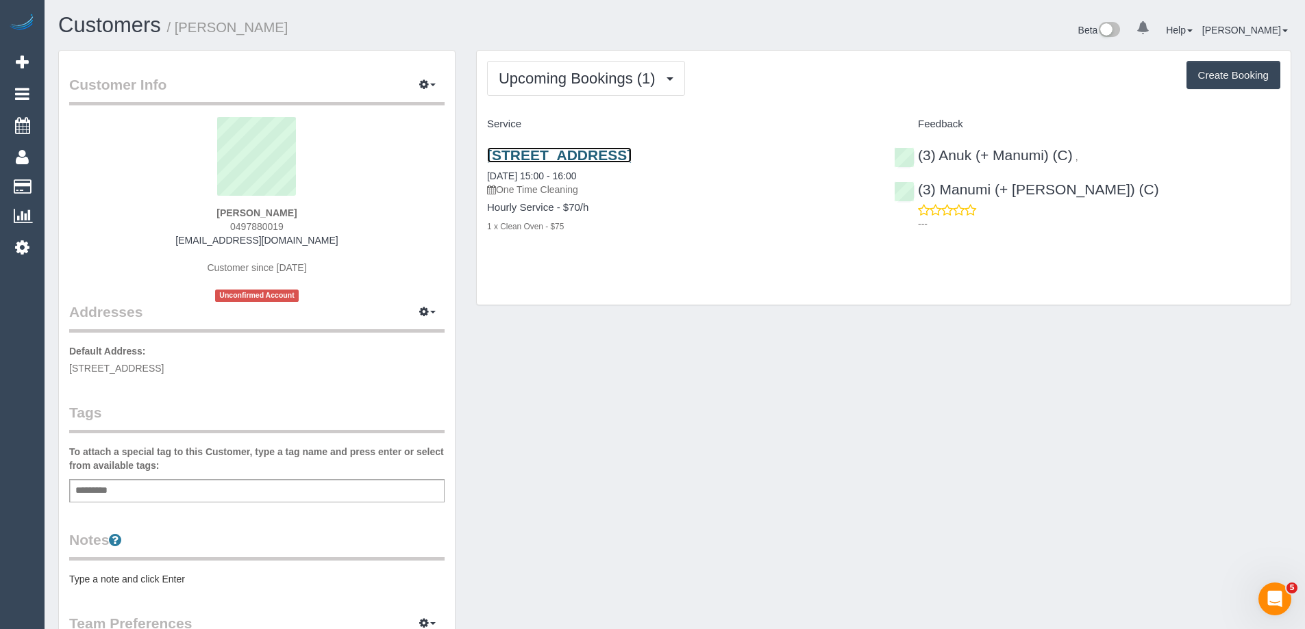
click at [631, 154] on link "8 Beavis Street, 108, Elsternwick, VIC 3185" at bounding box center [559, 155] width 145 height 16
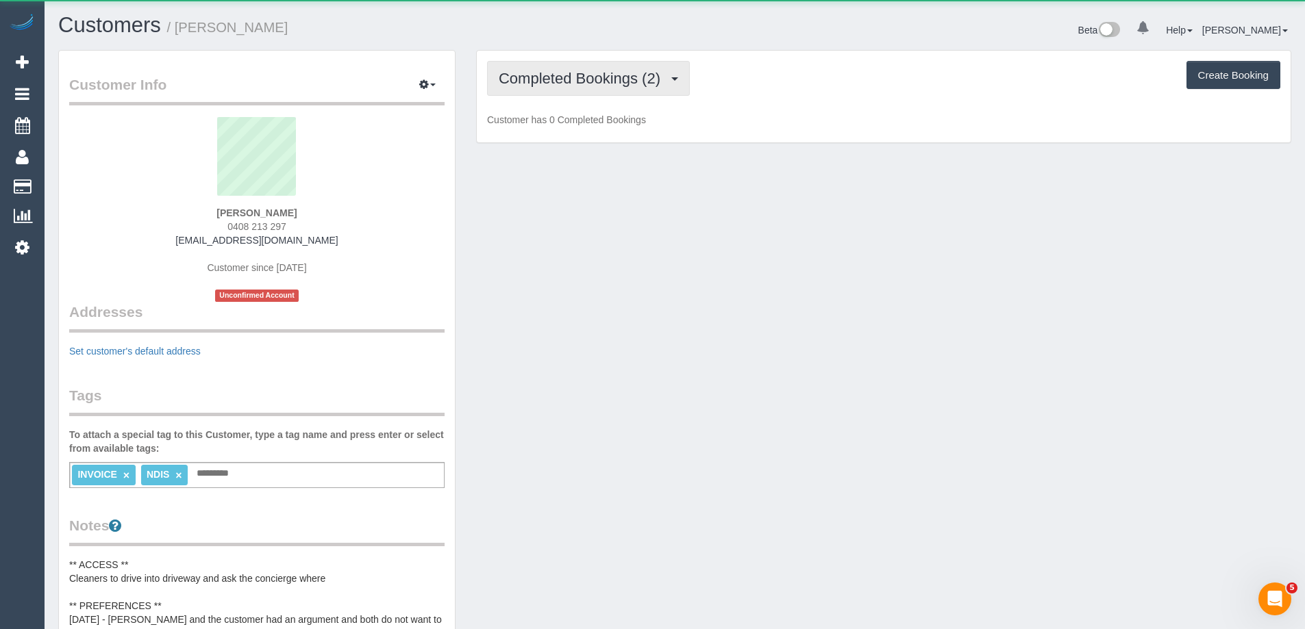
click at [608, 89] on button "Completed Bookings (2)" at bounding box center [588, 78] width 203 height 35
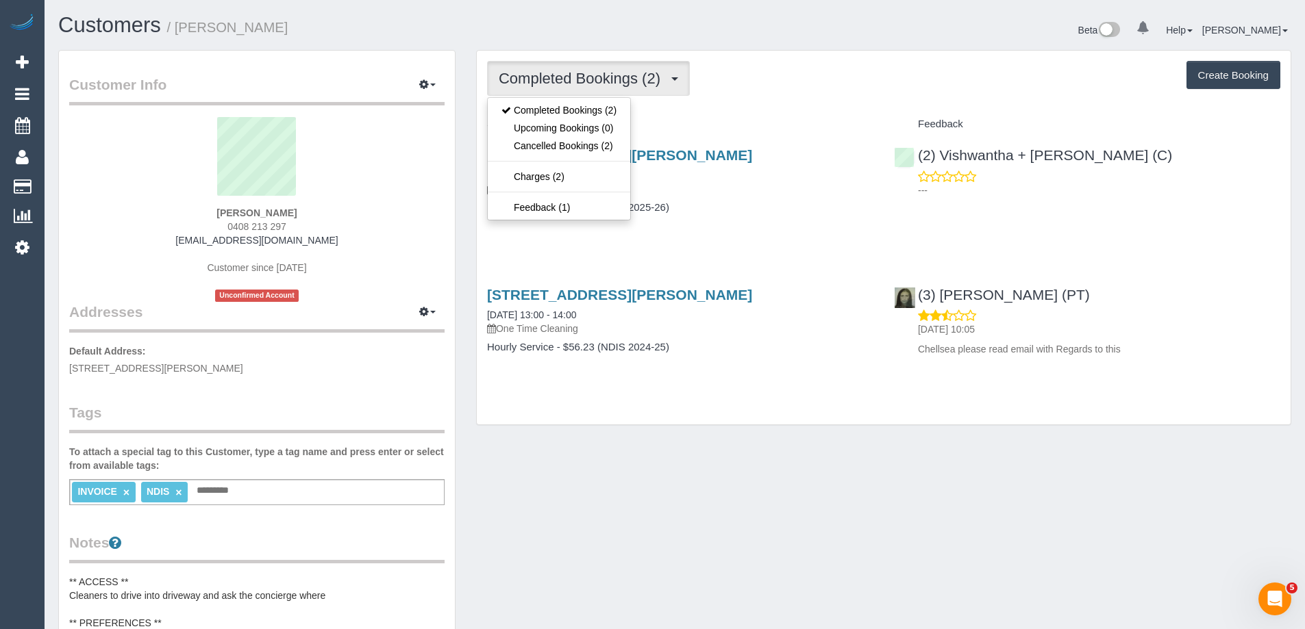
click at [780, 82] on div "Completed Bookings (2) Completed Bookings (2) Upcoming Bookings (0) Cancelled B…" at bounding box center [883, 78] width 793 height 35
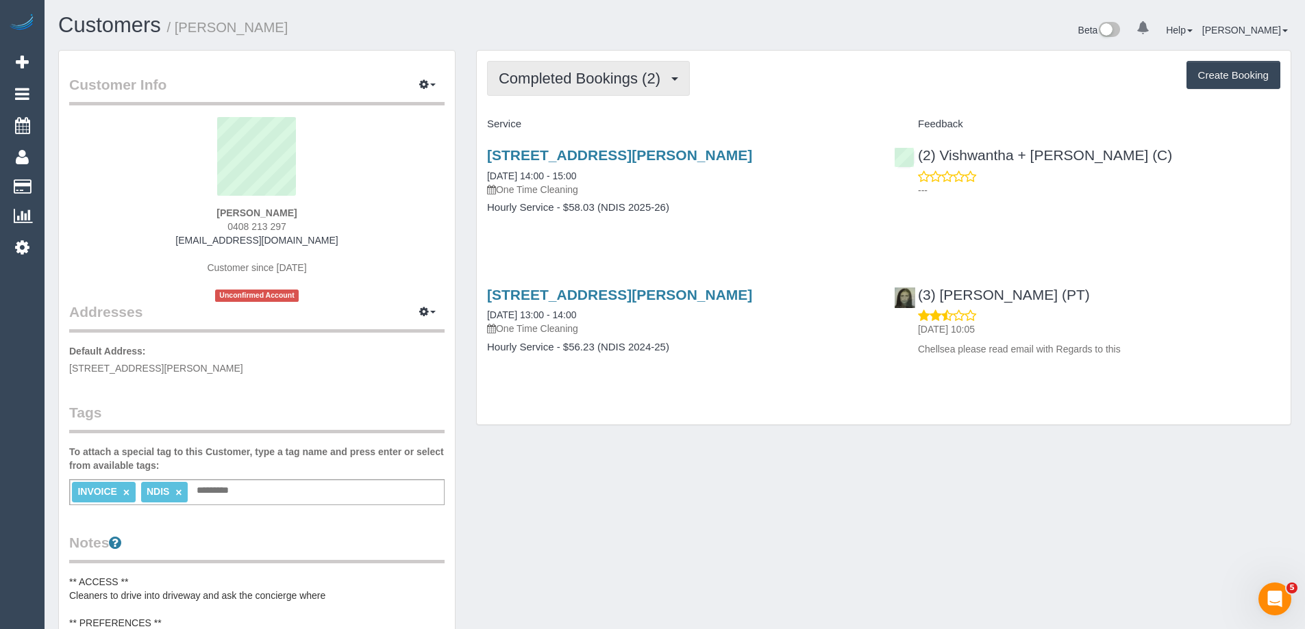
click at [629, 90] on button "Completed Bookings (2)" at bounding box center [588, 78] width 203 height 35
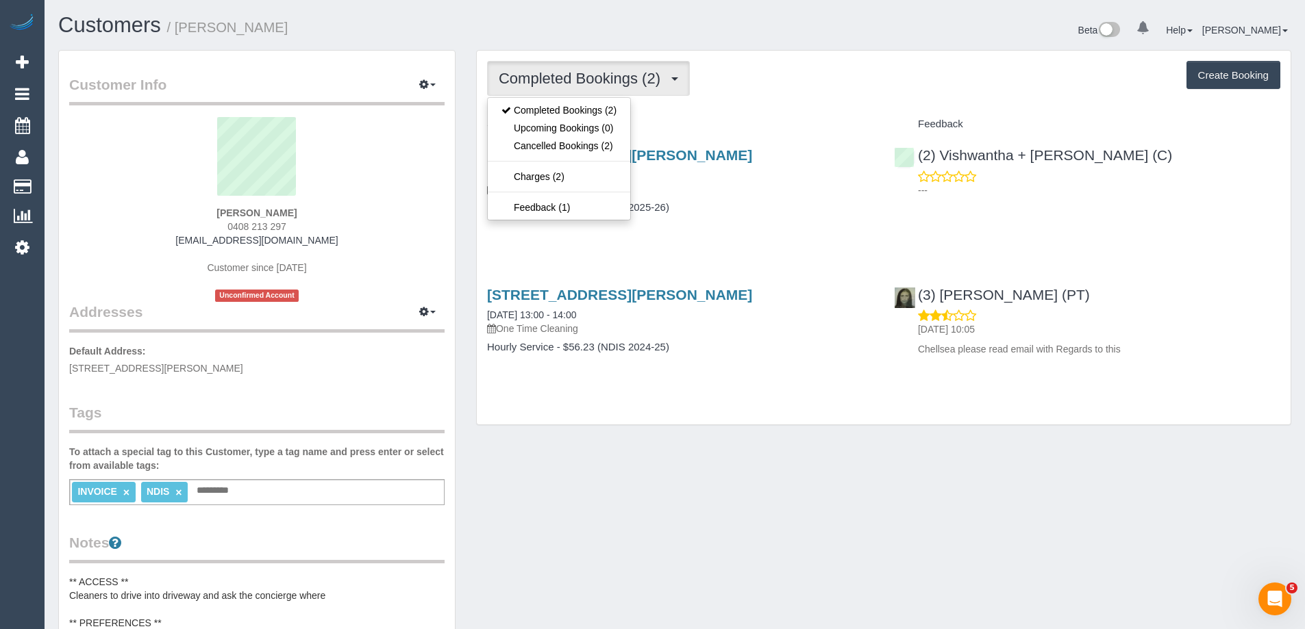
click at [725, 84] on div "Completed Bookings (2) Completed Bookings (2) Upcoming Bookings (0) Cancelled B…" at bounding box center [883, 78] width 793 height 35
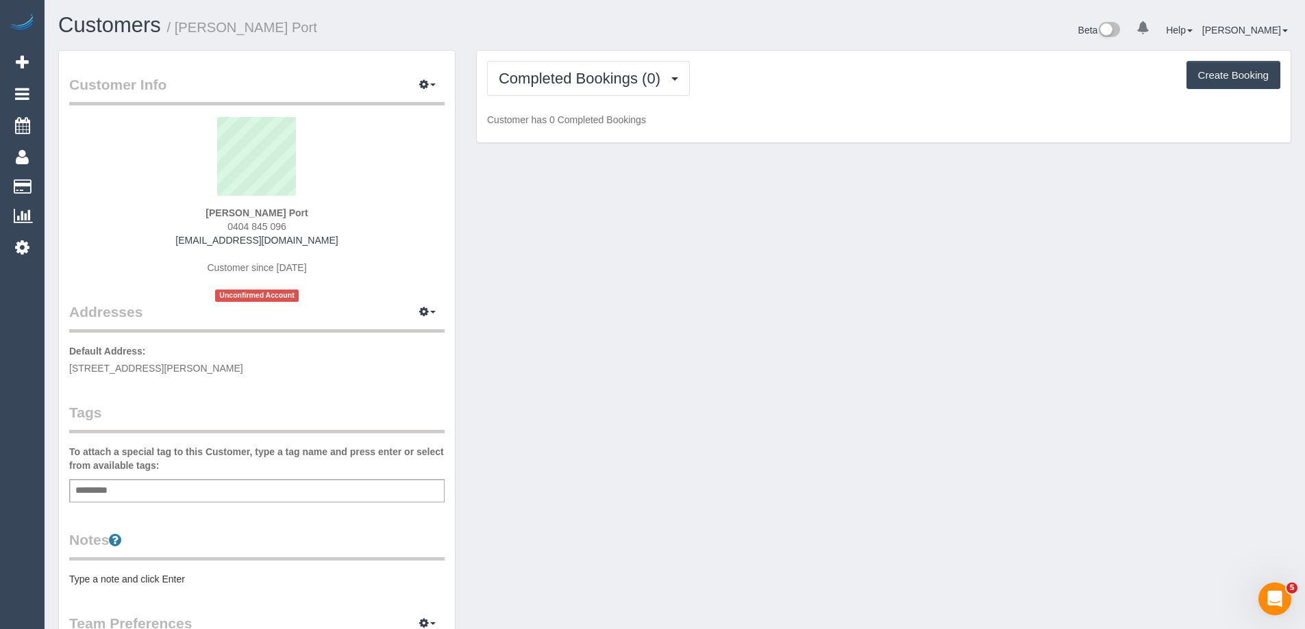
scroll to position [1016, 1305]
click at [624, 94] on button "Completed Bookings (0)" at bounding box center [588, 78] width 203 height 35
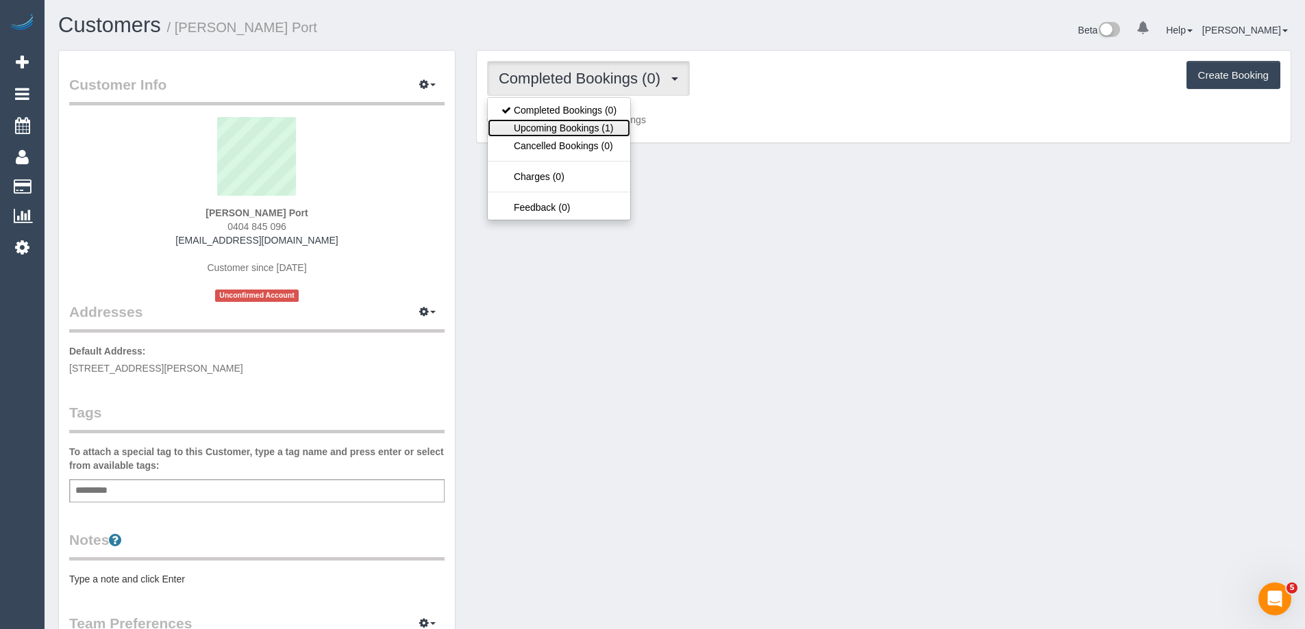
click at [599, 121] on link "Upcoming Bookings (1)" at bounding box center [559, 128] width 142 height 18
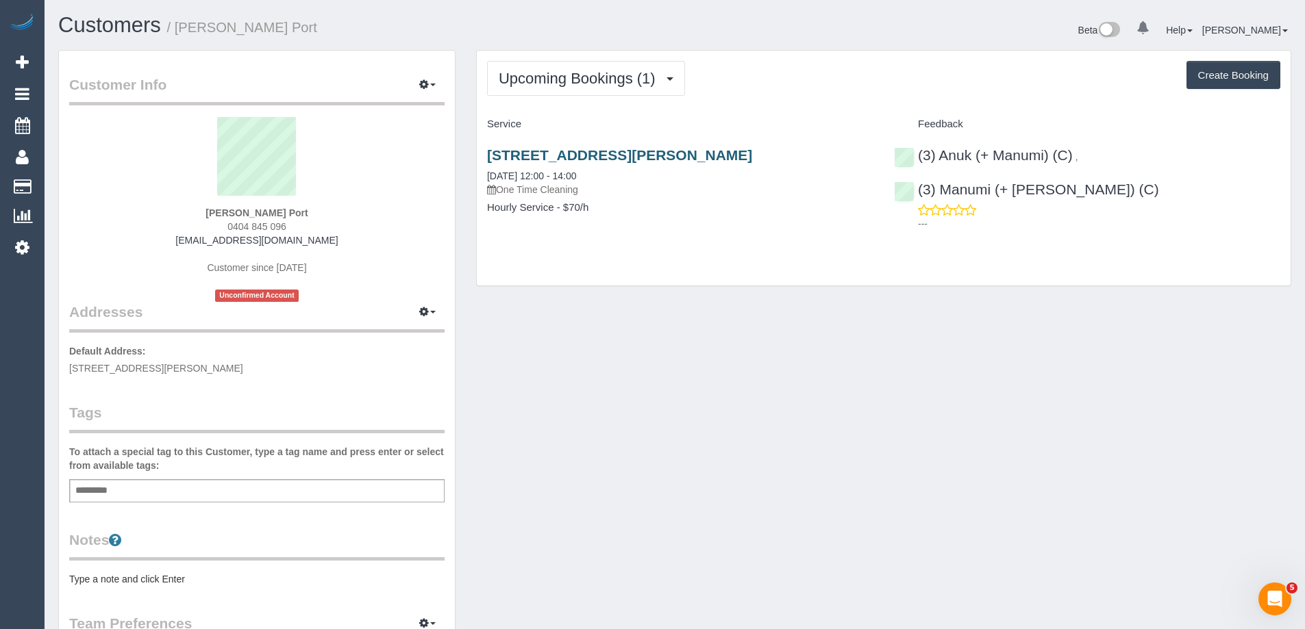
drag, startPoint x: 801, startPoint y: 154, endPoint x: 486, endPoint y: 154, distance: 315.1
click at [487, 154] on h3 "[STREET_ADDRESS][PERSON_NAME]" at bounding box center [680, 155] width 386 height 16
copy link "[STREET_ADDRESS][PERSON_NAME]"
click at [829, 101] on div "Upcoming Bookings (1) Completed Bookings (0) Upcoming Bookings (1) Cancelled Bo…" at bounding box center [884, 168] width 814 height 235
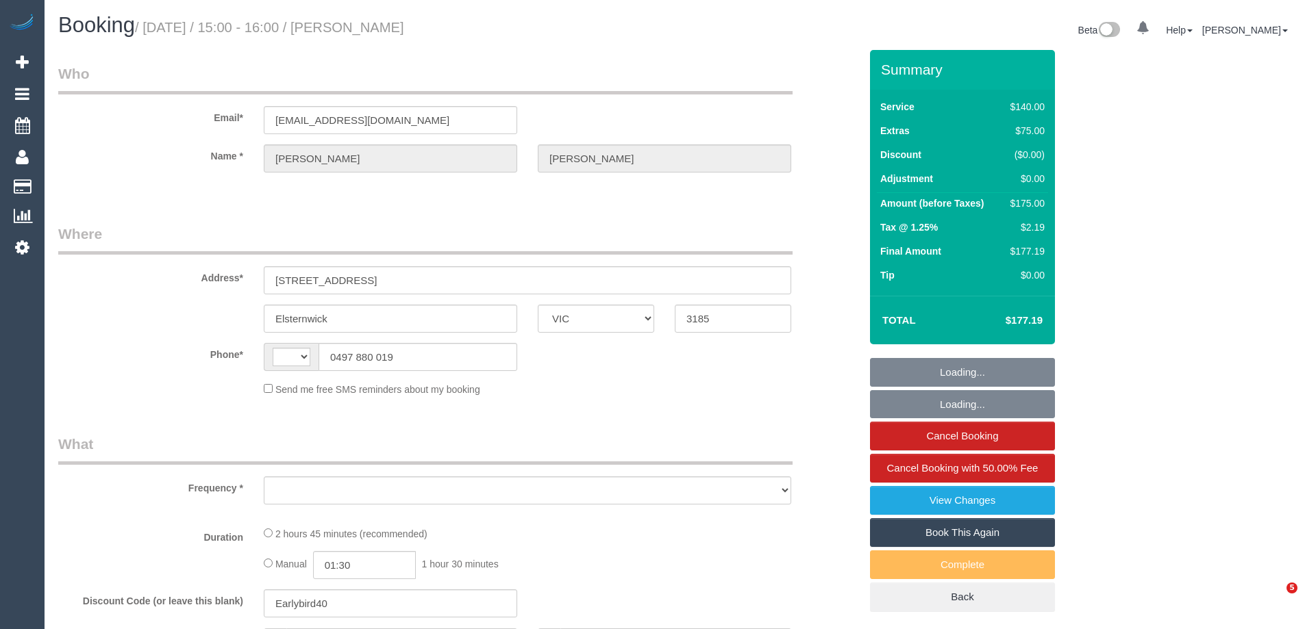
select select "VIC"
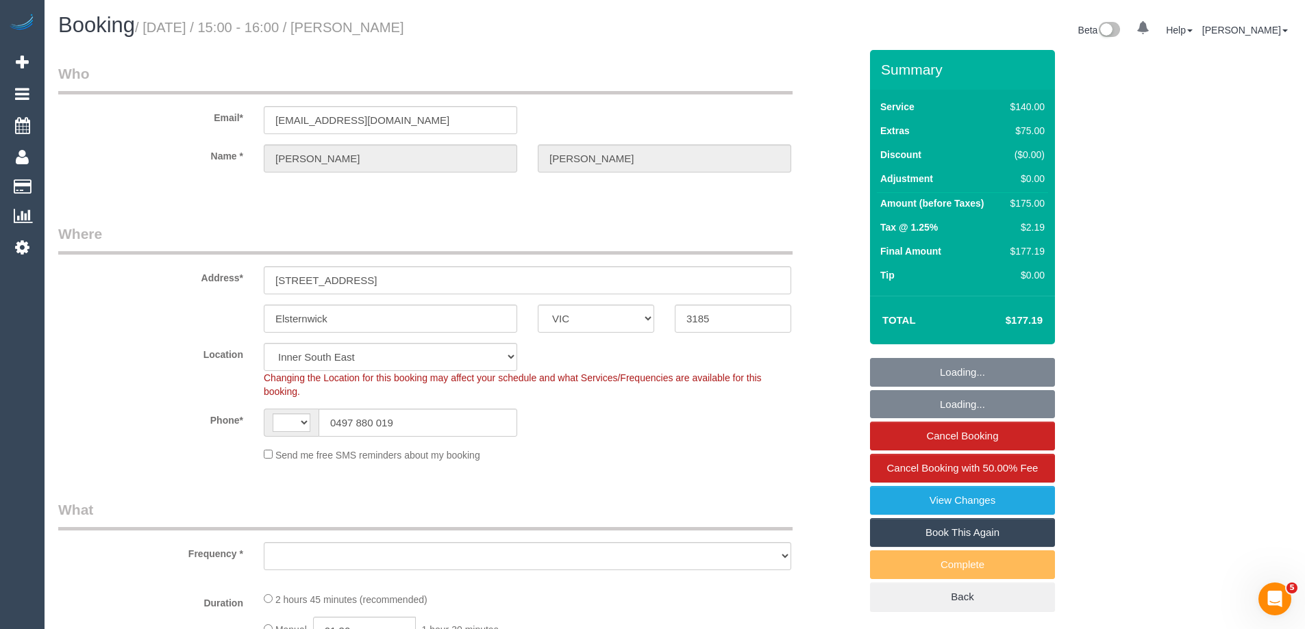
select select "string:AU"
select select "object:737"
select select "string:stripe-pm_1S5JNT2GScqysDRVOGJTuutG"
select select "object:1488"
select select "number:29"
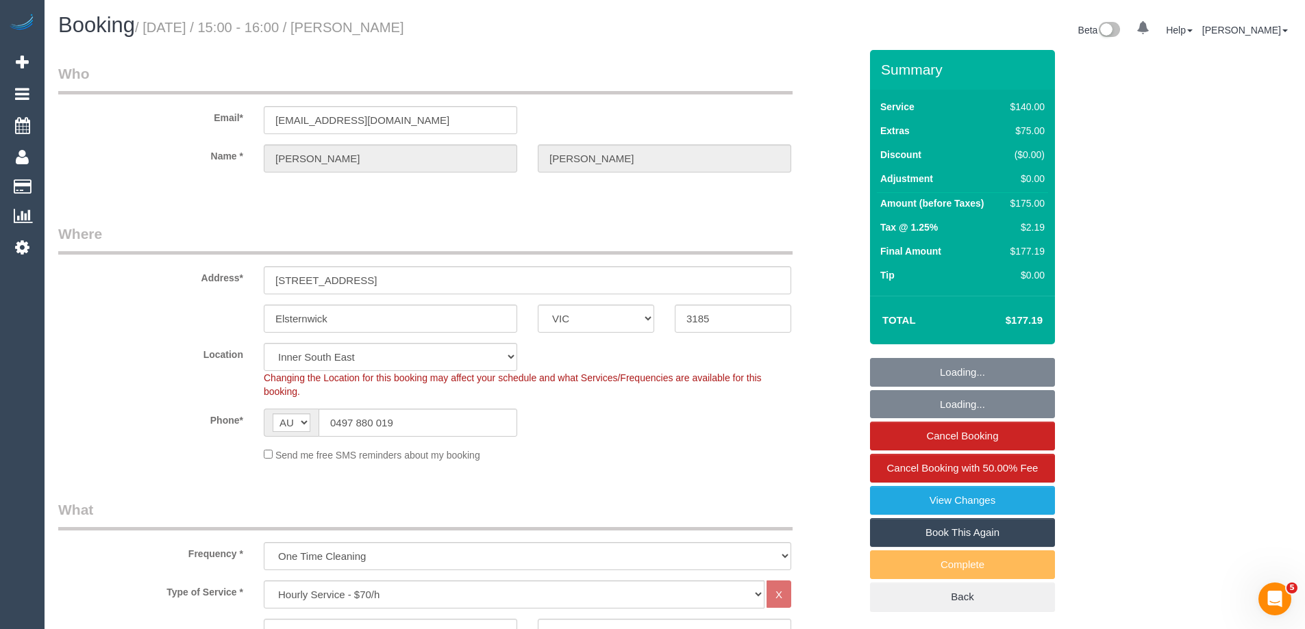
select select "number:14"
select select "number:19"
select select "number:24"
select select "number:13"
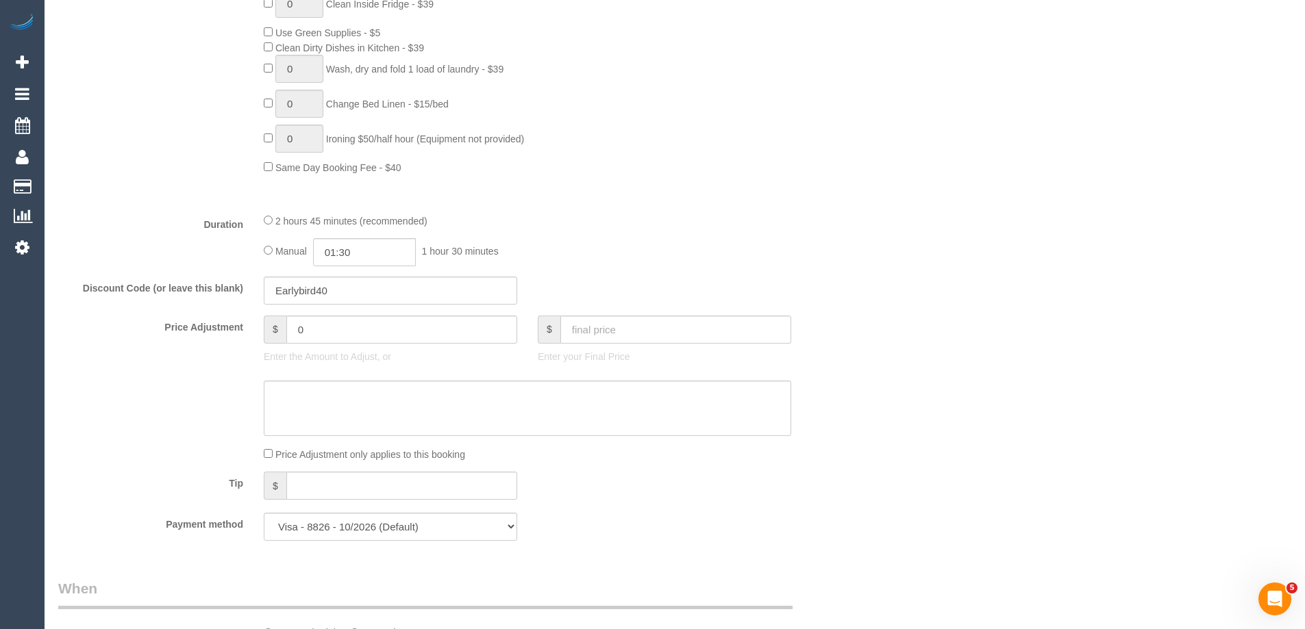
scroll to position [1027, 0]
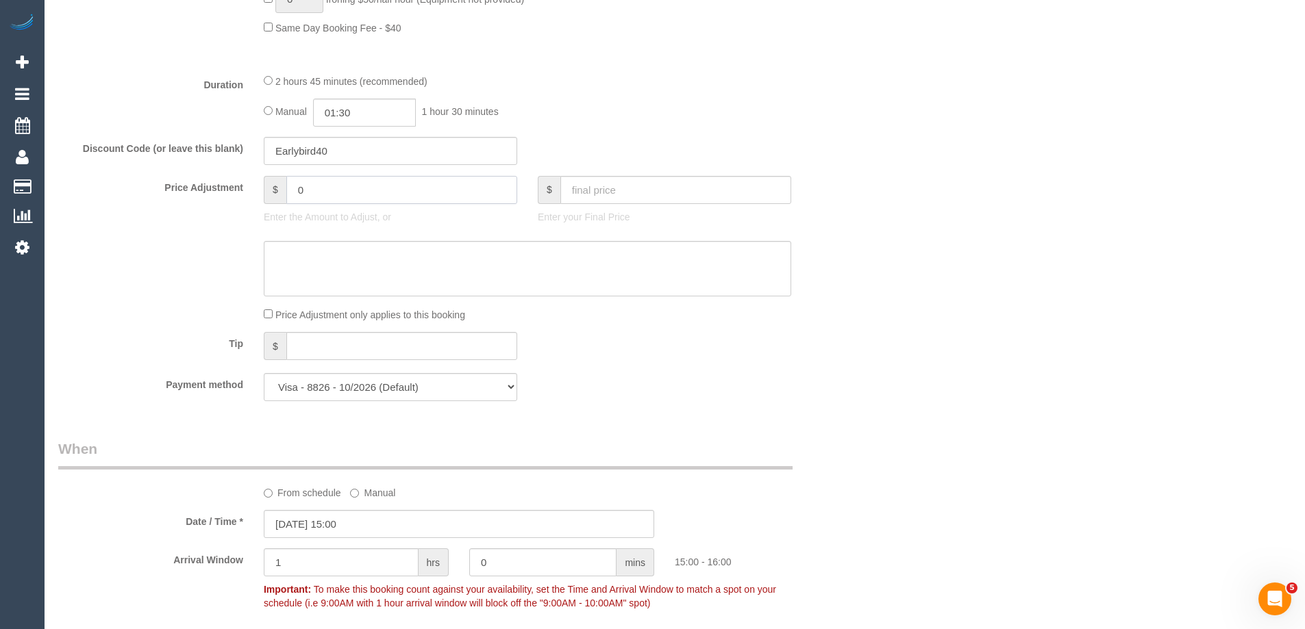
click at [373, 195] on input "0" at bounding box center [401, 190] width 231 height 28
type input "-30"
click at [342, 251] on textarea at bounding box center [527, 269] width 527 height 56
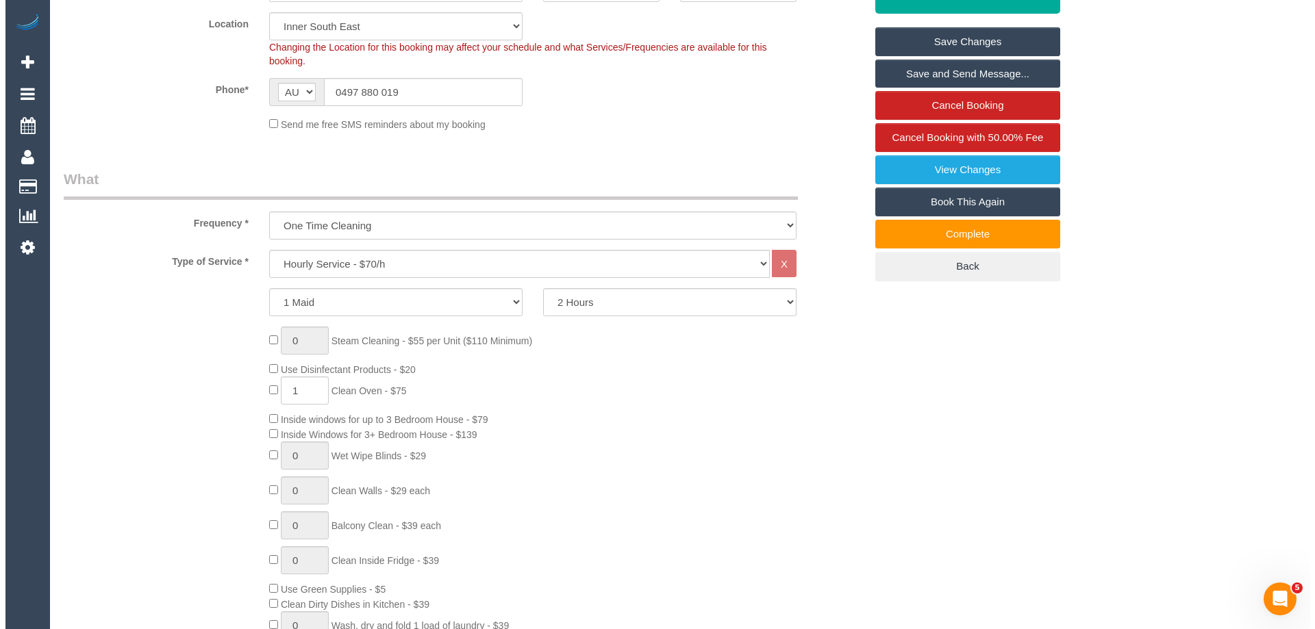
scroll to position [0, 0]
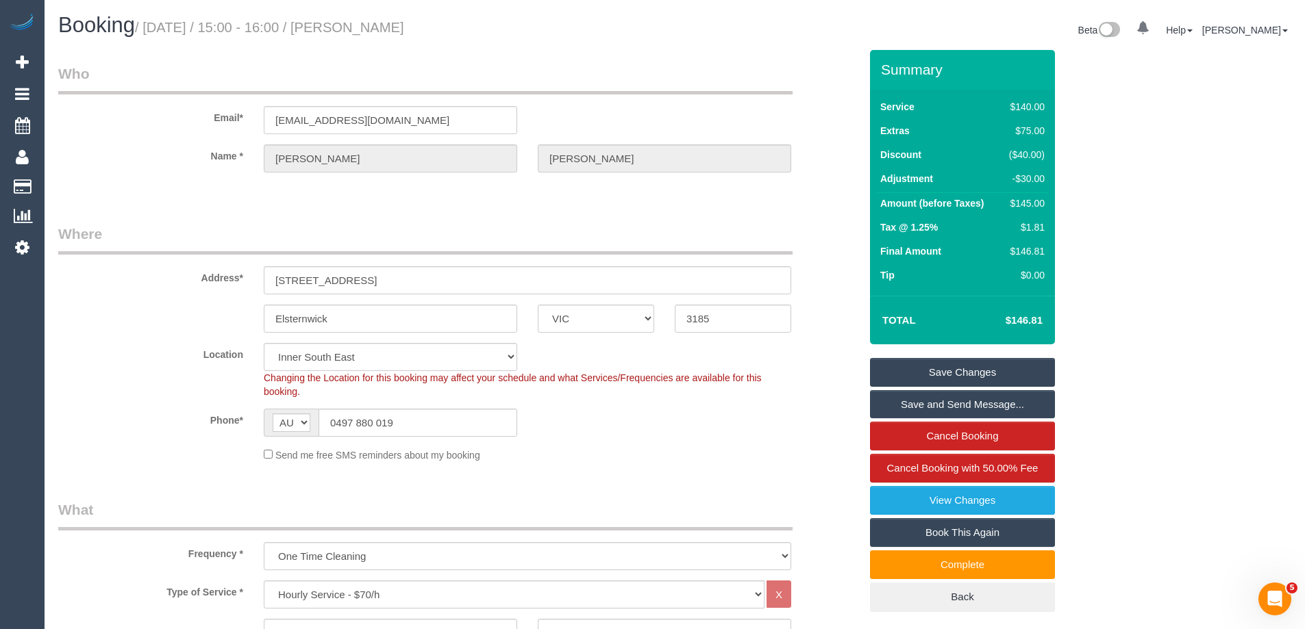
type textarea "$30 discount applied as a gesture of goodwill for team running late. Via phone …"
click at [984, 370] on link "Save Changes" at bounding box center [962, 372] width 185 height 29
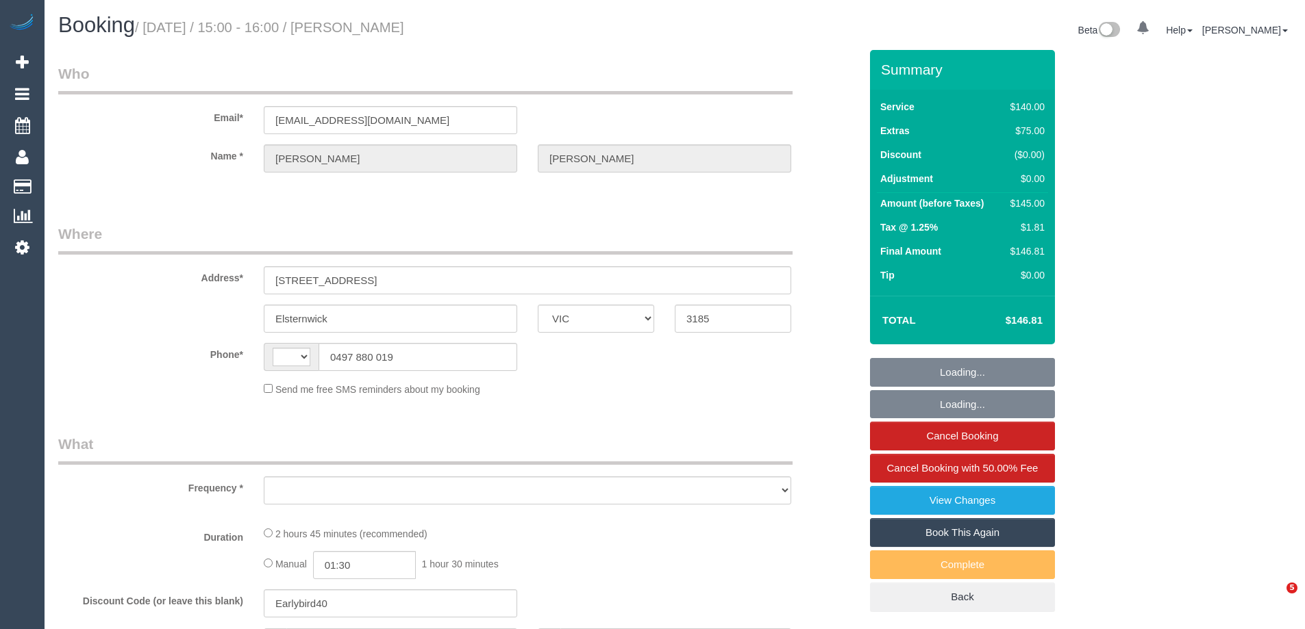
select select "VIC"
select select "string:AU"
select select "object:557"
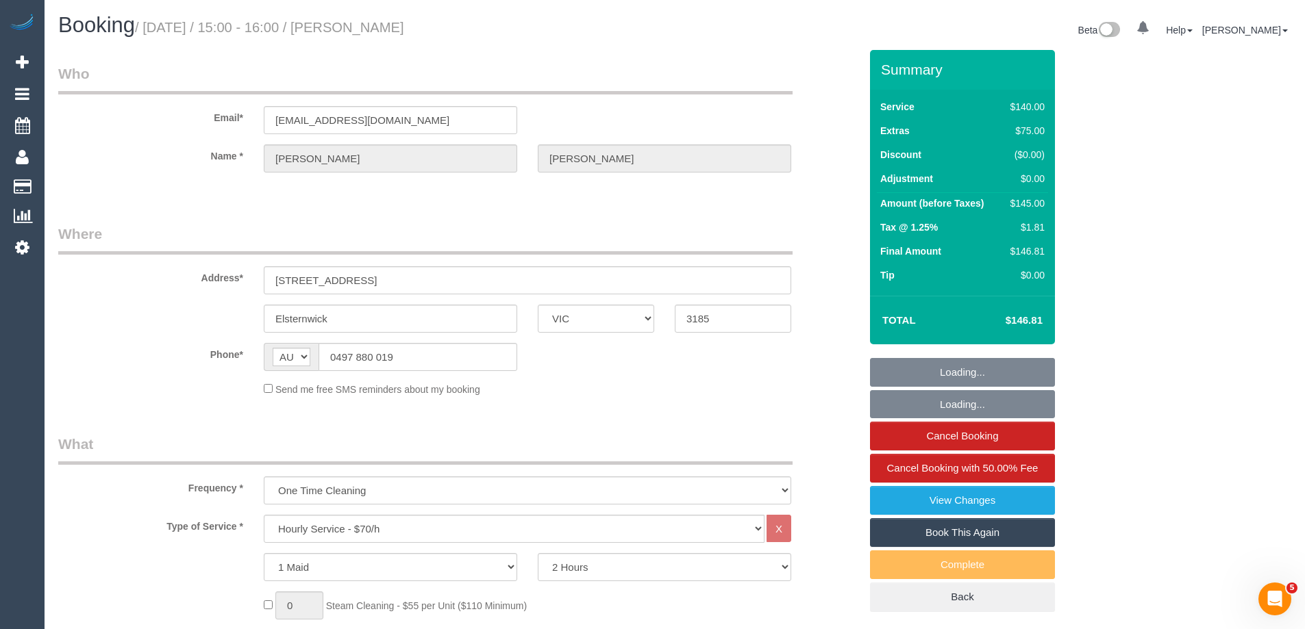
select select "string:stripe-pm_1S5JNT2GScqysDRVOGJTuutG"
select select "number:29"
select select "number:14"
select select "number:19"
select select "number:24"
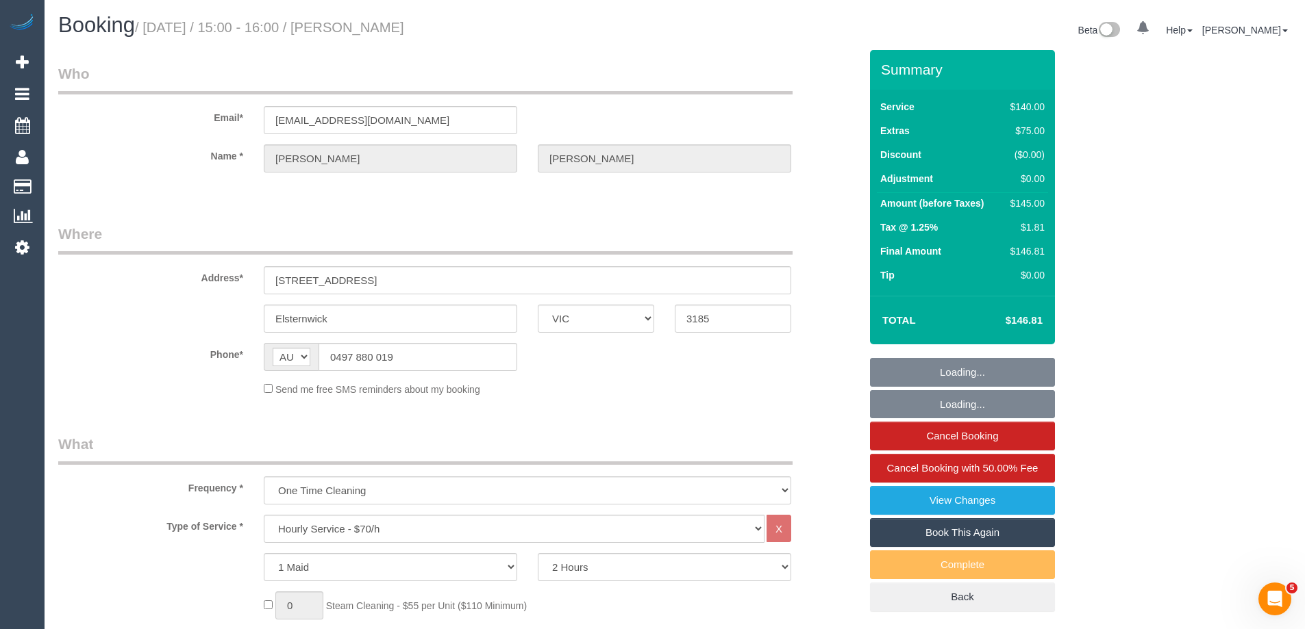
select select "number:13"
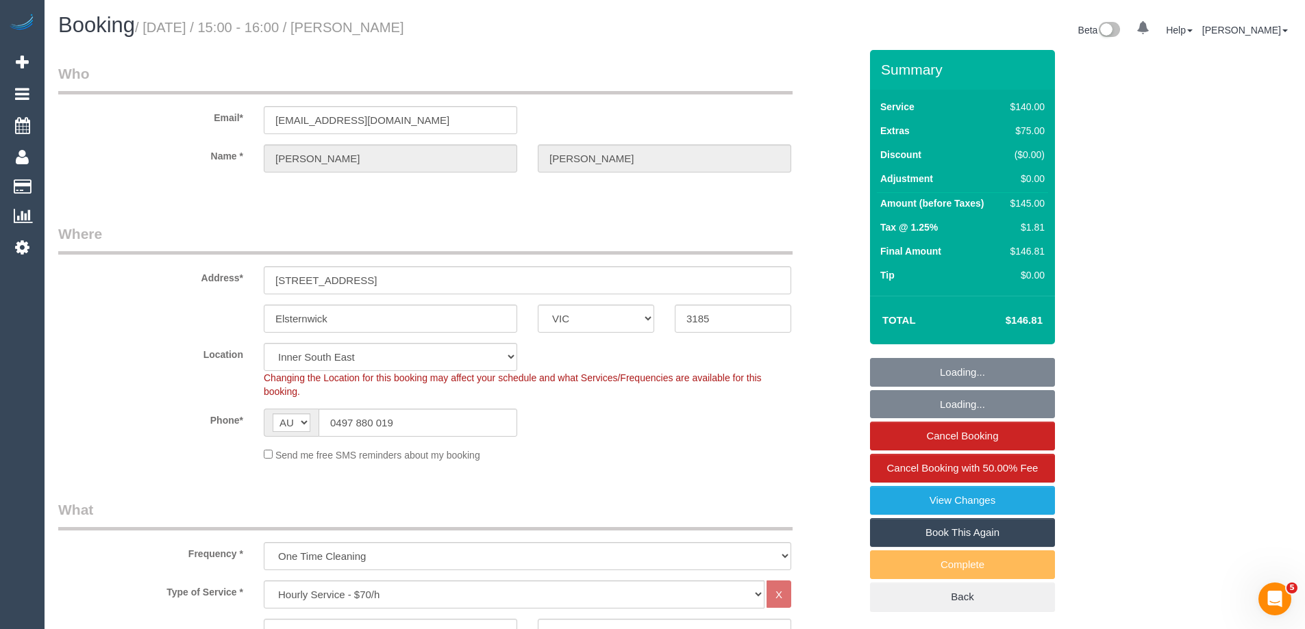
select select "object:1488"
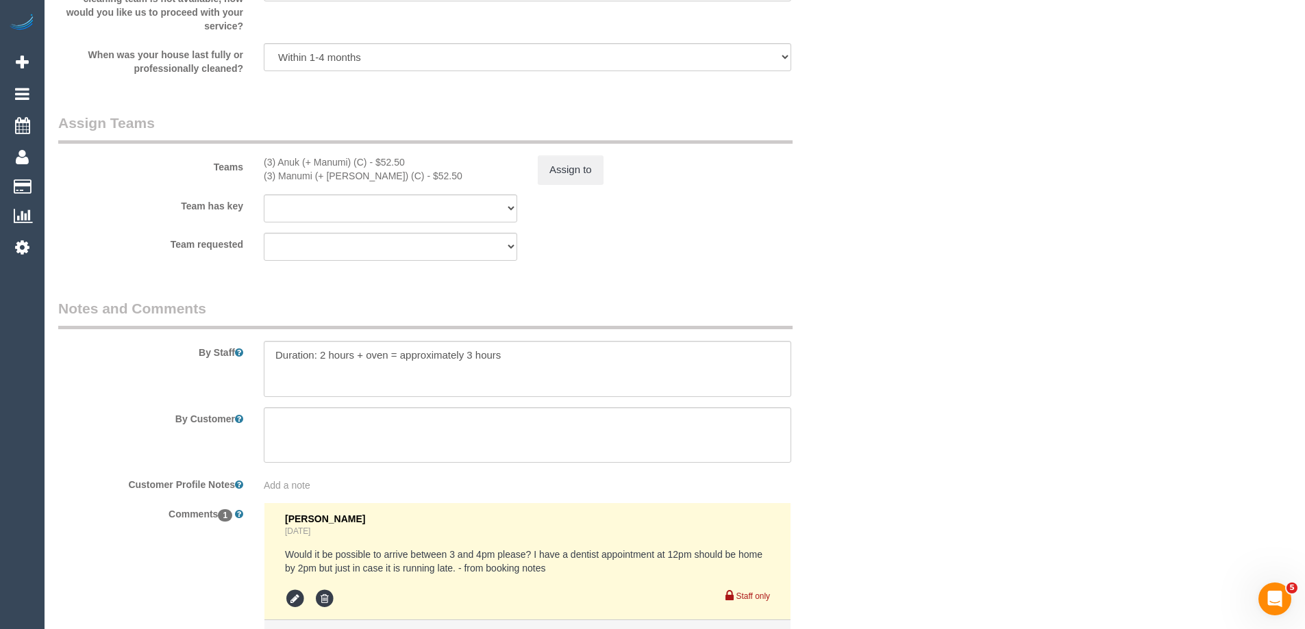
scroll to position [2156, 0]
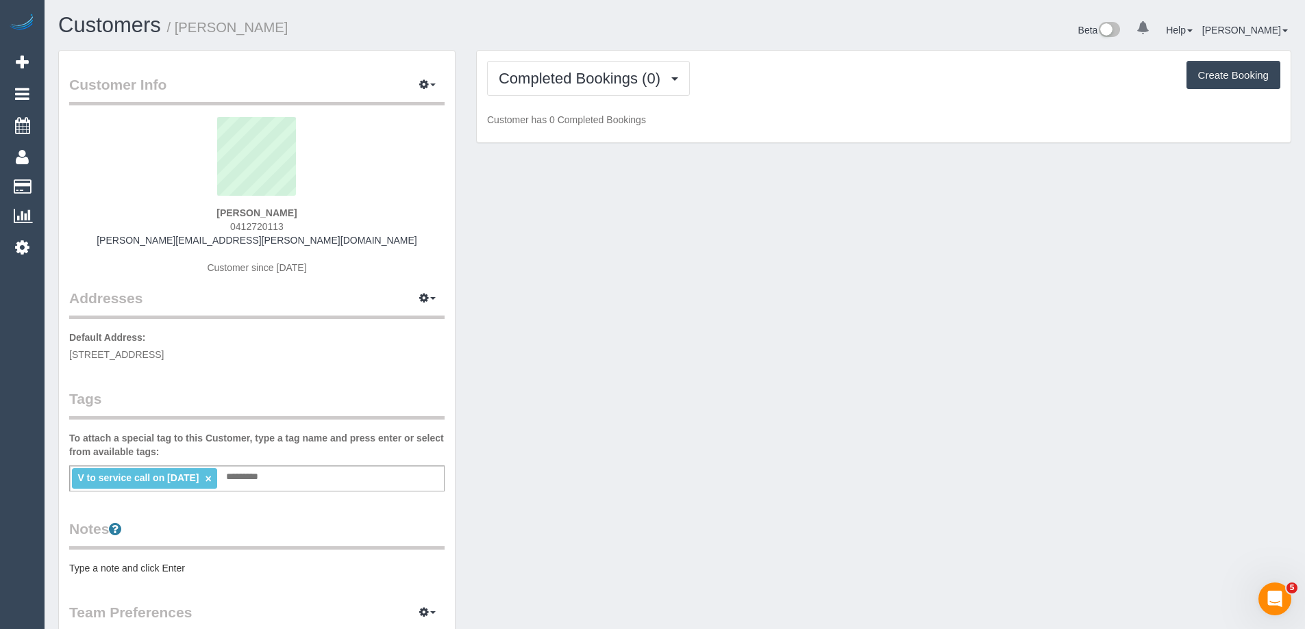
scroll to position [1005, 1305]
click at [594, 79] on span "Completed Bookings (0)" at bounding box center [583, 78] width 168 height 17
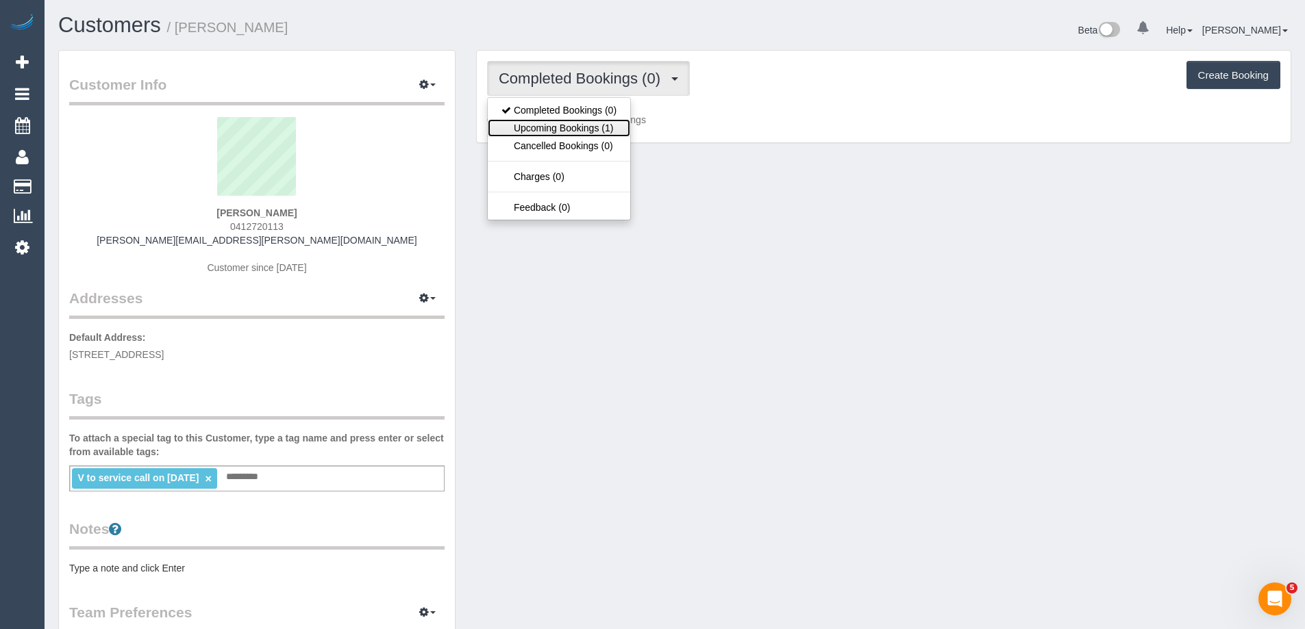
click at [567, 133] on link "Upcoming Bookings (1)" at bounding box center [559, 128] width 142 height 18
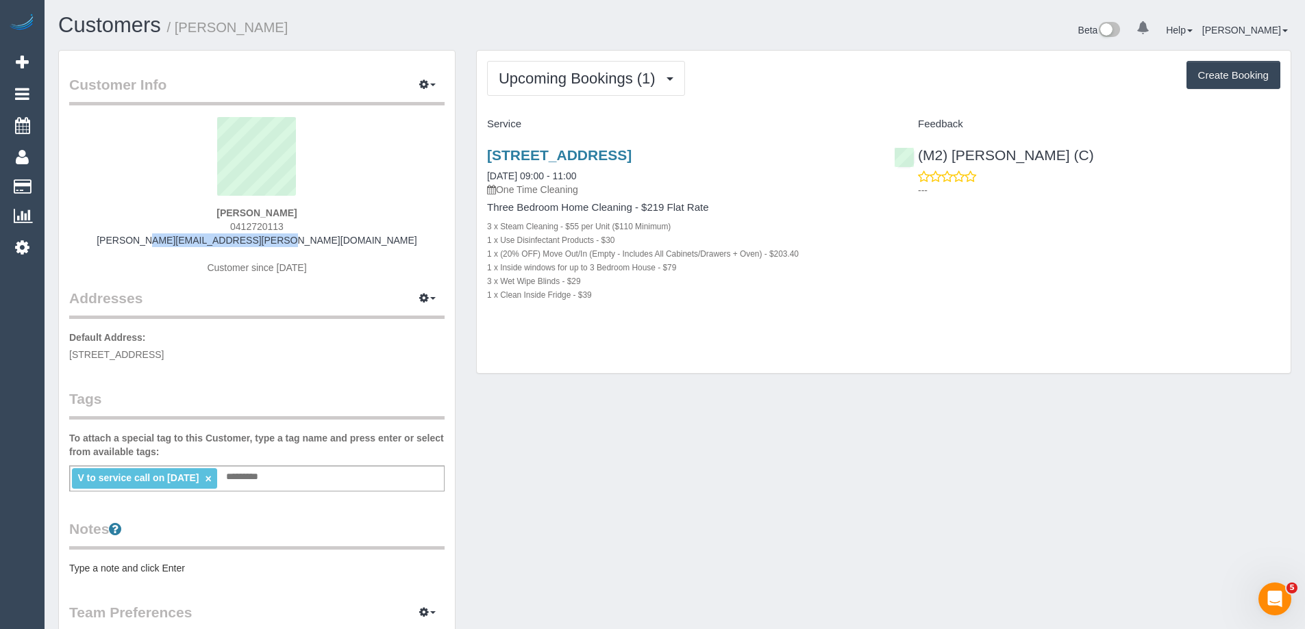
drag, startPoint x: 328, startPoint y: 241, endPoint x: 185, endPoint y: 243, distance: 143.2
click at [185, 243] on div "Michael Walkley 0412720113 michael.walkley@gmail.com Customer since 2025" at bounding box center [256, 202] width 375 height 171
copy link "michael.walkley@gmail.com"
click at [995, 158] on link "(M2) Darshan Gevariya (C)" at bounding box center [994, 155] width 200 height 16
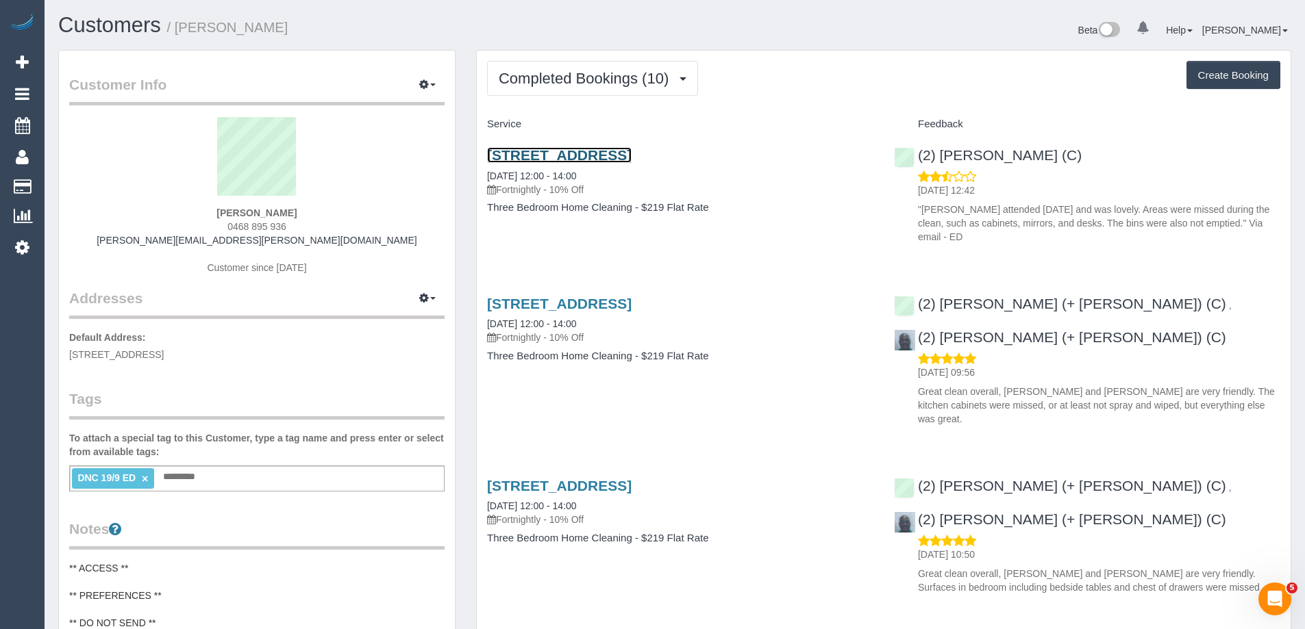
click at [631, 153] on link "[STREET_ADDRESS]" at bounding box center [559, 155] width 145 height 16
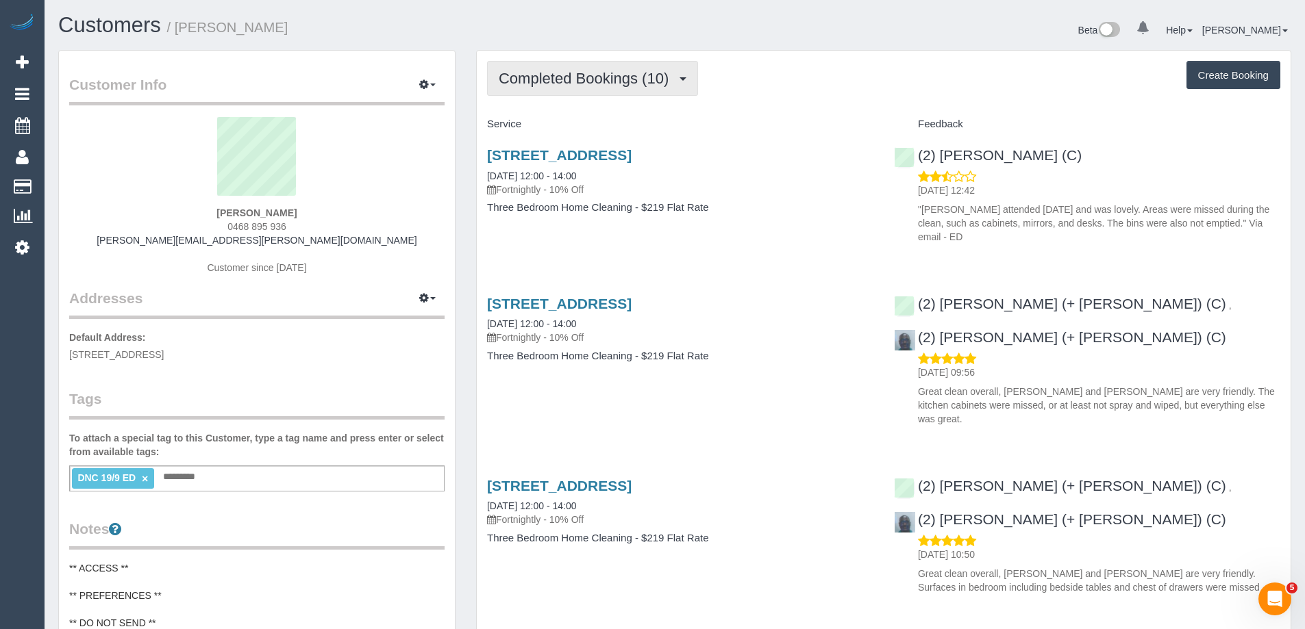
click at [565, 82] on span "Completed Bookings (10)" at bounding box center [587, 78] width 177 height 17
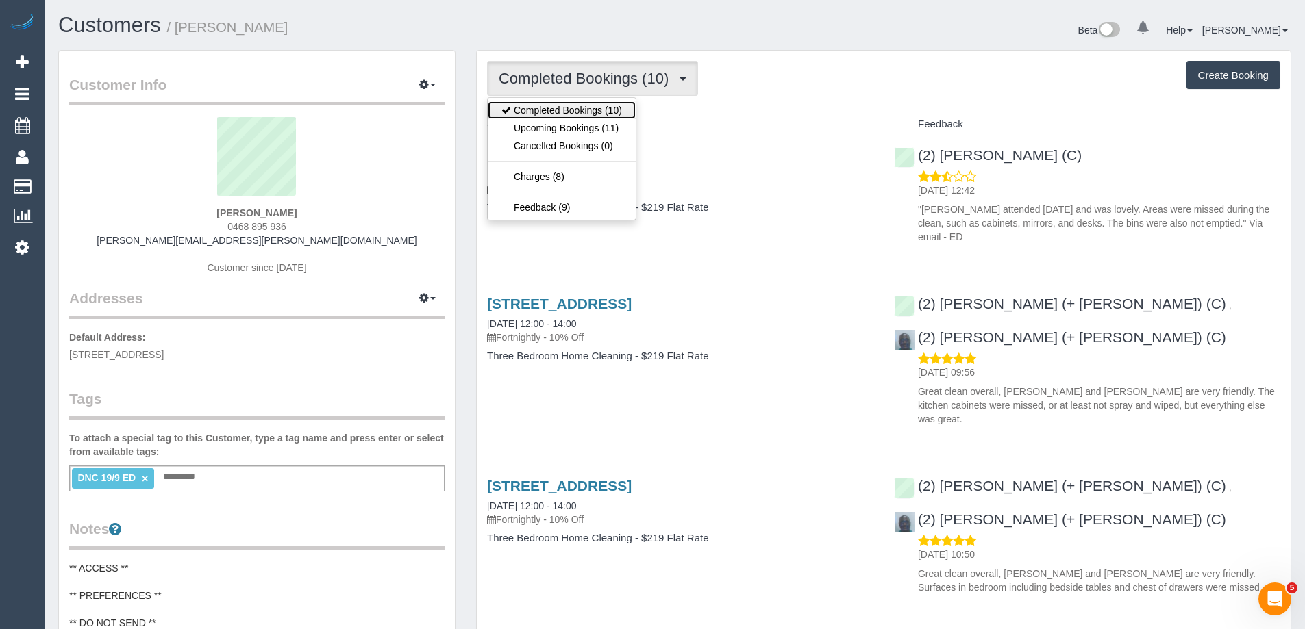
click at [562, 106] on link "Completed Bookings (10)" at bounding box center [562, 110] width 148 height 18
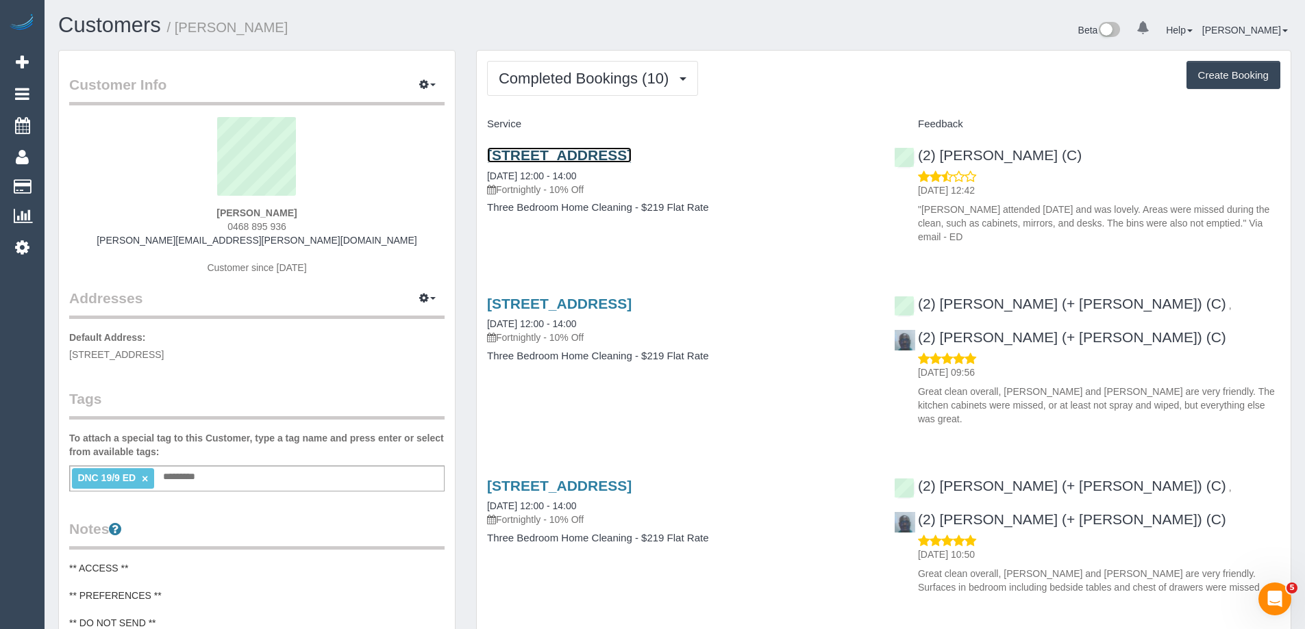
click at [627, 157] on link "[STREET_ADDRESS]" at bounding box center [559, 155] width 145 height 16
drag, startPoint x: 238, startPoint y: 31, endPoint x: 178, endPoint y: 29, distance: 60.3
click at [178, 29] on h1 "Customers / [PERSON_NAME]" at bounding box center [361, 25] width 606 height 23
copy small "[PERSON_NAME]"
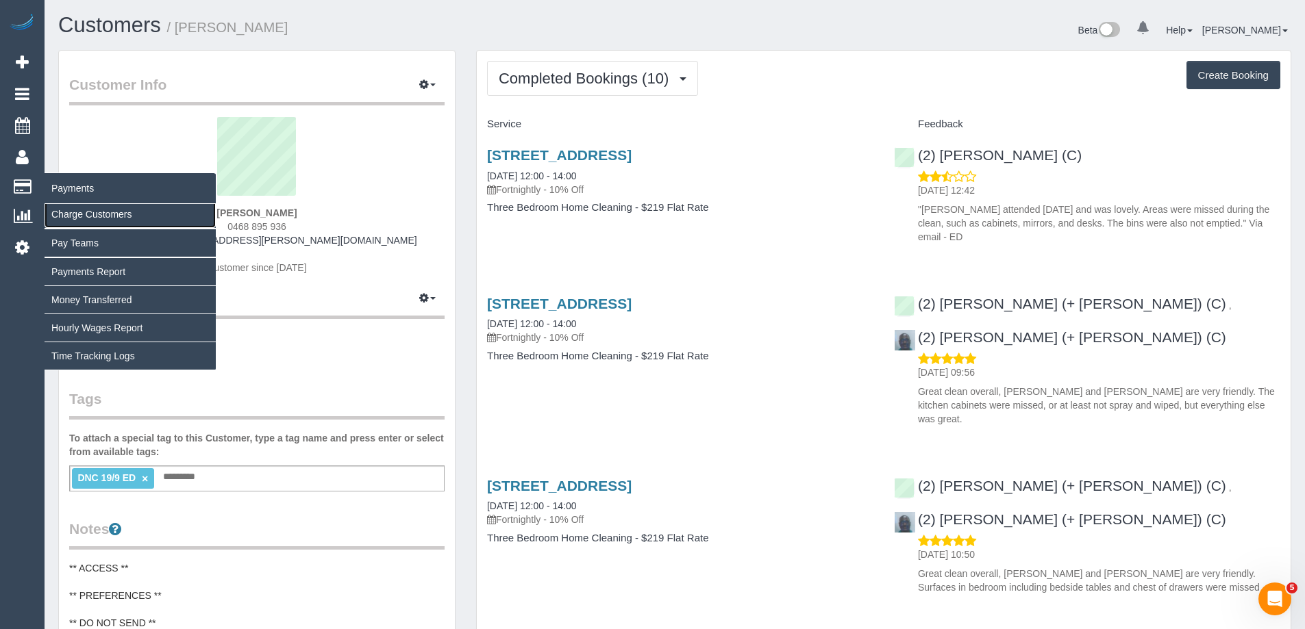
click at [79, 216] on link "Charge Customers" at bounding box center [130, 214] width 171 height 27
select select
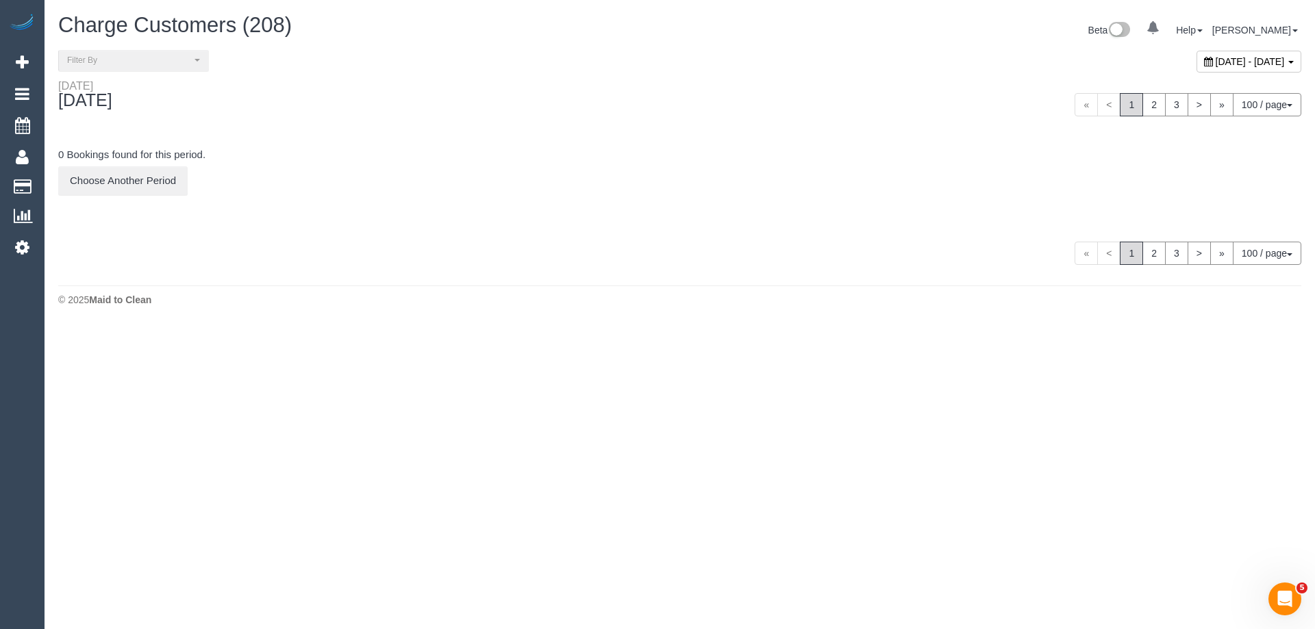
click at [1216, 62] on span "[DATE] - [DATE]" at bounding box center [1250, 61] width 69 height 11
type input "**********"
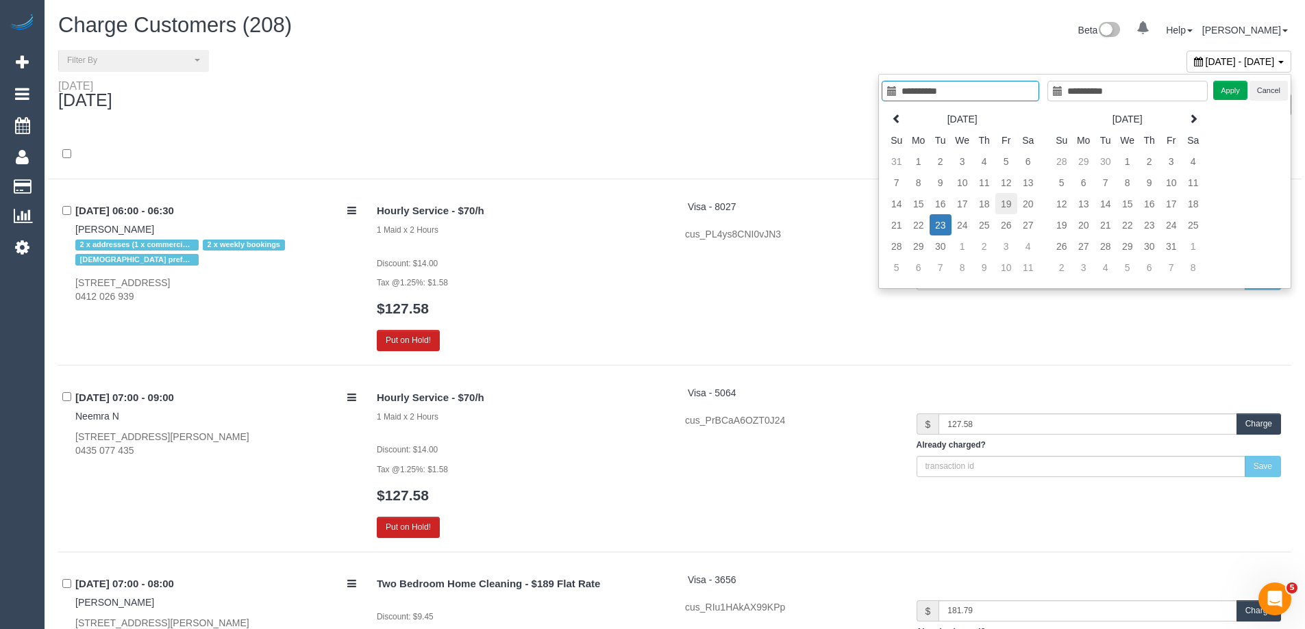
type input "**********"
click at [1007, 204] on td "19" at bounding box center [1006, 203] width 22 height 21
type input "**********"
click at [1007, 204] on td "19" at bounding box center [1006, 203] width 22 height 21
type input "**********"
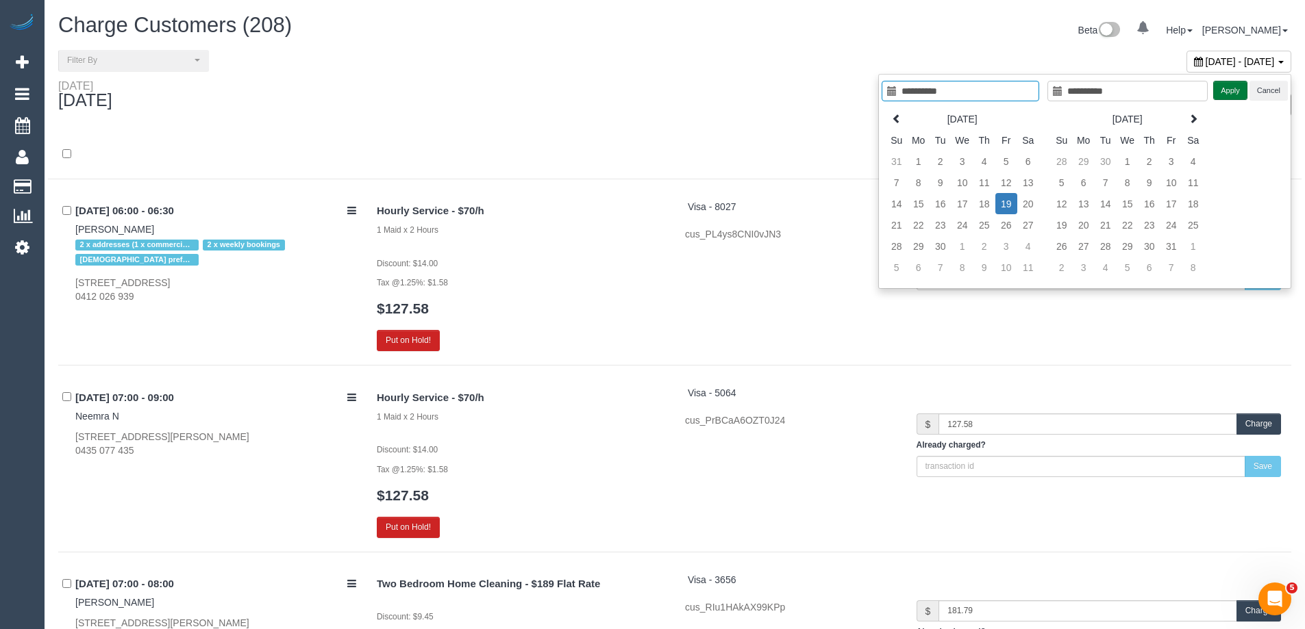
click at [1233, 90] on button "Apply" at bounding box center [1230, 91] width 34 height 20
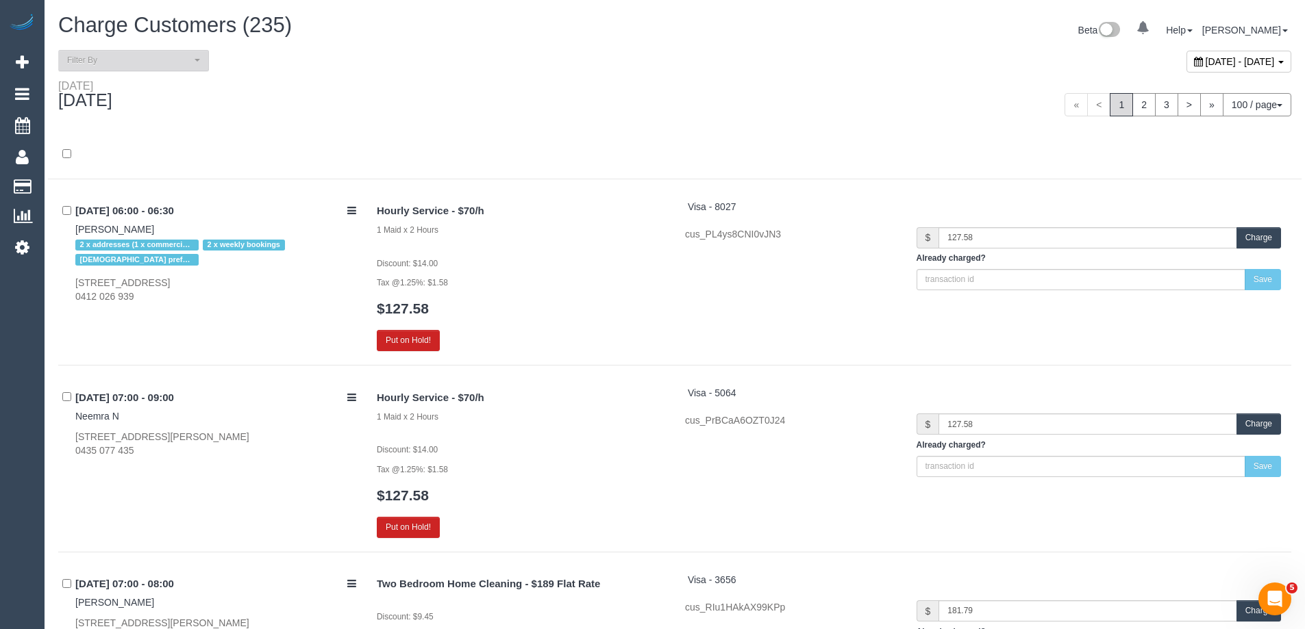
click at [153, 61] on span "Filter By" at bounding box center [129, 61] width 124 height 12
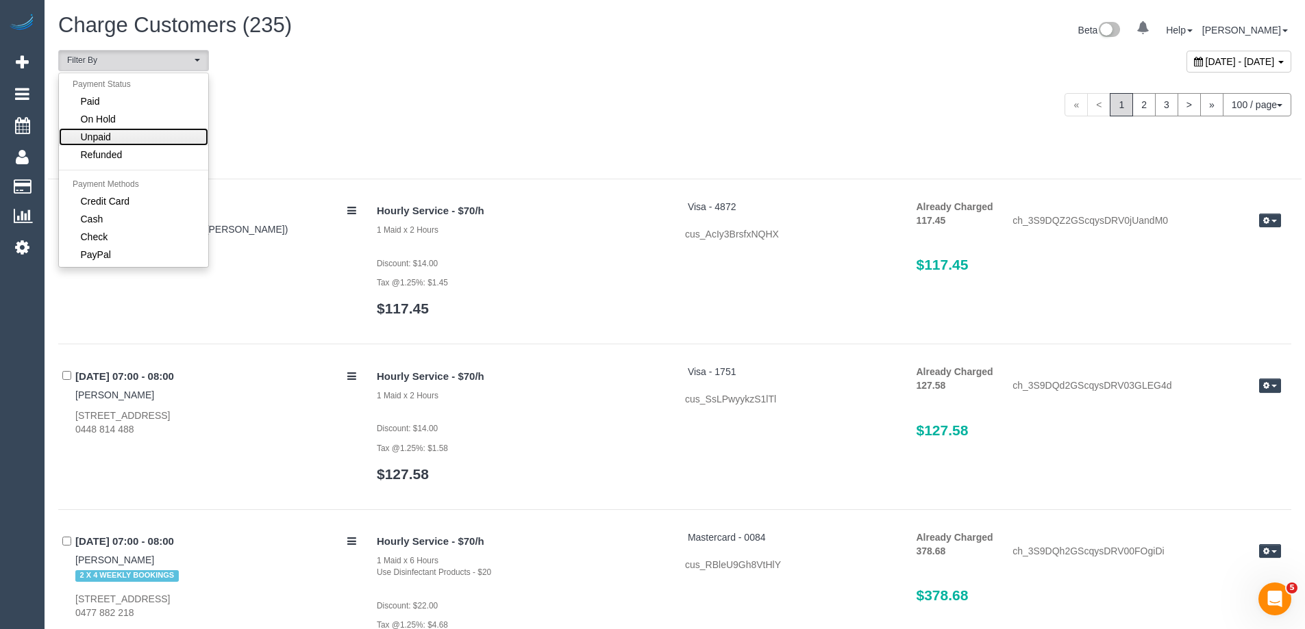
click at [137, 129] on link "Unpaid" at bounding box center [133, 137] width 149 height 18
select select "******"
click at [432, 92] on div "Friday September 19, 2025" at bounding box center [361, 97] width 627 height 36
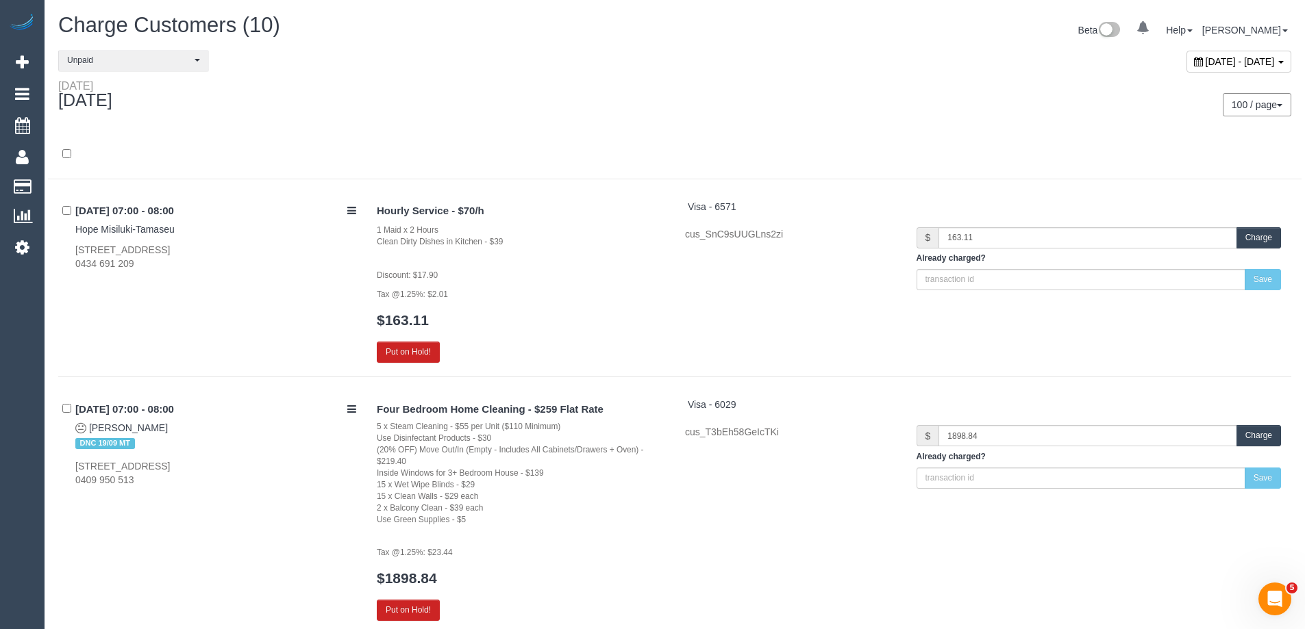
scroll to position [1549, 0]
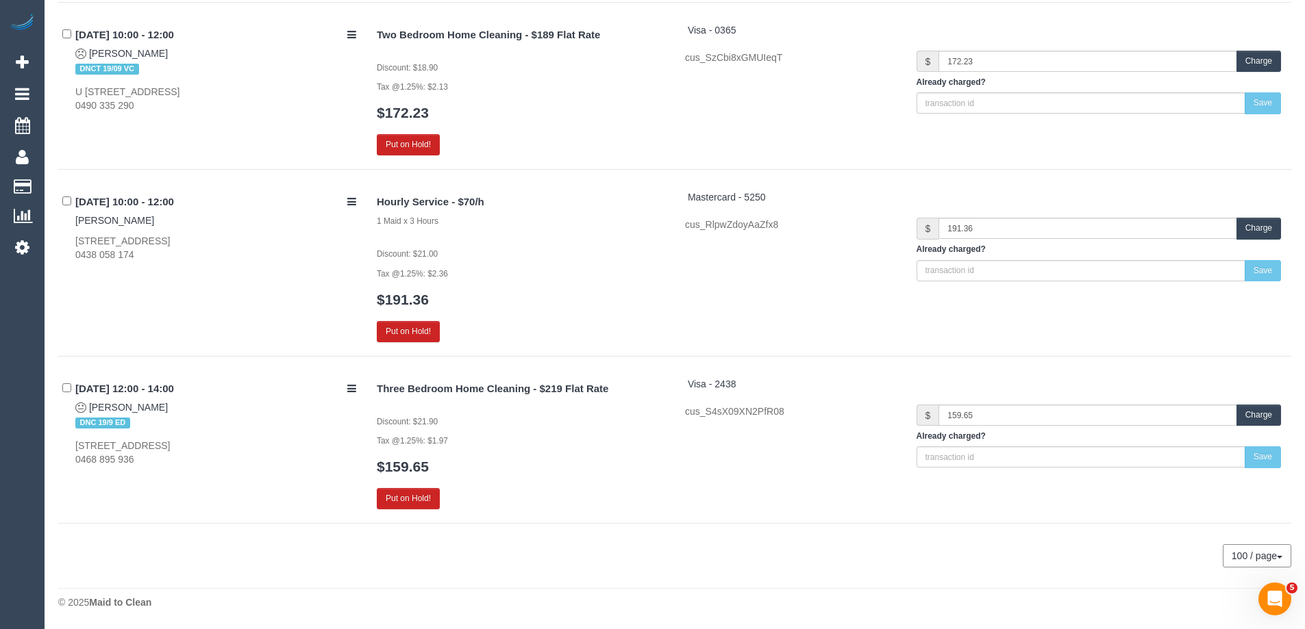
click at [1266, 415] on button "Charge" at bounding box center [1258, 415] width 45 height 21
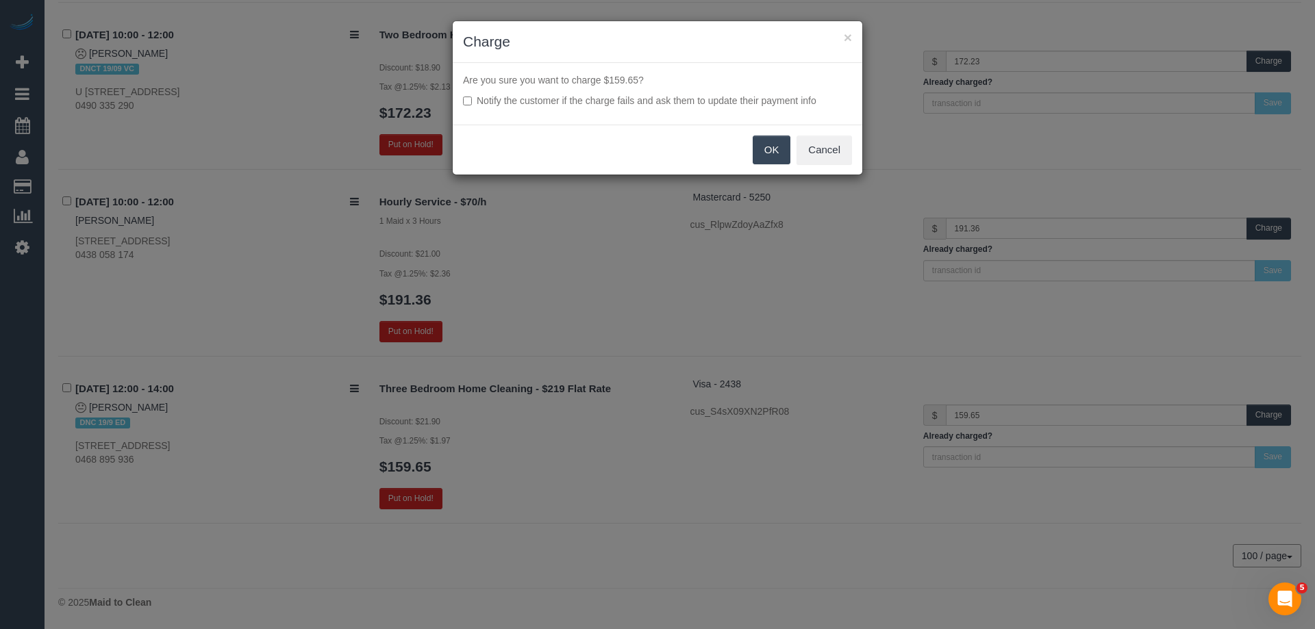
click at [776, 147] on button "OK" at bounding box center [772, 150] width 38 height 29
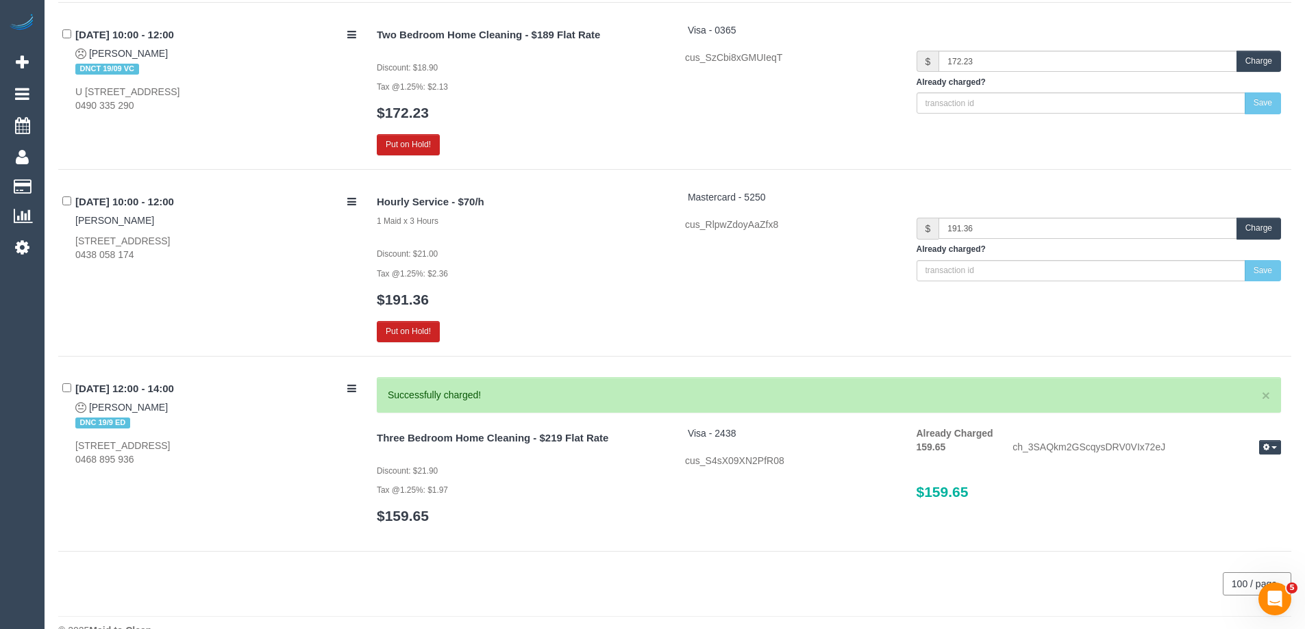
scroll to position [1528, 0]
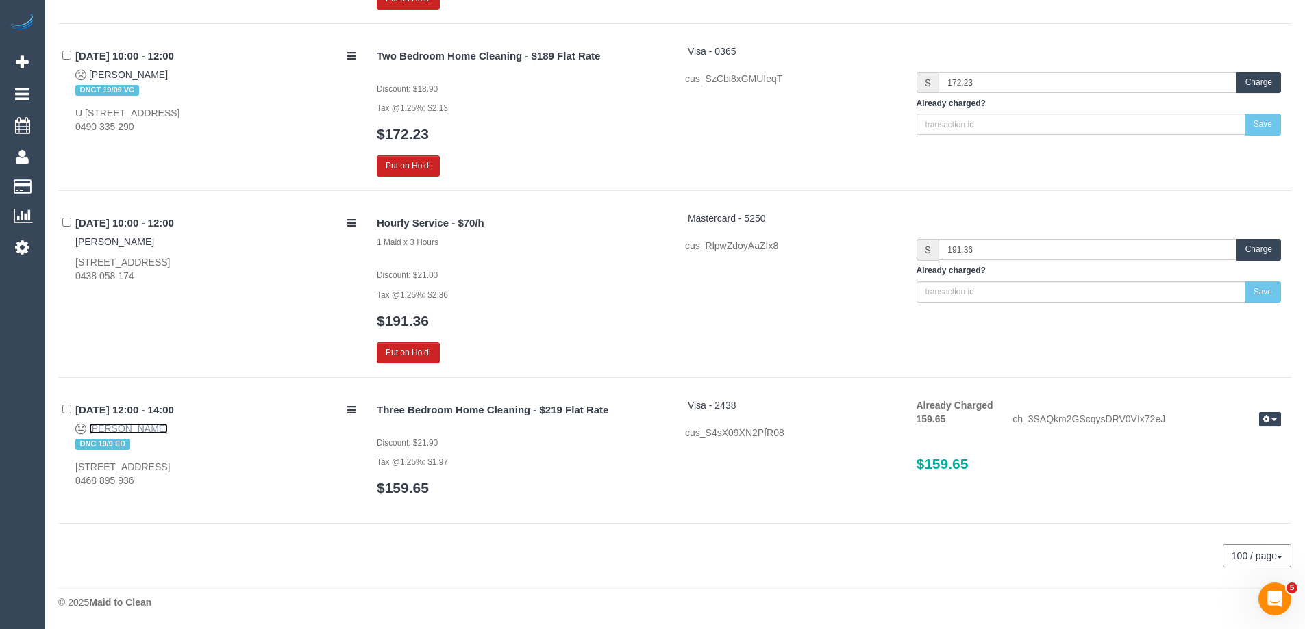
click at [131, 427] on link "Jacinta Atkins" at bounding box center [128, 428] width 79 height 11
click at [108, 430] on link "Jacinta Atkins" at bounding box center [128, 428] width 79 height 11
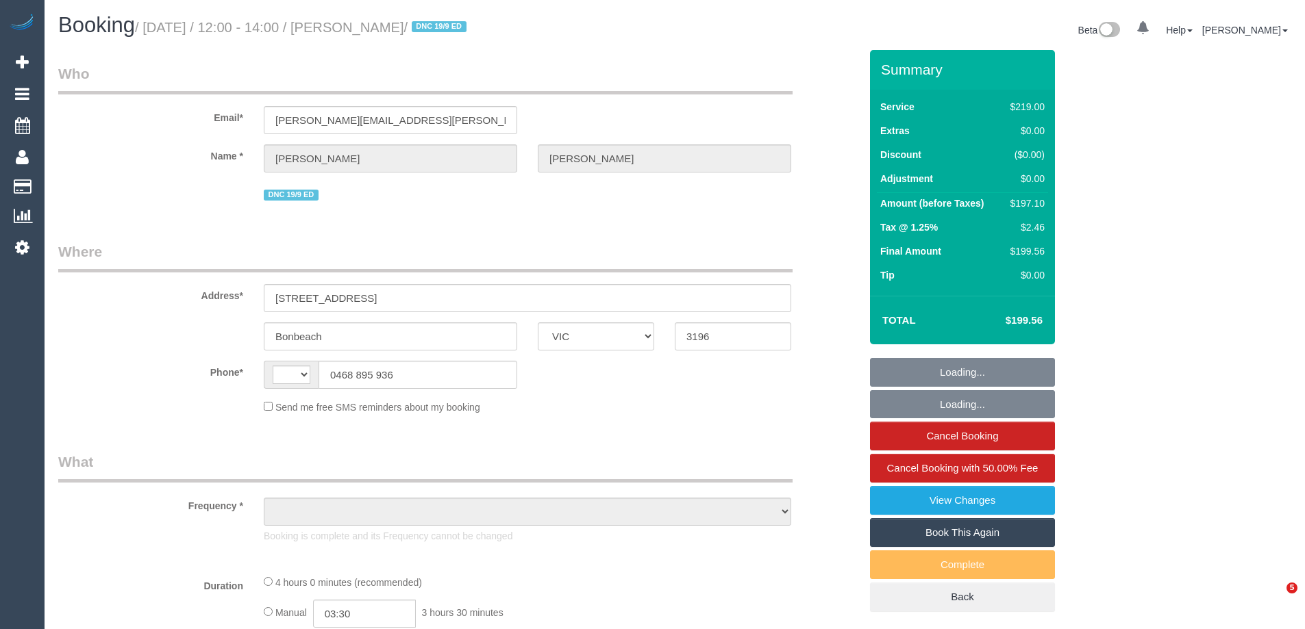
select select "VIC"
select select "string:AU"
select select "object:546"
select select "string:stripe-pm_1Rin722GScqysDRVvbFBAqO1"
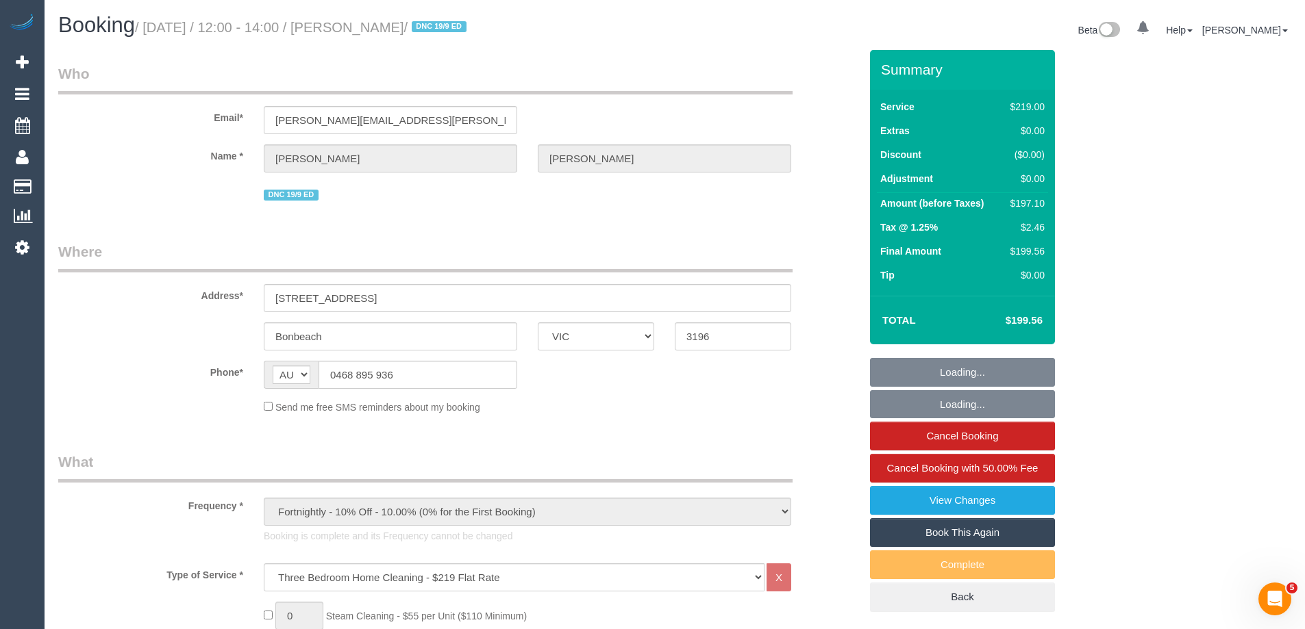
select select "number:29"
select select "number:14"
select select "number:19"
select select "number:22"
select select "number:34"
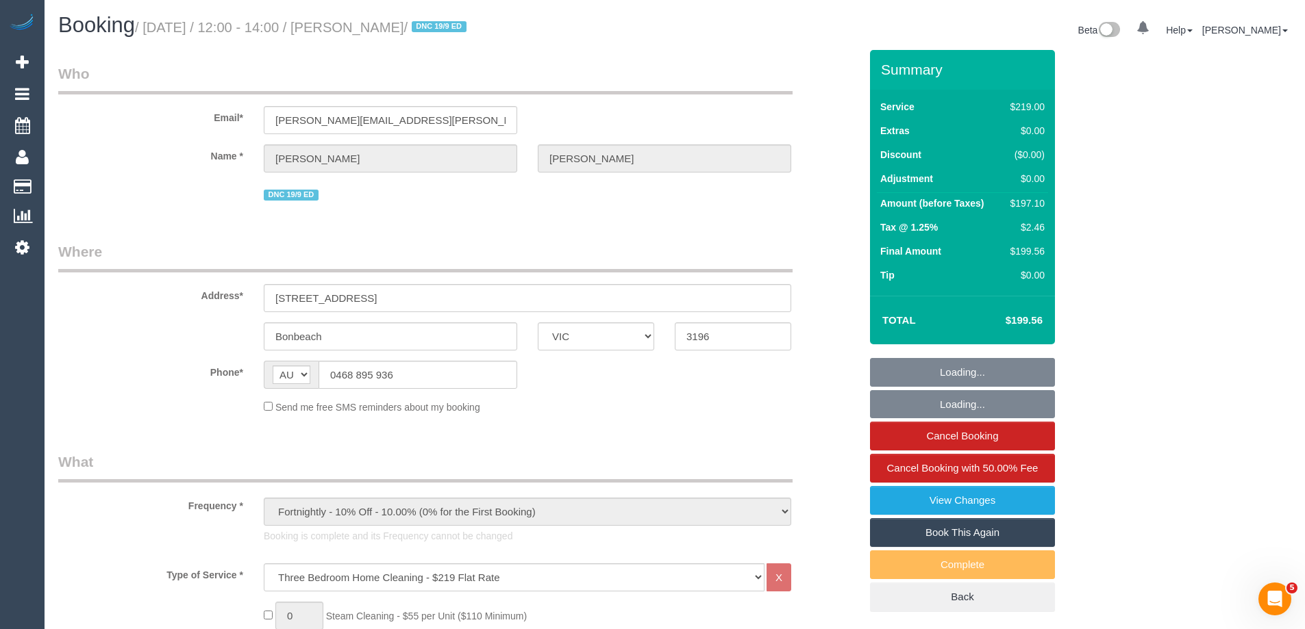
select select "number:11"
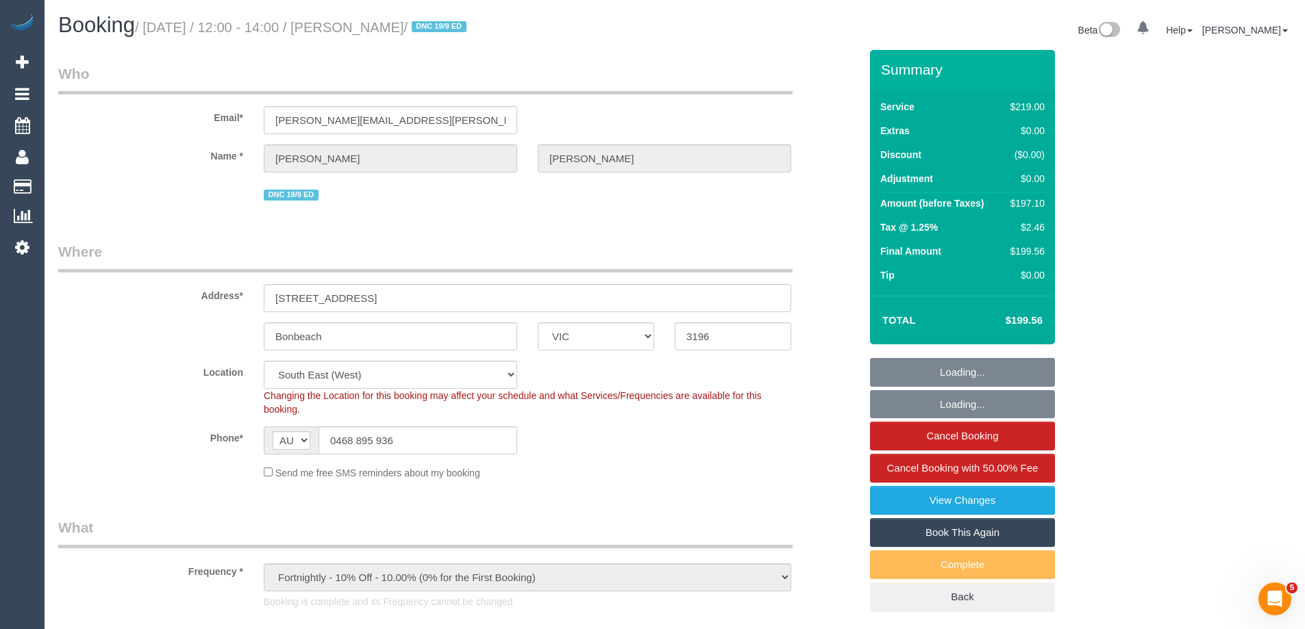
select select "object:1343"
select select "spot1"
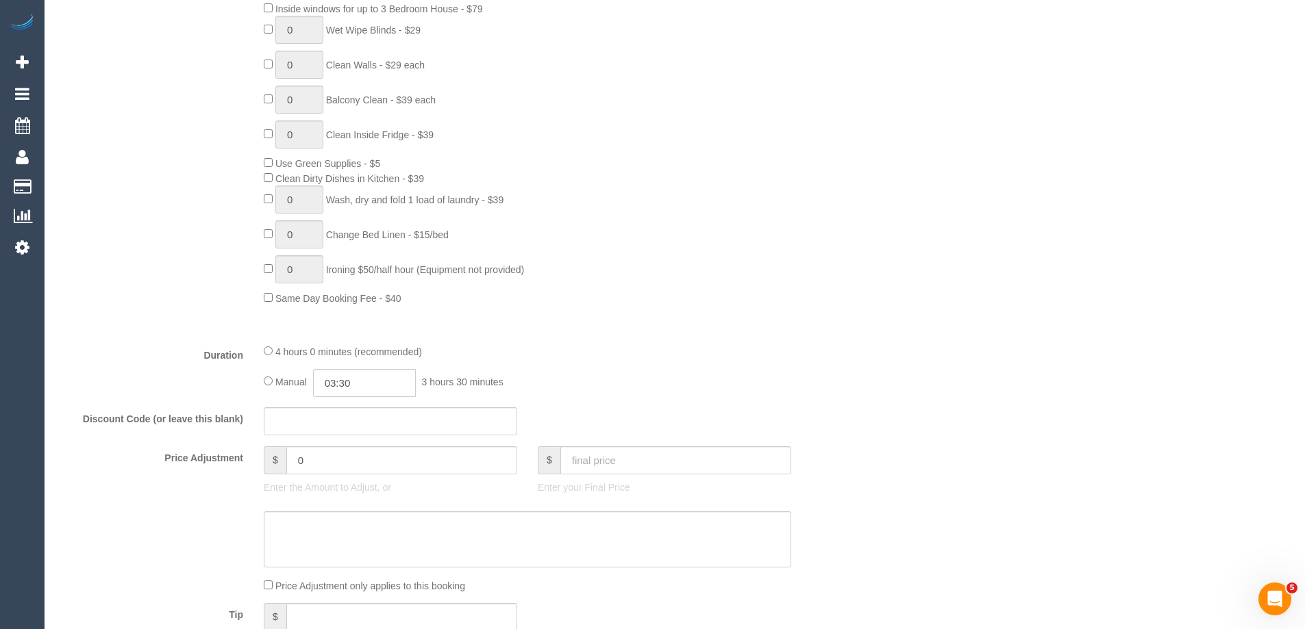
scroll to position [890, 0]
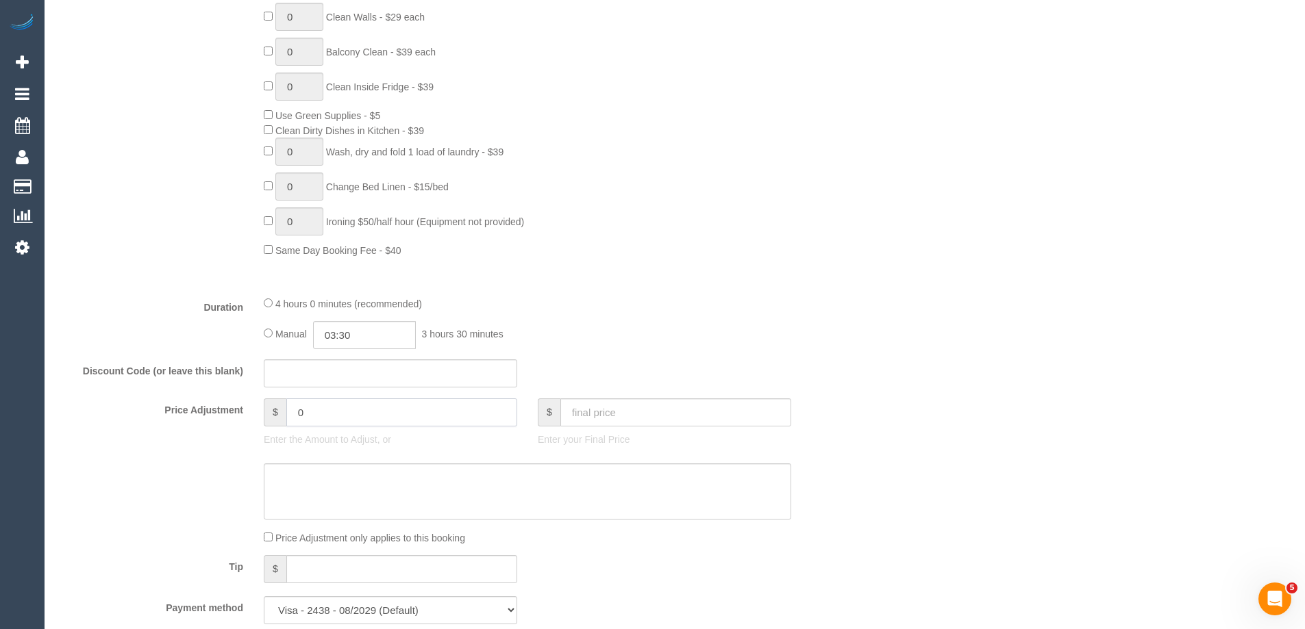
click at [378, 418] on input "0" at bounding box center [401, 413] width 231 height 28
paste input "39.42"
type input "-39.42"
click at [349, 481] on textarea at bounding box center [527, 492] width 527 height 56
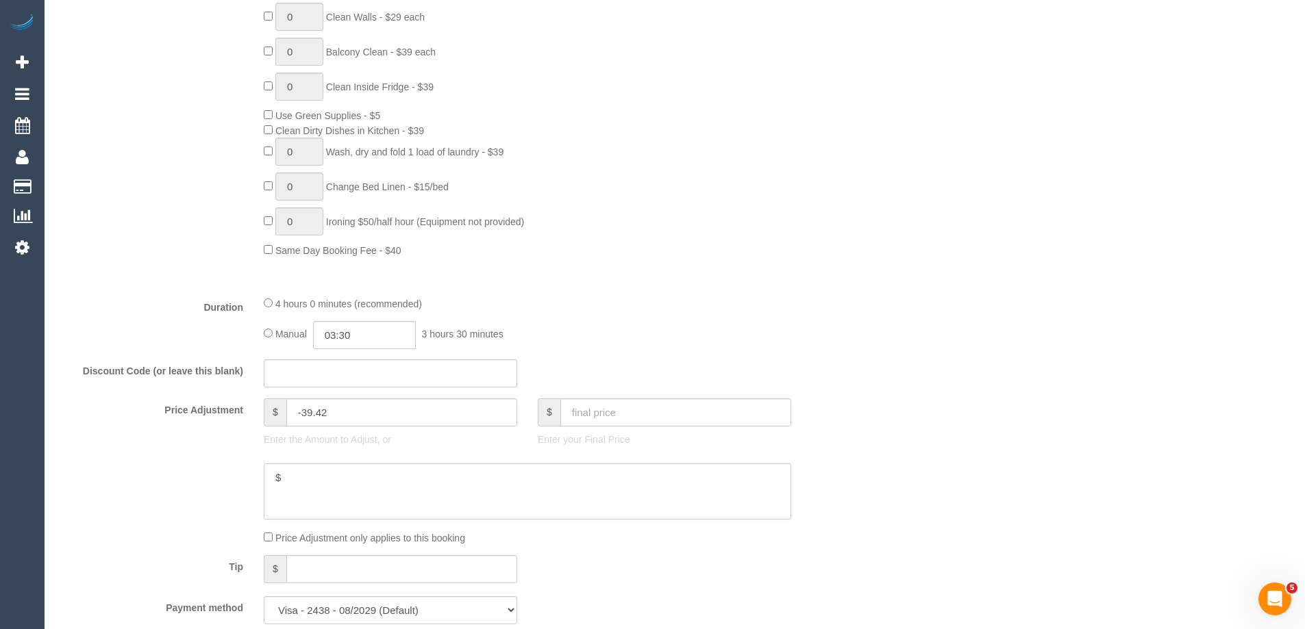
paste textarea "39.42"
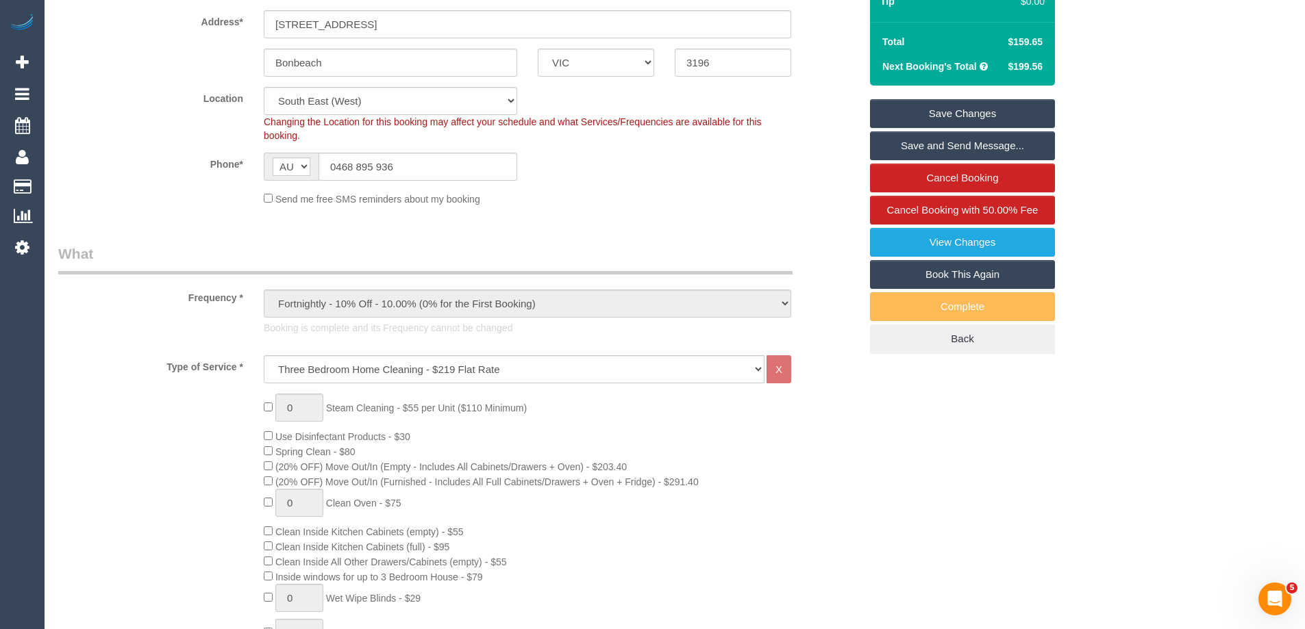
scroll to position [0, 0]
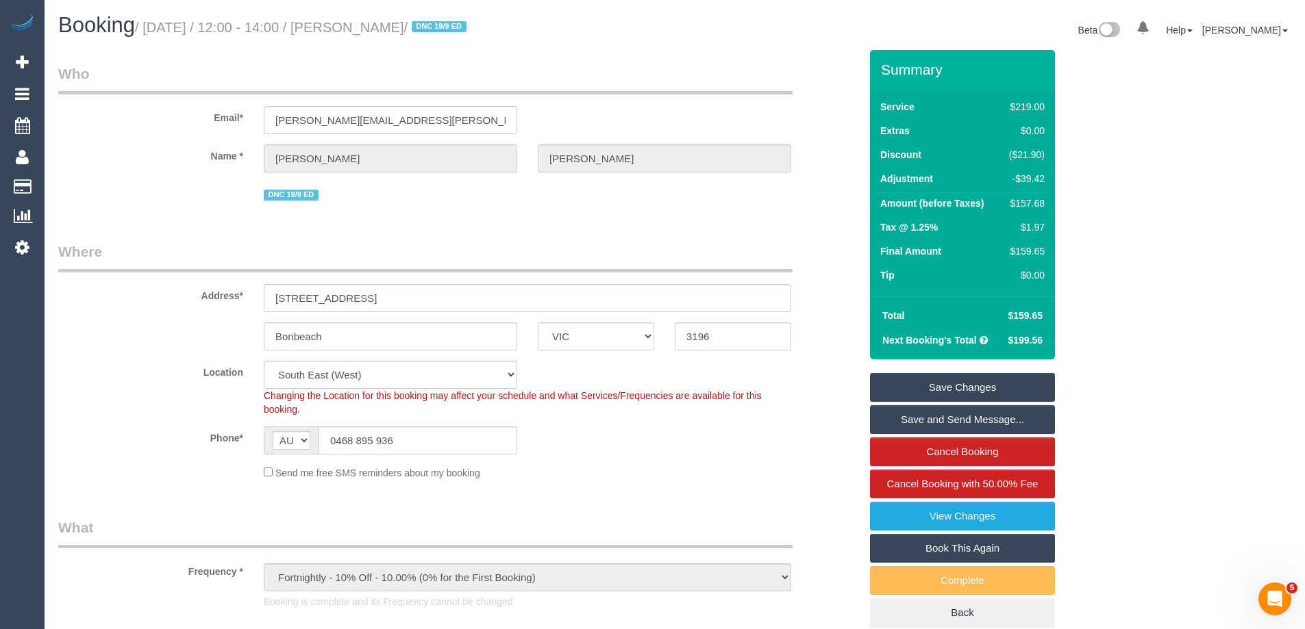
type textarea "$39.42 (20%) discount applied for complaint. Via phone - ED"
click at [1008, 380] on link "Save Changes" at bounding box center [962, 387] width 185 height 29
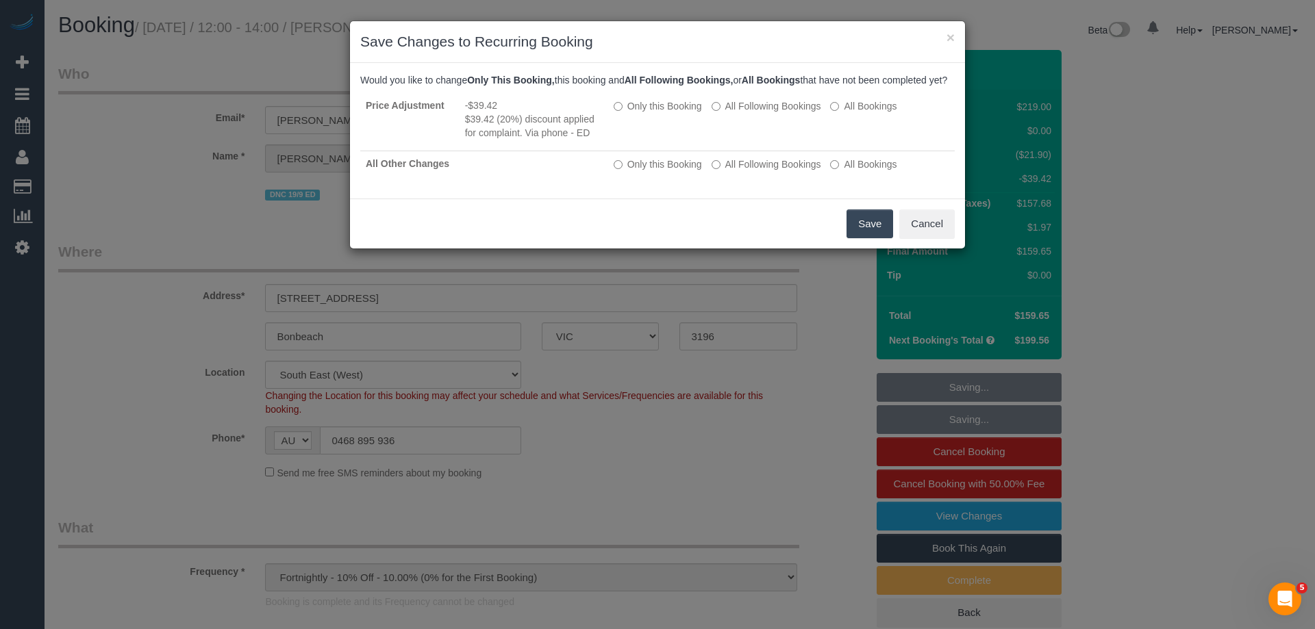
click at [850, 234] on button "Save" at bounding box center [870, 224] width 47 height 29
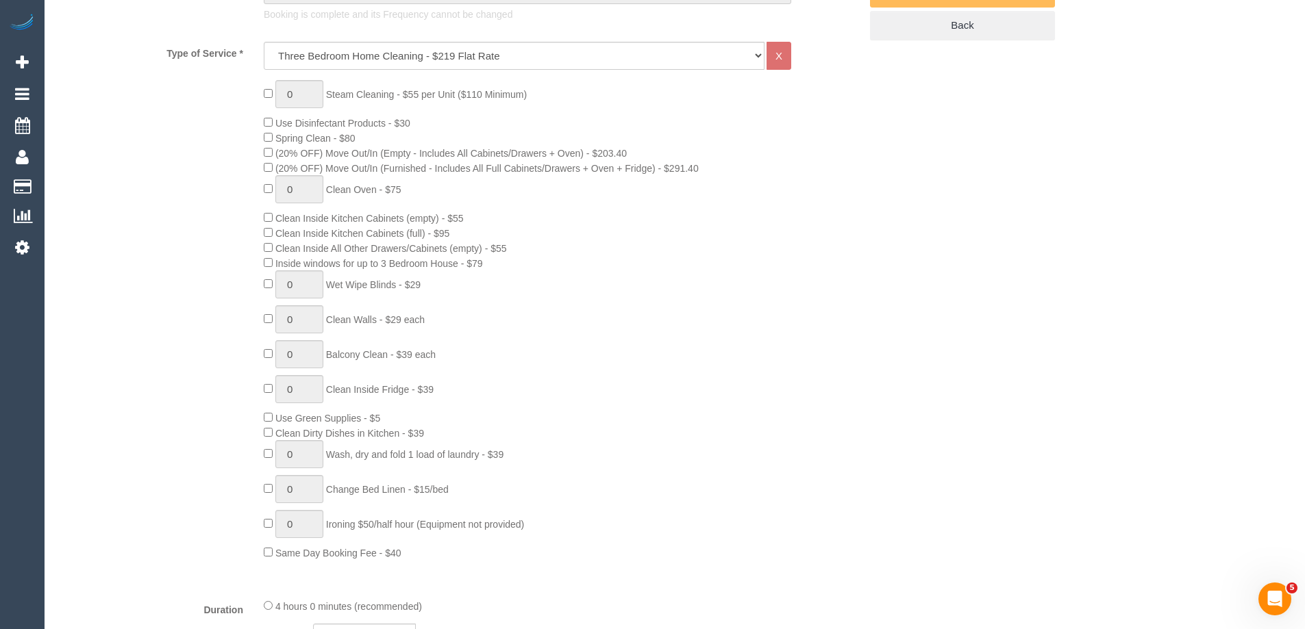
scroll to position [890, 0]
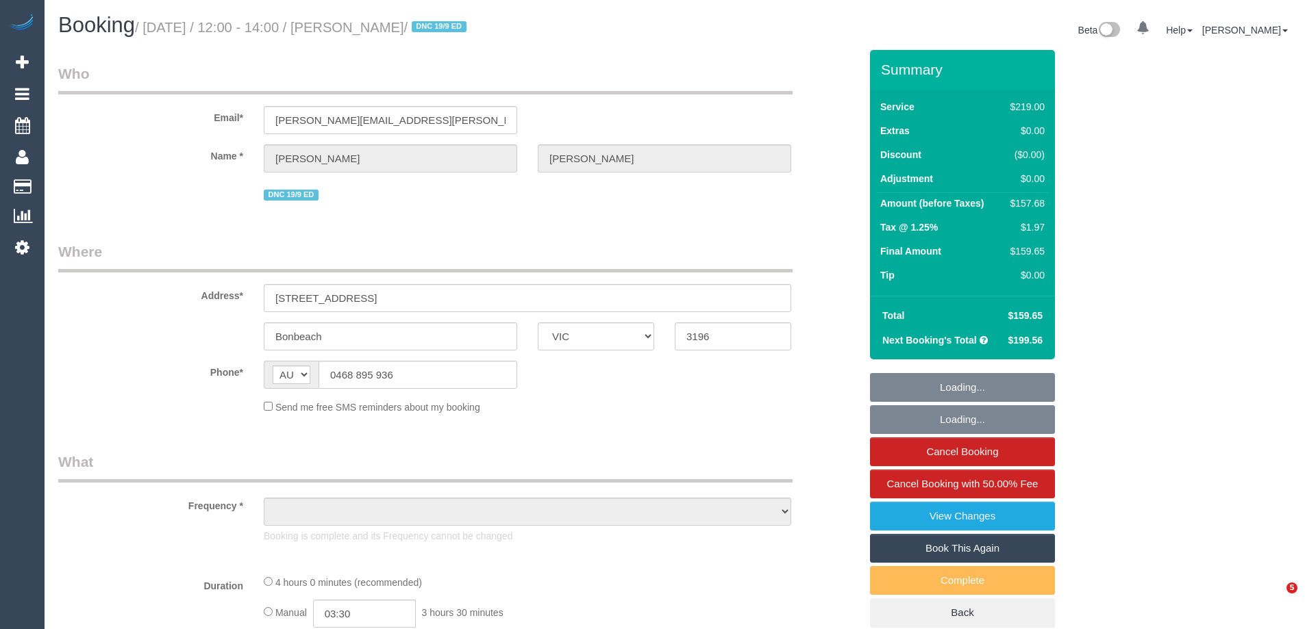
select select "VIC"
select select "object:551"
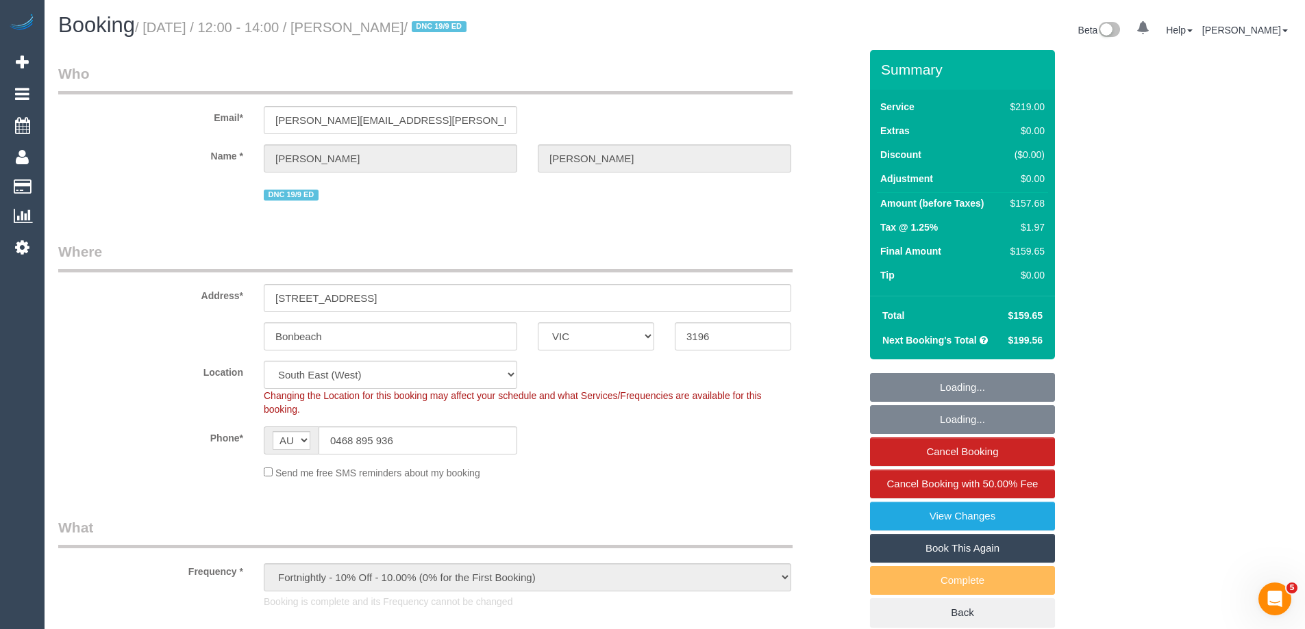
select select "string:stripe-pm_1Rin722GScqysDRVvbFBAqO1"
select select "number:29"
select select "number:14"
select select "number:19"
select select "number:22"
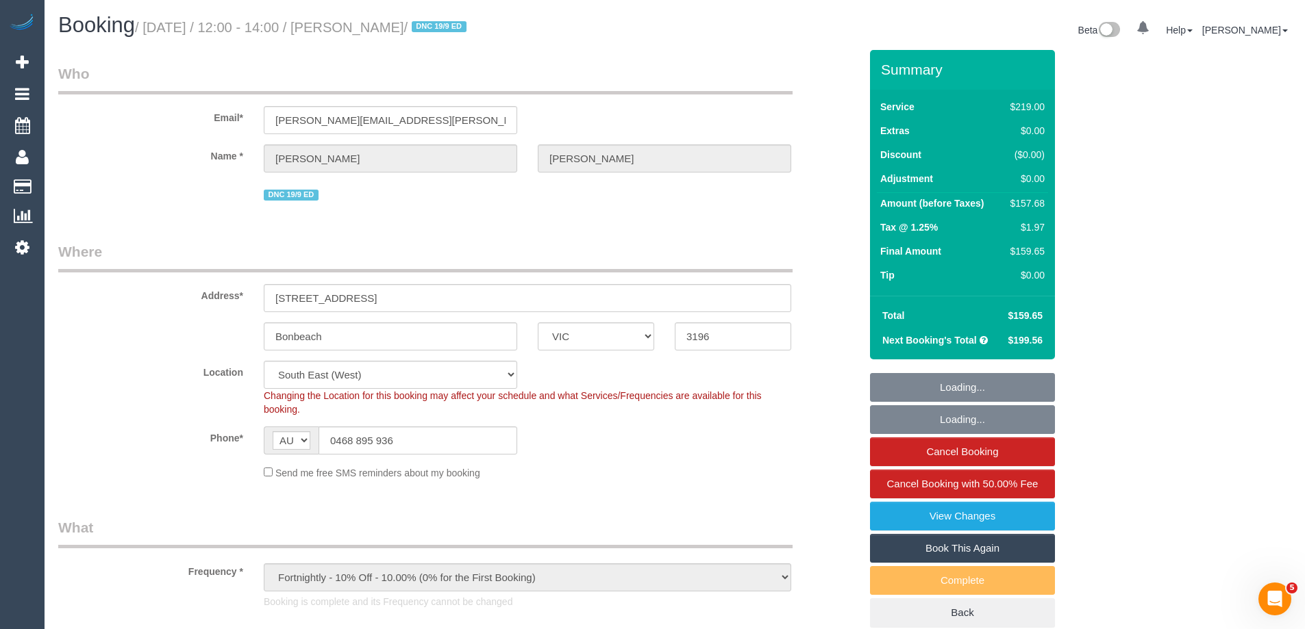
select select "number:34"
select select "number:11"
select select "object:819"
select select "spot1"
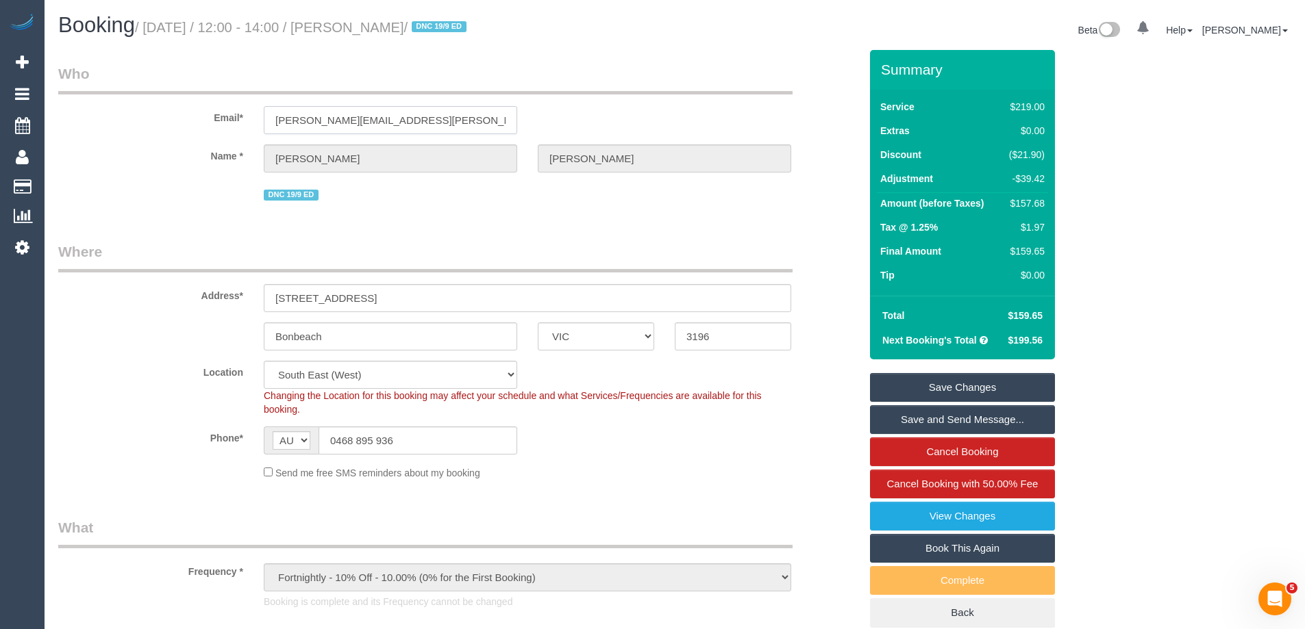
click at [414, 119] on input "[PERSON_NAME][EMAIL_ADDRESS][PERSON_NAME][DOMAIN_NAME]" at bounding box center [390, 120] width 253 height 28
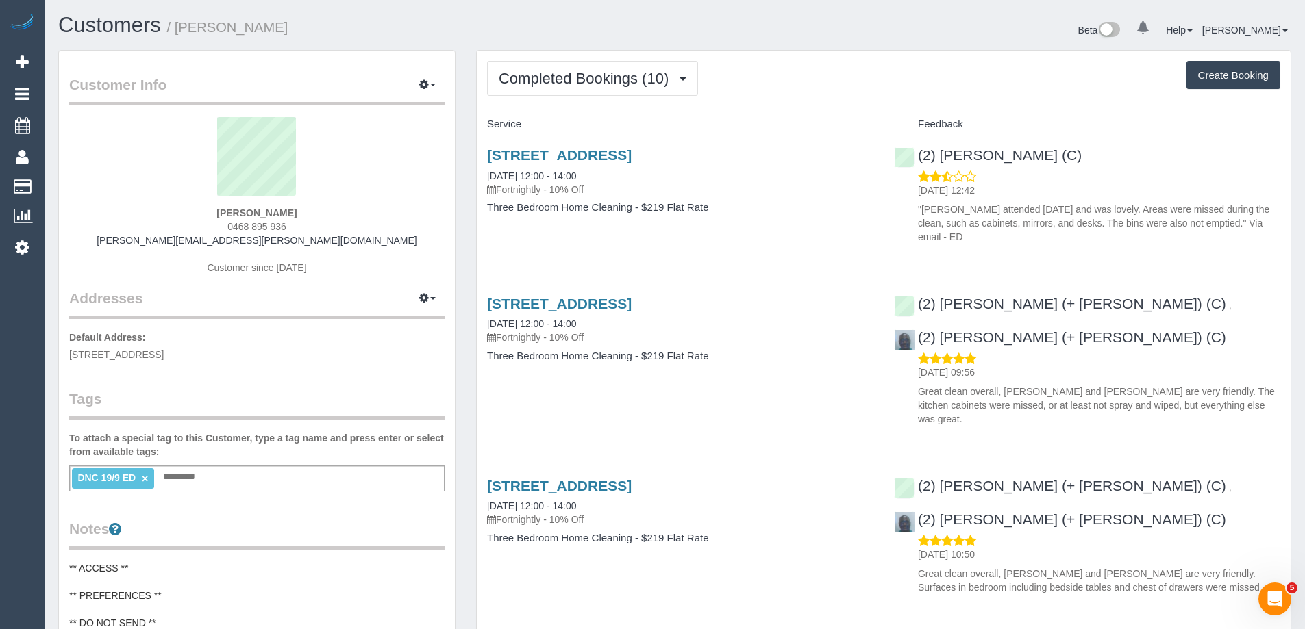
click at [148, 475] on ti-tag-item "DNC 19/9 ED ×" at bounding box center [112, 478] width 71 height 11
click at [143, 477] on link "×" at bounding box center [145, 479] width 6 height 12
drag, startPoint x: 303, startPoint y: 18, endPoint x: 179, endPoint y: 34, distance: 125.6
click at [179, 34] on h1 "Customers / [PERSON_NAME]" at bounding box center [361, 25] width 606 height 23
copy small "[PERSON_NAME]"
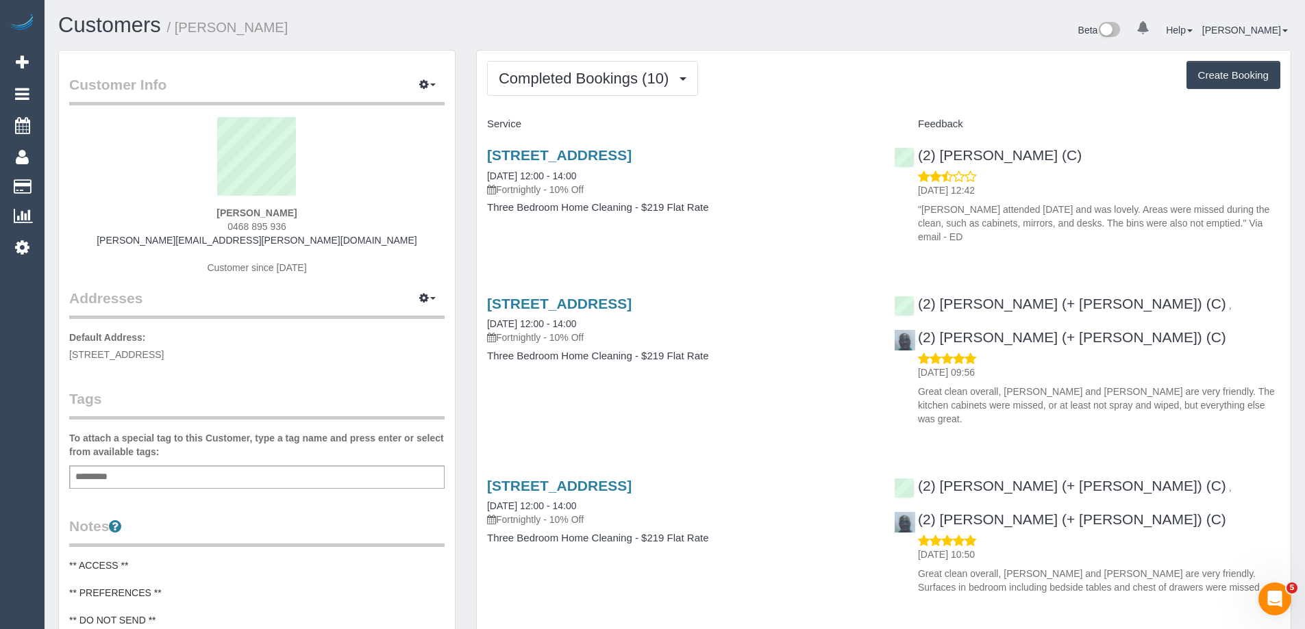
click at [1086, 209] on p ""[PERSON_NAME] attended [DATE] and was lovely. Areas were missed during the cle…" at bounding box center [1099, 223] width 362 height 41
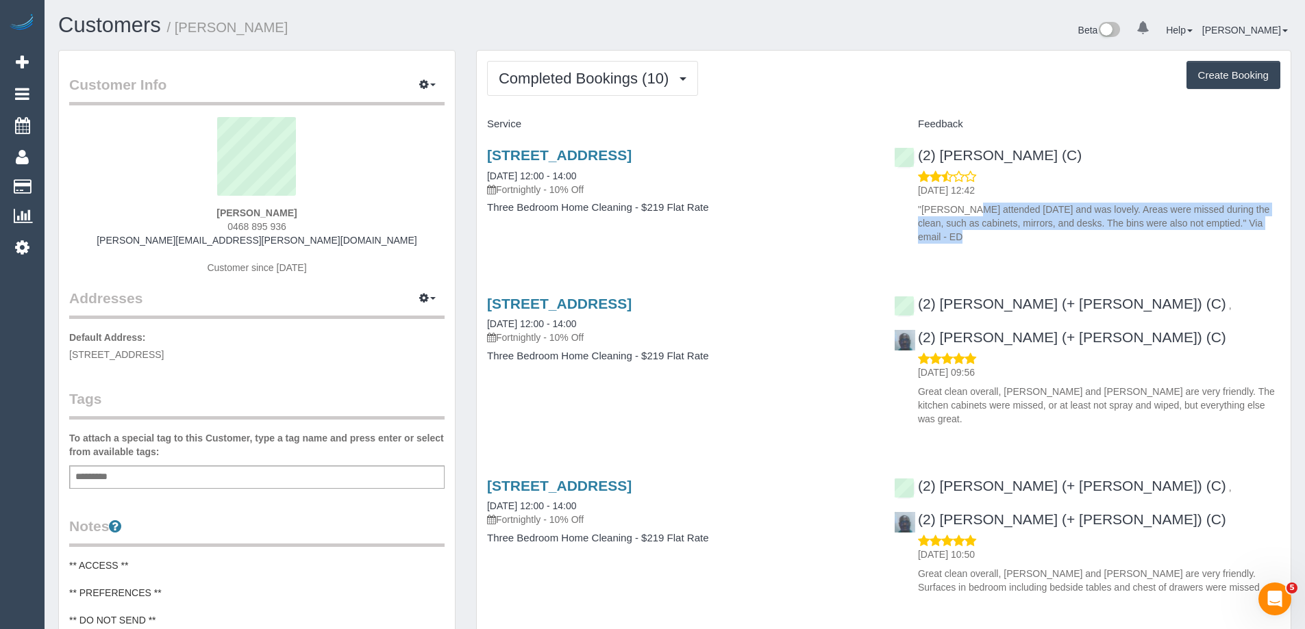
click at [1086, 209] on p ""[PERSON_NAME] attended [DATE] and was lovely. Areas were missed during the cle…" at bounding box center [1099, 223] width 362 height 41
copy div ""[PERSON_NAME] attended [DATE] and was lovely. Areas were missed during the cle…"
click at [986, 162] on link "(2) [PERSON_NAME] (C)" at bounding box center [988, 155] width 188 height 16
